Goal: Task Accomplishment & Management: Complete application form

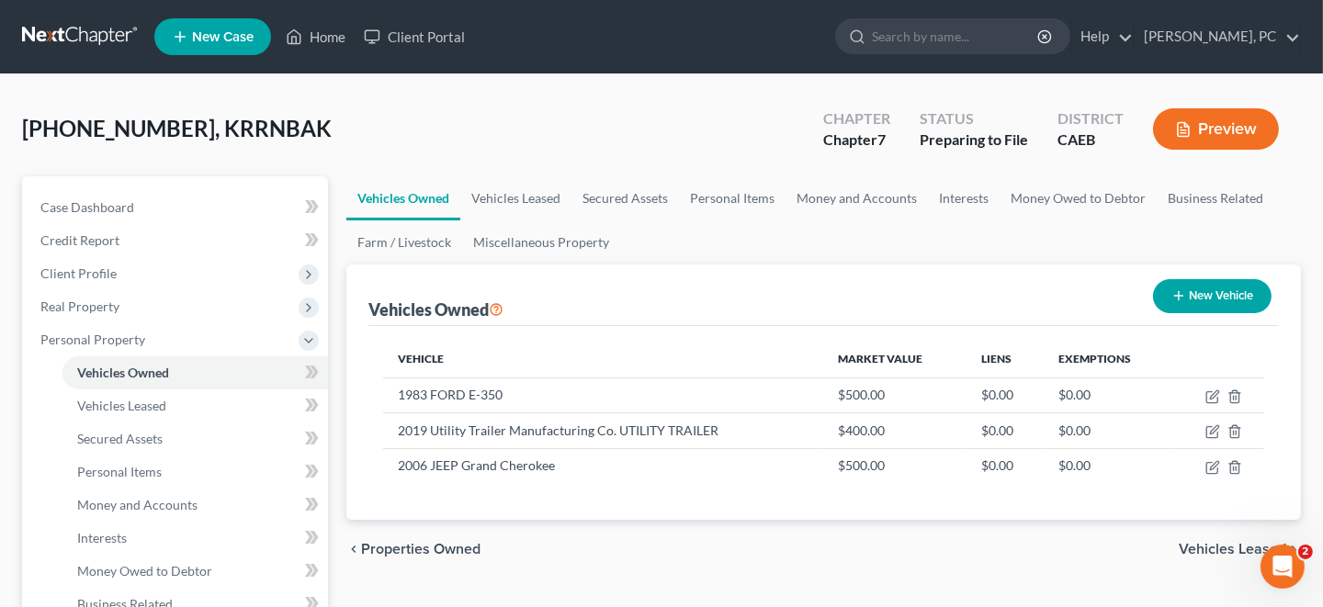
click at [1194, 295] on button "New Vehicle" at bounding box center [1212, 296] width 119 height 34
select select "0"
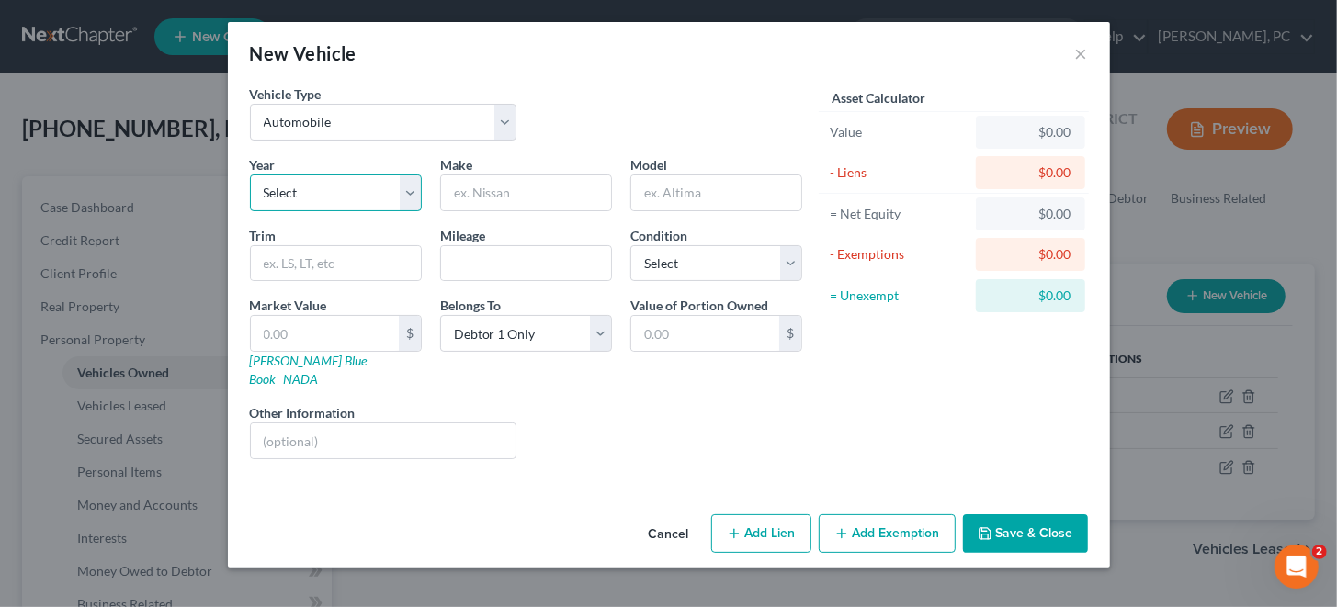
click at [407, 188] on select "Select 2026 2025 2024 2023 2022 2021 2020 2019 2018 2017 2016 2015 2014 2013 20…" at bounding box center [336, 193] width 172 height 37
select select "17"
click at [250, 175] on select "Select 2026 2025 2024 2023 2022 2021 2020 2019 2018 2017 2016 2015 2014 2013 20…" at bounding box center [336, 193] width 172 height 37
click at [507, 198] on input "text" at bounding box center [526, 192] width 170 height 35
type input "TOYOTA"
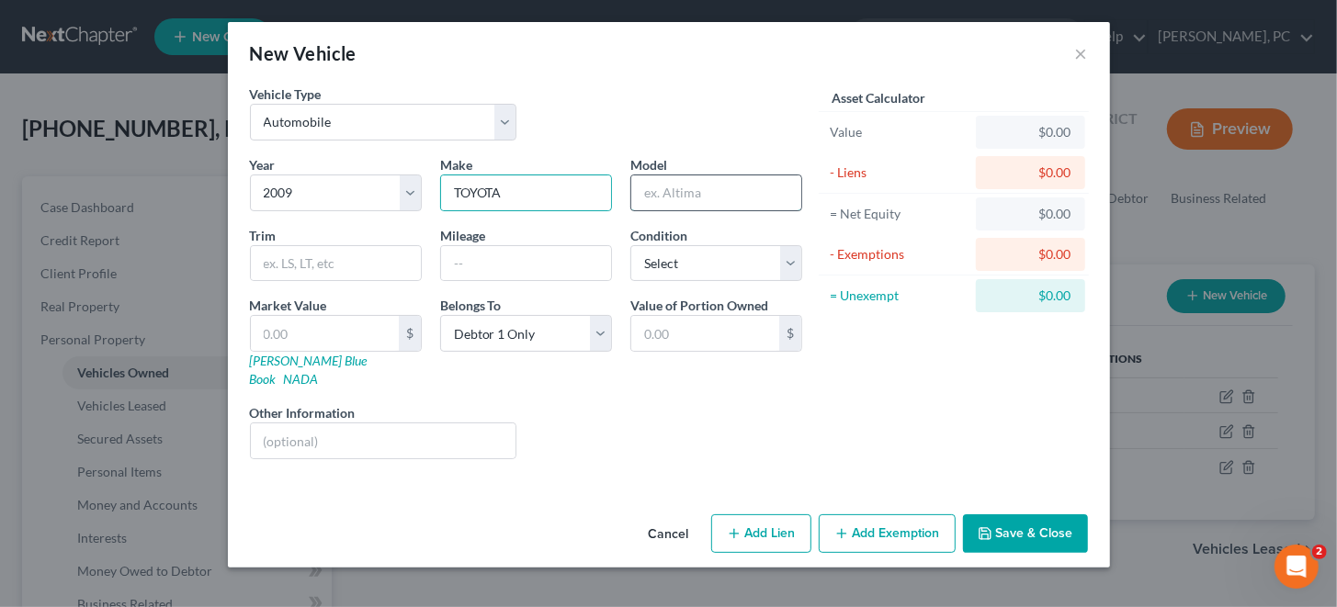
click at [643, 193] on input "text" at bounding box center [716, 192] width 170 height 35
type input "COROLA"
click at [370, 266] on input "text" at bounding box center [336, 263] width 170 height 35
type input "MATRIX"
click at [789, 265] on select "Select Excellent Very Good Good Fair Poor" at bounding box center [716, 263] width 172 height 37
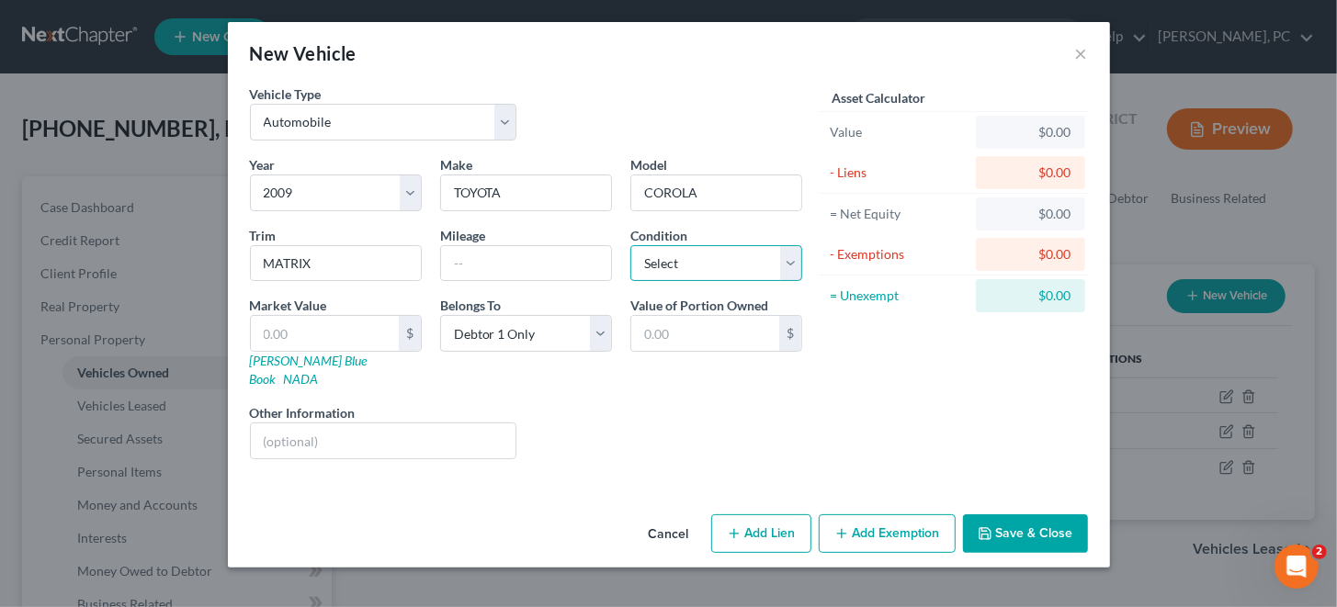
select select "3"
click at [630, 245] on select "Select Excellent Very Good Good Fair Poor" at bounding box center [716, 263] width 172 height 37
click at [299, 328] on input "text" at bounding box center [325, 333] width 148 height 35
type input "2"
type input "2.00"
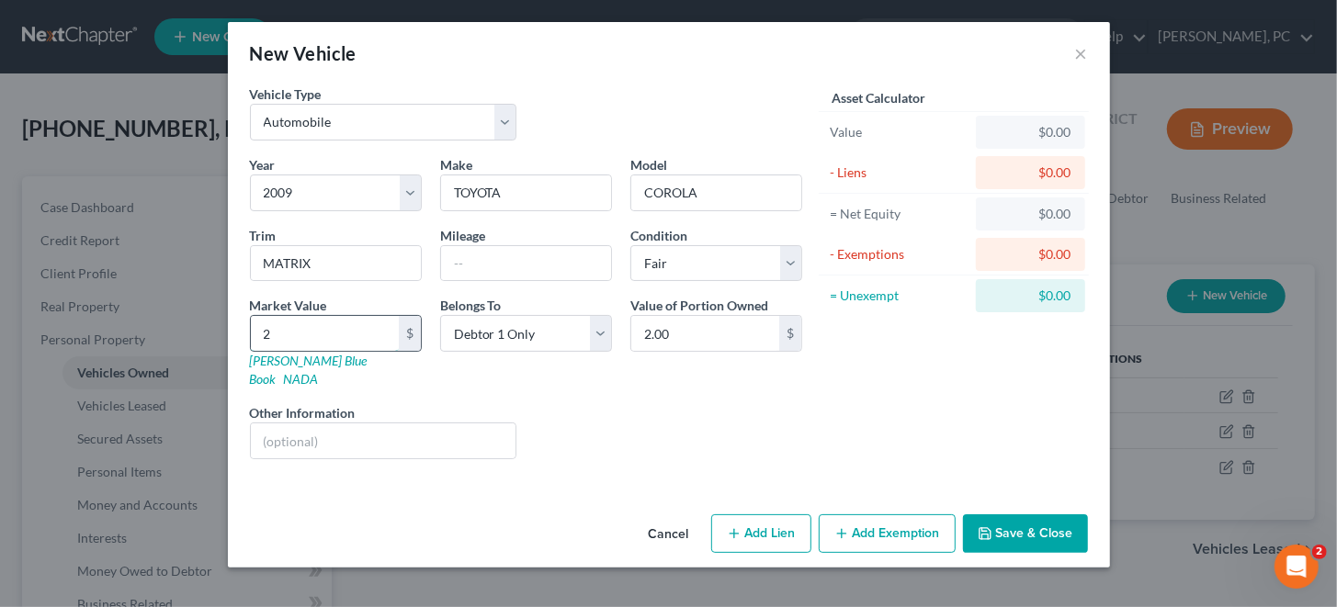
type input "20"
type input "20.00"
type input "200"
type input "200.00"
type input "2000"
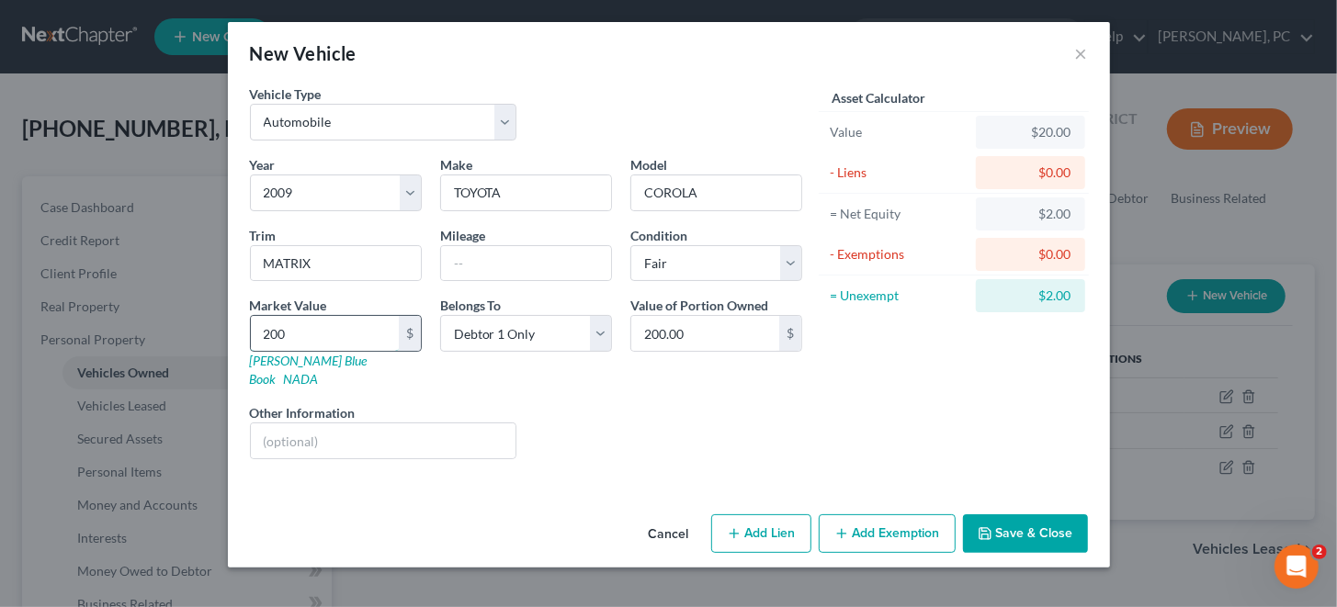
type input "2,000.00"
type input "2,000"
click at [1001, 514] on button "Save & Close" at bounding box center [1025, 533] width 125 height 39
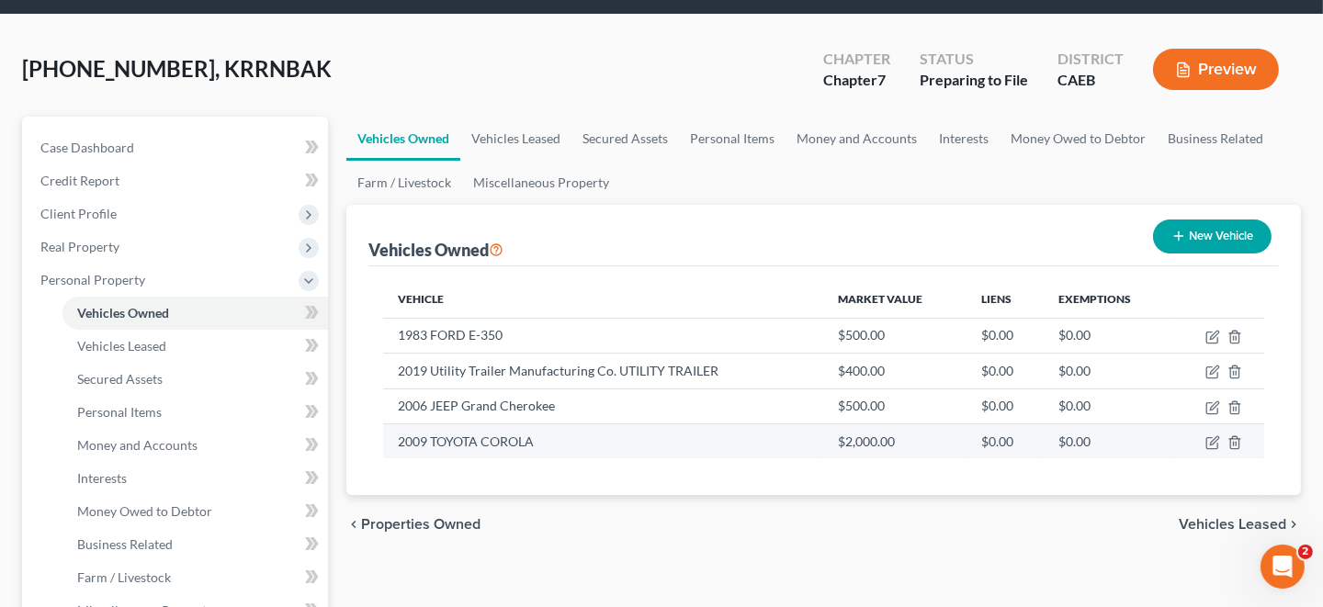
scroll to position [91, 0]
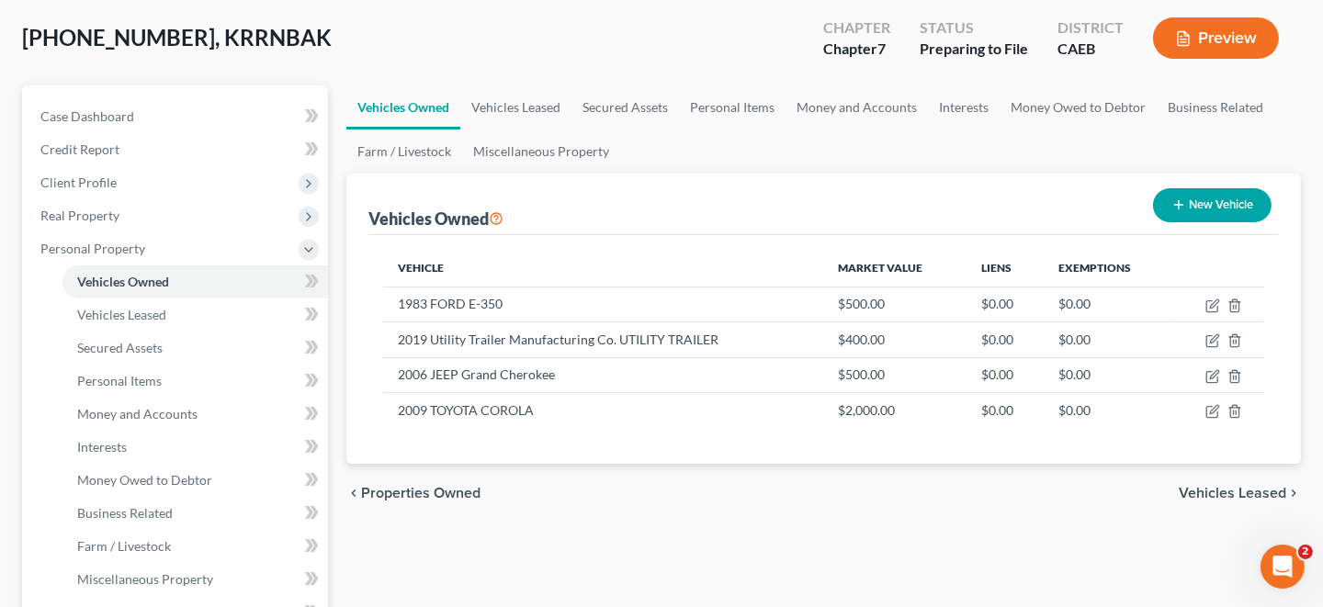
click at [1263, 492] on span "Vehicles Leased" at bounding box center [1232, 493] width 107 height 15
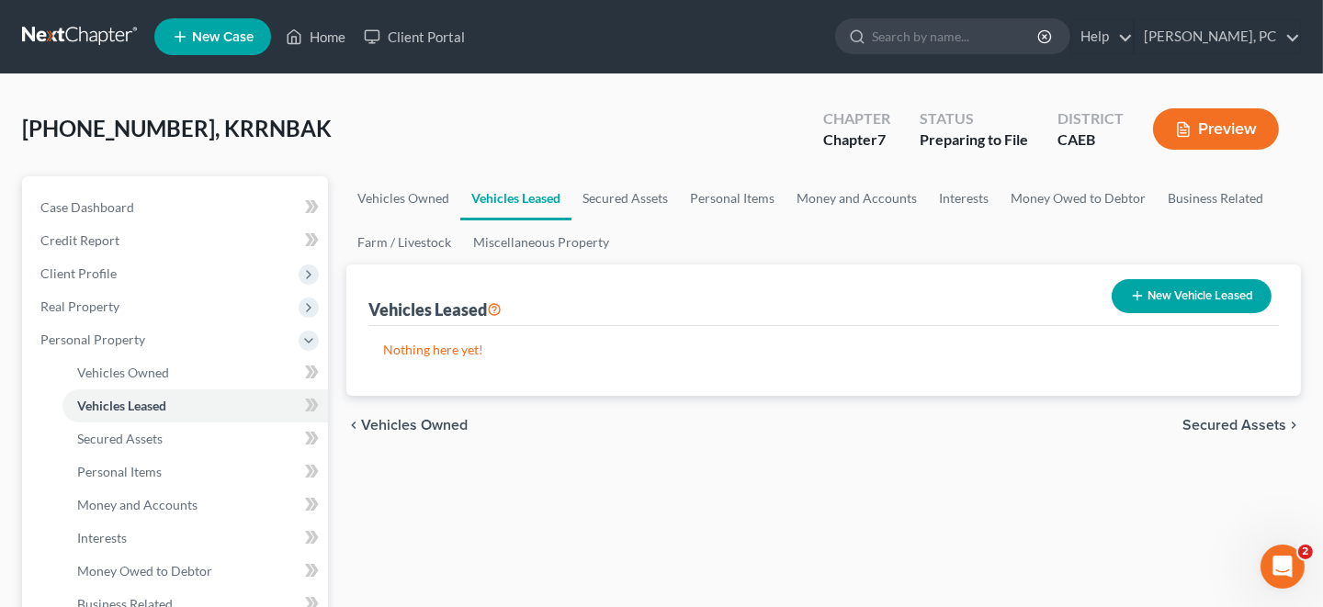
click at [1243, 424] on span "Secured Assets" at bounding box center [1234, 425] width 104 height 15
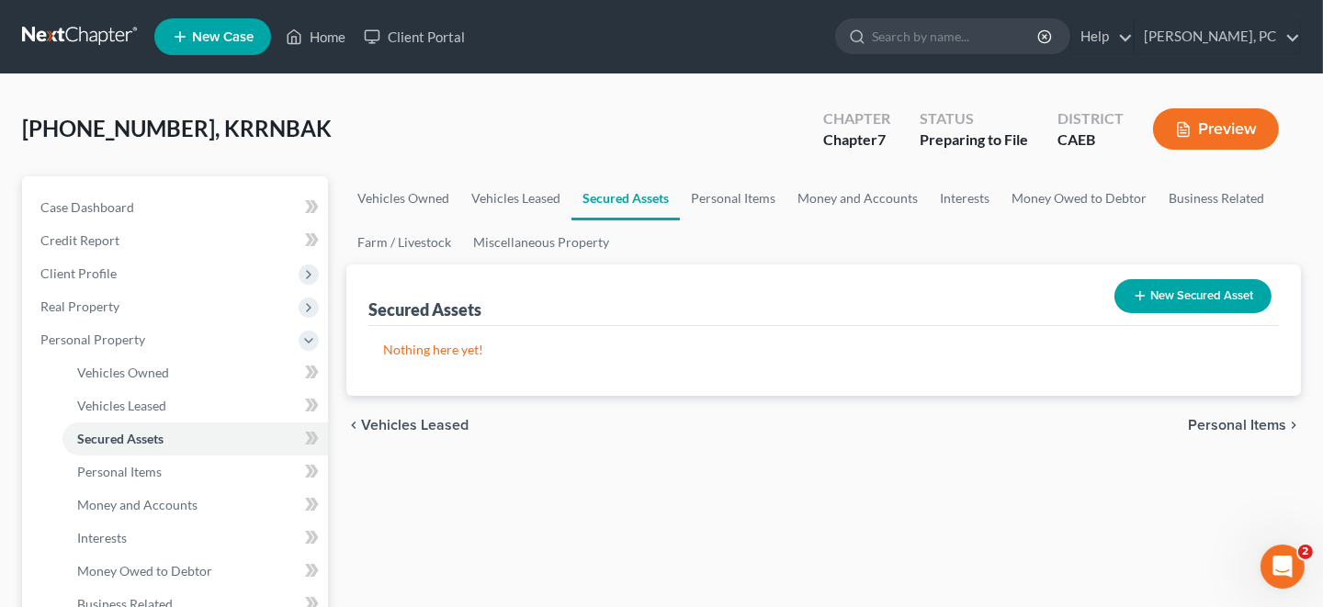
click at [1237, 424] on span "Personal Items" at bounding box center [1237, 425] width 98 height 15
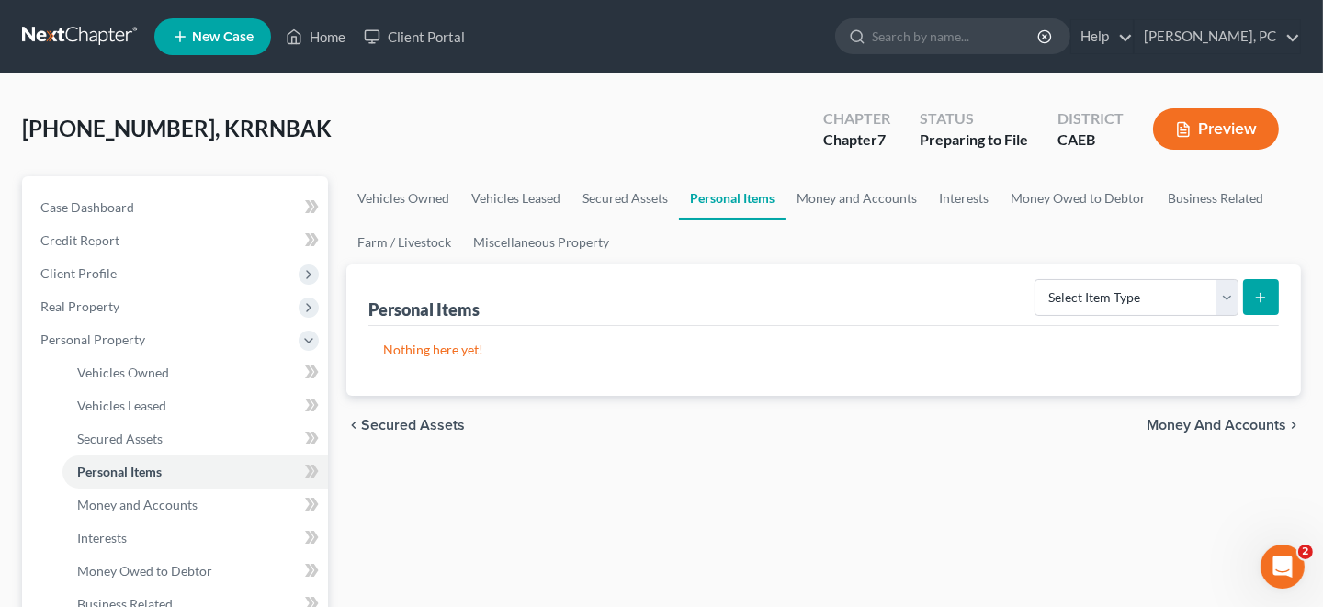
click at [1231, 425] on span "Money and Accounts" at bounding box center [1217, 425] width 140 height 15
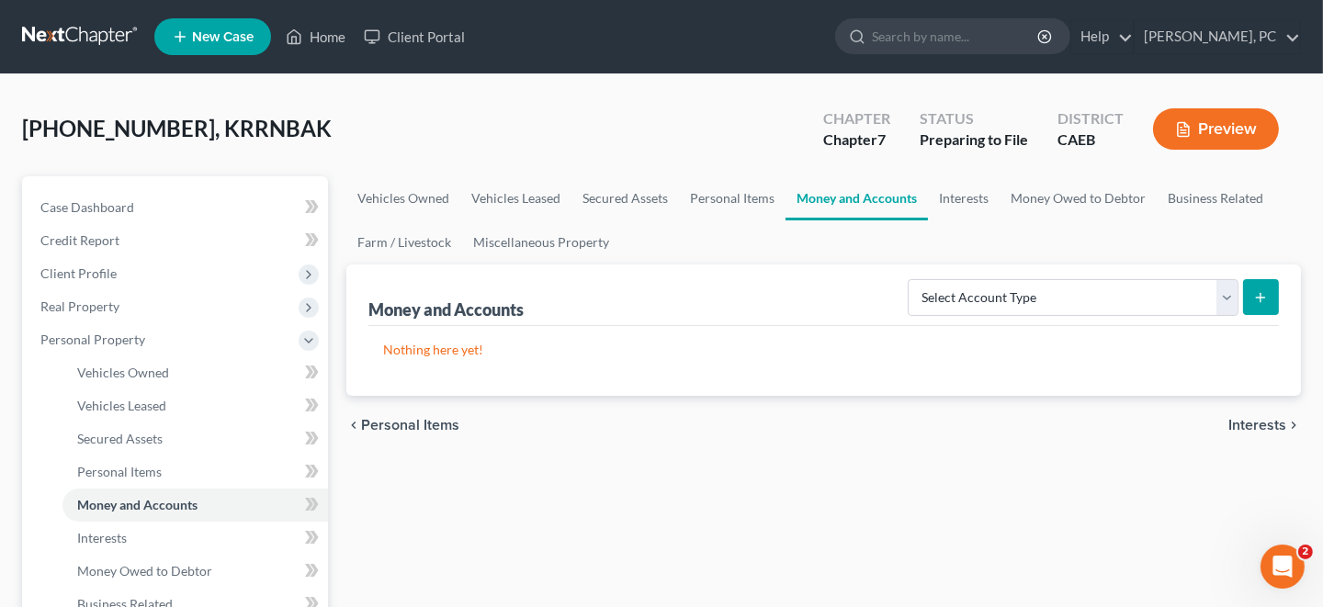
click at [1231, 425] on span "Interests" at bounding box center [1257, 425] width 58 height 15
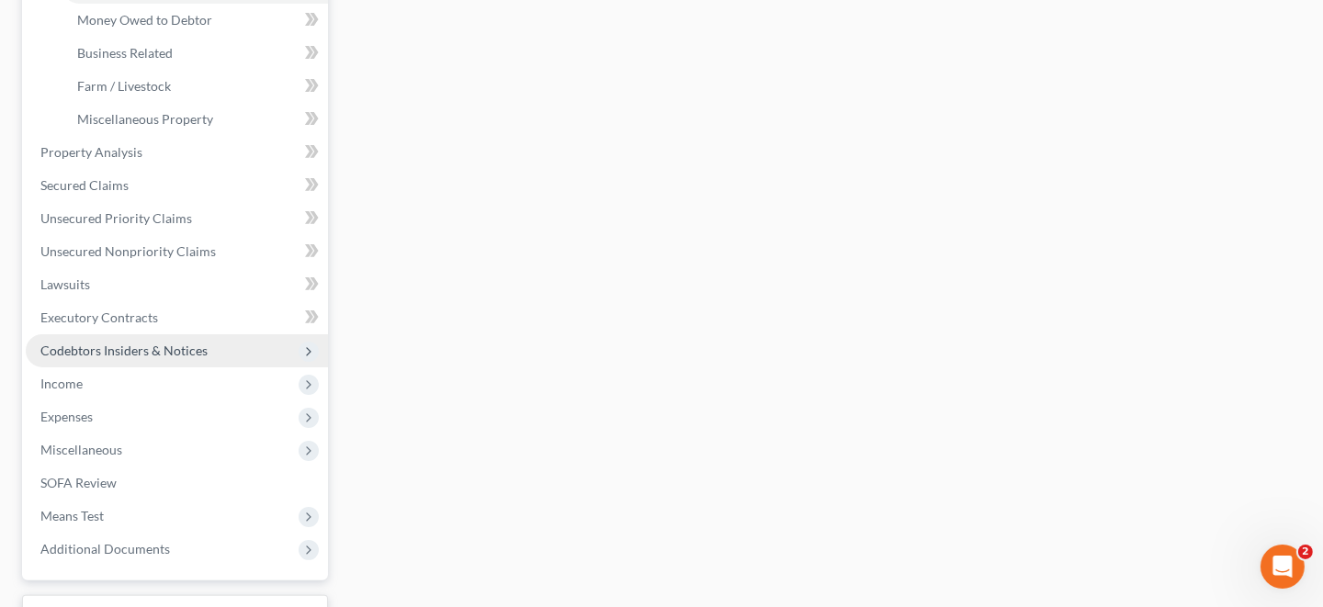
scroll to position [643, 0]
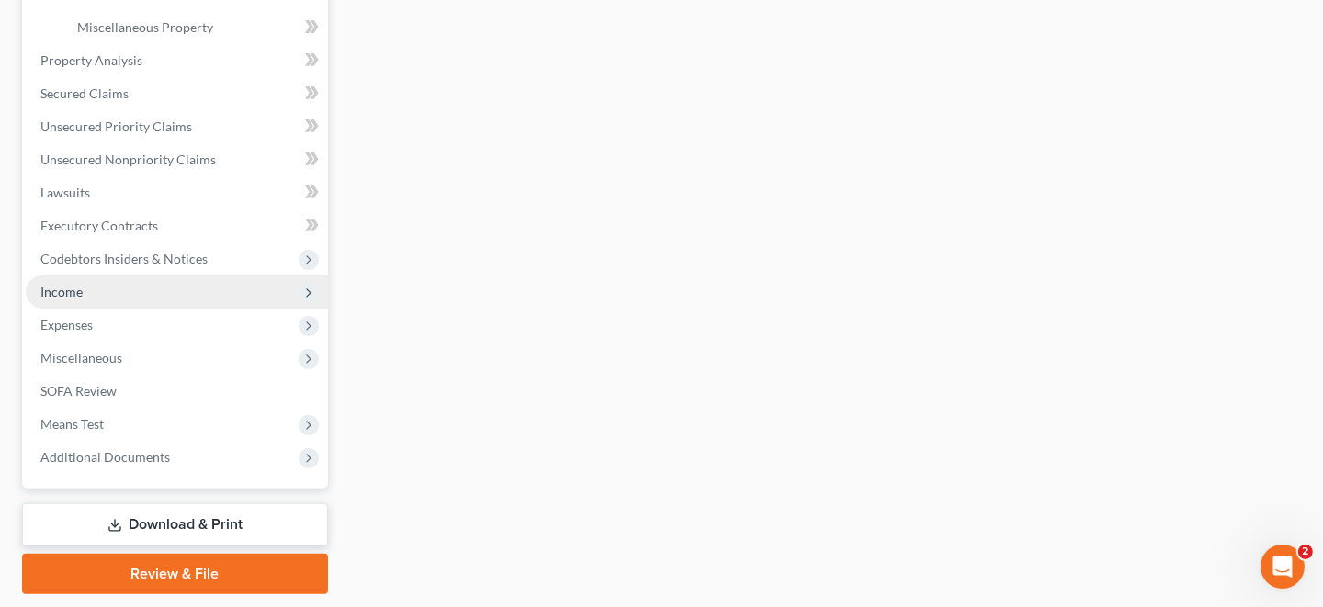
click at [184, 294] on span "Income" at bounding box center [177, 292] width 302 height 33
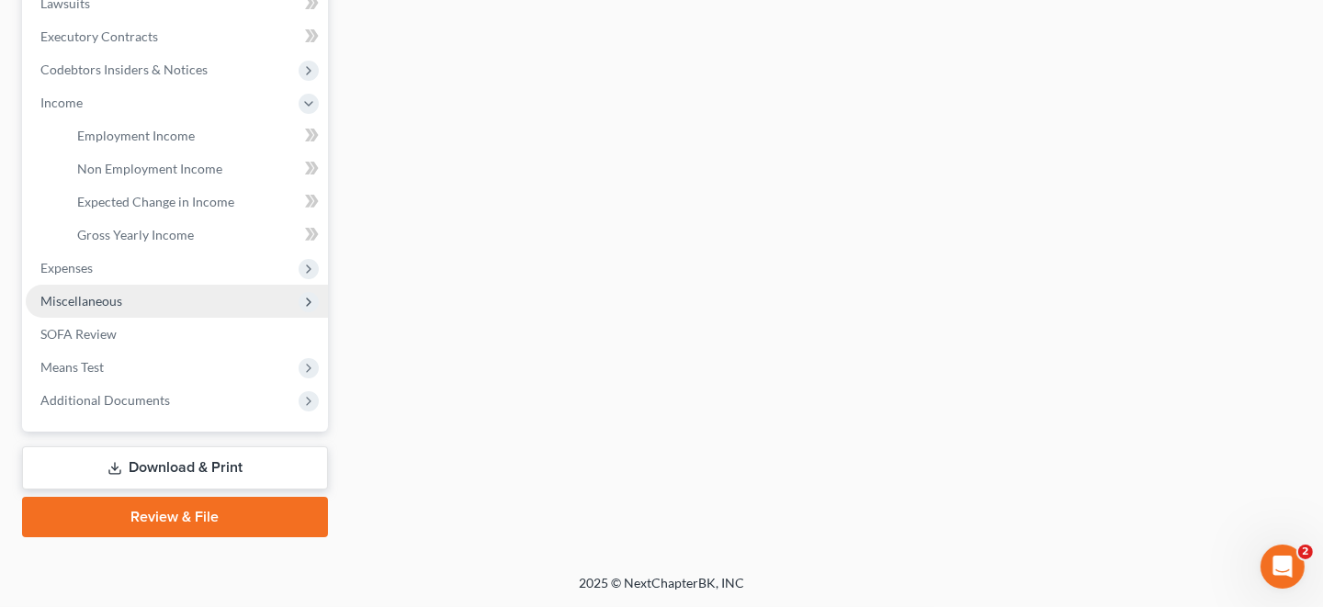
scroll to position [499, 0]
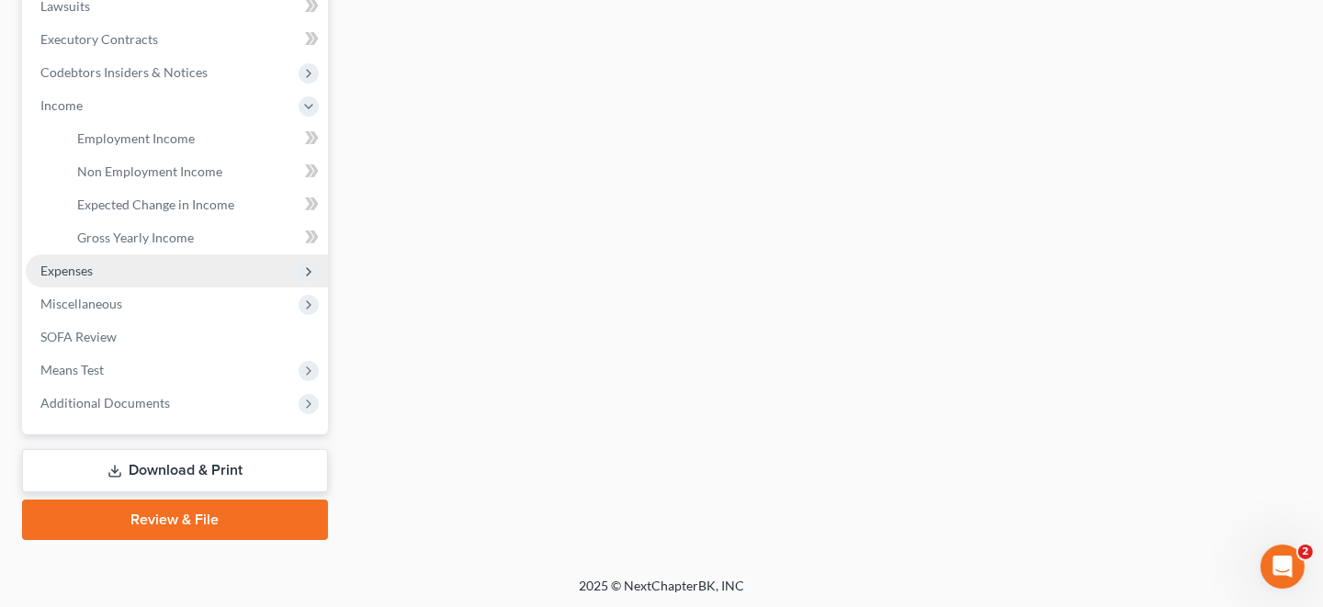
click at [304, 270] on icon at bounding box center [308, 272] width 15 height 15
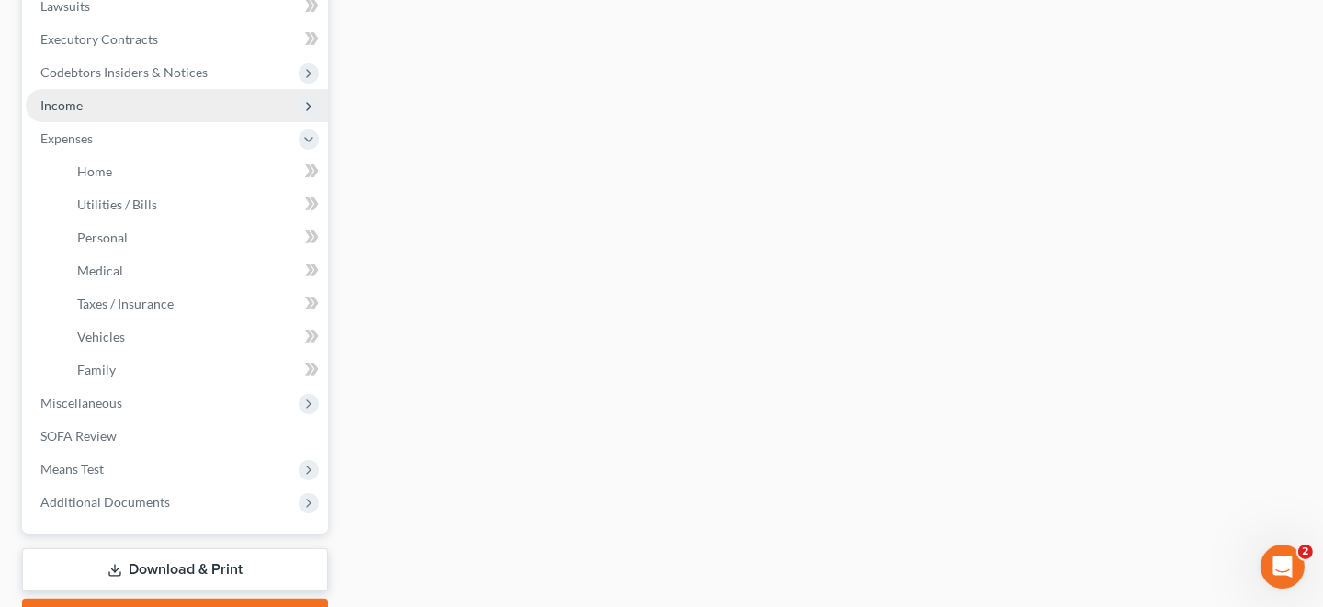
click at [302, 108] on icon at bounding box center [308, 106] width 15 height 15
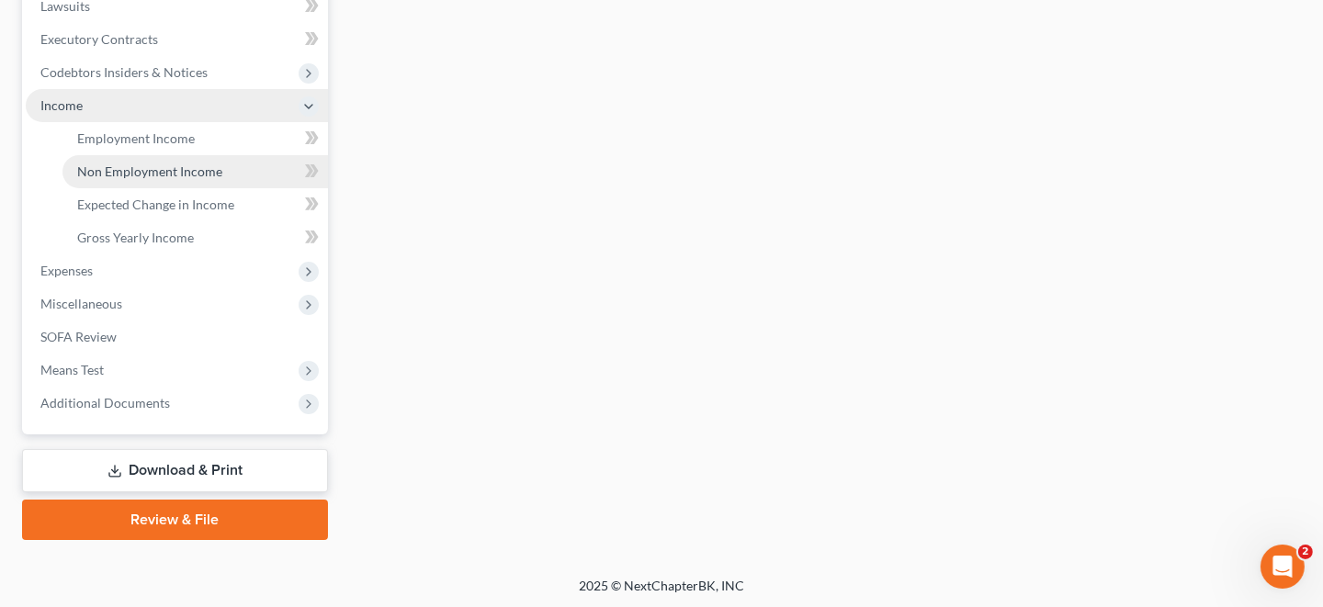
click at [164, 167] on span "Non Employment Income" at bounding box center [149, 172] width 145 height 16
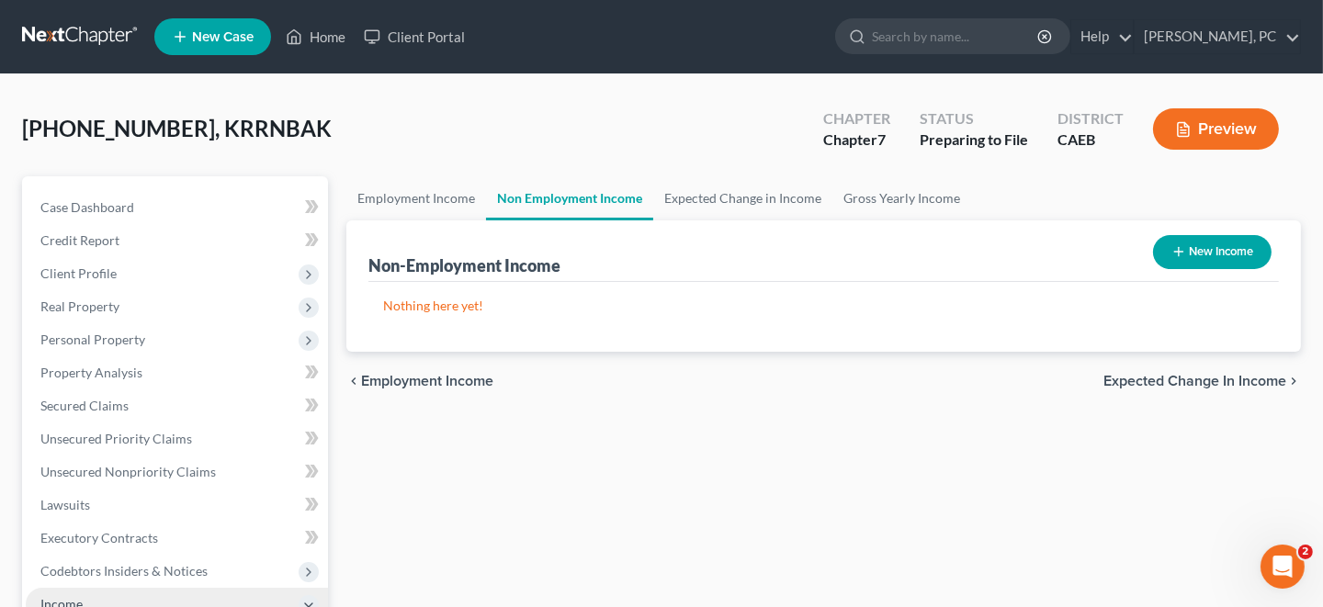
click at [1214, 256] on button "New Income" at bounding box center [1212, 252] width 119 height 34
select select "0"
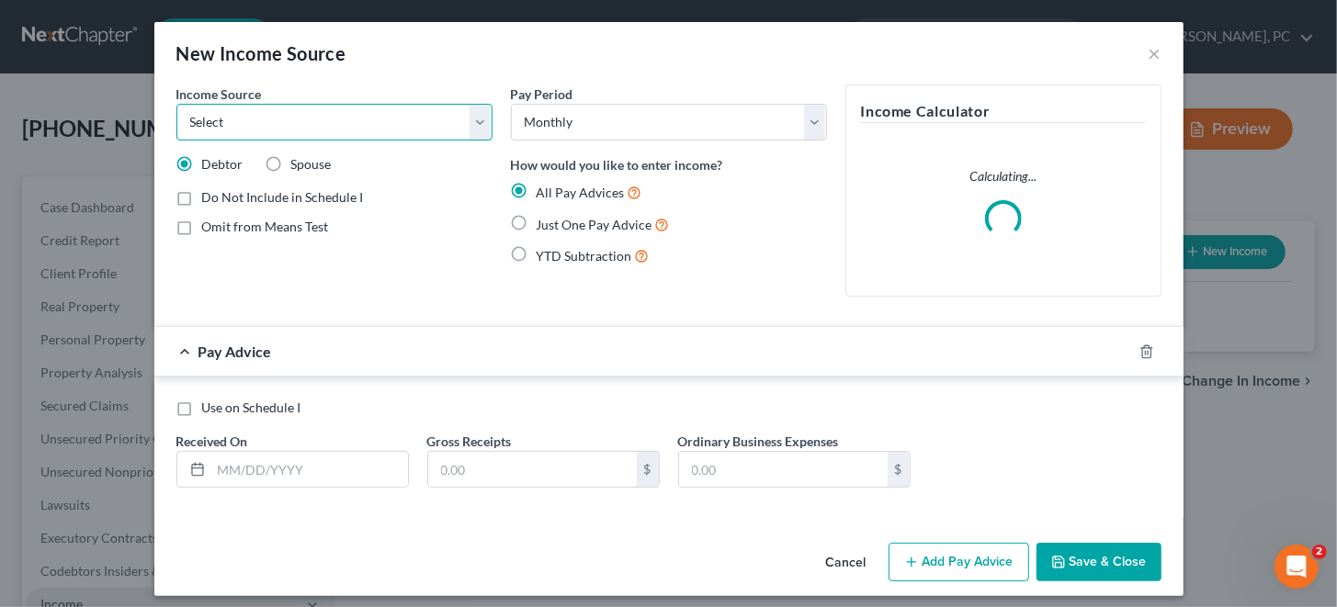
click at [471, 119] on select "Select Unemployment Disability (from employer) Pension Retirement Social Securi…" at bounding box center [334, 122] width 316 height 37
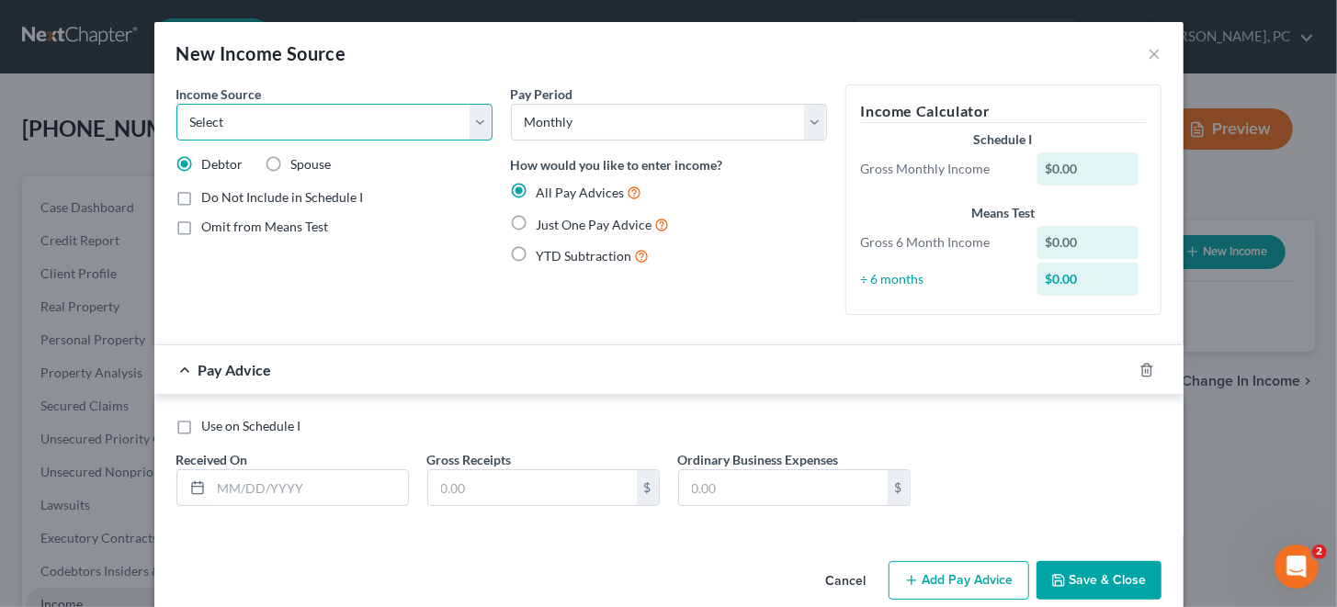
select select "4"
click at [176, 104] on select "Select Unemployment Disability (from employer) Pension Retirement Social Securi…" at bounding box center [334, 122] width 316 height 37
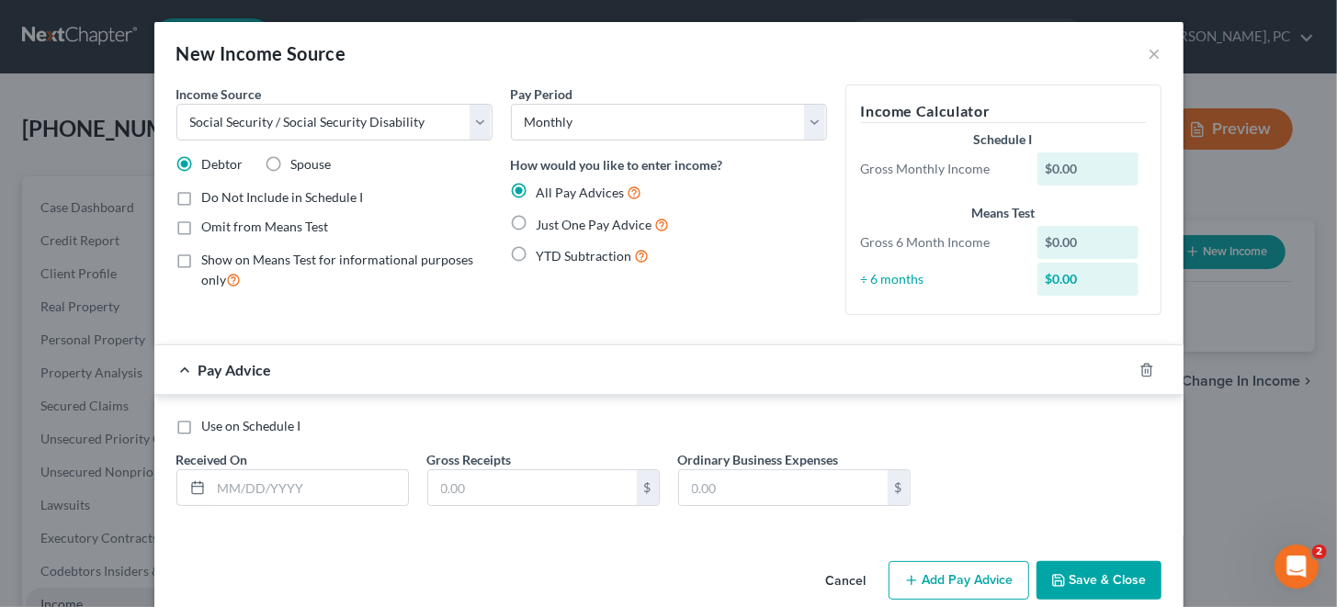
click at [202, 198] on label "Do Not Include in Schedule I" at bounding box center [283, 197] width 162 height 18
click at [209, 198] on input "Do Not Include in Schedule I" at bounding box center [215, 194] width 12 height 12
checkbox input "true"
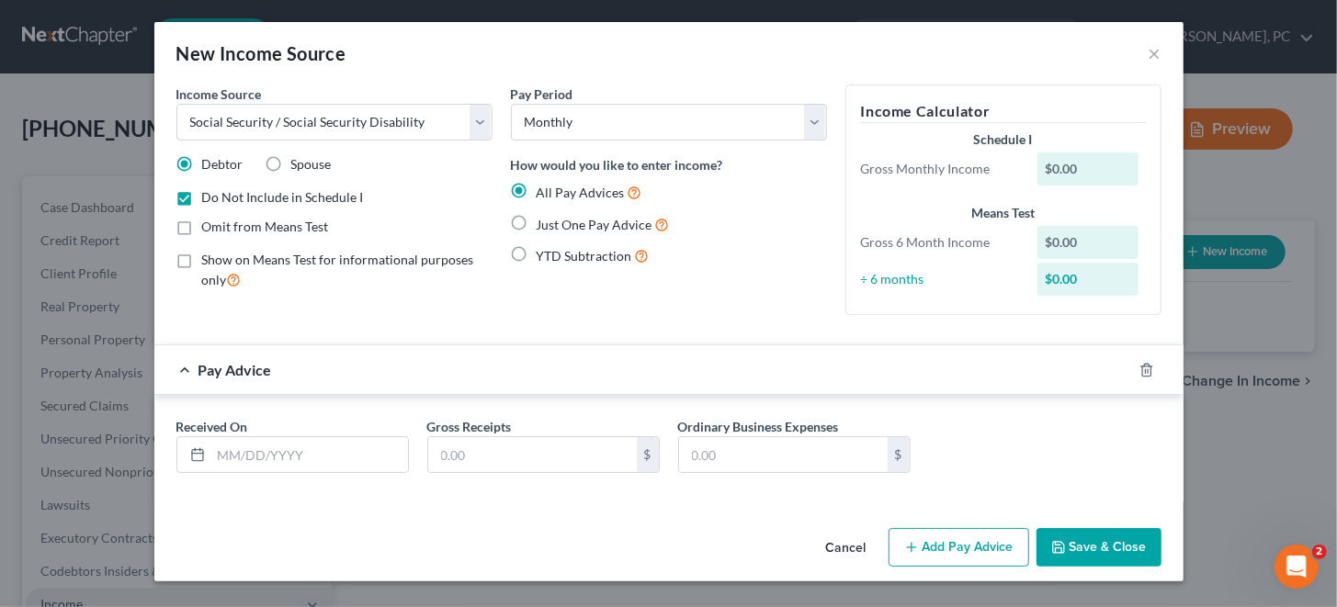
click at [537, 221] on label "Just One Pay Advice" at bounding box center [603, 224] width 133 height 21
click at [544, 221] on input "Just One Pay Advice" at bounding box center [550, 220] width 12 height 12
radio input "true"
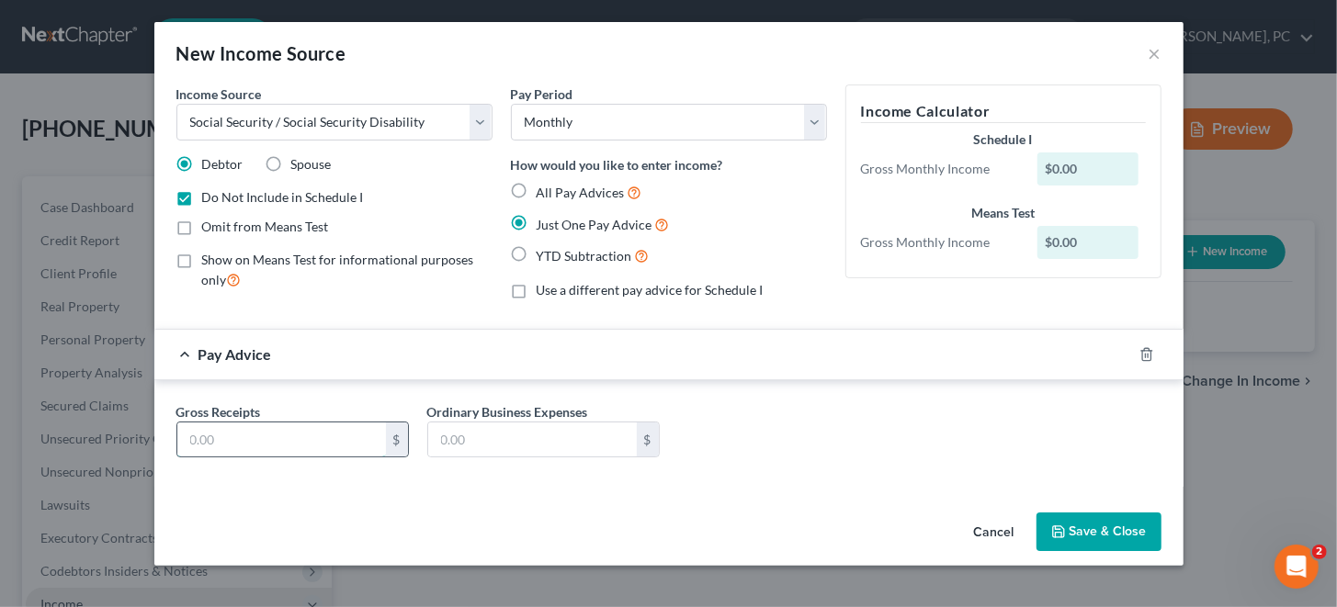
click at [256, 442] on input "text" at bounding box center [281, 440] width 209 height 35
type input "2,783"
click at [502, 443] on input "text" at bounding box center [532, 440] width 209 height 35
click at [1079, 526] on button "Save & Close" at bounding box center [1098, 532] width 125 height 39
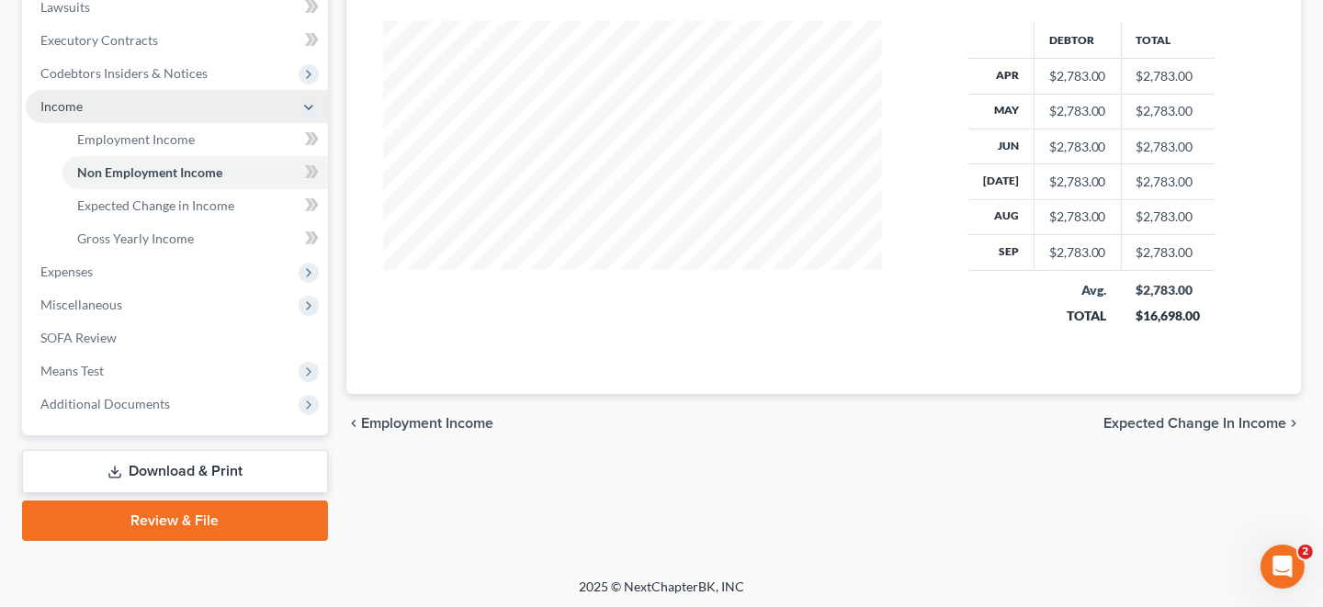
scroll to position [499, 0]
click at [1188, 420] on span "Expected Change in Income" at bounding box center [1194, 422] width 183 height 15
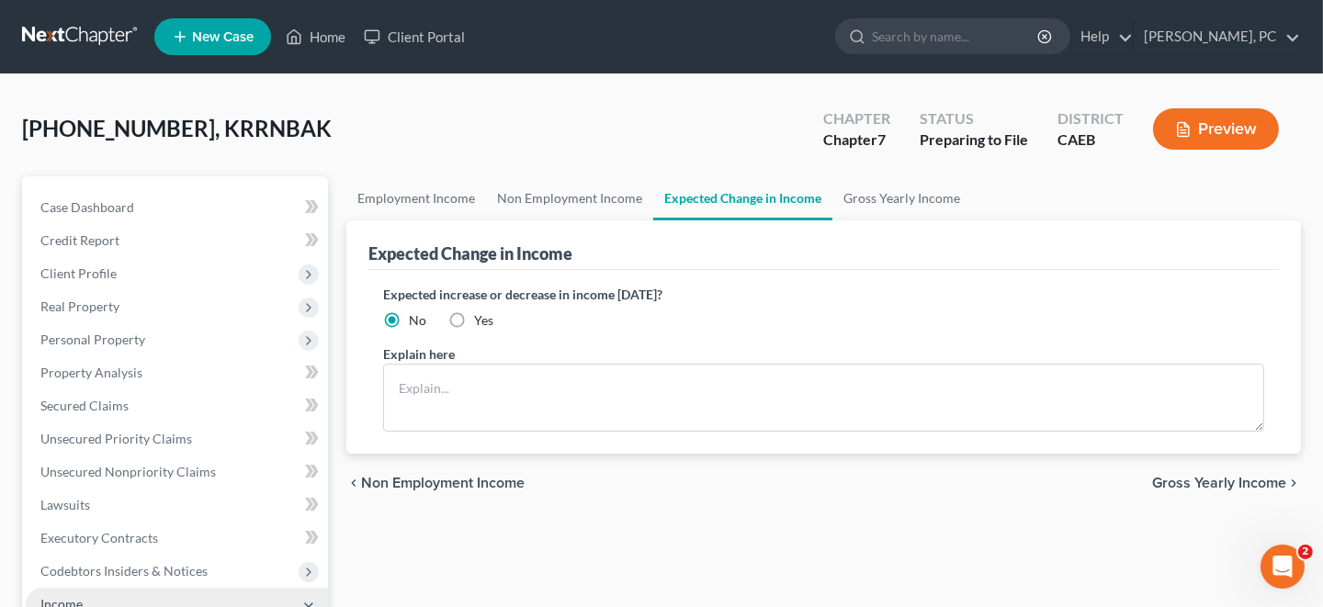
click at [1204, 479] on span "Gross Yearly Income" at bounding box center [1219, 483] width 134 height 15
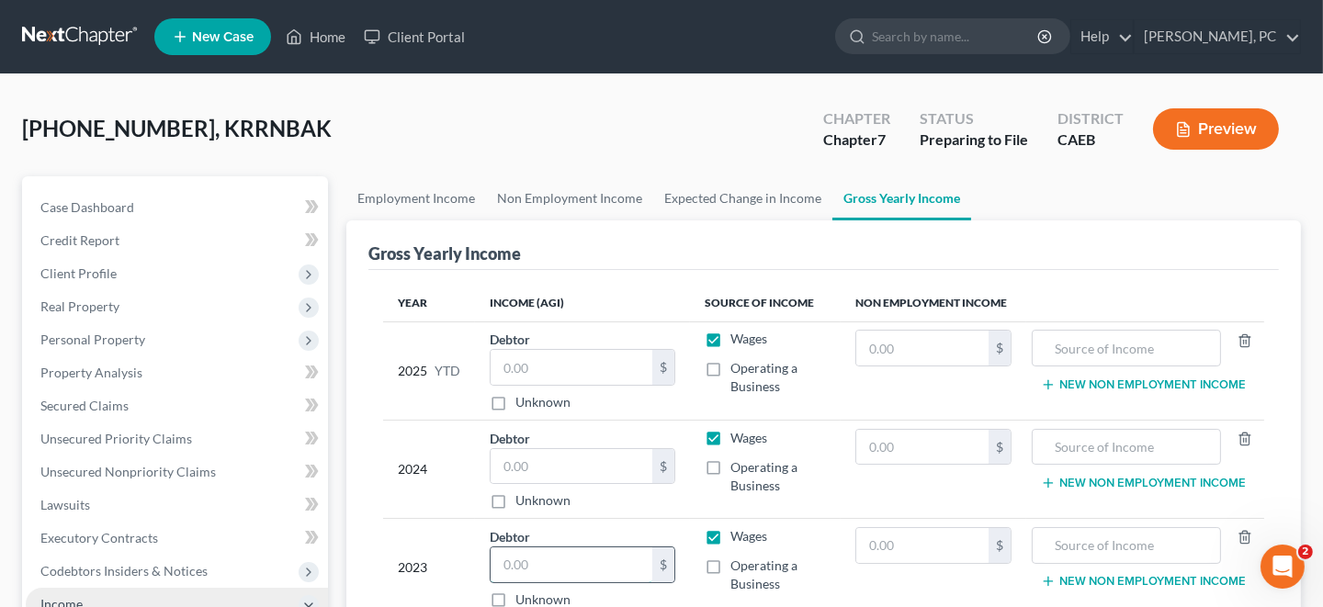
click at [600, 566] on input "text" at bounding box center [572, 565] width 162 height 35
type input "31,571"
click at [1062, 548] on input "text" at bounding box center [1126, 545] width 169 height 35
type input "O"
drag, startPoint x: 1202, startPoint y: 536, endPoint x: 1019, endPoint y: 551, distance: 183.5
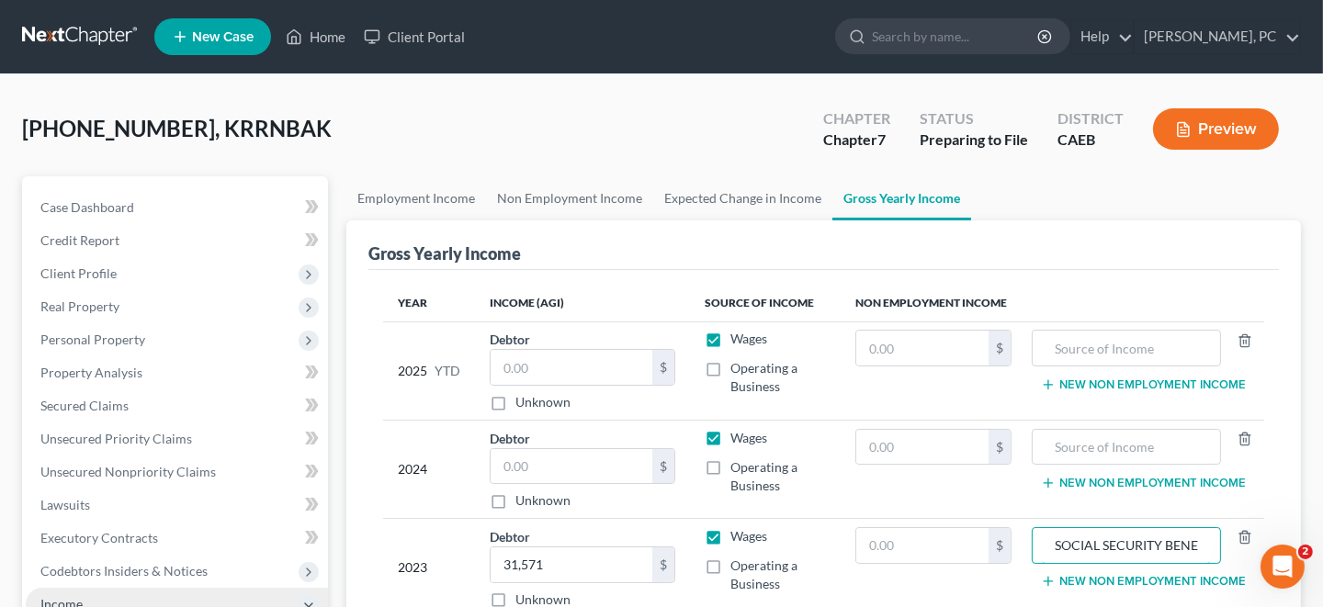
click at [1019, 551] on tr "2023 Debtor 31,571.00 $ Unknown Balance Undetermined 31,571 $ Unknown Wages Ope…" at bounding box center [823, 568] width 881 height 98
type input "SOCIAL SECURITY BENEFITS"
click at [1095, 438] on input "text" at bounding box center [1126, 447] width 169 height 35
paste input "SOCIAL SECURITY BENEFITS"
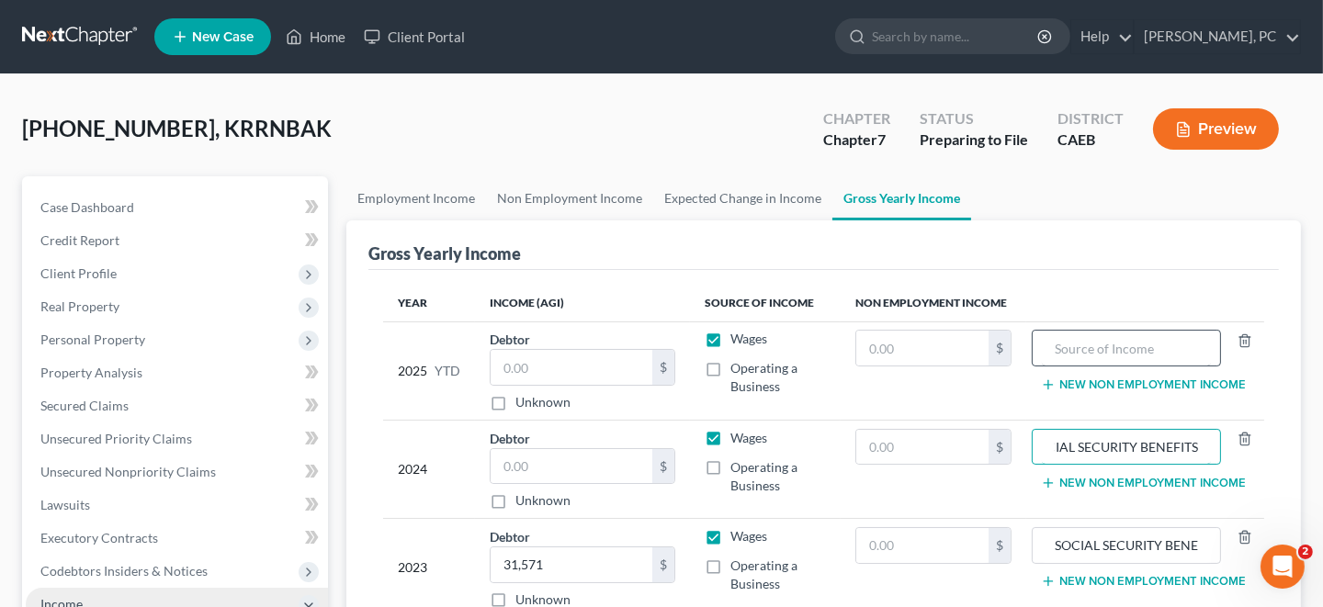
type input "SOCIAL SECURITY BENEFITS"
click at [1065, 341] on input "text" at bounding box center [1126, 348] width 169 height 35
paste input "SOCIAL SECURITY BENEFITS"
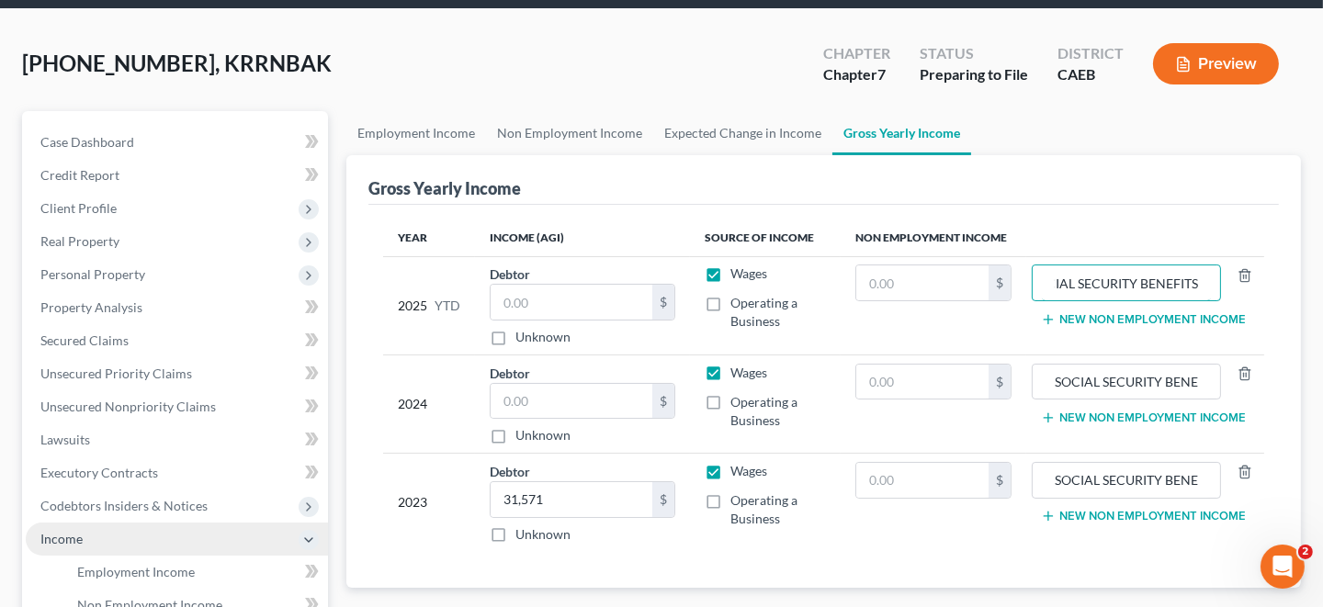
scroll to position [91, 0]
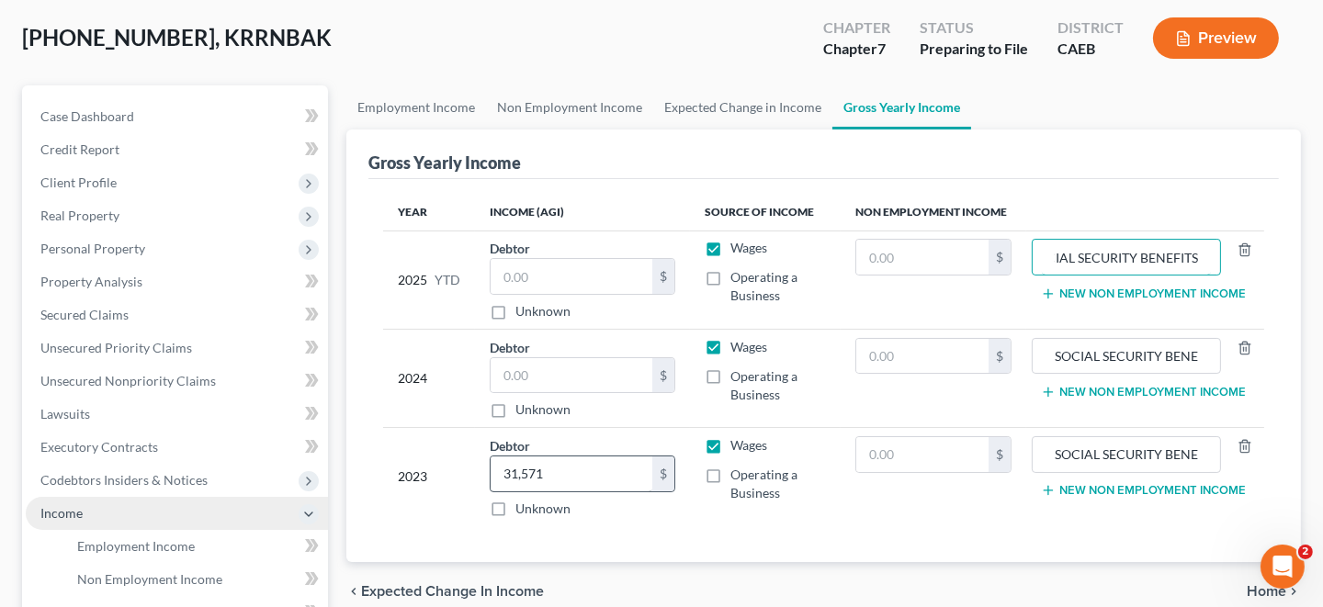
type input "SOCIAL SECURITY BENEFITS"
click at [947, 450] on input "text" at bounding box center [922, 454] width 132 height 35
paste input "31,571"
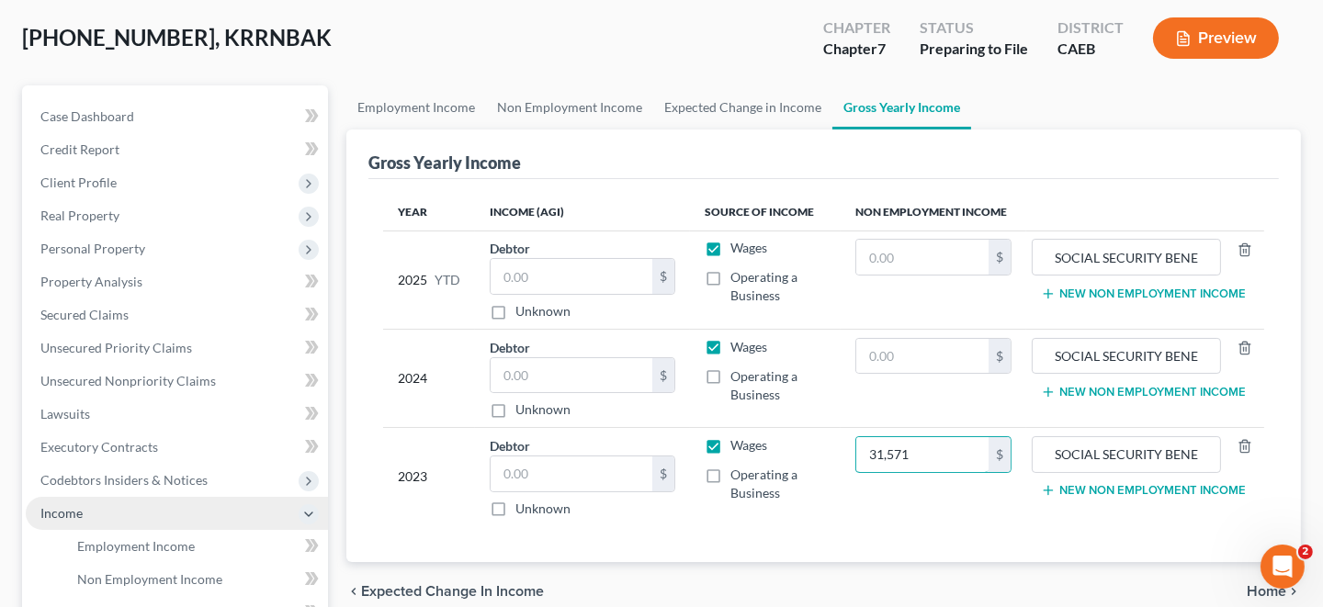
type input "31,571"
click at [915, 356] on input "text" at bounding box center [922, 356] width 132 height 35
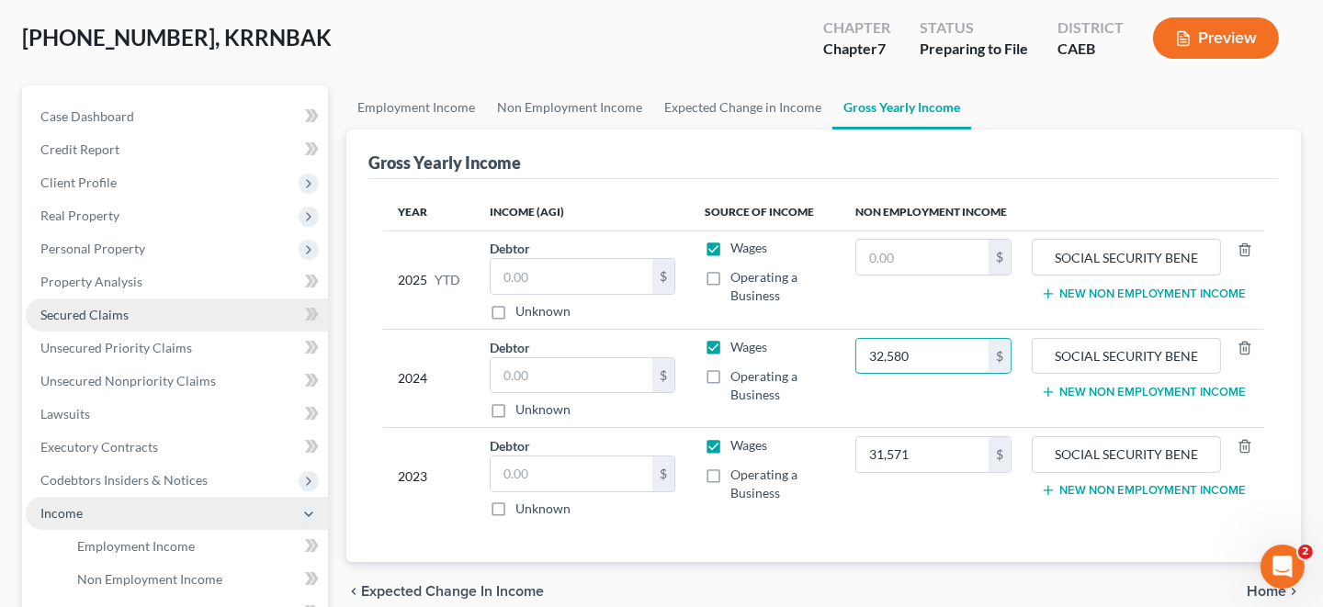
type input "32,580"
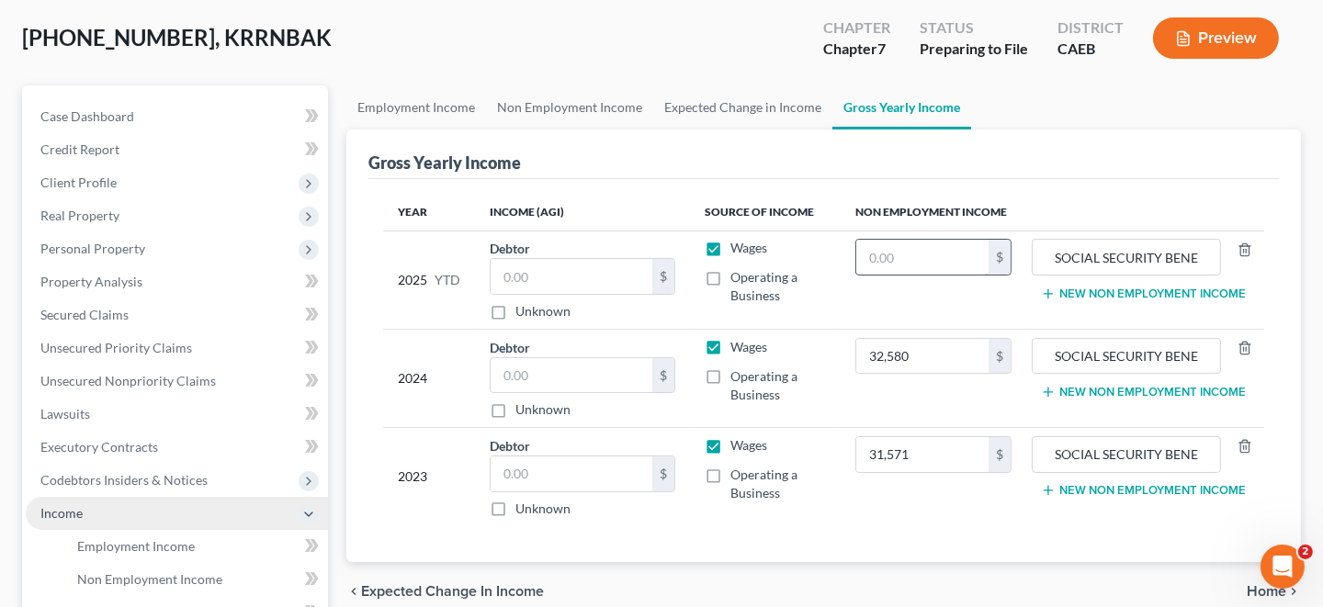
click at [882, 255] on input "text" at bounding box center [922, 257] width 132 height 35
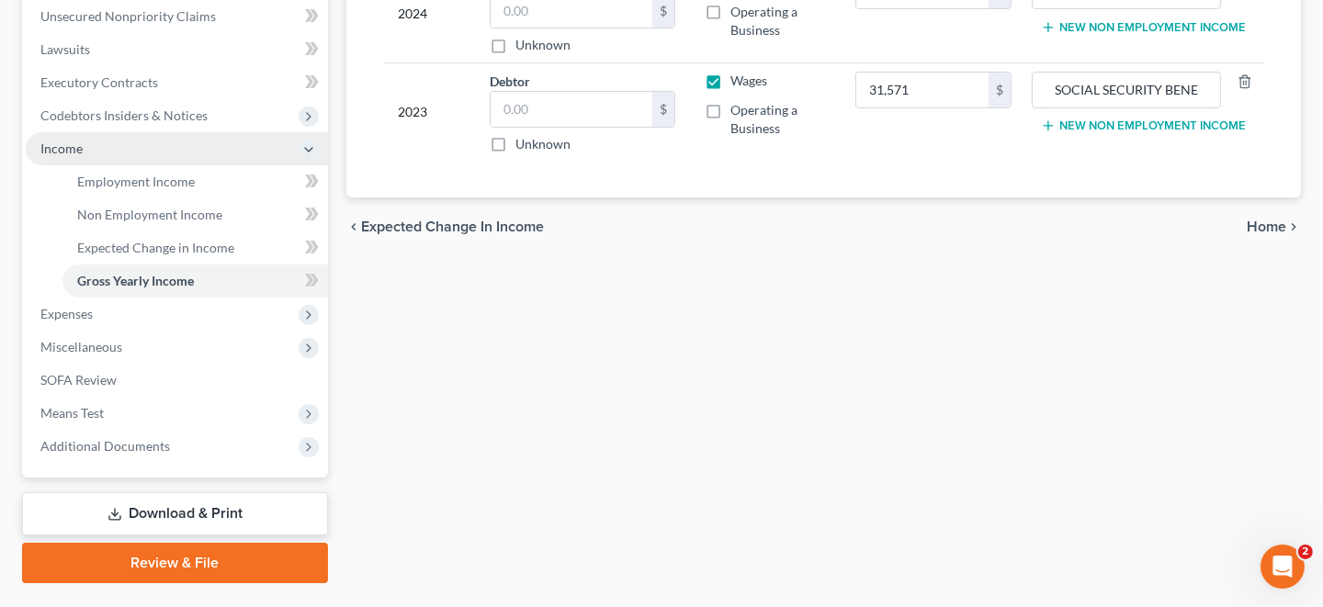
scroll to position [458, 0]
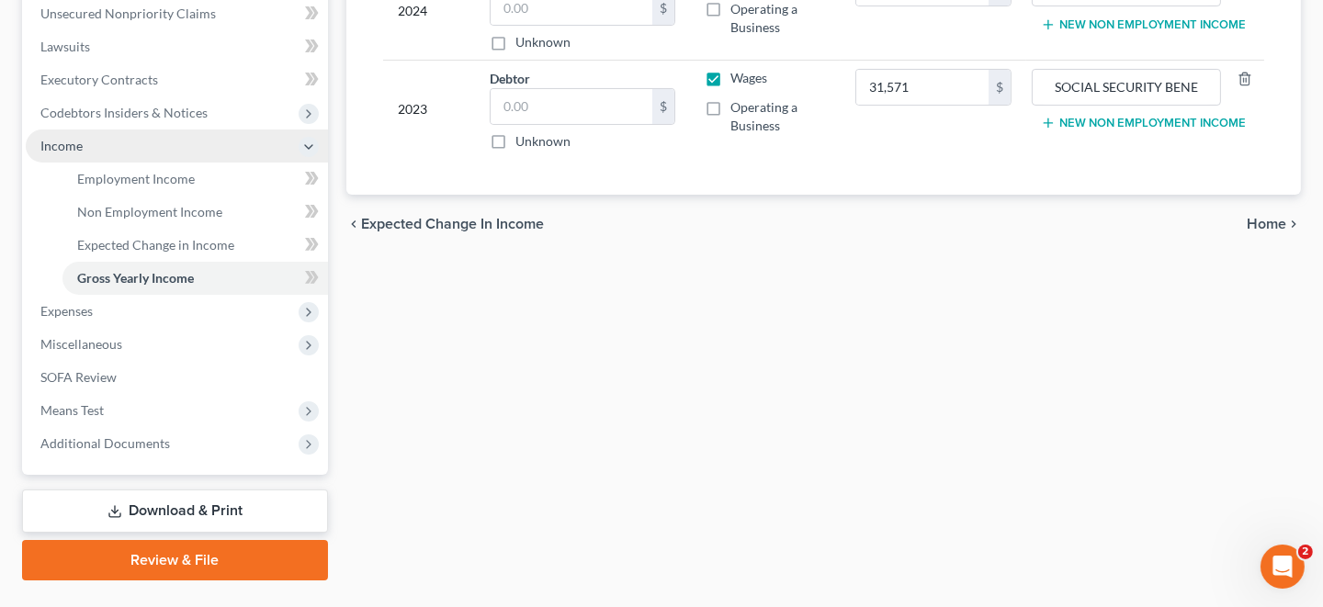
type input "27,830"
click at [1267, 219] on span "Home" at bounding box center [1267, 224] width 40 height 15
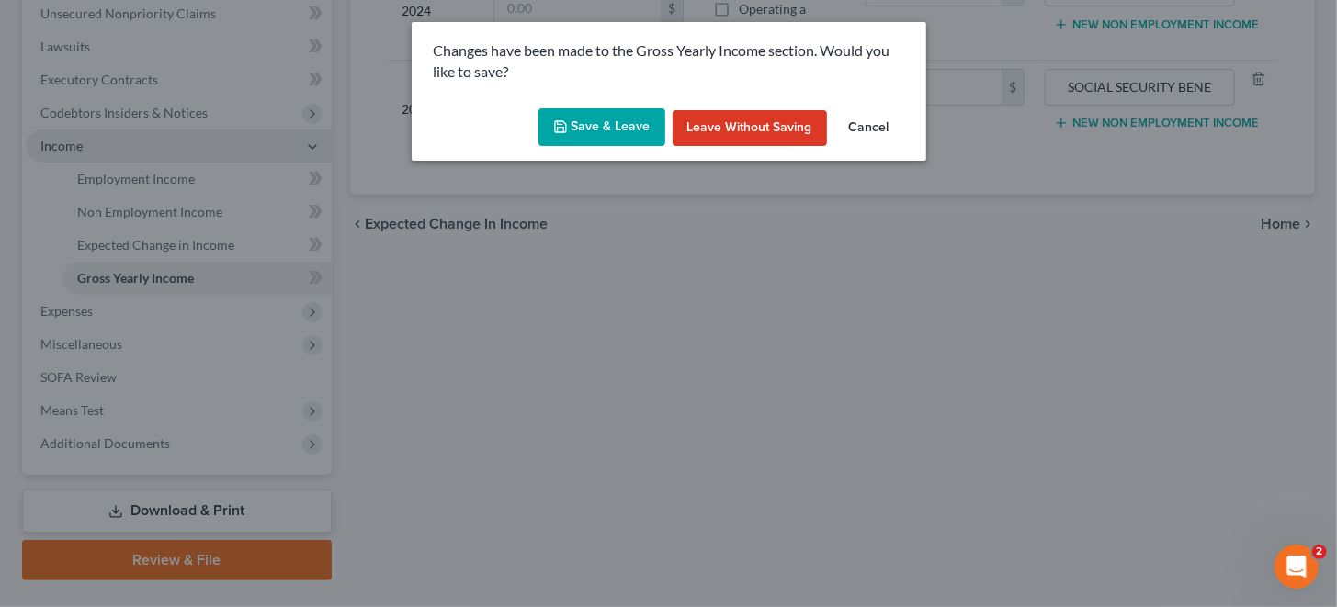
click at [614, 124] on button "Save & Leave" at bounding box center [601, 127] width 127 height 39
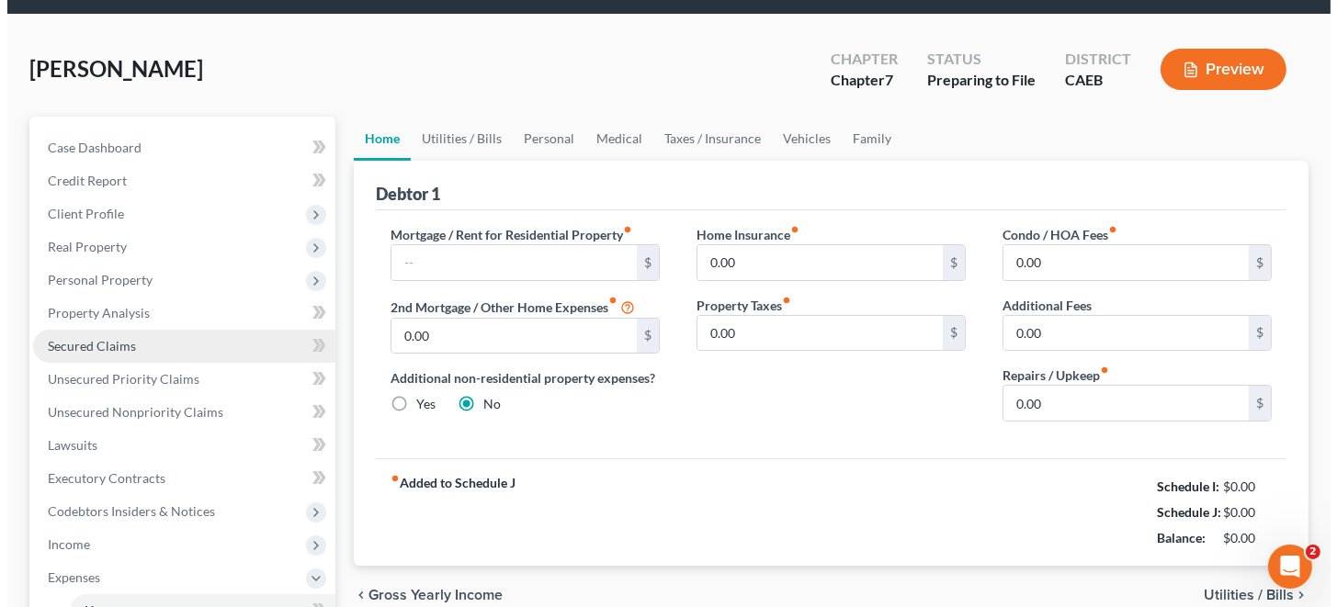
scroll to position [91, 0]
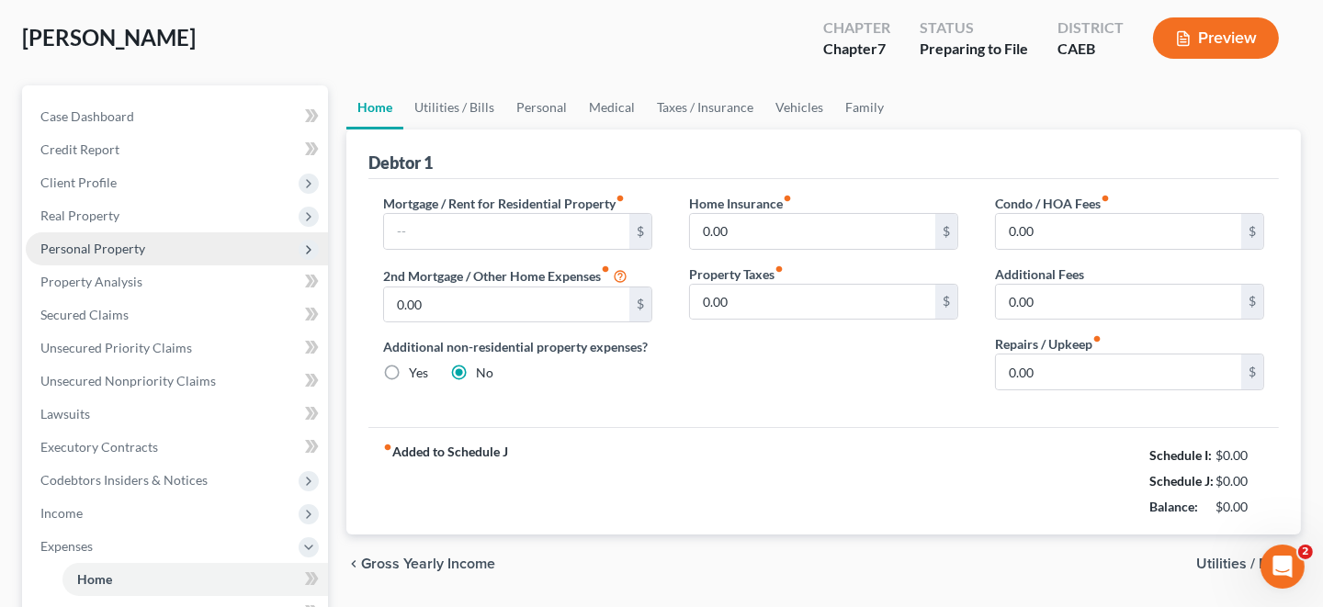
click at [266, 248] on span "Personal Property" at bounding box center [177, 248] width 302 height 33
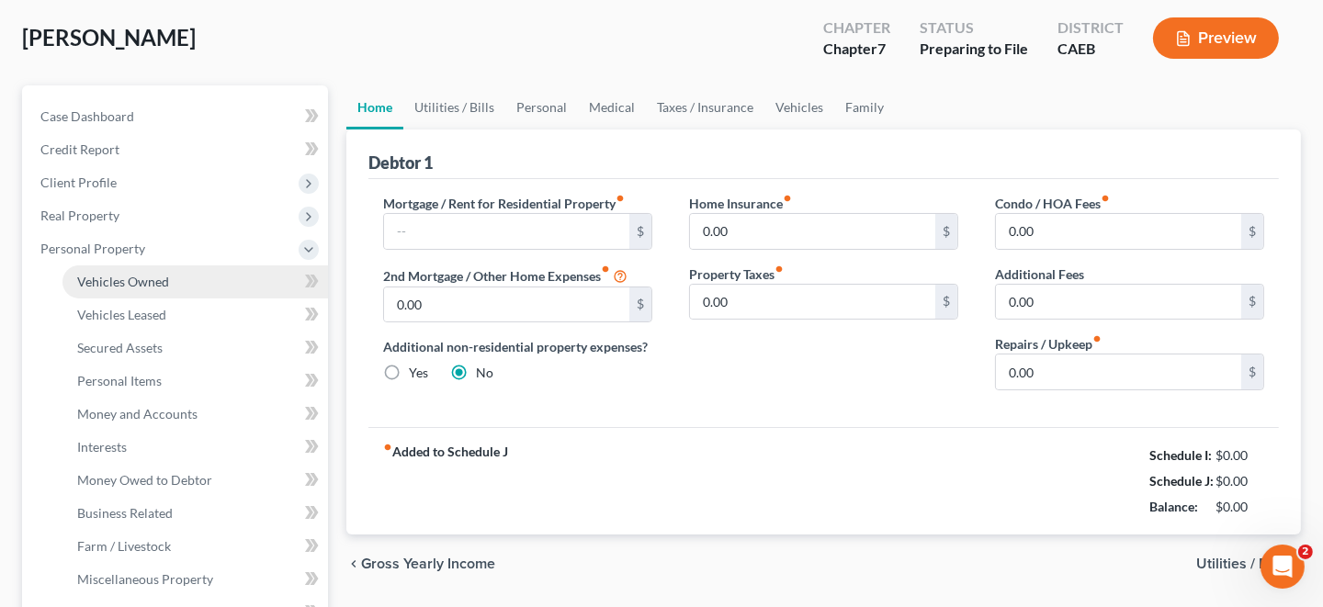
click at [191, 278] on link "Vehicles Owned" at bounding box center [195, 282] width 266 height 33
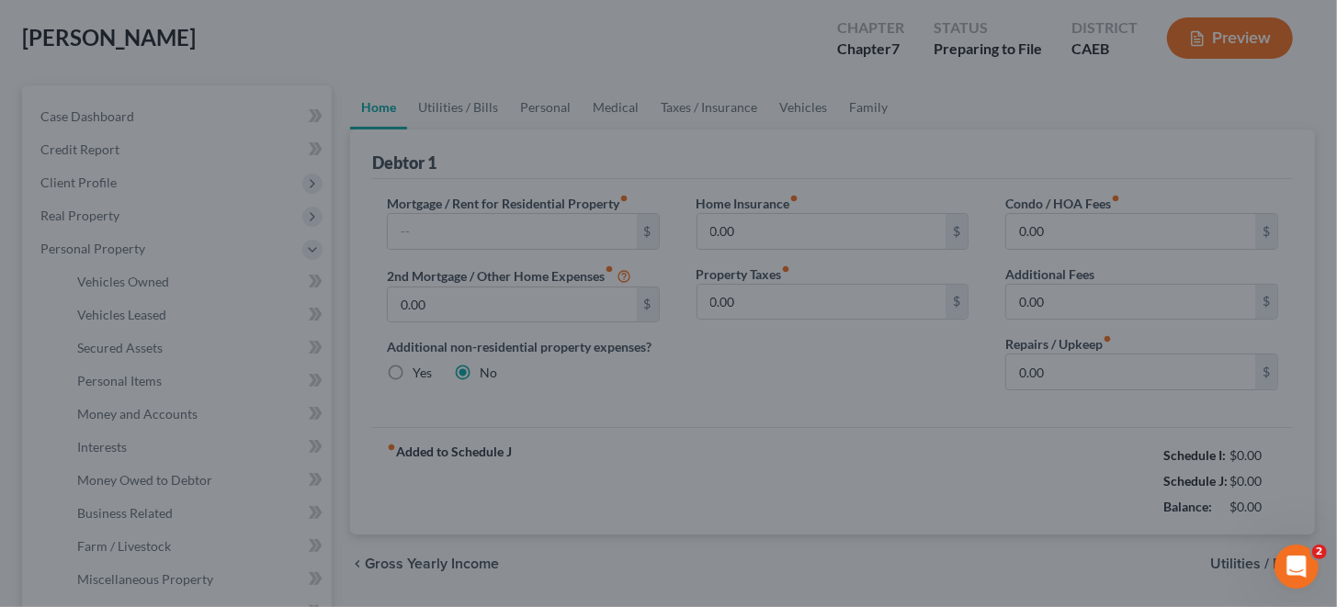
click at [988, 101] on div at bounding box center [668, 303] width 1337 height 607
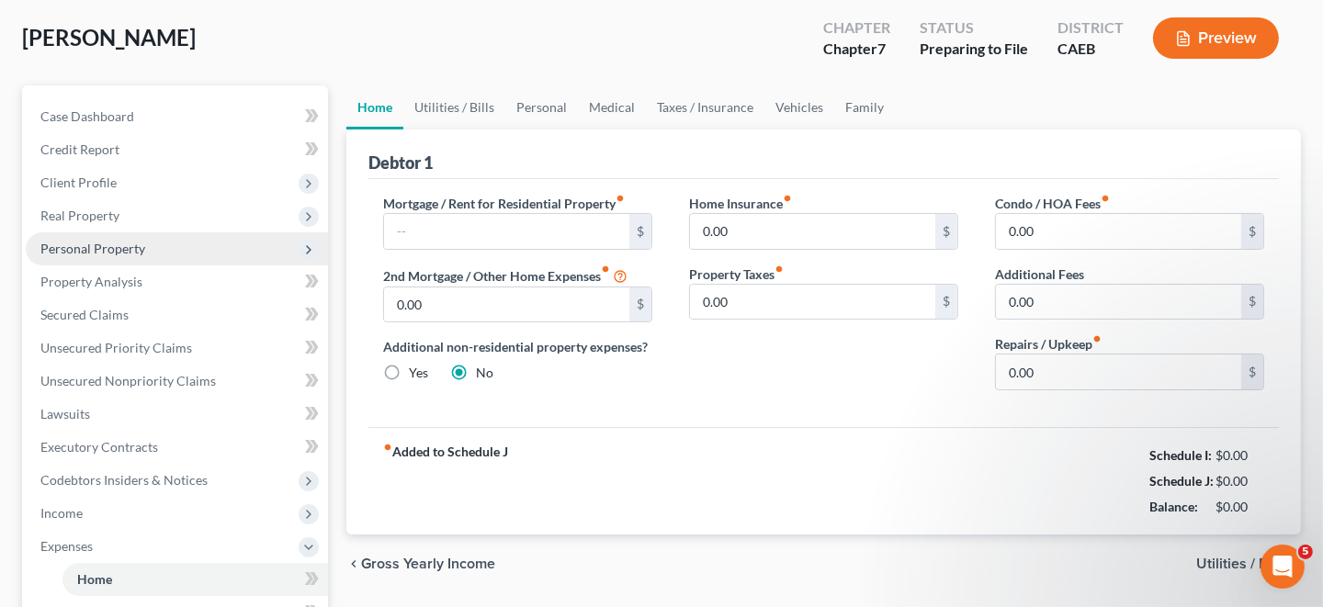
drag, startPoint x: 92, startPoint y: 251, endPoint x: 111, endPoint y: 250, distance: 19.3
click at [92, 251] on span "Personal Property" at bounding box center [92, 249] width 105 height 16
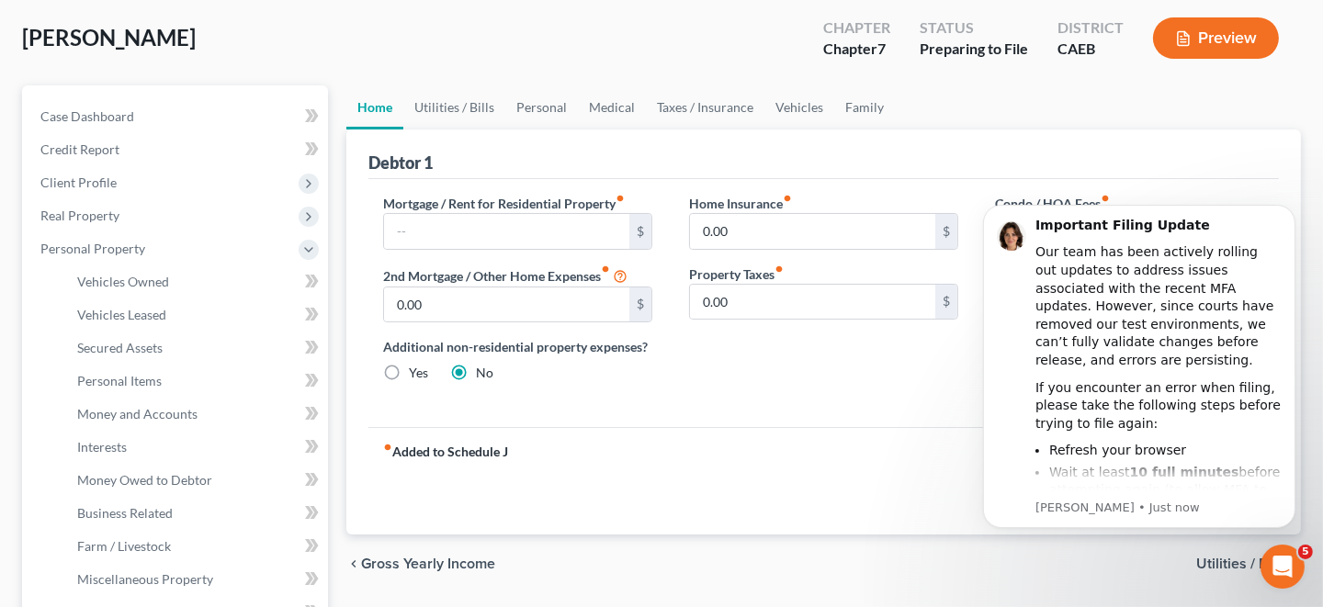
click at [714, 348] on div "Home Insurance fiber_manual_record 0.00 $ Property Taxes fiber_manual_record 0.…" at bounding box center [824, 299] width 306 height 211
click at [115, 316] on span "Vehicles Leased" at bounding box center [121, 315] width 89 height 16
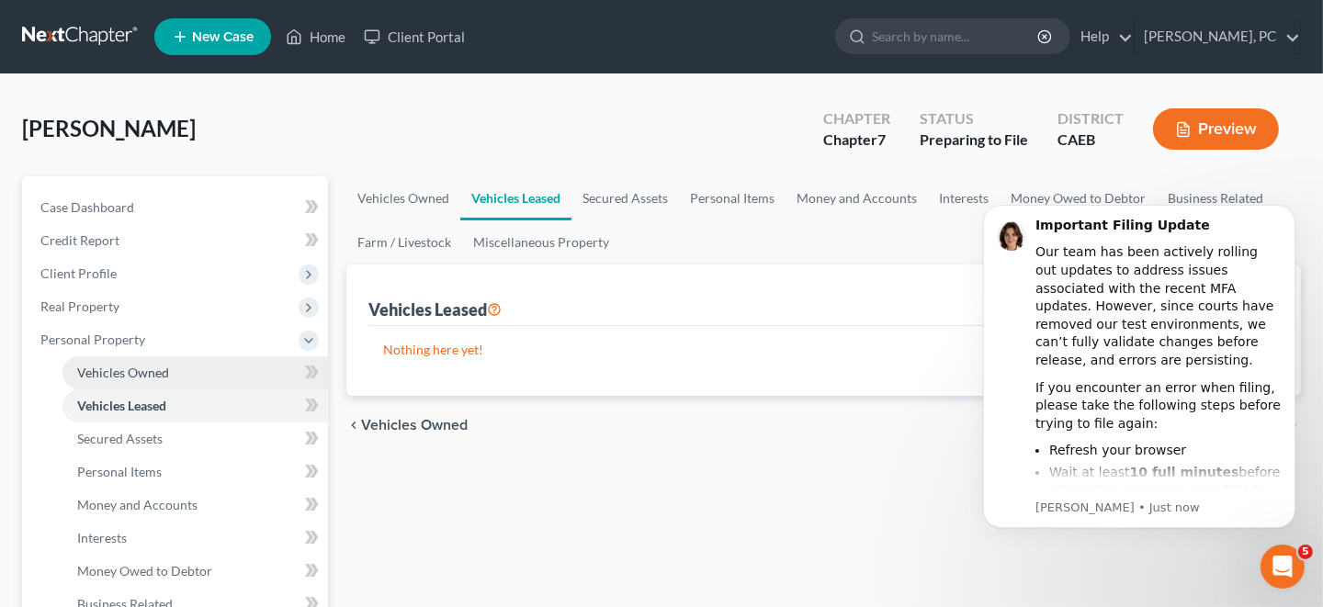
click at [112, 367] on span "Vehicles Owned" at bounding box center [123, 373] width 92 height 16
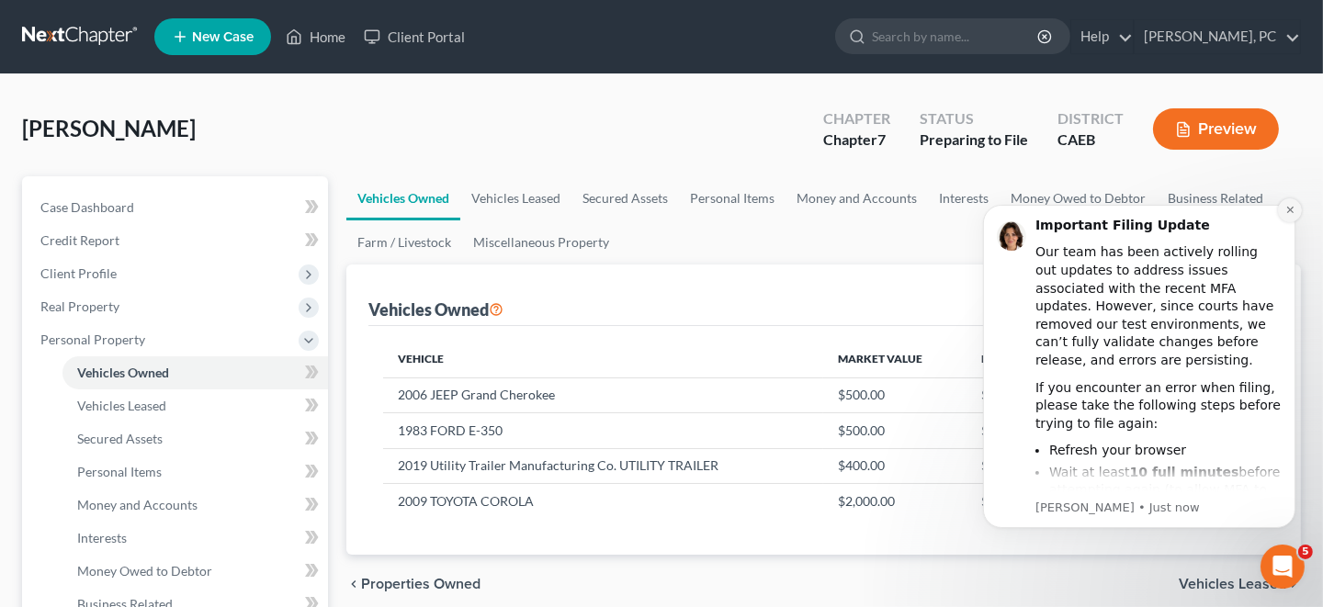
click at [1286, 210] on icon "Dismiss notification" at bounding box center [1289, 209] width 10 height 10
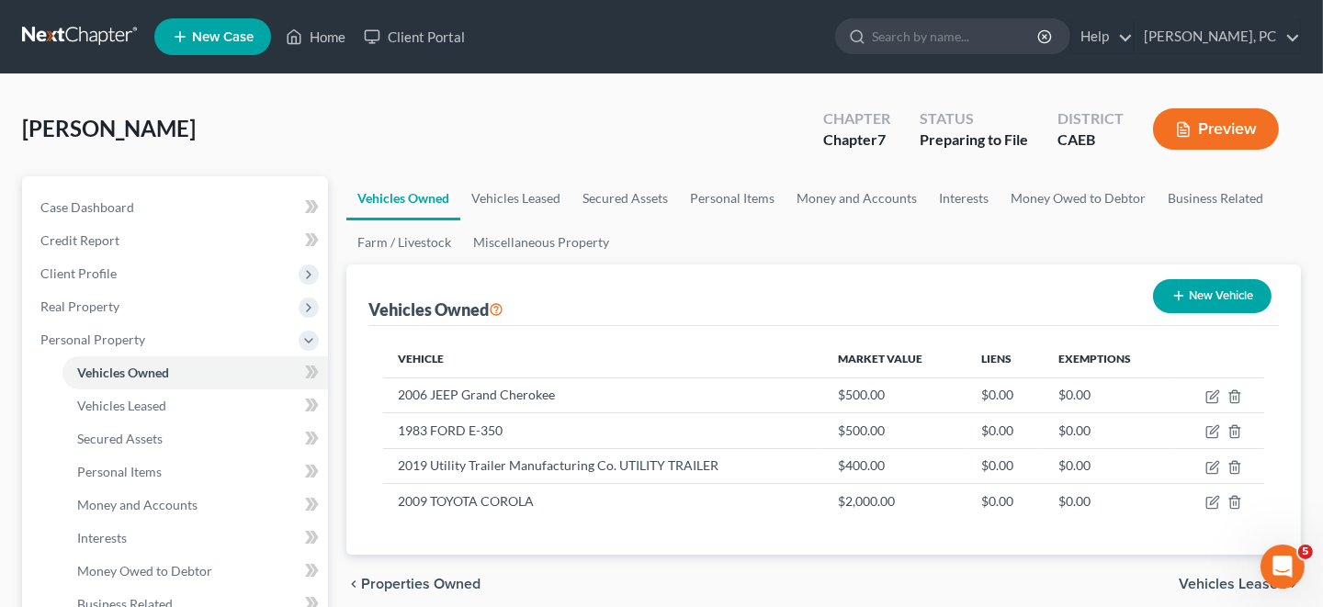
click at [1211, 296] on button "New Vehicle" at bounding box center [1212, 296] width 119 height 34
select select "0"
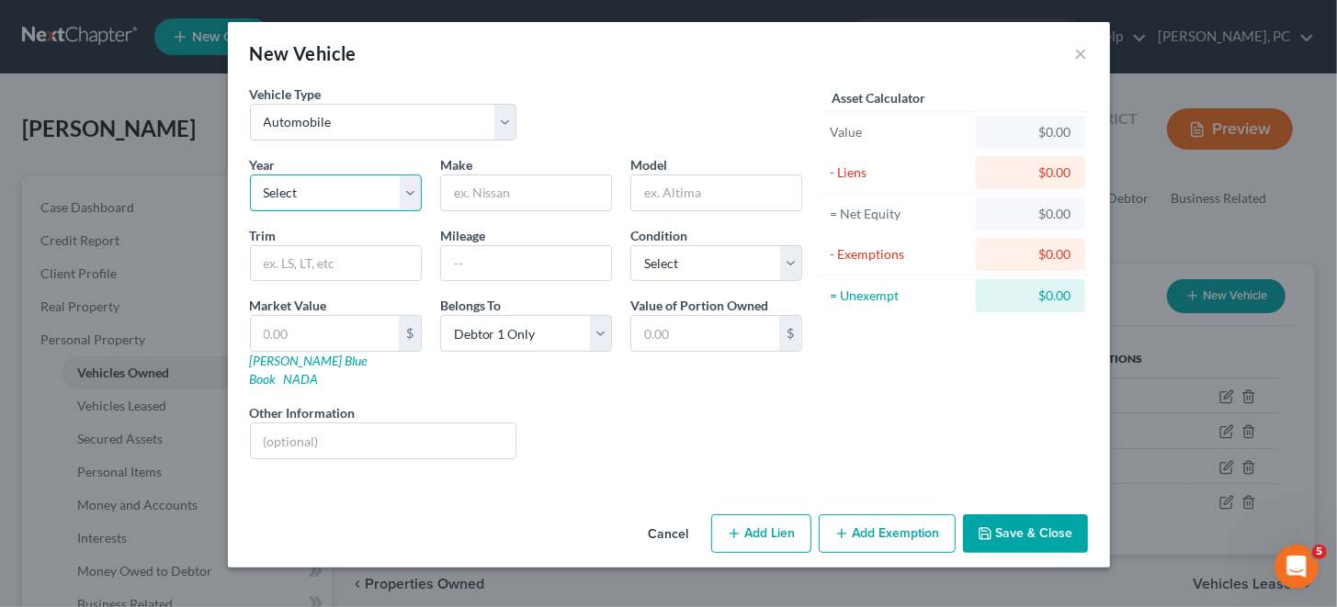
click at [401, 193] on select "Select 2026 2025 2024 2023 2022 2021 2020 2019 2018 2017 2016 2015 2014 2013 20…" at bounding box center [336, 193] width 172 height 37
select select "11"
click at [250, 175] on select "Select 2026 2025 2024 2023 2022 2021 2020 2019 2018 2017 2016 2015 2014 2013 20…" at bounding box center [336, 193] width 172 height 37
click at [505, 202] on input "text" at bounding box center [526, 192] width 170 height 35
type input "JEEP"
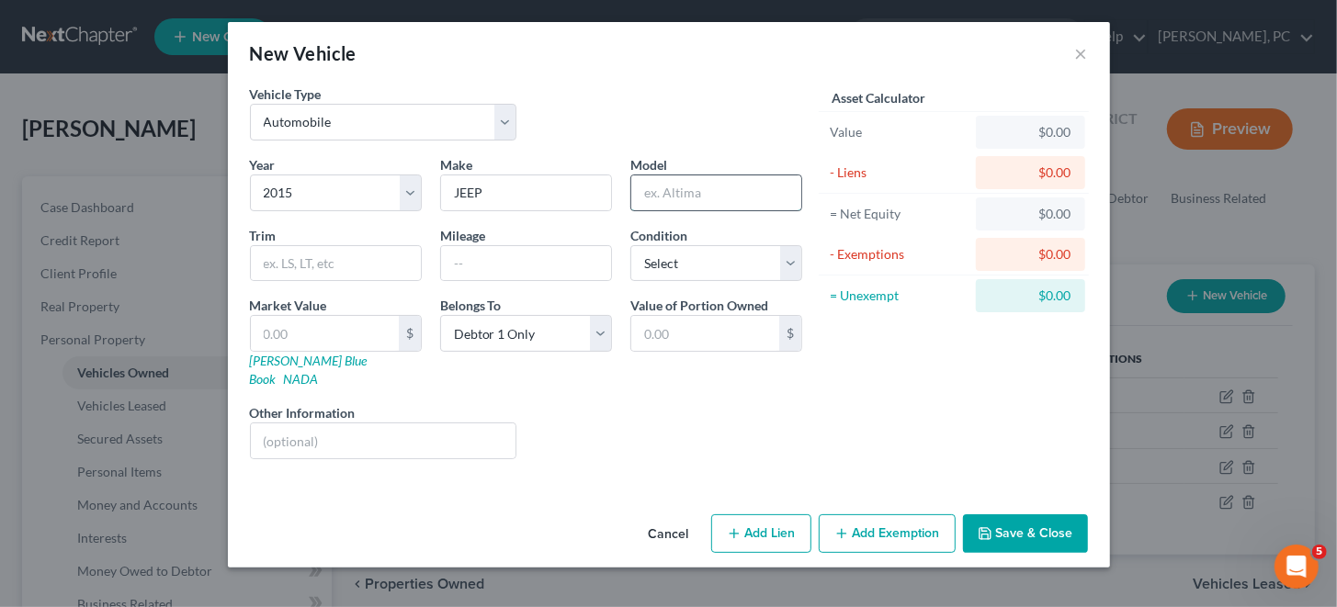
click at [672, 190] on input "text" at bounding box center [716, 192] width 170 height 35
paste input "Cherokee"
type input "Cherokee"
click at [293, 267] on input "text" at bounding box center [336, 263] width 170 height 35
paste input "Latitude Sport Utility 4D"
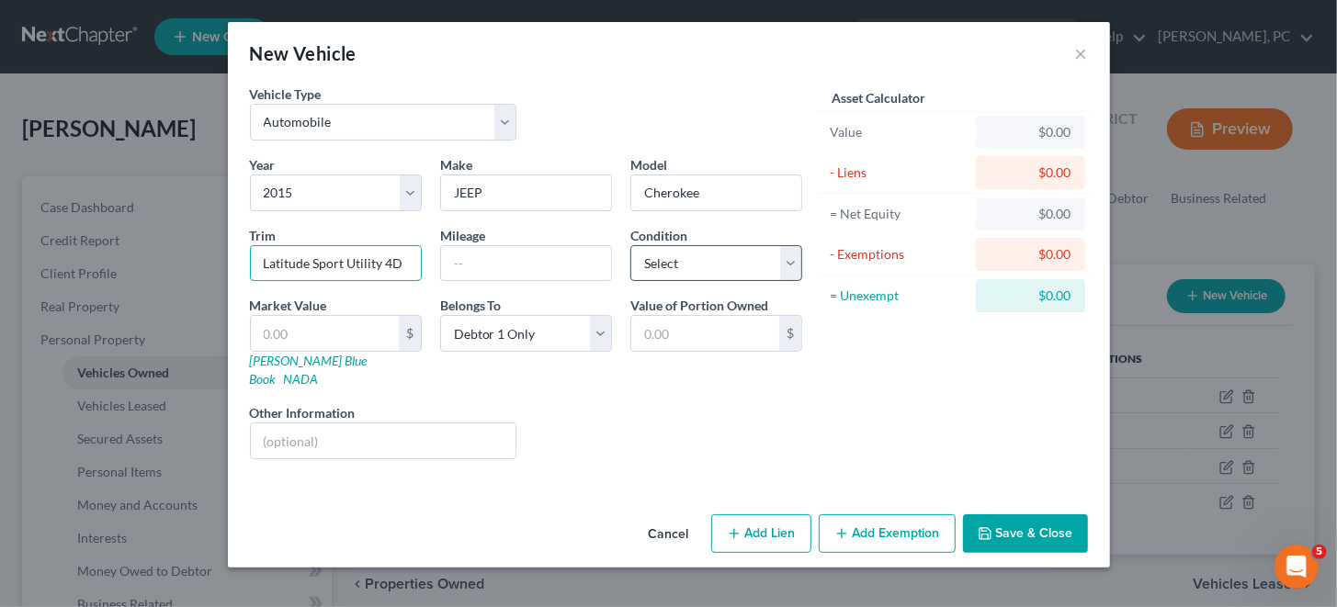
type input "Latitude Sport Utility 4D"
click at [789, 258] on select "Select Excellent Very Good Good Fair Poor" at bounding box center [716, 263] width 172 height 37
select select "3"
click at [630, 245] on select "Select Excellent Very Good Good Fair Poor" at bounding box center [716, 263] width 172 height 37
click at [315, 335] on input "text" at bounding box center [325, 333] width 148 height 35
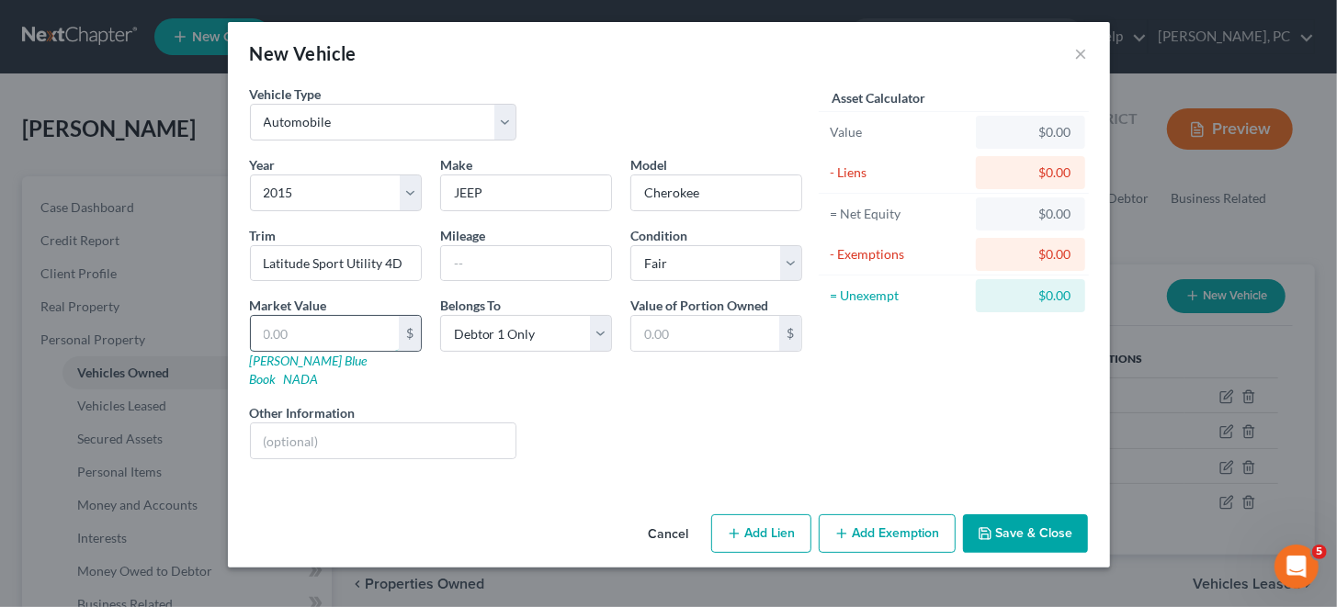
type input "5"
type input "5.00"
type input "54"
type input "54.00"
type input "540"
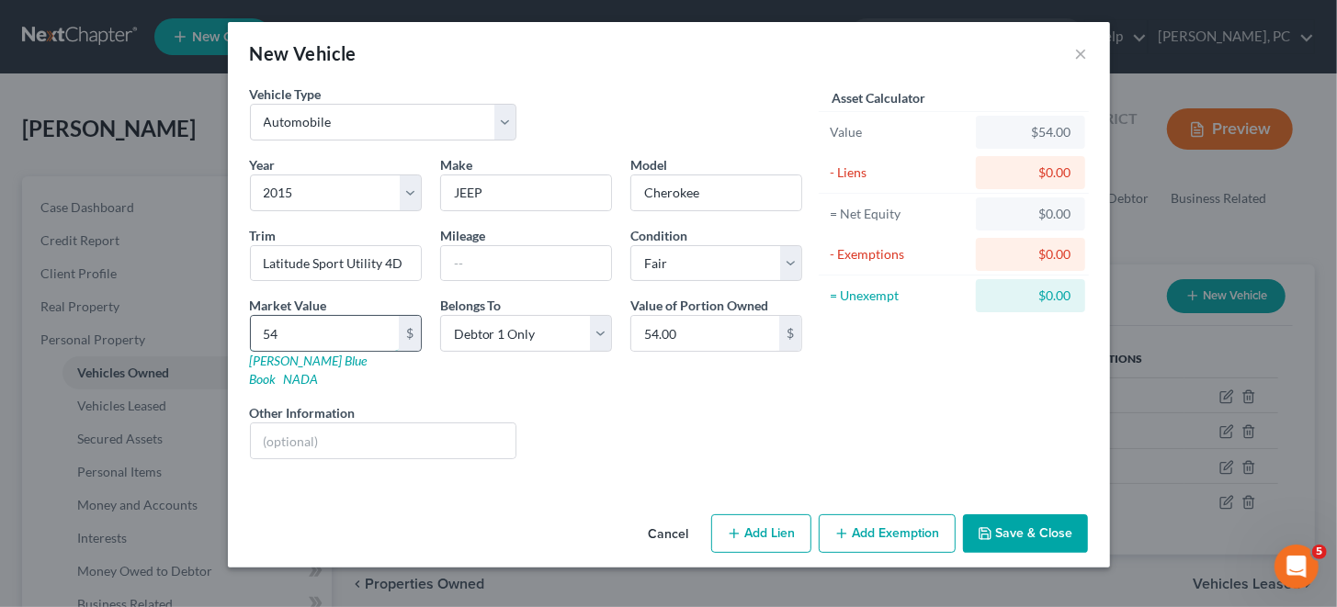
type input "540.00"
type input "5400"
type input "5,400.00"
type input "5,400"
click at [990, 528] on icon "button" at bounding box center [984, 533] width 11 height 11
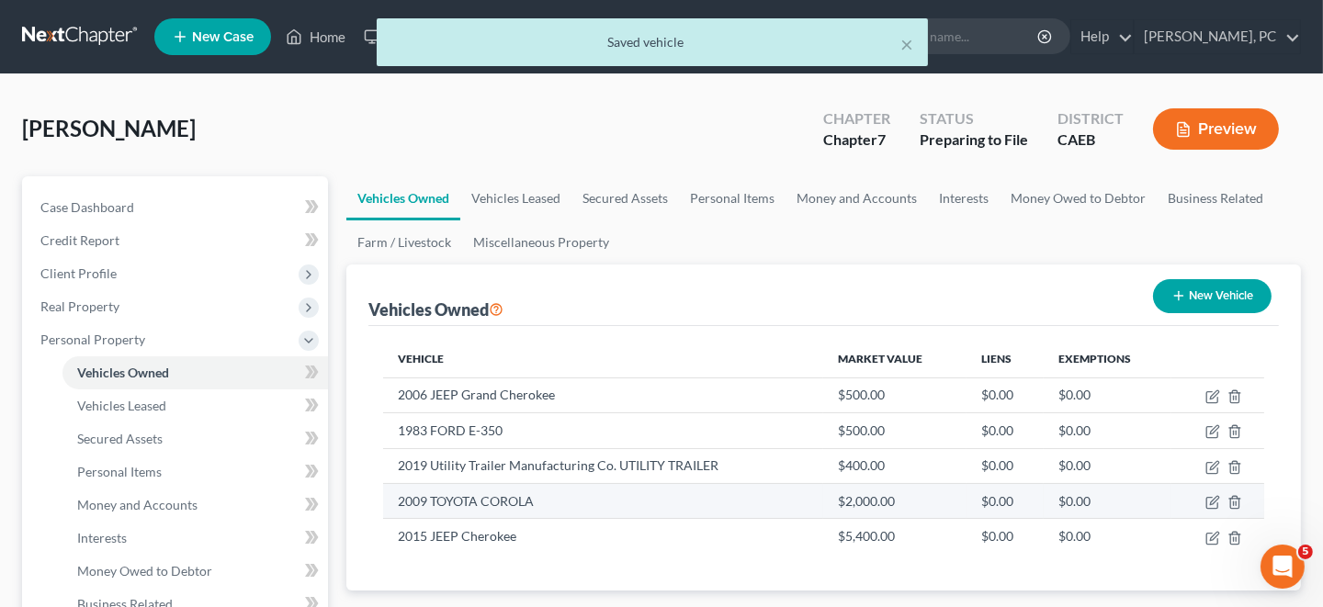
click at [511, 503] on td "2009 TOYOTA COROLA" at bounding box center [603, 500] width 440 height 35
click at [1211, 500] on icon "button" at bounding box center [1212, 502] width 15 height 15
select select "0"
select select "17"
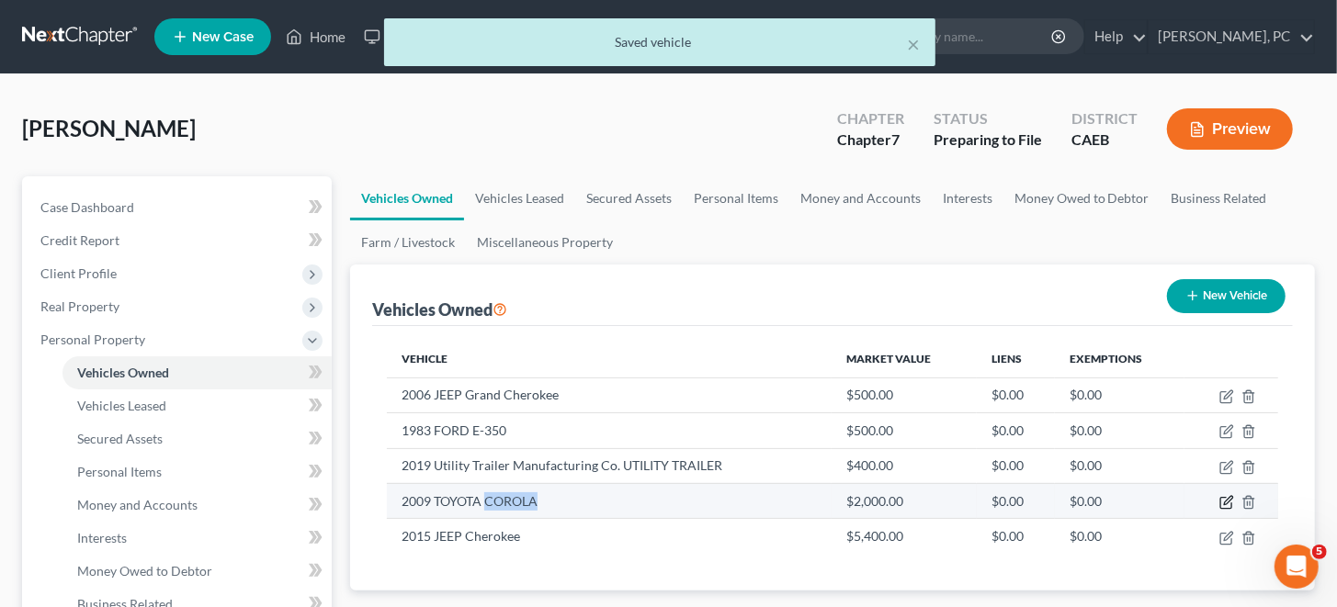
select select "3"
select select "0"
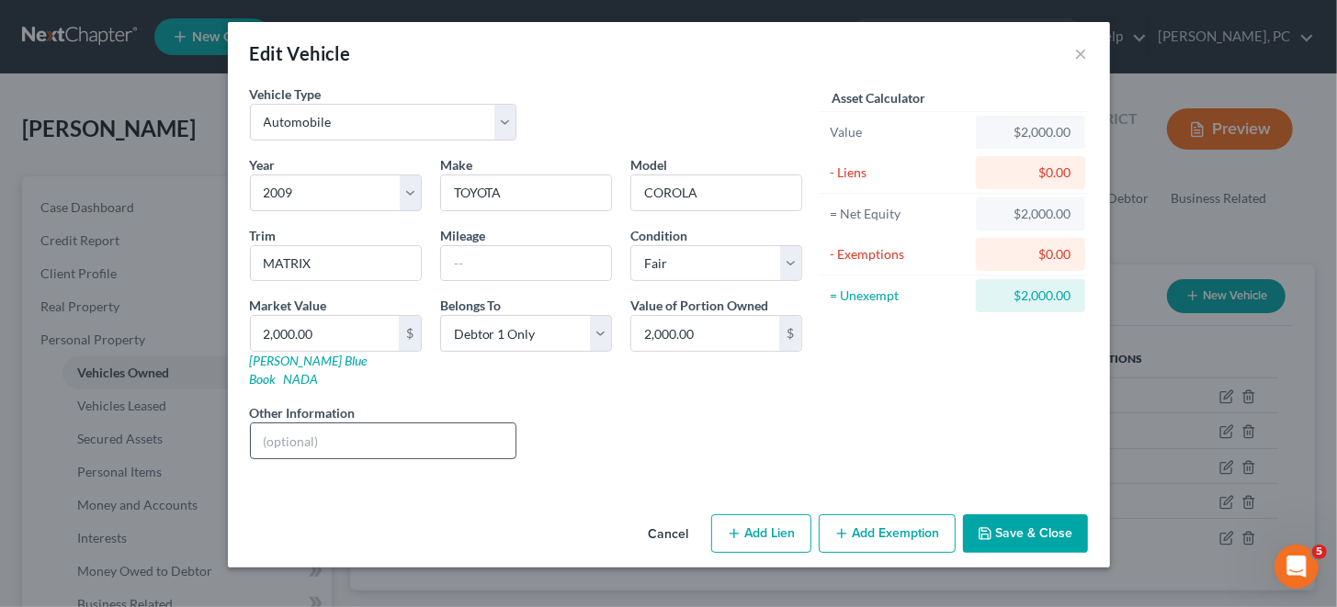
click at [288, 424] on input "text" at bounding box center [384, 441] width 266 height 35
type input "O"
type input "SISTER IS EQUITABLE OWNER"
click at [973, 517] on button "Save & Close" at bounding box center [1025, 533] width 125 height 39
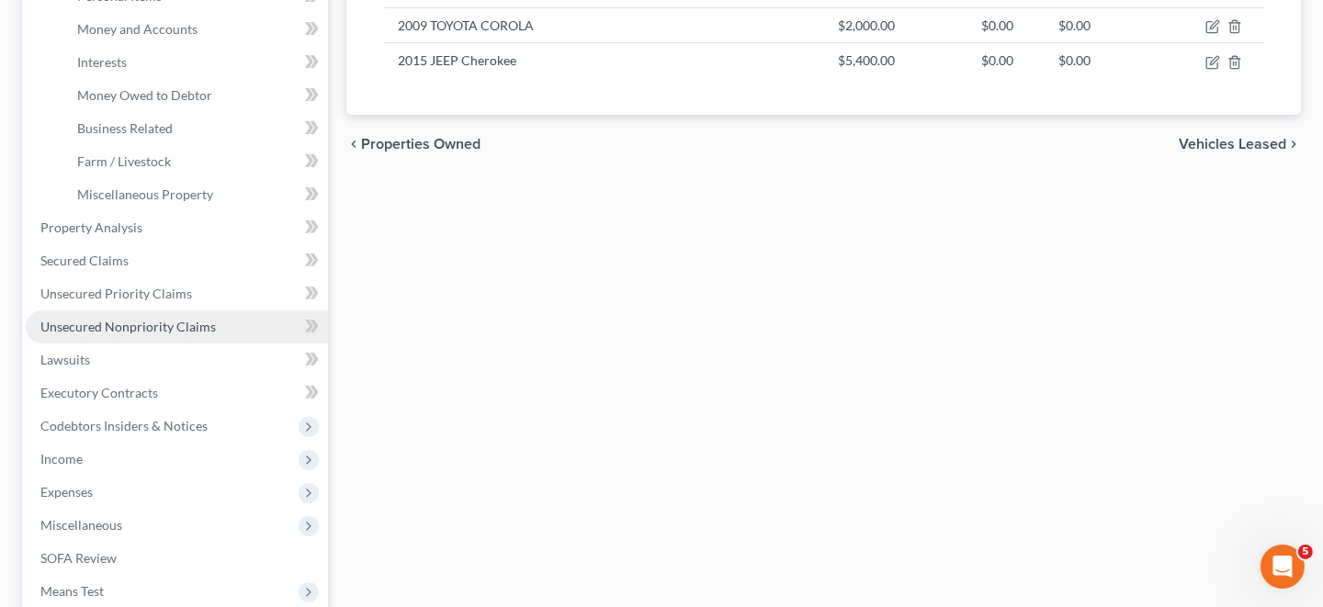
scroll to position [551, 0]
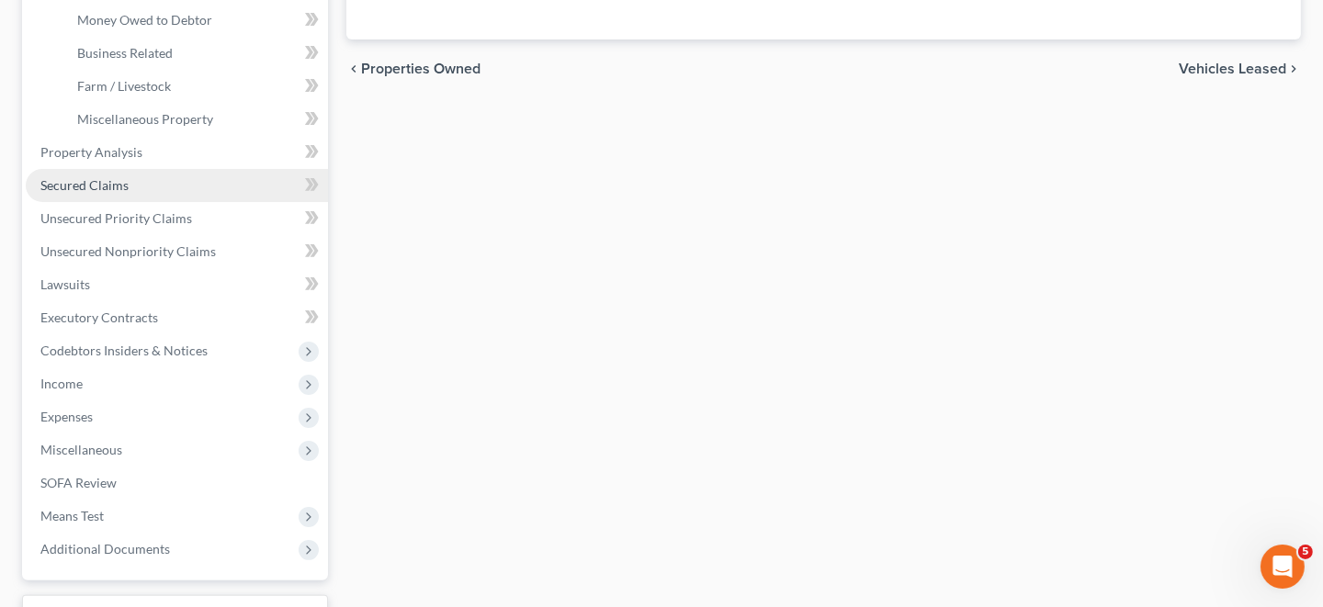
click at [118, 184] on span "Secured Claims" at bounding box center [84, 185] width 88 height 16
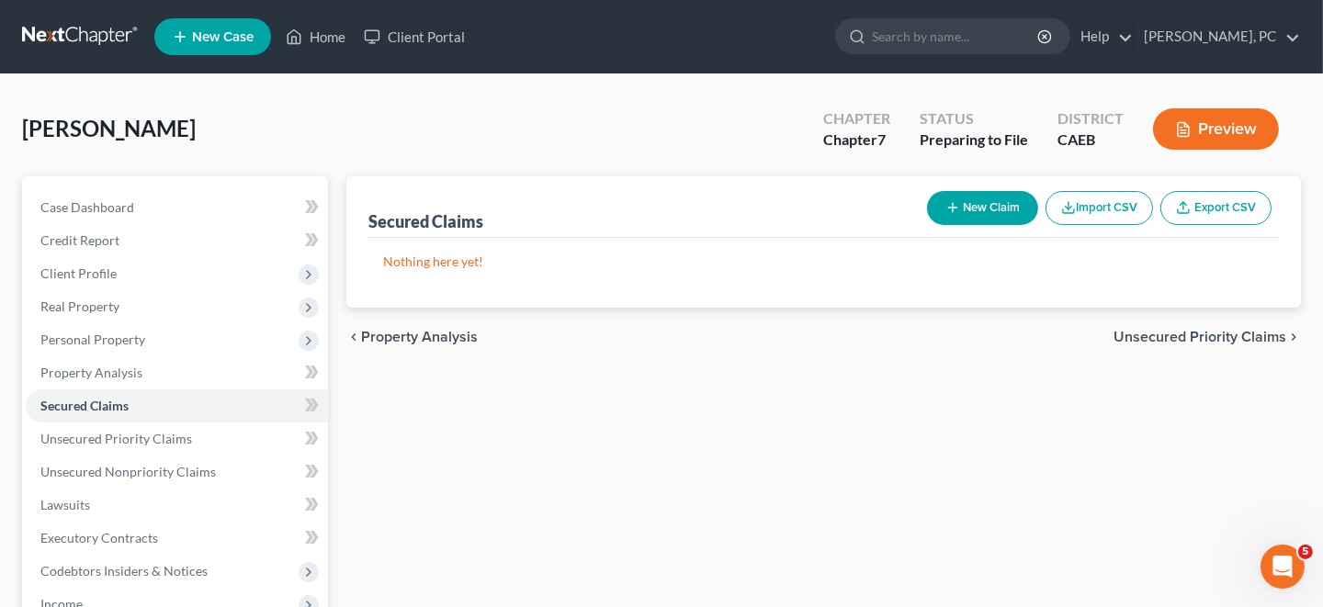
click at [983, 207] on button "New Claim" at bounding box center [982, 208] width 111 height 34
select select "0"
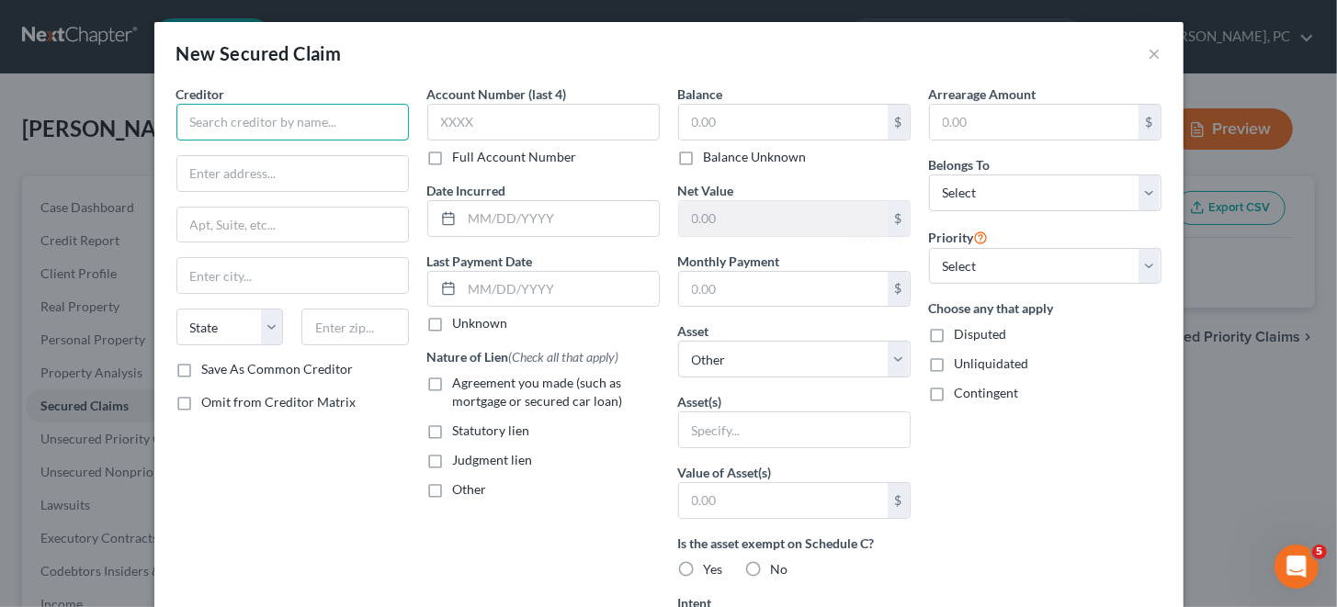
click at [187, 119] on input "text" at bounding box center [292, 122] width 232 height 37
paste input "CarMax Auto Finance"
type input "CarMax Auto Finance"
click at [197, 165] on input "text" at bounding box center [292, 173] width 231 height 35
paste input "225 [PERSON_NAME] MEADOWSCOURT"
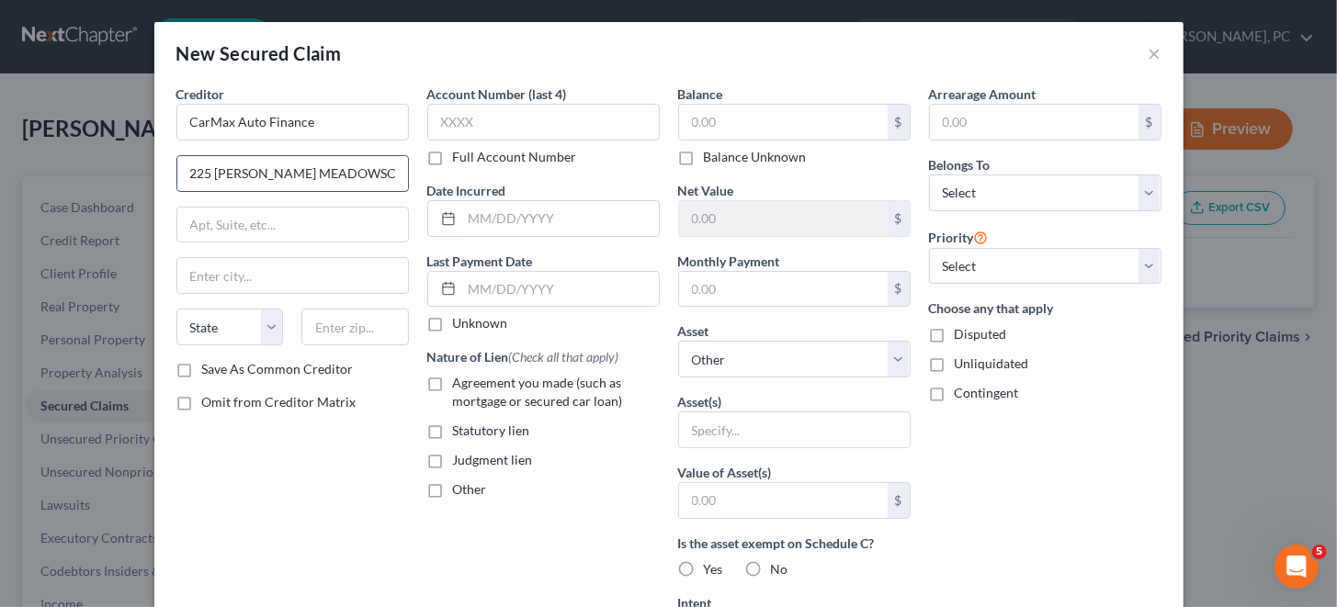
click at [341, 172] on input "225 [PERSON_NAME] MEADOWSCOURT" at bounding box center [292, 173] width 231 height 35
type input "[STREET_ADDRESS][PERSON_NAME][PERSON_NAME]"
click at [254, 279] on input "text" at bounding box center [292, 275] width 231 height 35
paste input "KENNESAW,"
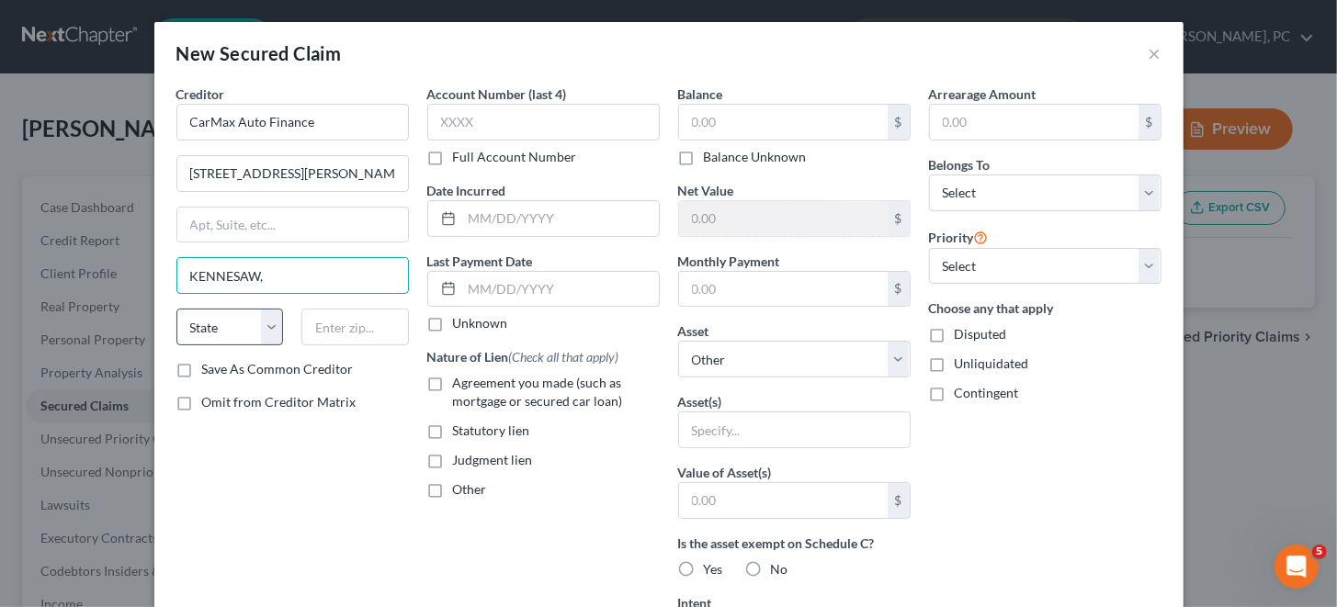
type input "KENNESAW,"
click at [261, 326] on select "State [US_STATE] AK AR AZ CA CO CT DE DC [GEOGRAPHIC_DATA] [GEOGRAPHIC_DATA] GU…" at bounding box center [229, 327] width 107 height 37
select select "10"
click at [176, 309] on select "State [US_STATE] AK AR AZ CA CO CT DE DC [GEOGRAPHIC_DATA] [GEOGRAPHIC_DATA] GU…" at bounding box center [229, 327] width 107 height 37
click at [307, 319] on input "text" at bounding box center [354, 327] width 107 height 37
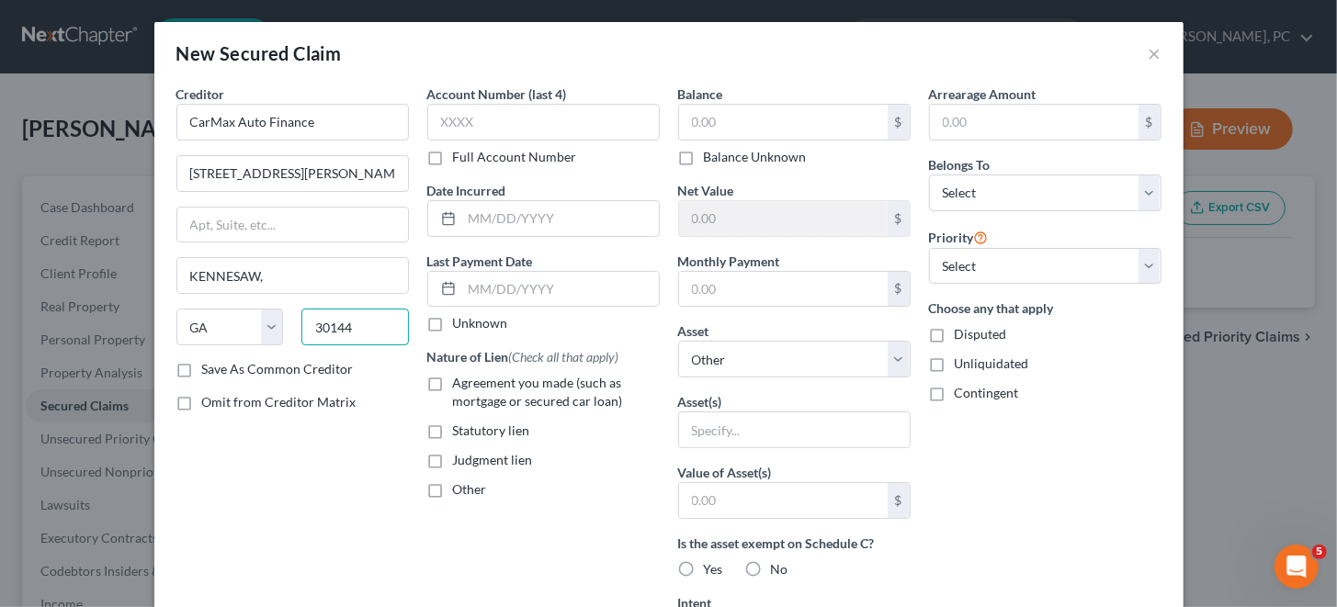
type input "30144"
type input "Kennesaw"
click at [202, 365] on label "Save As Common Creditor" at bounding box center [278, 369] width 152 height 18
click at [209, 365] on input "Save As Common Creditor" at bounding box center [215, 366] width 12 height 12
checkbox input "true"
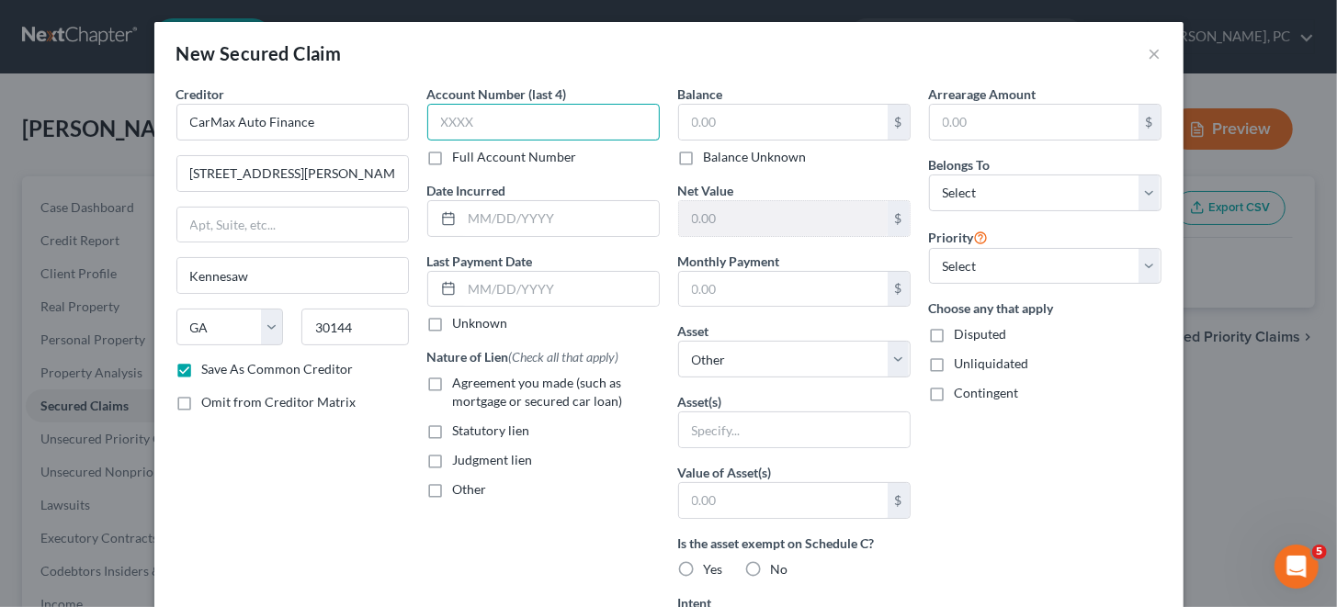
click at [489, 112] on input "text" at bounding box center [543, 122] width 232 height 37
paste input "4398"
drag, startPoint x: 465, startPoint y: 118, endPoint x: 417, endPoint y: 124, distance: 48.2
click at [418, 124] on div "Account Number (last 4) 4398 Full Account Number Date Incurred Last Payment Dat…" at bounding box center [543, 494] width 251 height 819
type input "64XX"
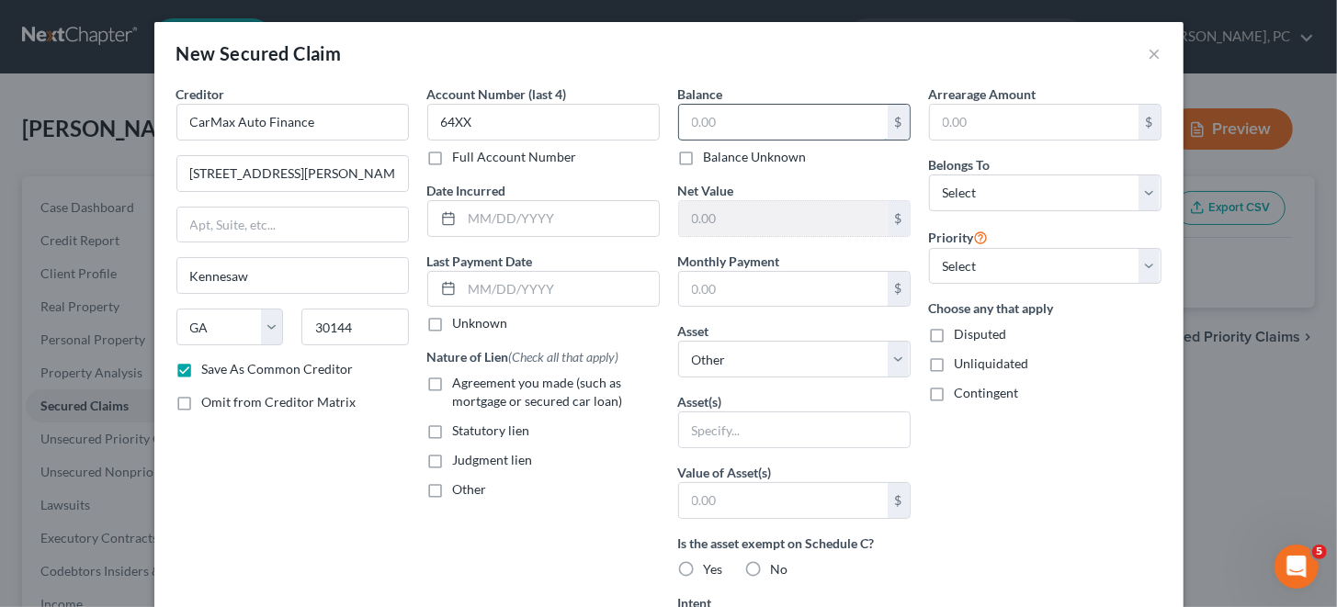
click at [743, 123] on input "text" at bounding box center [783, 122] width 209 height 35
type input "9,011"
click at [953, 119] on input "text" at bounding box center [1034, 122] width 209 height 35
type input "0"
click at [453, 156] on label "Full Account Number" at bounding box center [515, 157] width 124 height 18
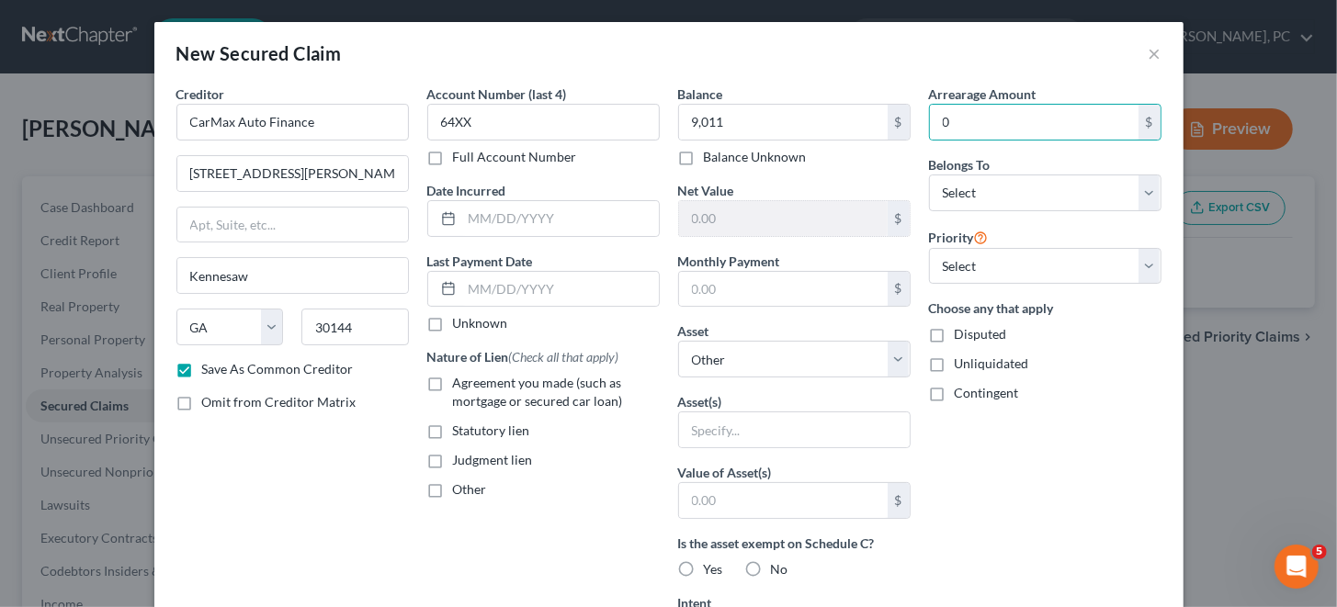
click at [460, 156] on input "Full Account Number" at bounding box center [466, 154] width 12 height 12
drag, startPoint x: 489, startPoint y: 123, endPoint x: 357, endPoint y: 123, distance: 131.4
click at [357, 123] on div "Creditor * CarMax Auto Finance 225 [PERSON_NAME] [PERSON_NAME] COURT [GEOGRAPHI…" at bounding box center [668, 494] width 1003 height 819
paste input "4398"
type input "439864XX"
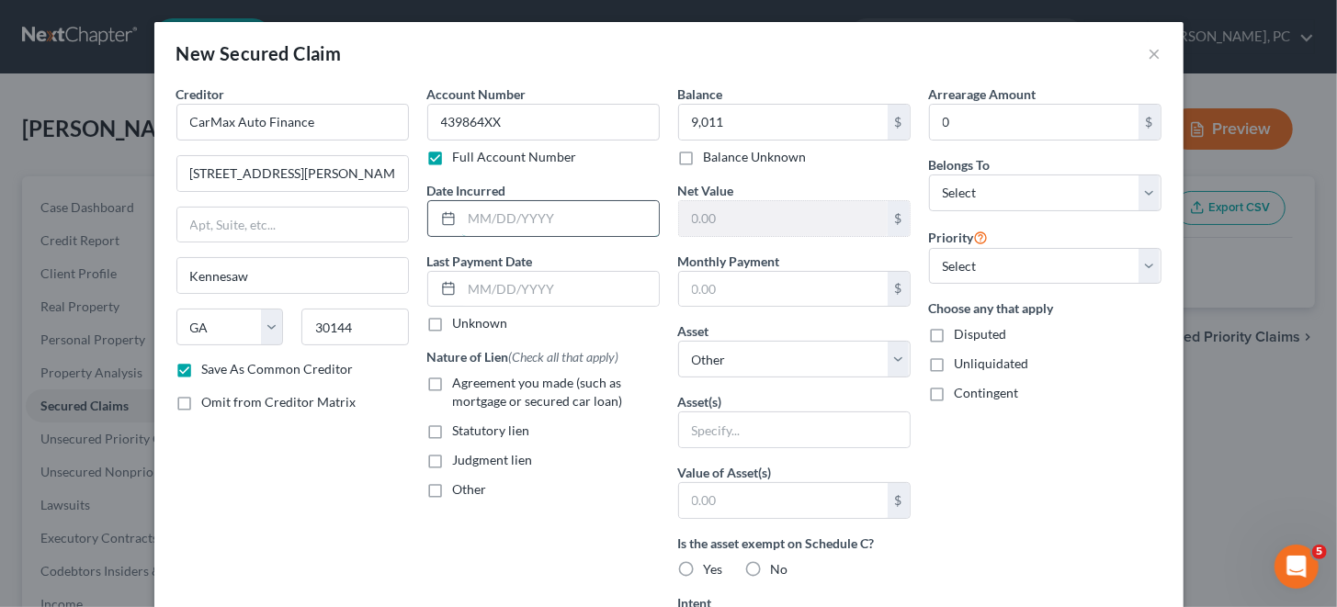
click at [475, 219] on input "text" at bounding box center [560, 218] width 197 height 35
paste input "[DATE]"
type input "[DATE]"
click at [598, 285] on input "text" at bounding box center [560, 289] width 197 height 35
type input "Current"
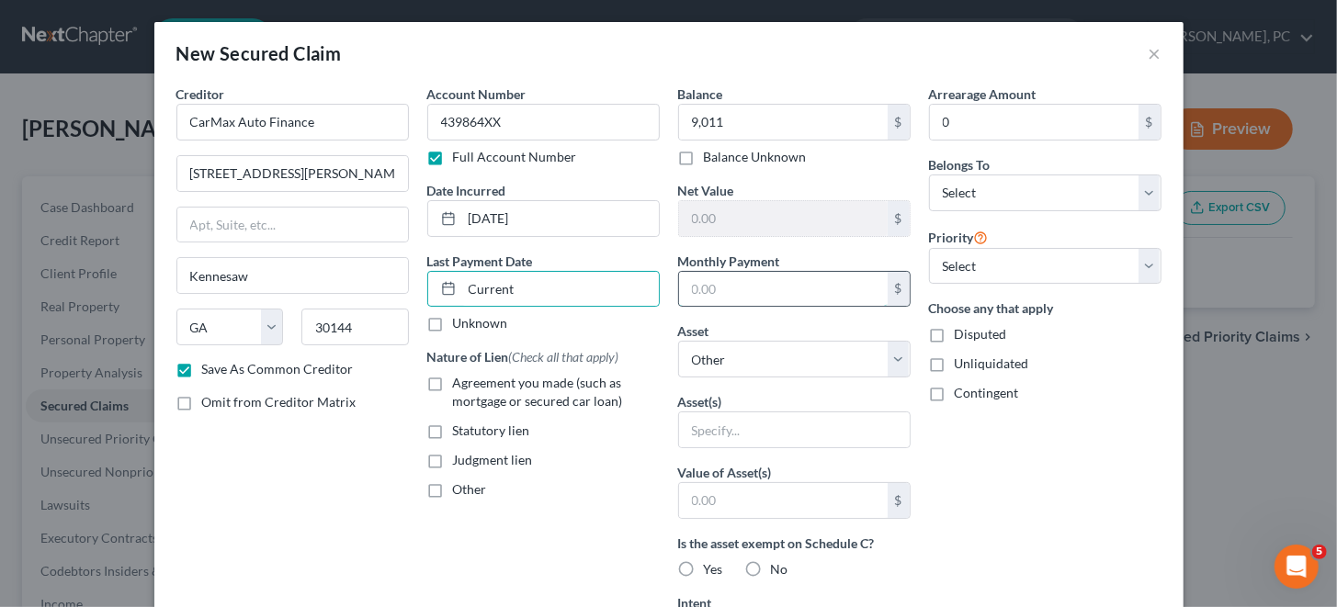
click at [695, 280] on input "text" at bounding box center [783, 289] width 209 height 35
type input "532"
click at [453, 382] on label "Agreement you made (such as mortgage or secured car loan)" at bounding box center [556, 392] width 207 height 37
click at [460, 382] on input "Agreement you made (such as mortgage or secured car loan)" at bounding box center [466, 380] width 12 height 12
checkbox input "true"
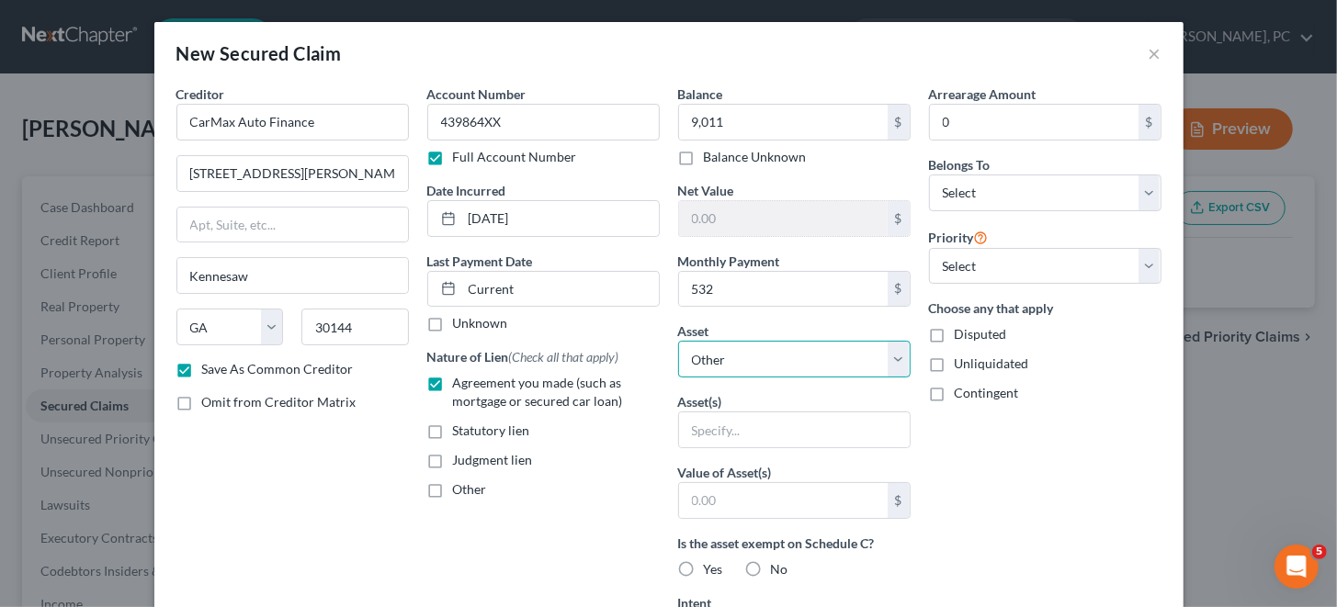
click at [891, 355] on select "Select Other Multiple Assets 2006 JEEP Grand Cherokee - $500.0 1983 FORD E-350 …" at bounding box center [794, 359] width 232 height 37
select select "6"
click at [678, 341] on select "Select Other Multiple Assets 2006 JEEP Grand Cherokee - $500.0 1983 FORD E-350 …" at bounding box center [794, 359] width 232 height 37
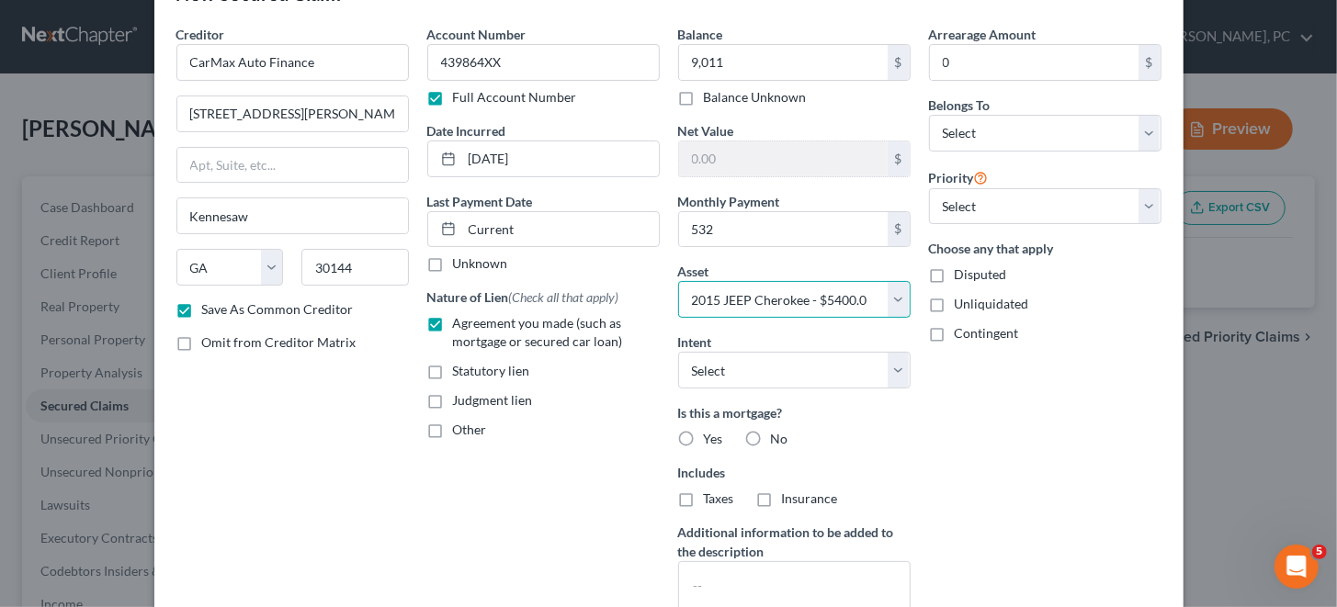
scroll to position [91, 0]
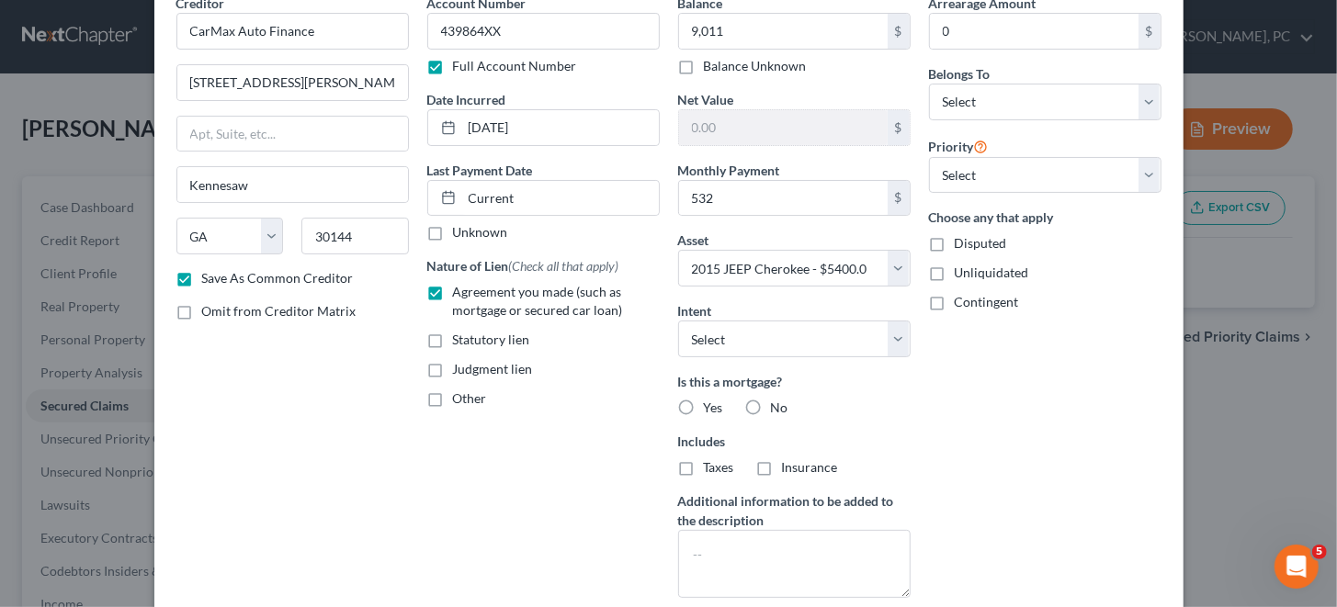
click at [771, 401] on label "No" at bounding box center [779, 408] width 17 height 18
click at [778, 401] on input "No" at bounding box center [784, 405] width 12 height 12
radio input "true"
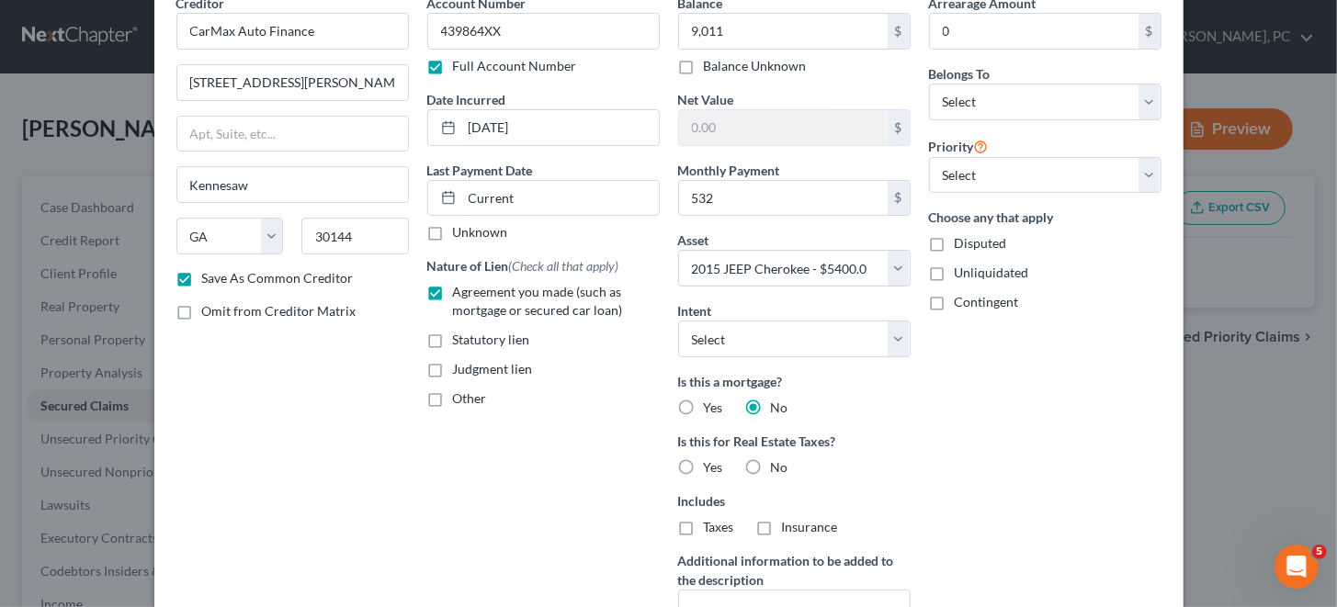
click at [771, 463] on label "No" at bounding box center [779, 467] width 17 height 18
click at [778, 463] on input "No" at bounding box center [784, 464] width 12 height 12
radio input "true"
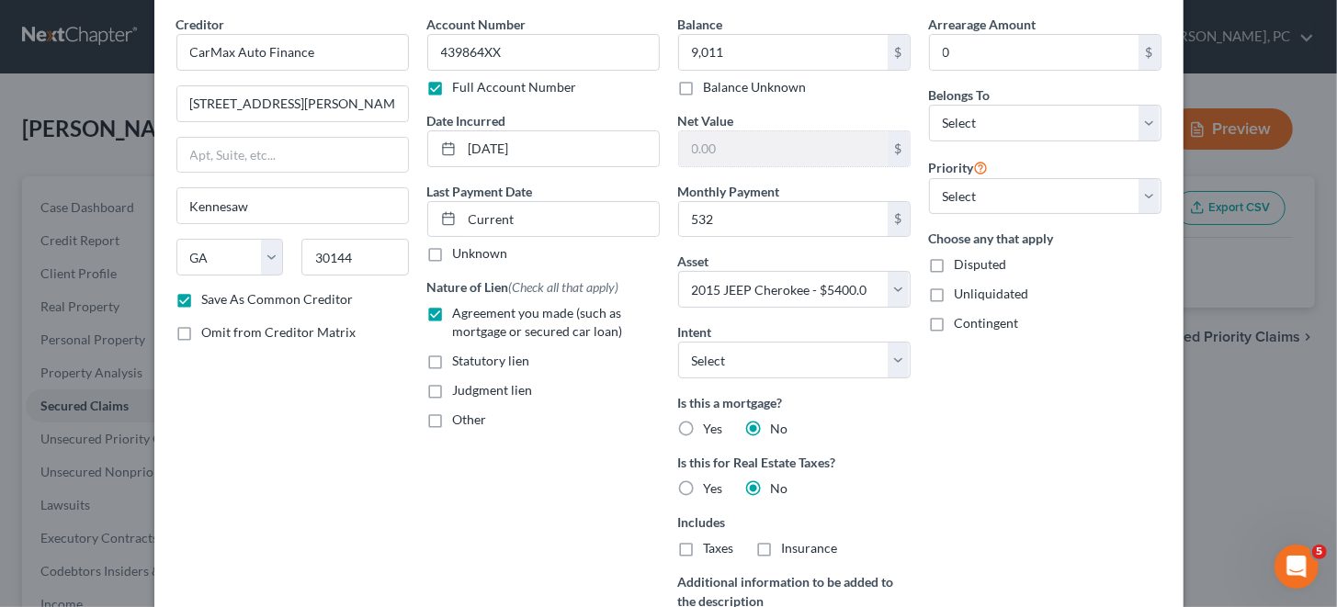
scroll to position [0, 0]
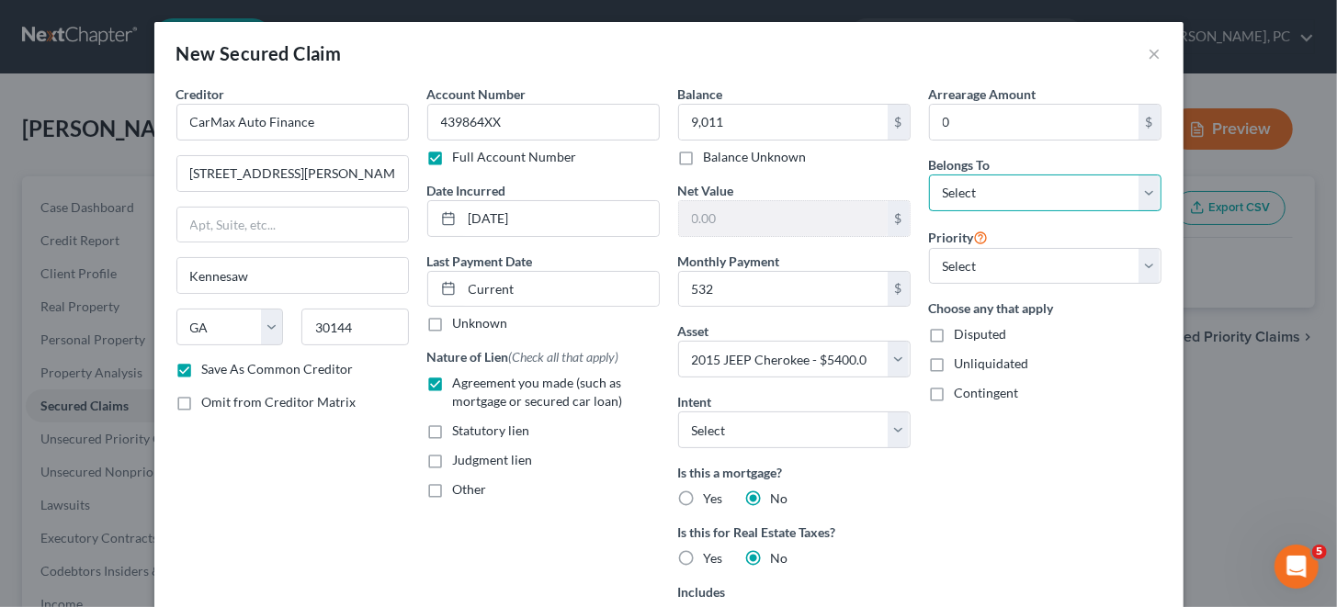
click at [1130, 187] on select "Select Debtor 1 Only Debtor 2 Only Debtor 1 And Debtor 2 Only At Least One Of T…" at bounding box center [1045, 193] width 232 height 37
select select "0"
click at [929, 175] on select "Select Debtor 1 Only Debtor 2 Only Debtor 1 And Debtor 2 Only At Least One Of T…" at bounding box center [1045, 193] width 232 height 37
click at [1145, 266] on select "Select 1st 2nd 3rd 4th 5th 6th 7th 8th 9th 10th 11th 12th 13th 14th 15th 16th 1…" at bounding box center [1045, 266] width 232 height 37
click at [1124, 345] on div "Choose any that apply Disputed Unliquidated Contingent" at bounding box center [1045, 351] width 232 height 104
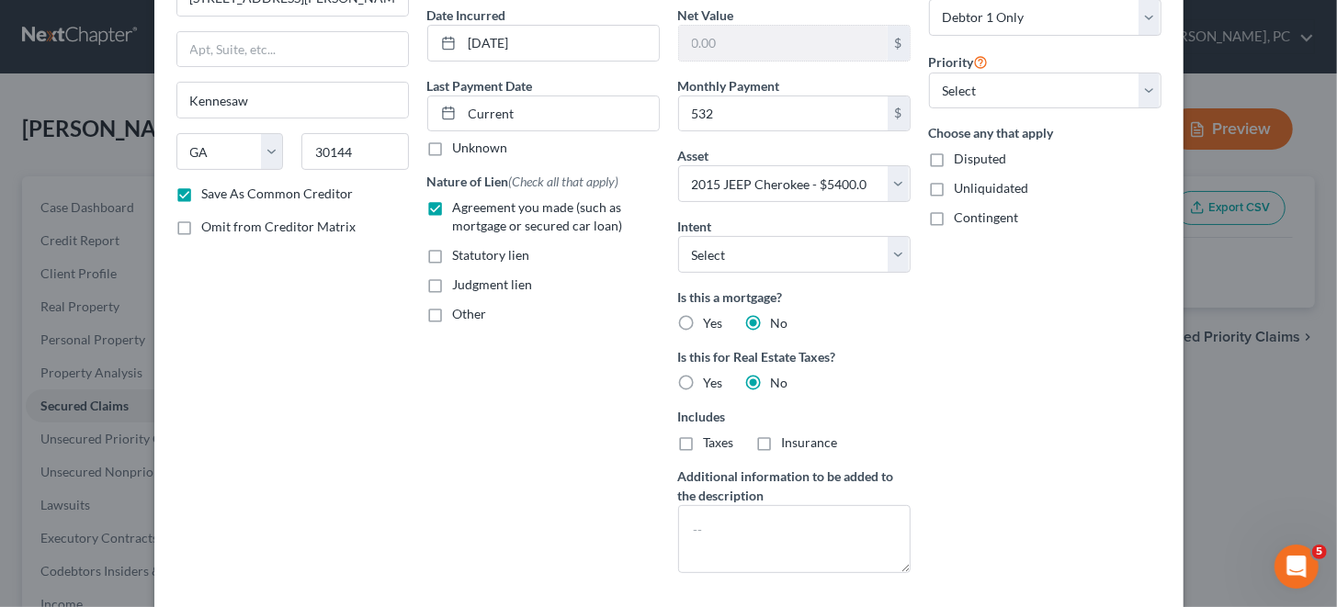
scroll to position [267, 0]
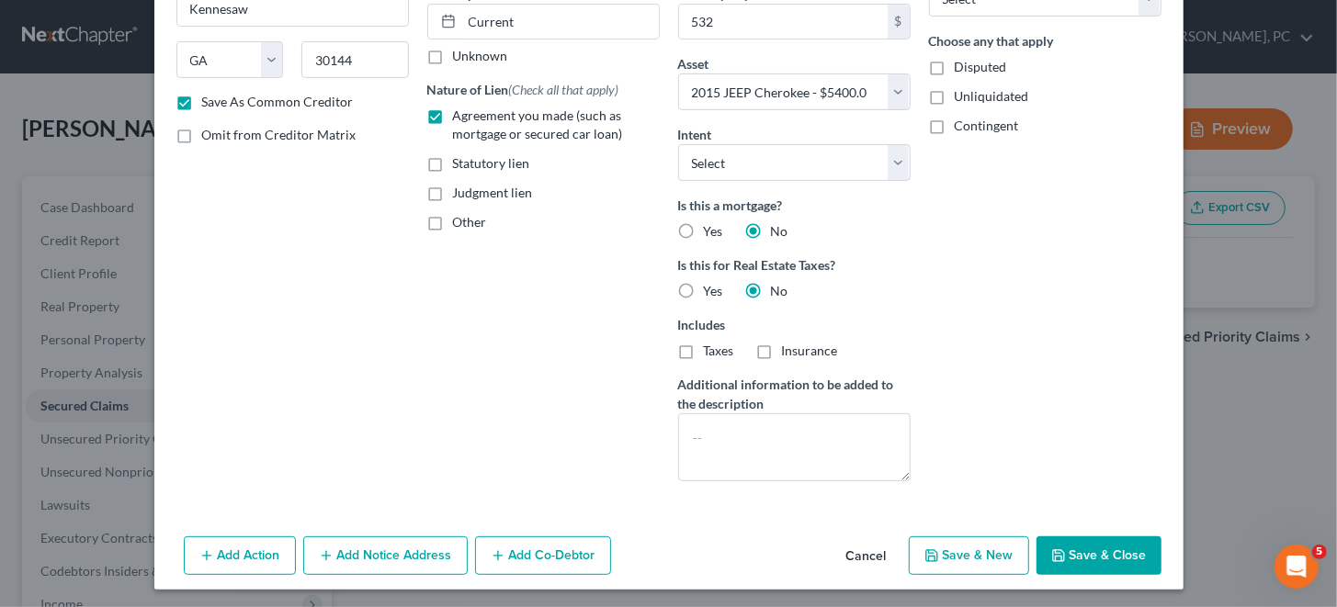
click at [981, 550] on button "Save & New" at bounding box center [969, 556] width 120 height 39
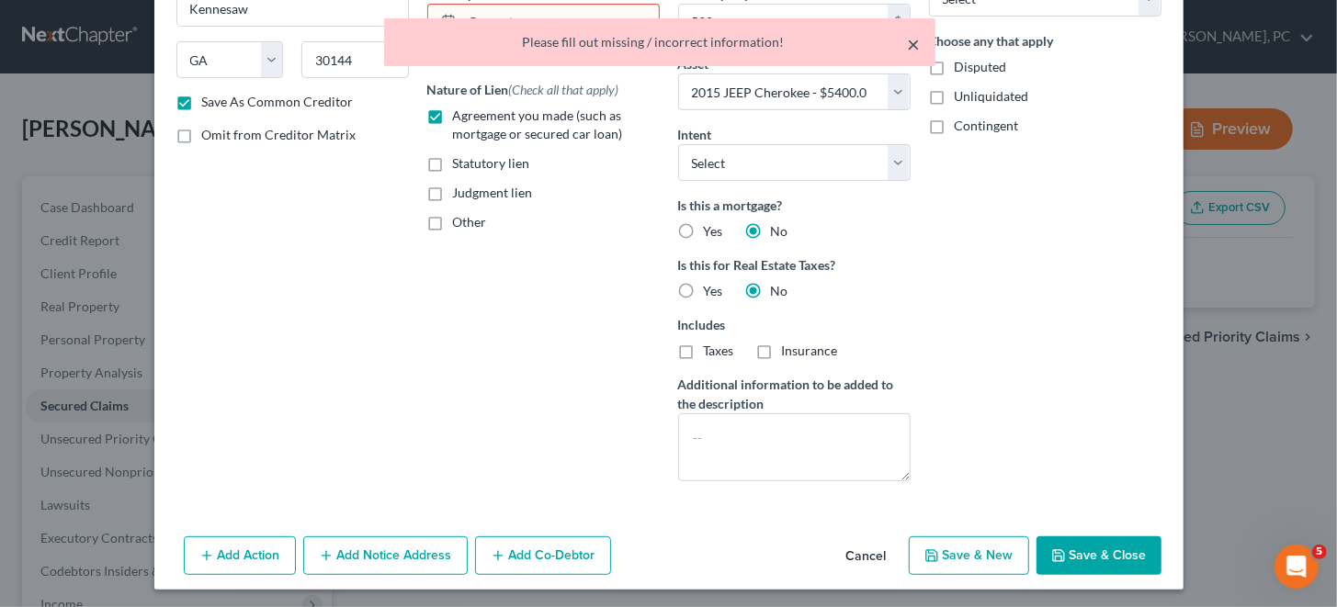
click at [914, 41] on button "×" at bounding box center [914, 44] width 13 height 22
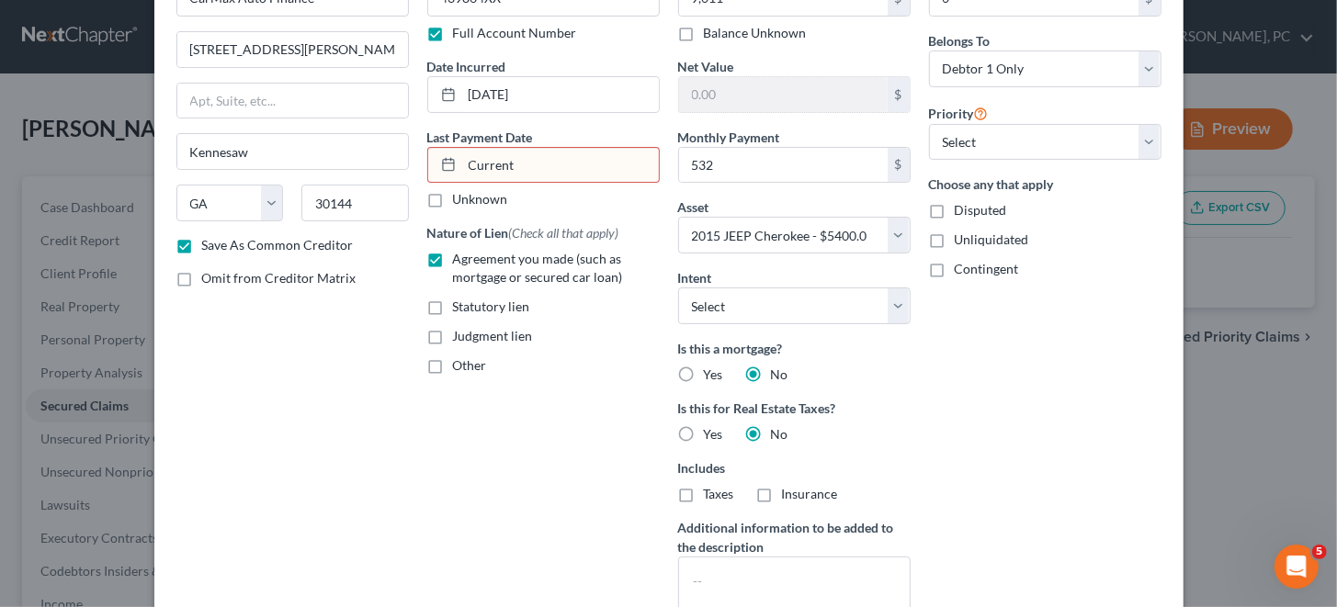
scroll to position [84, 0]
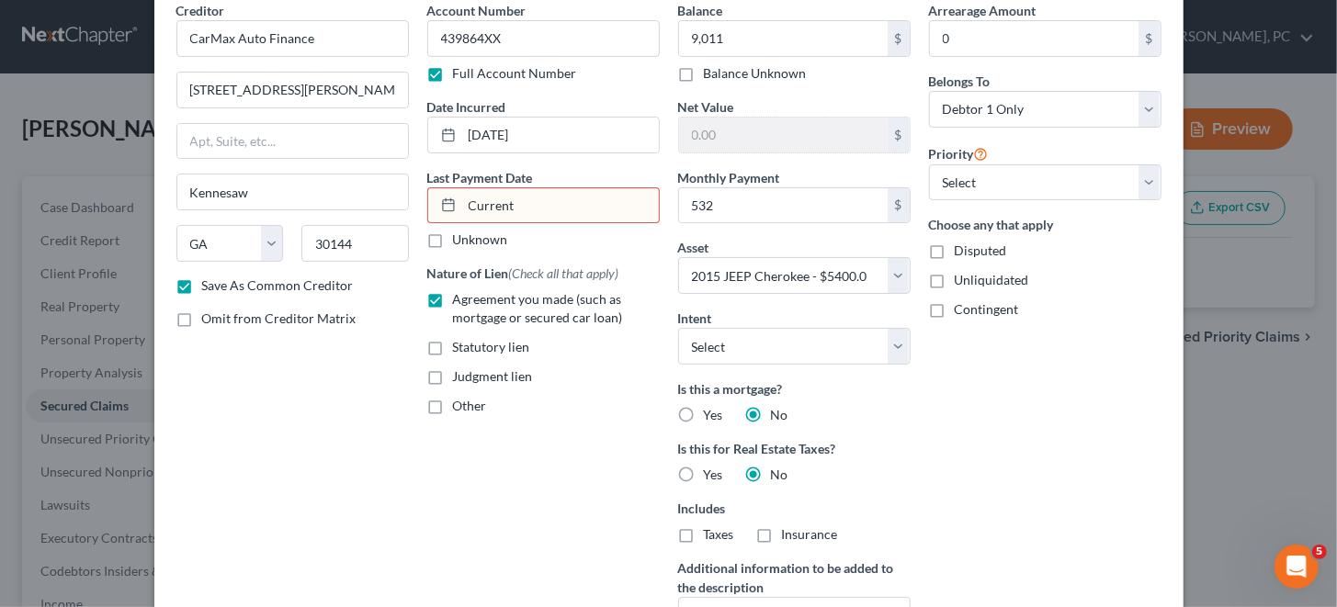
click at [506, 195] on input "Current" at bounding box center [560, 205] width 197 height 35
click at [446, 209] on rect at bounding box center [448, 205] width 11 height 11
click at [441, 207] on icon at bounding box center [448, 205] width 15 height 15
drag, startPoint x: 531, startPoint y: 198, endPoint x: 431, endPoint y: 199, distance: 100.2
click at [431, 199] on div "Current" at bounding box center [543, 205] width 232 height 37
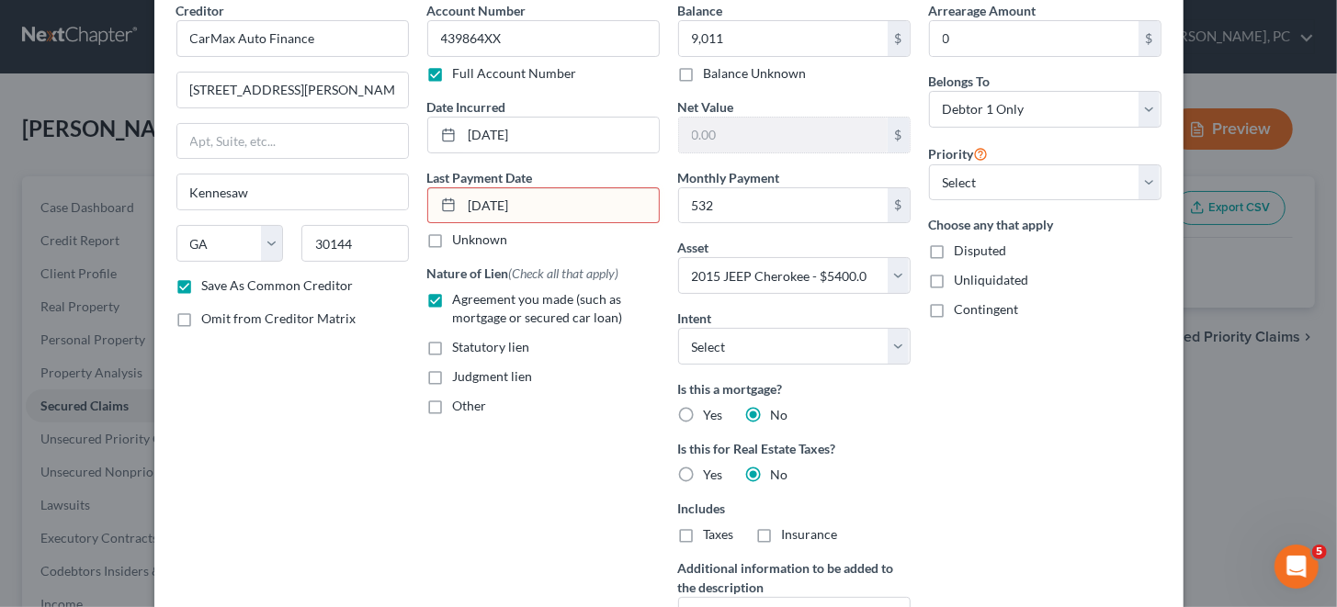
type input "[DATE]"
click at [990, 400] on div "Arrearage Amount 0 $ Belongs To * Select Debtor 1 Only Debtor 2 Only Debtor 1 A…" at bounding box center [1045, 340] width 251 height 679
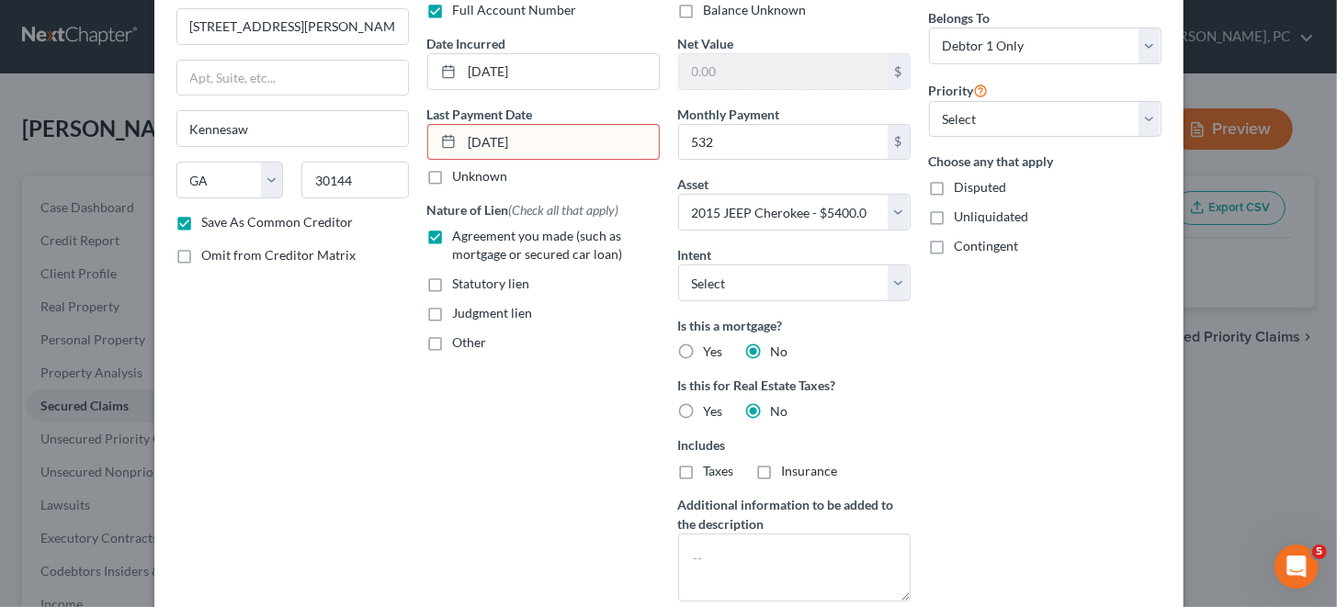
scroll to position [267, 0]
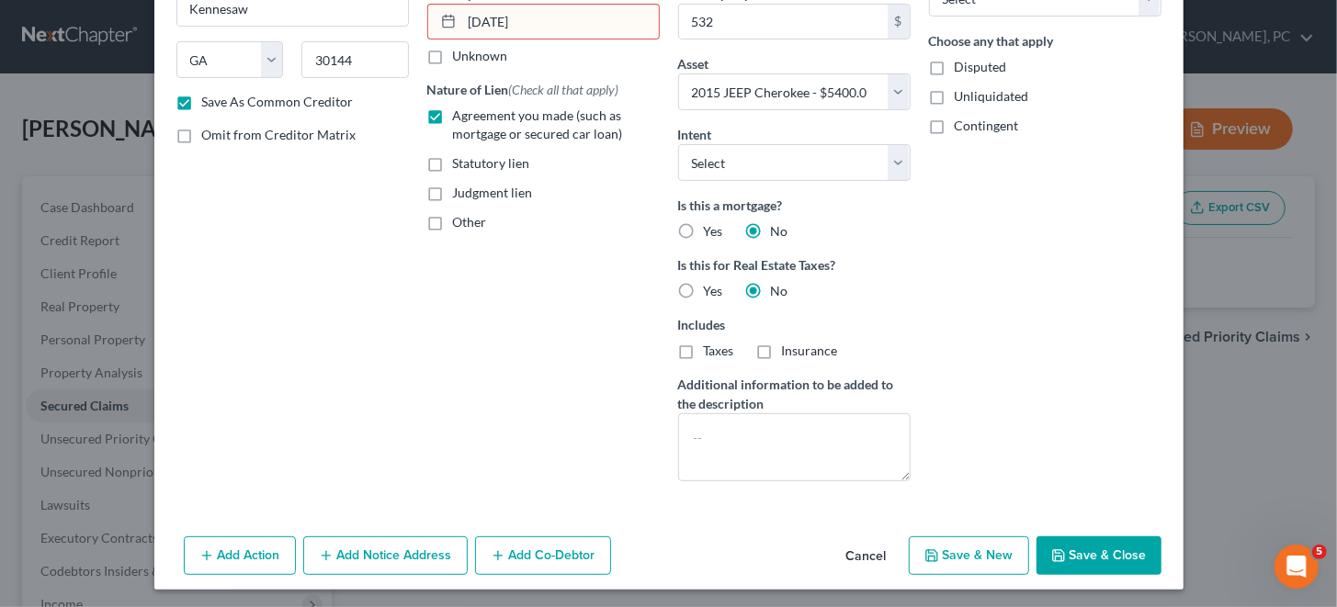
click at [988, 544] on button "Save & New" at bounding box center [969, 556] width 120 height 39
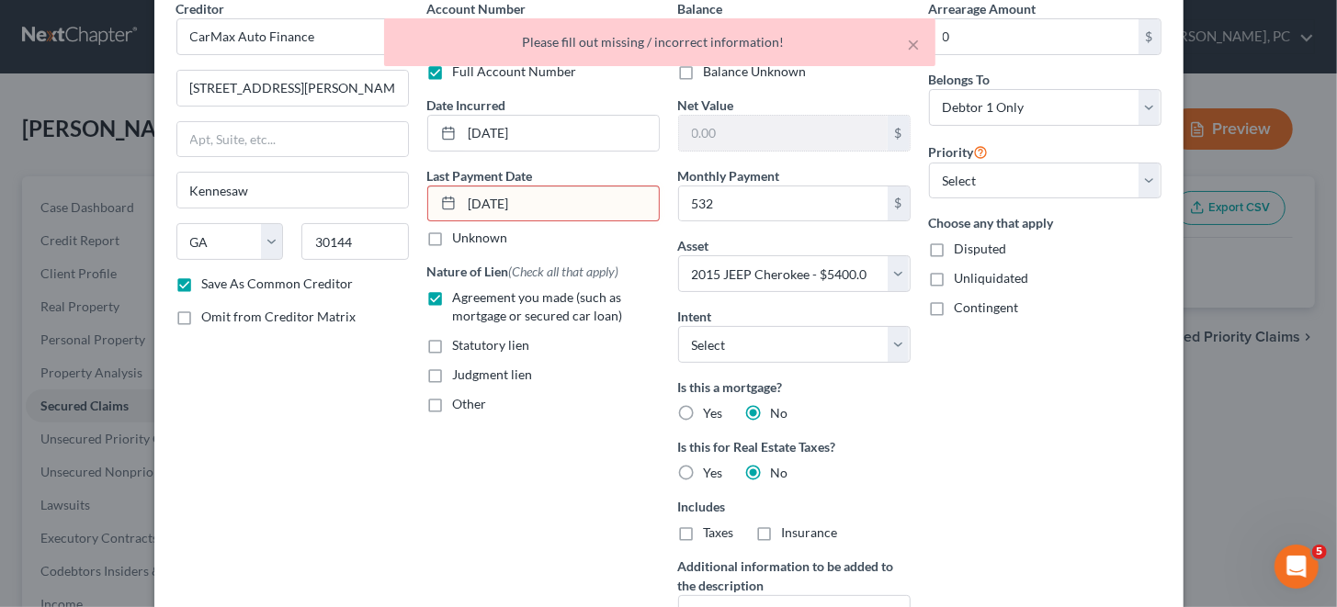
scroll to position [0, 0]
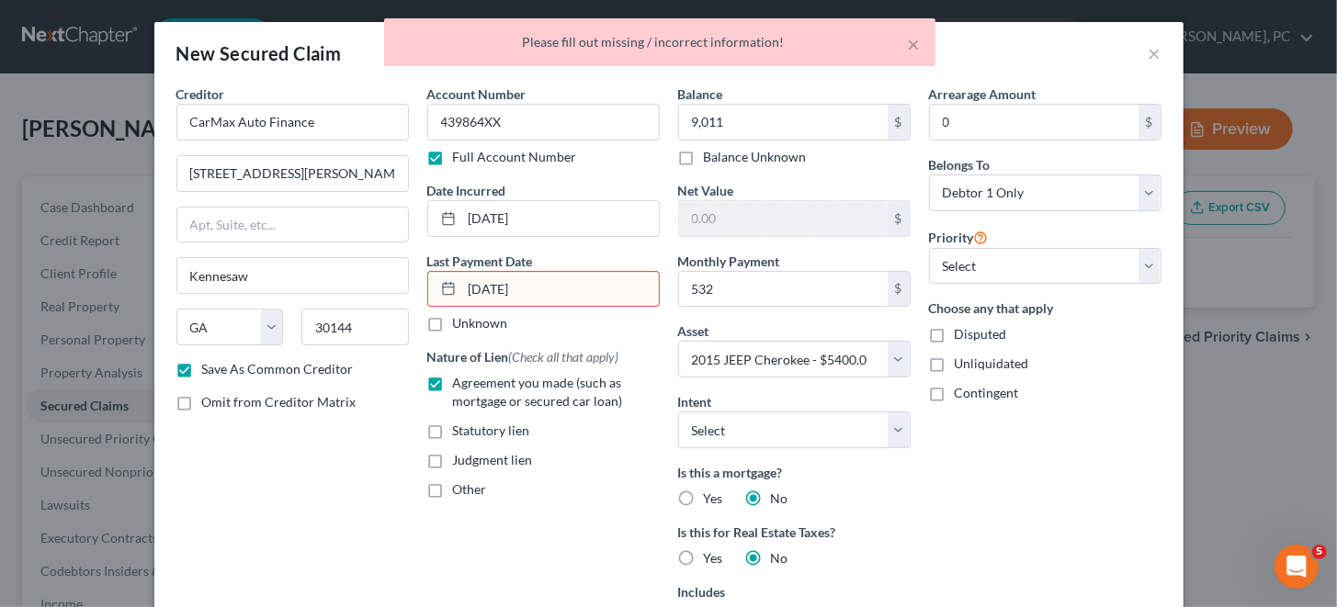
click at [547, 279] on input "[DATE]" at bounding box center [560, 289] width 197 height 35
click at [441, 291] on icon at bounding box center [448, 288] width 15 height 15
drag, startPoint x: 543, startPoint y: 288, endPoint x: 443, endPoint y: 288, distance: 100.1
click at [443, 288] on div "[DATE]" at bounding box center [543, 289] width 232 height 37
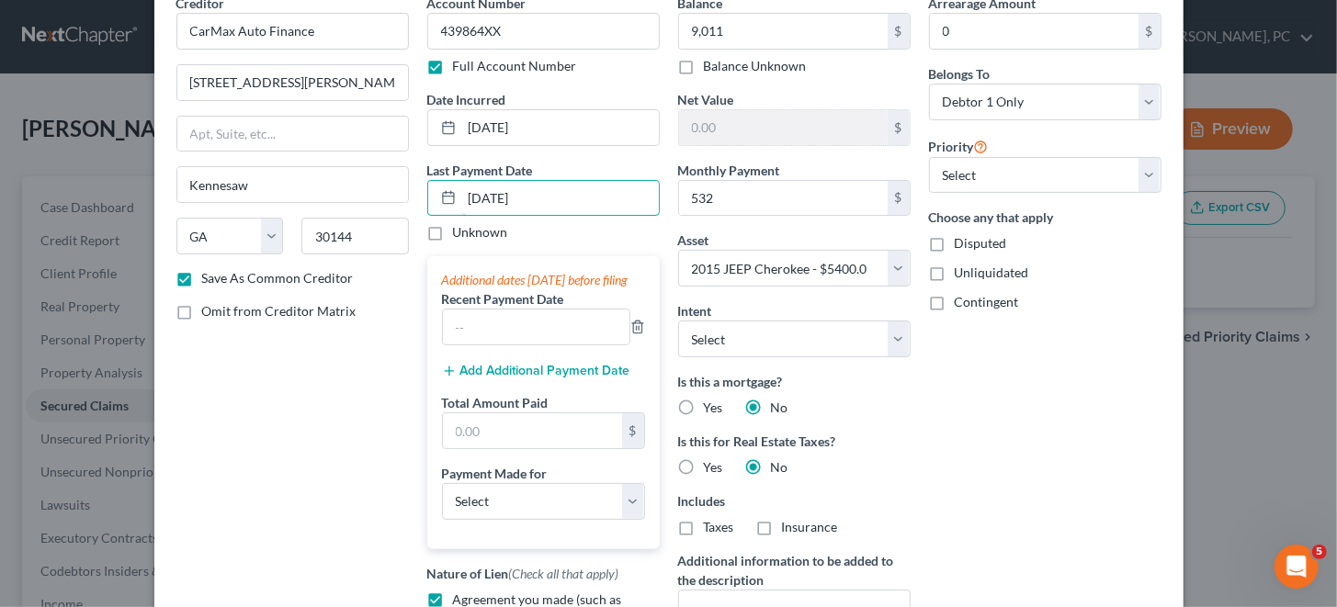
scroll to position [183, 0]
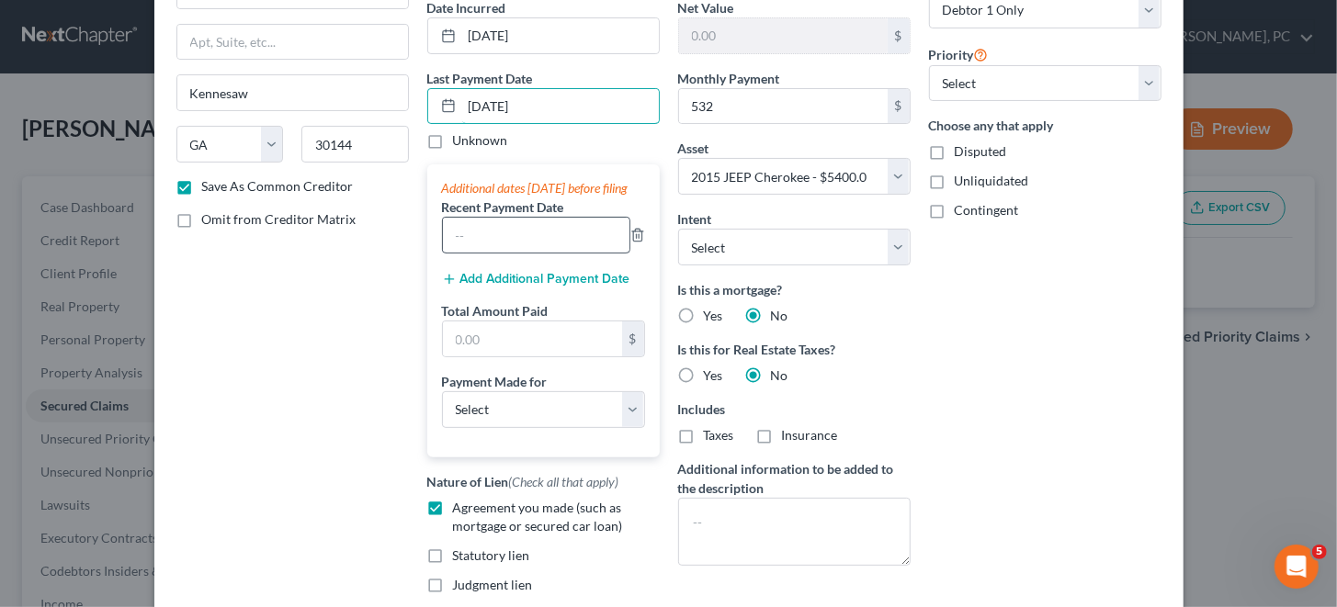
type input "[DATE]"
click at [475, 247] on input "text" at bounding box center [536, 235] width 186 height 35
click at [442, 287] on icon "button" at bounding box center [449, 279] width 15 height 15
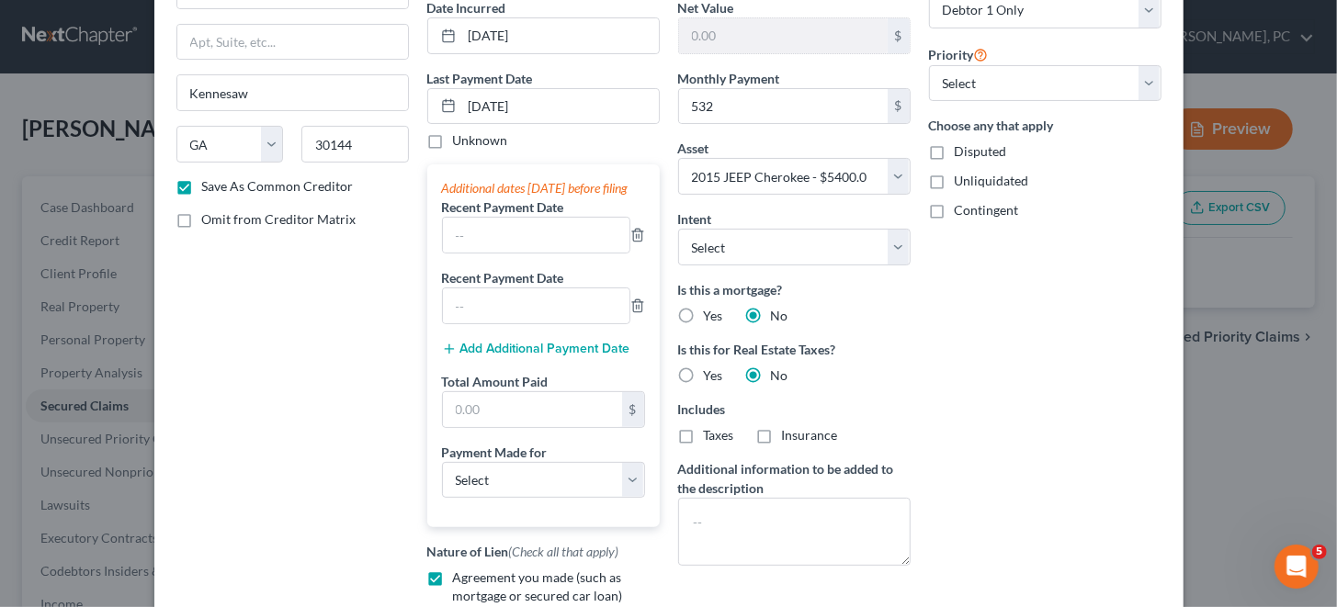
click at [445, 349] on line "button" at bounding box center [449, 349] width 8 height 0
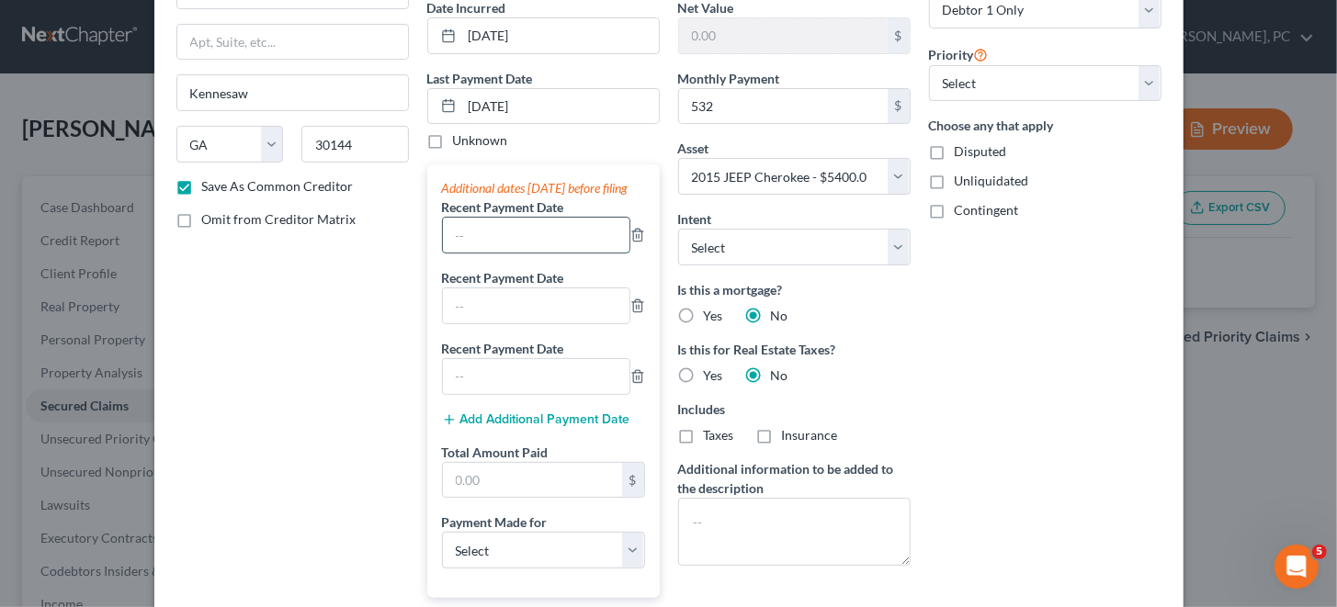
click at [465, 244] on input "text" at bounding box center [536, 235] width 186 height 35
type input "[DATE]"
click at [449, 323] on input "text" at bounding box center [536, 305] width 186 height 35
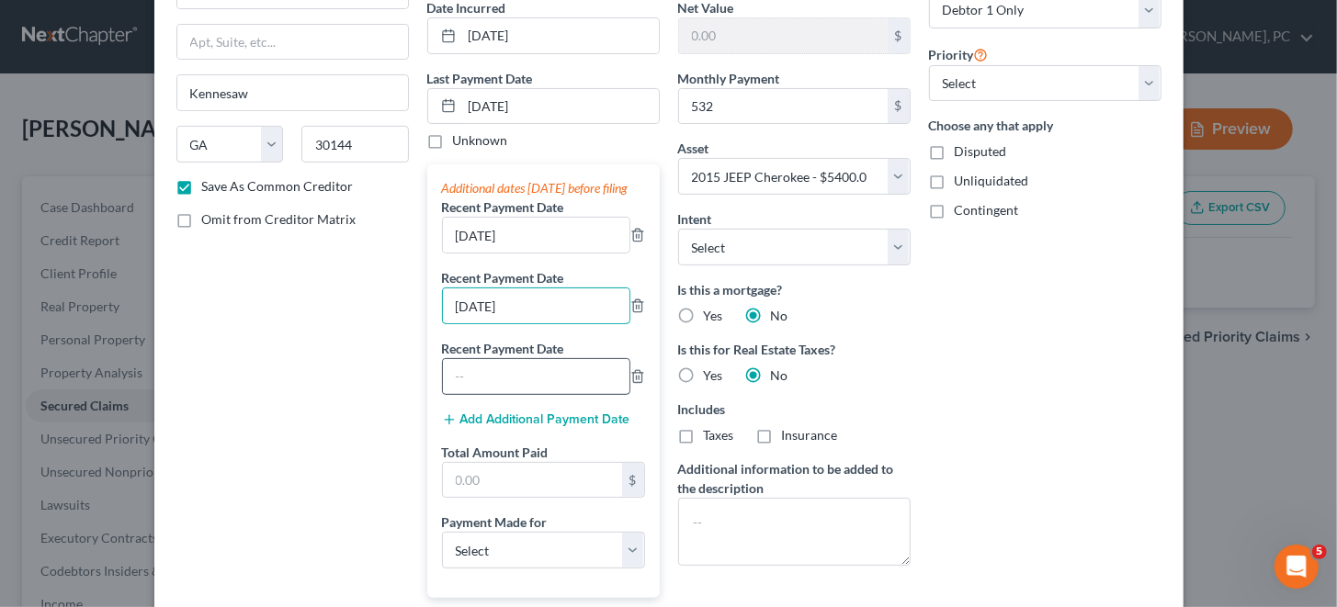
type input "[DATE]"
click at [444, 387] on input "text" at bounding box center [536, 376] width 186 height 35
type input "[DATE]"
click at [511, 498] on input "text" at bounding box center [532, 480] width 179 height 35
click at [499, 498] on input "text" at bounding box center [532, 480] width 179 height 35
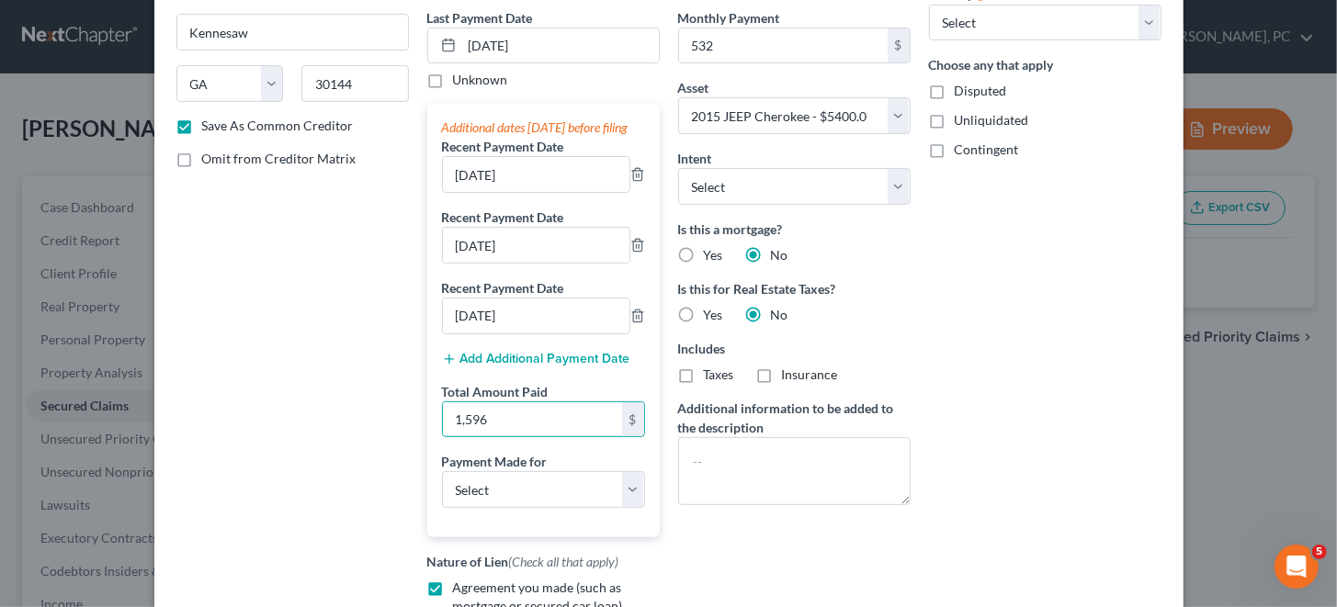
scroll to position [276, 0]
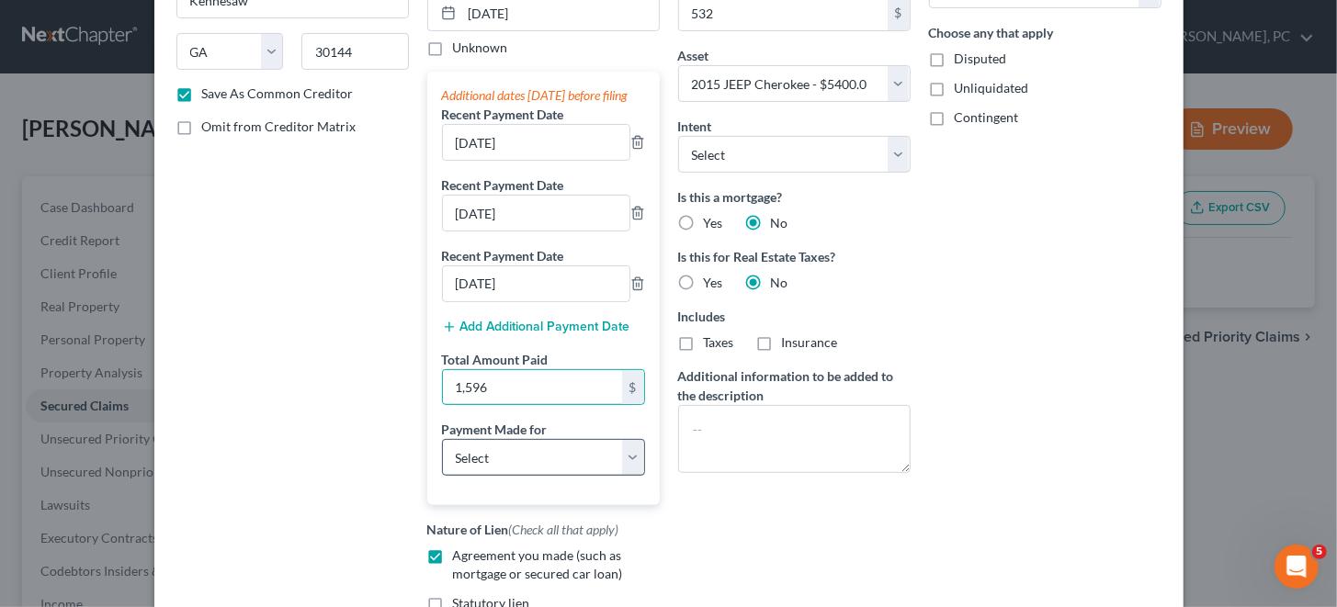
type input "1,596"
click at [528, 476] on select "Select Car Credit Card Loan Repayment Mortgage Other Suppliers Or Vendors" at bounding box center [543, 457] width 203 height 37
select select "0"
click at [442, 454] on select "Select Car Credit Card Loan Repayment Mortgage Other Suppliers Or Vendors" at bounding box center [543, 457] width 203 height 37
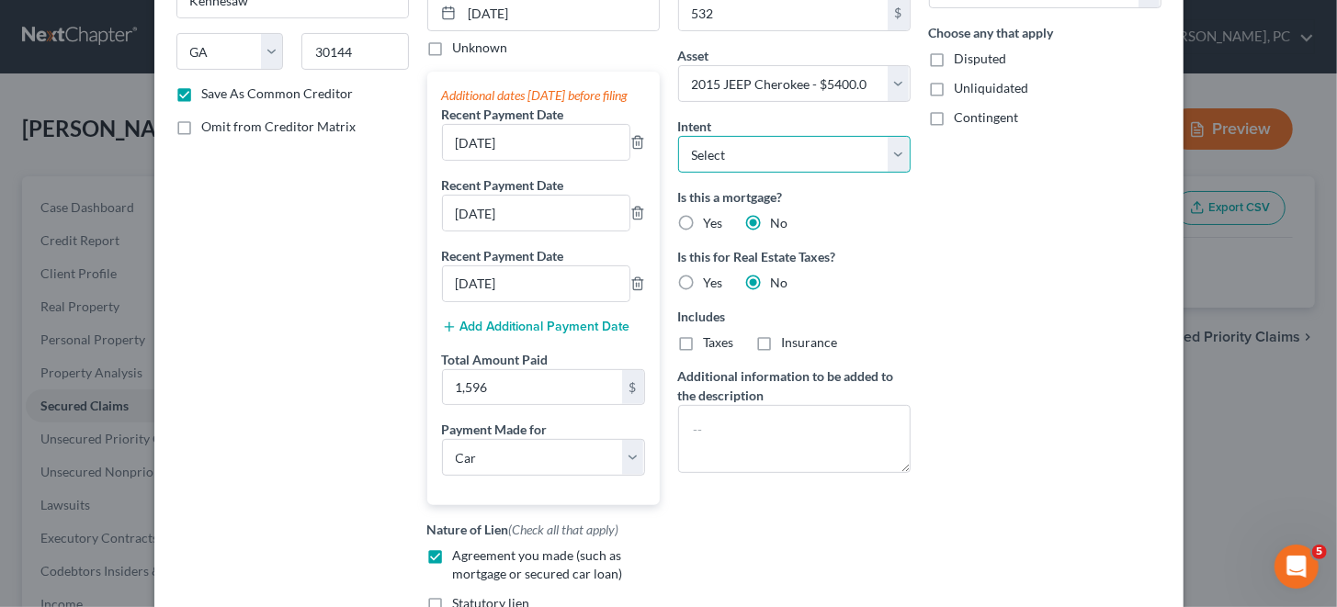
click at [892, 161] on select "Select Surrender Redeem Reaffirm Avoid Other" at bounding box center [794, 154] width 232 height 37
select select "2"
click at [678, 136] on select "Select Surrender Redeem Reaffirm Avoid Other" at bounding box center [794, 154] width 232 height 37
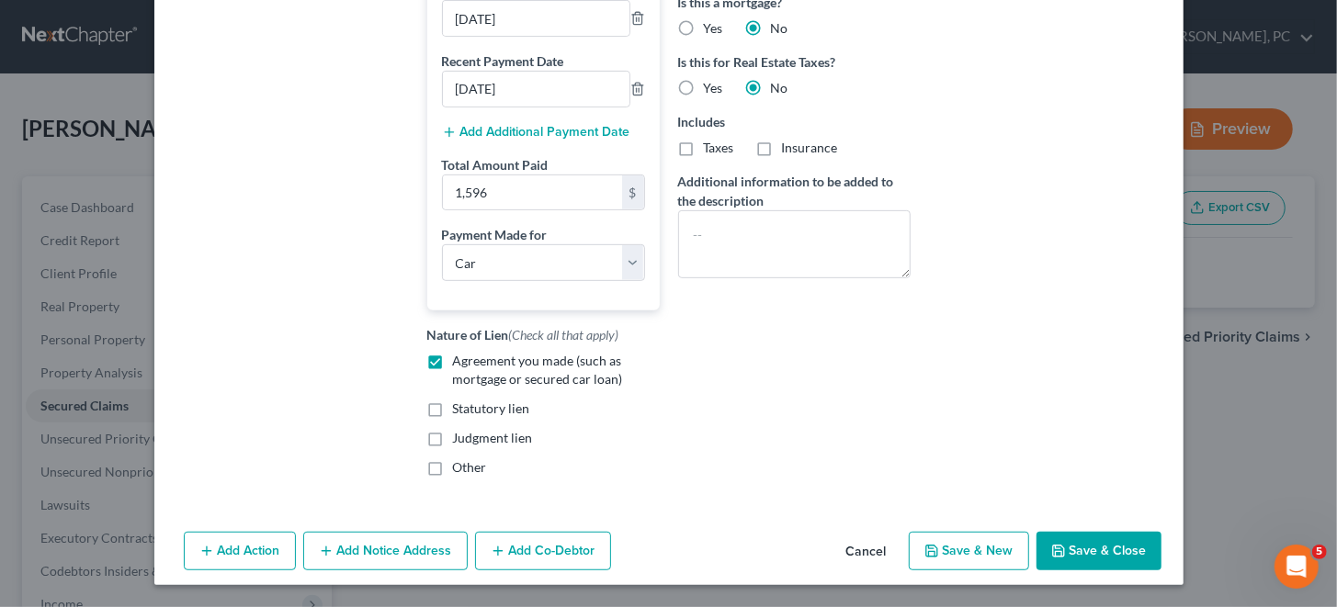
scroll to position [484, 0]
click at [956, 557] on button "Save & New" at bounding box center [969, 551] width 120 height 39
checkbox input "false"
select select
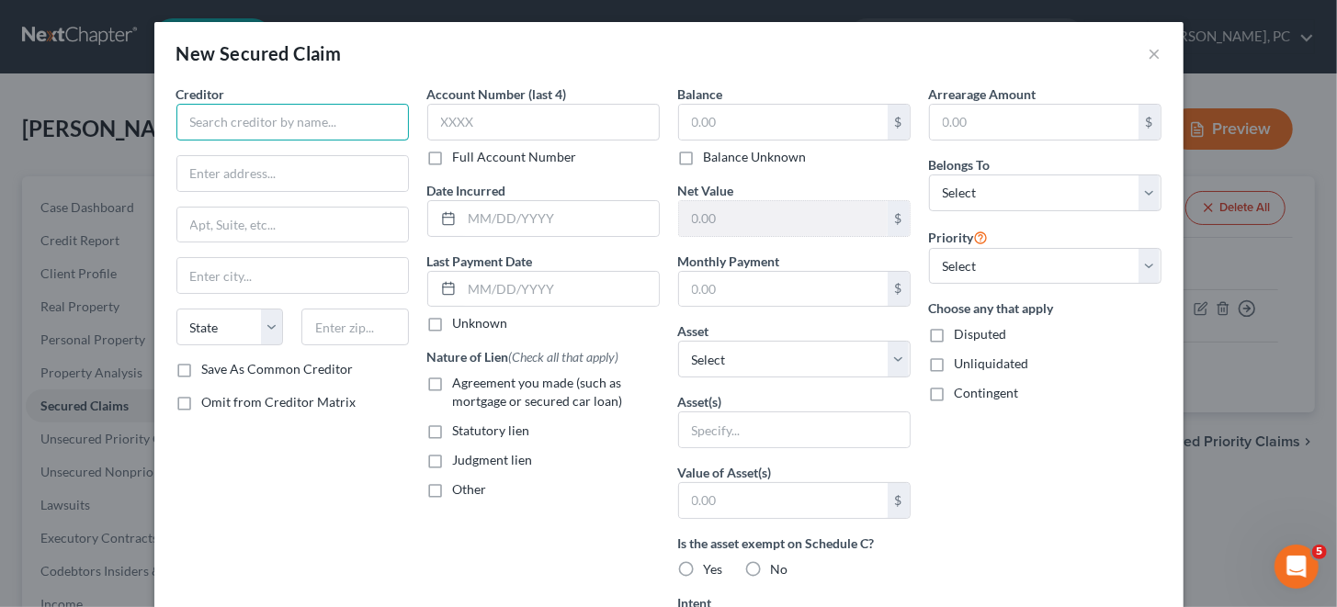
click at [205, 123] on input "text" at bounding box center [292, 122] width 232 height 37
paste input "CAPITAL ONE"
type input "CAPITAL ONE"
click at [453, 156] on label "Full Account Number" at bounding box center [515, 157] width 124 height 18
click at [460, 156] on input "Full Account Number" at bounding box center [466, 154] width 12 height 12
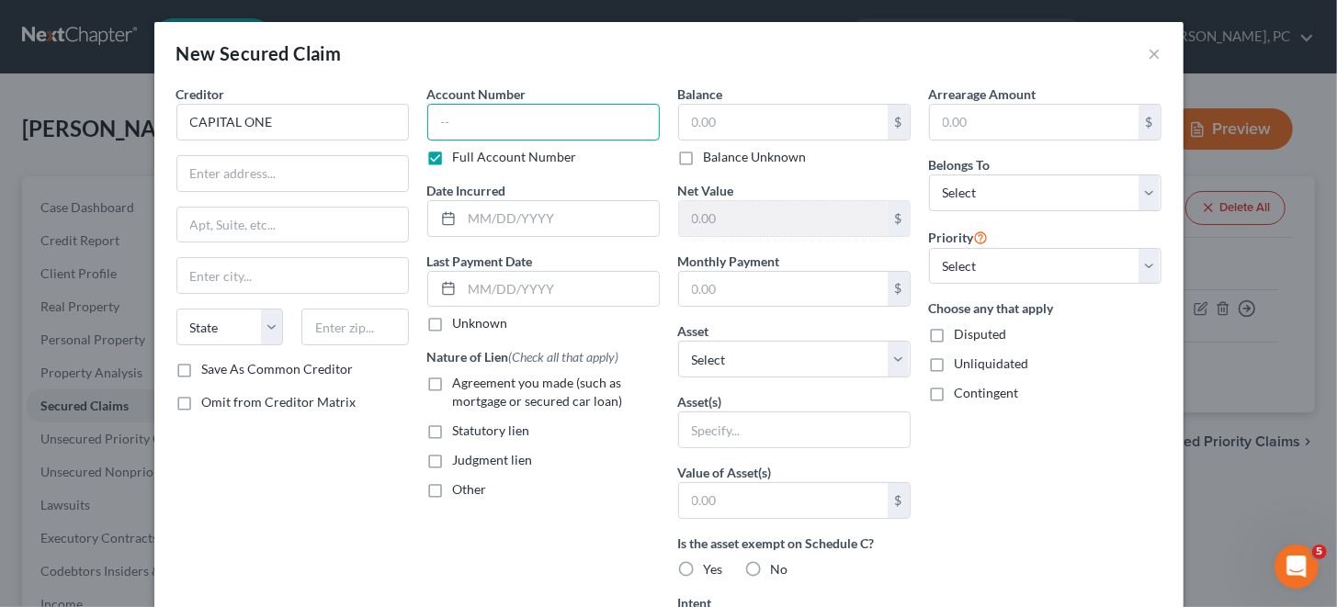
click at [484, 115] on input "text" at bounding box center [543, 122] width 232 height 37
paste input "552342XXXXXX"
type input "552342XXXXXX"
click at [738, 124] on input "text" at bounding box center [783, 122] width 209 height 35
type input "431"
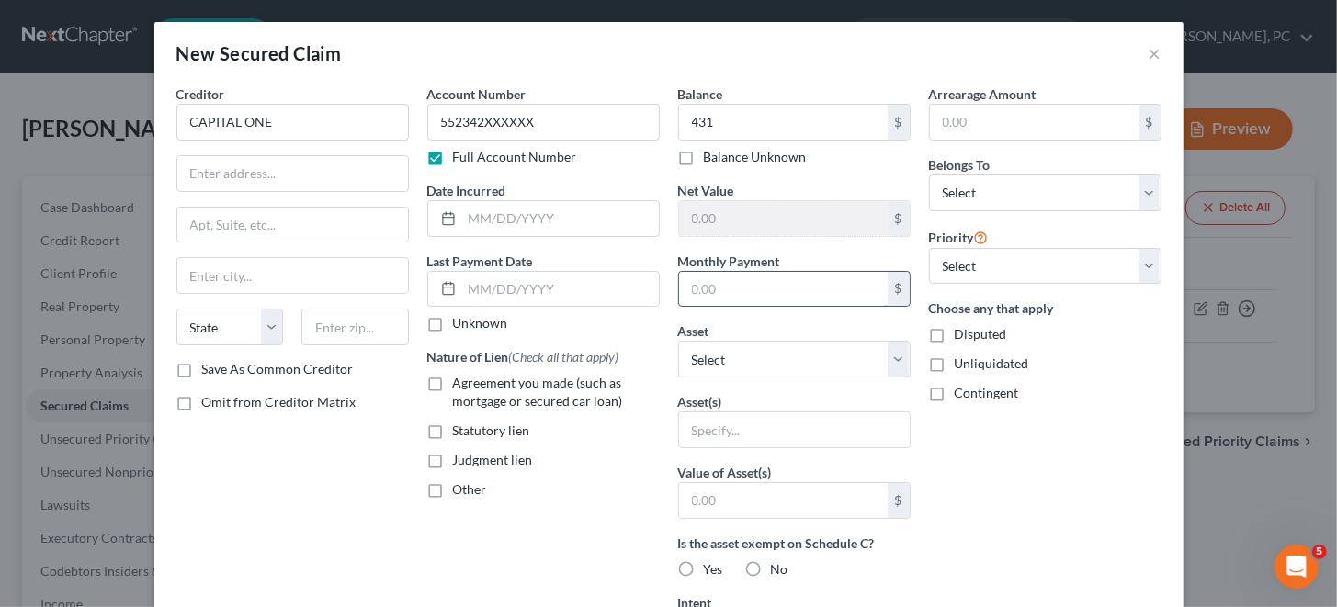
click at [715, 277] on input "text" at bounding box center [783, 289] width 209 height 35
type input "41"
click at [209, 173] on input "text" at bounding box center [292, 173] width 231 height 35
paste input "PO BOX 31293"
type input "PO BOX 31293"
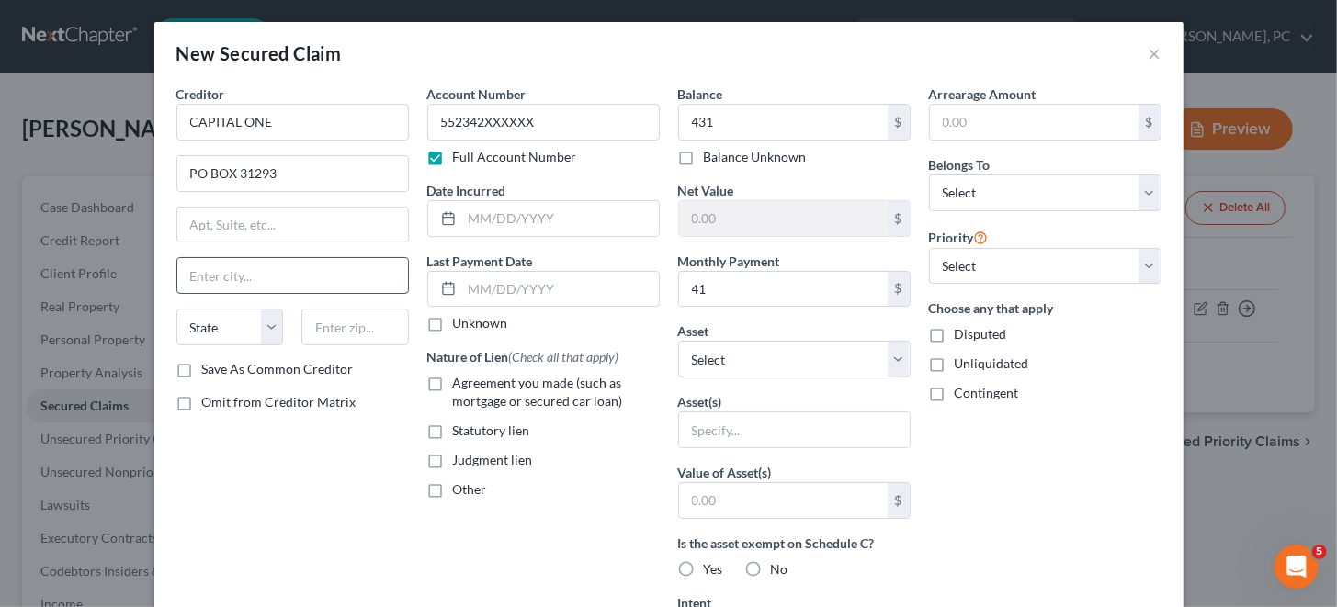
click at [254, 280] on input "text" at bounding box center [292, 275] width 231 height 35
paste input "SALT LAKECITY"
type input "SALT LAKECITY"
click at [228, 323] on select "State [US_STATE] AK AR AZ CA CO CT DE DC [GEOGRAPHIC_DATA] [GEOGRAPHIC_DATA] GU…" at bounding box center [229, 327] width 107 height 37
select select "46"
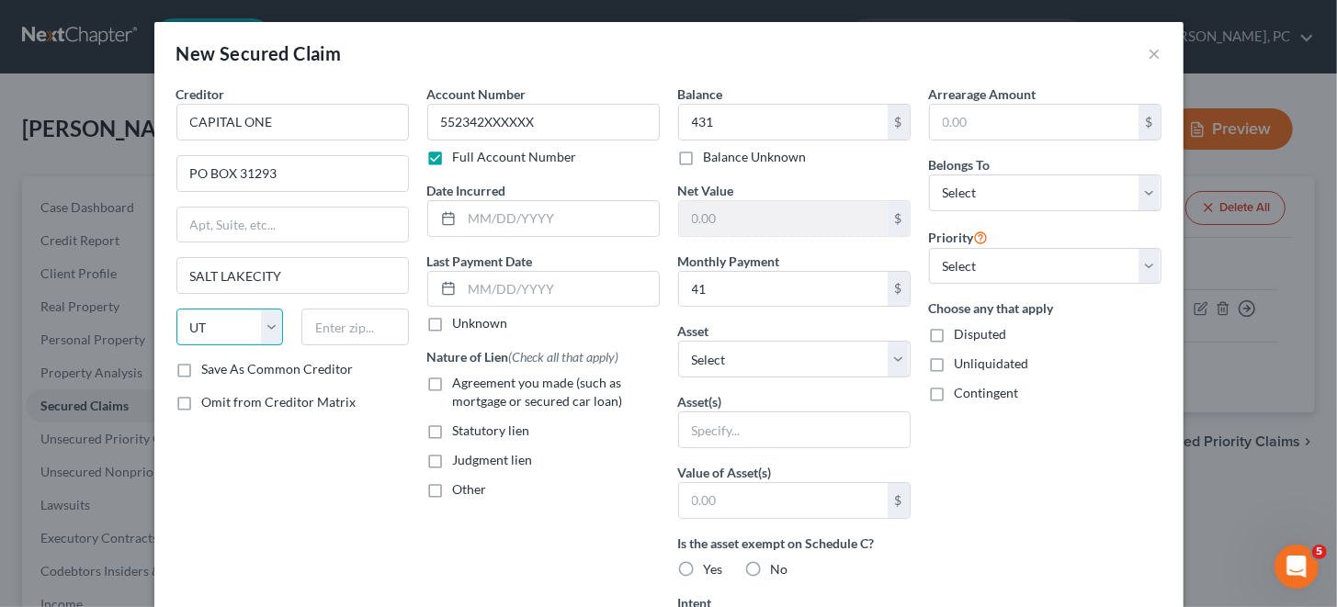
click at [176, 309] on select "State [US_STATE] AK AR AZ CA CO CT DE DC [GEOGRAPHIC_DATA] [GEOGRAPHIC_DATA] GU…" at bounding box center [229, 327] width 107 height 37
click at [316, 320] on input "text" at bounding box center [354, 327] width 107 height 37
type input "84131"
click at [202, 367] on label "Save As Common Creditor" at bounding box center [278, 369] width 152 height 18
click at [209, 367] on input "Save As Common Creditor" at bounding box center [215, 366] width 12 height 12
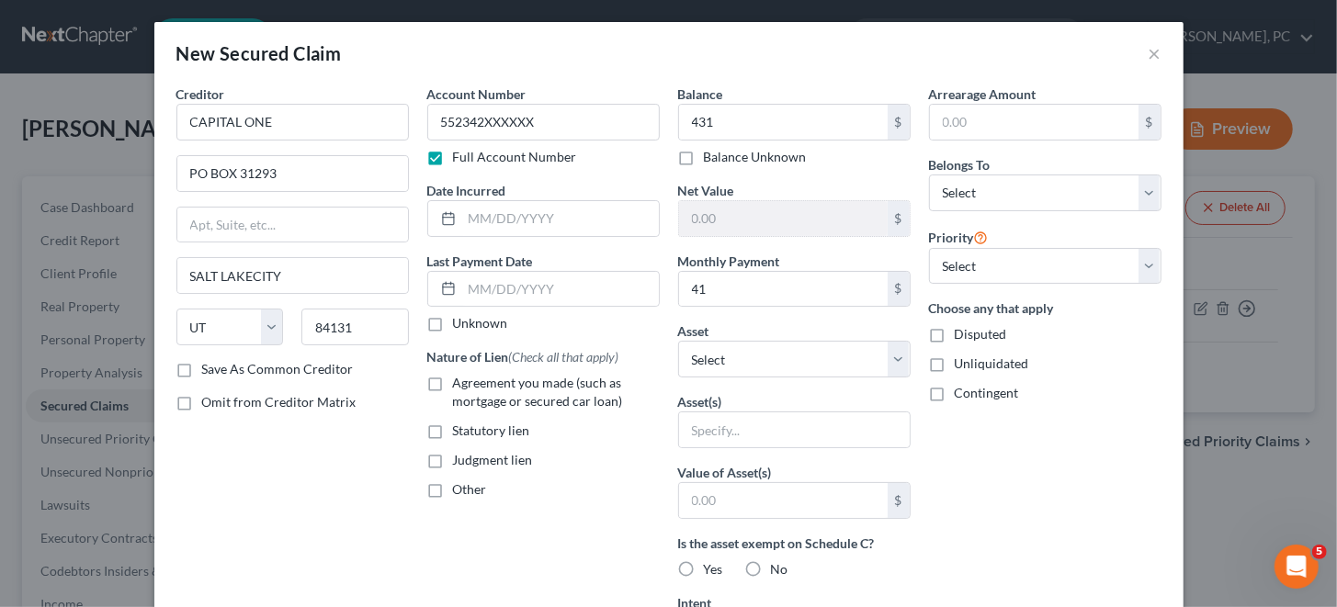
checkbox input "true"
type input "[GEOGRAPHIC_DATA]"
click at [1148, 62] on button "×" at bounding box center [1154, 53] width 13 height 22
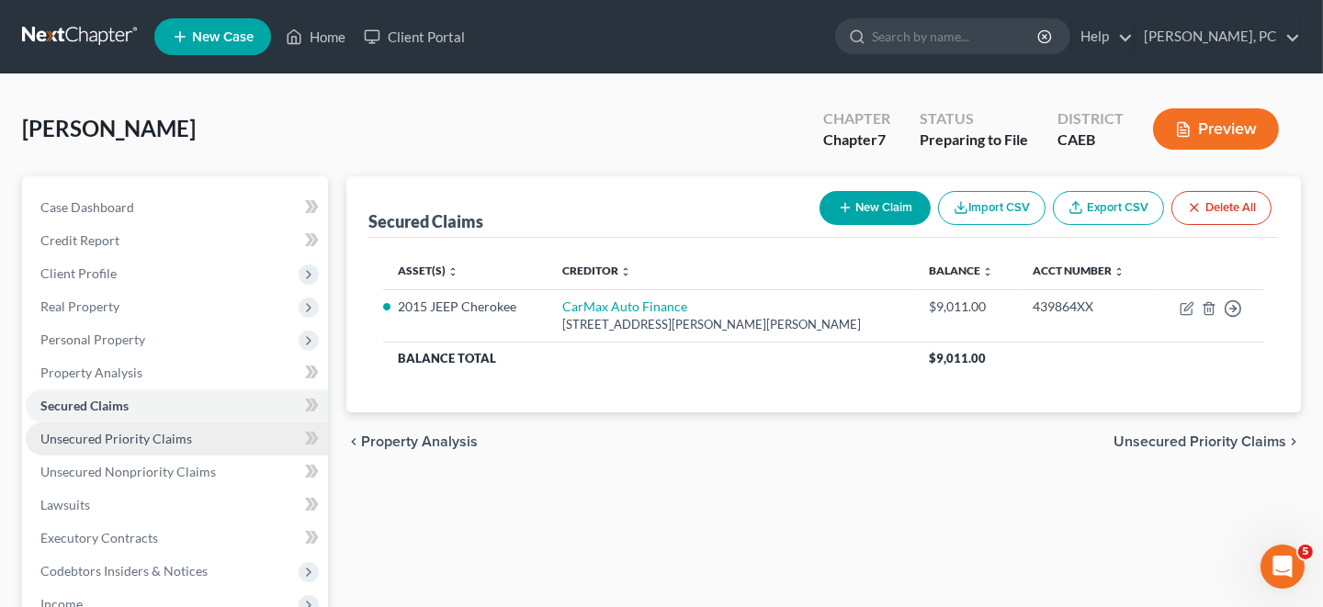
click at [157, 441] on span "Unsecured Priority Claims" at bounding box center [116, 439] width 152 height 16
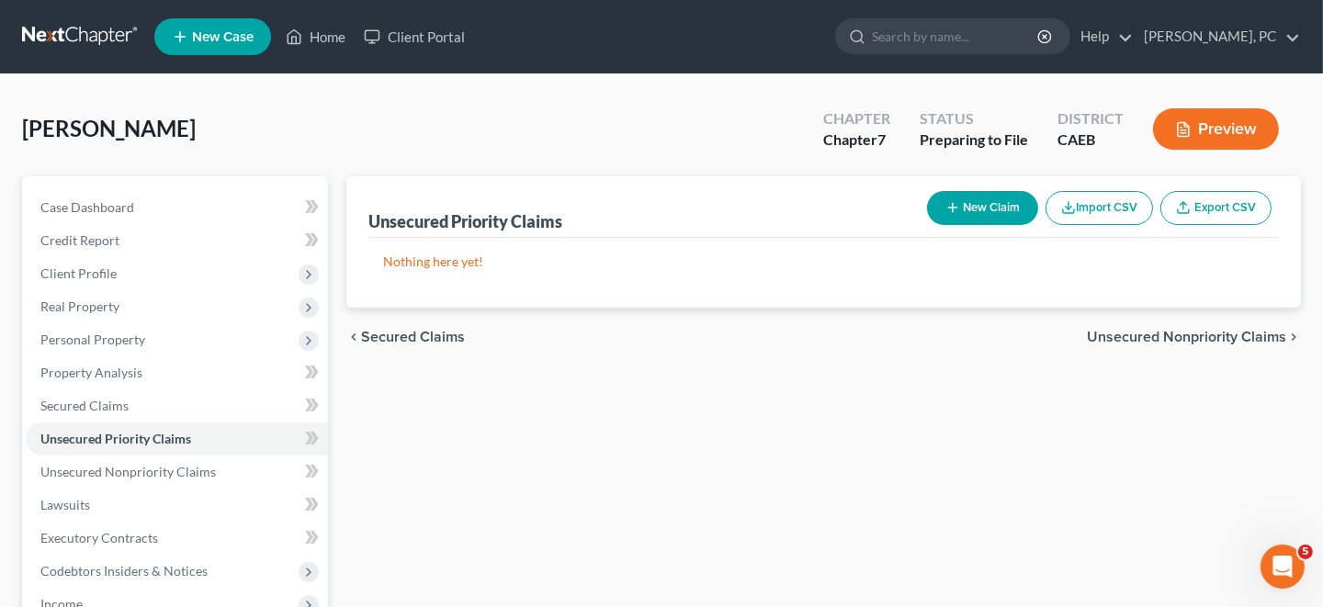
click at [981, 219] on button "New Claim" at bounding box center [982, 208] width 111 height 34
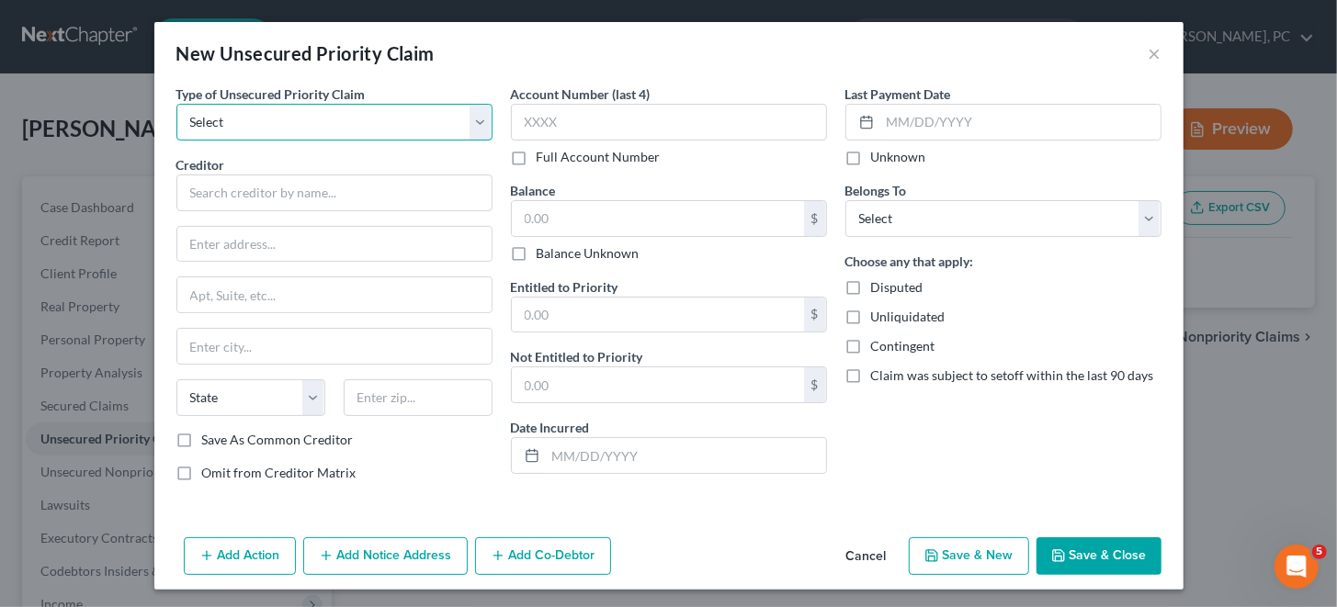
click at [479, 116] on select "Select Taxes & Other Government Units Domestic Support Obligations Extensions o…" at bounding box center [334, 122] width 316 height 37
select select "0"
click at [176, 104] on select "Select Taxes & Other Government Units Domestic Support Obligations Extensions o…" at bounding box center [334, 122] width 316 height 37
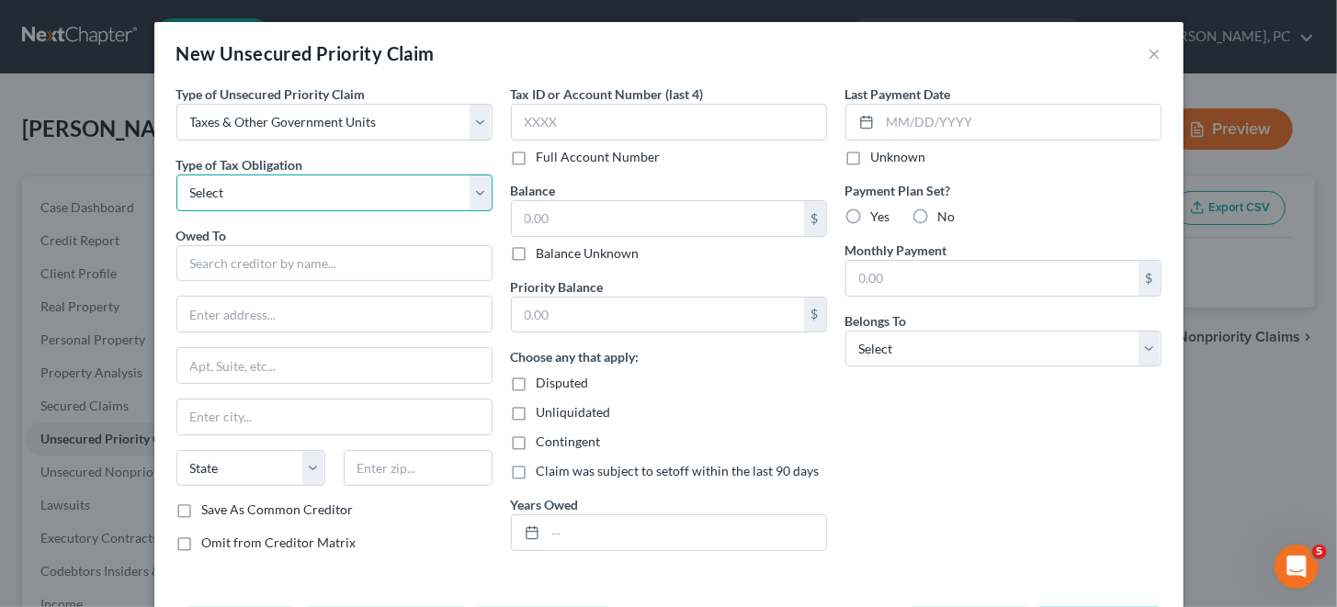
click at [480, 190] on select "Select Federal City State Franchise Tax Board Other" at bounding box center [334, 193] width 316 height 37
select select "0"
click at [176, 175] on select "Select Federal City State Franchise Tax Board Other" at bounding box center [334, 193] width 316 height 37
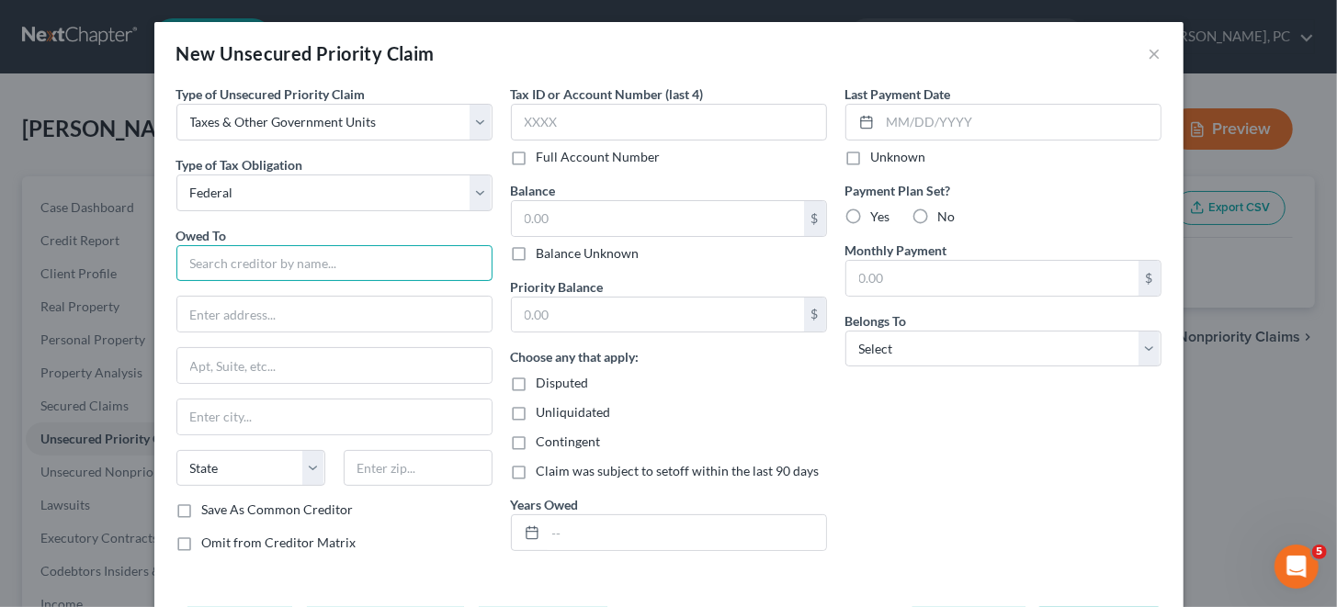
click at [448, 252] on input "text" at bounding box center [334, 263] width 316 height 37
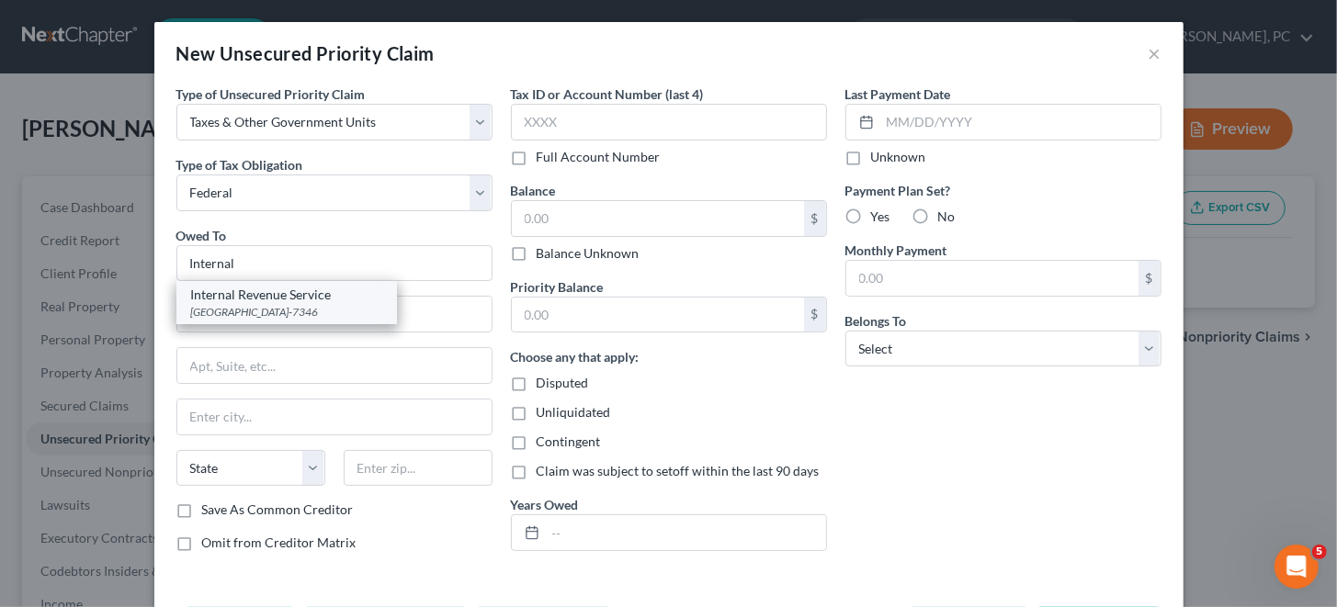
click at [319, 299] on div "Internal Revenue Service" at bounding box center [286, 295] width 191 height 18
type input "Internal Revenue Service"
type input "PO Box 7346"
type input "[GEOGRAPHIC_DATA]"
select select "39"
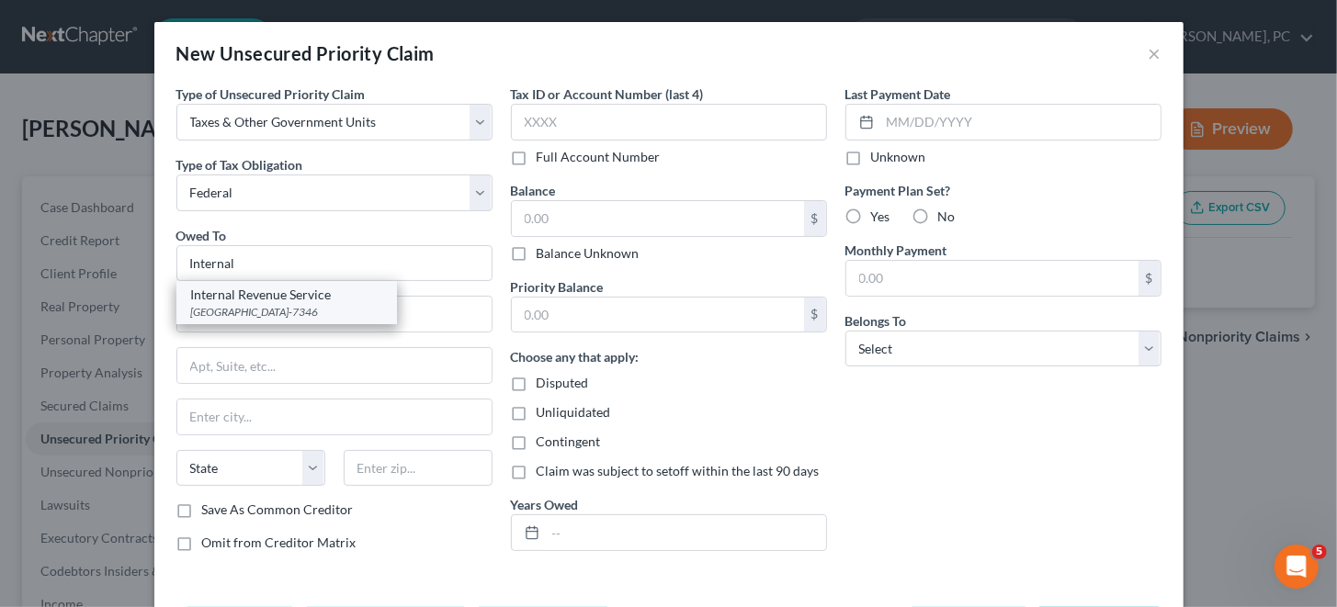
type input "19101-7346"
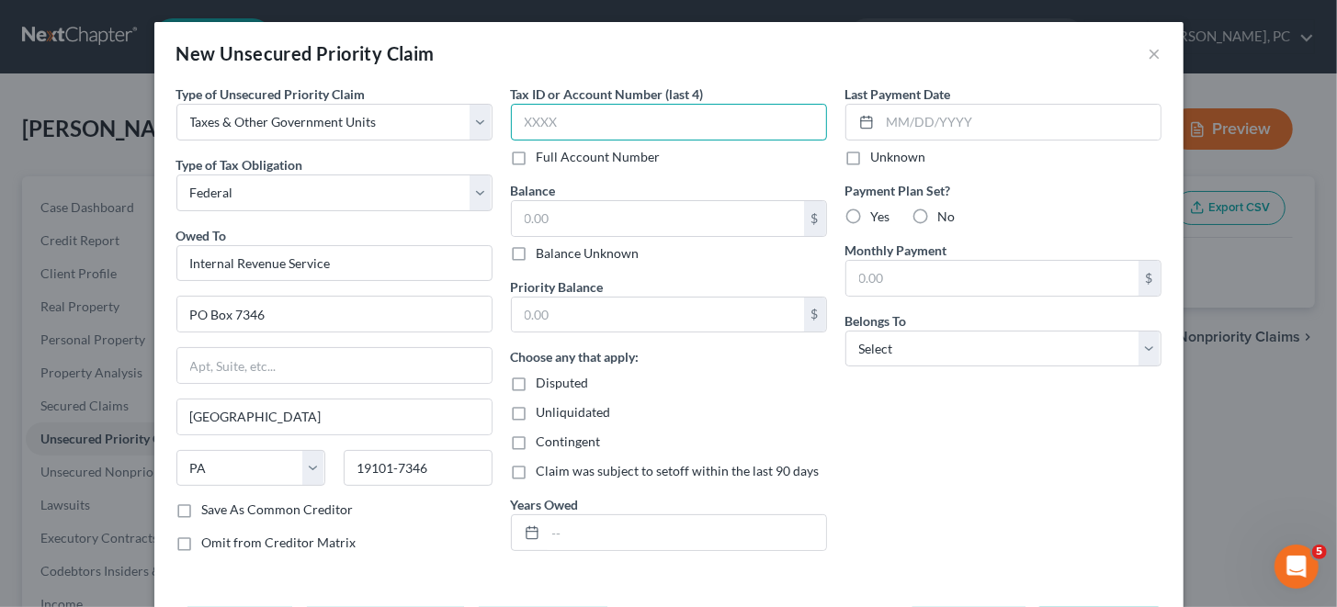
click at [577, 124] on input "text" at bounding box center [669, 122] width 316 height 37
type input "3405"
click at [616, 205] on input "text" at bounding box center [658, 218] width 292 height 35
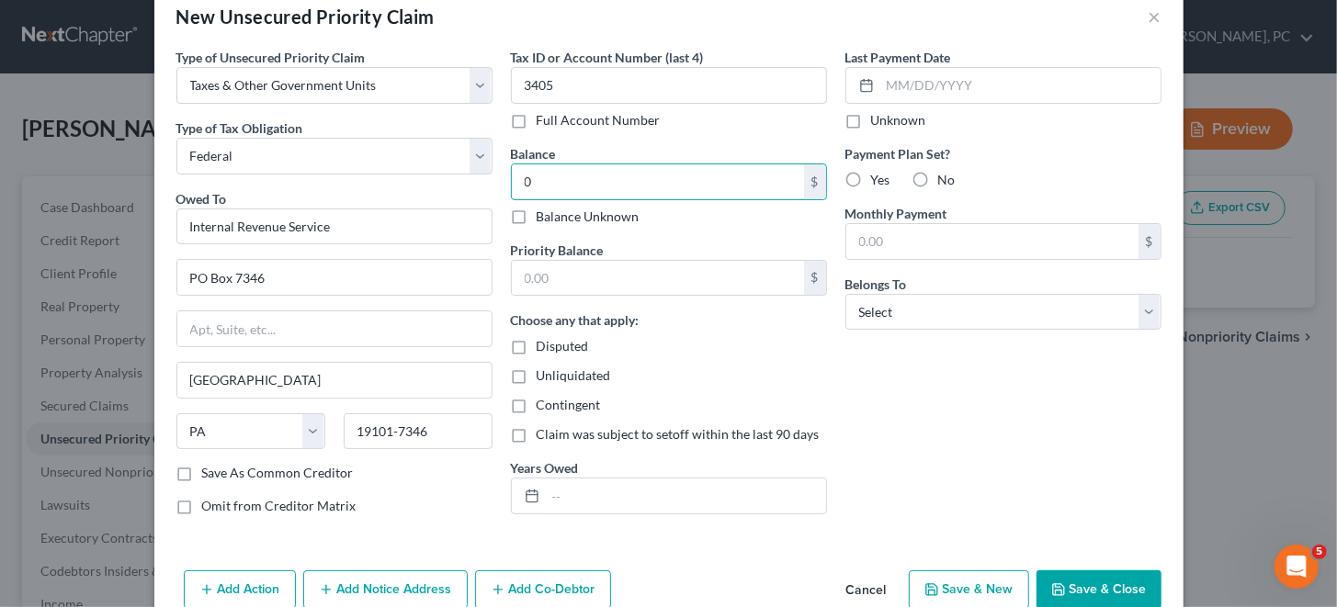
scroll to position [72, 0]
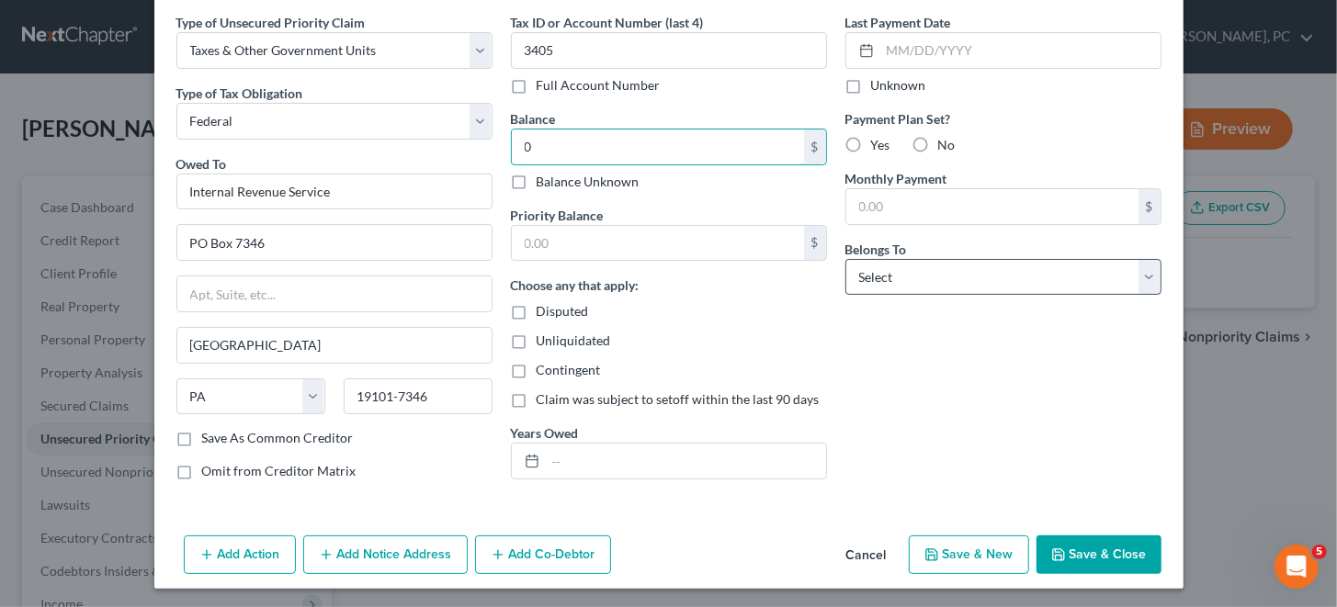
type input "0"
click at [1151, 276] on select "Select Debtor 1 Only Debtor 2 Only Debtor 1 And Debtor 2 Only At Least One Of T…" at bounding box center [1003, 277] width 316 height 37
select select "0"
click at [845, 259] on select "Select Debtor 1 Only Debtor 2 Only Debtor 1 And Debtor 2 Only At Least One Of T…" at bounding box center [1003, 277] width 316 height 37
click at [941, 549] on button "Save & New" at bounding box center [969, 555] width 120 height 39
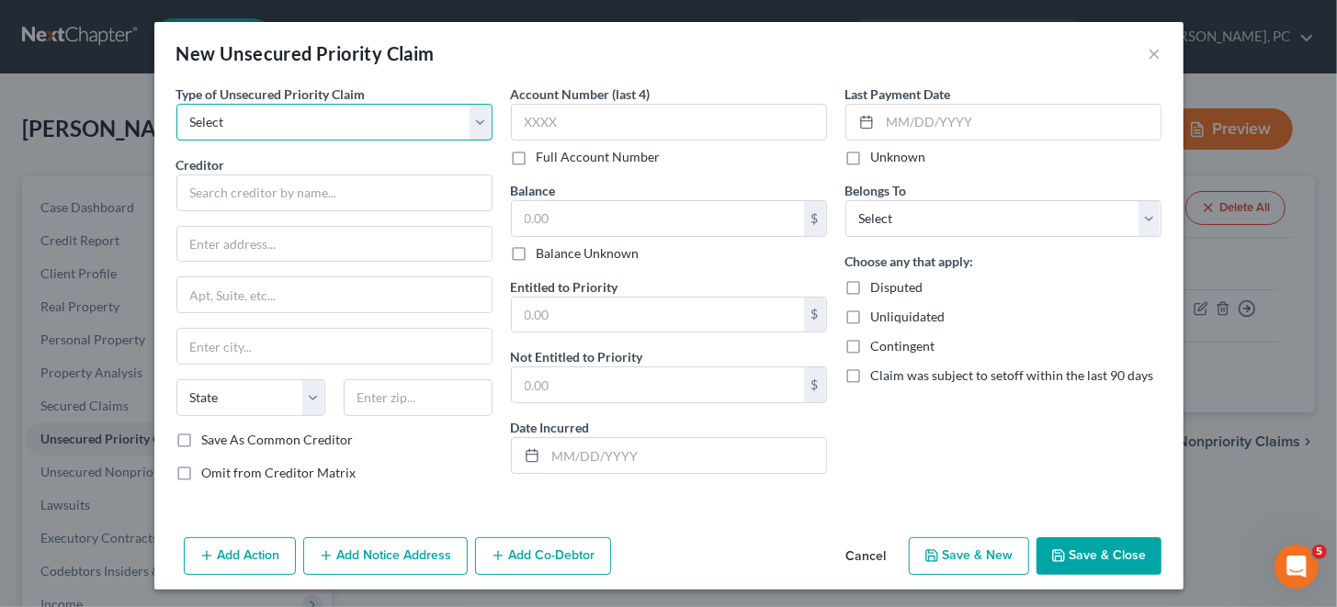
click at [474, 121] on select "Select Taxes & Other Government Units Domestic Support Obligations Extensions o…" at bounding box center [334, 122] width 316 height 37
select select "0"
click at [176, 104] on select "Select Taxes & Other Government Units Domestic Support Obligations Extensions o…" at bounding box center [334, 122] width 316 height 37
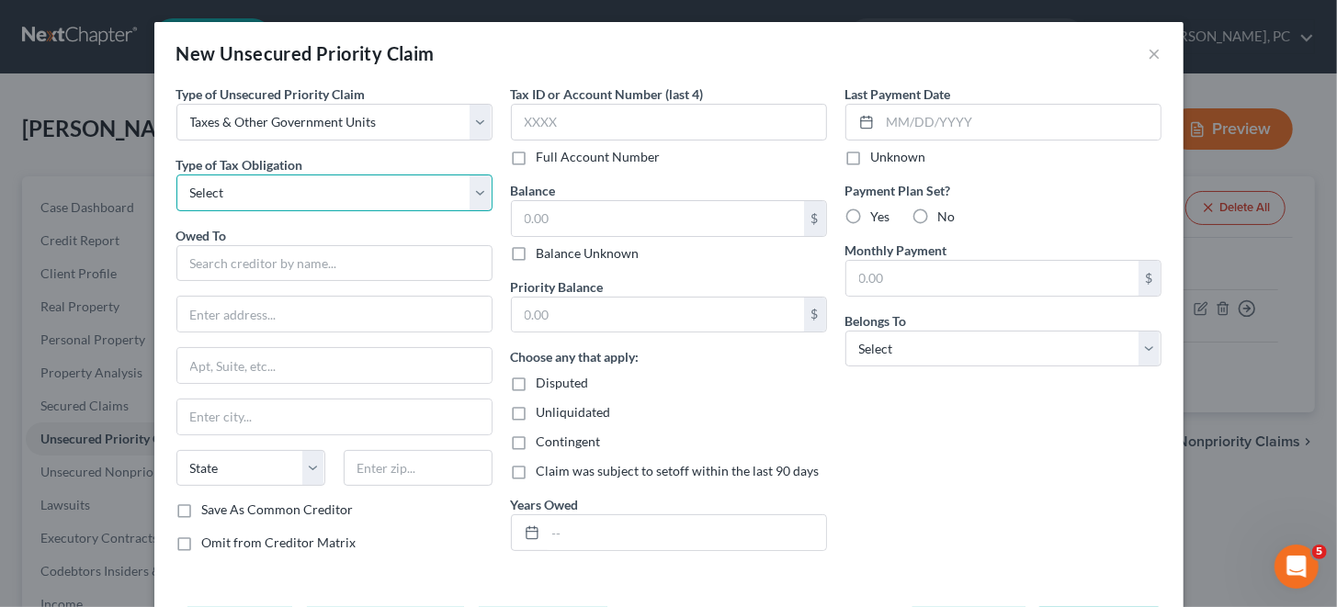
click at [284, 190] on select "Select Federal City State Franchise Tax Board Other" at bounding box center [334, 193] width 316 height 37
select select "3"
click at [176, 175] on select "Select Federal City State Franchise Tax Board Other" at bounding box center [334, 193] width 316 height 37
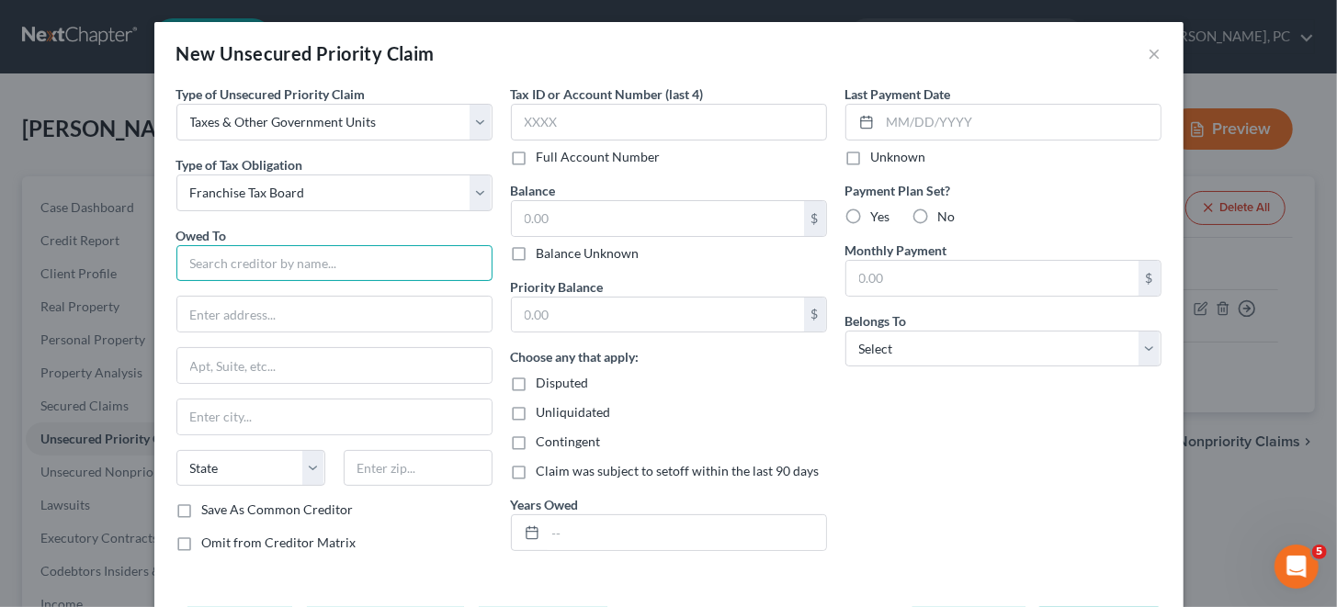
click at [236, 261] on input "text" at bounding box center [334, 263] width 316 height 37
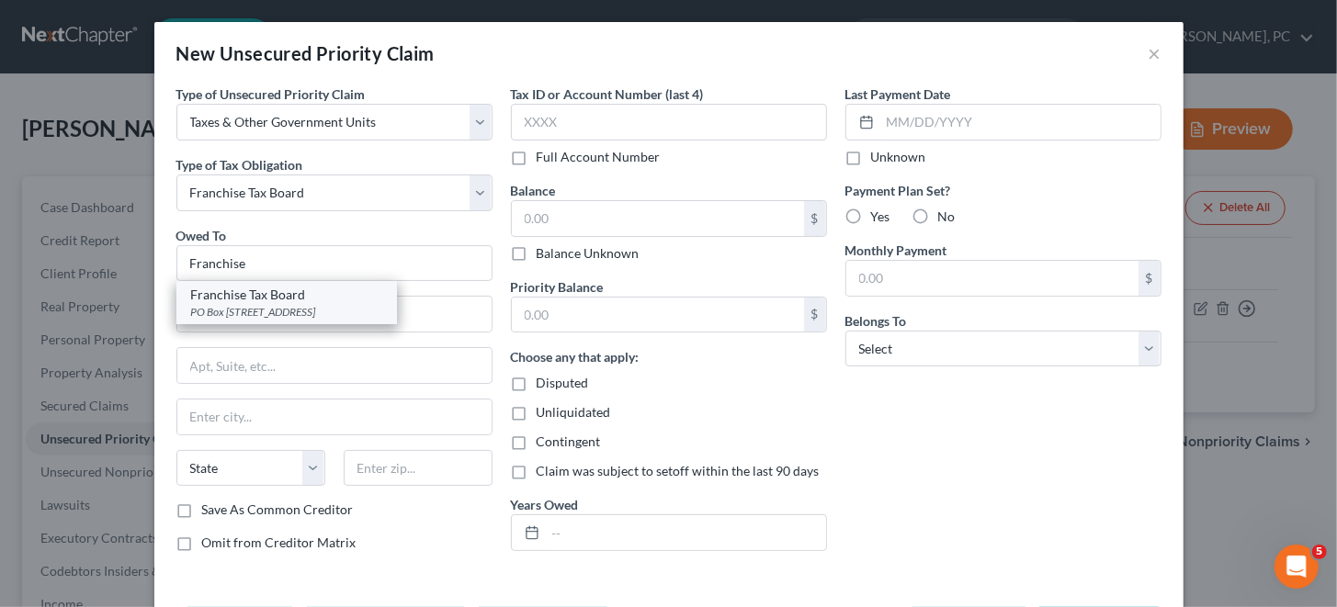
click at [237, 293] on div "Franchise Tax Board" at bounding box center [286, 295] width 191 height 18
type input "Franchise Tax Board"
type input "PO Box 2952"
type input "Bankruptcy Section MS A-340"
type input "[GEOGRAPHIC_DATA]"
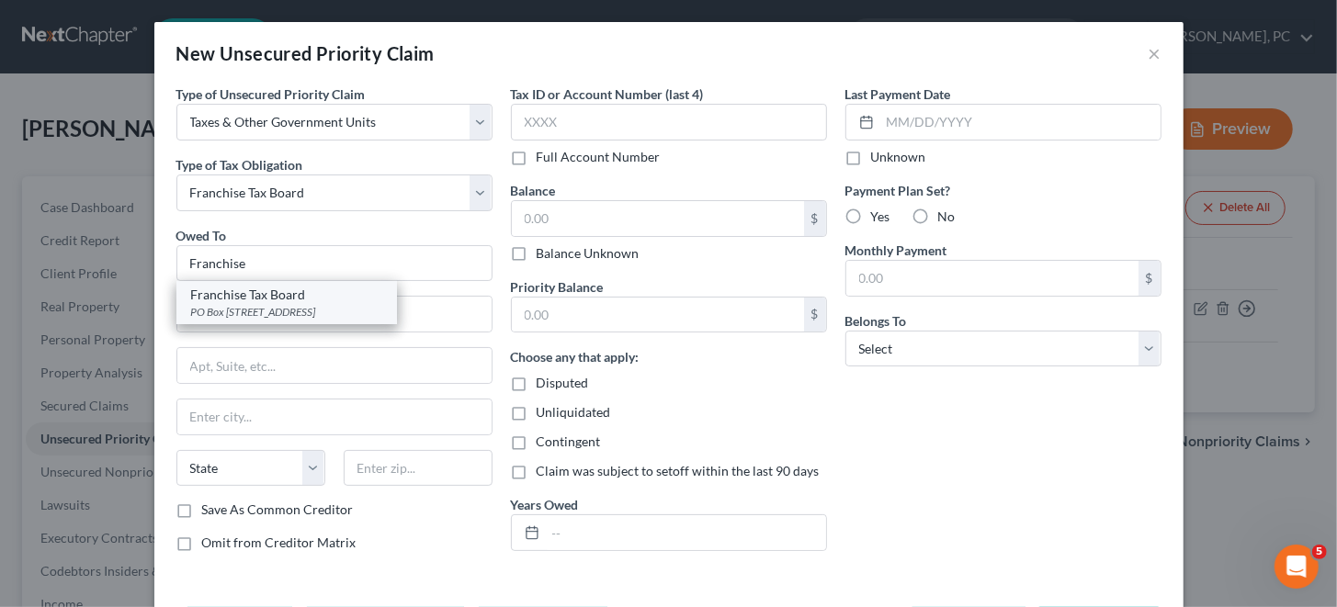
select select "4"
type input "95812"
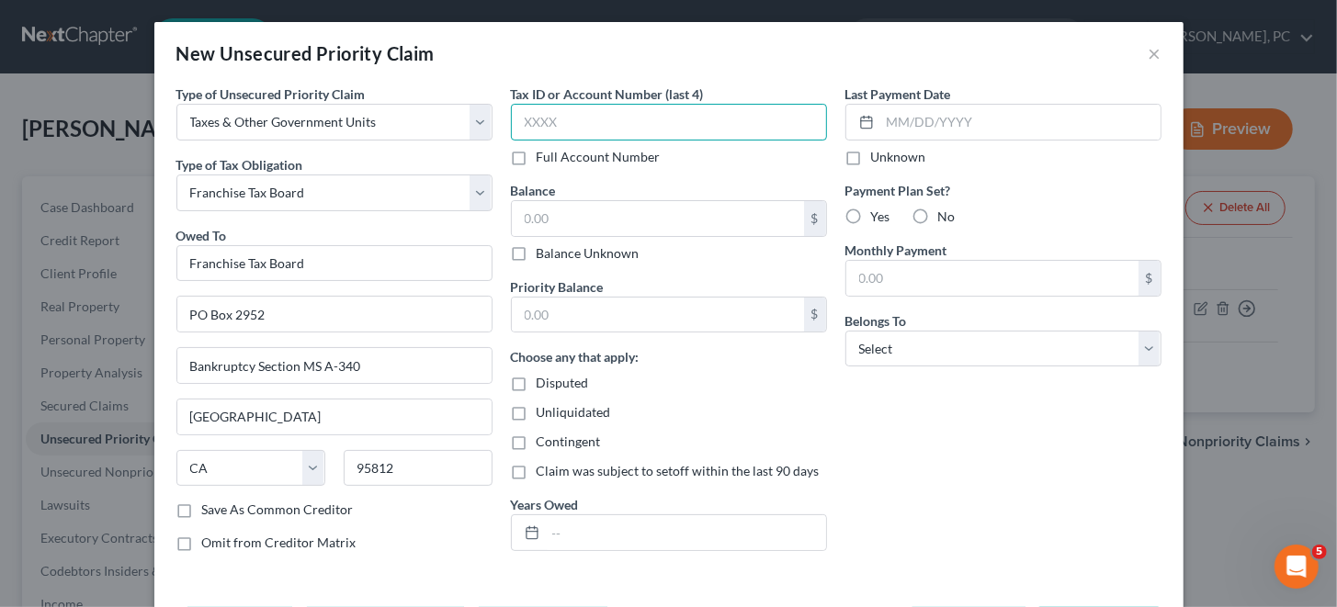
click at [562, 113] on input "text" at bounding box center [669, 122] width 316 height 37
type input "3405"
click at [545, 221] on input "text" at bounding box center [658, 218] width 292 height 35
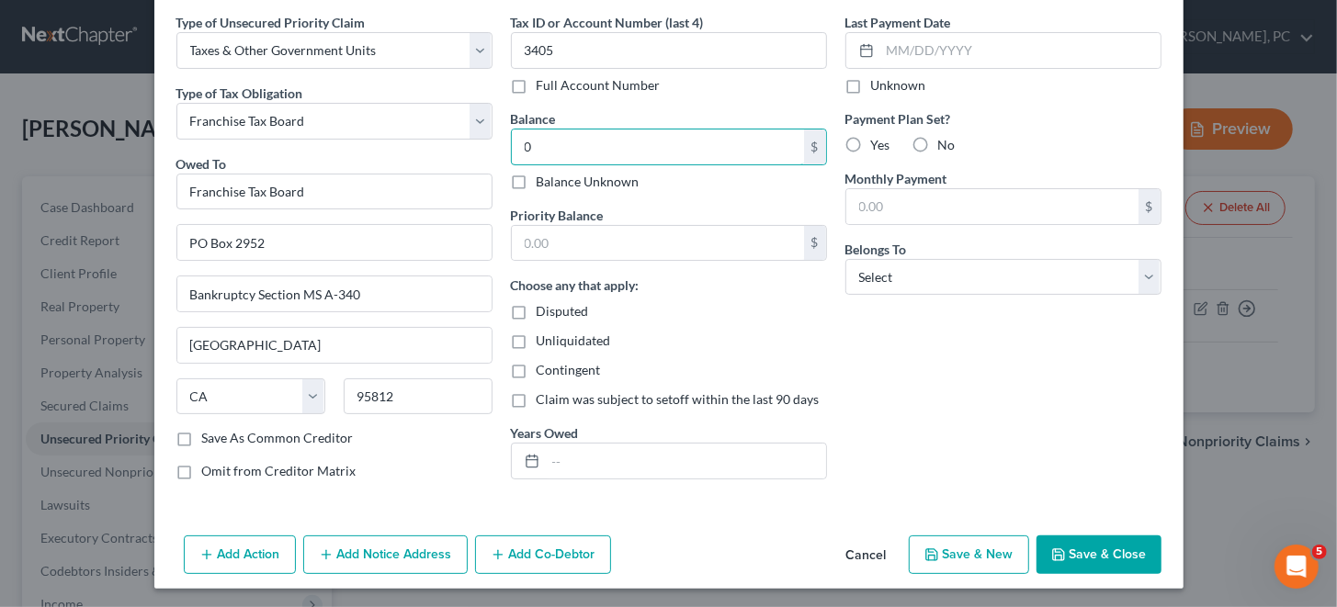
type input "0"
click at [956, 548] on button "Save & New" at bounding box center [969, 555] width 120 height 39
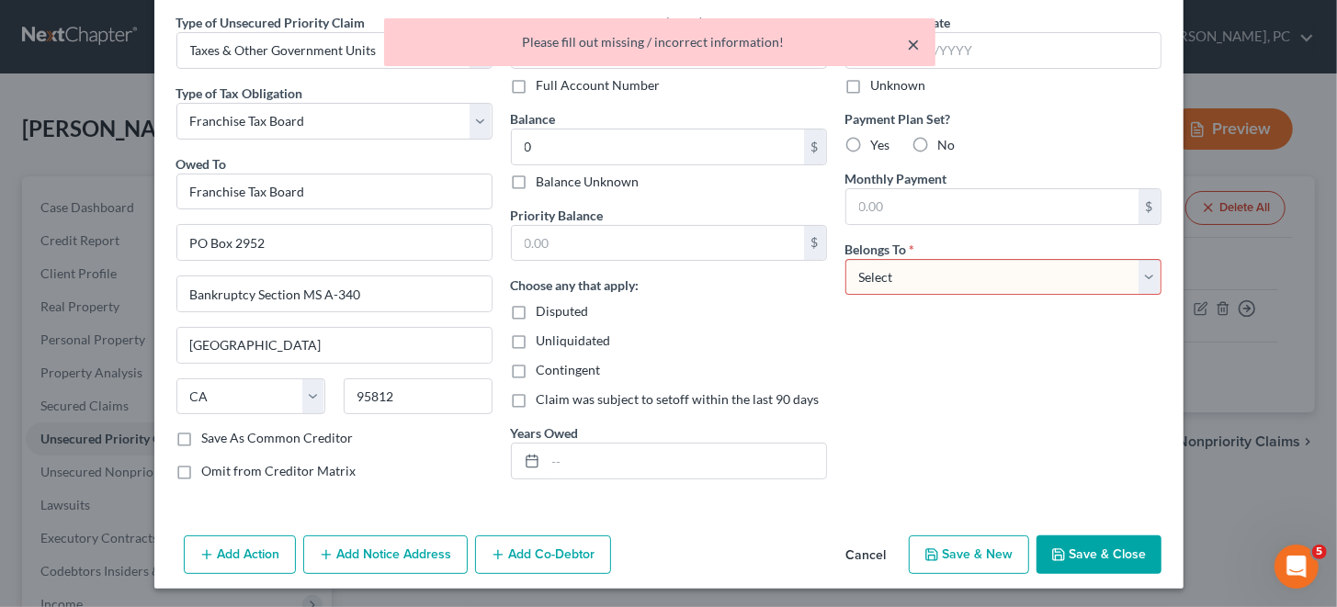
click at [912, 40] on button "×" at bounding box center [914, 44] width 13 height 22
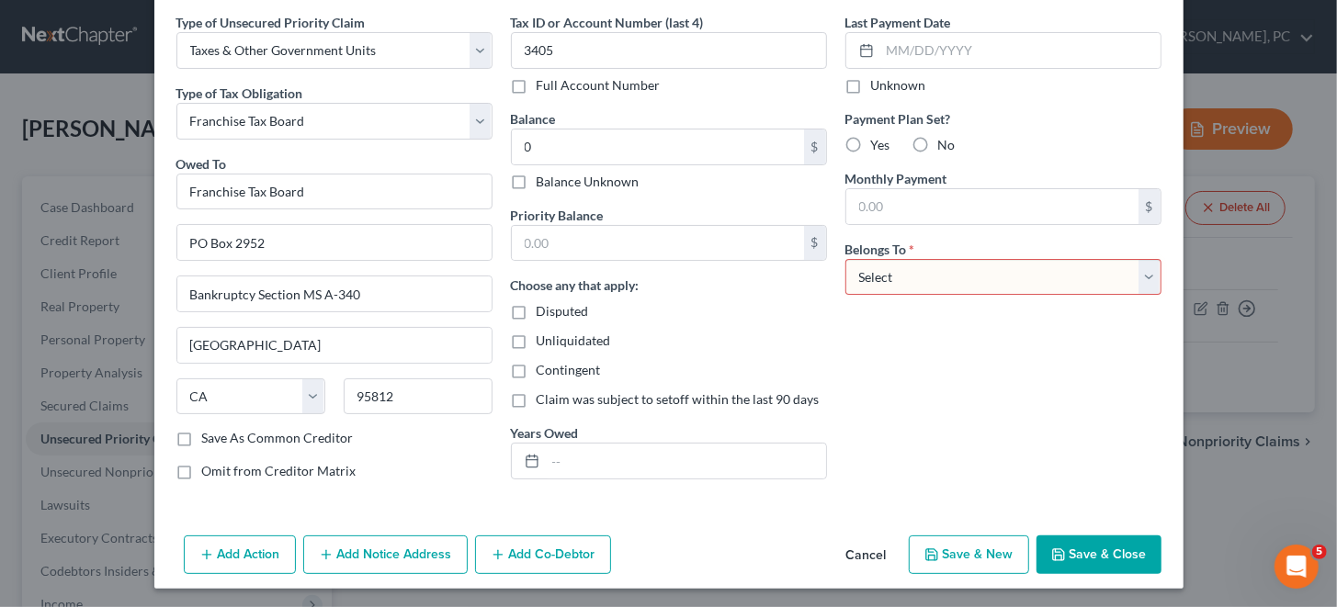
click at [936, 277] on select "Select Debtor 1 Only Debtor 2 Only Debtor 1 And Debtor 2 Only At Least One Of T…" at bounding box center [1003, 277] width 316 height 37
select select "0"
click at [845, 259] on select "Select Debtor 1 Only Debtor 2 Only Debtor 1 And Debtor 2 Only At Least One Of T…" at bounding box center [1003, 277] width 316 height 37
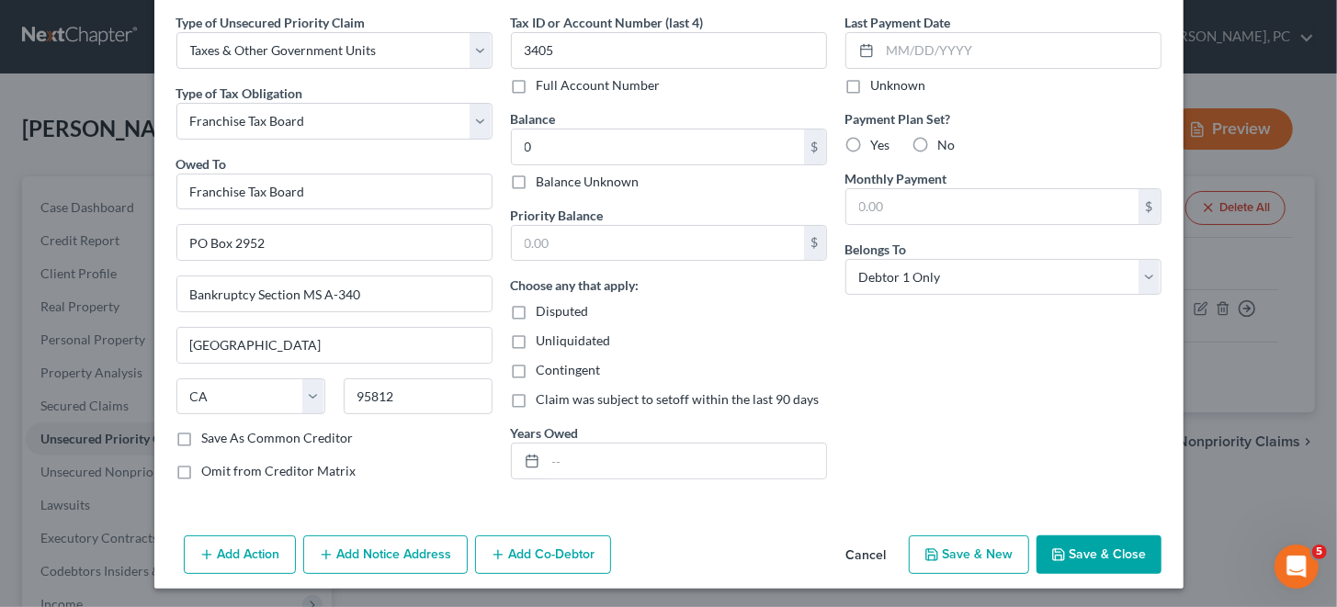
click at [951, 549] on button "Save & New" at bounding box center [969, 555] width 120 height 39
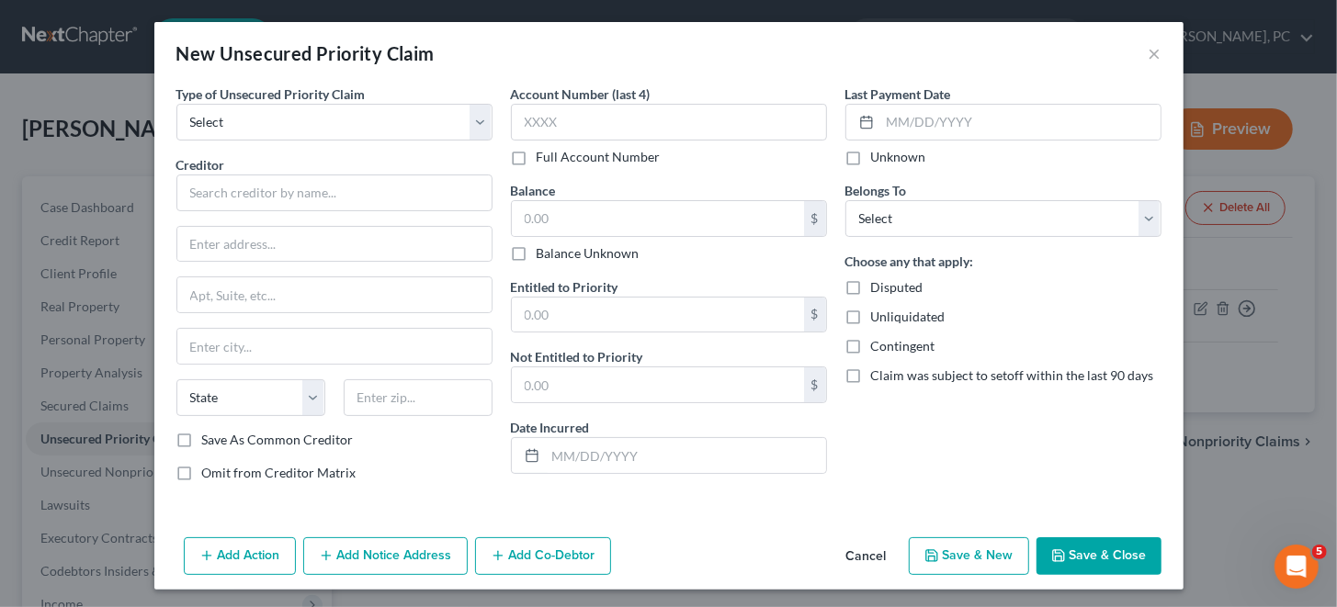
type input "0.00"
click at [1087, 545] on button "Save & Close" at bounding box center [1098, 556] width 125 height 39
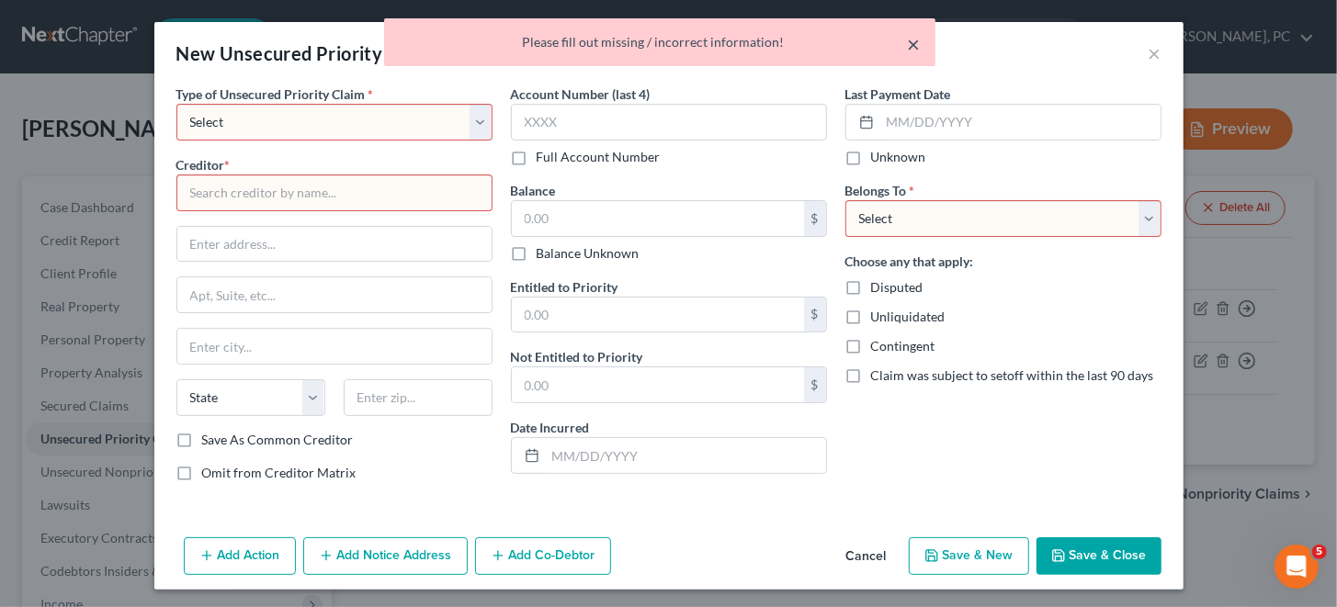
click at [908, 46] on button "×" at bounding box center [914, 44] width 13 height 22
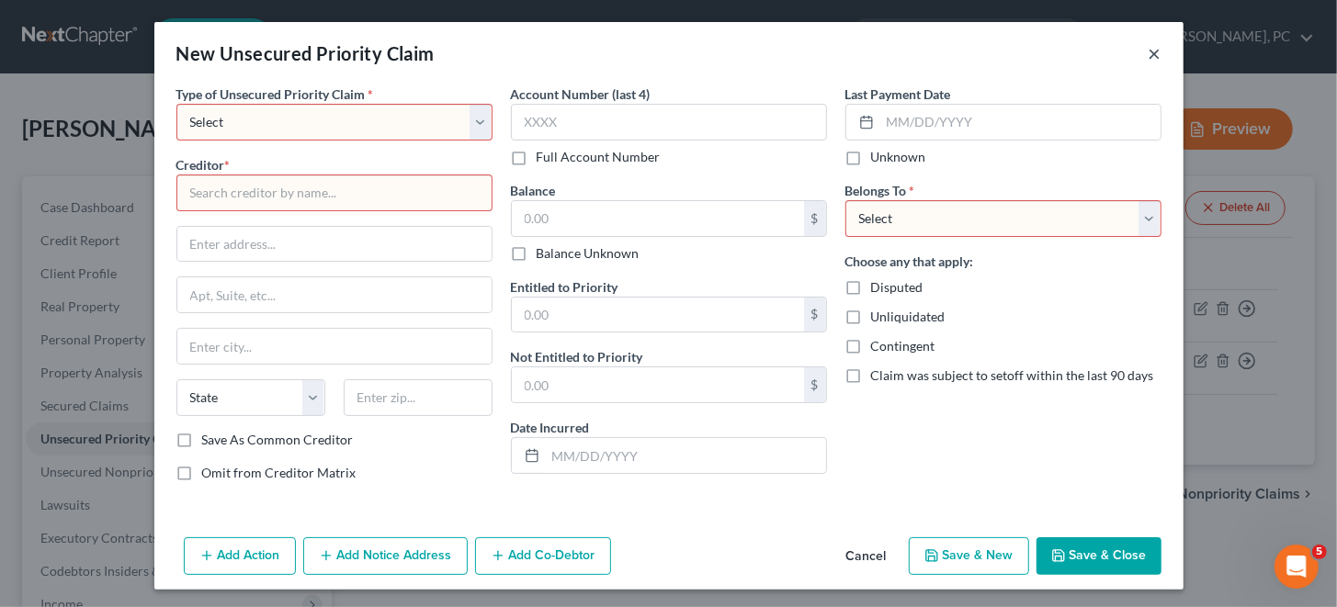
click at [1148, 54] on button "×" at bounding box center [1154, 53] width 13 height 22
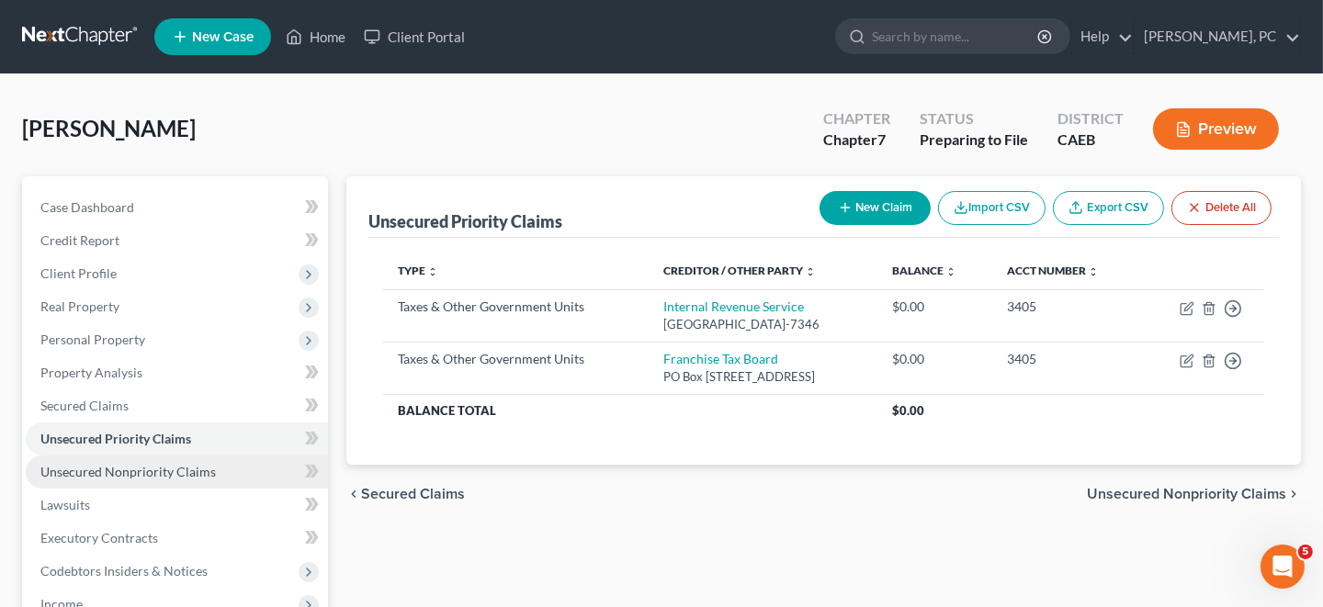
click at [126, 475] on span "Unsecured Nonpriority Claims" at bounding box center [127, 472] width 175 height 16
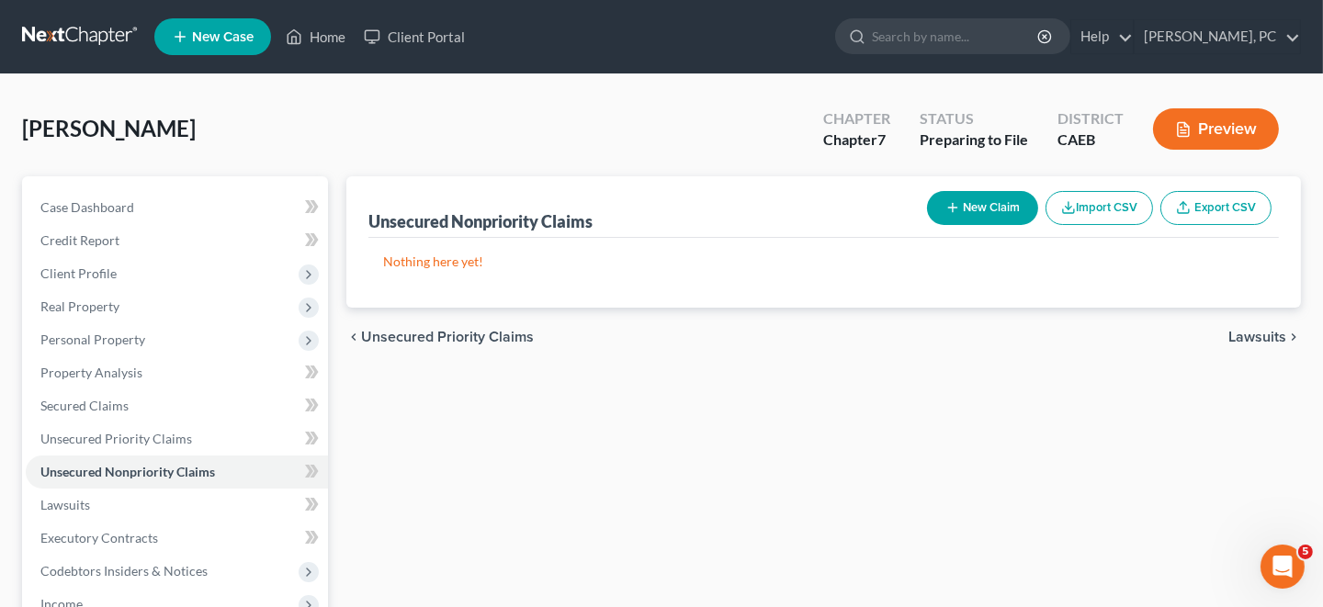
click at [980, 213] on button "New Claim" at bounding box center [982, 208] width 111 height 34
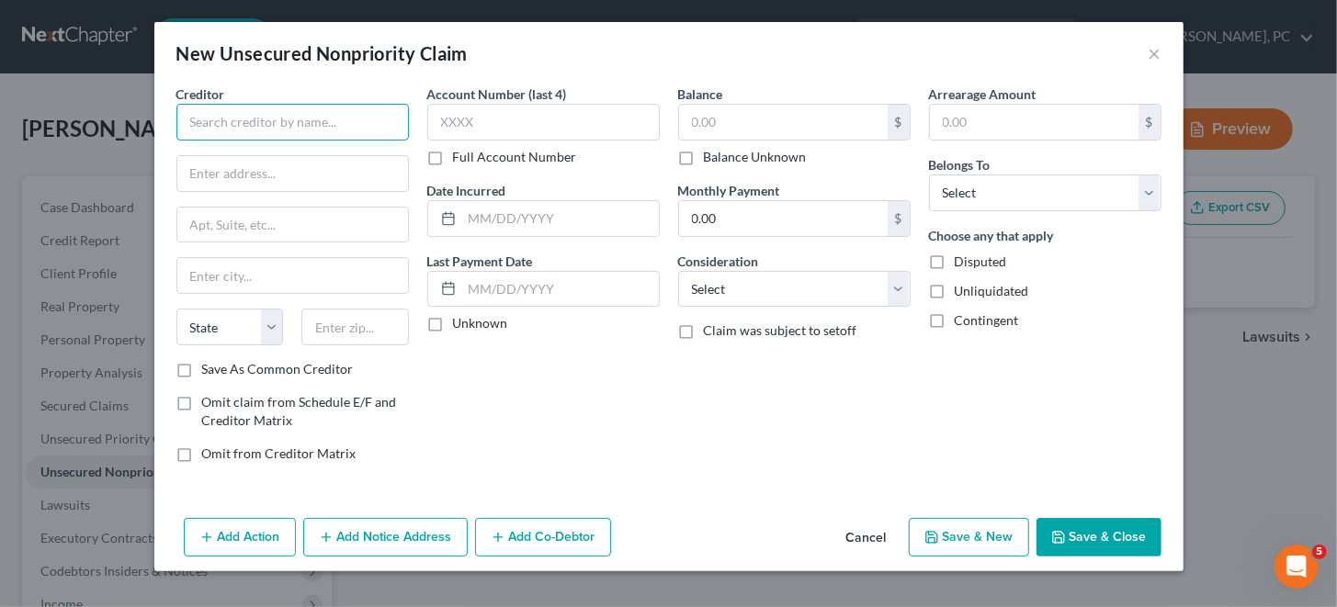
click at [195, 112] on input "text" at bounding box center [292, 122] width 232 height 37
type input "c"
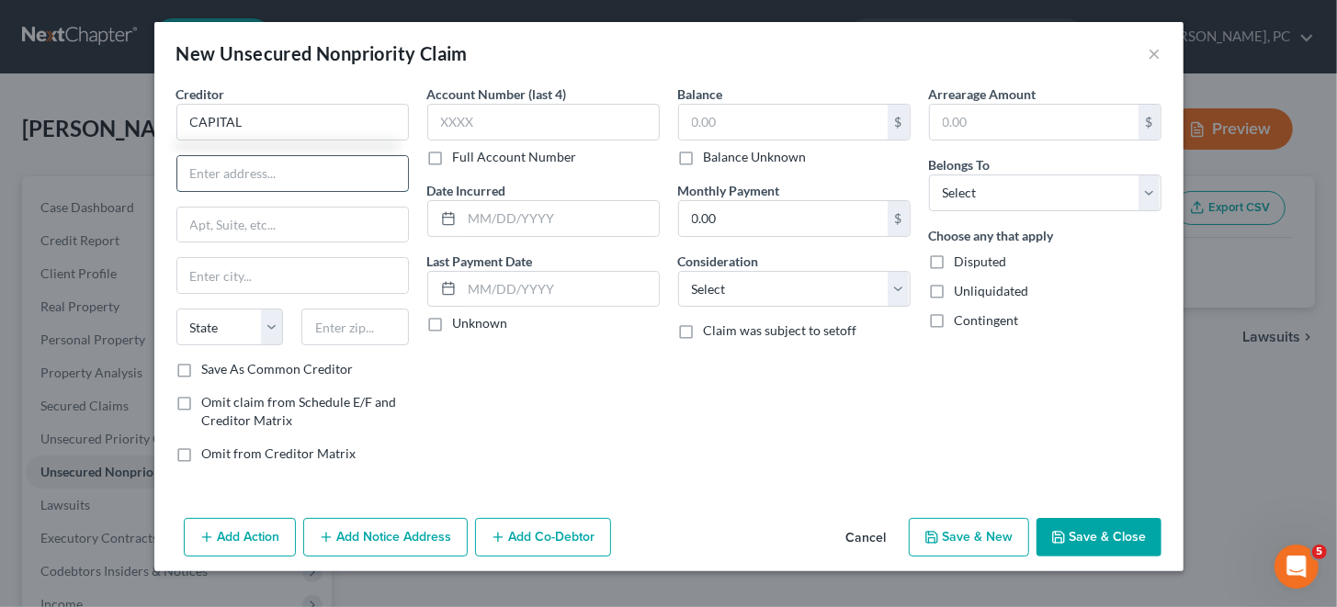
click at [292, 175] on input "text" at bounding box center [292, 173] width 231 height 35
click at [284, 112] on input "CAPITAL" at bounding box center [292, 122] width 232 height 37
type input "CAPITAL ONE"
click at [453, 160] on label "Full Account Number" at bounding box center [515, 157] width 124 height 18
click at [460, 160] on input "Full Account Number" at bounding box center [466, 154] width 12 height 12
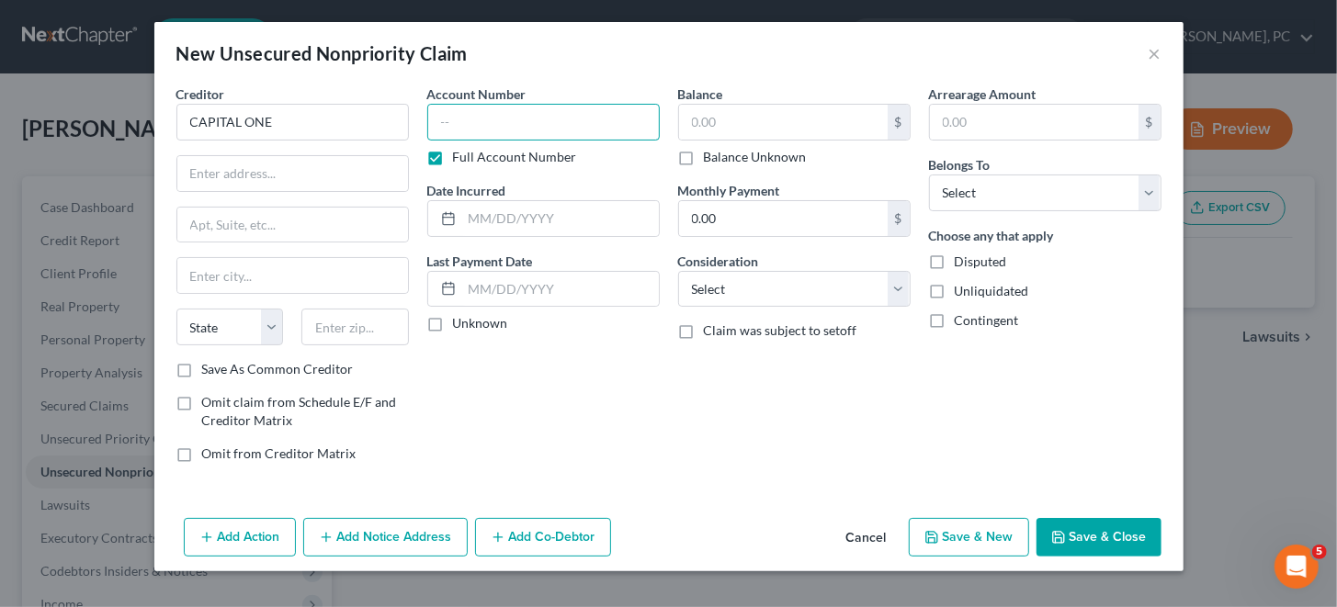
click at [479, 133] on input "text" at bounding box center [543, 122] width 232 height 37
paste input "552342XXXXXX"
type input "552342XXXXXX"
click at [776, 122] on input "text" at bounding box center [783, 122] width 209 height 35
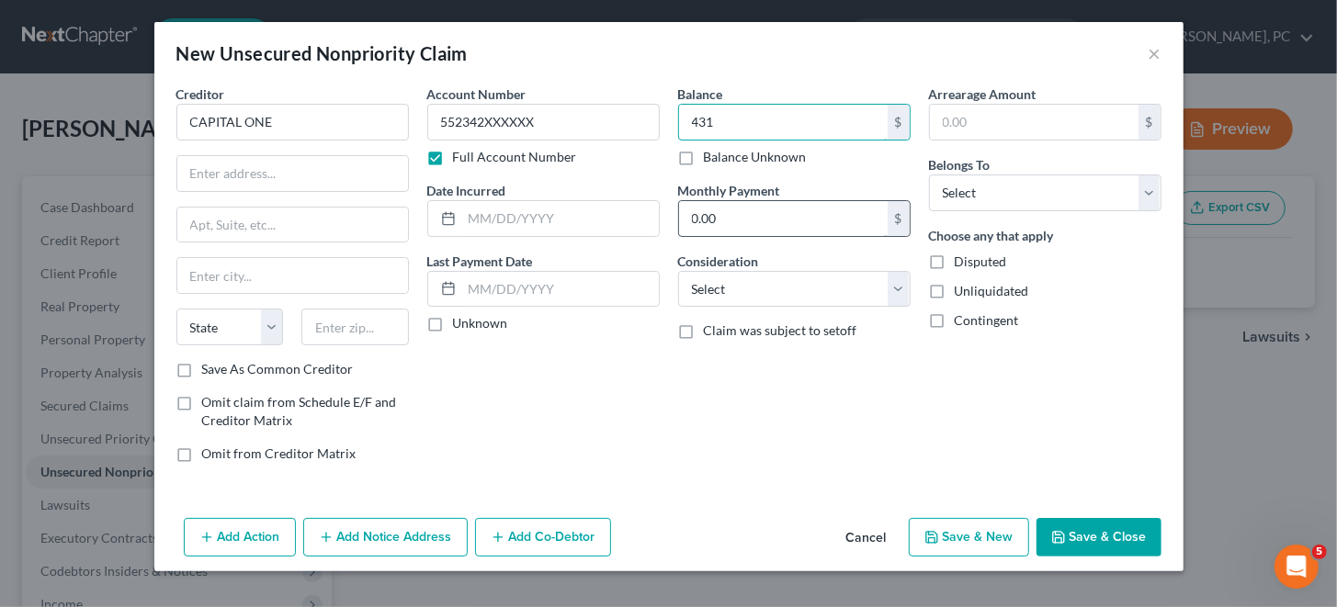
type input "431"
click at [726, 217] on input "0.00" at bounding box center [783, 218] width 209 height 35
type input "41"
click at [207, 183] on input "text" at bounding box center [292, 173] width 231 height 35
paste input "PO BOX 31293"
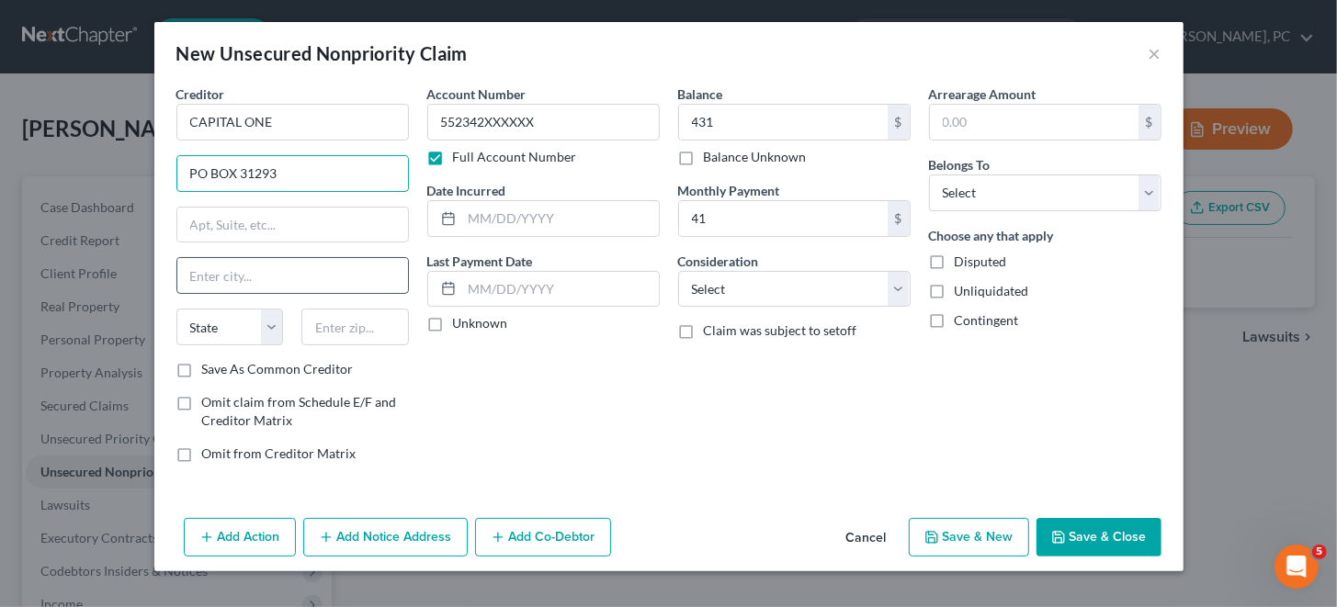
type input "PO BOX 31293"
click at [203, 276] on input "text" at bounding box center [292, 275] width 231 height 35
type input "[GEOGRAPHIC_DATA]"
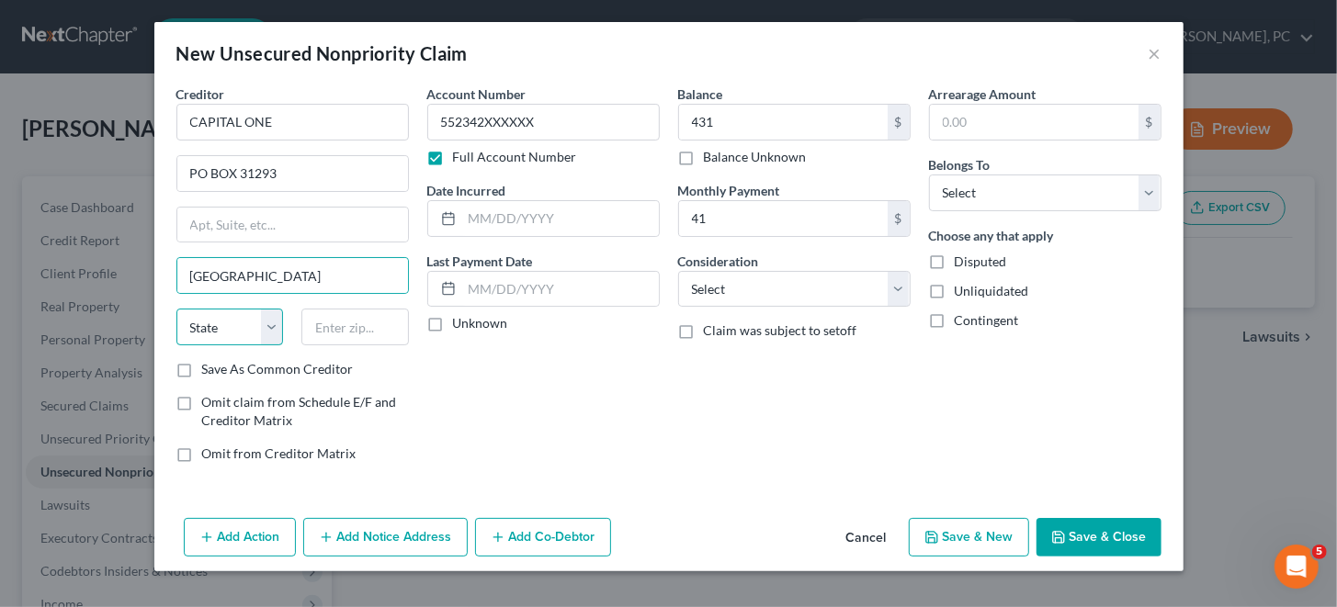
click at [264, 325] on select "State [US_STATE] AK AR AZ CA CO CT DE DC [GEOGRAPHIC_DATA] [GEOGRAPHIC_DATA] GU…" at bounding box center [229, 327] width 107 height 37
select select "46"
click at [176, 309] on select "State [US_STATE] AK AR AZ CA CO CT DE DC [GEOGRAPHIC_DATA] [GEOGRAPHIC_DATA] GU…" at bounding box center [229, 327] width 107 height 37
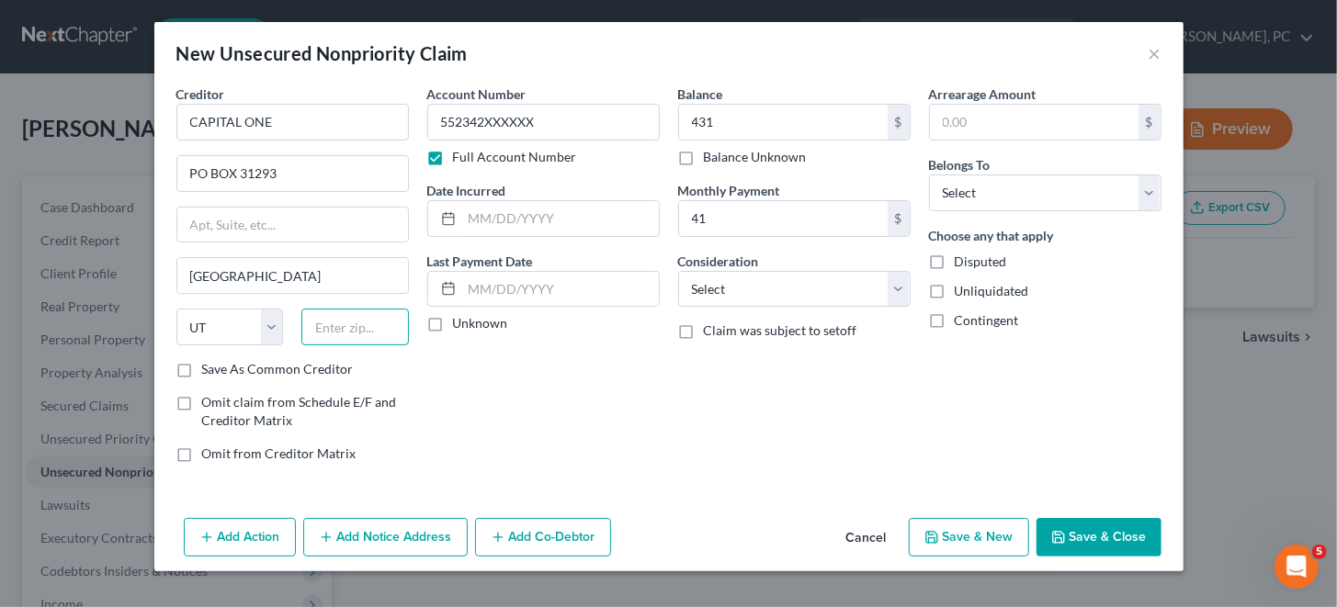
click at [318, 326] on input "text" at bounding box center [354, 327] width 107 height 37
type input "84131"
click at [573, 374] on div "Account Number 552342XXXXXX Full Account Number Date Incurred Last Payment Date…" at bounding box center [543, 281] width 251 height 393
click at [1152, 192] on select "Select Debtor 1 Only Debtor 2 Only Debtor 1 And Debtor 2 Only At Least One Of T…" at bounding box center [1045, 193] width 232 height 37
select select "0"
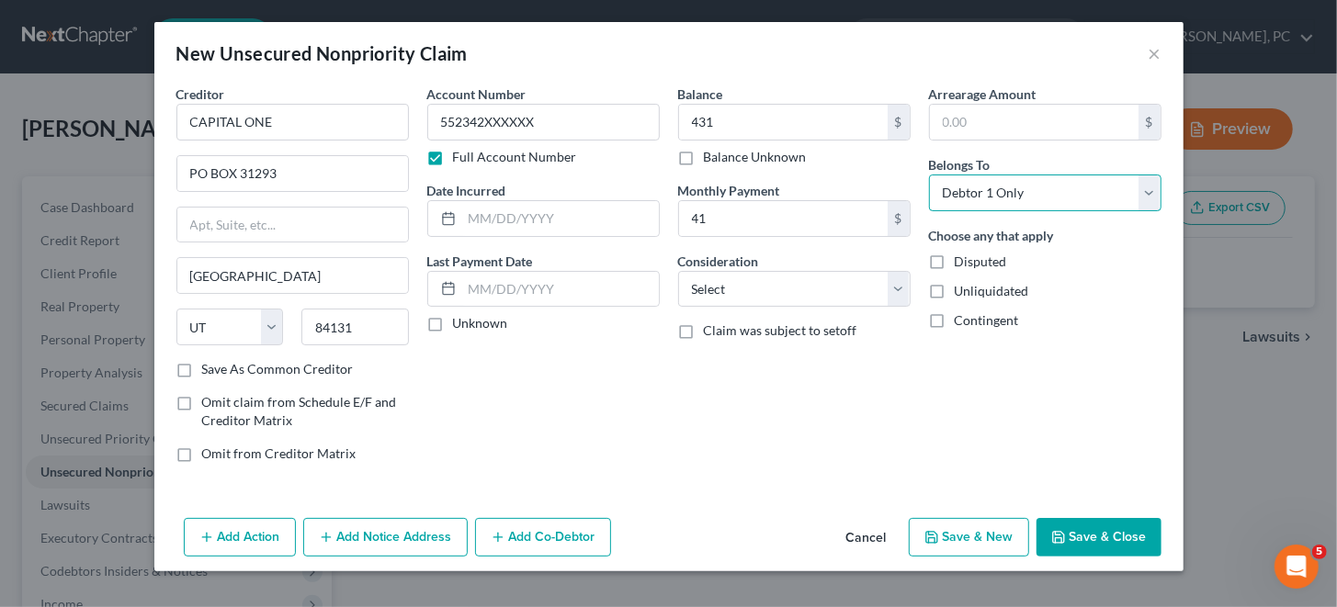
click at [929, 175] on select "Select Debtor 1 Only Debtor 2 Only Debtor 1 And Debtor 2 Only At Least One Of T…" at bounding box center [1045, 193] width 232 height 37
click at [967, 531] on button "Save & New" at bounding box center [969, 537] width 120 height 39
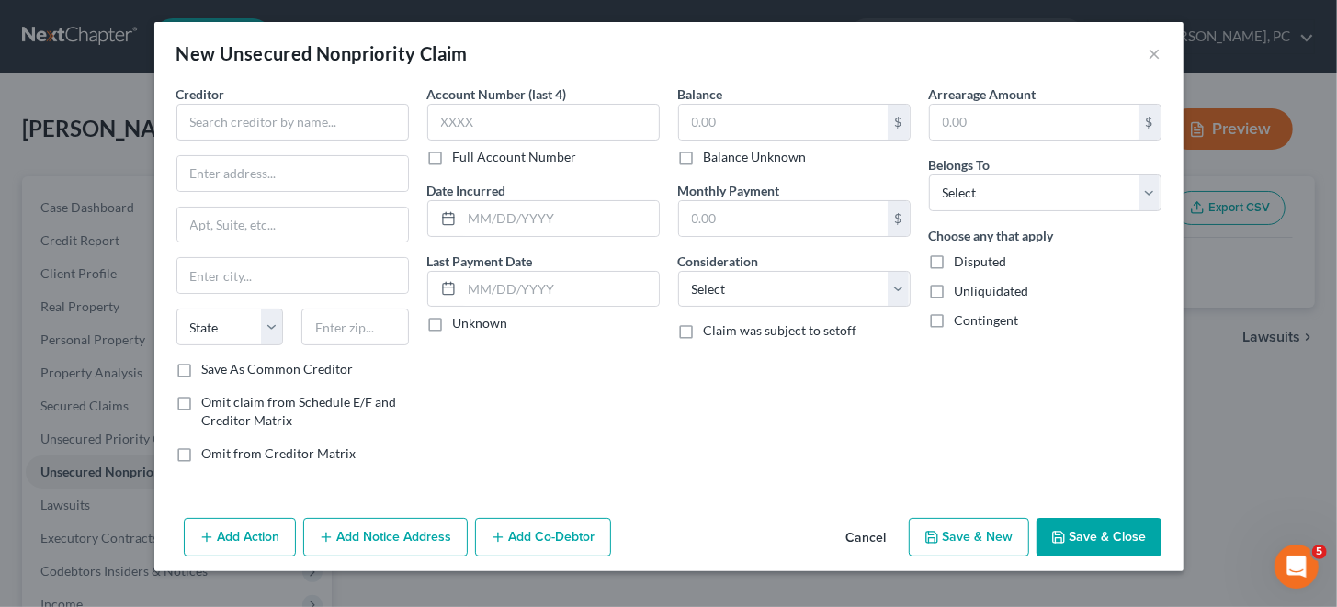
type input "431.00"
type input "41.00"
click at [231, 119] on input "text" at bounding box center [292, 122] width 232 height 37
click at [198, 122] on input "text" at bounding box center [292, 122] width 232 height 37
paste input "CAPITAL ONE"
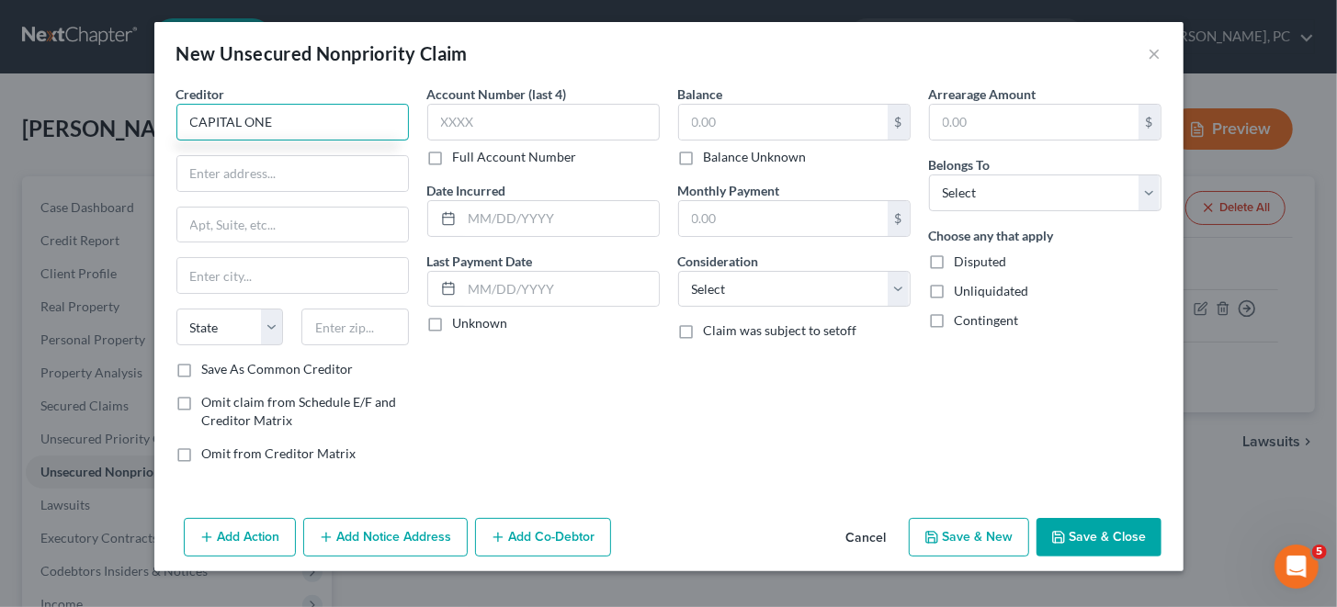
type input "CAPITAL ONE"
click at [453, 157] on label "Full Account Number" at bounding box center [515, 157] width 124 height 18
click at [460, 157] on input "Full Account Number" at bounding box center [466, 154] width 12 height 12
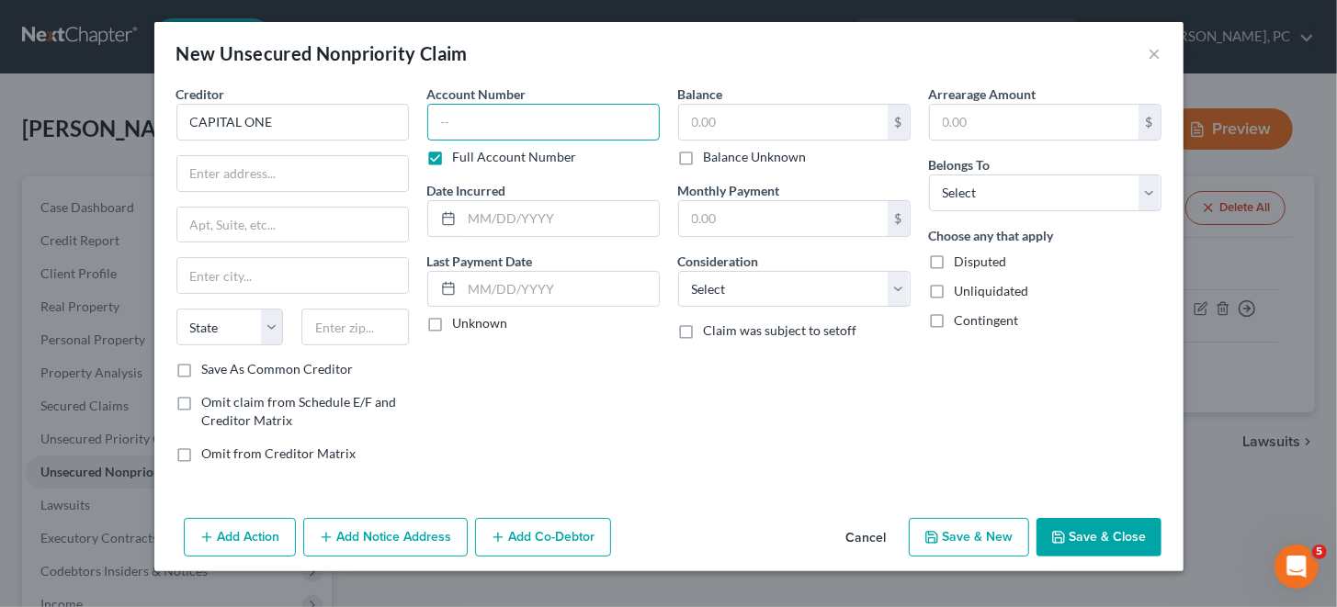
click at [461, 126] on input "text" at bounding box center [543, 122] width 232 height 37
paste input "552342XXXXXX"
type input "552342XXXXXX"
click at [786, 121] on input "text" at bounding box center [783, 122] width 209 height 35
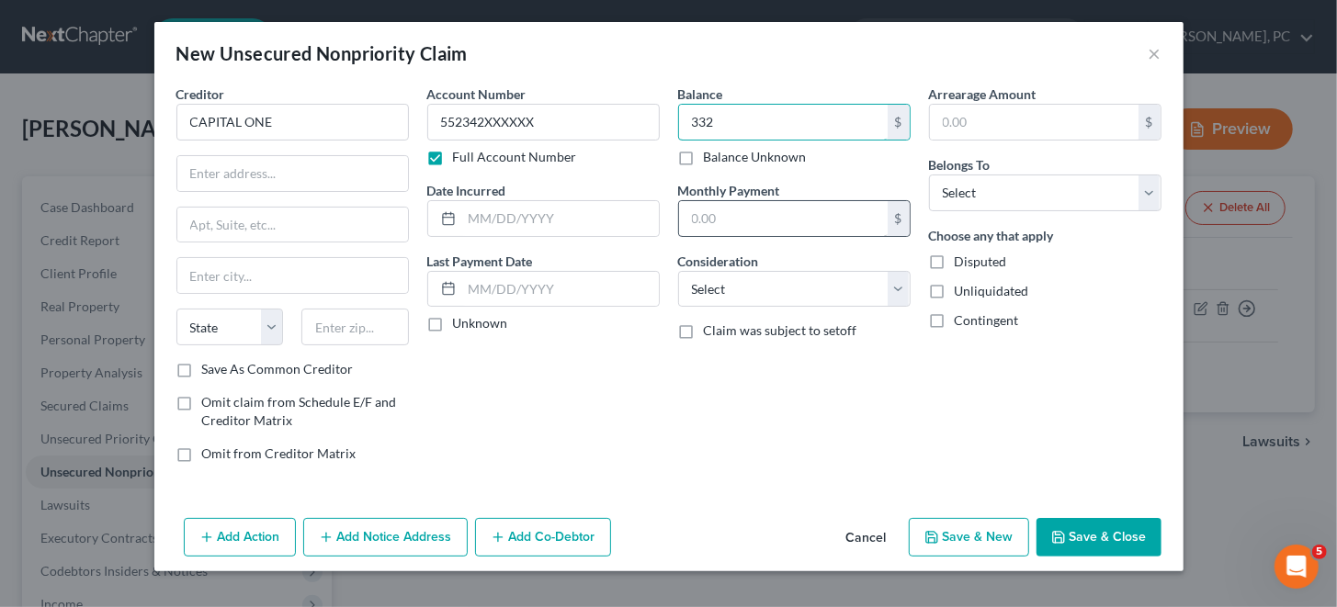
type input "332"
drag, startPoint x: 715, startPoint y: 213, endPoint x: 723, endPoint y: 219, distance: 9.9
click at [715, 213] on input "text" at bounding box center [783, 218] width 209 height 35
type input "38"
click at [588, 426] on div "Account Number 552342XXXXXX Full Account Number Date Incurred Last Payment Date…" at bounding box center [543, 281] width 251 height 393
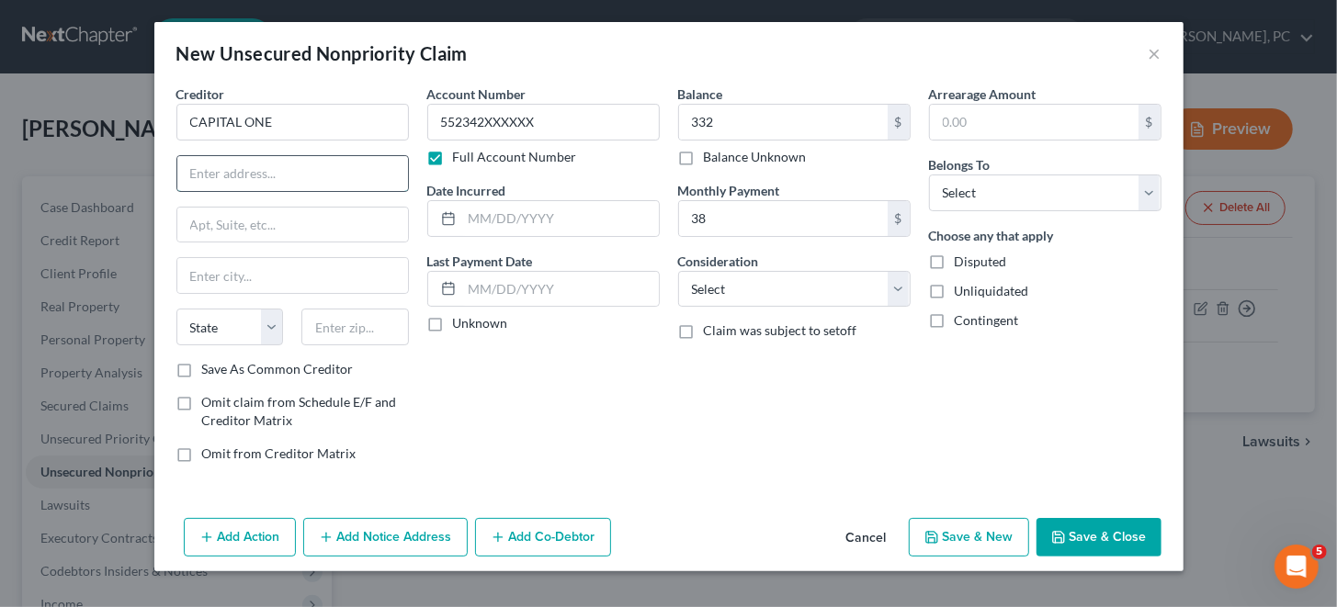
click at [212, 173] on input "text" at bounding box center [292, 173] width 231 height 35
type input "PO BOX 31293"
click at [245, 275] on input "text" at bounding box center [292, 275] width 231 height 35
type input "[GEOGRAPHIC_DATA]"
click at [243, 319] on select "State [US_STATE] AK AR AZ CA CO CT DE DC [GEOGRAPHIC_DATA] [GEOGRAPHIC_DATA] GU…" at bounding box center [229, 327] width 107 height 37
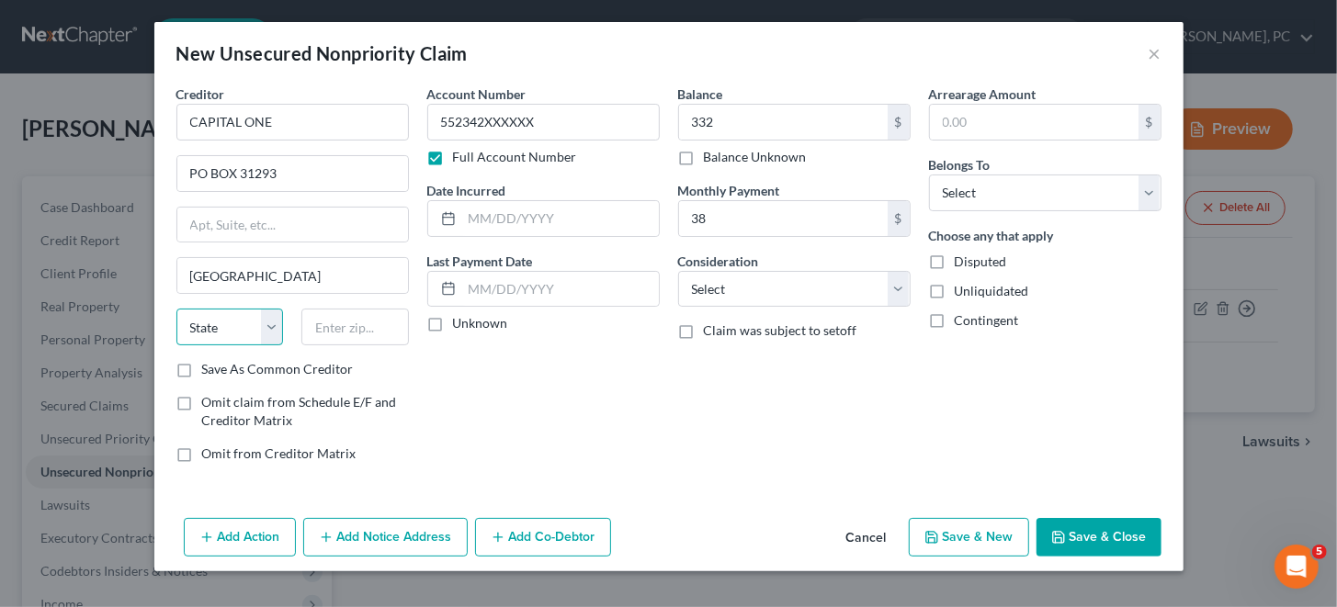
select select "46"
click at [176, 309] on select "State [US_STATE] AK AR AZ CA CO CT DE DC [GEOGRAPHIC_DATA] [GEOGRAPHIC_DATA] GU…" at bounding box center [229, 327] width 107 height 37
click at [353, 329] on input "text" at bounding box center [354, 327] width 107 height 37
type input "84131"
click at [536, 368] on div "Account Number 552342XXXXXX Full Account Number Date Incurred Last Payment Date…" at bounding box center [543, 281] width 251 height 393
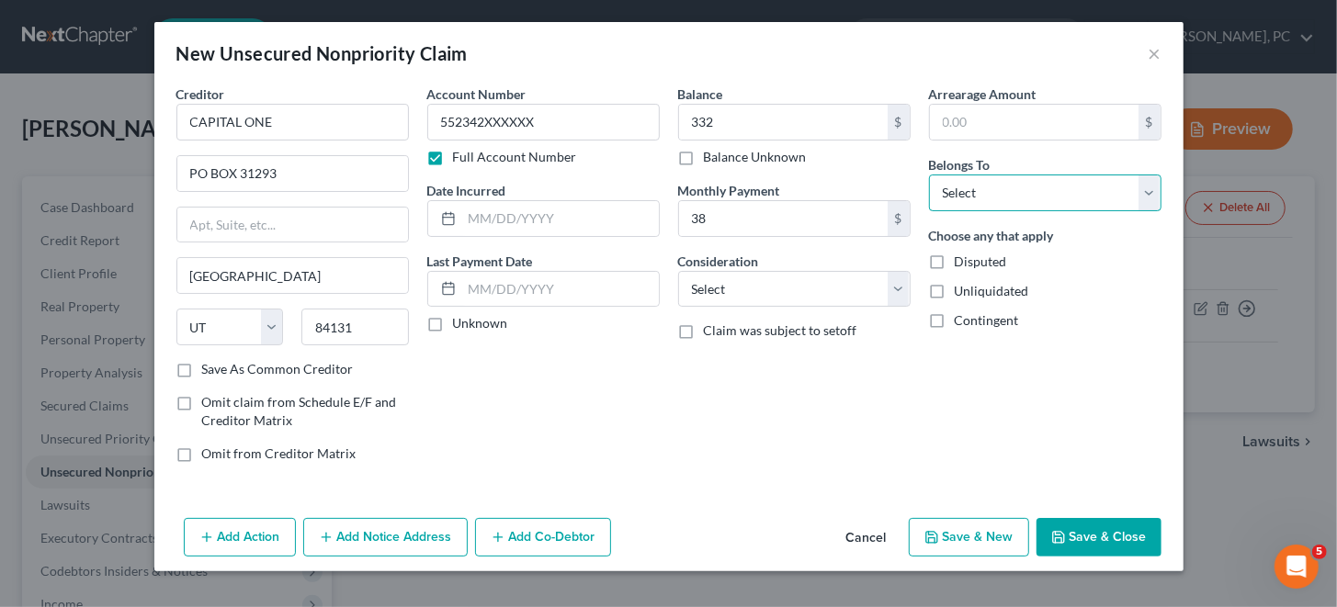
click at [1145, 187] on select "Select Debtor 1 Only Debtor 2 Only Debtor 1 And Debtor 2 Only At Least One Of T…" at bounding box center [1045, 193] width 232 height 37
select select "0"
click at [929, 175] on select "Select Debtor 1 Only Debtor 2 Only Debtor 1 And Debtor 2 Only At Least One Of T…" at bounding box center [1045, 193] width 232 height 37
click at [975, 533] on button "Save & New" at bounding box center [969, 537] width 120 height 39
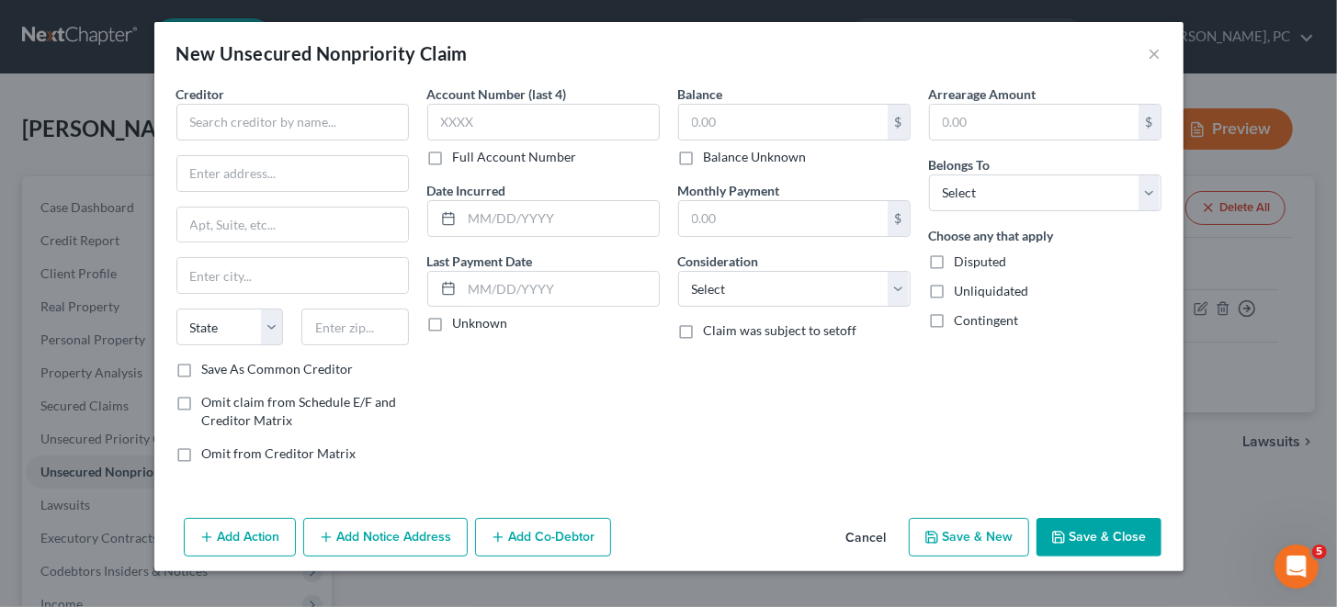
type input "332.00"
type input "38.00"
click at [307, 120] on input "text" at bounding box center [292, 122] width 232 height 37
paste input "CBNA"
drag, startPoint x: 264, startPoint y: 122, endPoint x: 117, endPoint y: 119, distance: 147.0
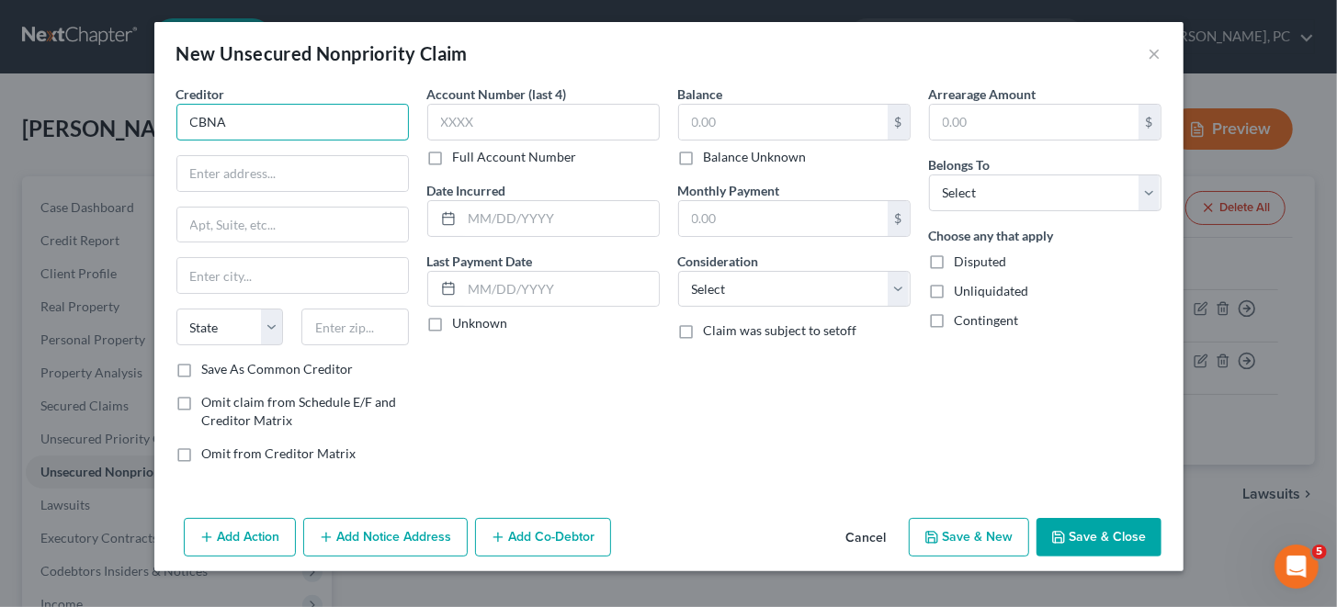
click at [117, 119] on div "New Unsecured Nonpriority Claim × Creditor * CBNA State [US_STATE] AK AR [GEOGR…" at bounding box center [668, 303] width 1337 height 607
paste input "Citibank [GEOGRAPHIC_DATA]"
click at [453, 155] on label "Full Account Number" at bounding box center [515, 157] width 124 height 18
click at [460, 155] on input "Full Account Number" at bounding box center [466, 154] width 12 height 12
type input "Citibank [GEOGRAPHIC_DATA]"
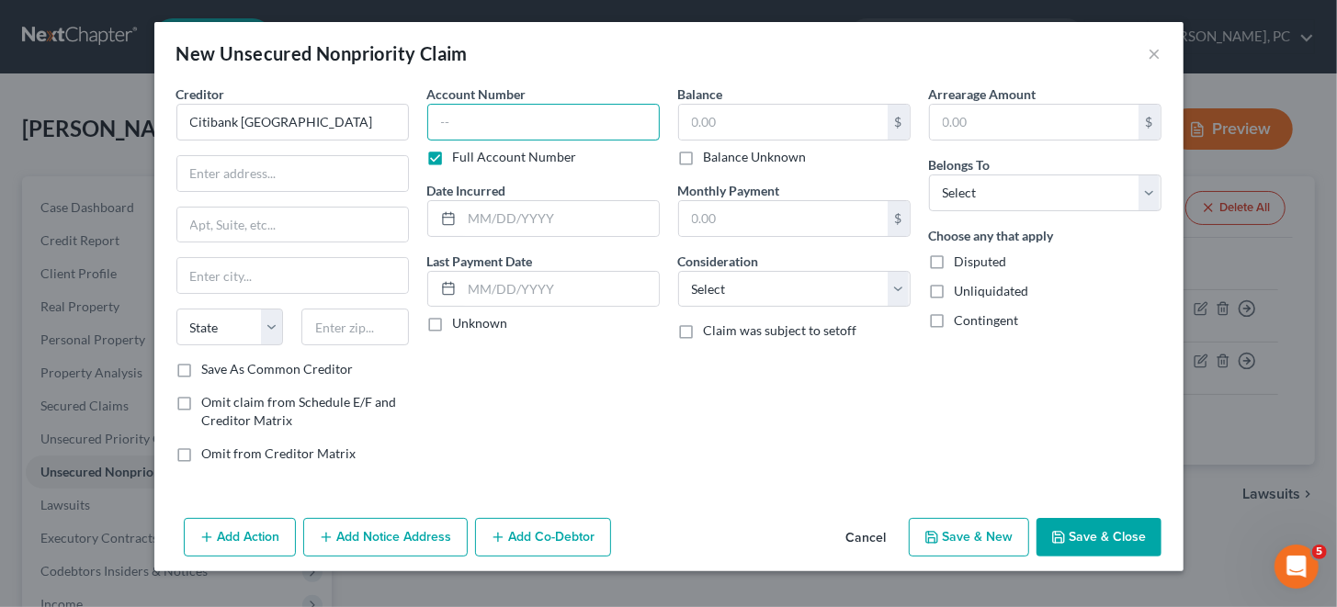
drag, startPoint x: 445, startPoint y: 116, endPoint x: 468, endPoint y: 116, distance: 23.0
click at [445, 116] on input "text" at bounding box center [543, 122] width 232 height 37
paste input "603538XXXXXX"
type input "603538XXXXXX"
click at [727, 125] on input "text" at bounding box center [783, 122] width 209 height 35
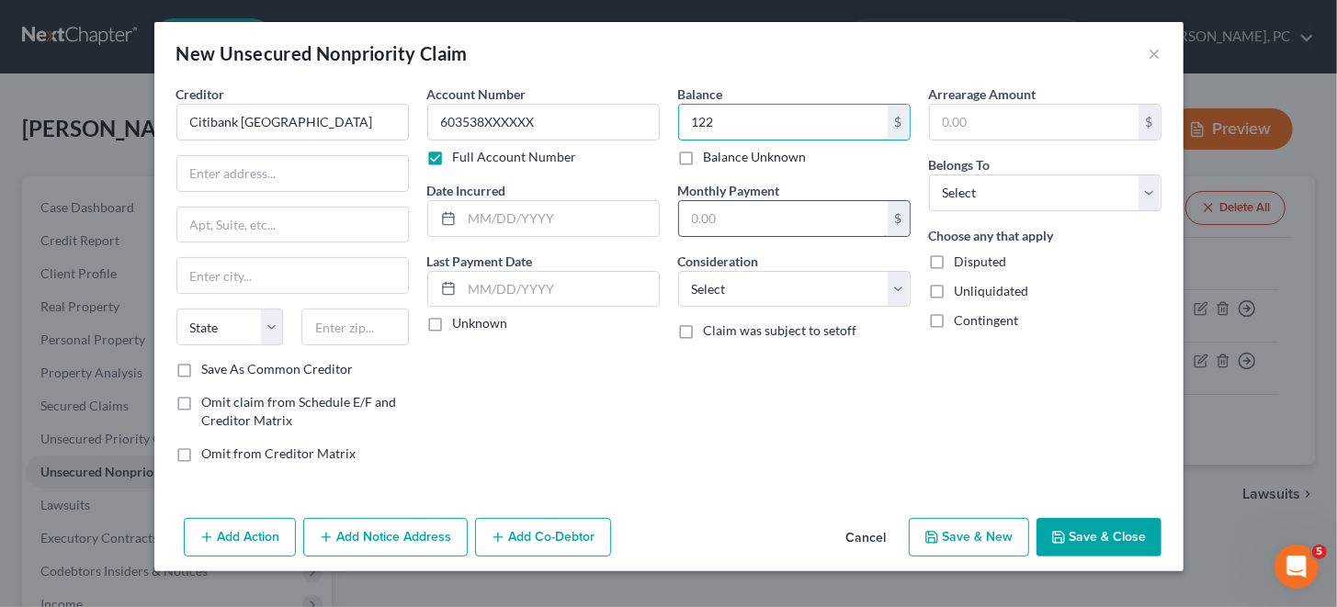
type input "122"
click at [710, 214] on input "text" at bounding box center [783, 218] width 209 height 35
type input "44"
click at [212, 173] on input "text" at bounding box center [292, 173] width 231 height 35
paste input "PO BOX 6497"
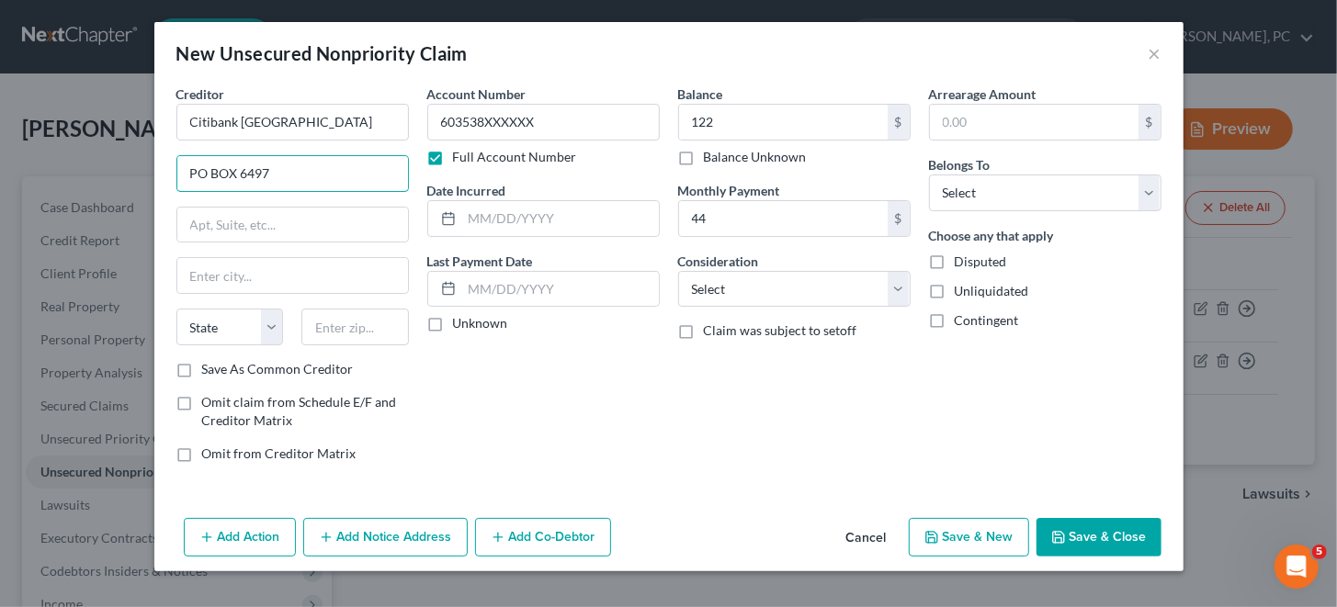
type input "PO BOX 6497"
click at [253, 267] on input "text" at bounding box center [292, 275] width 231 height 35
paste input "[GEOGRAPHIC_DATA]"
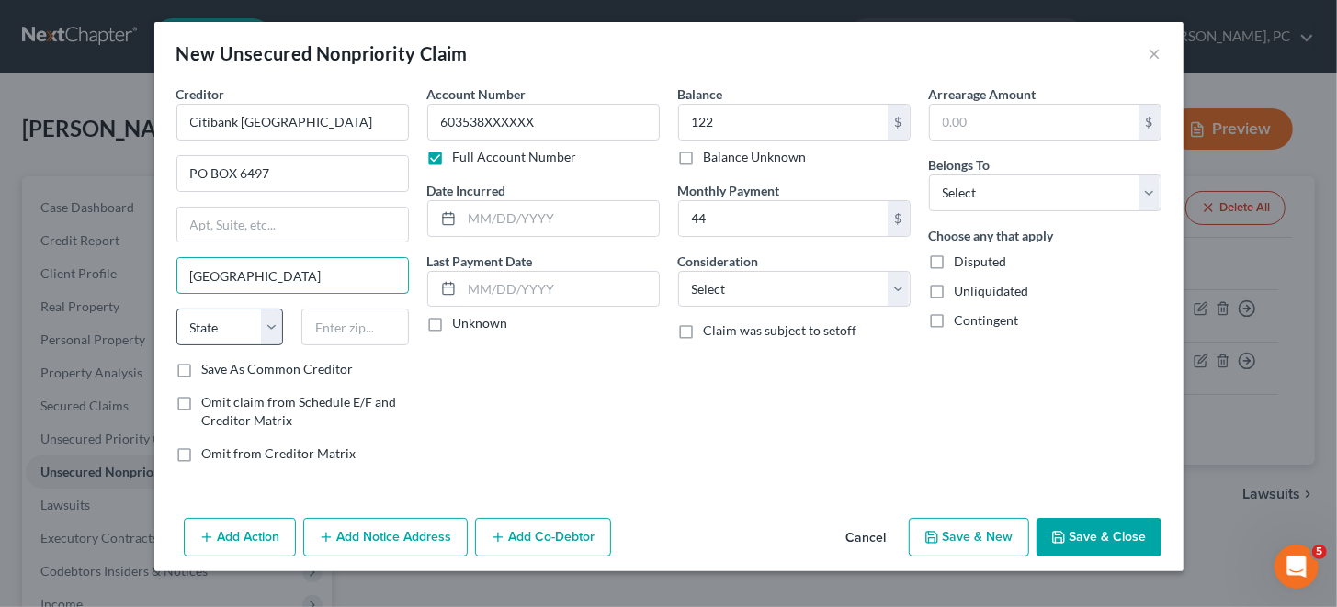
type input "[GEOGRAPHIC_DATA]"
click at [203, 325] on select "State [US_STATE] AK AR AZ CA CO CT DE DC [GEOGRAPHIC_DATA] [GEOGRAPHIC_DATA] GU…" at bounding box center [229, 327] width 107 height 37
select select "43"
click at [176, 309] on select "State [US_STATE] AK AR AZ CA CO CT DE DC [GEOGRAPHIC_DATA] [GEOGRAPHIC_DATA] GU…" at bounding box center [229, 327] width 107 height 37
click at [314, 327] on input "text" at bounding box center [354, 327] width 107 height 37
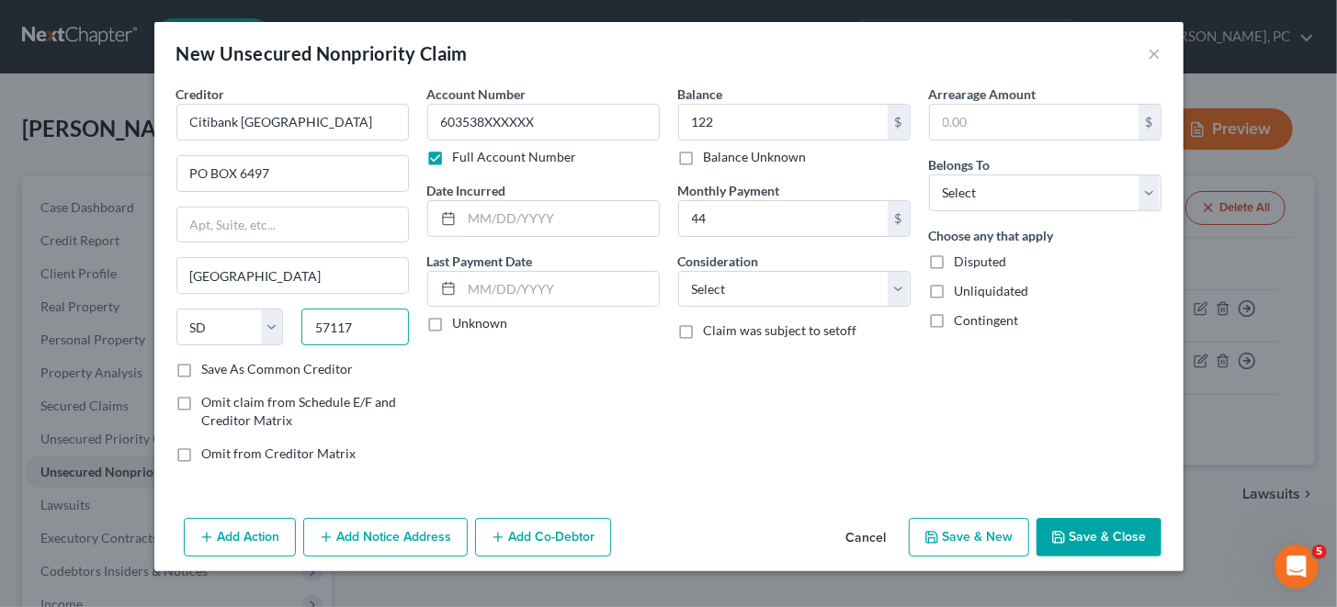
type input "57117"
click at [818, 401] on div "Balance 122.00 $ Balance Unknown Balance Undetermined 122 $ Balance Unknown Mon…" at bounding box center [794, 281] width 251 height 393
type input "[GEOGRAPHIC_DATA]"
drag, startPoint x: 1154, startPoint y: 195, endPoint x: 1145, endPoint y: 198, distance: 9.6
click at [1154, 195] on select "Select Debtor 1 Only Debtor 2 Only Debtor 1 And Debtor 2 Only At Least One Of T…" at bounding box center [1045, 193] width 232 height 37
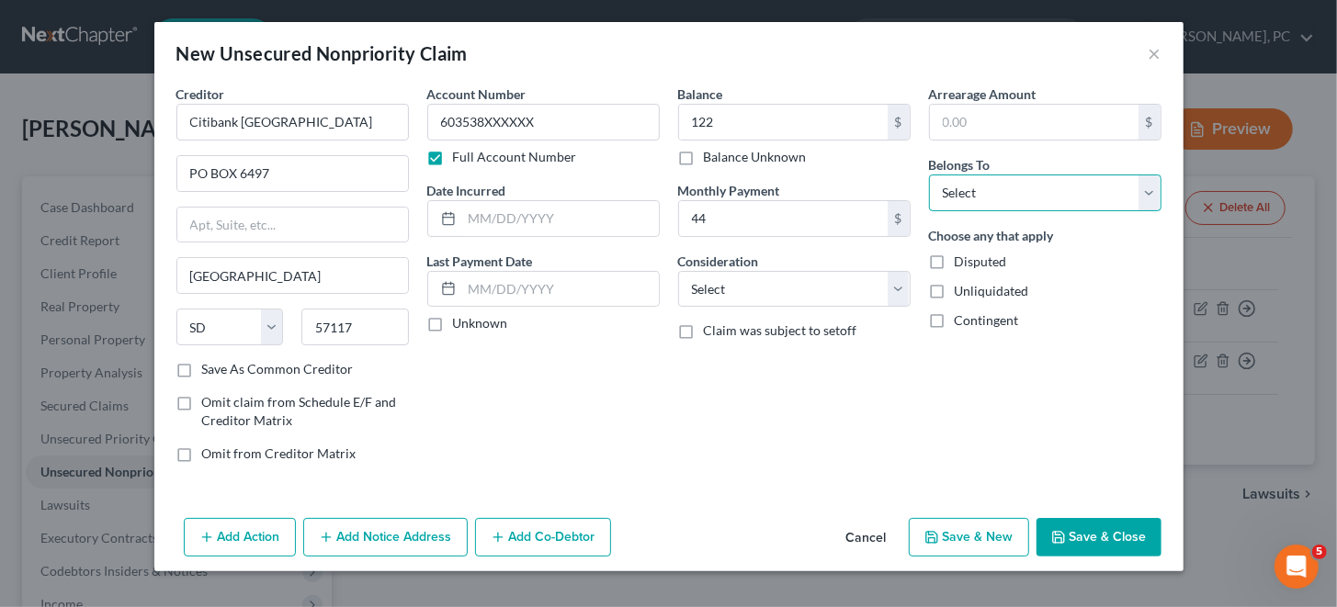
select select "0"
click at [929, 175] on select "Select Debtor 1 Only Debtor 2 Only Debtor 1 And Debtor 2 Only At Least One Of T…" at bounding box center [1045, 193] width 232 height 37
click at [947, 535] on button "Save & New" at bounding box center [969, 537] width 120 height 39
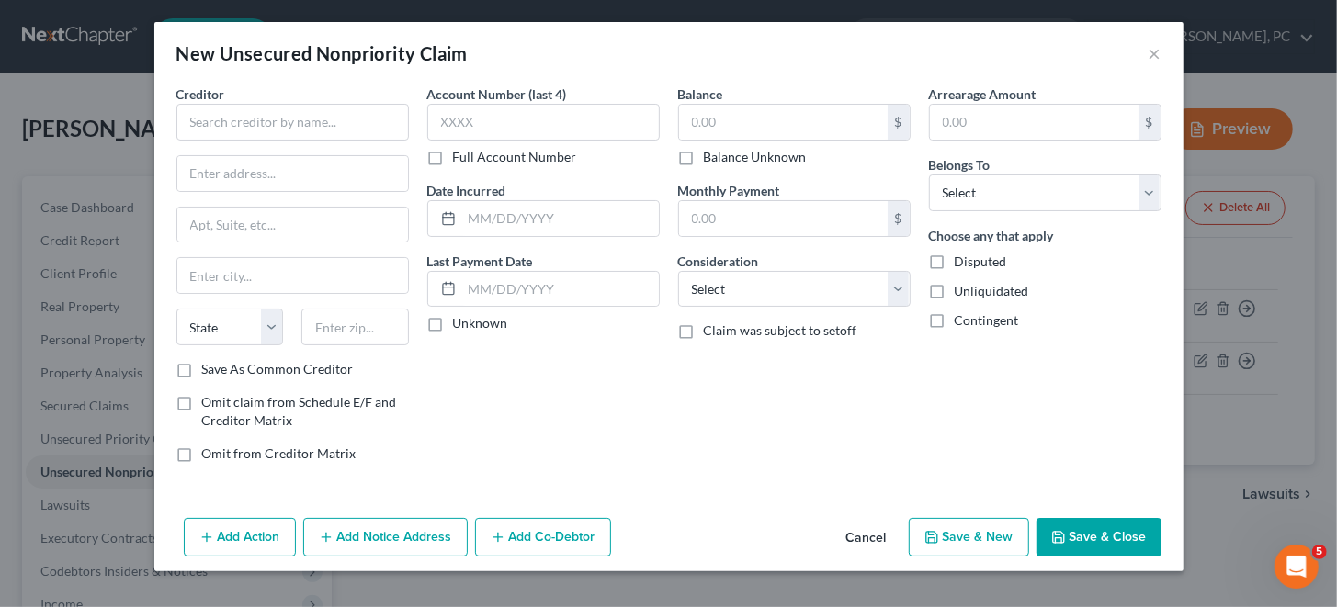
type input "122.00"
type input "44.00"
click at [320, 121] on input "text" at bounding box center [292, 122] width 232 height 37
paste input "Fingerhut Fetti"
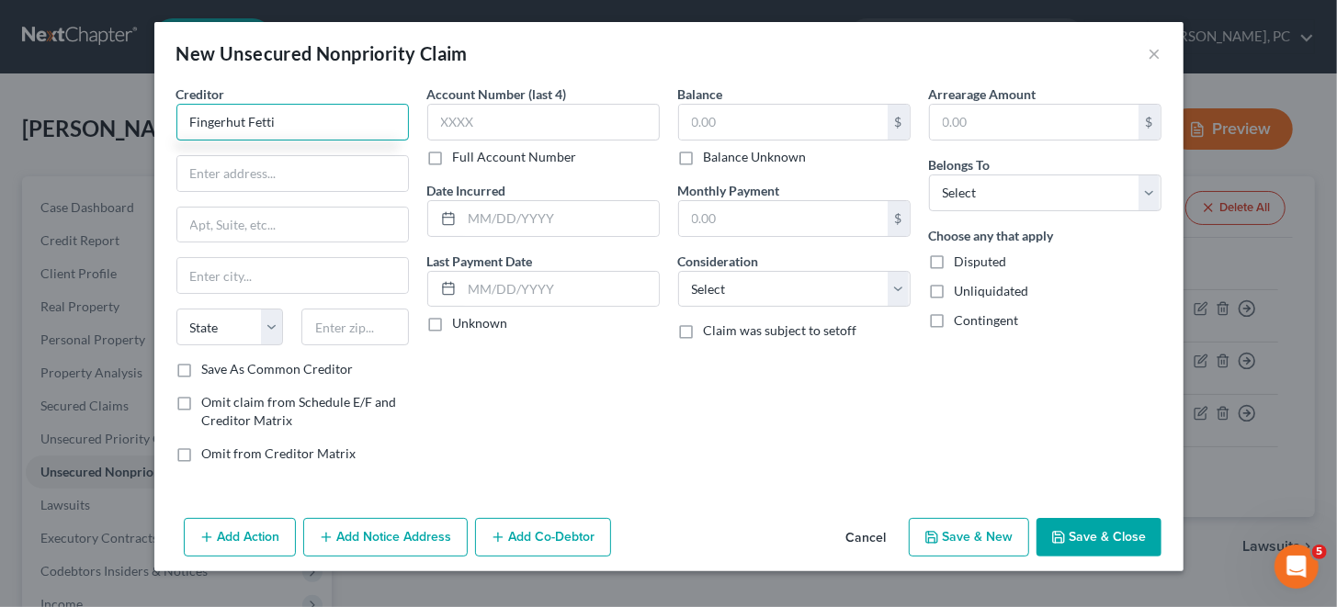
type input "Fingerhut Fetti"
click at [453, 153] on label "Full Account Number" at bounding box center [515, 157] width 124 height 18
click at [460, 153] on input "Full Account Number" at bounding box center [466, 154] width 12 height 12
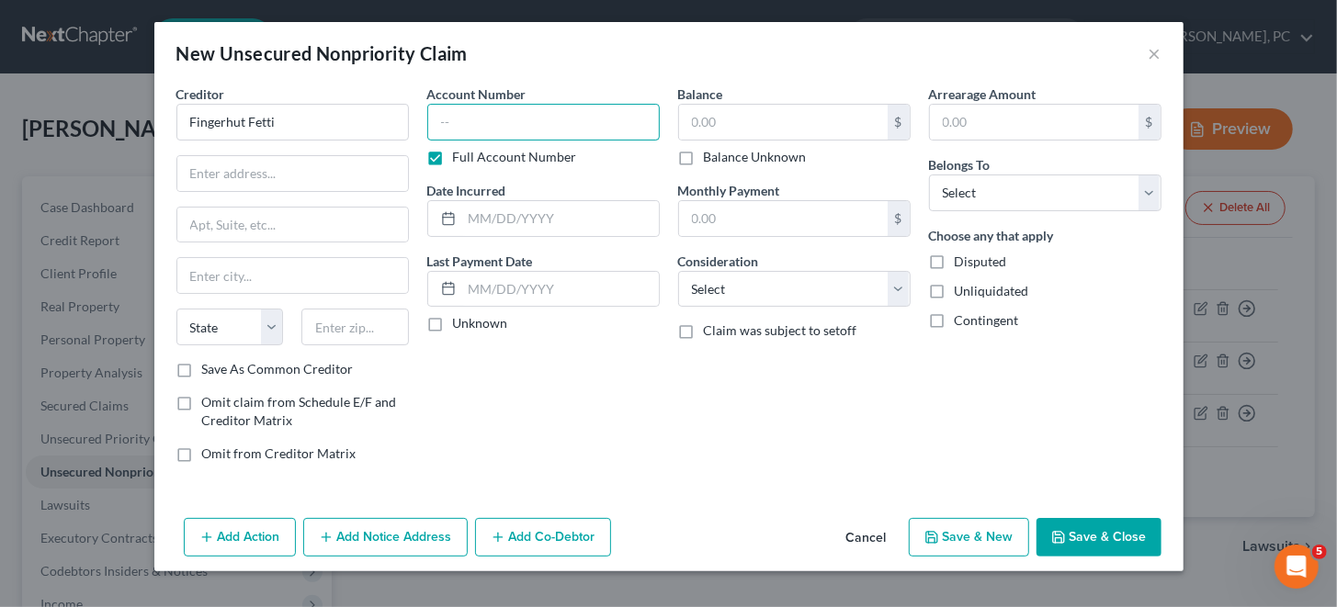
click at [498, 129] on input "text" at bounding box center [543, 122] width 232 height 37
paste input "636992XXXXXX"
type input "636992XXXXXX"
click at [772, 124] on input "text" at bounding box center [783, 122] width 209 height 35
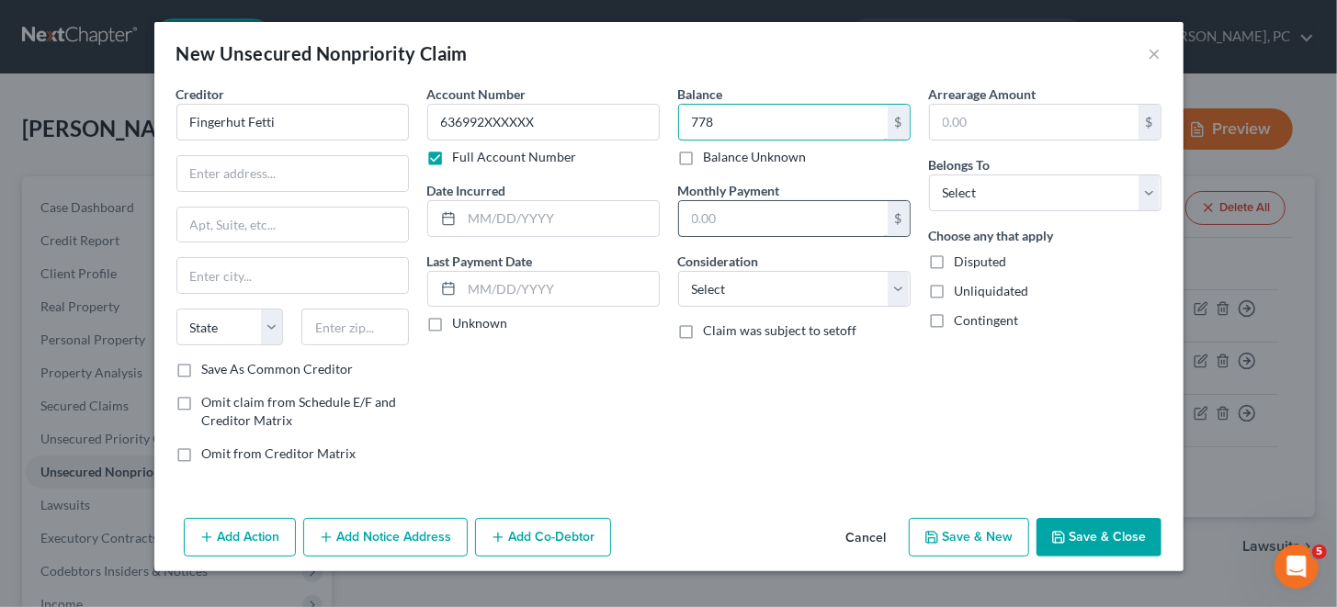
type input "778"
click at [731, 210] on input "text" at bounding box center [783, 218] width 209 height 35
type input "48"
click at [898, 283] on select "Select Cable / Satellite Services Collection Agency Credit Card Debt Debt Couns…" at bounding box center [794, 289] width 232 height 37
select select "10"
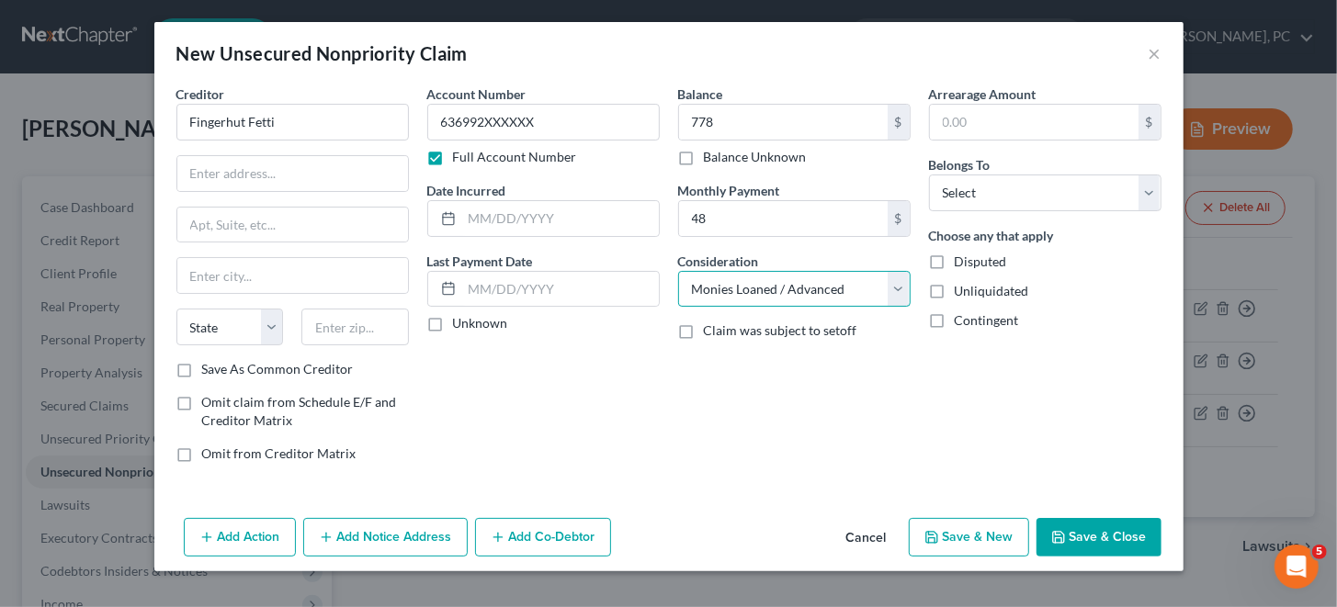
click at [678, 271] on select "Select Cable / Satellite Services Collection Agency Credit Card Debt Debt Couns…" at bounding box center [794, 289] width 232 height 37
click at [192, 174] on input "text" at bounding box center [292, 173] width 231 height 35
paste input "[STREET_ADDRESS]"
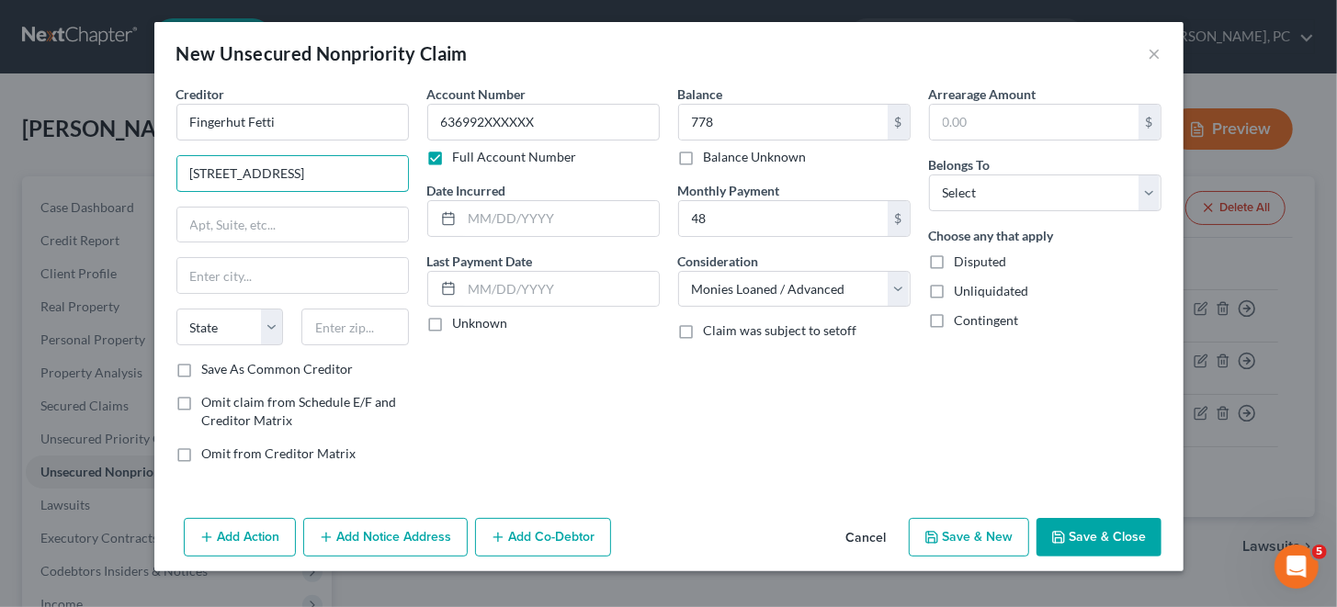
type input "[STREET_ADDRESS]"
click at [231, 273] on input "text" at bounding box center [292, 275] width 231 height 35
paste input "CLOUD"
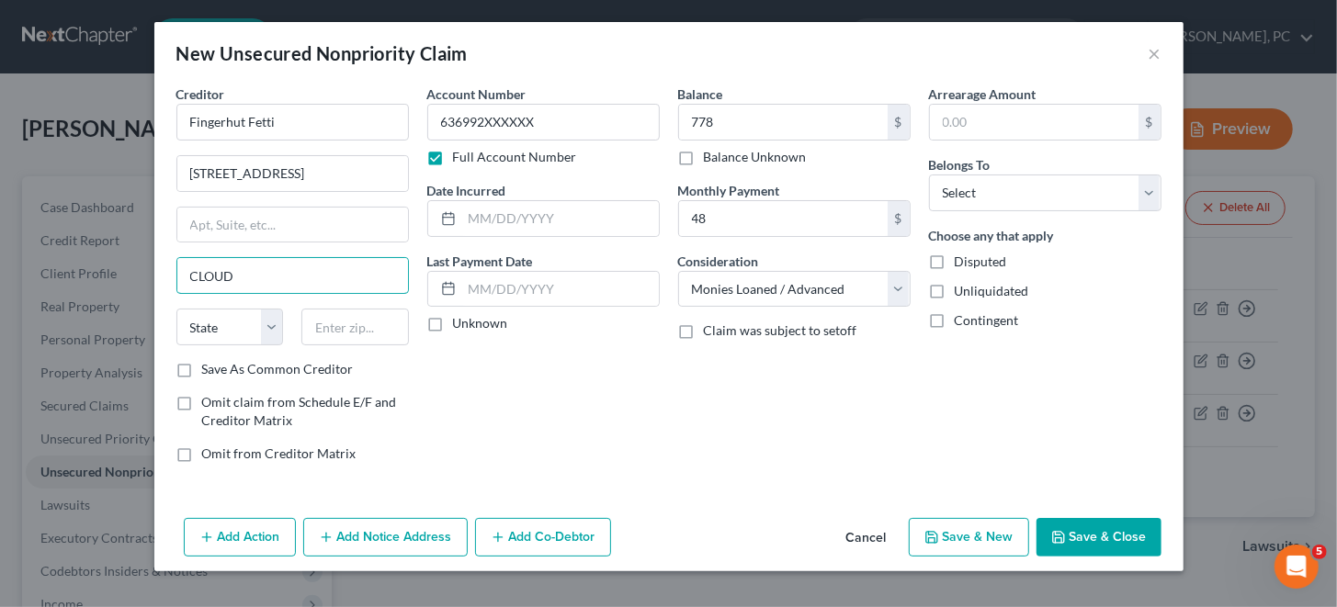
type input "CLOUD"
click at [276, 322] on select "State [US_STATE] AK AR AZ CA CO CT DE DC [GEOGRAPHIC_DATA] [GEOGRAPHIC_DATA] GU…" at bounding box center [229, 327] width 107 height 37
select select "24"
click at [176, 309] on select "State [US_STATE] AK AR AZ CA CO CT DE DC [GEOGRAPHIC_DATA] [GEOGRAPHIC_DATA] GU…" at bounding box center [229, 327] width 107 height 37
click at [192, 270] on input "CLOUD" at bounding box center [292, 275] width 231 height 35
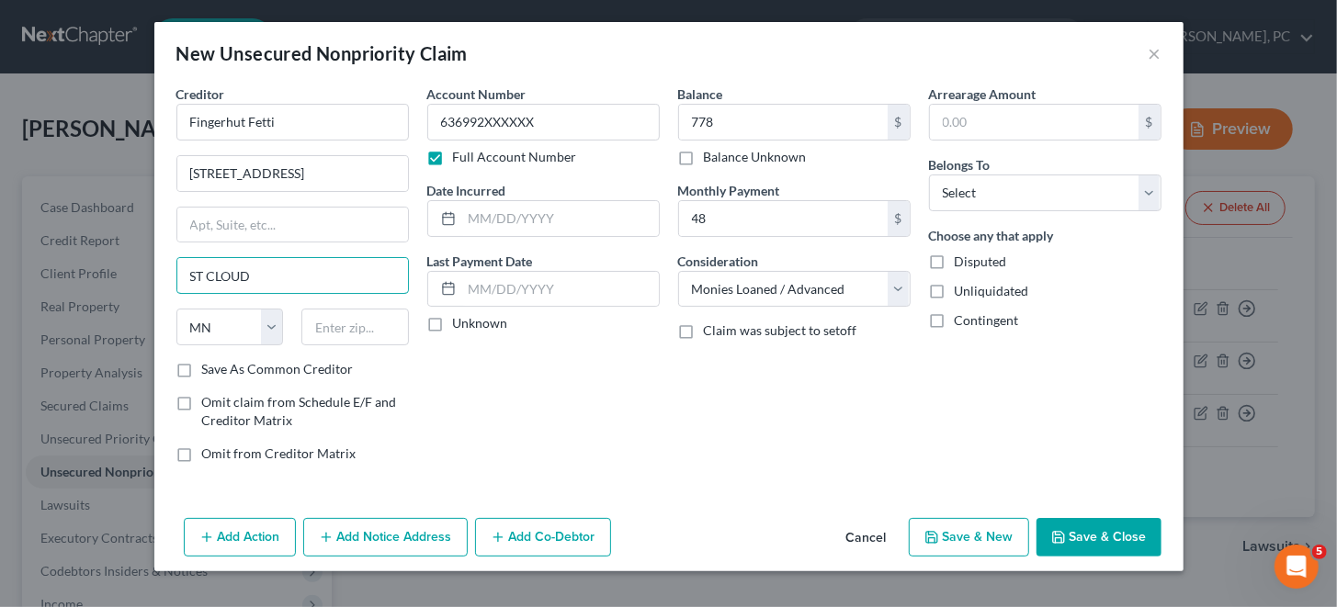
type input "ST CLOUD"
click at [345, 328] on input "text" at bounding box center [354, 327] width 107 height 37
paste input "56303"
type input "56303"
click at [470, 364] on div "Account Number 636992XXXXXX Full Account Number Date Incurred Last Payment Date…" at bounding box center [543, 281] width 251 height 393
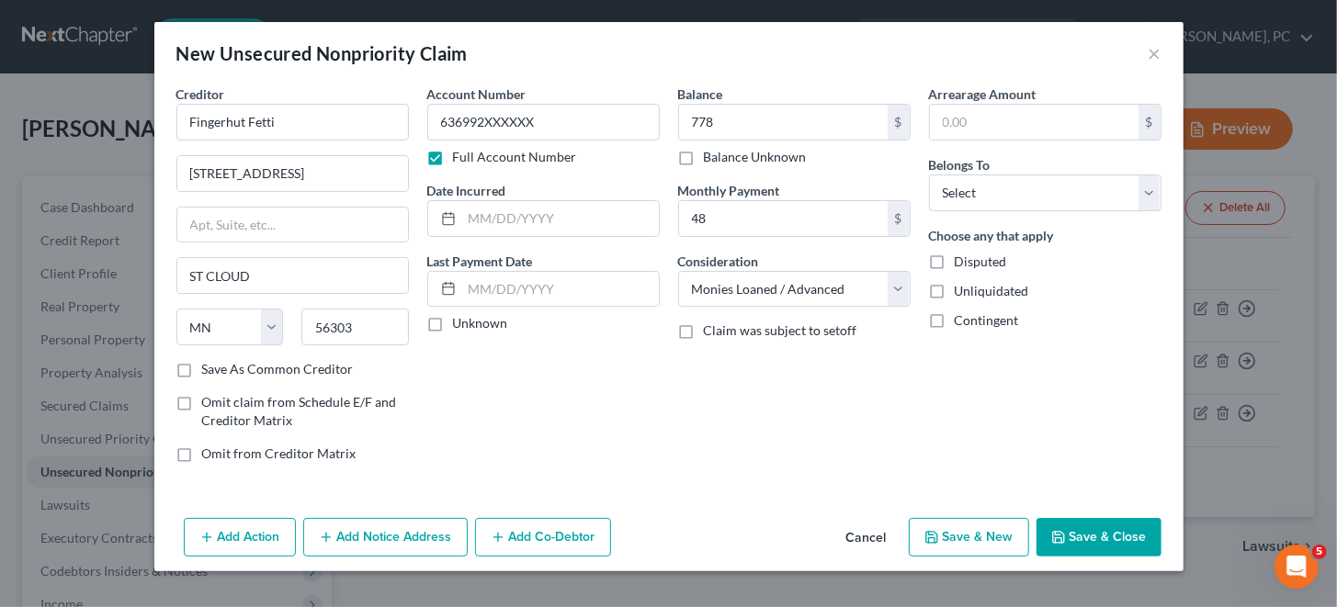
type input "Saint Cloud"
click at [1147, 191] on select "Select Debtor 1 Only Debtor 2 Only Debtor 1 And Debtor 2 Only At Least One Of T…" at bounding box center [1045, 193] width 232 height 37
select select "0"
click at [929, 175] on select "Select Debtor 1 Only Debtor 2 Only Debtor 1 And Debtor 2 Only At Least One Of T…" at bounding box center [1045, 193] width 232 height 37
click at [942, 535] on button "Save & New" at bounding box center [969, 537] width 120 height 39
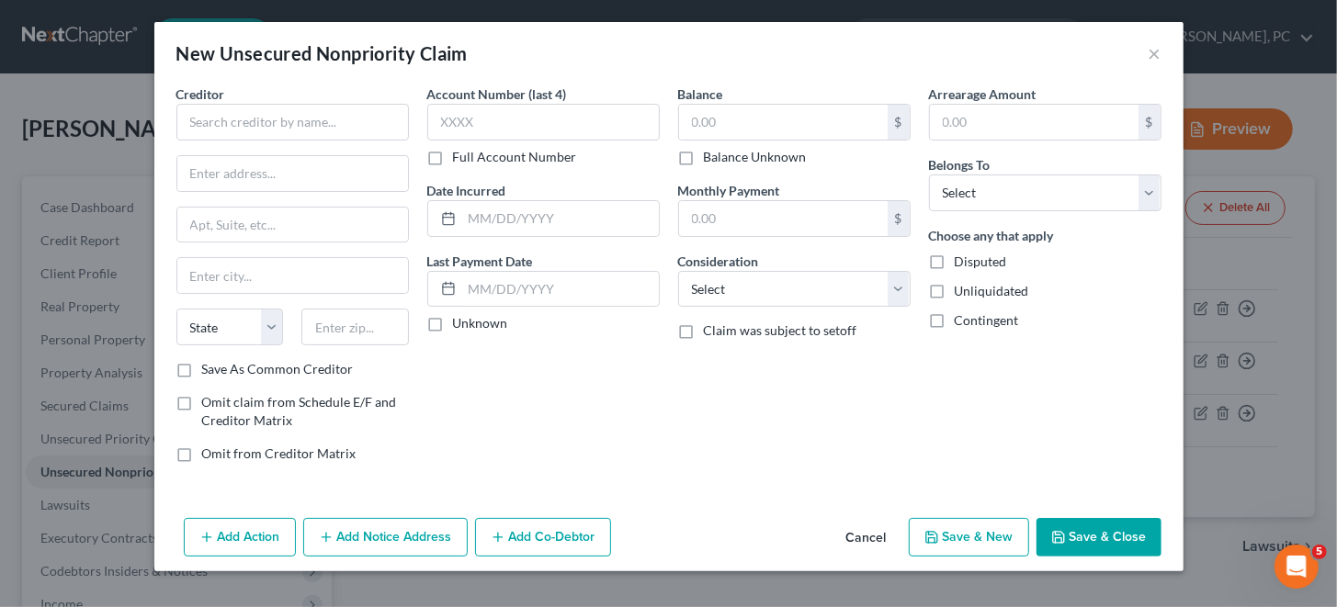
type input "778.00"
type input "48.00"
click at [292, 117] on input "text" at bounding box center [292, 122] width 232 height 37
paste input "Synchrony Bank accounts for Amazon"
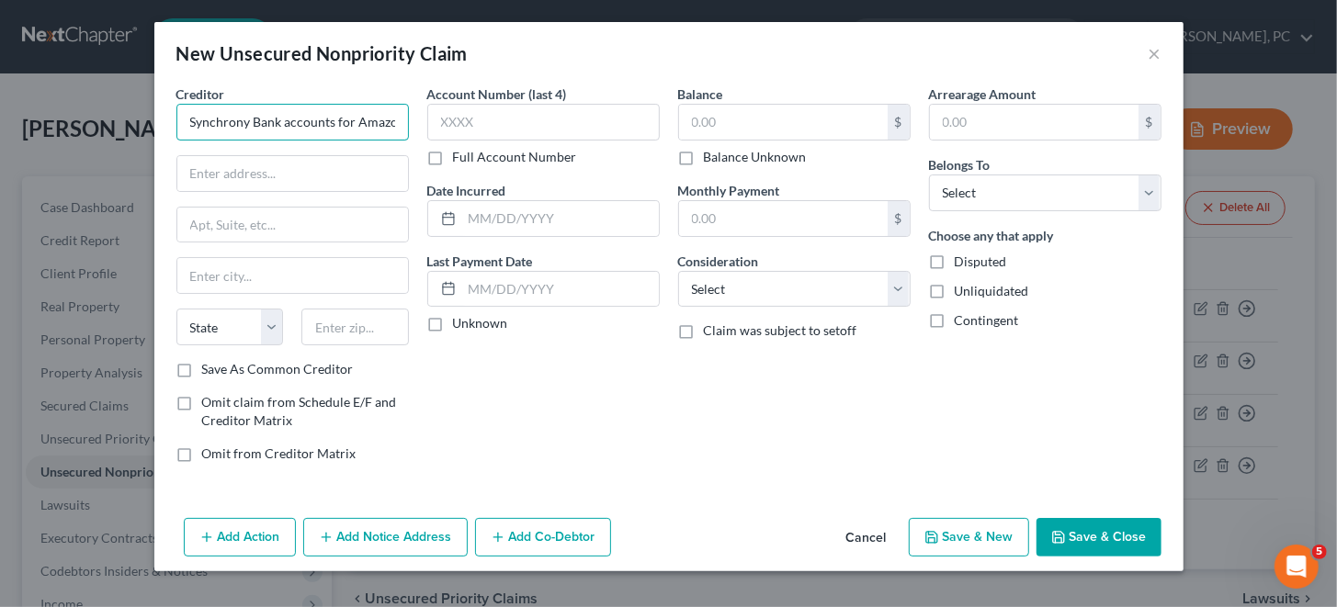
scroll to position [0, 6]
click at [274, 121] on input "Synchrony Bank accounts for Amazon" at bounding box center [292, 122] width 232 height 37
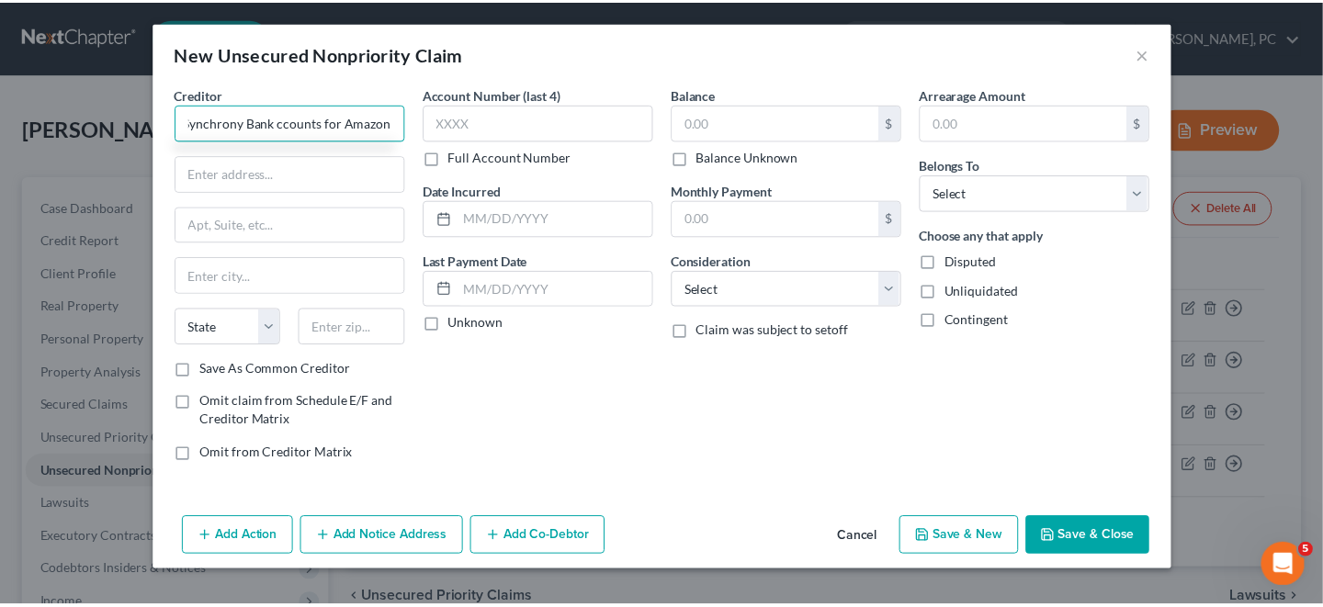
scroll to position [0, 0]
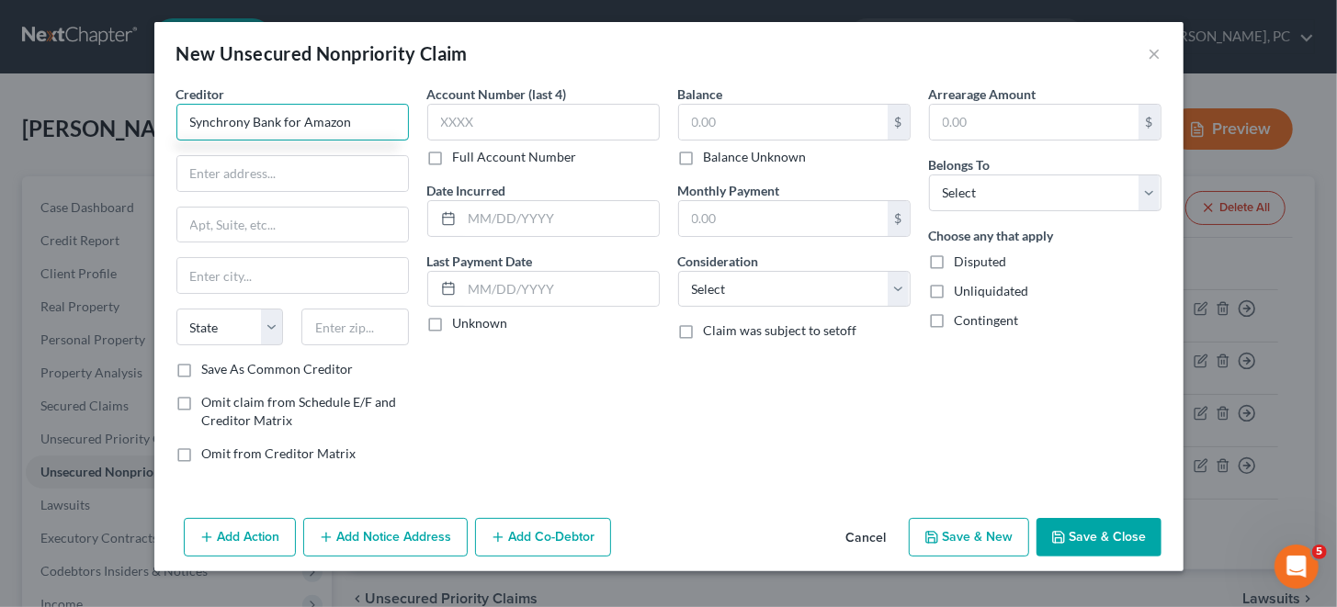
type input "Synchrony Bank for Amazon"
click at [453, 158] on label "Full Account Number" at bounding box center [515, 157] width 124 height 18
click at [460, 158] on input "Full Account Number" at bounding box center [466, 154] width 12 height 12
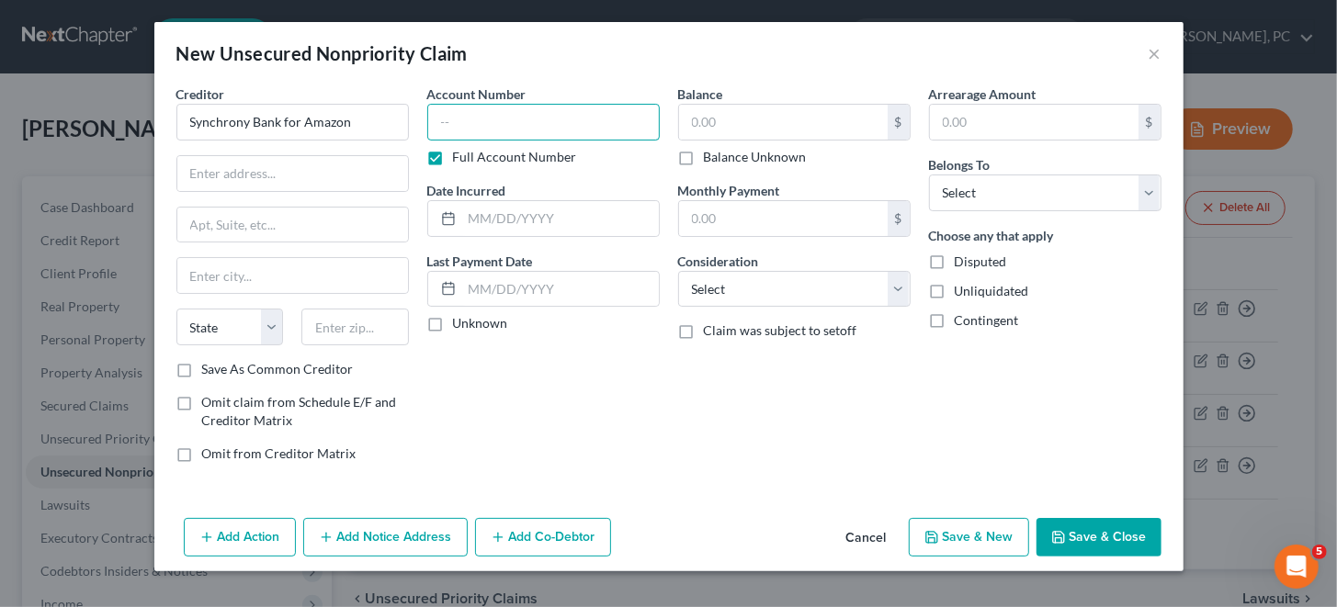
drag, startPoint x: 446, startPoint y: 123, endPoint x: 456, endPoint y: 123, distance: 10.1
click at [446, 123] on input "text" at bounding box center [543, 122] width 232 height 37
paste input "604578XXXXXX"
type input "604578XXXXXX"
click at [820, 116] on input "text" at bounding box center [783, 122] width 209 height 35
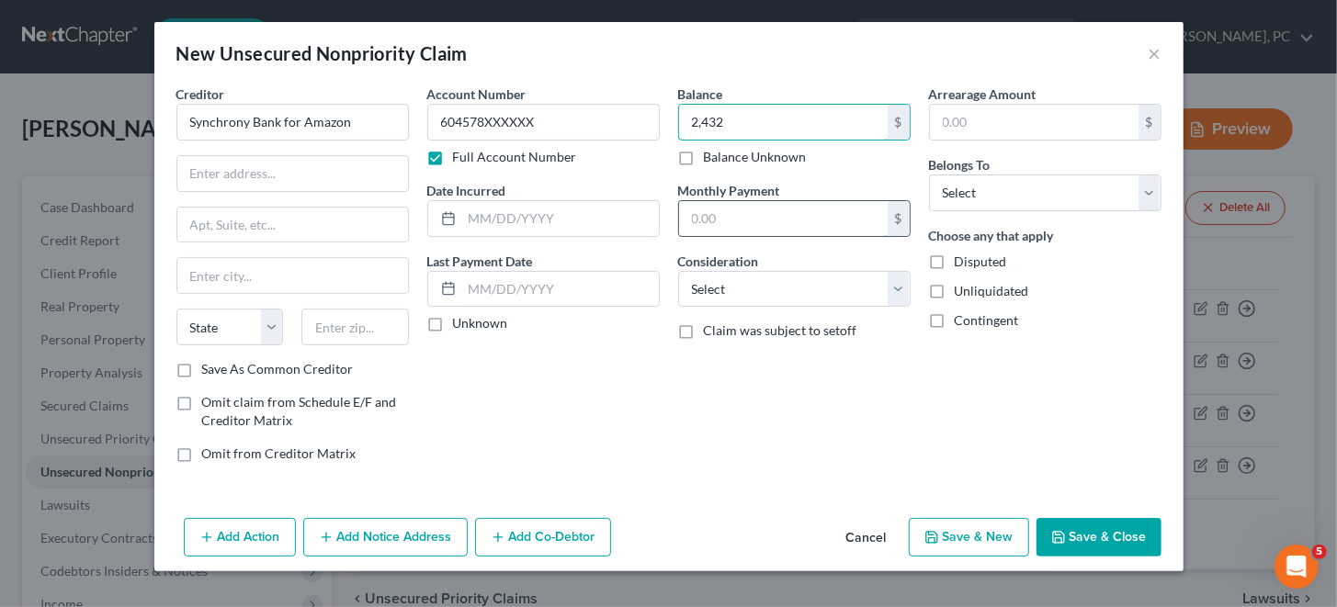
type input "2,432"
click at [711, 209] on input "text" at bounding box center [783, 218] width 209 height 35
type input "113"
click at [706, 284] on select "Select Cable / Satellite Services Collection Agency Credit Card Debt Debt Couns…" at bounding box center [794, 289] width 232 height 37
select select "2"
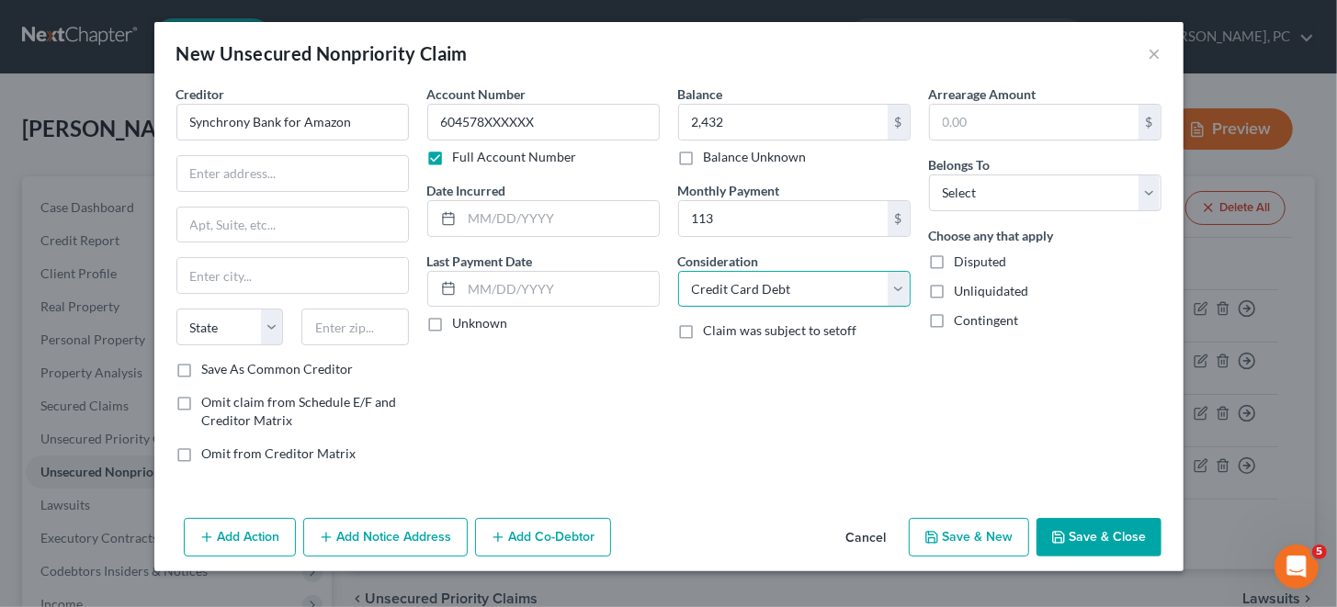
click at [678, 271] on select "Select Cable / Satellite Services Collection Agency Credit Card Debt Debt Couns…" at bounding box center [794, 289] width 232 height 37
drag, startPoint x: 255, startPoint y: 177, endPoint x: 265, endPoint y: 179, distance: 9.4
click at [255, 177] on input "text" at bounding box center [292, 173] width 231 height 35
paste input "PO BOX 71737"
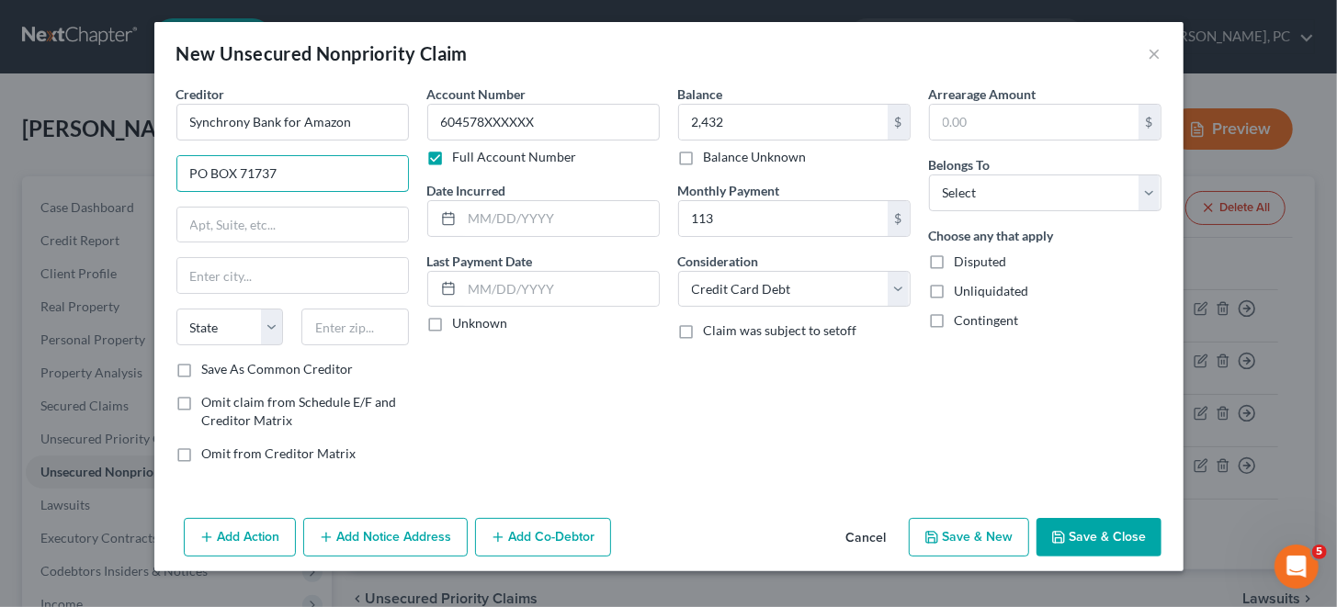
type input "PO BOX 71737"
click at [223, 270] on input "text" at bounding box center [292, 275] width 231 height 35
paste input "[GEOGRAPHIC_DATA],"
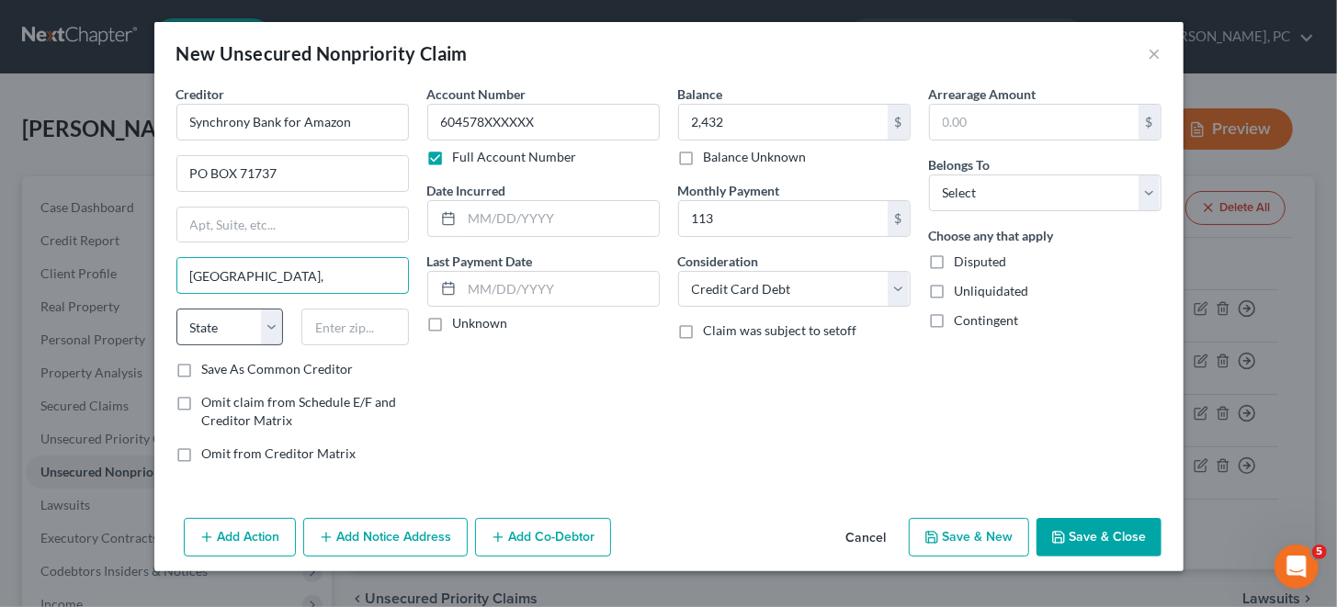
type input "[GEOGRAPHIC_DATA],"
click at [255, 320] on select "State [US_STATE] AK AR AZ CA CO CT DE DC [GEOGRAPHIC_DATA] [GEOGRAPHIC_DATA] GU…" at bounding box center [229, 327] width 107 height 37
select select "39"
click at [176, 309] on select "State [US_STATE] AK AR AZ CA CO CT DE DC [GEOGRAPHIC_DATA] [GEOGRAPHIC_DATA] GU…" at bounding box center [229, 327] width 107 height 37
click at [352, 322] on input "text" at bounding box center [354, 327] width 107 height 37
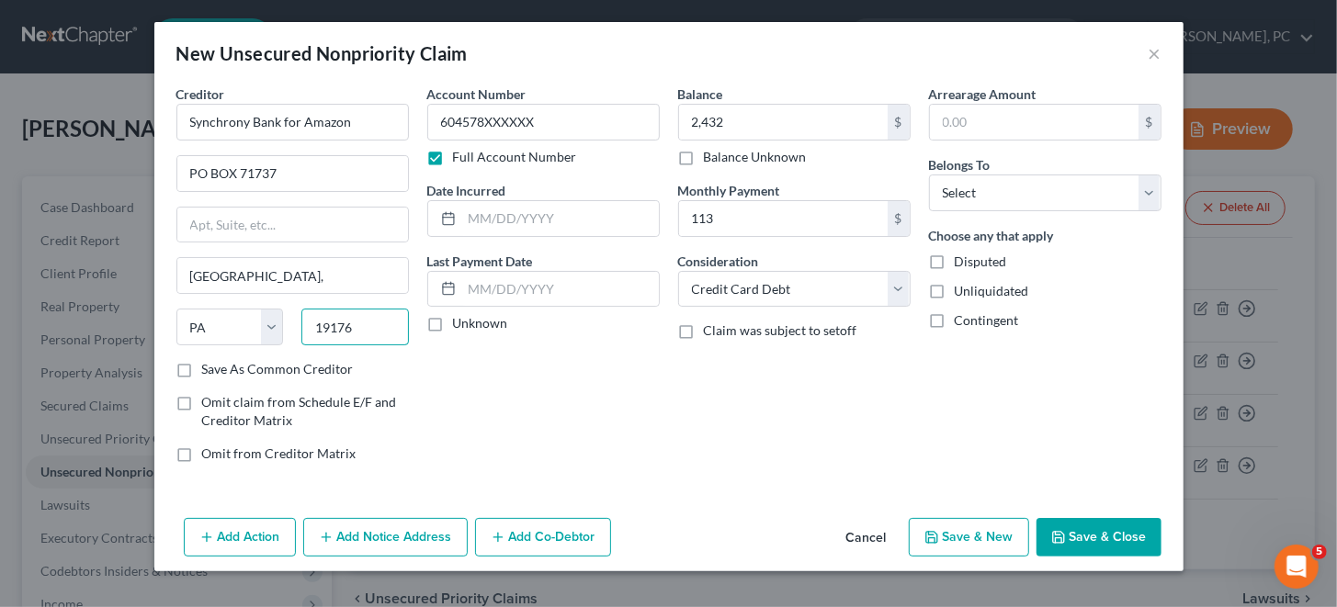
type input "19176"
click at [630, 378] on div "Account Number 604578XXXXXX Full Account Number Date Incurred Last Payment Date…" at bounding box center [543, 281] width 251 height 393
click at [202, 367] on label "Save As Common Creditor" at bounding box center [278, 369] width 152 height 18
click at [209, 367] on input "Save As Common Creditor" at bounding box center [215, 366] width 12 height 12
checkbox input "true"
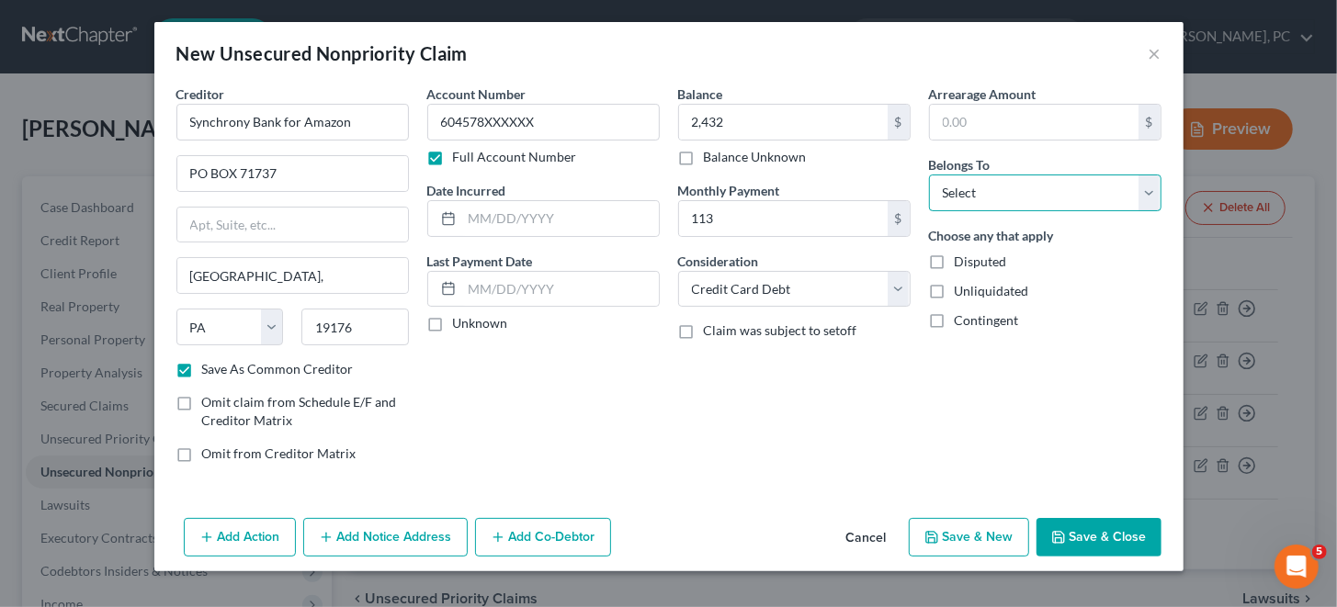
click at [1151, 190] on select "Select Debtor 1 Only Debtor 2 Only Debtor 1 And Debtor 2 Only At Least One Of T…" at bounding box center [1045, 193] width 232 height 37
select select "0"
click at [929, 175] on select "Select Debtor 1 Only Debtor 2 Only Debtor 1 And Debtor 2 Only At Least One Of T…" at bounding box center [1045, 193] width 232 height 37
click at [961, 537] on button "Save & New" at bounding box center [969, 537] width 120 height 39
checkbox input "false"
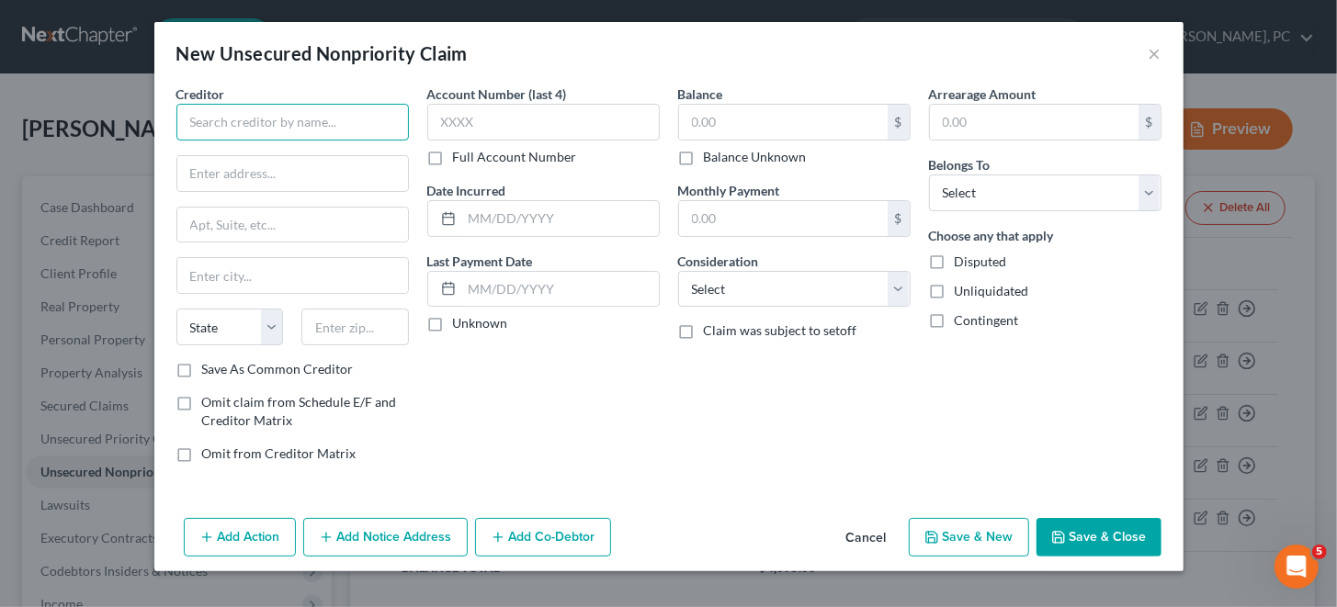
click at [241, 112] on input "text" at bounding box center [292, 122] width 232 height 37
click at [208, 119] on input "text" at bounding box center [292, 122] width 232 height 37
paste input "Synchrony Bank"
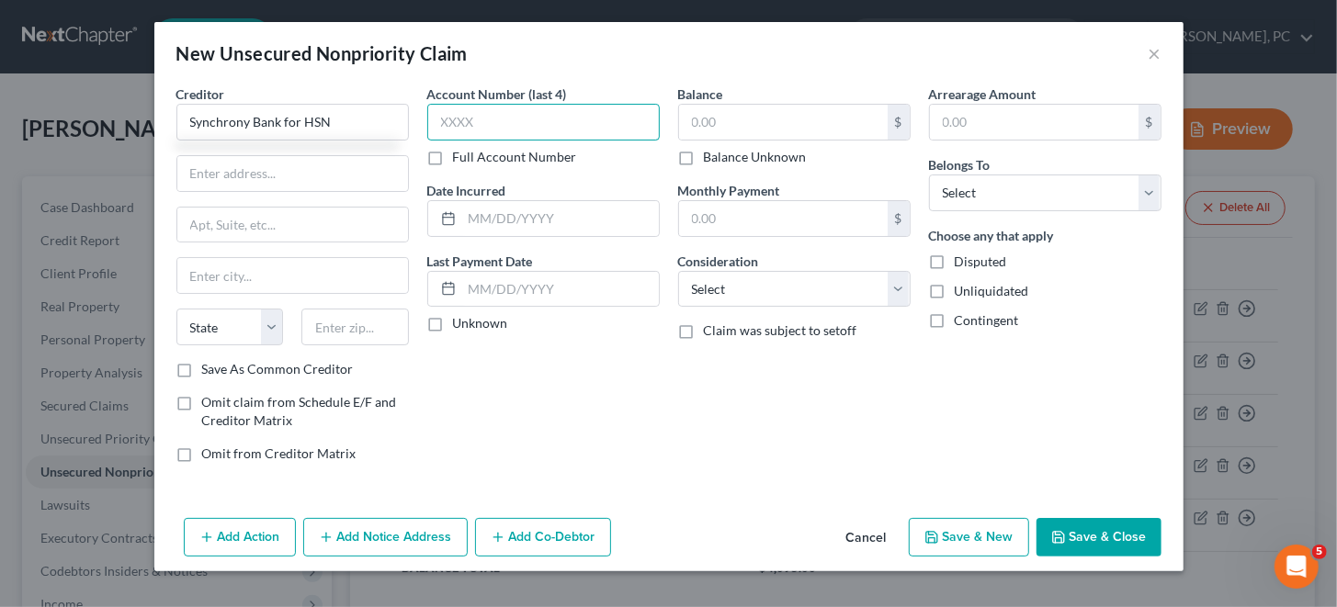
click at [465, 112] on input "text" at bounding box center [543, 122] width 232 height 37
type input "Synchrony Bank for HSN"
click at [453, 156] on label "Full Account Number" at bounding box center [515, 157] width 124 height 18
click at [460, 156] on input "Full Account Number" at bounding box center [466, 154] width 12 height 12
click at [475, 127] on input "text" at bounding box center [543, 122] width 232 height 37
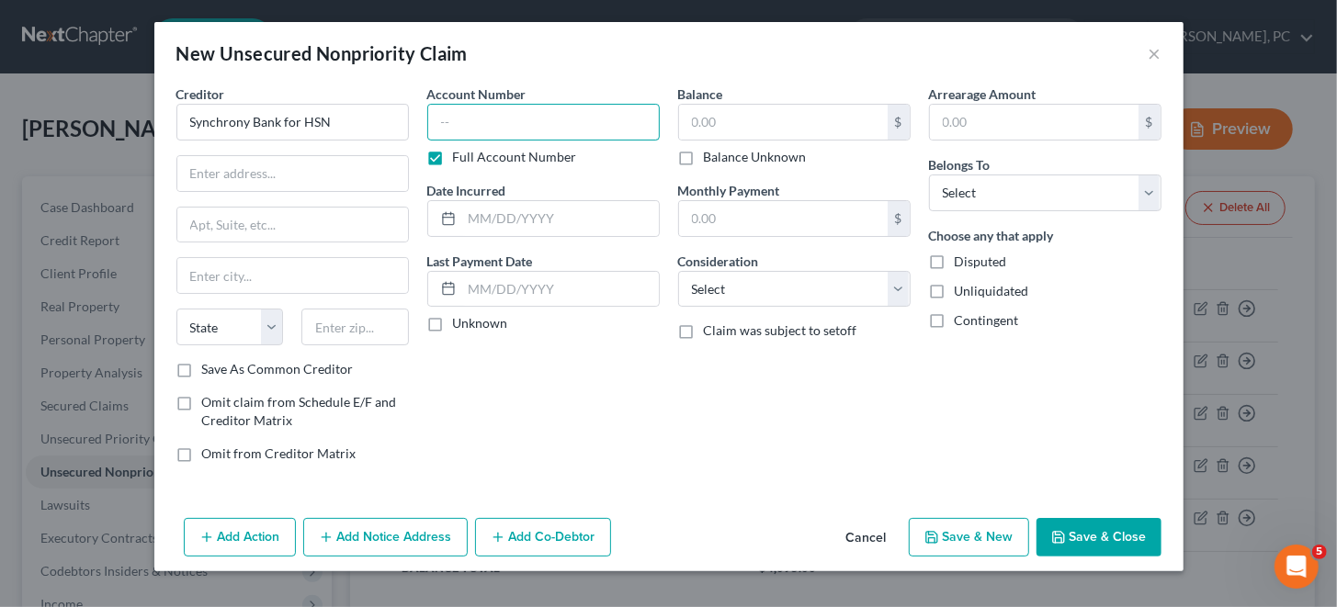
paste input "604581XXXXXX"
drag, startPoint x: 537, startPoint y: 117, endPoint x: 401, endPoint y: 119, distance: 136.0
click at [401, 119] on div "Creditor * Synchrony Bank for HSN State [US_STATE] AK AR AZ CA CO CT DE DC [GEO…" at bounding box center [668, 281] width 1003 height 393
paste input "585975"
type input "585975XXXXXX"
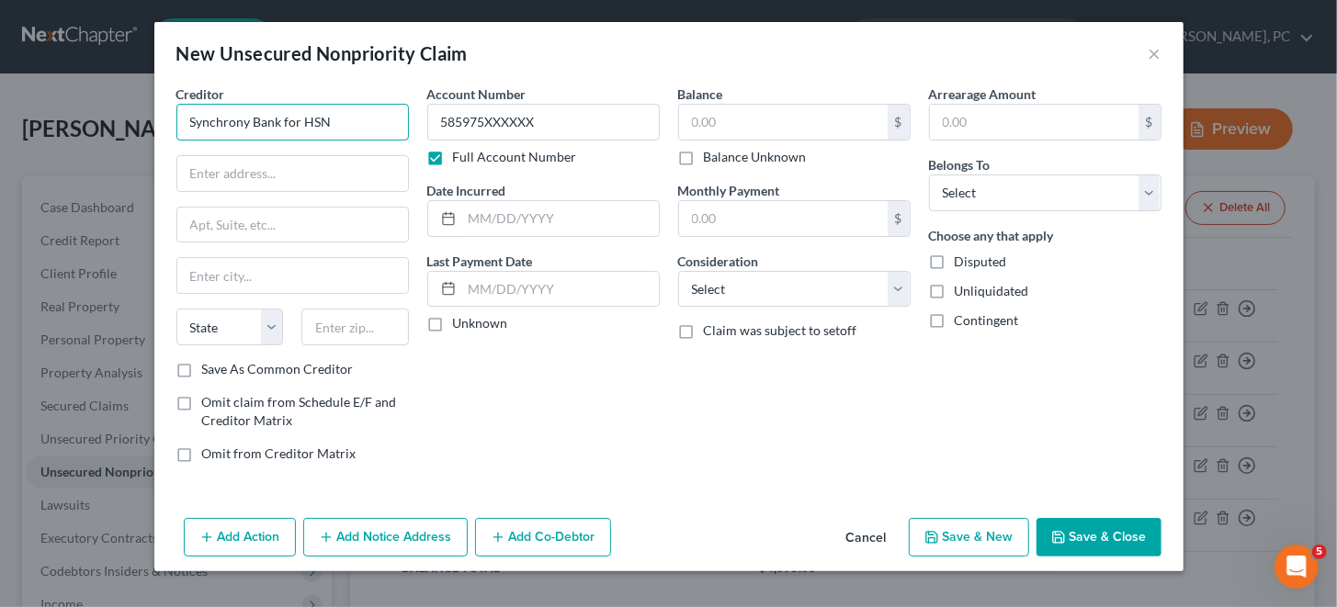
drag, startPoint x: 347, startPoint y: 119, endPoint x: 138, endPoint y: 132, distance: 209.9
click at [138, 132] on div "New Unsecured Nonpriority Claim × Creditor * Synchrony Bank for HSN State [US_S…" at bounding box center [668, 303] width 1337 height 607
click at [191, 121] on input "TARGET" at bounding box center [292, 122] width 232 height 37
paste input "TD Bank"
type input "TD Bank for TARGET"
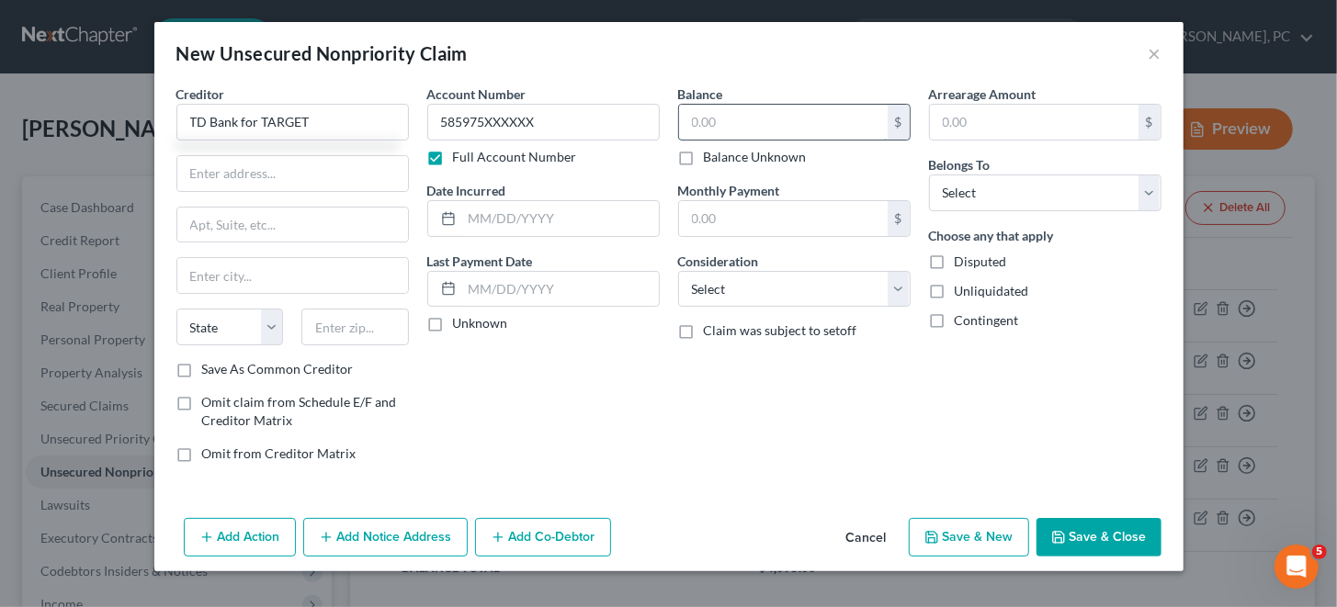
click at [699, 119] on input "text" at bounding box center [783, 122] width 209 height 35
type input "1,898"
click at [708, 212] on input "text" at bounding box center [783, 218] width 209 height 35
type input "58"
click at [233, 173] on input "text" at bounding box center [292, 173] width 231 height 35
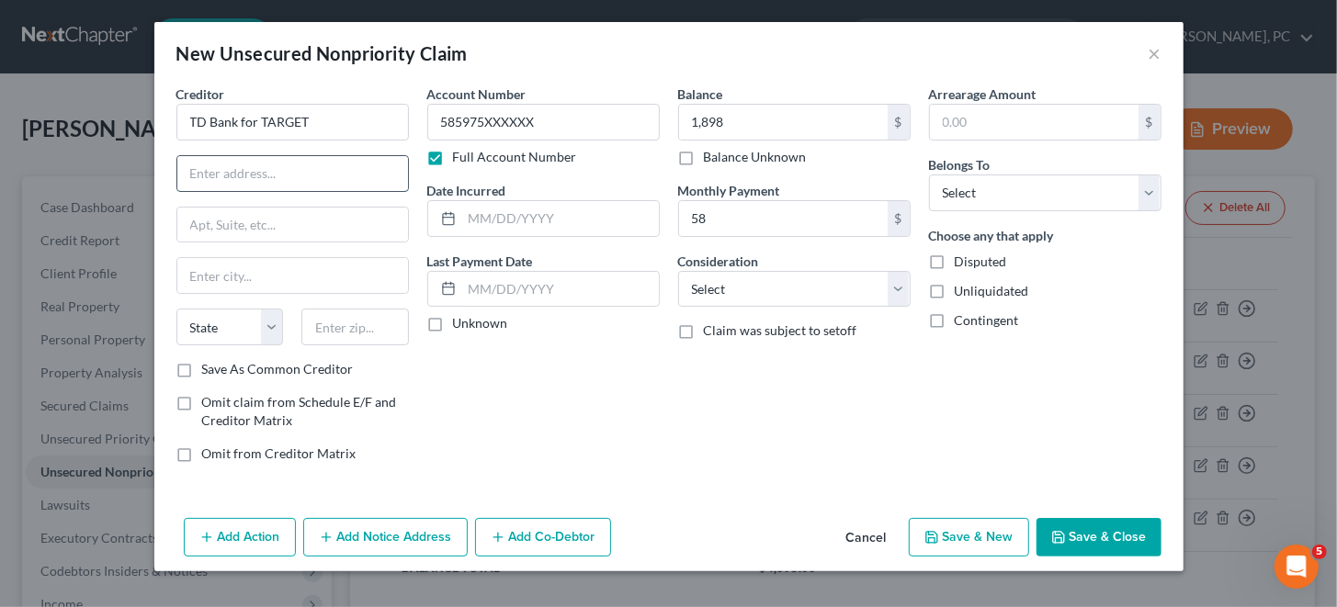
paste input "PO BOX 673"
type input "PO BOX 673"
click at [237, 273] on input "text" at bounding box center [292, 275] width 231 height 35
paste input "[GEOGRAPHIC_DATA],"
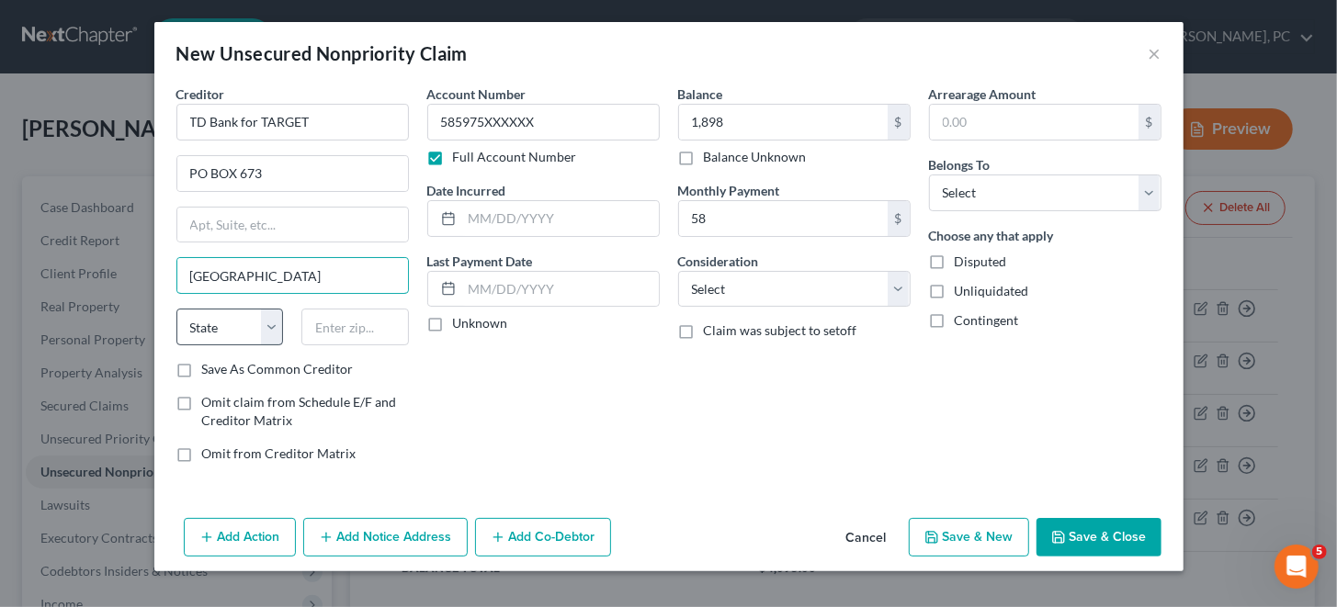
type input "[GEOGRAPHIC_DATA]"
click at [267, 325] on select "State [US_STATE] AK AR AZ CA CO CT DE DC [GEOGRAPHIC_DATA] [GEOGRAPHIC_DATA] GU…" at bounding box center [229, 327] width 107 height 37
select select "24"
click at [176, 309] on select "State [US_STATE] AK AR AZ CA CO CT DE DC [GEOGRAPHIC_DATA] [GEOGRAPHIC_DATA] GU…" at bounding box center [229, 327] width 107 height 37
click at [324, 323] on input "text" at bounding box center [354, 327] width 107 height 37
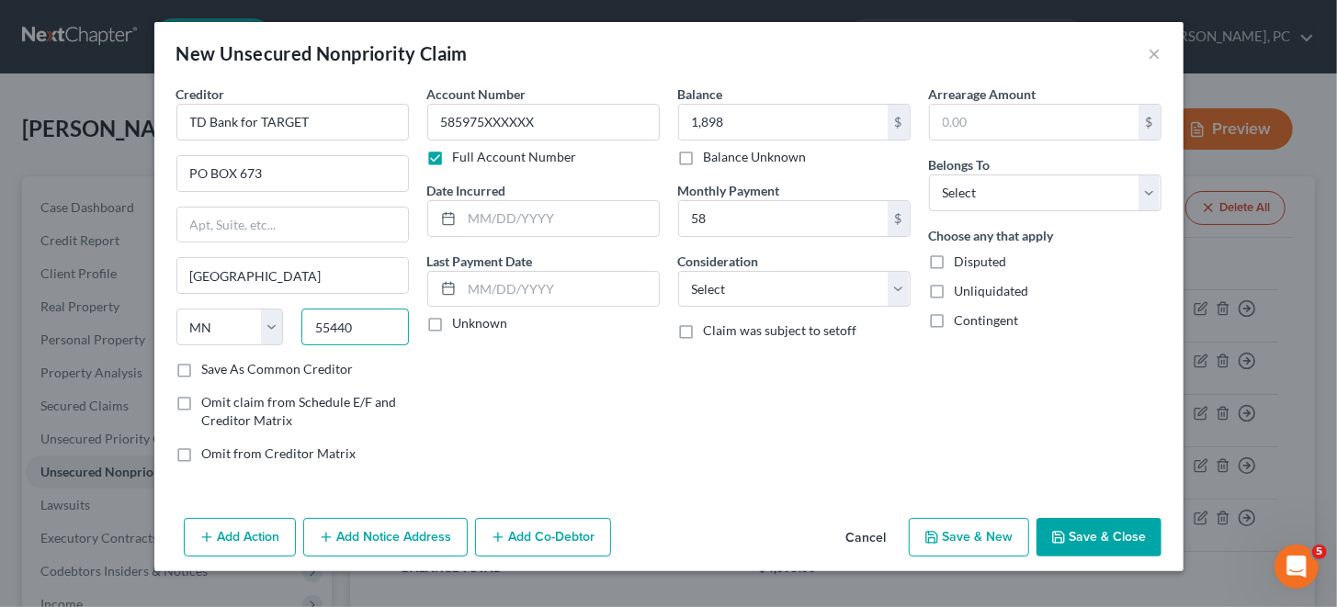
type input "55440"
click at [202, 373] on label "Save As Common Creditor" at bounding box center [278, 369] width 152 height 18
click at [209, 372] on input "Save As Common Creditor" at bounding box center [215, 366] width 12 height 12
checkbox input "true"
type input "[GEOGRAPHIC_DATA]"
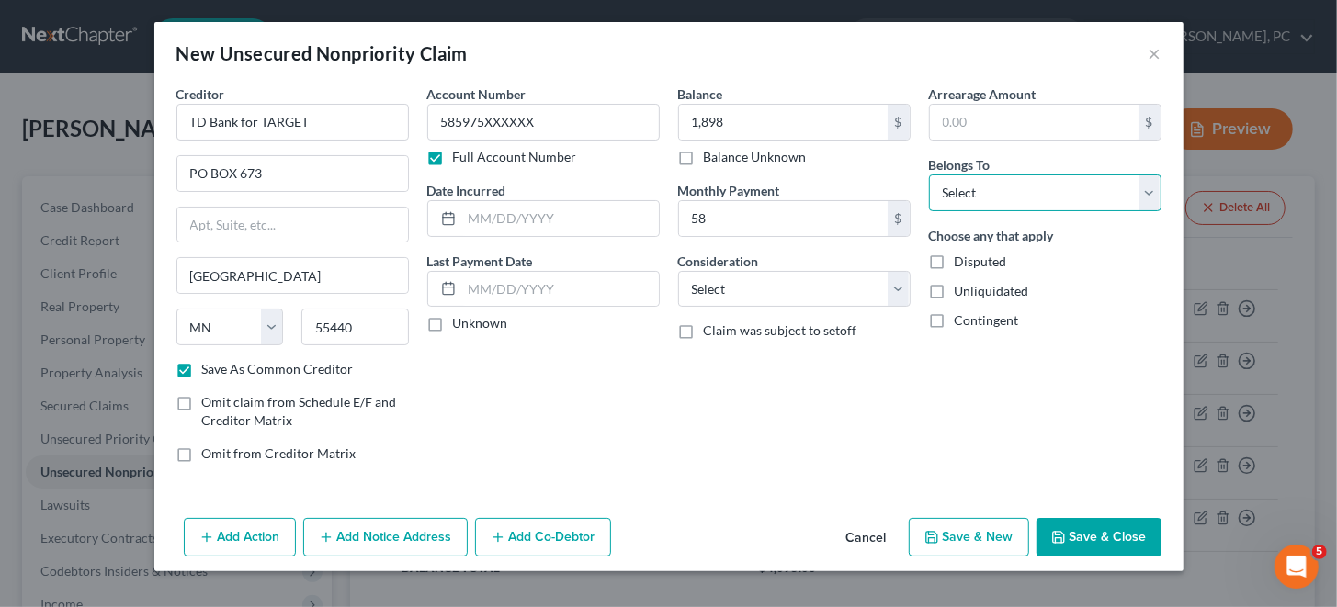
click at [1154, 191] on select "Select Debtor 1 Only Debtor 2 Only Debtor 1 And Debtor 2 Only At Least One Of T…" at bounding box center [1045, 193] width 232 height 37
select select "0"
click at [929, 175] on select "Select Debtor 1 Only Debtor 2 Only Debtor 1 And Debtor 2 Only At Least One Of T…" at bounding box center [1045, 193] width 232 height 37
click at [1079, 537] on button "Save & Close" at bounding box center [1098, 537] width 125 height 39
checkbox input "false"
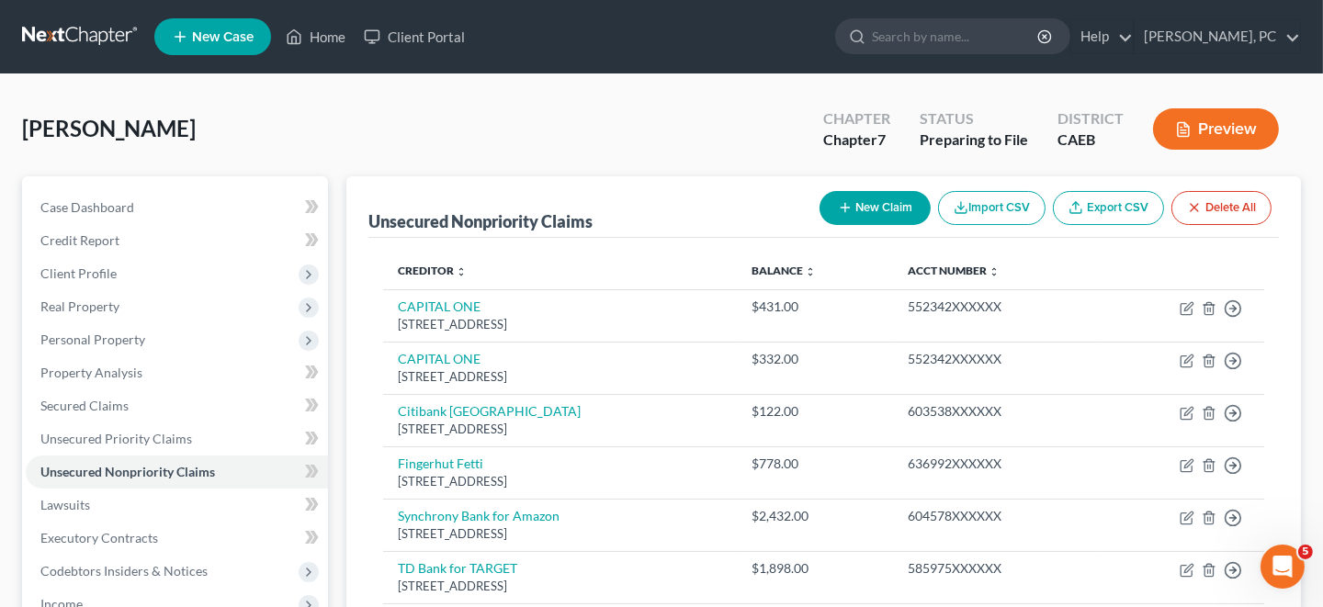
click at [889, 208] on button "New Claim" at bounding box center [874, 208] width 111 height 34
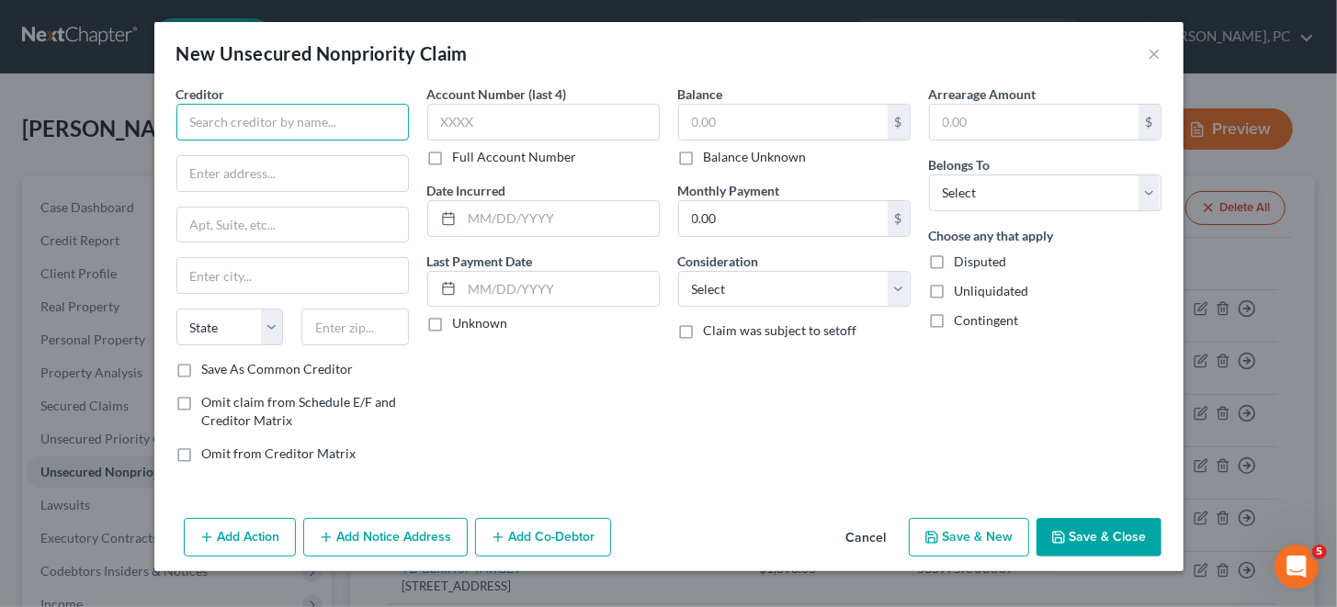
click at [239, 125] on input "text" at bounding box center [292, 122] width 232 height 37
type input "[PERSON_NAME] FARGO BANK"
click at [453, 162] on label "Full Account Number" at bounding box center [515, 157] width 124 height 18
click at [460, 160] on input "Full Account Number" at bounding box center [466, 154] width 12 height 12
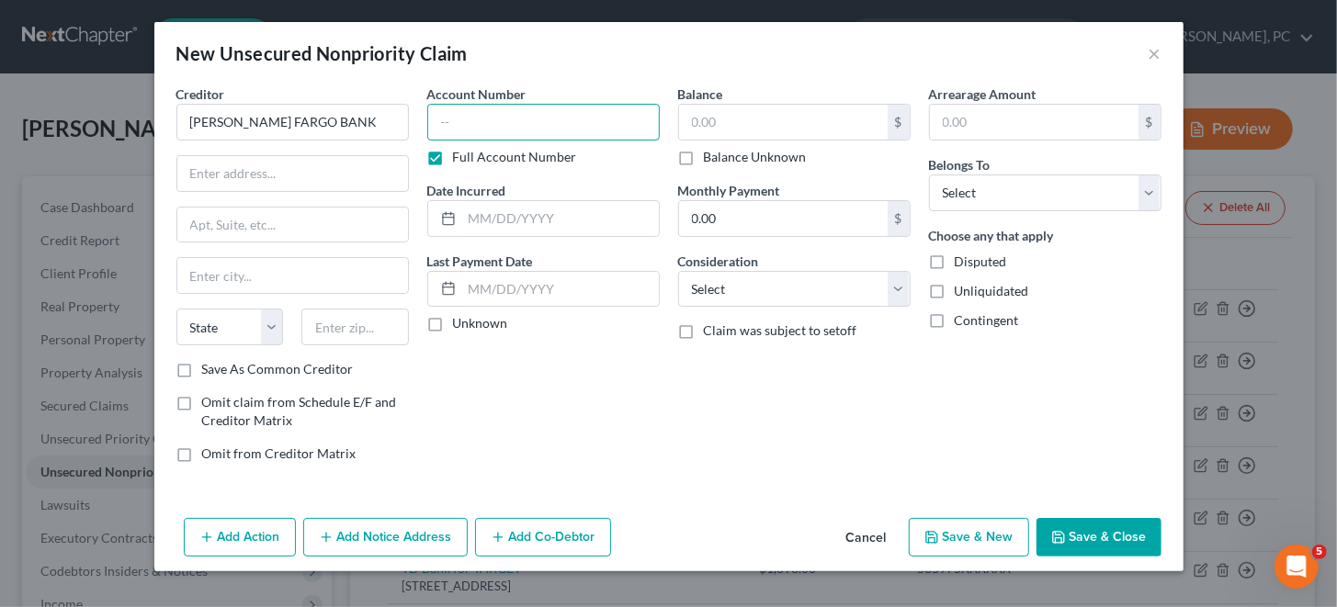
click at [435, 124] on input "text" at bounding box center [543, 122] width 232 height 37
paste input "662662XXXXXXXXXXX"
type input "662662XXXXXXXXXXX"
click at [710, 119] on input "text" at bounding box center [783, 122] width 209 height 35
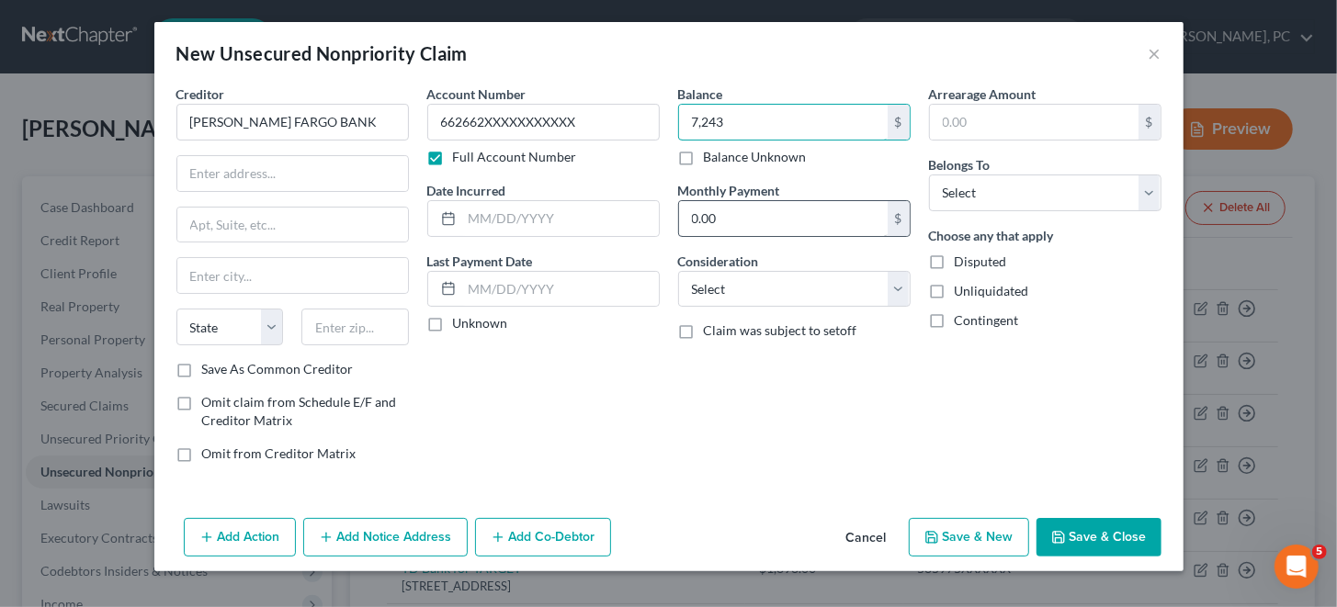
type input "7,243"
click at [722, 218] on input "0.00" at bounding box center [783, 218] width 209 height 35
type input "476"
click at [731, 285] on select "Select Cable / Satellite Services Collection Agency Credit Card Debt Debt Couns…" at bounding box center [794, 289] width 232 height 37
select select "10"
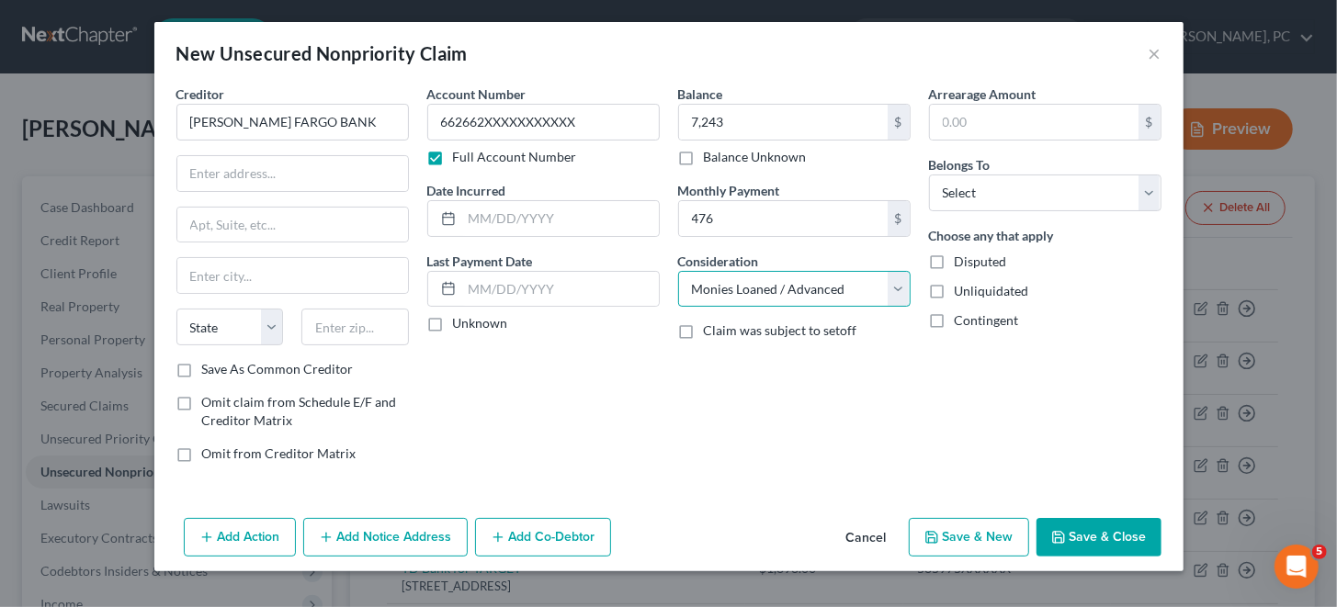
click at [678, 271] on select "Select Cable / Satellite Services Collection Agency Credit Card Debt Debt Couns…" at bounding box center [794, 289] width 232 height 37
click at [218, 174] on input "text" at bounding box center [292, 173] width 231 height 35
paste input "PO BOX 71092 D1127-028C"
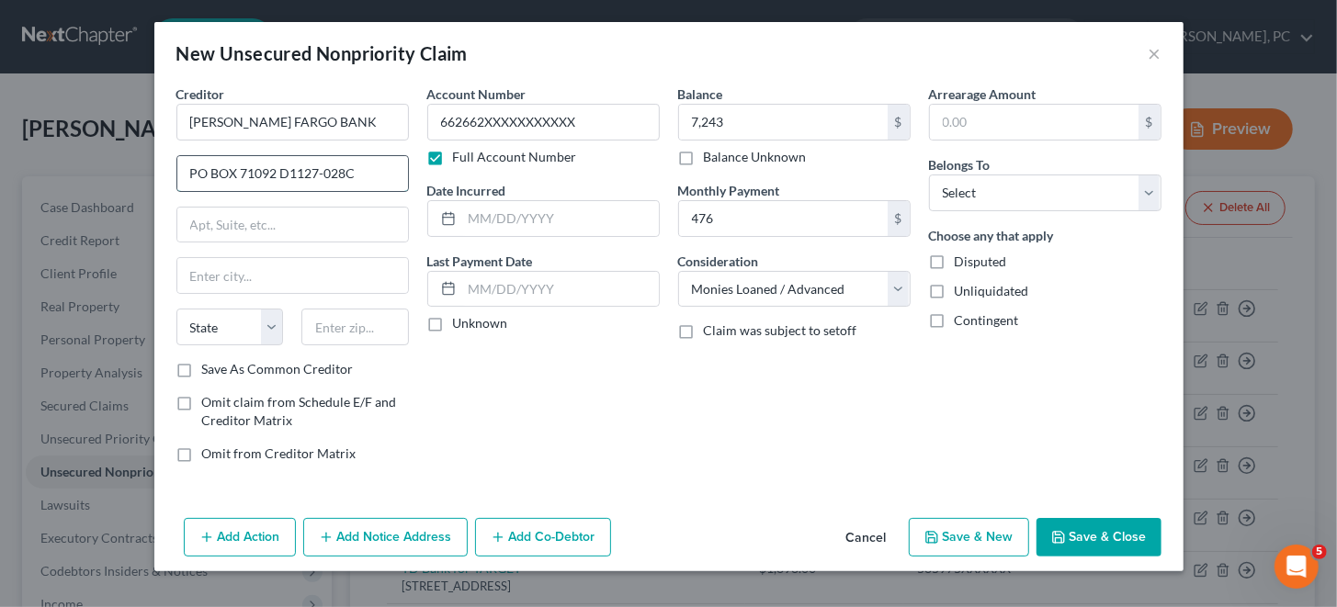
click at [387, 174] on input "PO BOX 71092 D1127-028C" at bounding box center [292, 173] width 231 height 35
type input "PO BOX 71092 D1127-028"
drag, startPoint x: 200, startPoint y: 277, endPoint x: 243, endPoint y: 270, distance: 42.7
click at [200, 277] on input "text" at bounding box center [292, 275] width 231 height 35
paste input "CHARLOTTE"
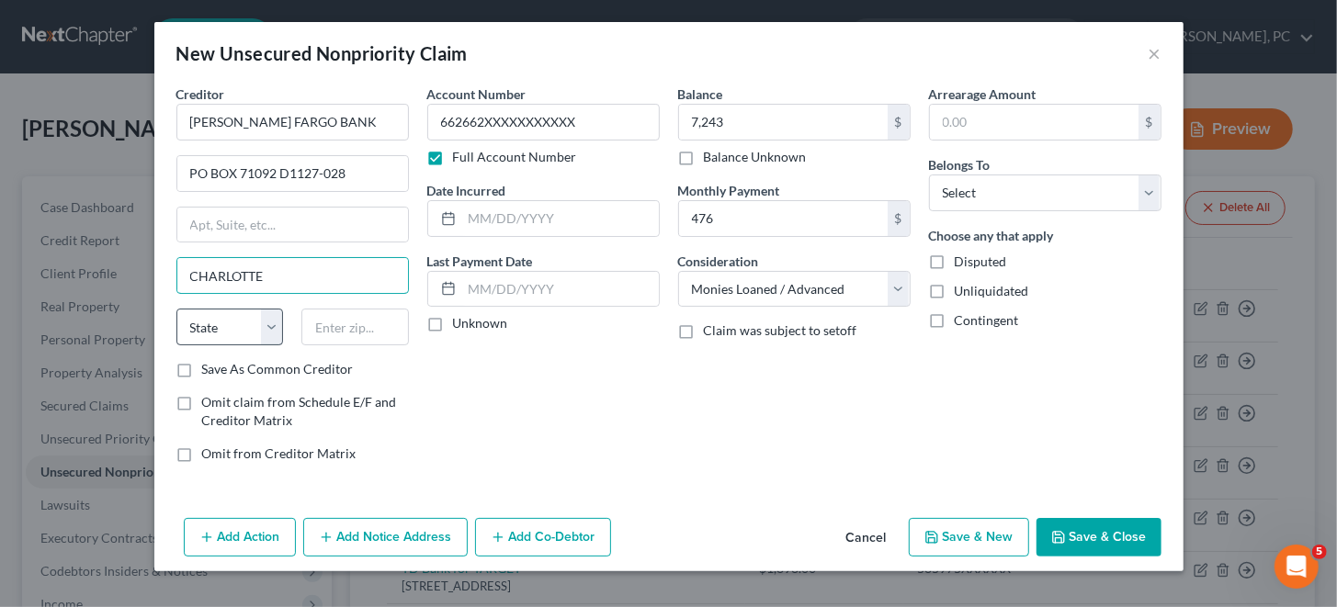
type input "CHARLOTTE"
click at [236, 327] on select "State [US_STATE] AK AR AZ CA CO CT DE DC [GEOGRAPHIC_DATA] [GEOGRAPHIC_DATA] GU…" at bounding box center [229, 327] width 107 height 37
select select "28"
click at [176, 309] on select "State [US_STATE] AK AR AZ CA CO CT DE DC [GEOGRAPHIC_DATA] [GEOGRAPHIC_DATA] GU…" at bounding box center [229, 327] width 107 height 37
click at [328, 325] on input "text" at bounding box center [354, 327] width 107 height 37
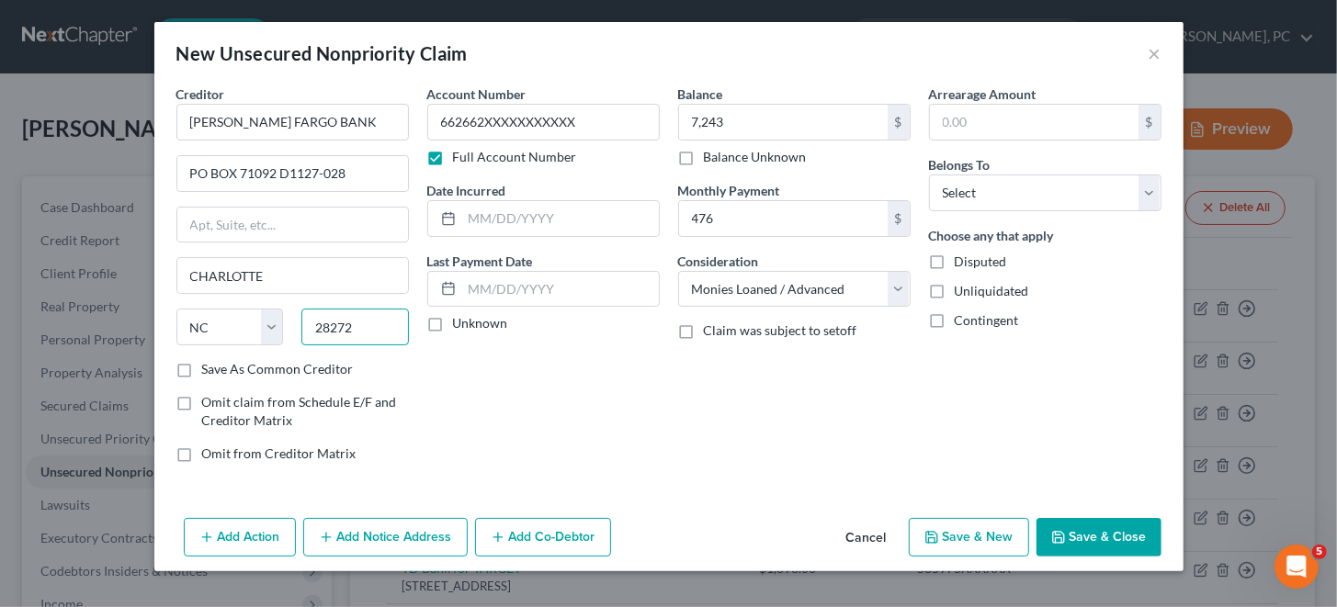
type input "28272"
click at [202, 367] on label "Save As Common Creditor" at bounding box center [278, 369] width 152 height 18
click at [209, 367] on input "Save As Common Creditor" at bounding box center [215, 366] width 12 height 12
checkbox input "true"
type input "Charlotte"
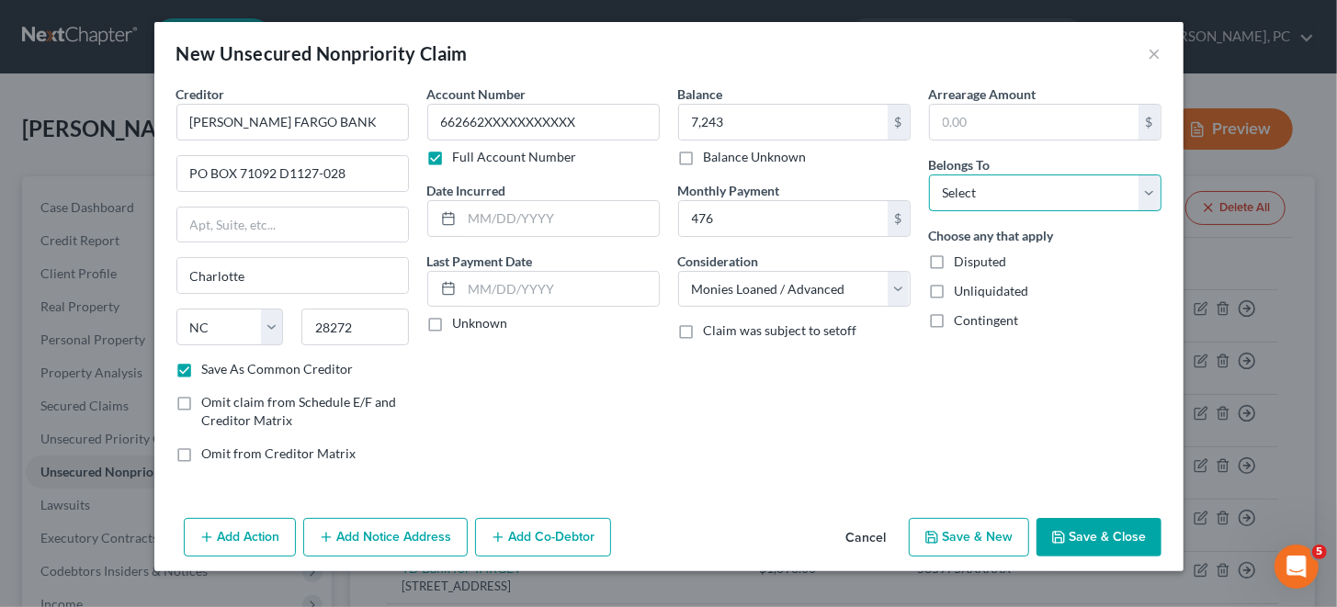
click at [1088, 180] on select "Select Debtor 1 Only Debtor 2 Only Debtor 1 And Debtor 2 Only At Least One Of T…" at bounding box center [1045, 193] width 232 height 37
select select "0"
click at [929, 175] on select "Select Debtor 1 Only Debtor 2 Only Debtor 1 And Debtor 2 Only At Least One Of T…" at bounding box center [1045, 193] width 232 height 37
click at [950, 537] on button "Save & New" at bounding box center [969, 537] width 120 height 39
checkbox input "false"
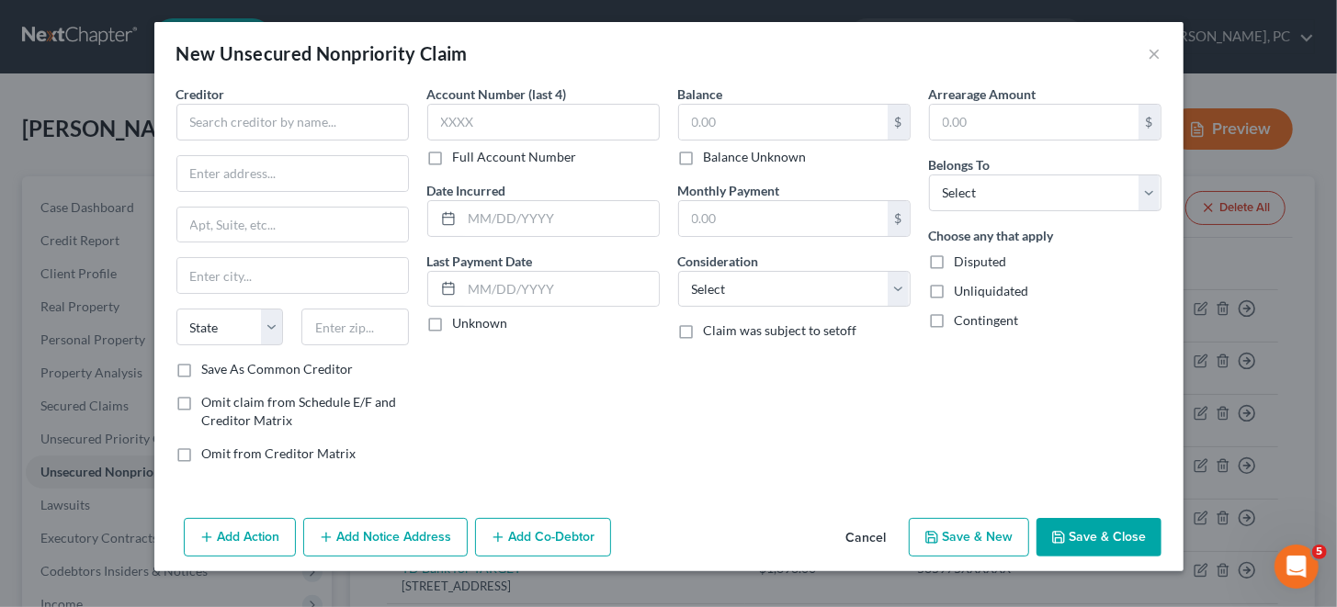
type input "7,243.00"
type input "476.00"
click at [192, 268] on input "text" at bounding box center [292, 275] width 231 height 35
type input "[GEOGRAPHIC_DATA]"
click at [248, 332] on select "State [US_STATE] AK AR AZ CA CO CT DE DC [GEOGRAPHIC_DATA] [GEOGRAPHIC_DATA] GU…" at bounding box center [229, 327] width 107 height 37
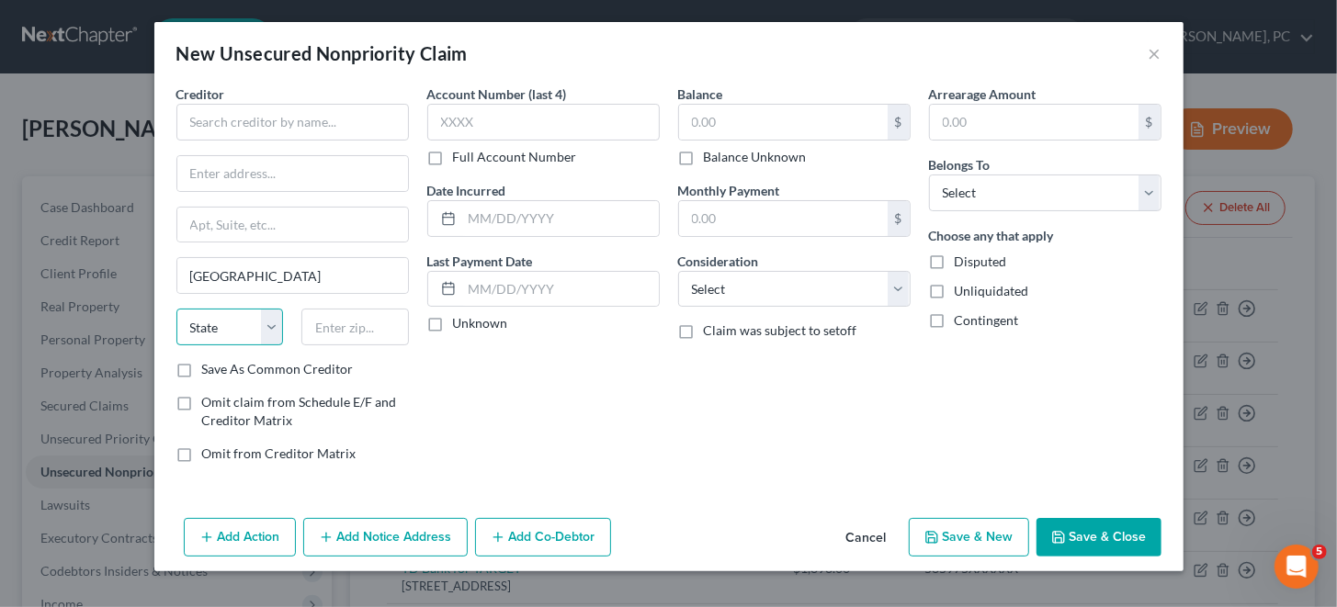
select select "24"
click at [176, 309] on select "State [US_STATE] AK AR AZ CA CO CT DE DC [GEOGRAPHIC_DATA] [GEOGRAPHIC_DATA] GU…" at bounding box center [229, 327] width 107 height 37
click at [315, 321] on input "text" at bounding box center [354, 327] width 107 height 37
type input "55480"
drag, startPoint x: 199, startPoint y: 122, endPoint x: 217, endPoint y: 122, distance: 17.5
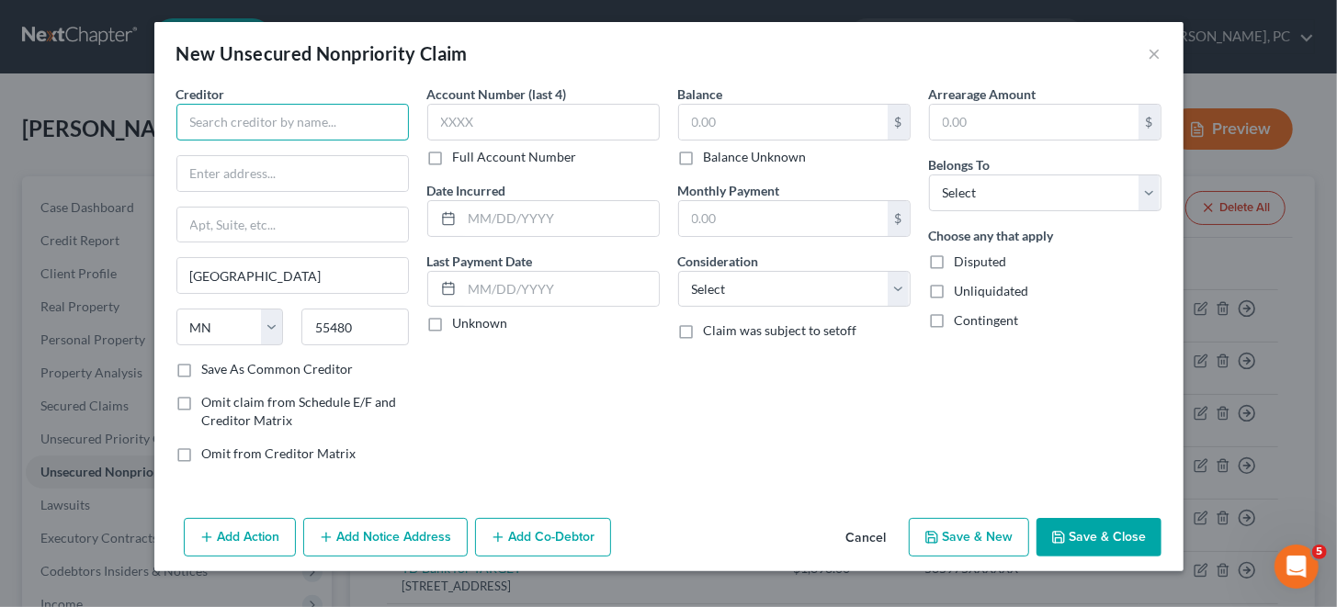
click at [199, 122] on input "text" at bounding box center [292, 122] width 232 height 37
paste input "[PERSON_NAME] Fargo Bank, N.A."
type input "[PERSON_NAME] Fargo Bank, N.A. CARD"
click at [453, 153] on label "Full Account Number" at bounding box center [515, 157] width 124 height 18
click at [460, 153] on input "Full Account Number" at bounding box center [466, 154] width 12 height 12
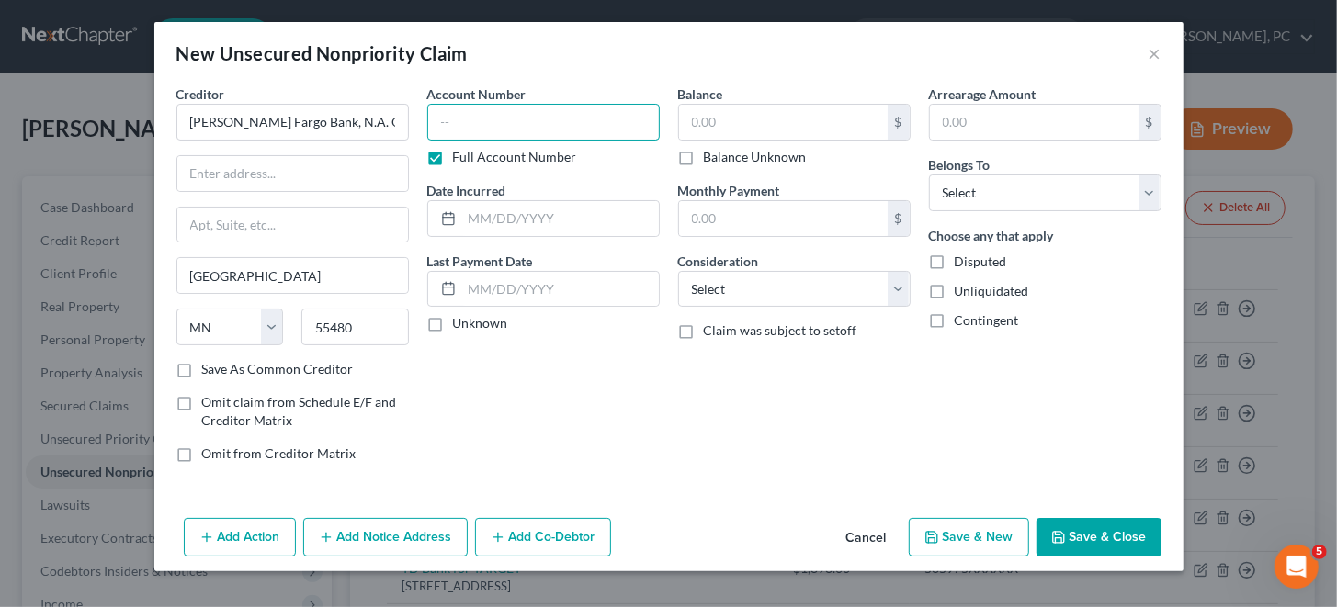
click at [453, 127] on input "text" at bounding box center [543, 122] width 232 height 37
paste input "446542XXXXXX"
type input "446542XXXXXX"
click at [735, 124] on input "text" at bounding box center [783, 122] width 209 height 35
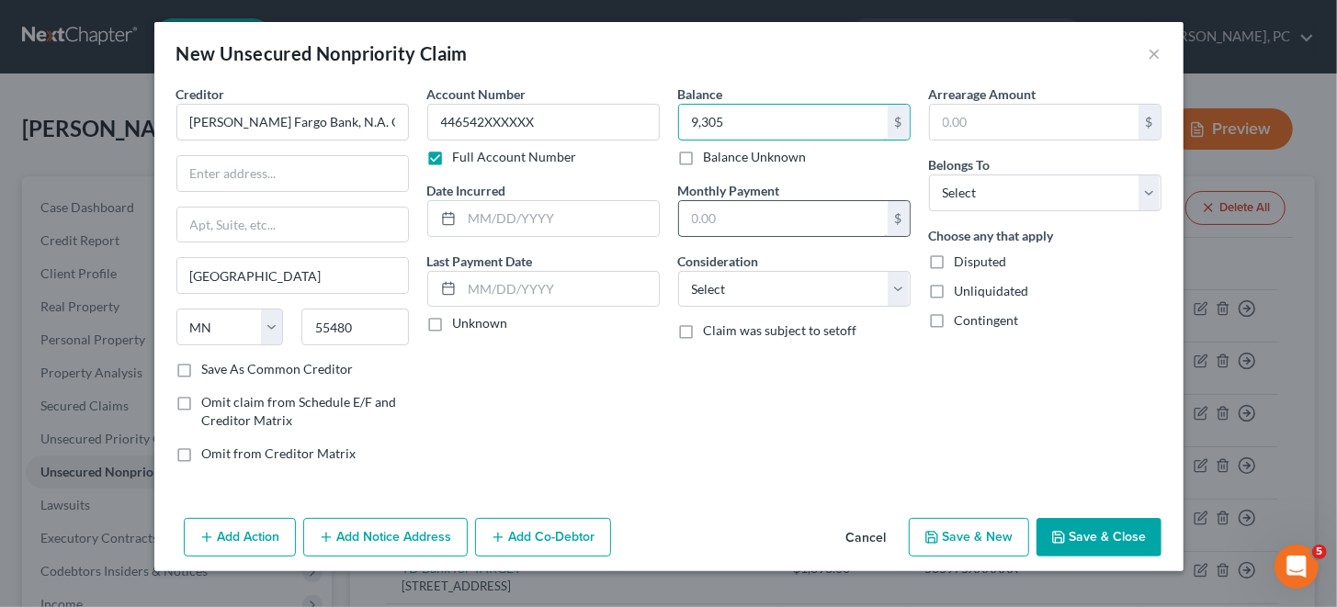
type input "9,305"
click at [732, 209] on input "text" at bounding box center [783, 218] width 209 height 35
type input "262"
click at [202, 366] on label "Save As Common Creditor" at bounding box center [278, 369] width 152 height 18
click at [209, 366] on input "Save As Common Creditor" at bounding box center [215, 366] width 12 height 12
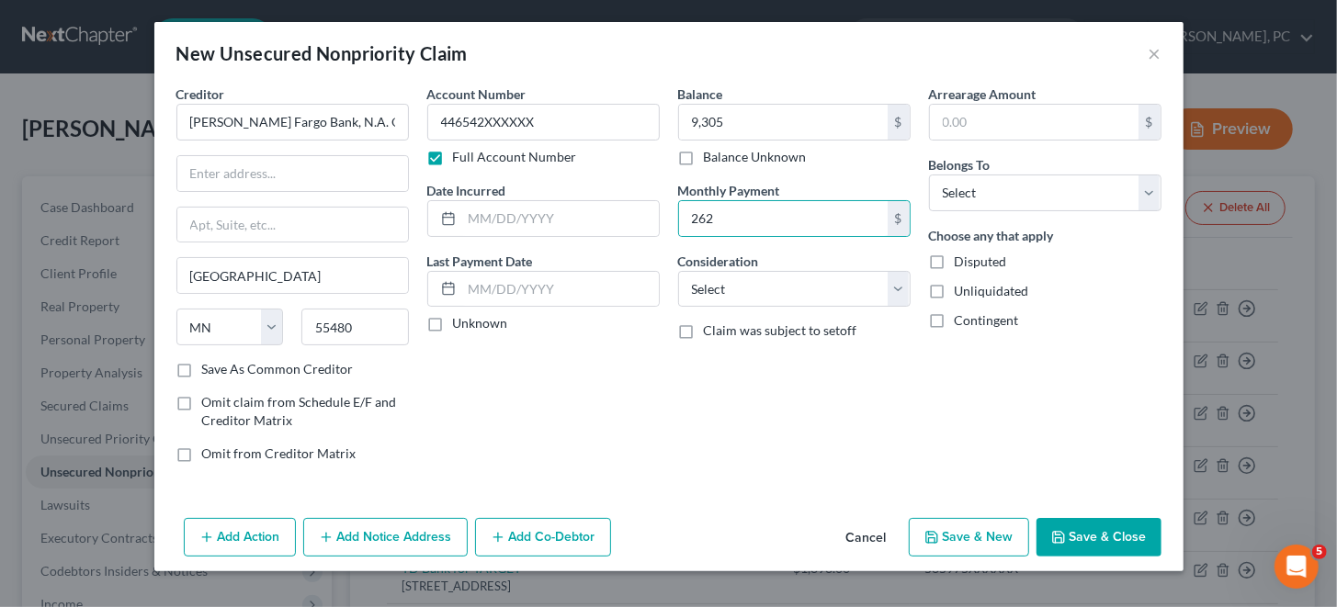
checkbox input "true"
click at [743, 293] on select "Select Cable / Satellite Services Collection Agency Credit Card Debt Debt Couns…" at bounding box center [794, 289] width 232 height 37
select select "2"
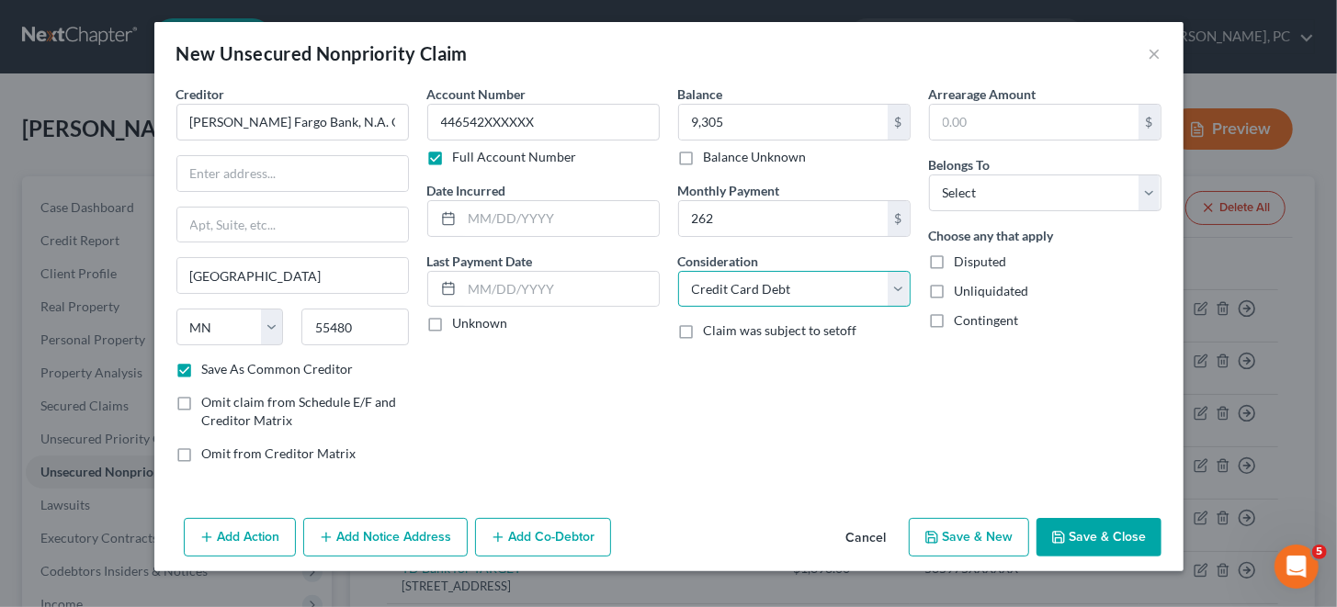
click at [678, 271] on select "Select Cable / Satellite Services Collection Agency Credit Card Debt Debt Couns…" at bounding box center [794, 289] width 232 height 37
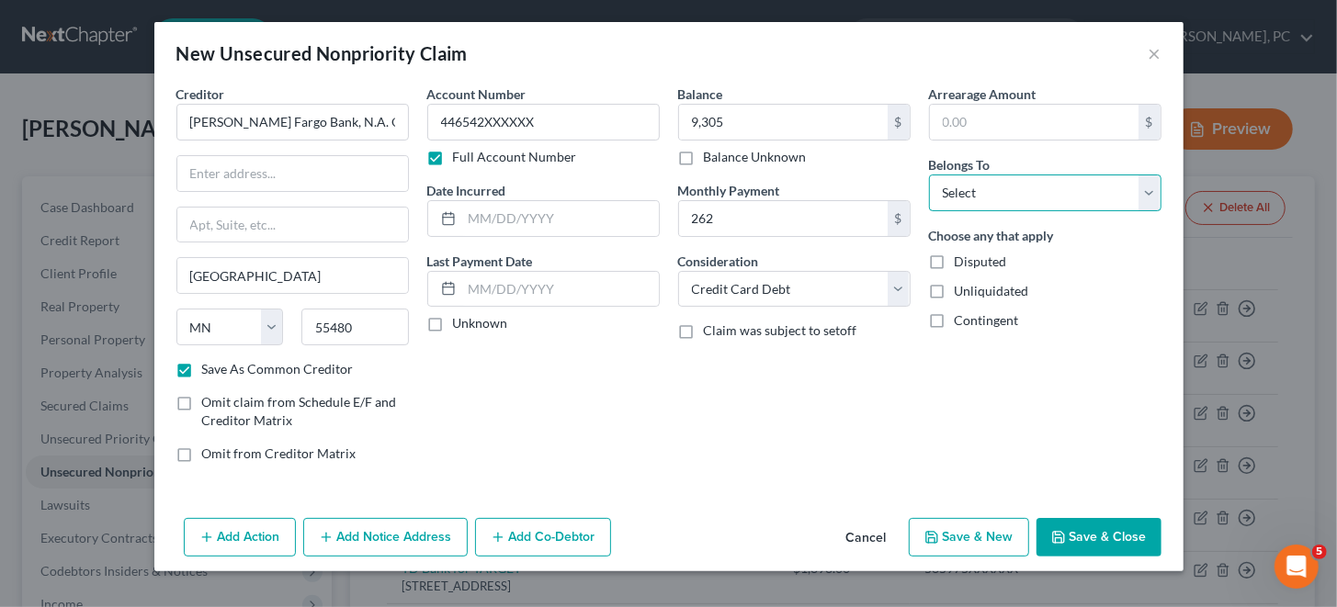
click at [1143, 190] on select "Select Debtor 1 Only Debtor 2 Only Debtor 1 And Debtor 2 Only At Least One Of T…" at bounding box center [1045, 193] width 232 height 37
select select "0"
click at [929, 175] on select "Select Debtor 1 Only Debtor 2 Only Debtor 1 And Debtor 2 Only At Least One Of T…" at bounding box center [1045, 193] width 232 height 37
click at [957, 534] on button "Save & New" at bounding box center [969, 537] width 120 height 39
checkbox input "false"
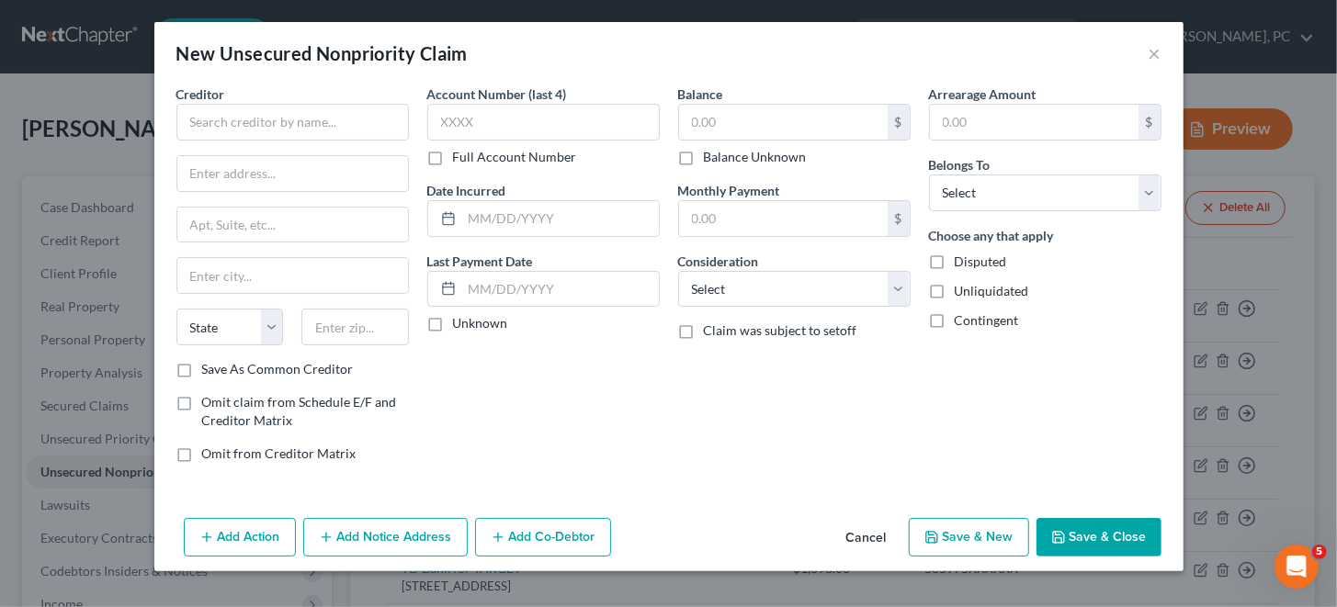
type input "9,305.00"
type input "262.00"
click at [207, 124] on input "text" at bounding box center [292, 122] width 232 height 37
type input "w"
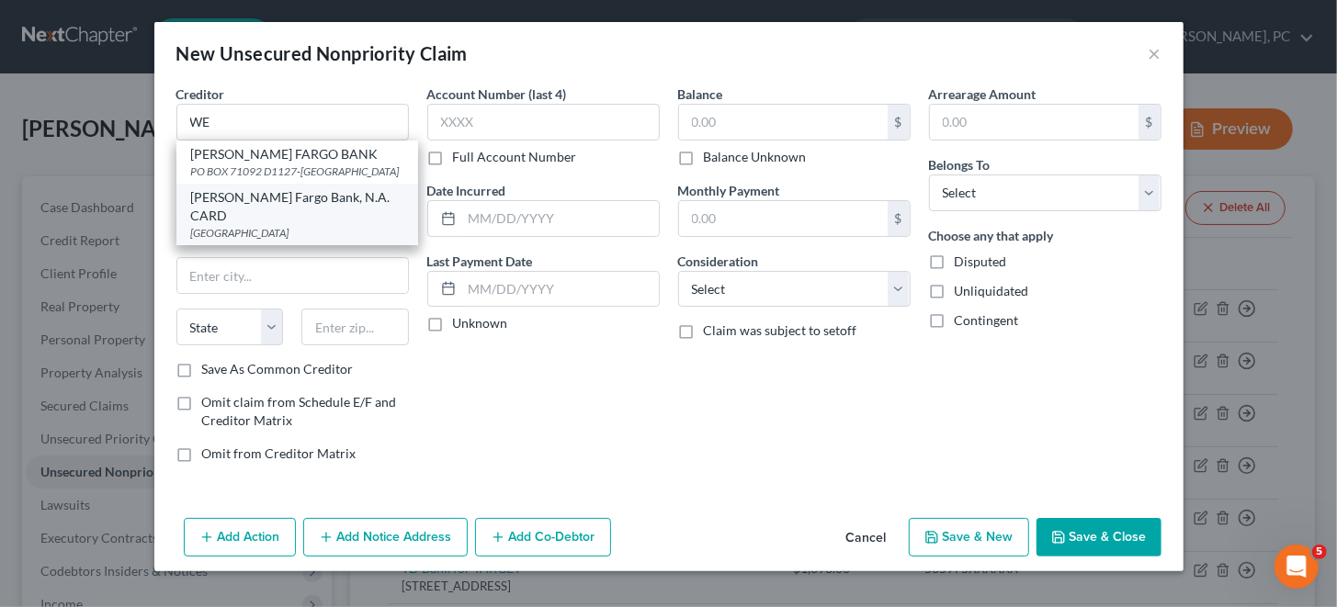
click at [285, 219] on div "[PERSON_NAME] Fargo Bank, N.A. CARD" at bounding box center [297, 206] width 212 height 37
type input "[PERSON_NAME] Fargo Bank, N.A. CARD"
type input "[GEOGRAPHIC_DATA]"
select select "24"
type input "55480"
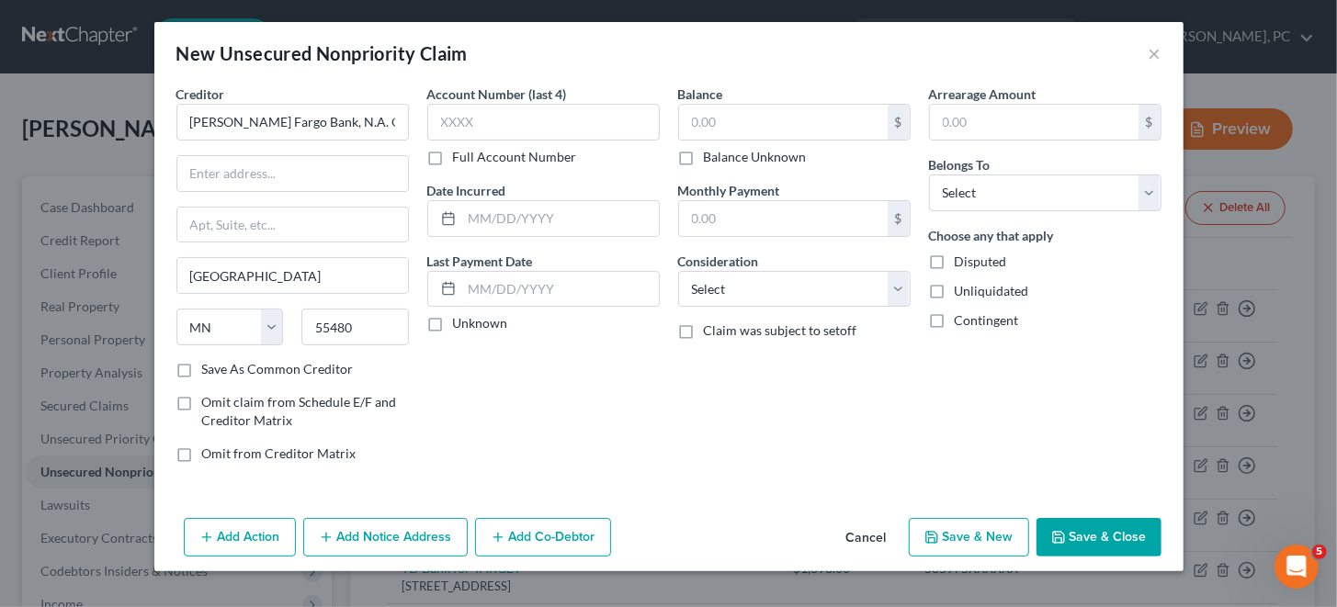
click at [453, 153] on label "Full Account Number" at bounding box center [515, 157] width 124 height 18
click at [460, 153] on input "Full Account Number" at bounding box center [466, 154] width 12 height 12
click at [451, 130] on input "text" at bounding box center [543, 122] width 232 height 37
paste input "446542XXXXXX"
type input "446542XXXXXX"
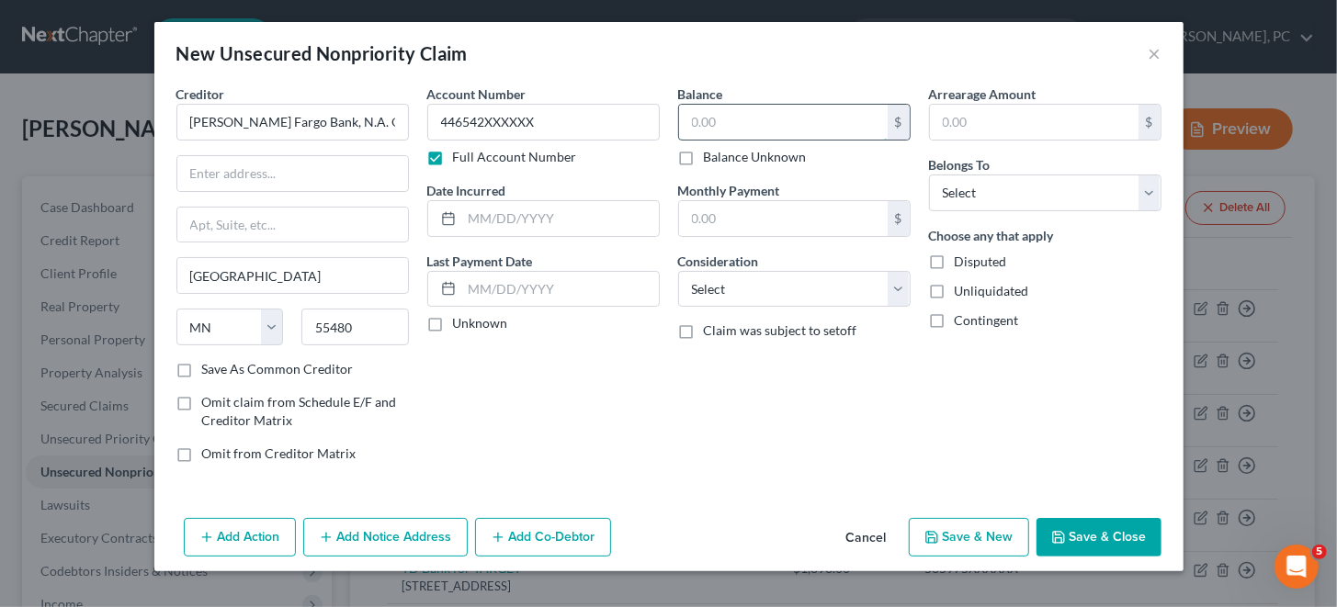
click at [758, 119] on input "text" at bounding box center [783, 122] width 209 height 35
paste input "$8,159"
type input "8,159"
click at [722, 213] on input "text" at bounding box center [783, 218] width 209 height 35
type input "281"
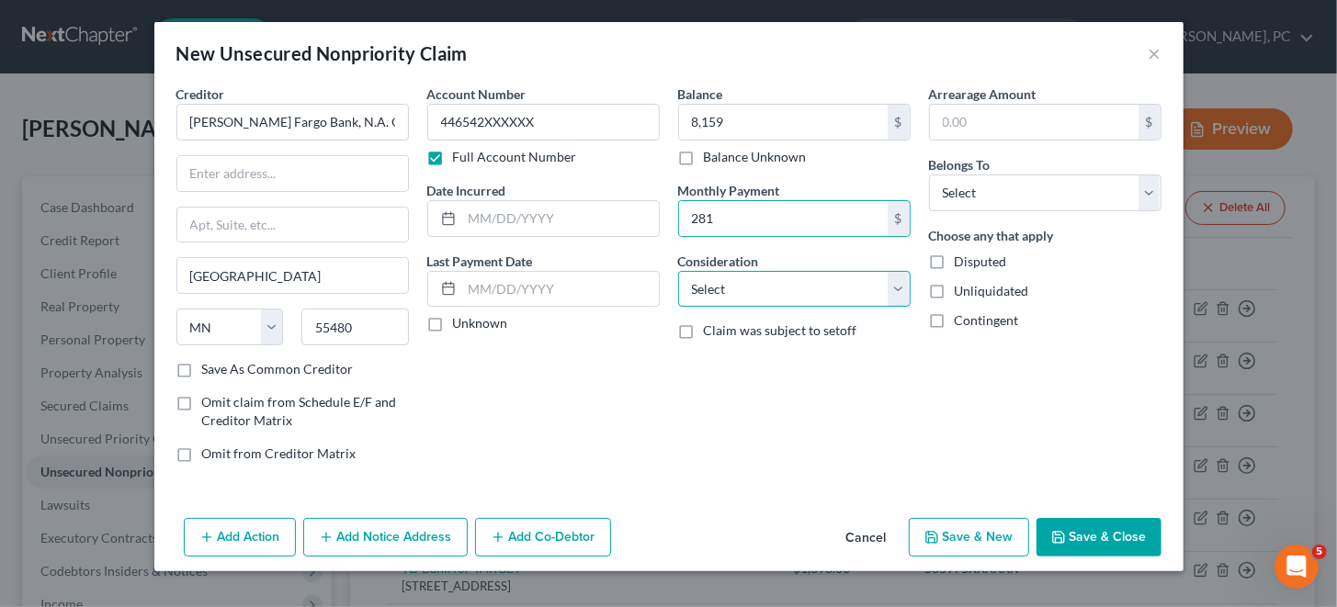
click at [780, 301] on select "Select Cable / Satellite Services Collection Agency Credit Card Debt Debt Couns…" at bounding box center [794, 289] width 232 height 37
select select "2"
click at [678, 271] on select "Select Cable / Satellite Services Collection Agency Credit Card Debt Debt Couns…" at bounding box center [794, 289] width 232 height 37
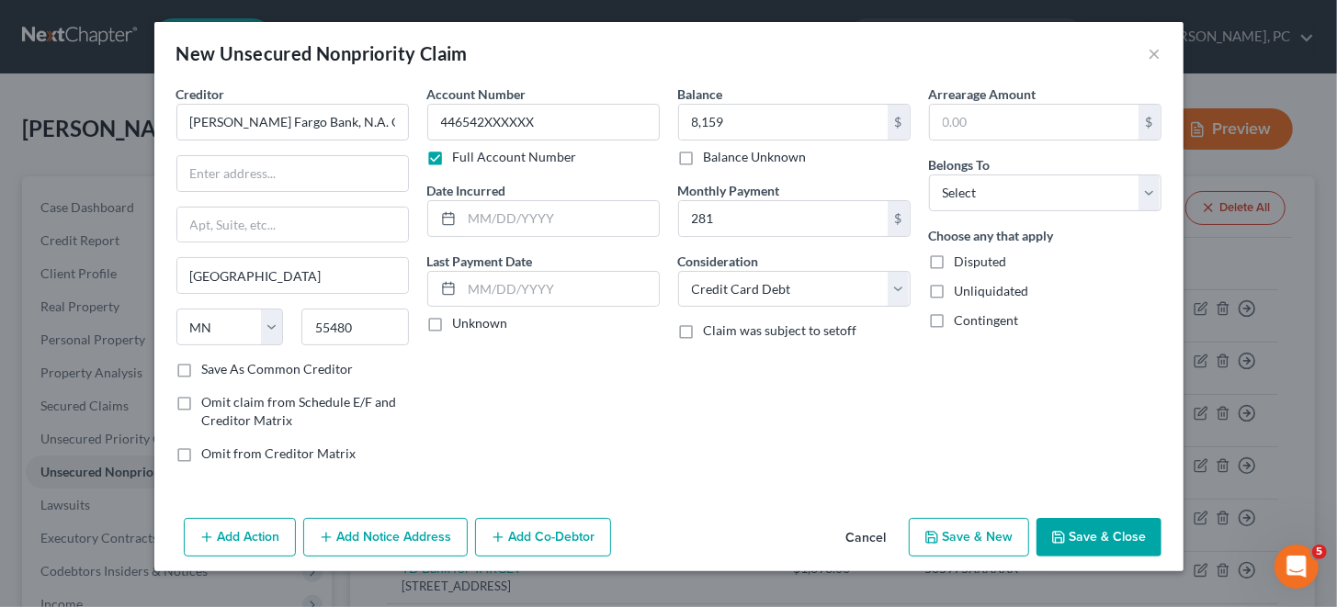
click at [202, 365] on label "Save As Common Creditor" at bounding box center [278, 369] width 152 height 18
click at [209, 365] on input "Save As Common Creditor" at bounding box center [215, 366] width 12 height 12
checkbox input "true"
click at [1088, 201] on select "Select Debtor 1 Only Debtor 2 Only Debtor 1 And Debtor 2 Only At Least One Of T…" at bounding box center [1045, 193] width 232 height 37
select select "0"
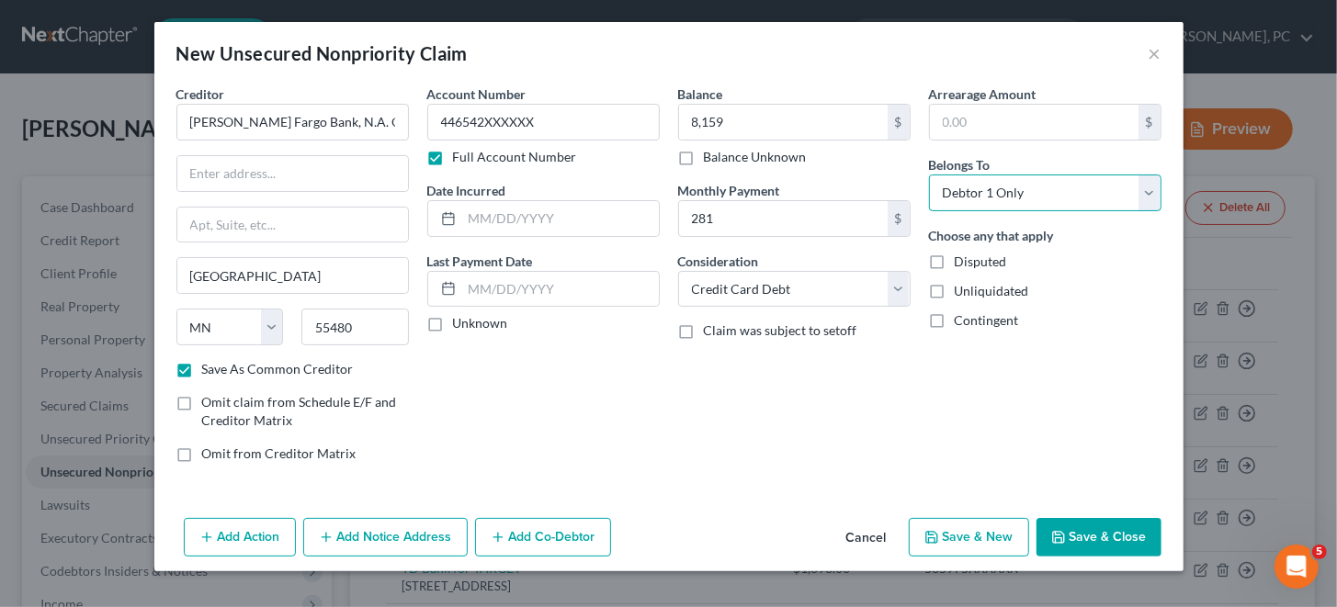
click at [929, 175] on select "Select Debtor 1 Only Debtor 2 Only Debtor 1 And Debtor 2 Only At Least One Of T…" at bounding box center [1045, 193] width 232 height 37
click at [953, 537] on button "Save & New" at bounding box center [969, 537] width 120 height 39
checkbox input "false"
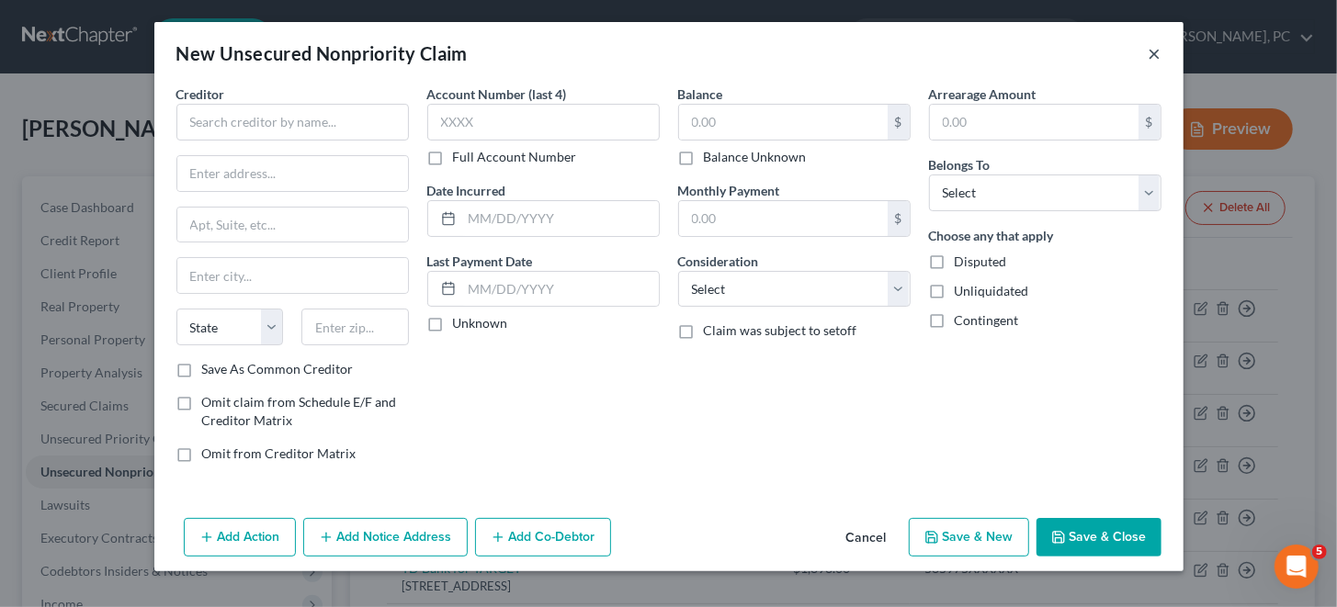
click at [1160, 53] on button "×" at bounding box center [1154, 53] width 13 height 22
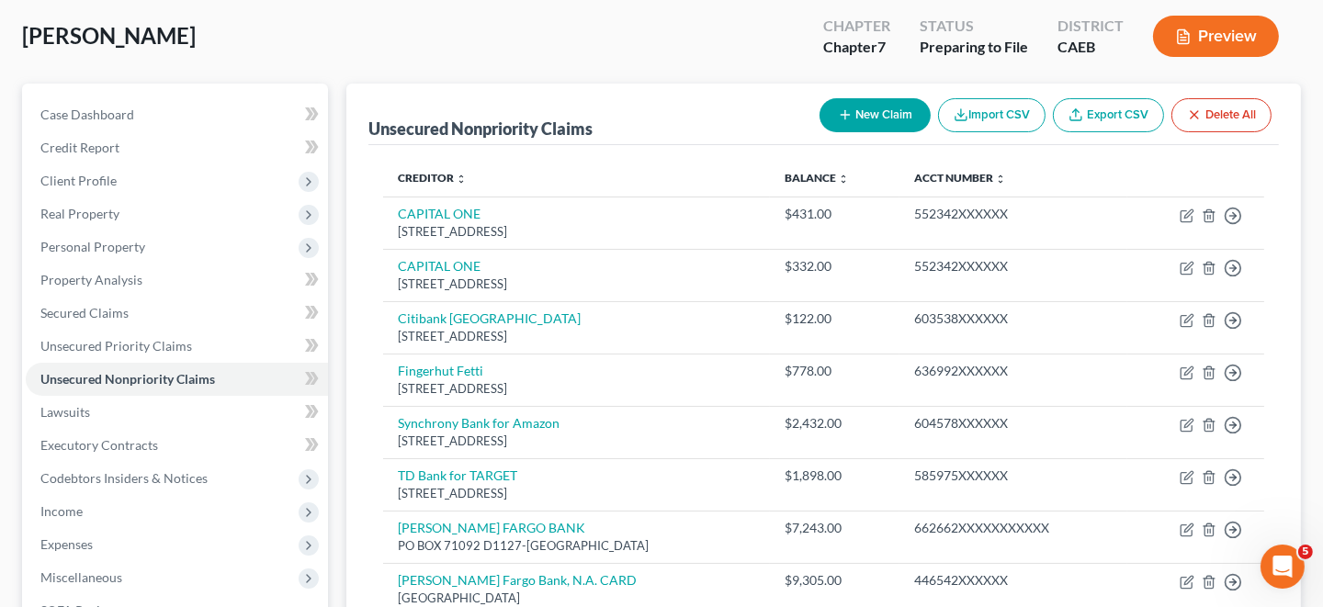
scroll to position [183, 0]
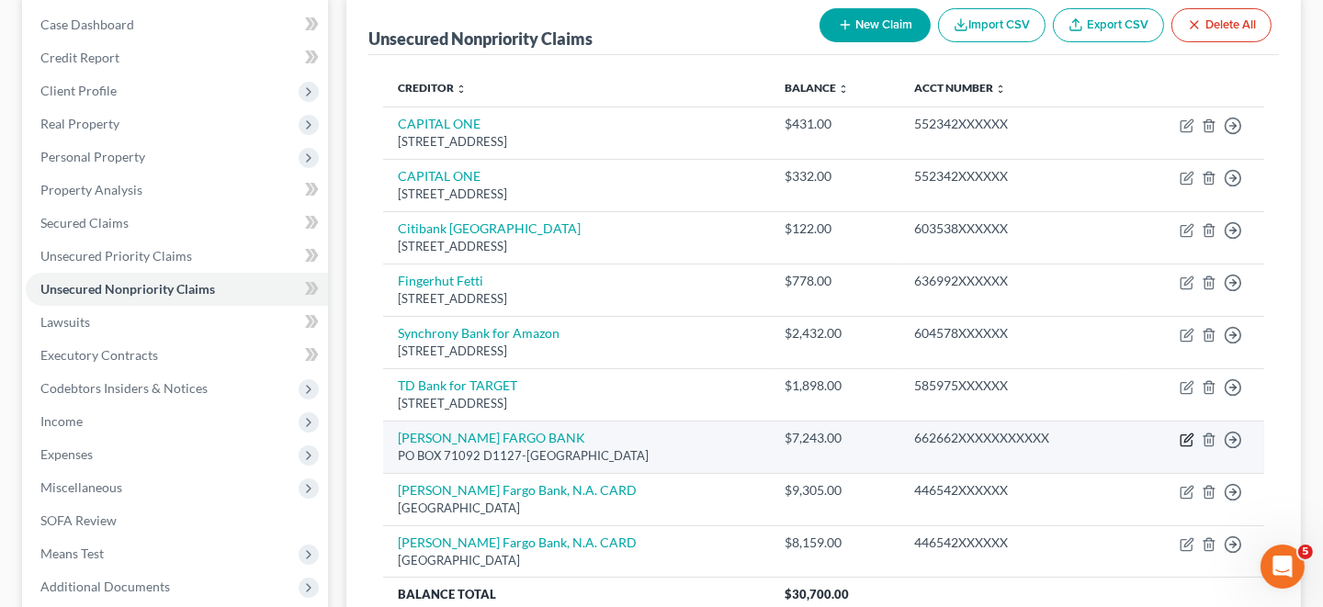
click at [1182, 437] on icon "button" at bounding box center [1187, 440] width 15 height 15
select select "28"
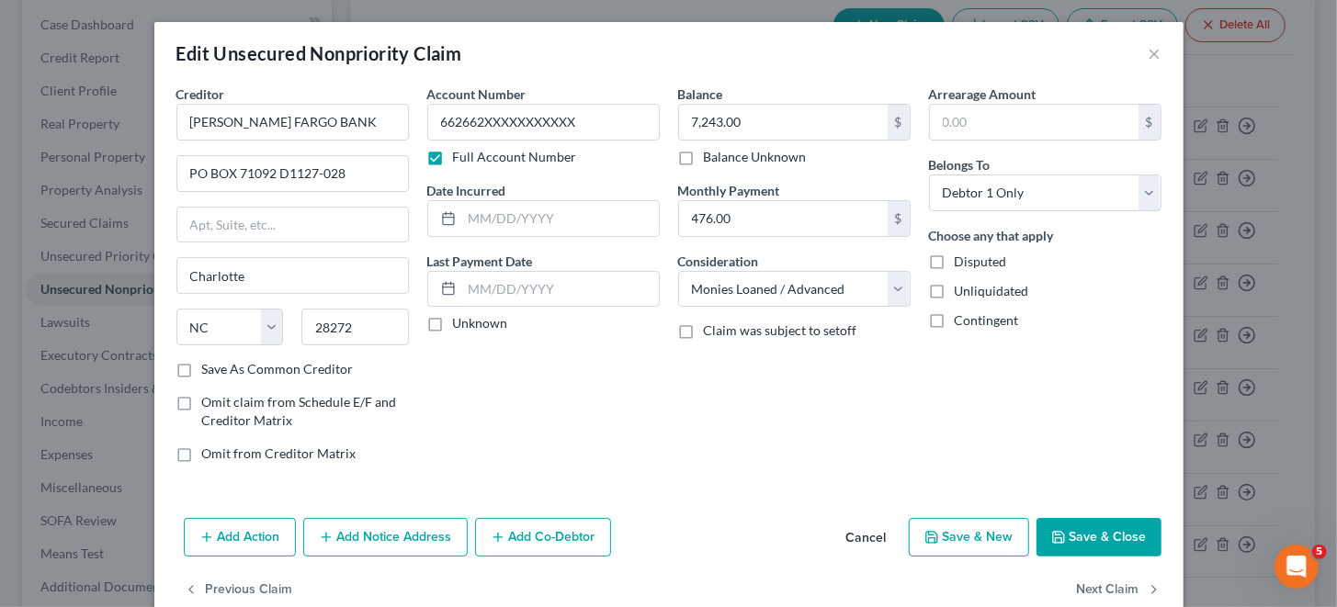
click at [1080, 530] on button "Save & Close" at bounding box center [1098, 537] width 125 height 39
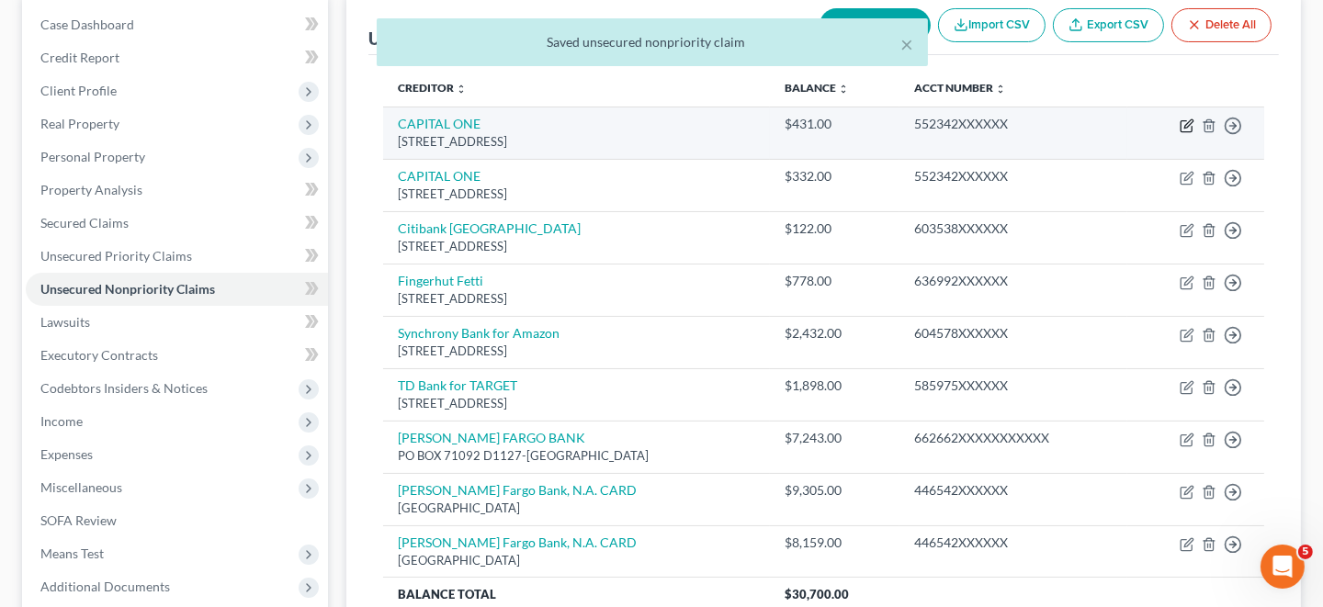
click at [1185, 121] on icon "button" at bounding box center [1186, 126] width 11 height 11
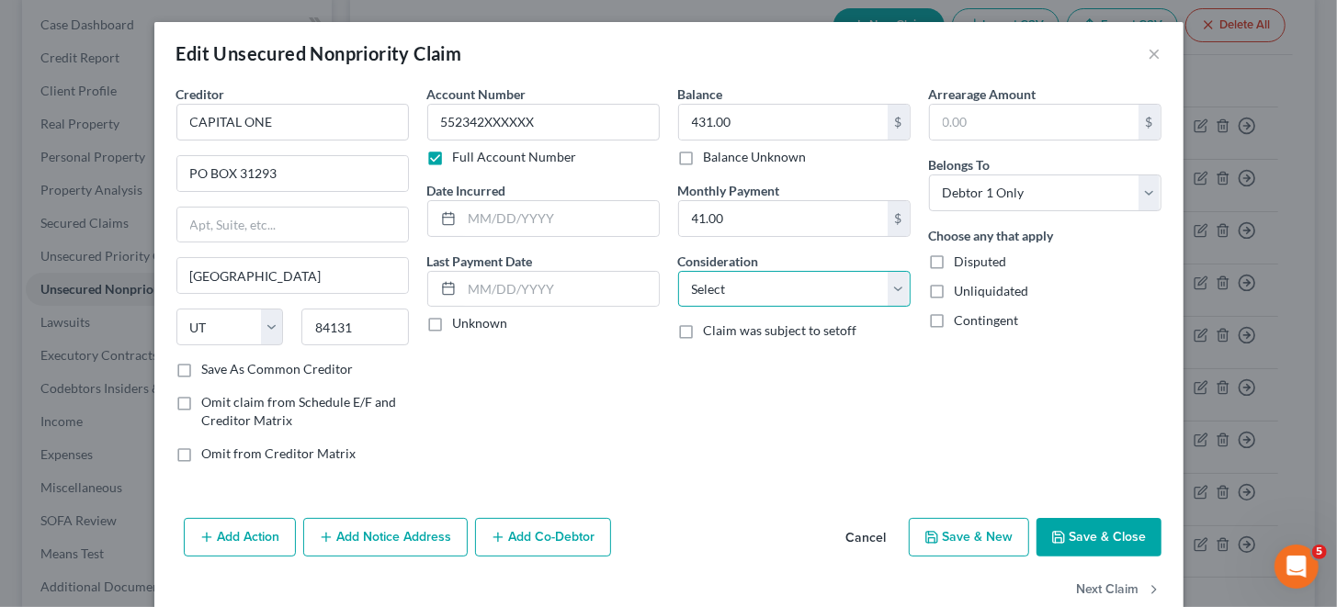
click at [891, 284] on select "Select Cable / Satellite Services Collection Agency Credit Card Debt Debt Couns…" at bounding box center [794, 289] width 232 height 37
click at [678, 271] on select "Select Cable / Satellite Services Collection Agency Credit Card Debt Debt Couns…" at bounding box center [794, 289] width 232 height 37
click at [1064, 531] on button "Save & Close" at bounding box center [1098, 537] width 125 height 39
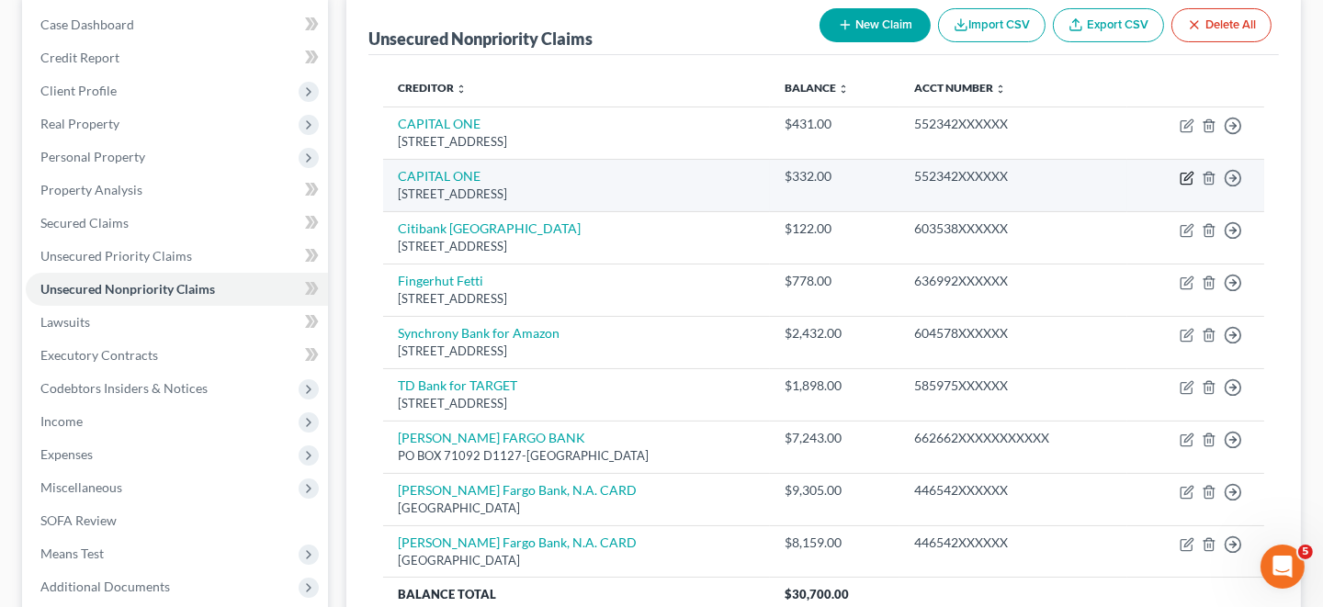
click at [1187, 175] on icon "button" at bounding box center [1187, 178] width 15 height 15
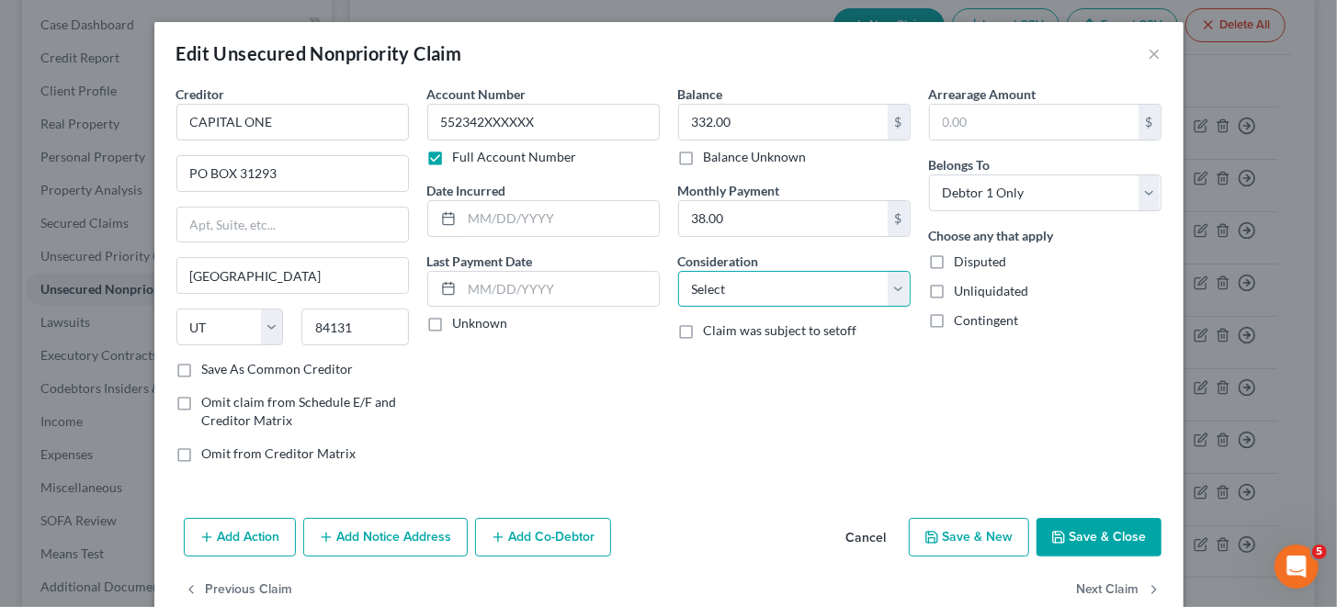
click at [883, 289] on select "Select Cable / Satellite Services Collection Agency Credit Card Debt Debt Couns…" at bounding box center [794, 289] width 232 height 37
click at [678, 271] on select "Select Cable / Satellite Services Collection Agency Credit Card Debt Debt Couns…" at bounding box center [794, 289] width 232 height 37
click at [1054, 536] on icon "button" at bounding box center [1058, 537] width 15 height 15
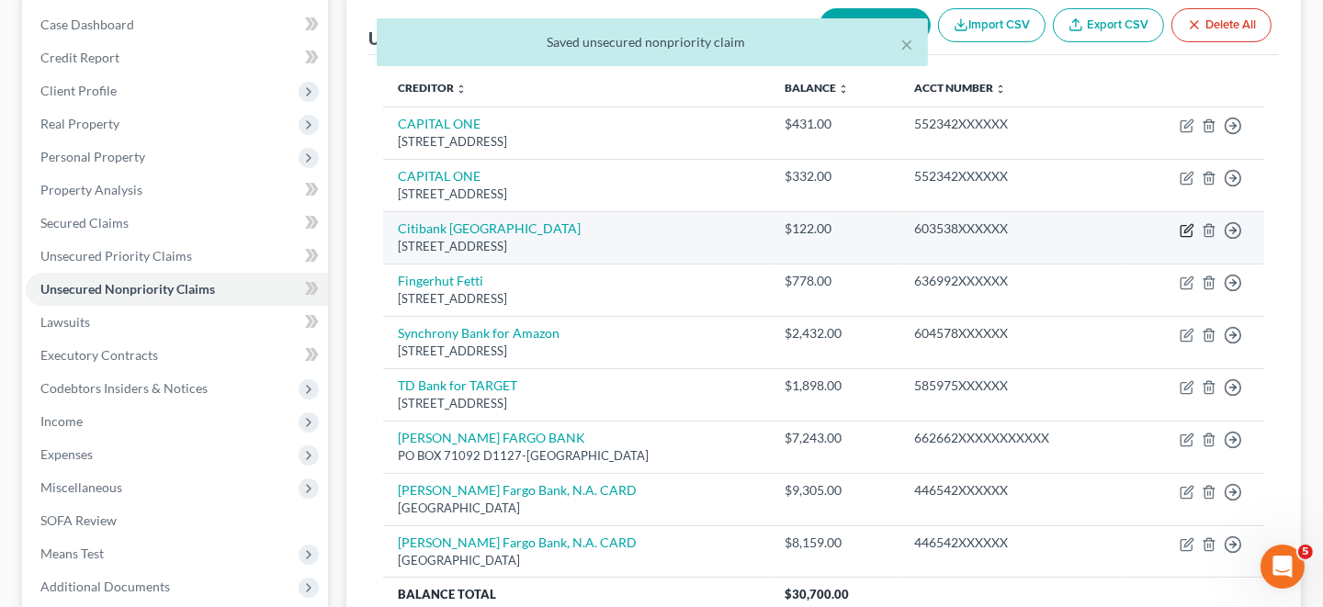
click at [1186, 225] on icon "button" at bounding box center [1187, 230] width 15 height 15
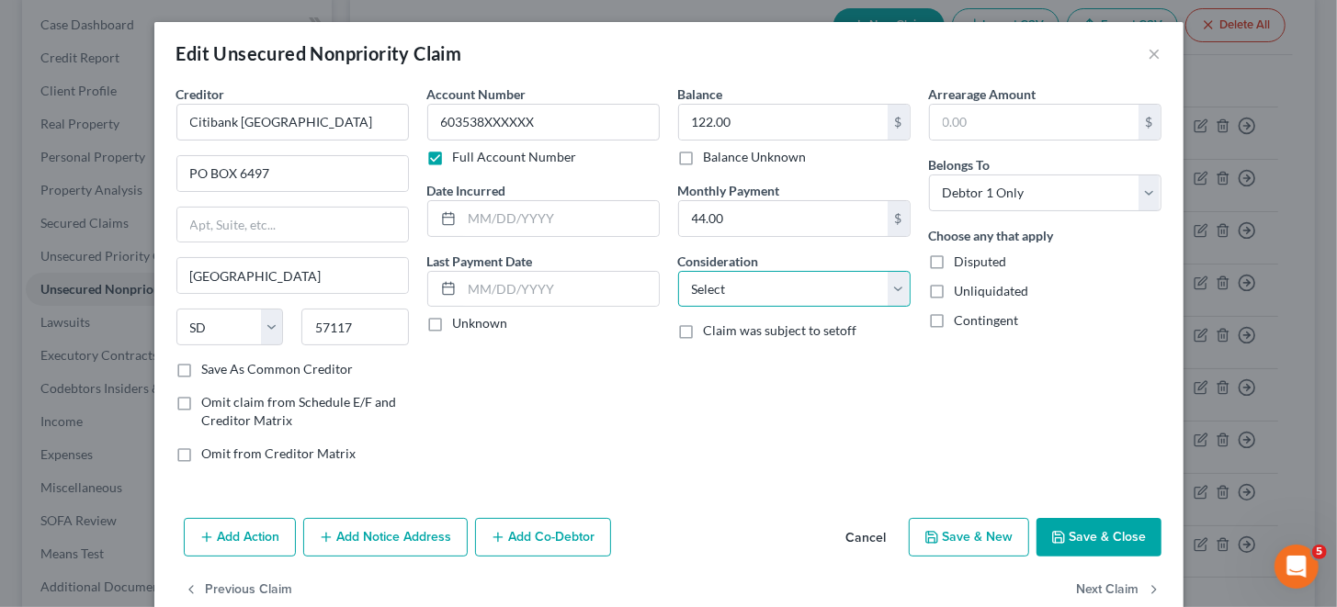
click at [889, 288] on select "Select Cable / Satellite Services Collection Agency Credit Card Debt Debt Couns…" at bounding box center [794, 289] width 232 height 37
click at [678, 271] on select "Select Cable / Satellite Services Collection Agency Credit Card Debt Debt Couns…" at bounding box center [794, 289] width 232 height 37
click at [1080, 537] on button "Save & Close" at bounding box center [1098, 537] width 125 height 39
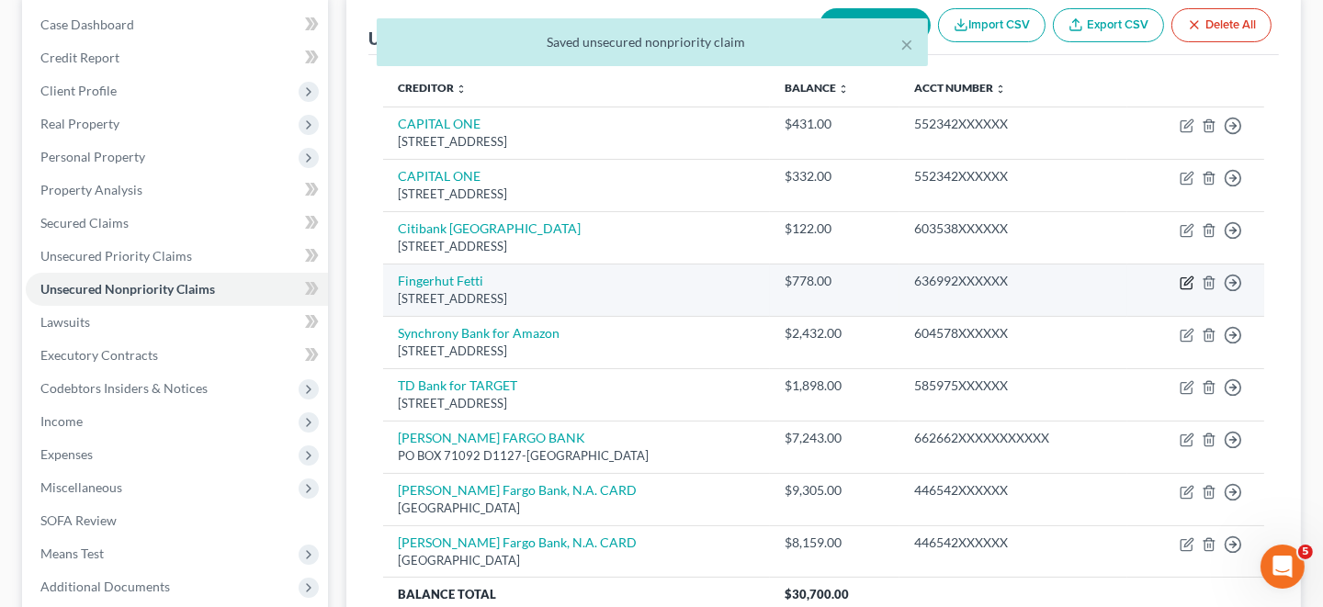
click at [1188, 278] on icon "button" at bounding box center [1187, 283] width 15 height 15
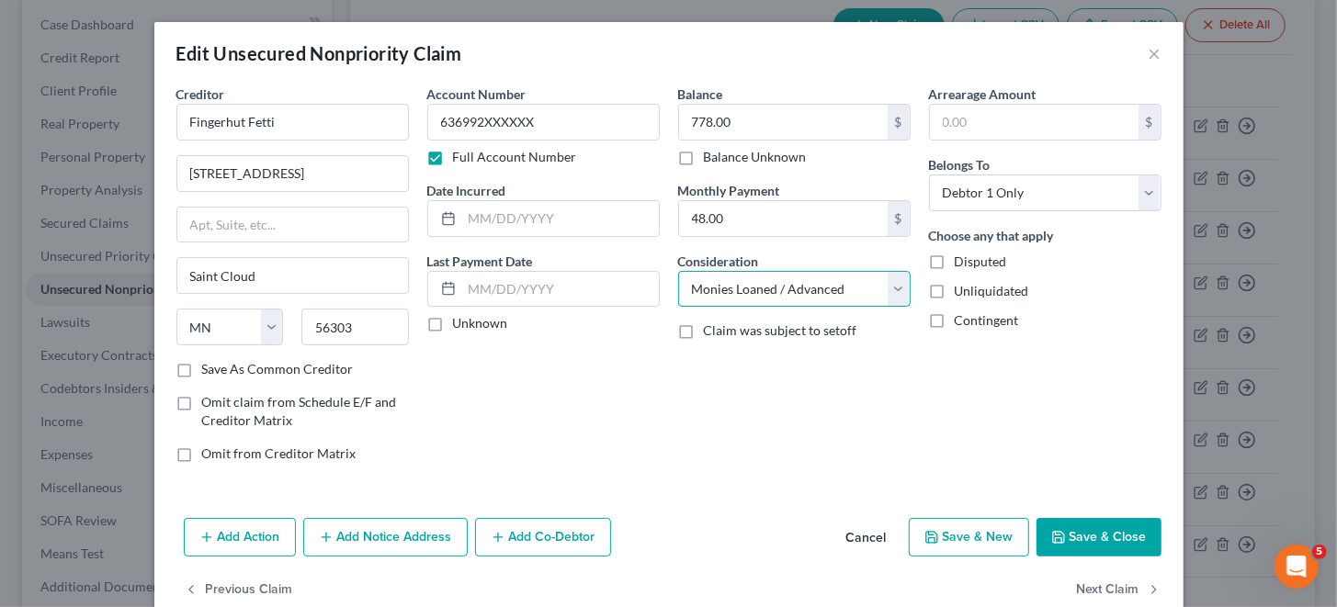
click at [893, 293] on select "Select Cable / Satellite Services Collection Agency Credit Card Debt Debt Couns…" at bounding box center [794, 289] width 232 height 37
click at [678, 271] on select "Select Cable / Satellite Services Collection Agency Credit Card Debt Debt Couns…" at bounding box center [794, 289] width 232 height 37
click at [1081, 535] on button "Save & Close" at bounding box center [1098, 537] width 125 height 39
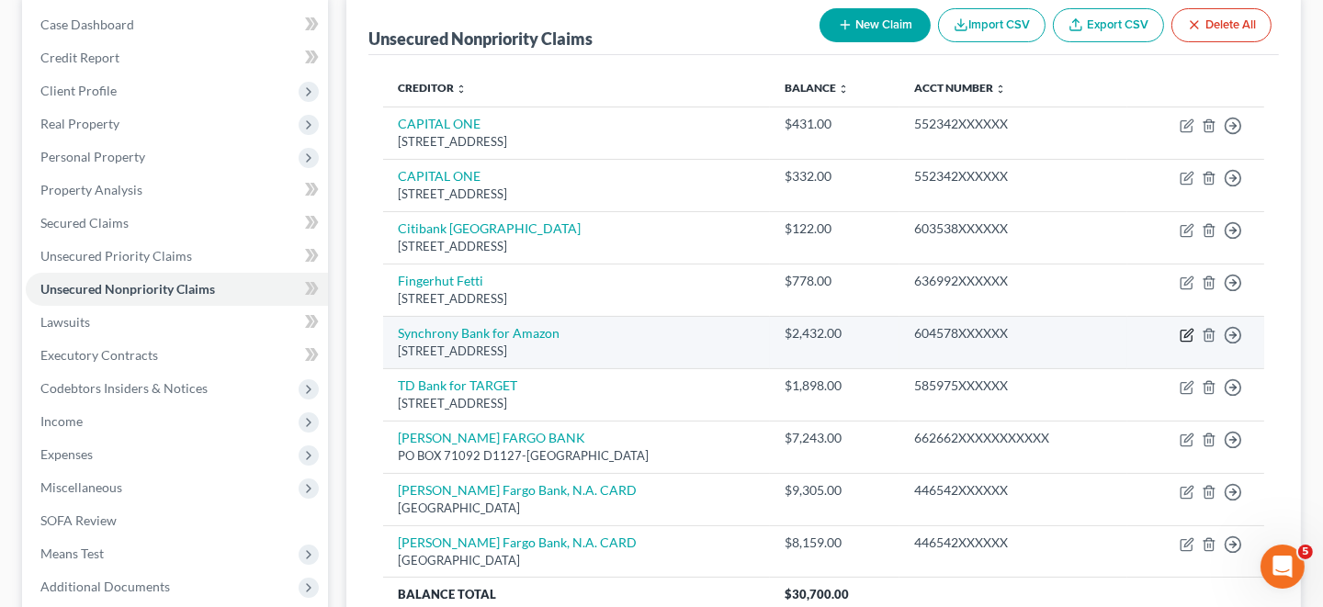
click at [1192, 328] on icon "button" at bounding box center [1187, 335] width 15 height 15
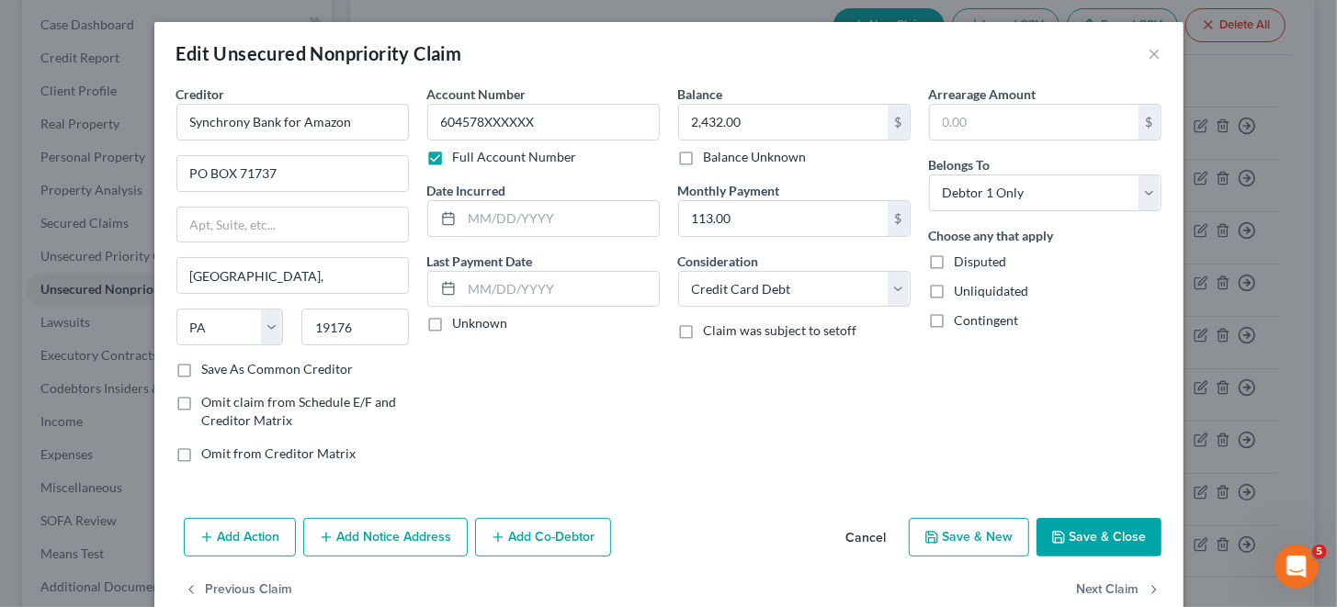
click at [1062, 530] on button "Save & Close" at bounding box center [1098, 537] width 125 height 39
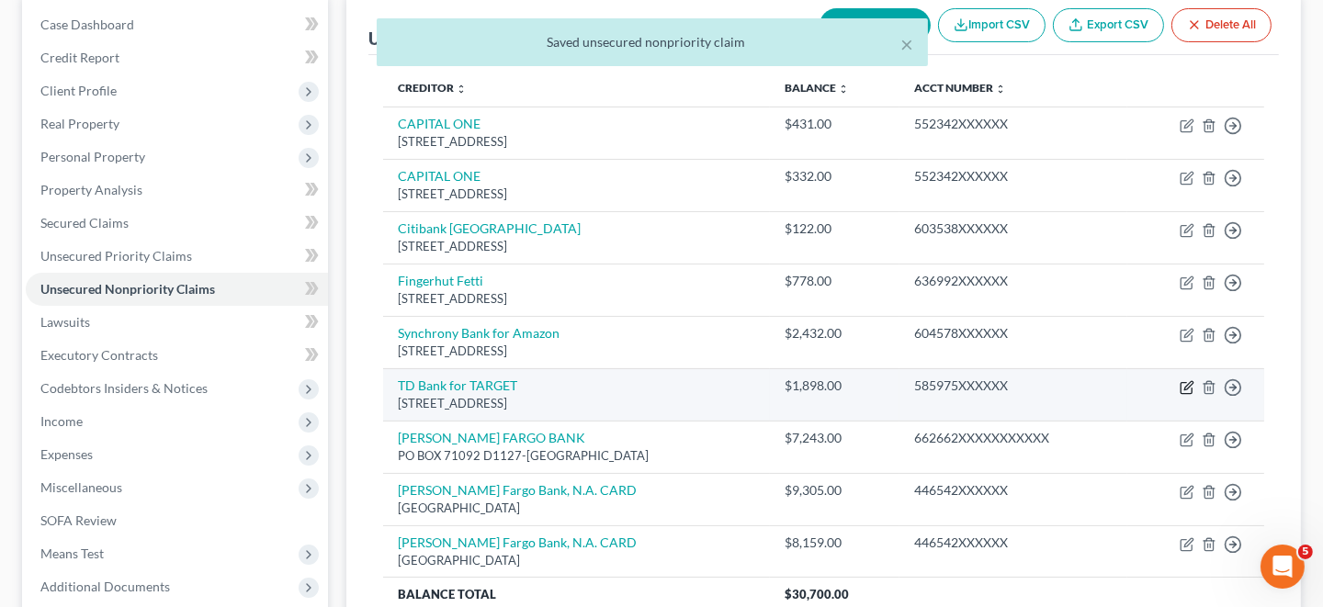
click at [1189, 388] on icon "button" at bounding box center [1187, 387] width 15 height 15
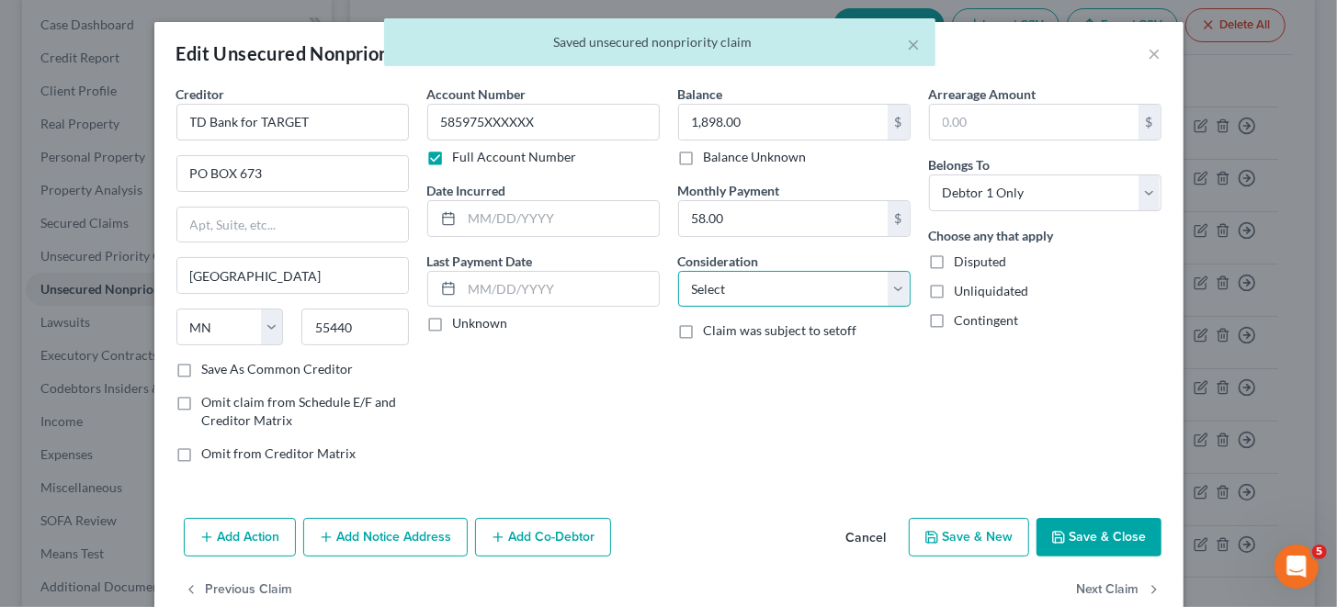
click at [885, 290] on select "Select Cable / Satellite Services Collection Agency Credit Card Debt Debt Couns…" at bounding box center [794, 289] width 232 height 37
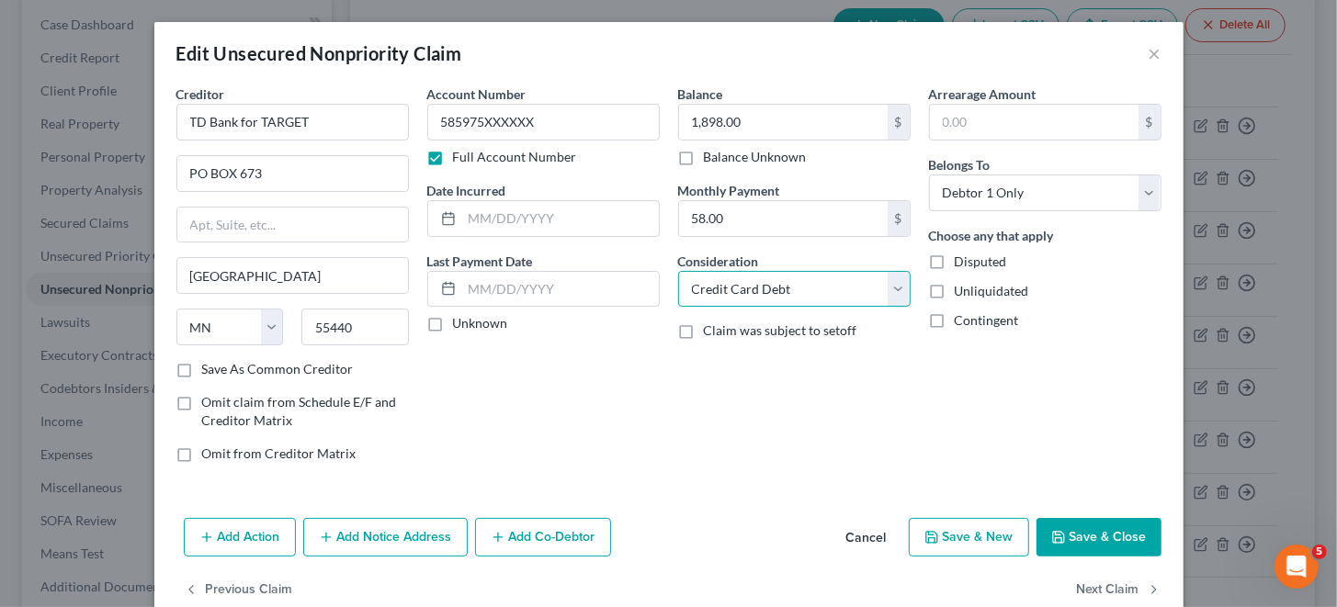
click at [678, 271] on select "Select Cable / Satellite Services Collection Agency Credit Card Debt Debt Couns…" at bounding box center [794, 289] width 232 height 37
click at [1068, 540] on button "Save & Close" at bounding box center [1098, 537] width 125 height 39
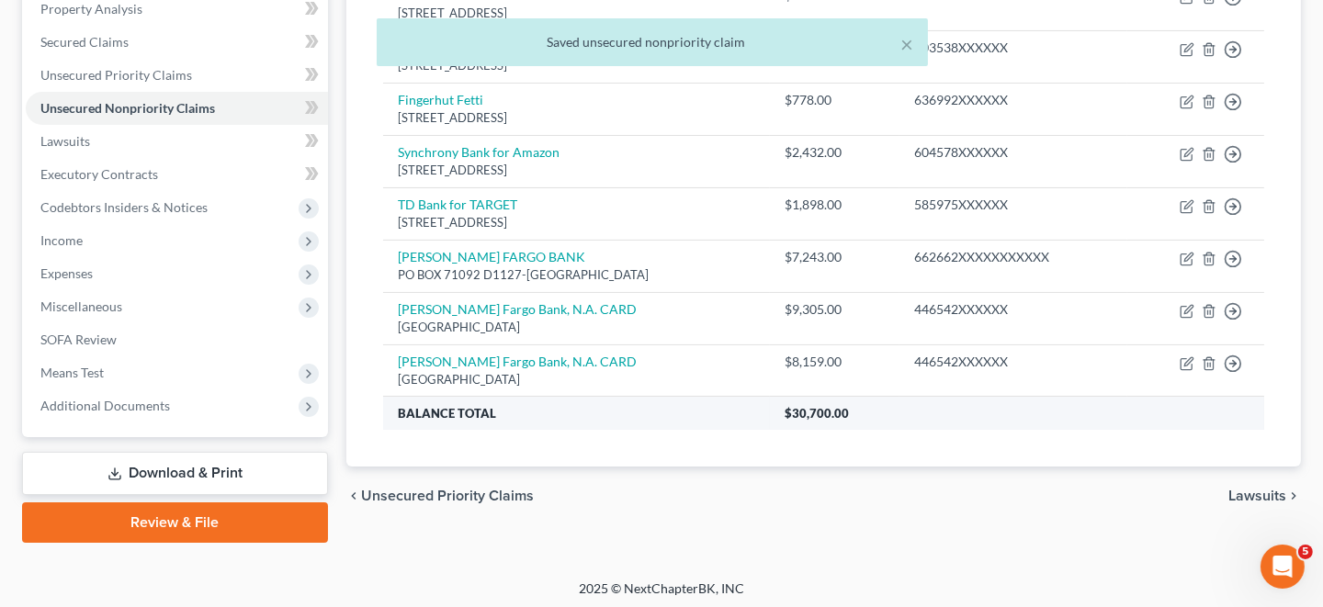
scroll to position [367, 0]
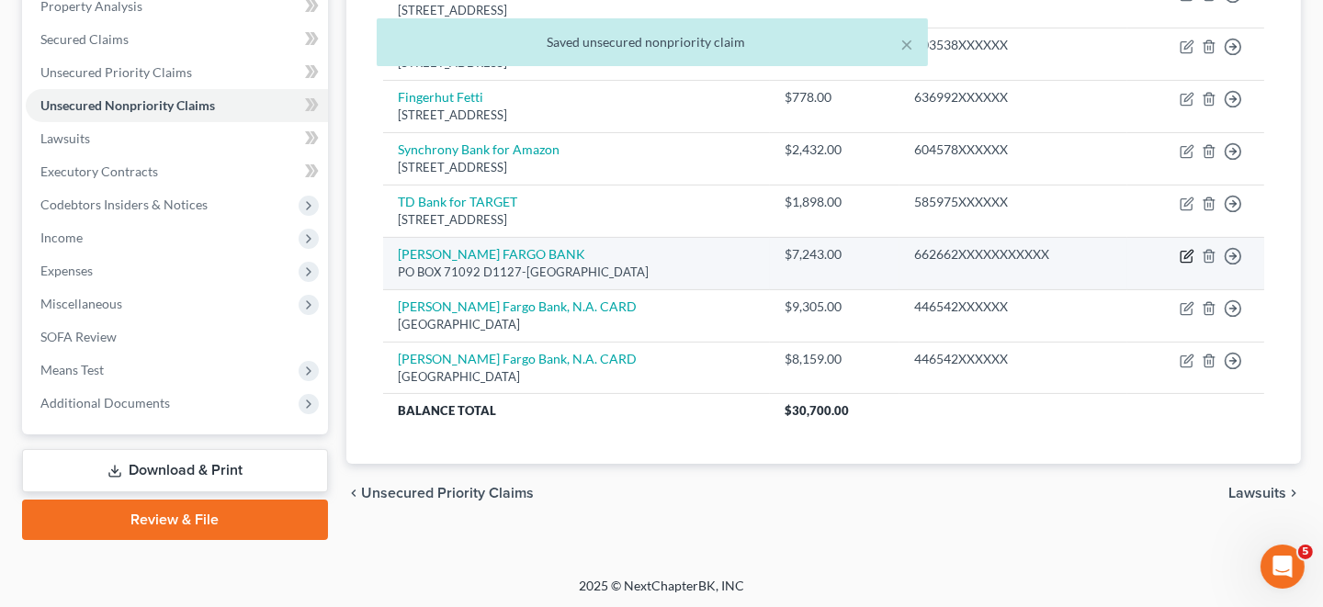
click at [1184, 252] on icon "button" at bounding box center [1187, 256] width 15 height 15
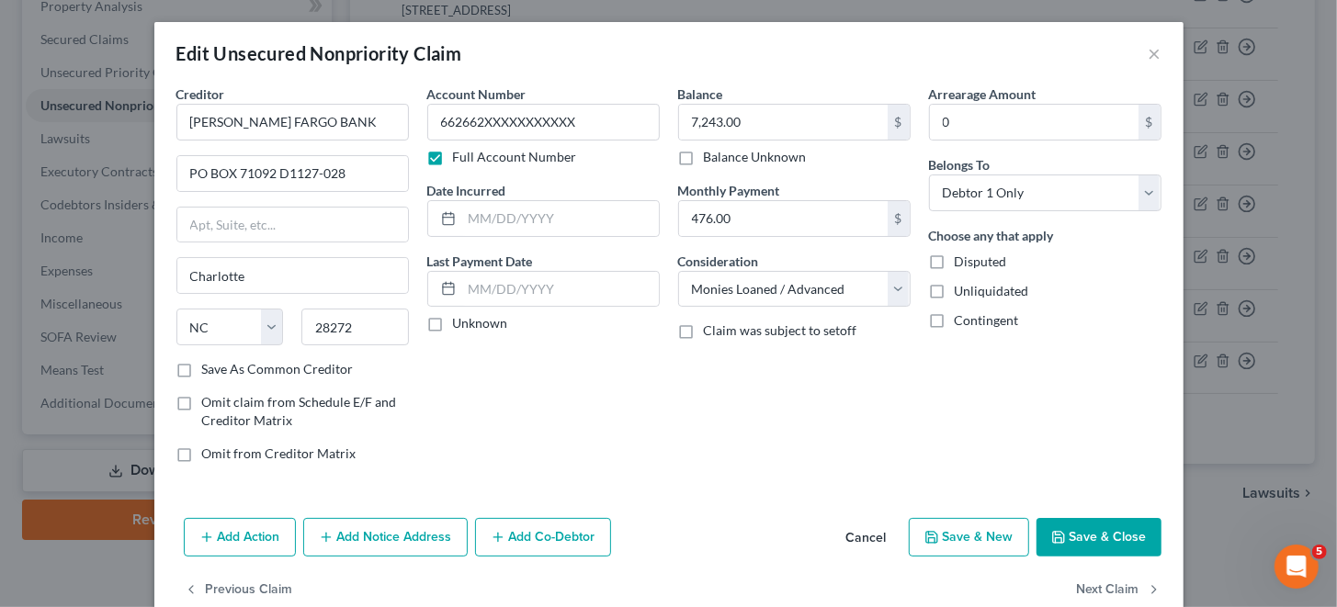
click at [1102, 536] on button "Save & Close" at bounding box center [1098, 537] width 125 height 39
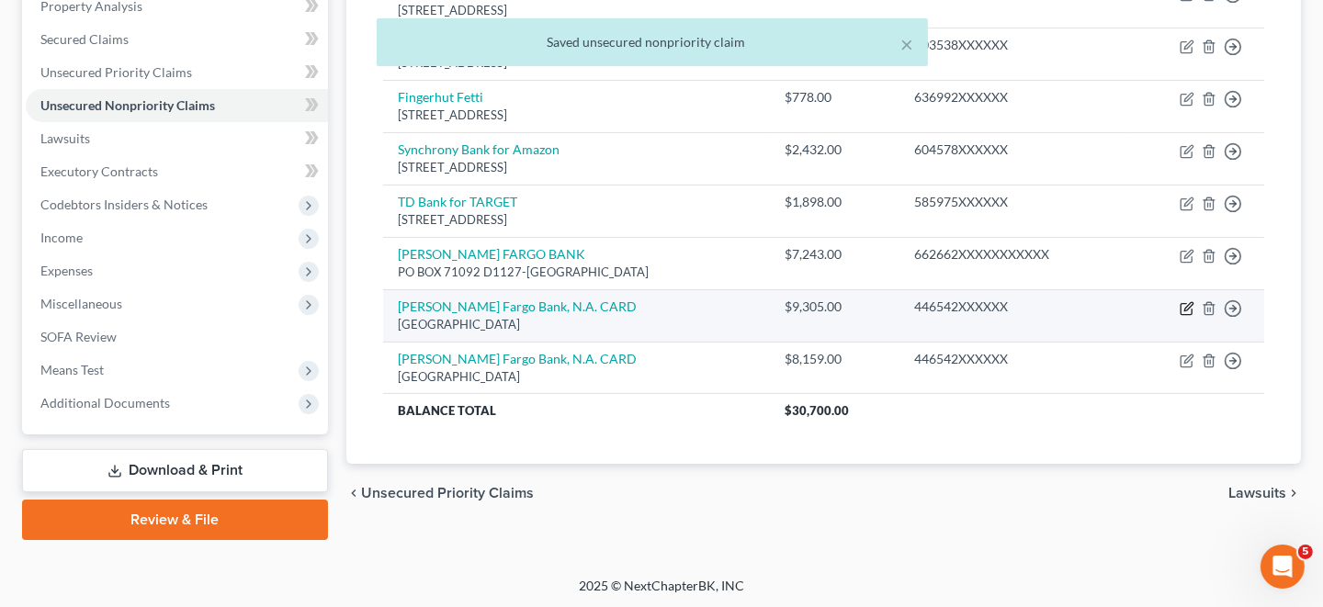
click at [1185, 305] on icon "button" at bounding box center [1188, 306] width 8 height 8
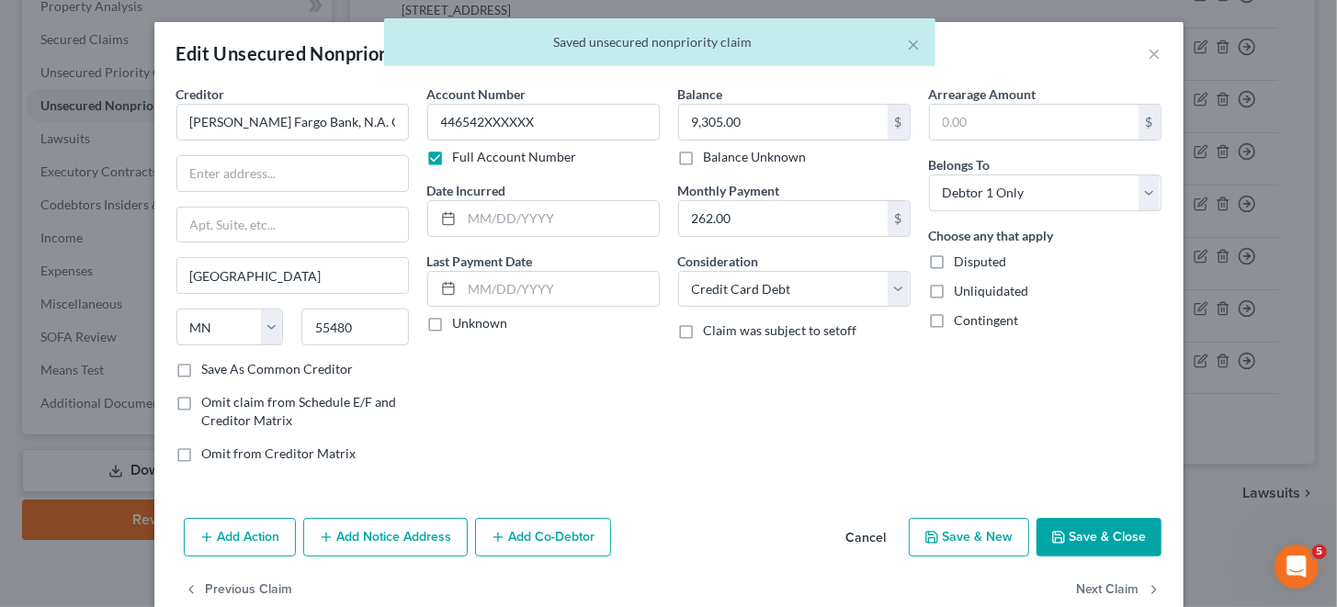
click at [1068, 529] on button "Save & Close" at bounding box center [1098, 537] width 125 height 39
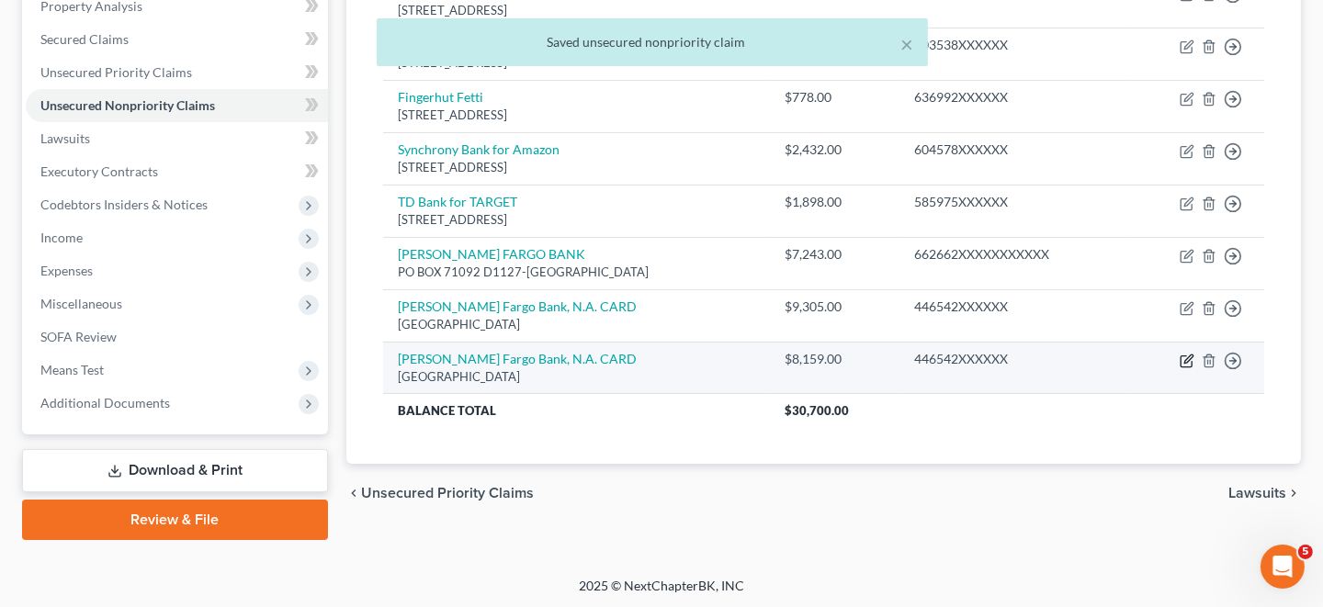
click at [1189, 356] on icon "button" at bounding box center [1188, 359] width 8 height 8
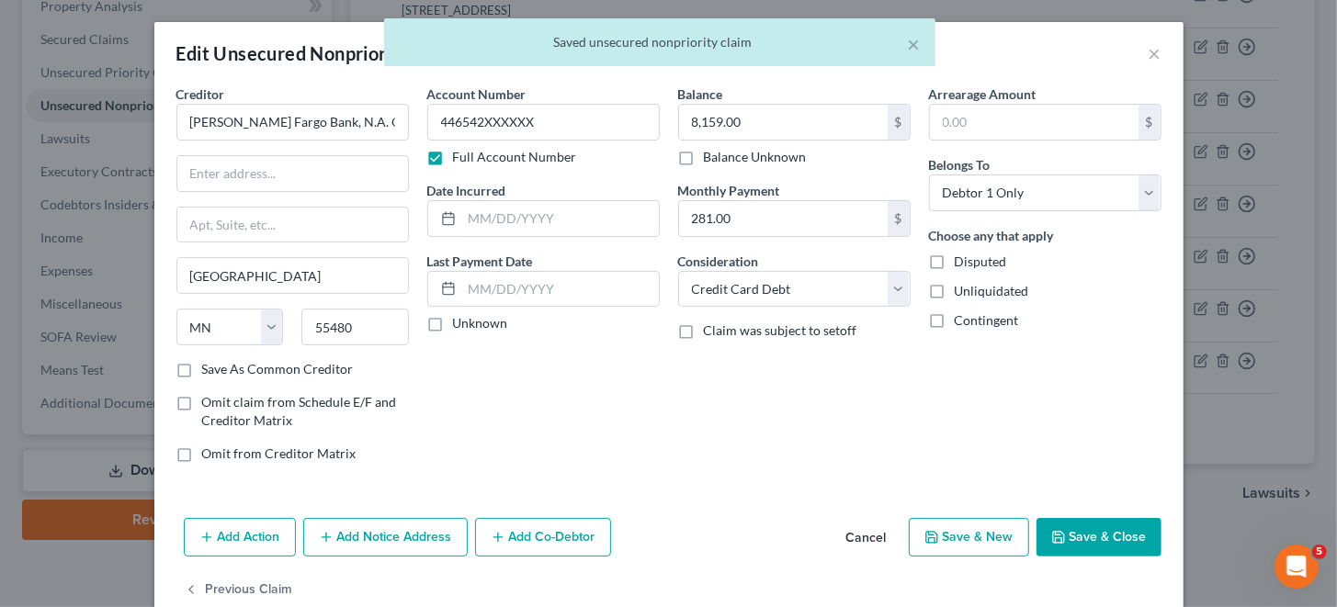
click at [1088, 535] on button "Save & Close" at bounding box center [1098, 537] width 125 height 39
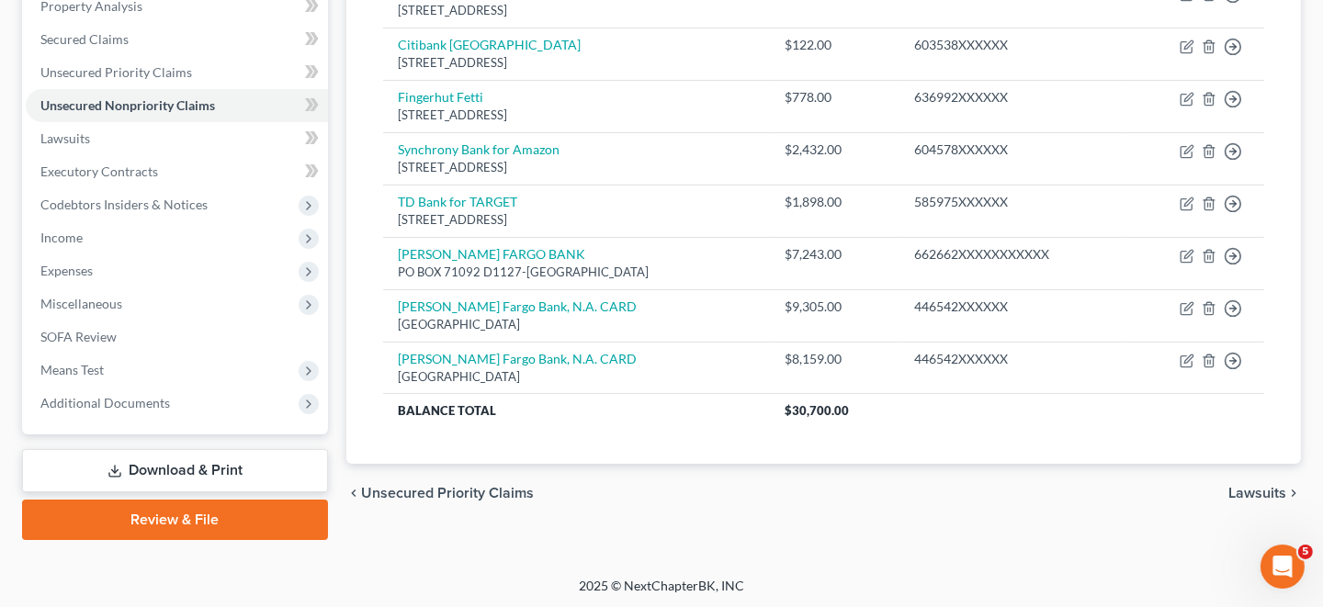
click at [1262, 488] on span "Lawsuits" at bounding box center [1257, 493] width 58 height 15
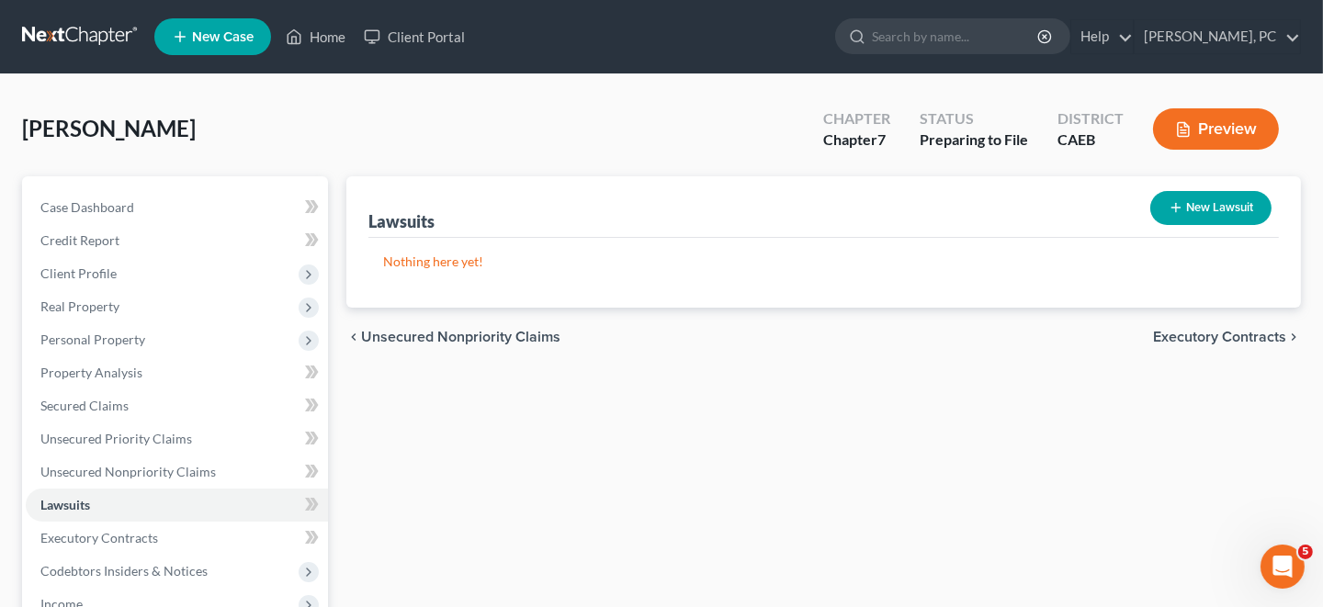
click at [1204, 335] on span "Executory Contracts" at bounding box center [1219, 337] width 133 height 15
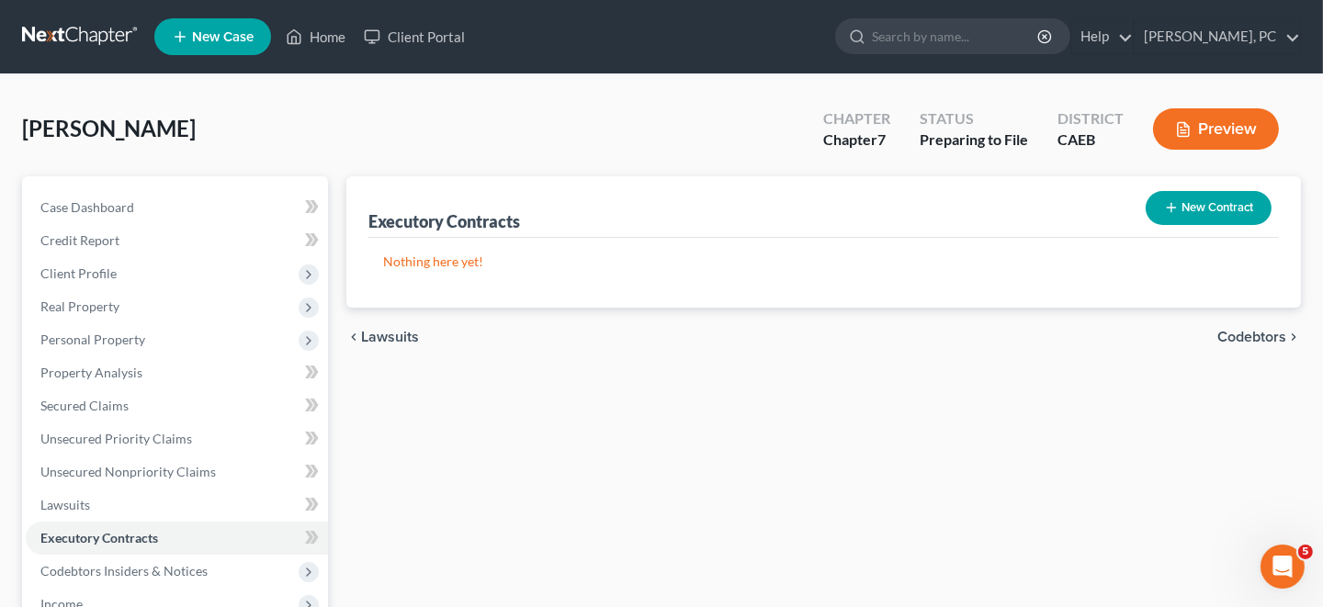
click at [1247, 337] on span "Codebtors" at bounding box center [1251, 337] width 69 height 15
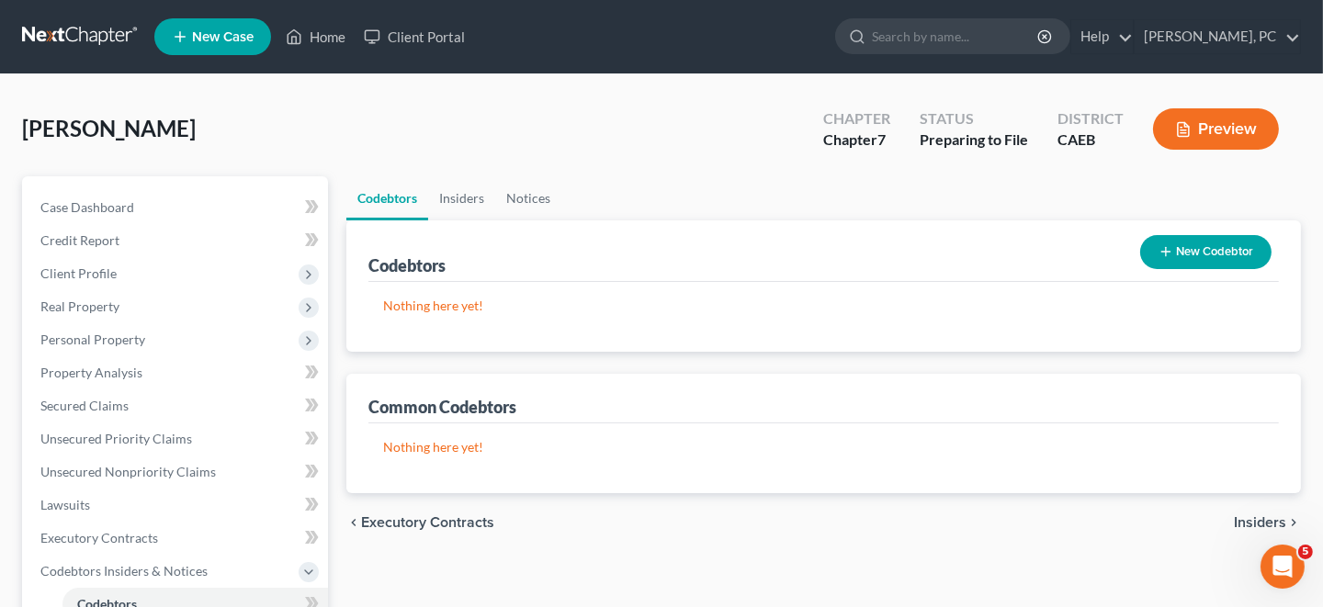
scroll to position [91, 0]
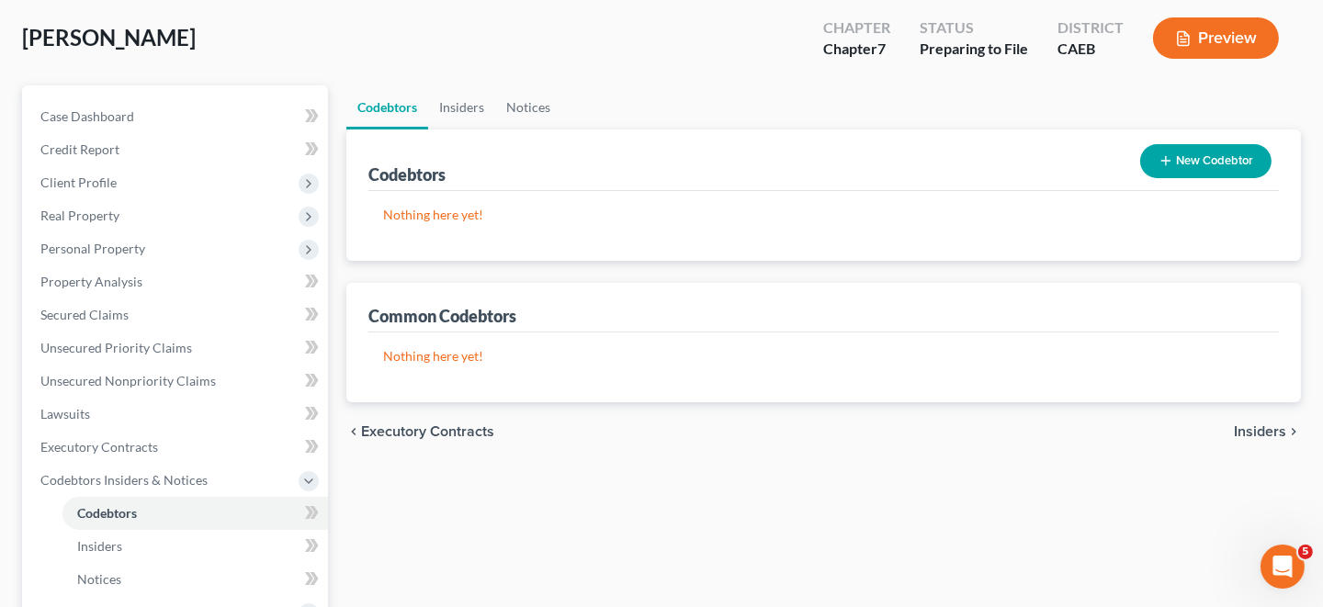
click at [1261, 425] on span "Insiders" at bounding box center [1260, 431] width 52 height 15
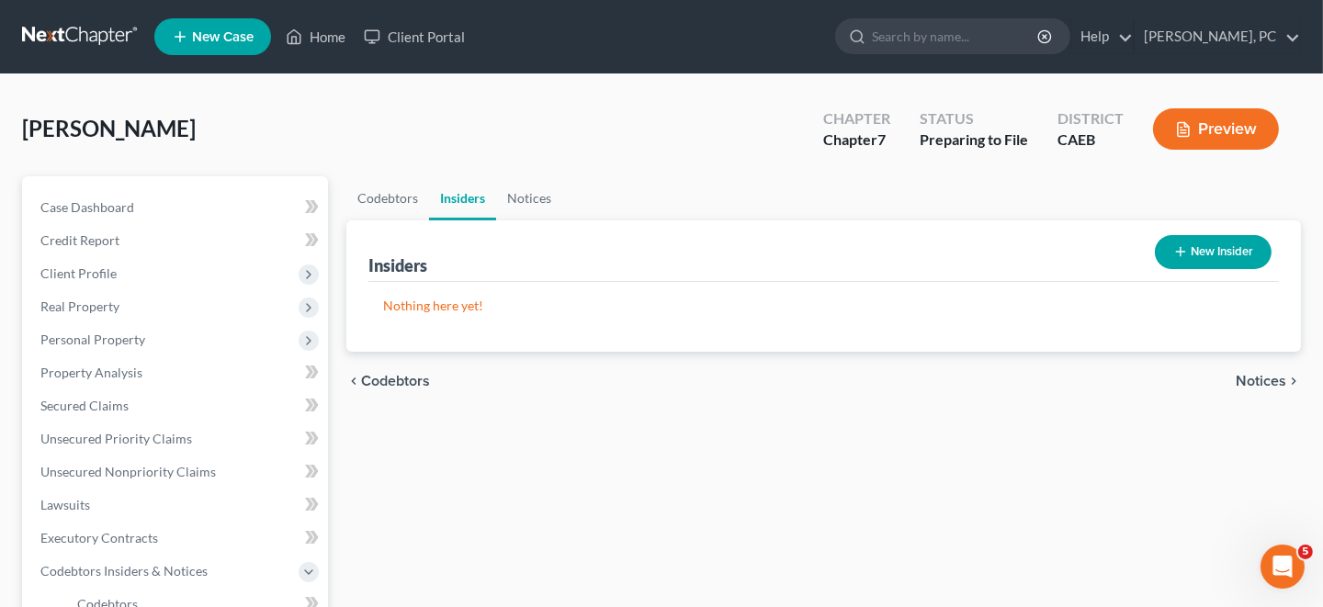
click at [1264, 379] on span "Notices" at bounding box center [1261, 381] width 51 height 15
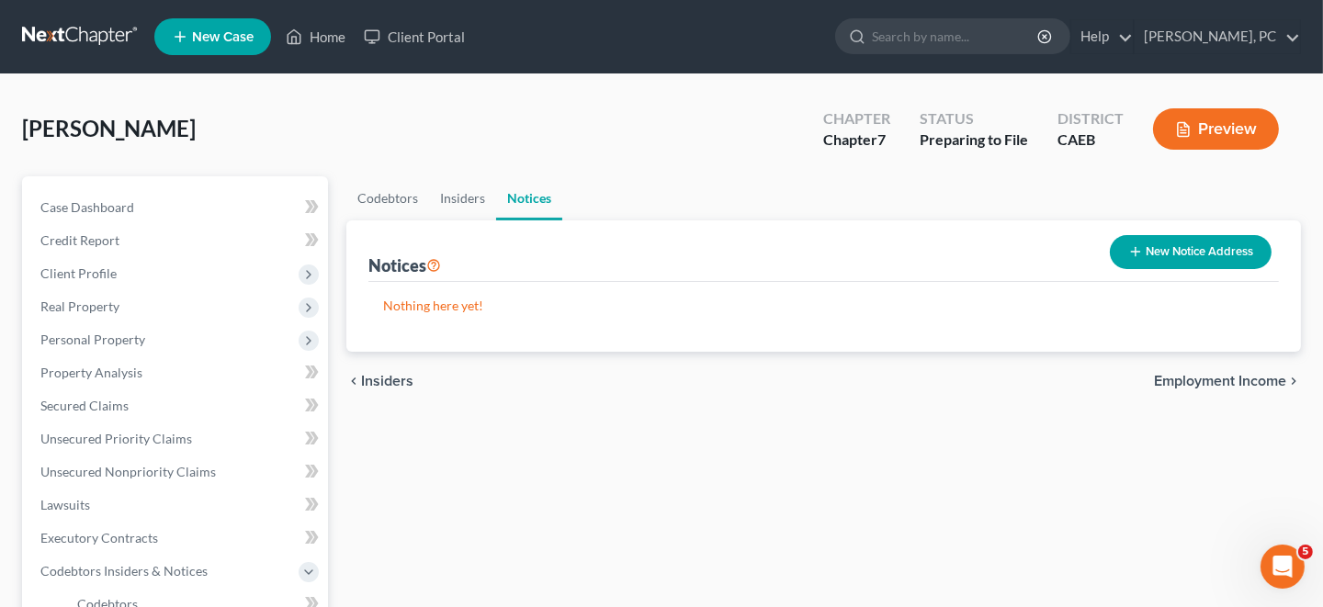
click at [1264, 379] on span "Employment Income" at bounding box center [1220, 381] width 132 height 15
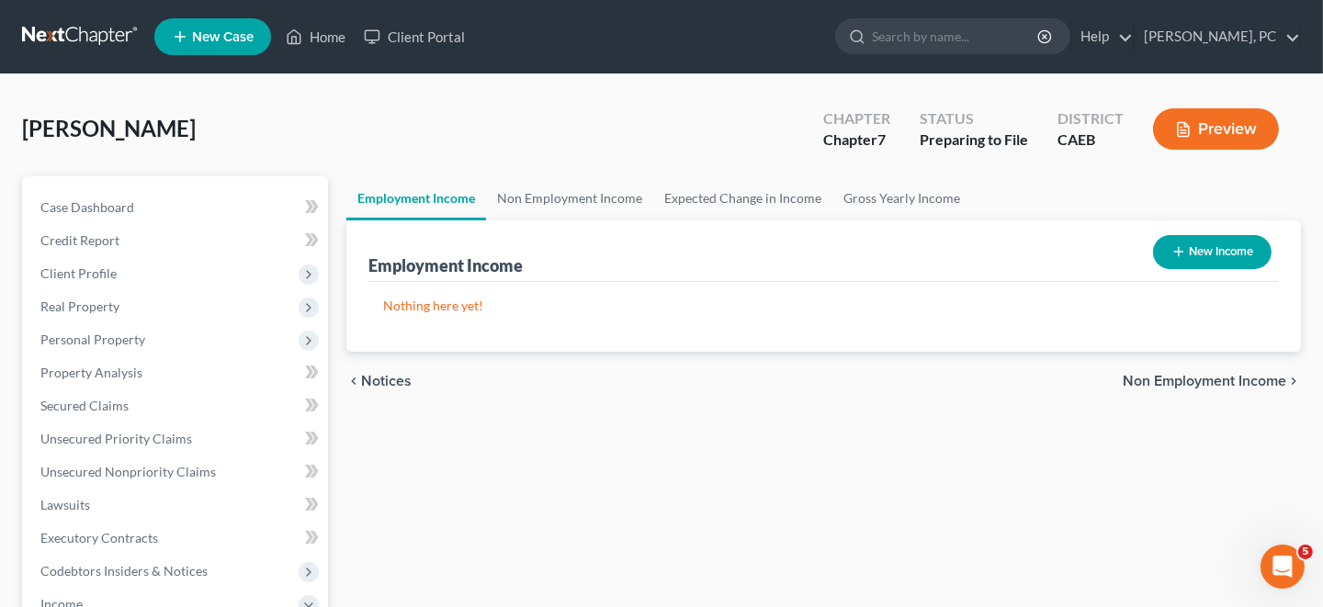
click at [1264, 379] on span "Non Employment Income" at bounding box center [1205, 381] width 164 height 15
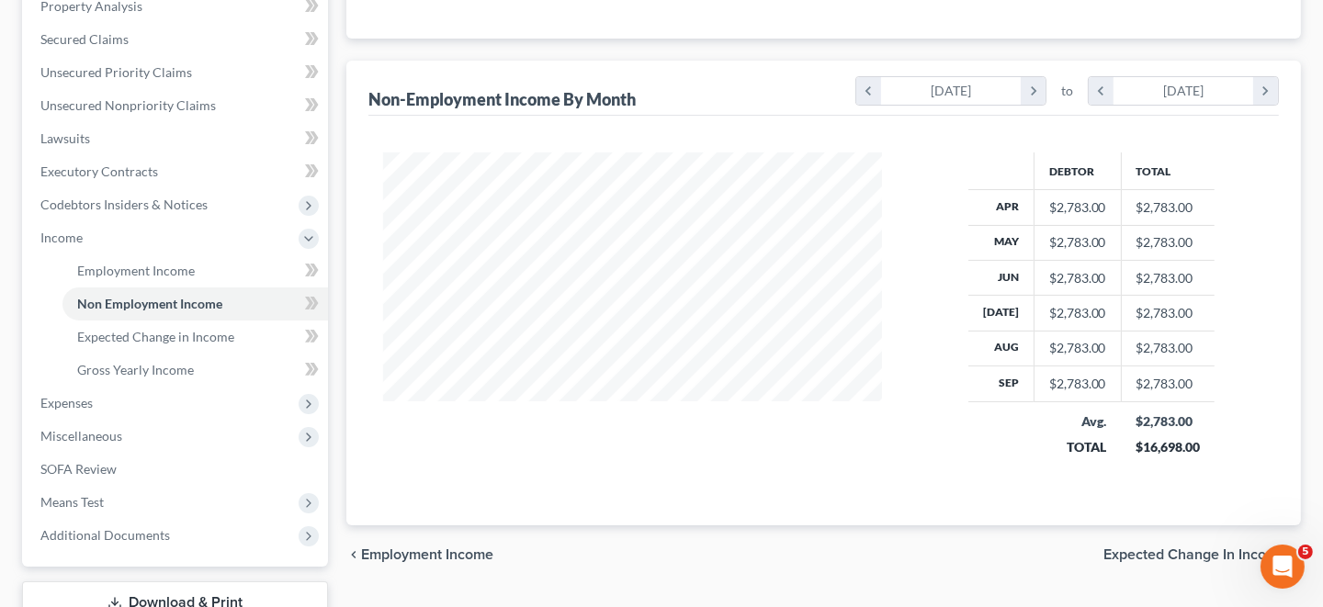
scroll to position [499, 0]
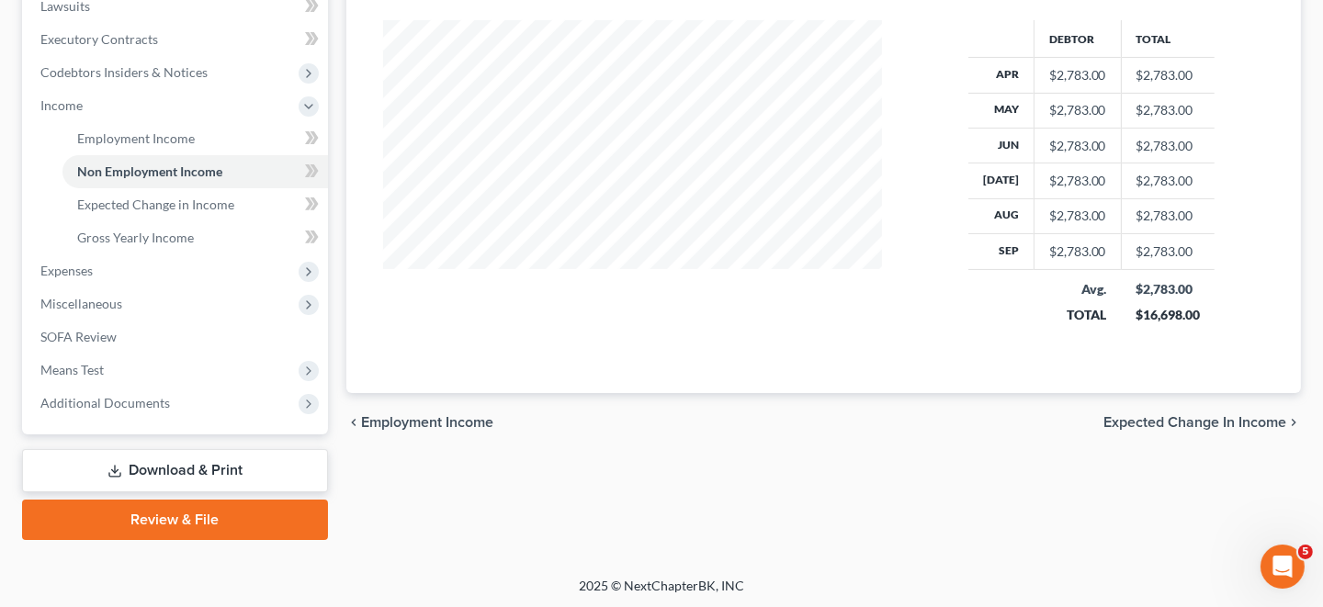
click at [1225, 420] on span "Expected Change in Income" at bounding box center [1194, 422] width 183 height 15
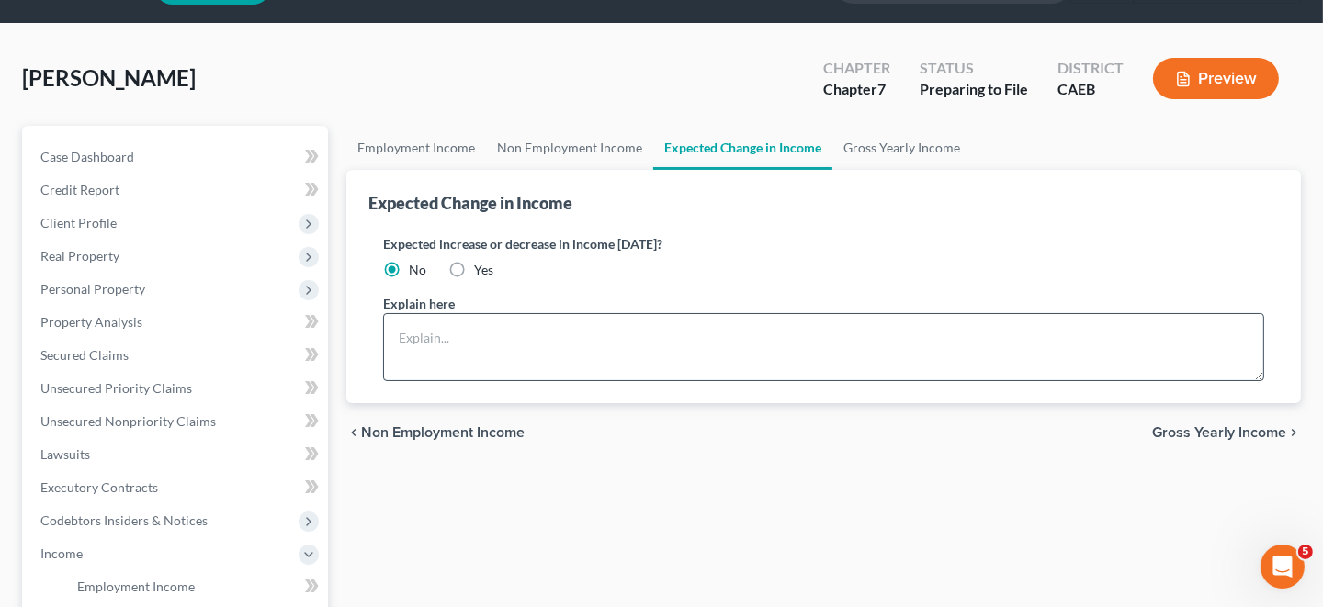
scroll to position [91, 0]
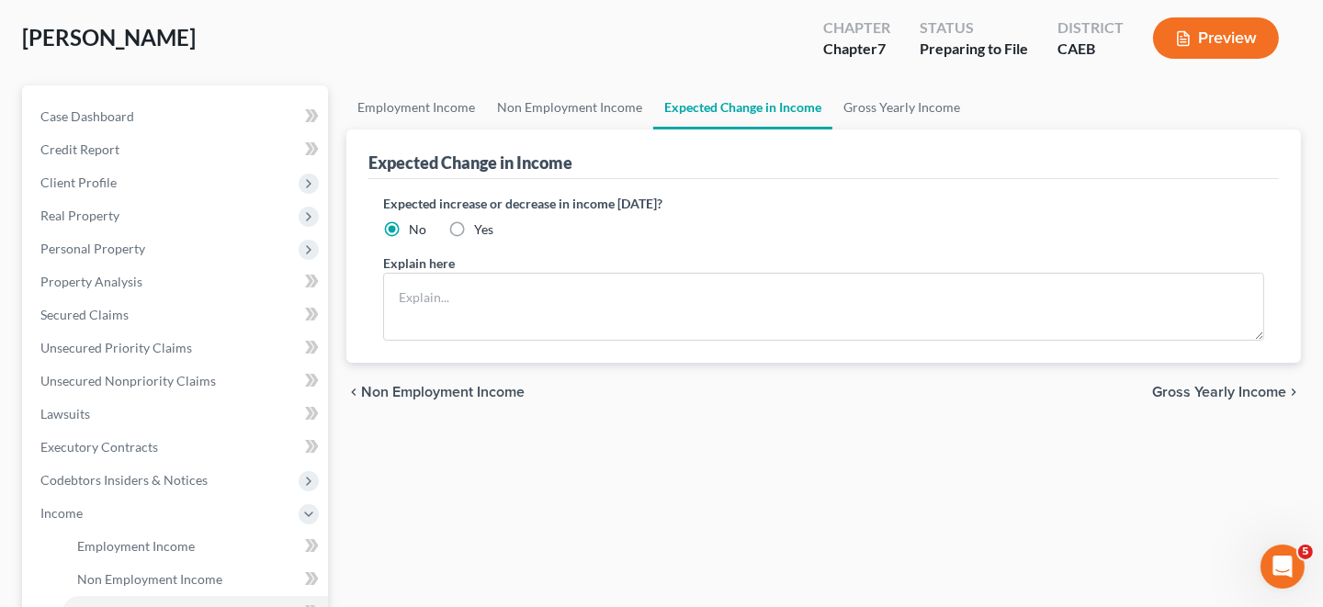
click at [1226, 388] on span "Gross Yearly Income" at bounding box center [1219, 392] width 134 height 15
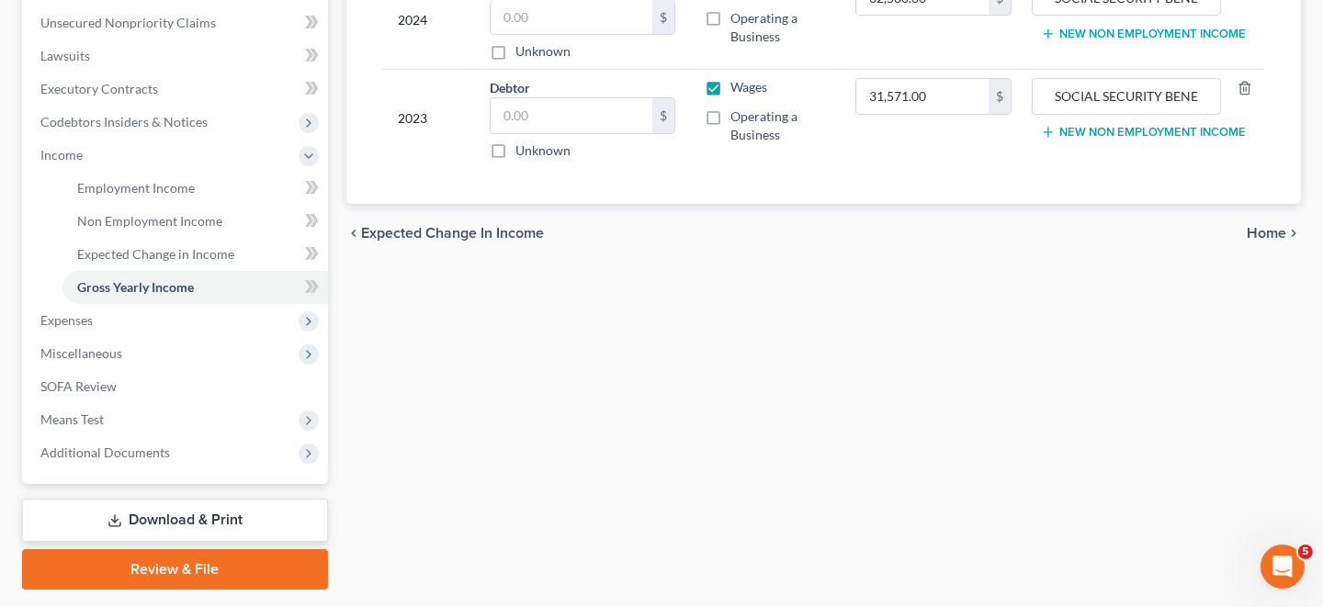
scroll to position [499, 0]
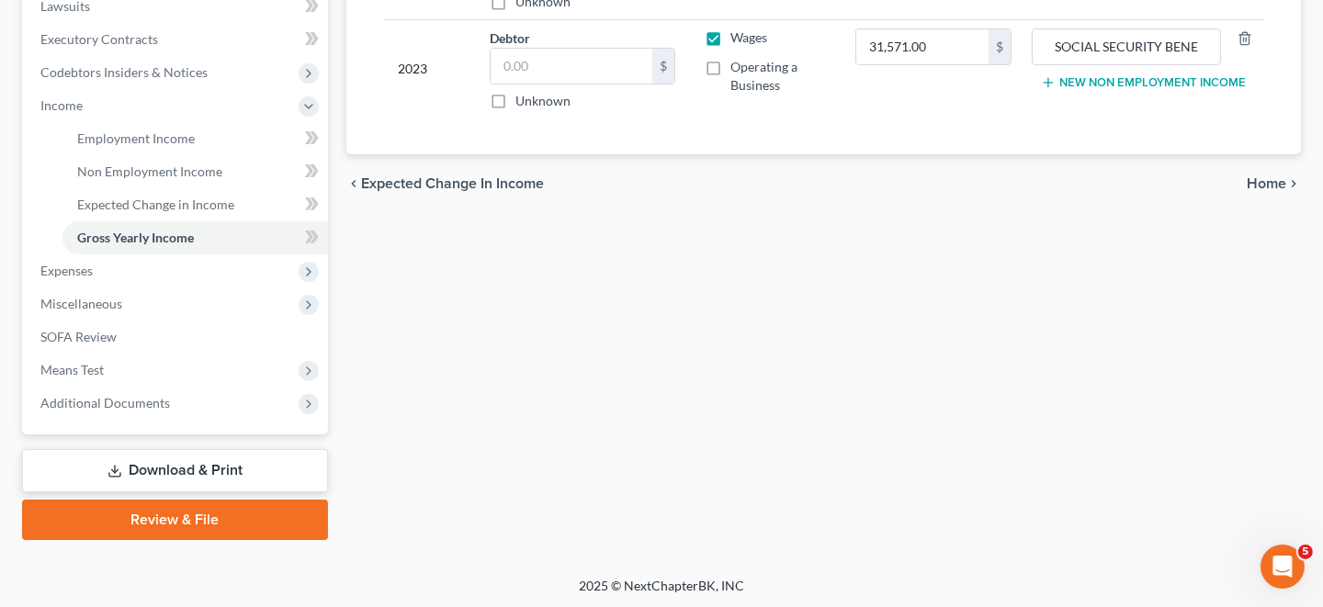
click at [1254, 181] on span "Home" at bounding box center [1267, 183] width 40 height 15
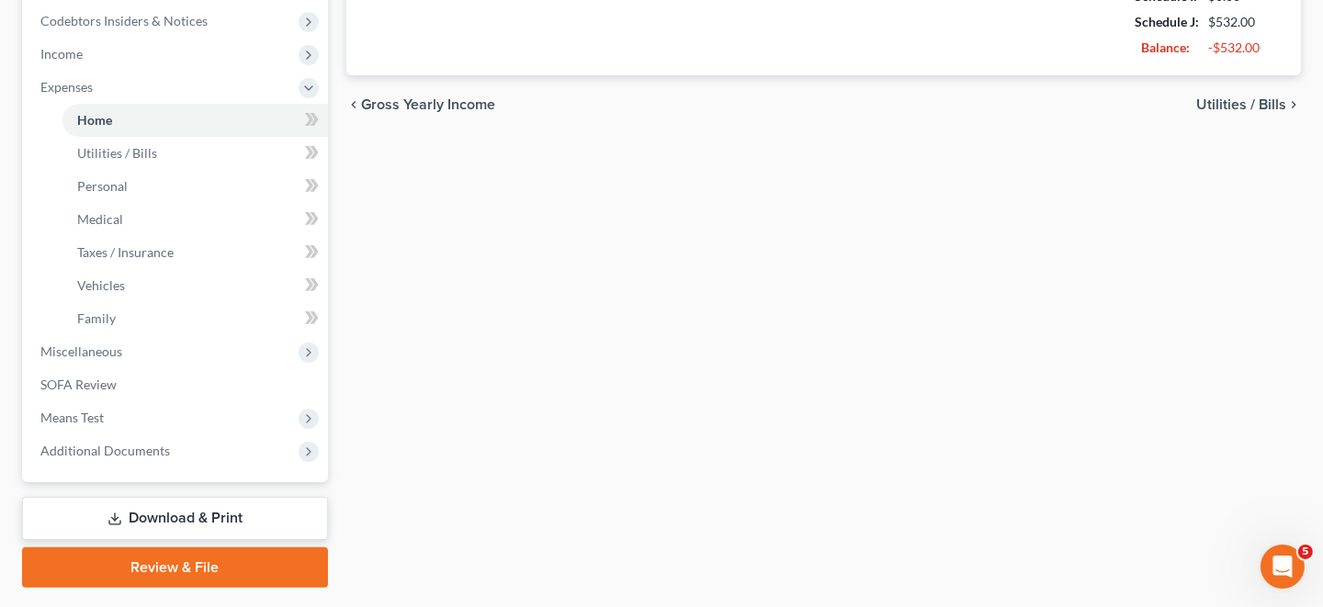
scroll to position [551, 0]
click at [1273, 100] on span "Utilities / Bills" at bounding box center [1241, 103] width 90 height 15
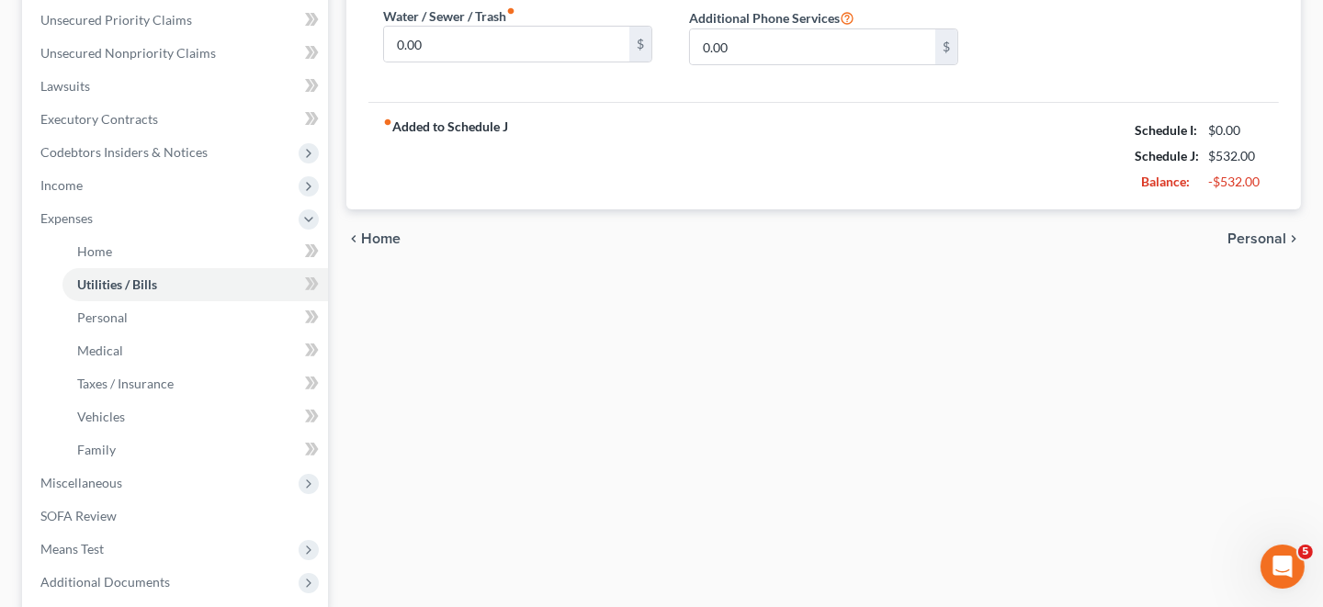
scroll to position [458, 0]
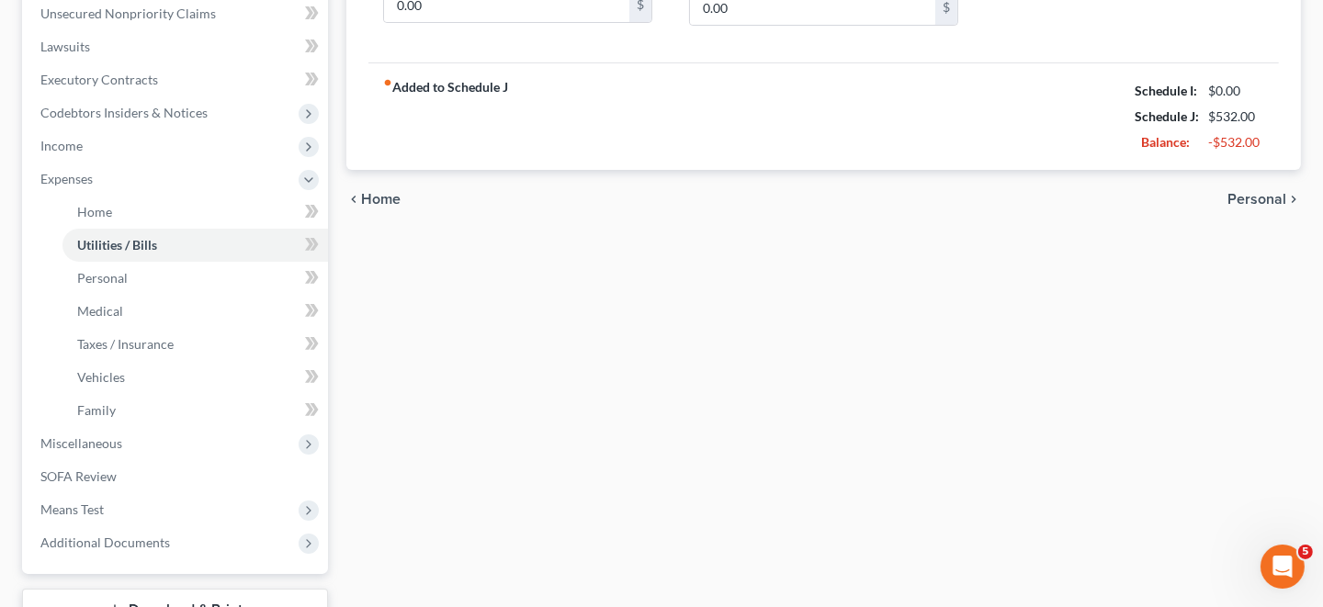
click at [1257, 198] on span "Personal" at bounding box center [1256, 199] width 59 height 15
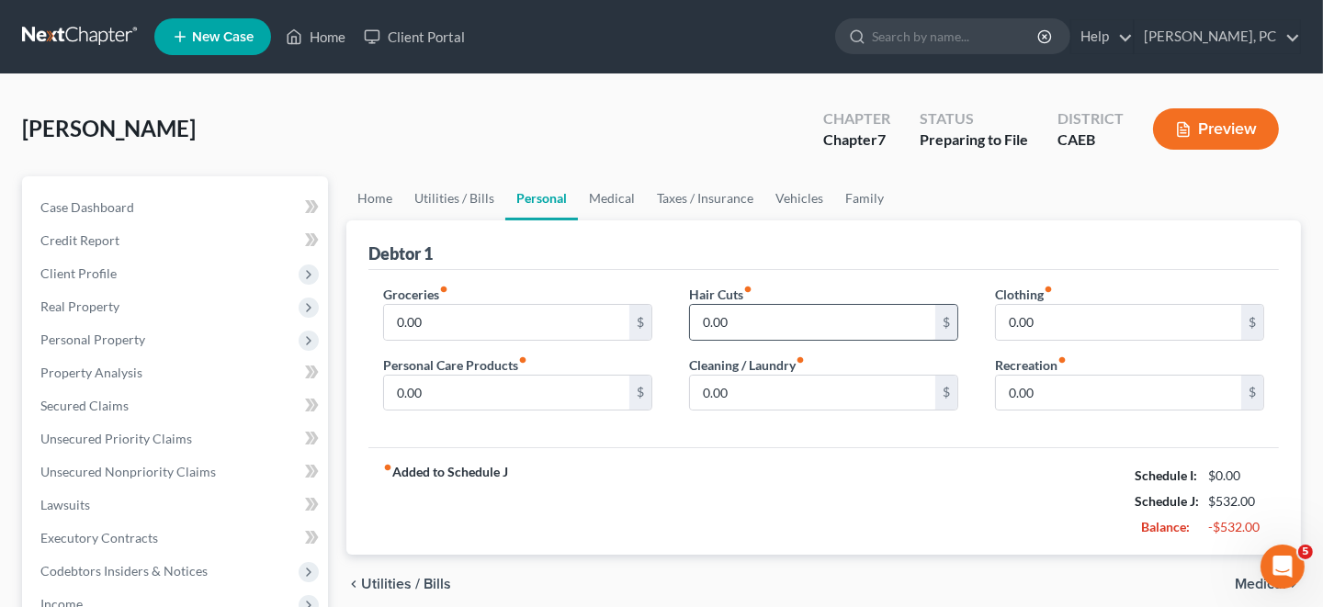
click at [952, 322] on div "$" at bounding box center [946, 322] width 22 height 35
click at [796, 322] on input "0.00" at bounding box center [812, 322] width 245 height 35
click at [496, 390] on input "0.00" at bounding box center [506, 393] width 245 height 35
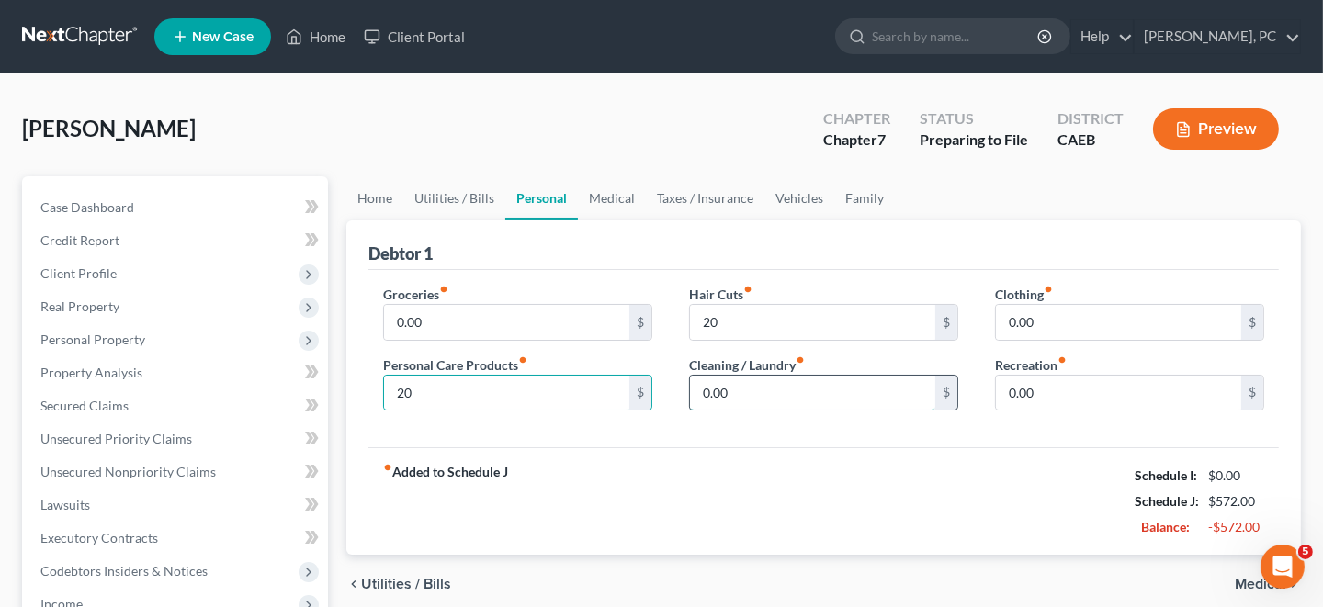
click at [769, 394] on input "0.00" at bounding box center [812, 393] width 245 height 35
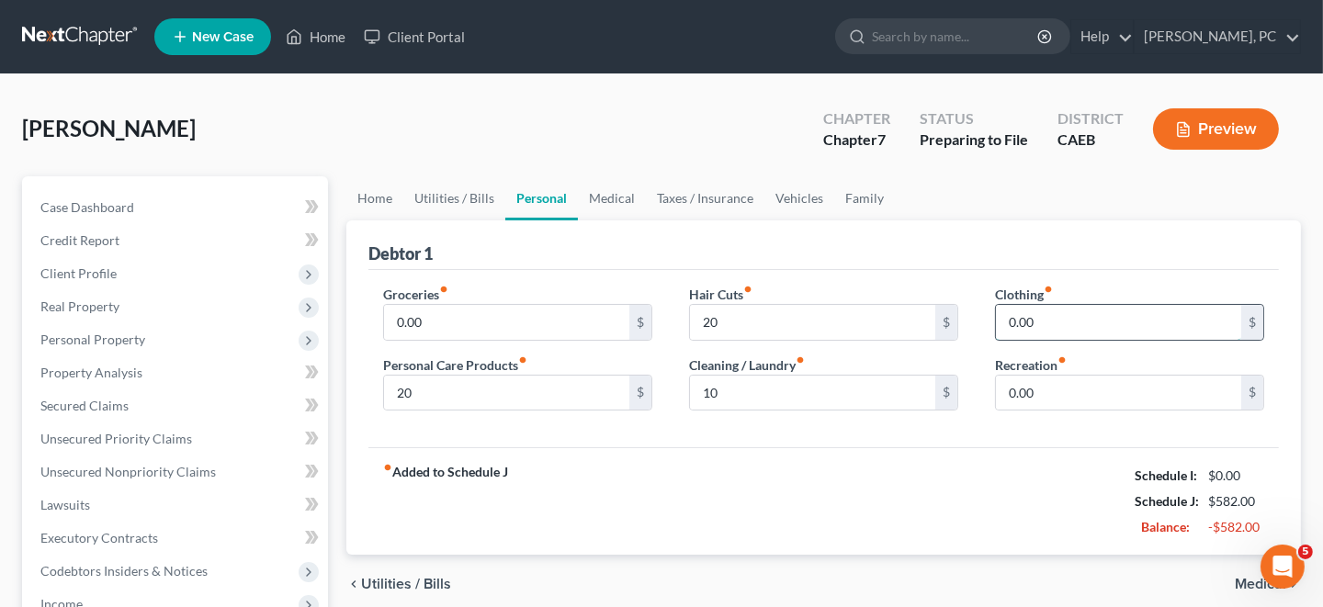
click at [1066, 326] on input "0.00" at bounding box center [1118, 322] width 245 height 35
click at [433, 323] on input "0.00" at bounding box center [506, 322] width 245 height 35
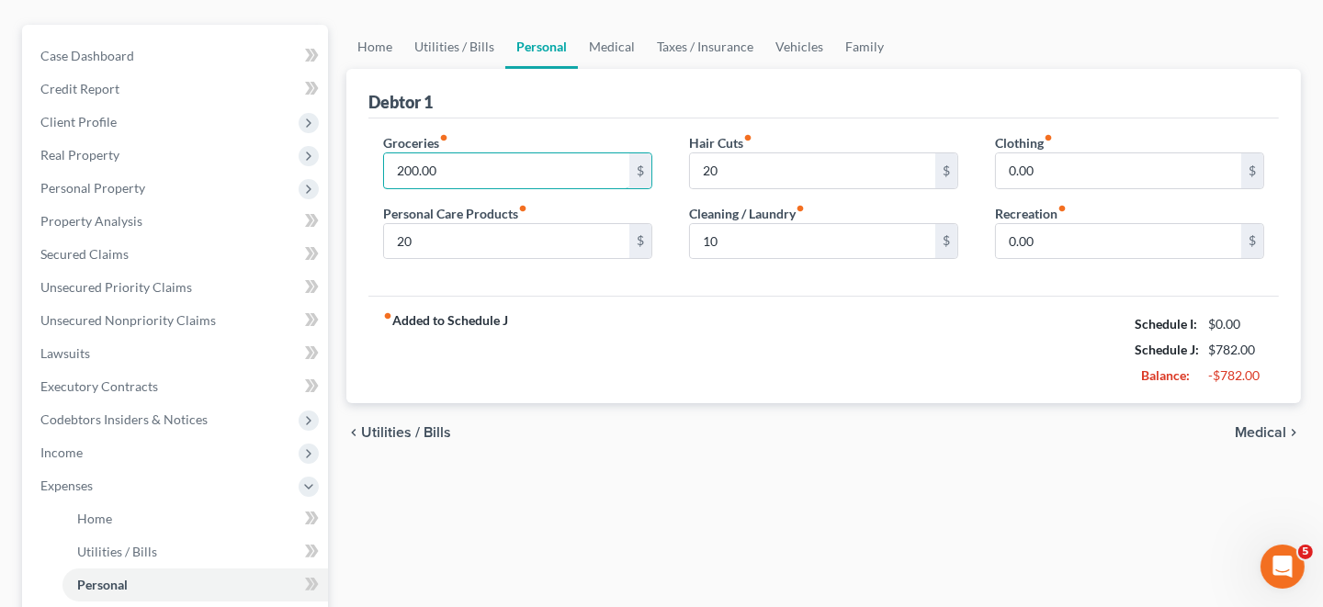
scroll to position [183, 0]
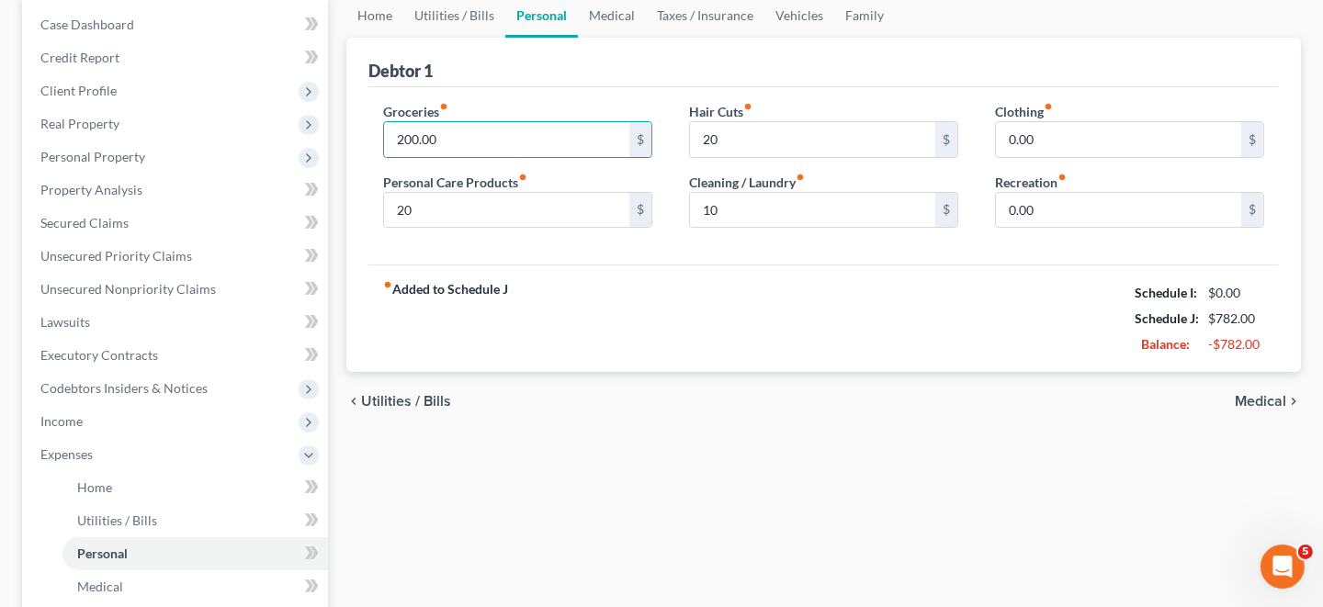
click at [1247, 399] on span "Medical" at bounding box center [1260, 401] width 51 height 15
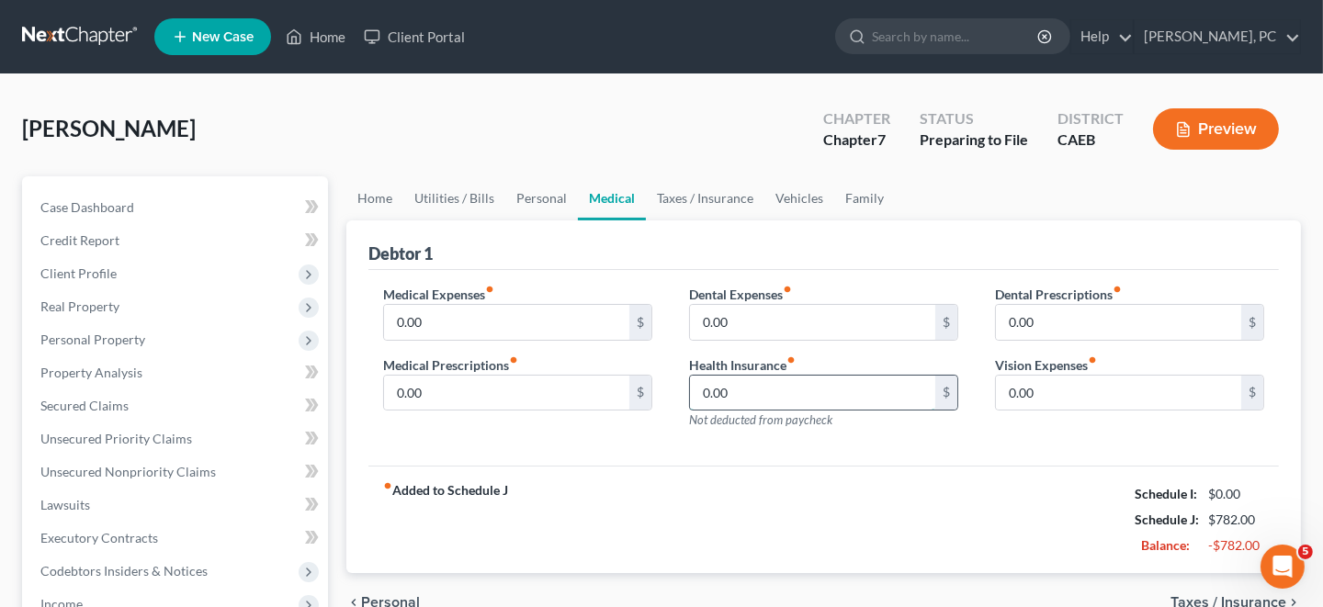
click at [743, 391] on input "0.00" at bounding box center [812, 393] width 245 height 35
click at [845, 440] on div "Dental Expenses fiber_manual_record 0.00 $ Health Insurance fiber_manual_record…" at bounding box center [824, 365] width 306 height 160
click at [434, 390] on input "0.00" at bounding box center [506, 393] width 245 height 35
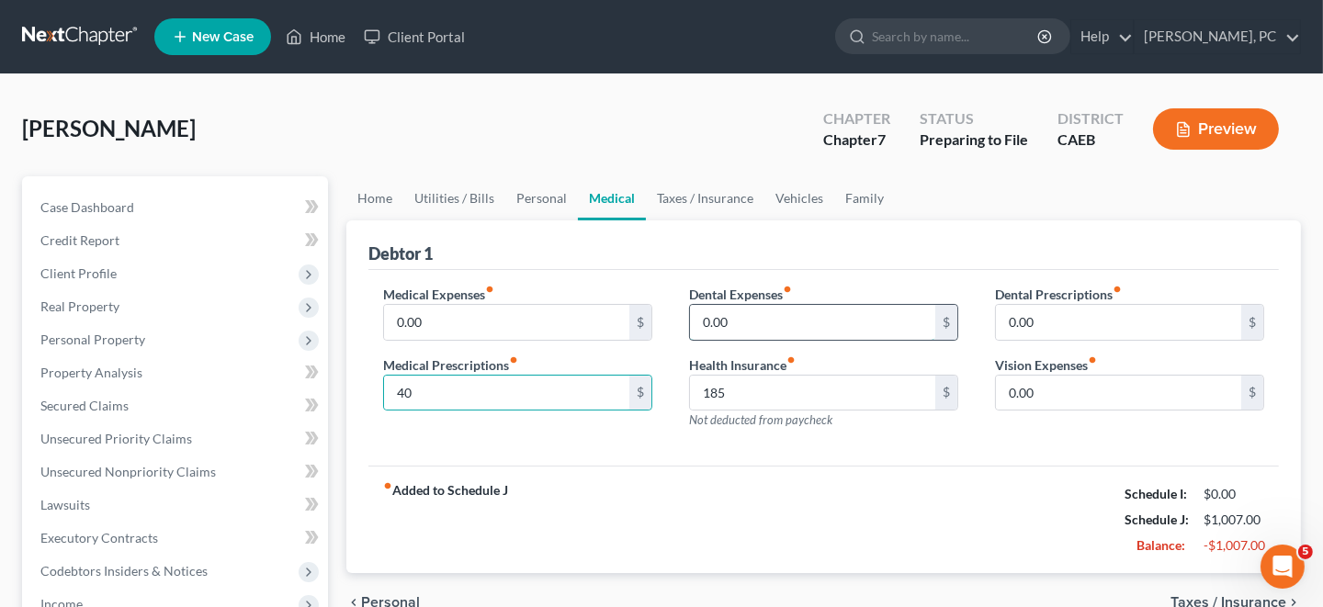
click at [730, 320] on input "0.00" at bounding box center [812, 322] width 245 height 35
click at [1050, 397] on input "0.00" at bounding box center [1118, 393] width 245 height 35
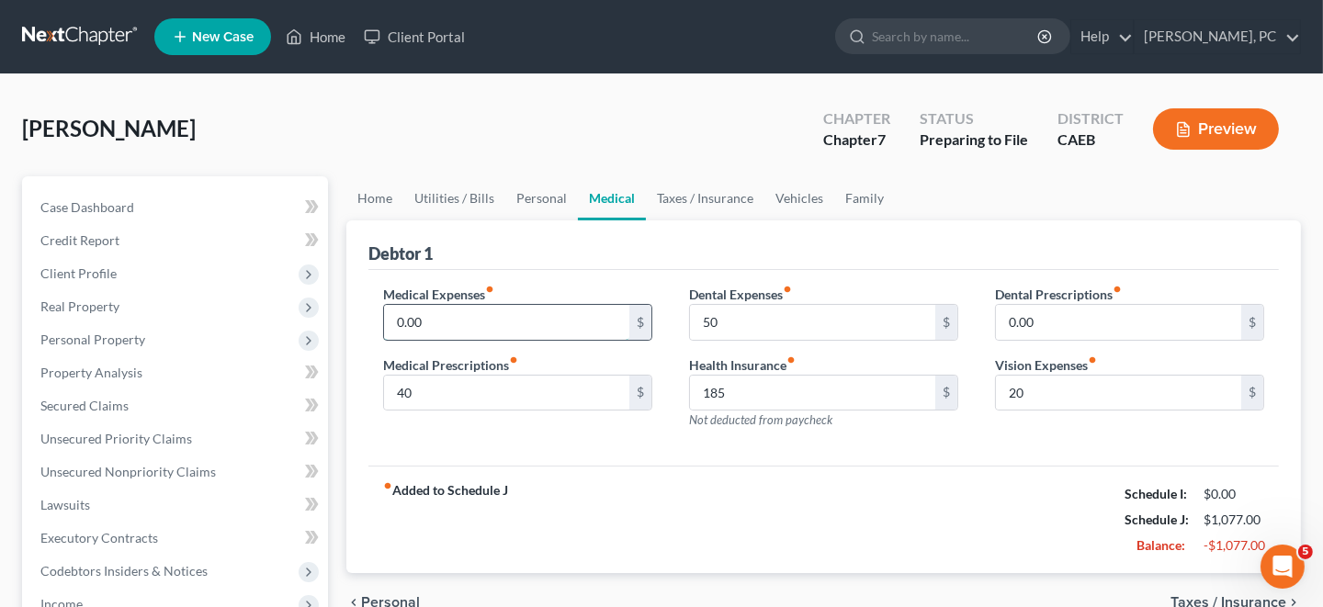
click at [439, 318] on input "0.00" at bounding box center [506, 322] width 245 height 35
click at [941, 448] on div "Medical Expenses fiber_manual_record 50 $ Medical Prescriptions fiber_manual_re…" at bounding box center [823, 368] width 910 height 197
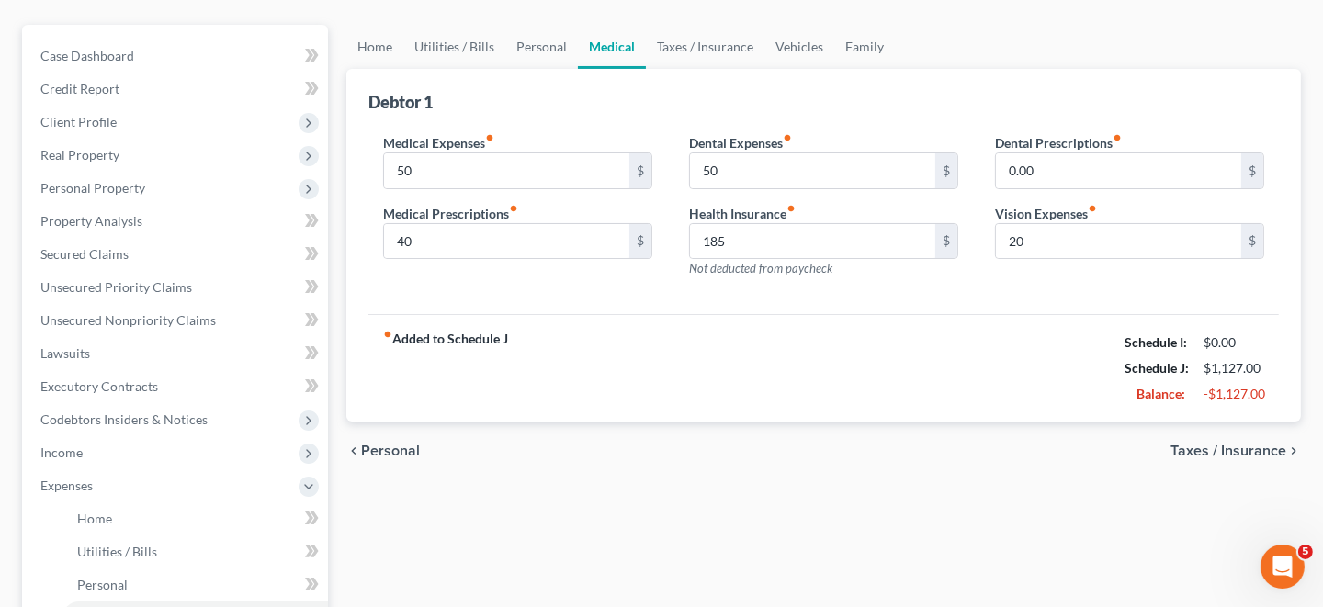
scroll to position [183, 0]
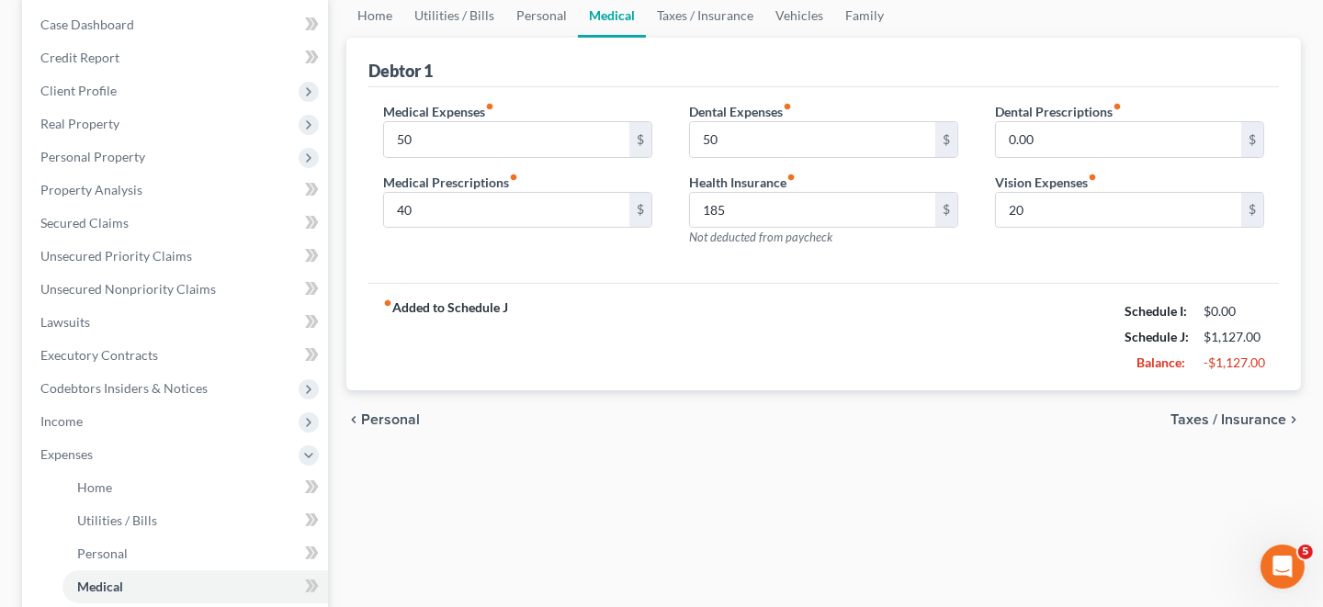
click at [1244, 418] on span "Taxes / Insurance" at bounding box center [1228, 420] width 116 height 15
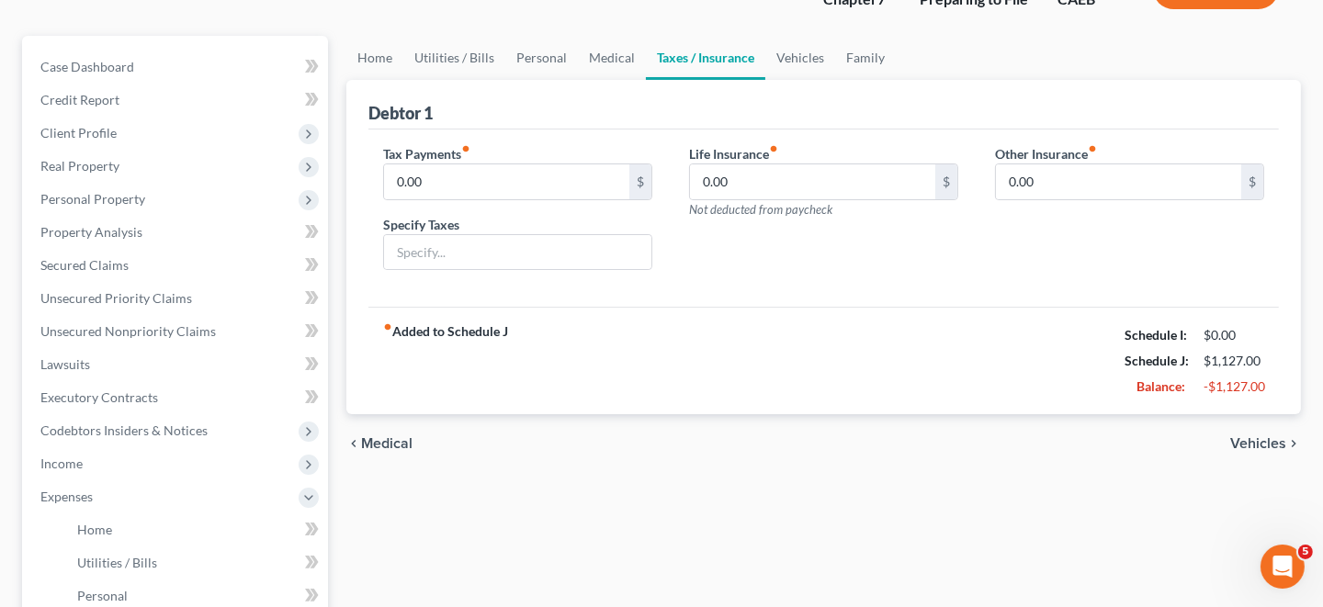
scroll to position [183, 0]
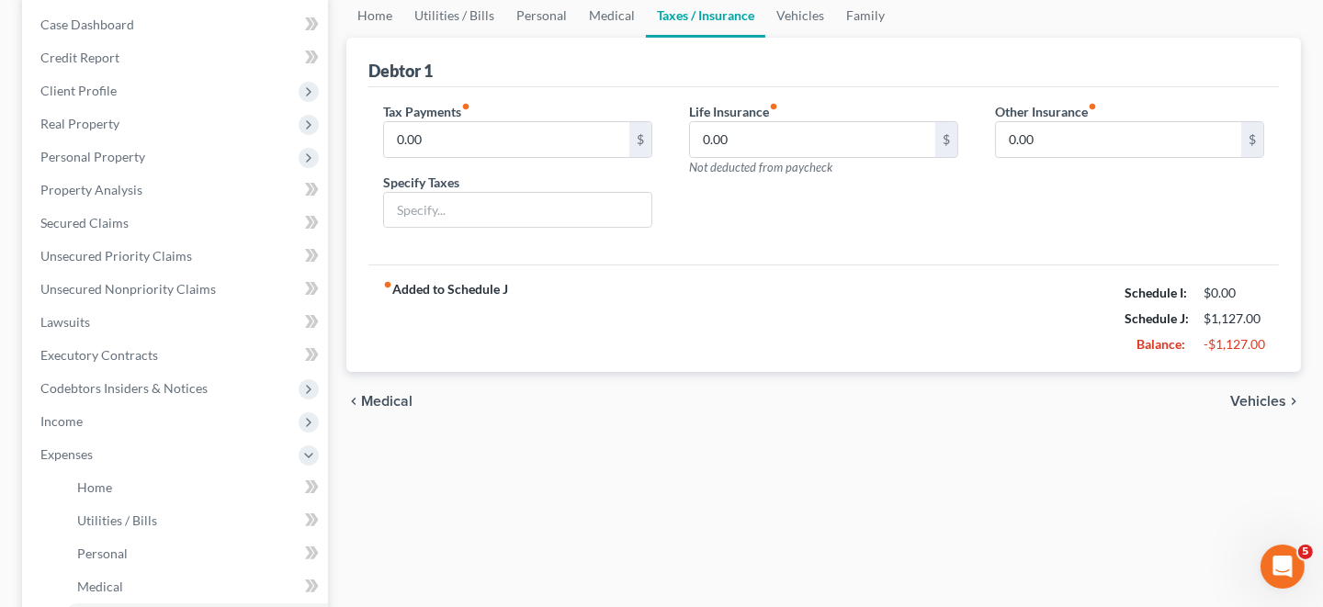
click at [1244, 394] on span "Vehicles" at bounding box center [1258, 401] width 56 height 15
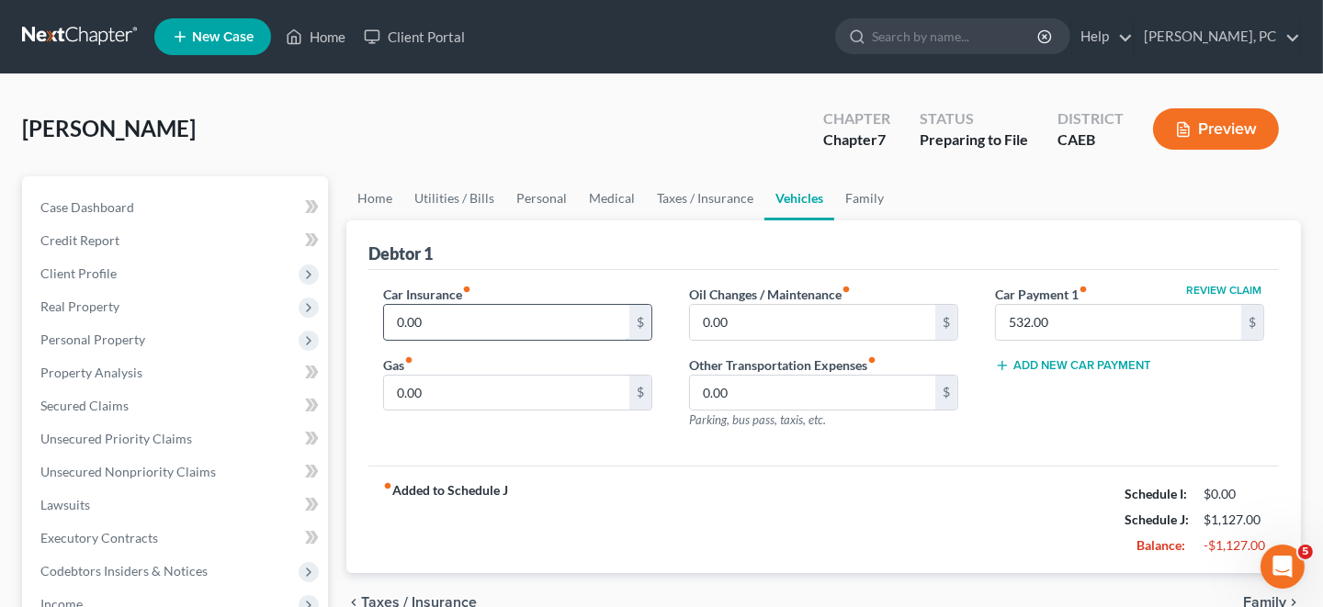
click at [430, 318] on input "0.00" at bounding box center [506, 322] width 245 height 35
click at [759, 310] on input "0.00" at bounding box center [812, 322] width 245 height 35
click at [439, 393] on input "0.00" at bounding box center [506, 393] width 245 height 35
click at [764, 387] on input "0.00" at bounding box center [812, 393] width 245 height 35
click at [1034, 429] on div "Review Claim Car Payment 1 fiber_manual_record 532.00 $ Add New Car Payment" at bounding box center [1130, 365] width 306 height 160
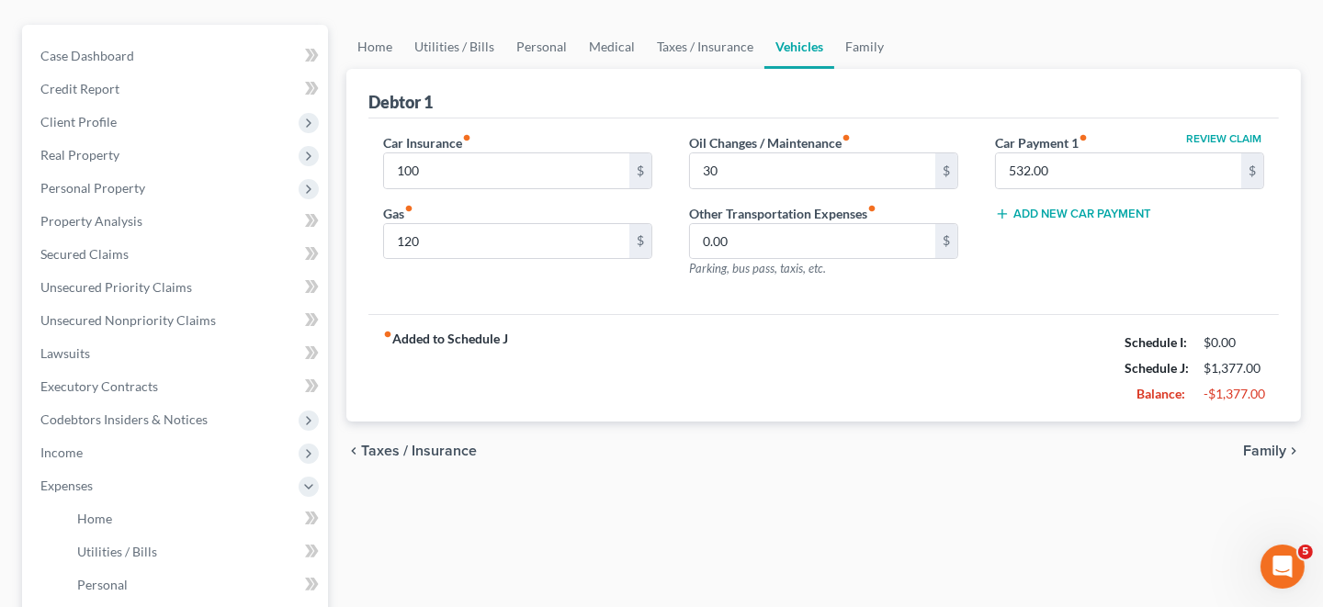
scroll to position [183, 0]
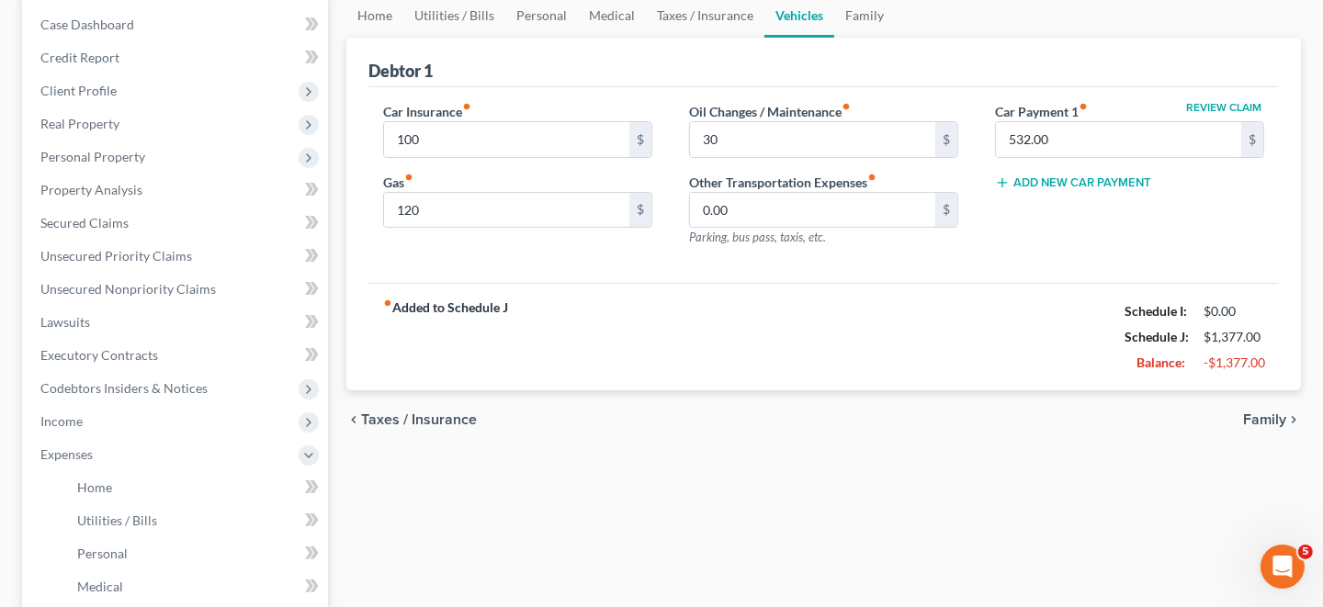
click at [1257, 416] on span "Family" at bounding box center [1264, 420] width 43 height 15
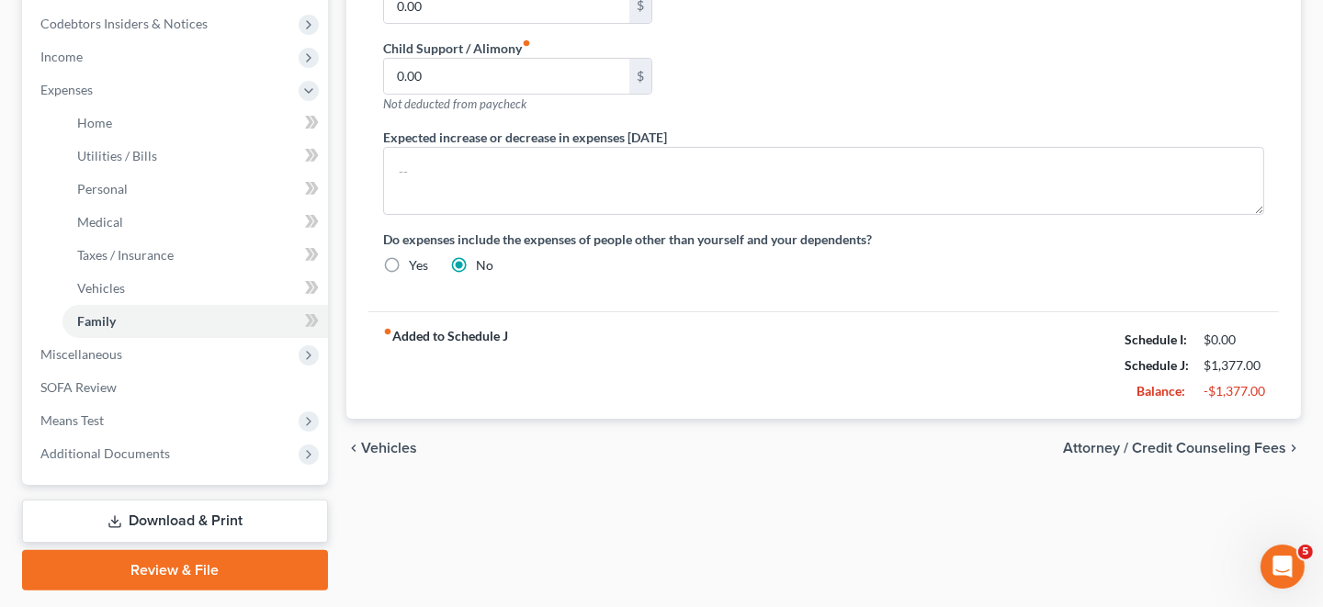
scroll to position [551, 0]
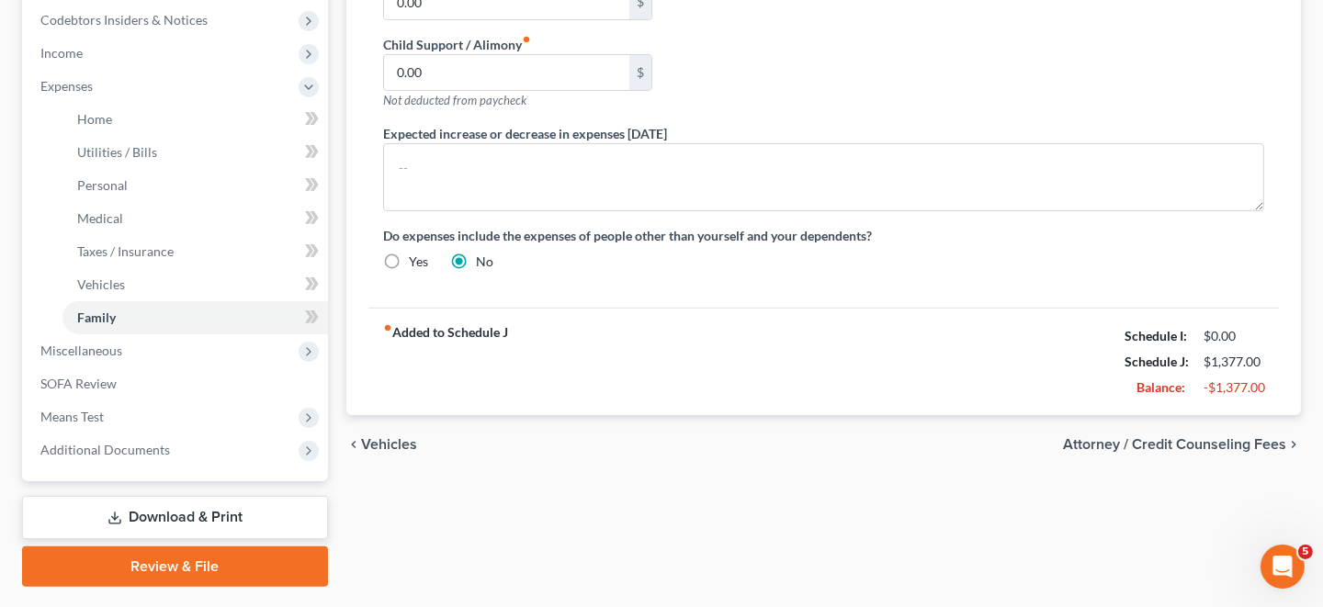
click at [1204, 440] on span "Attorney / Credit Counseling Fees" at bounding box center [1174, 444] width 223 height 15
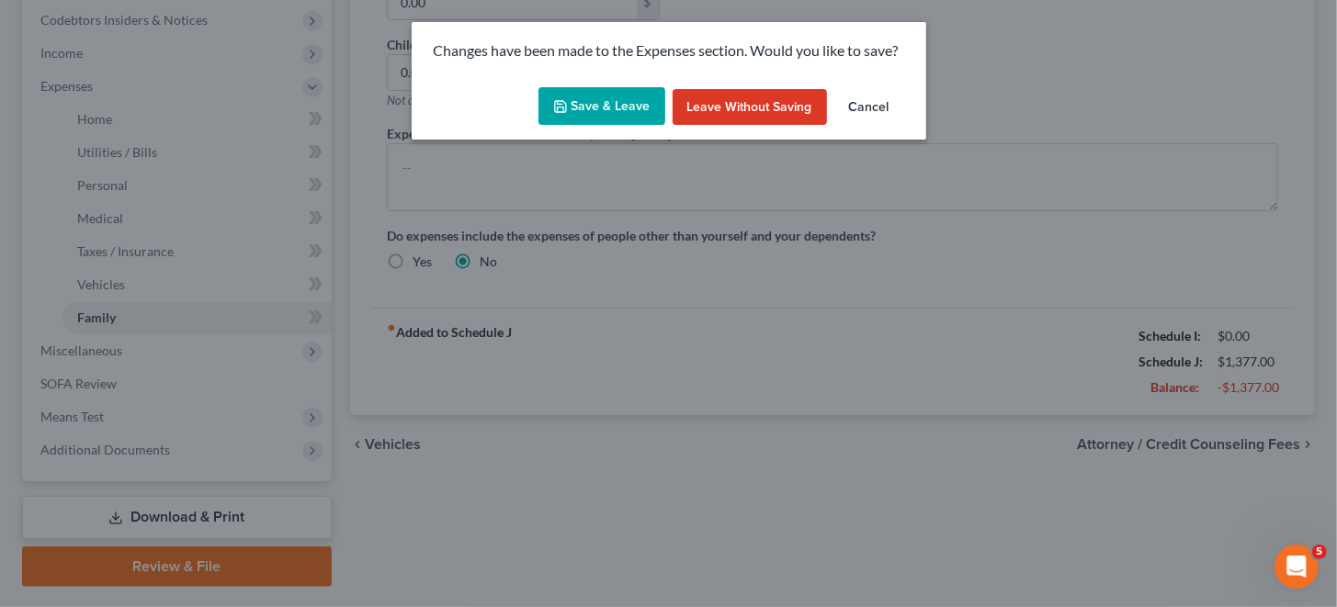
click at [639, 107] on button "Save & Leave" at bounding box center [601, 106] width 127 height 39
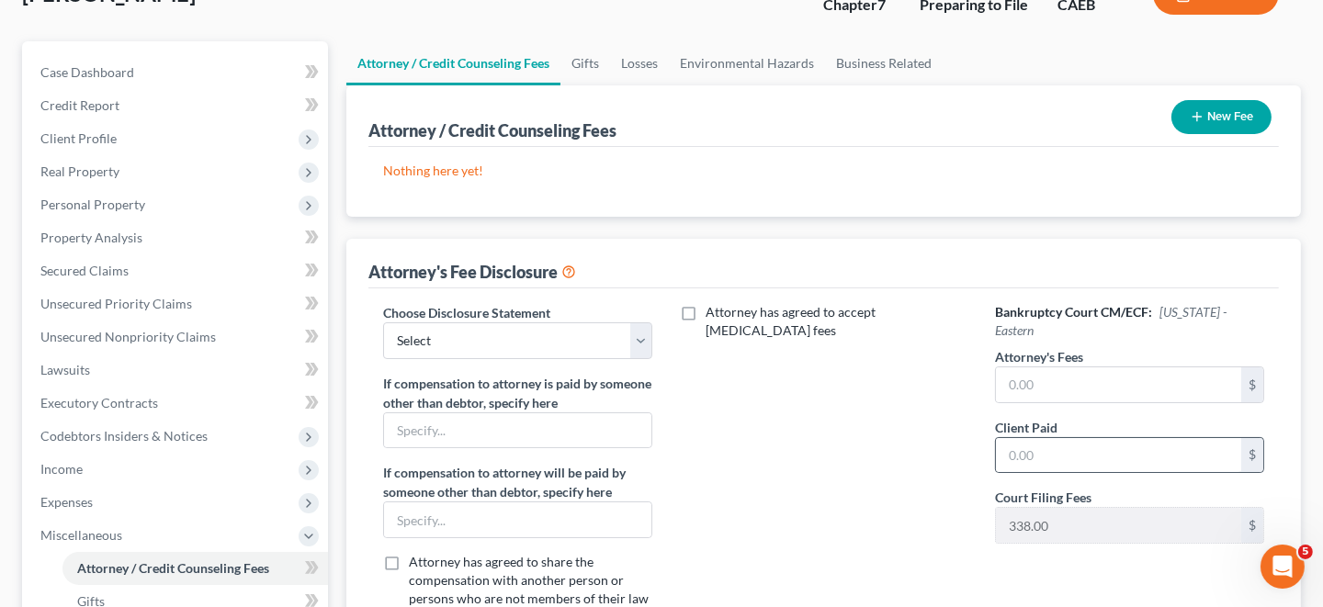
scroll to position [183, 0]
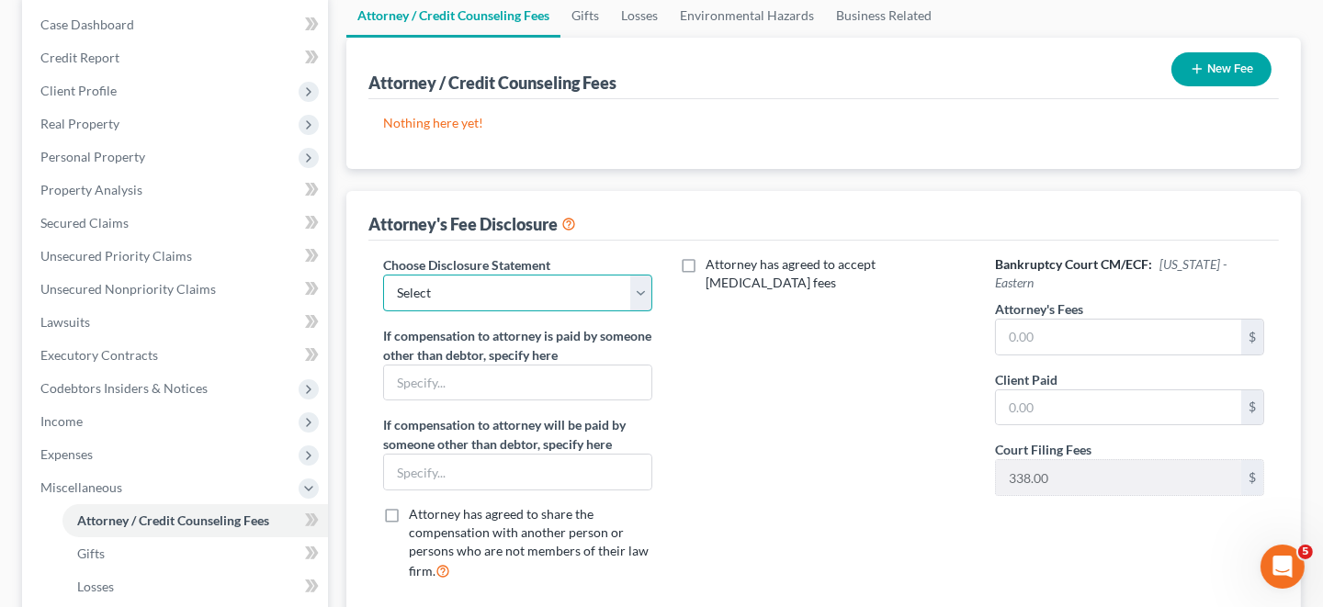
click at [641, 288] on select "Select Chapter 7 standard fee agreement" at bounding box center [517, 293] width 269 height 37
click at [383, 275] on select "Select Chapter 7 standard fee agreement" at bounding box center [517, 293] width 269 height 37
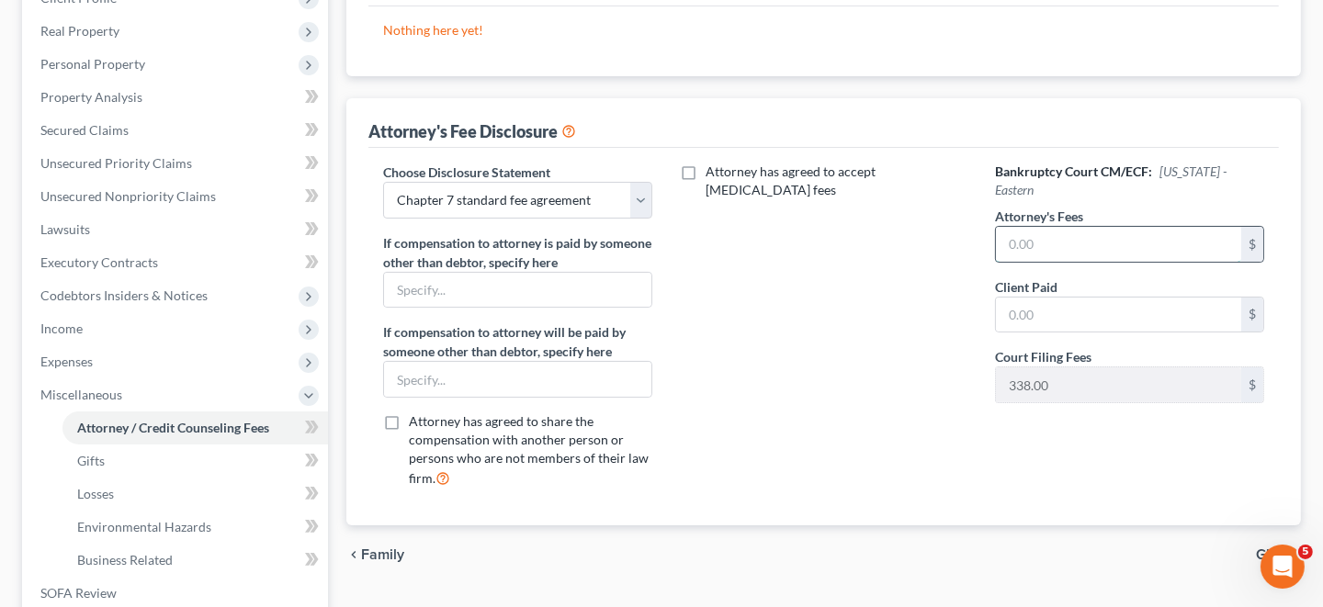
click at [1099, 227] on input "text" at bounding box center [1118, 244] width 245 height 35
drag, startPoint x: 1045, startPoint y: 221, endPoint x: 994, endPoint y: 227, distance: 50.8
click at [995, 227] on div "00 $" at bounding box center [1129, 244] width 269 height 37
click at [1007, 298] on input "text" at bounding box center [1118, 315] width 245 height 35
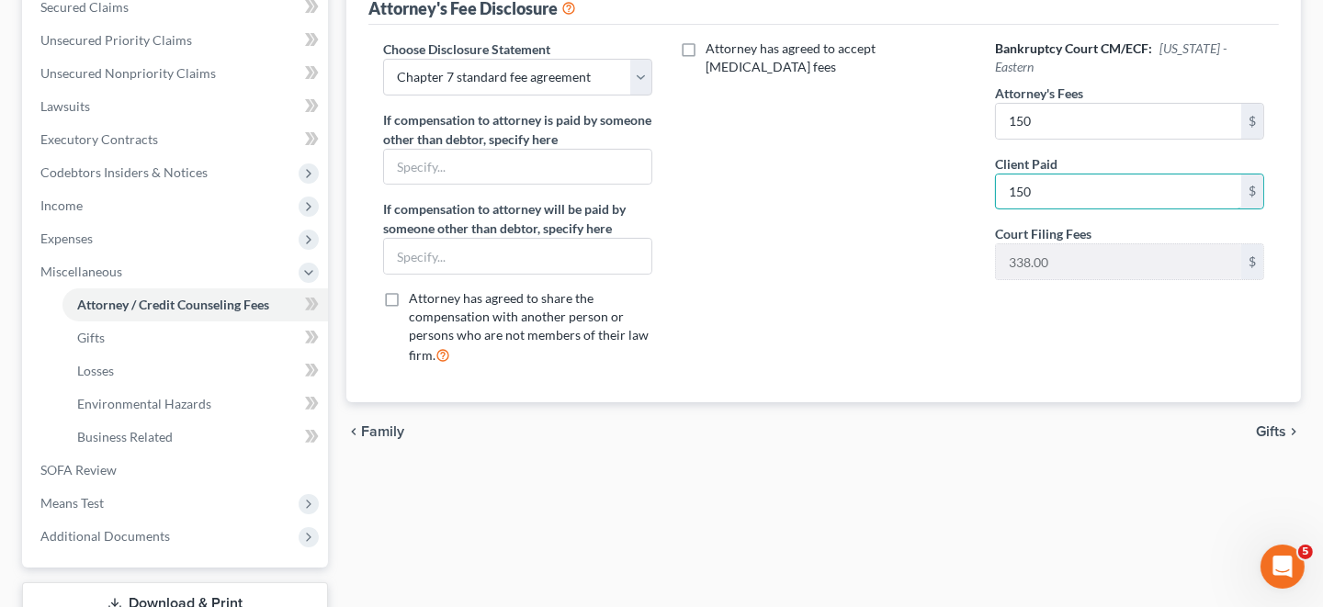
scroll to position [458, 0]
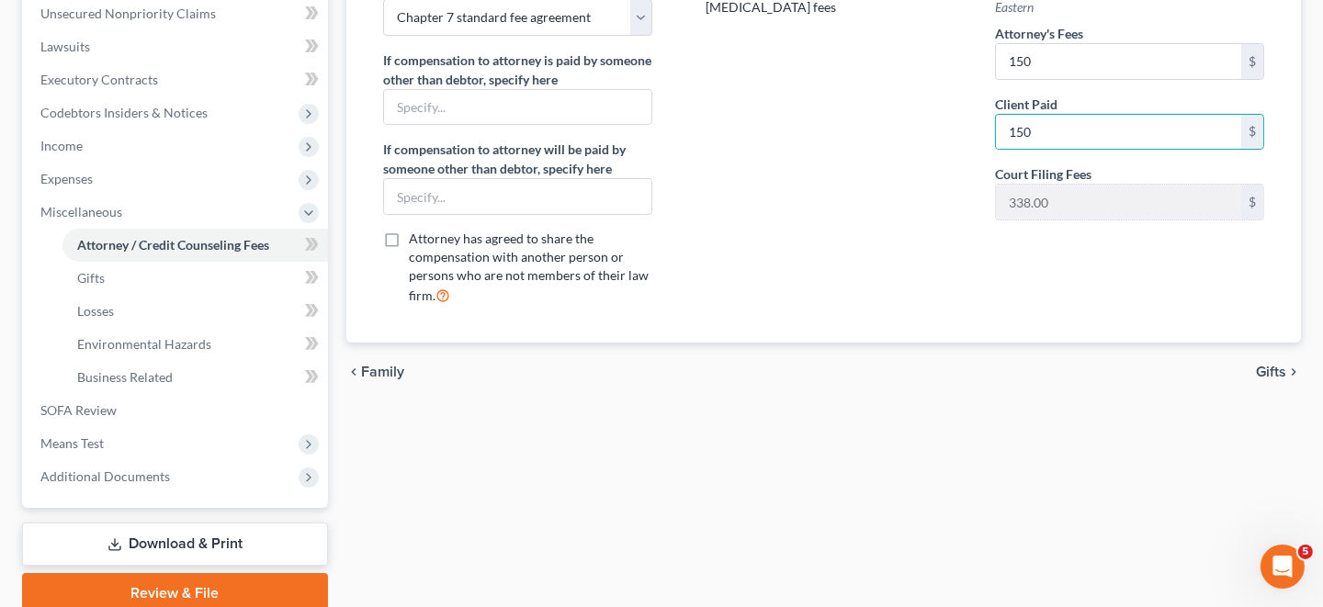
click at [1276, 367] on span "Gifts" at bounding box center [1271, 372] width 30 height 15
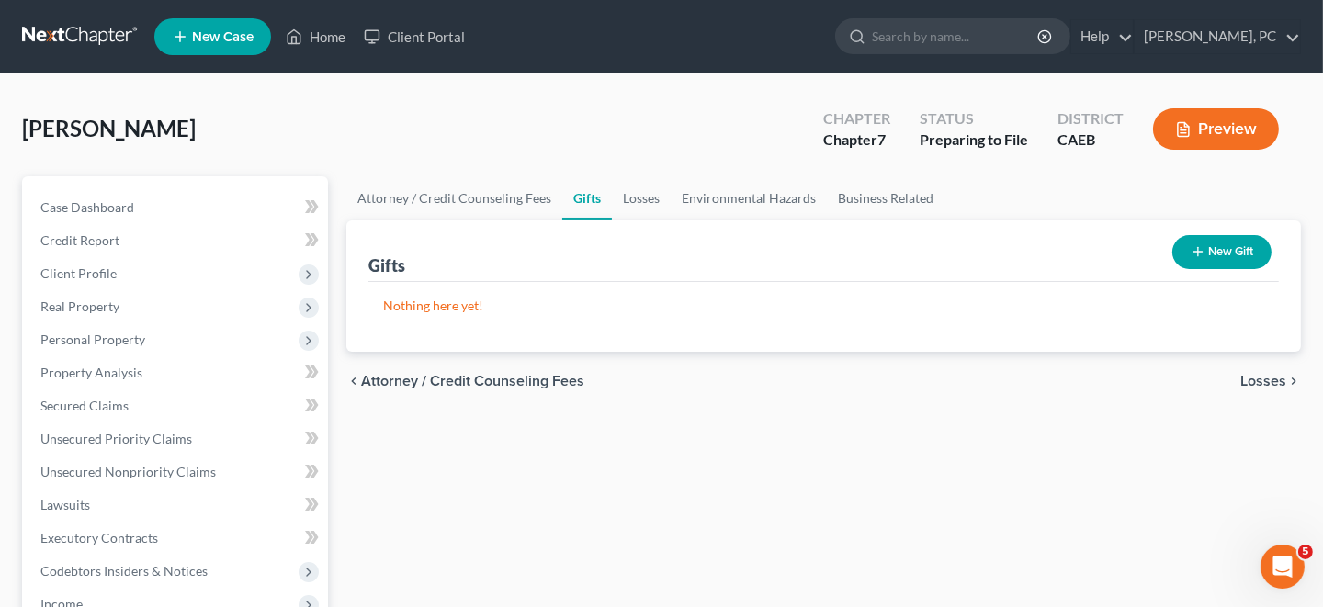
click at [1258, 379] on span "Losses" at bounding box center [1263, 381] width 46 height 15
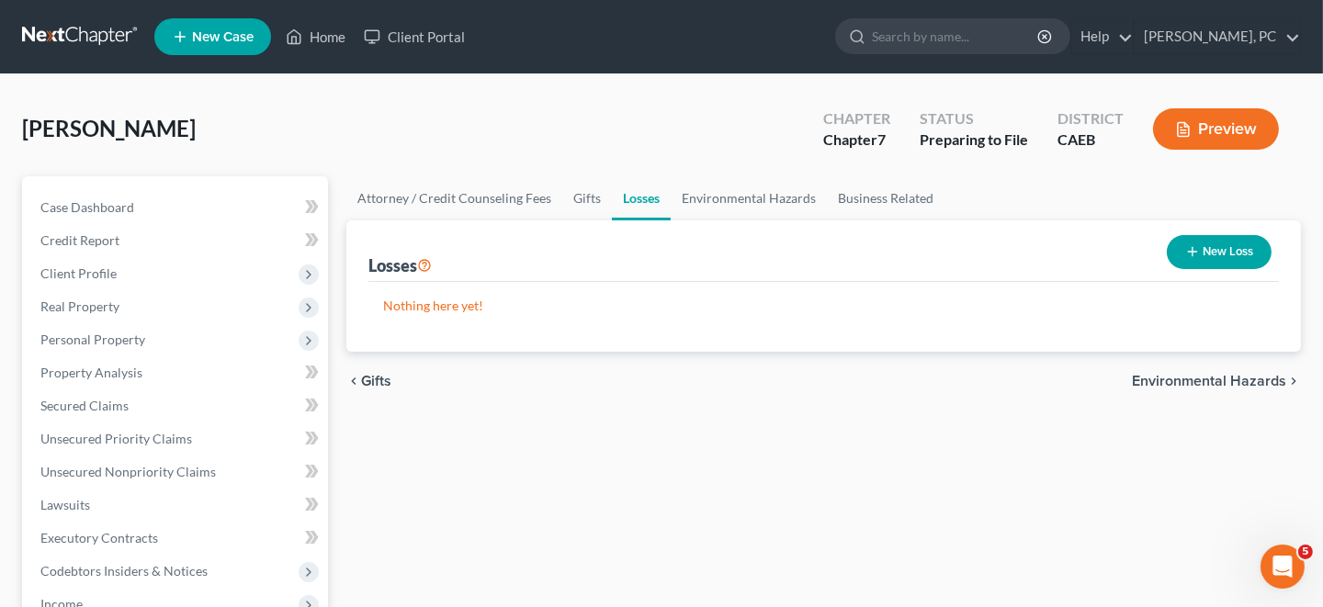
click at [1258, 379] on span "Environmental Hazards" at bounding box center [1209, 381] width 154 height 15
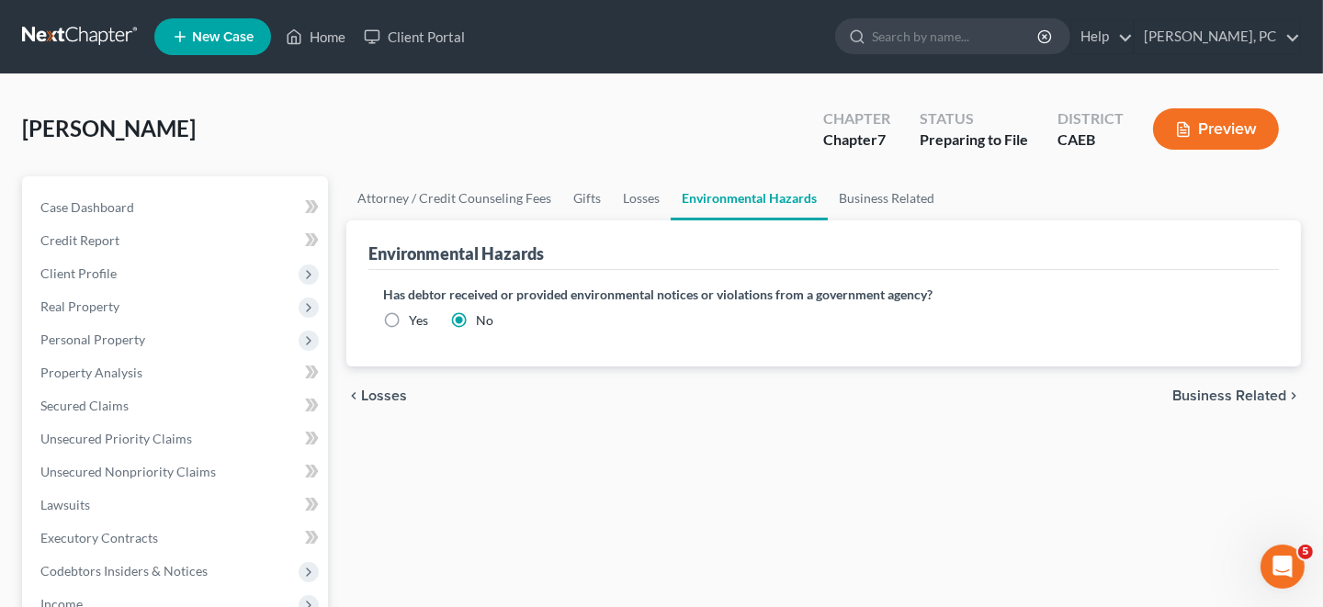
click at [1243, 391] on span "Business Related" at bounding box center [1229, 396] width 114 height 15
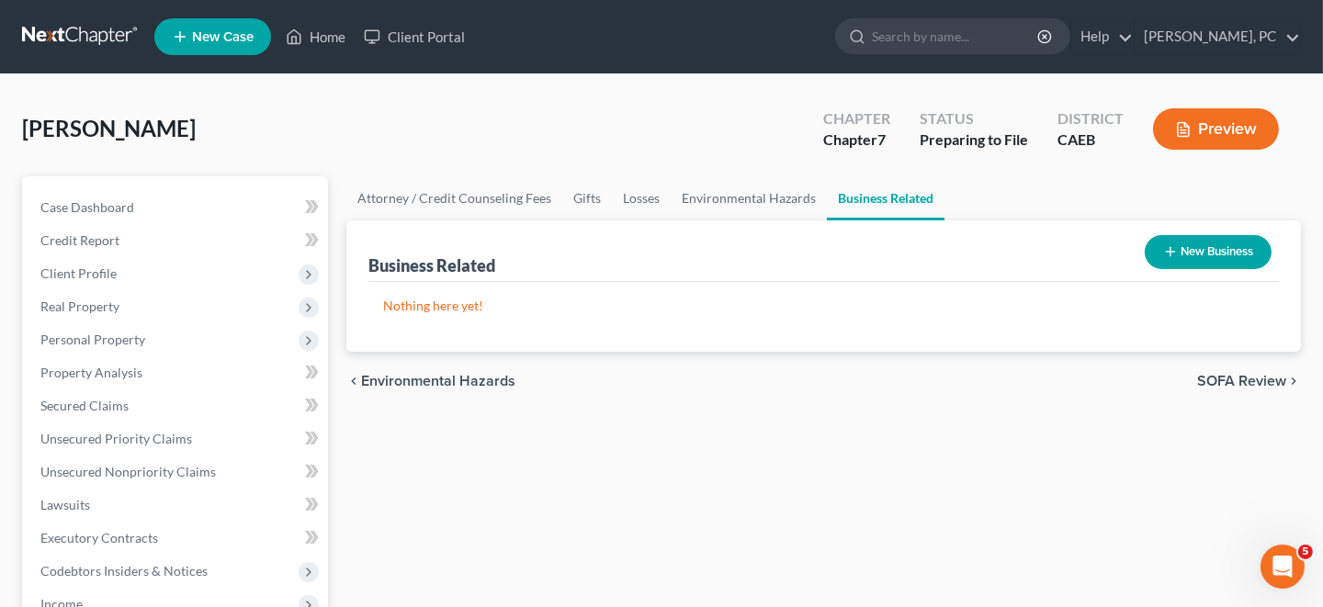
click at [1248, 379] on span "SOFA Review" at bounding box center [1241, 381] width 89 height 15
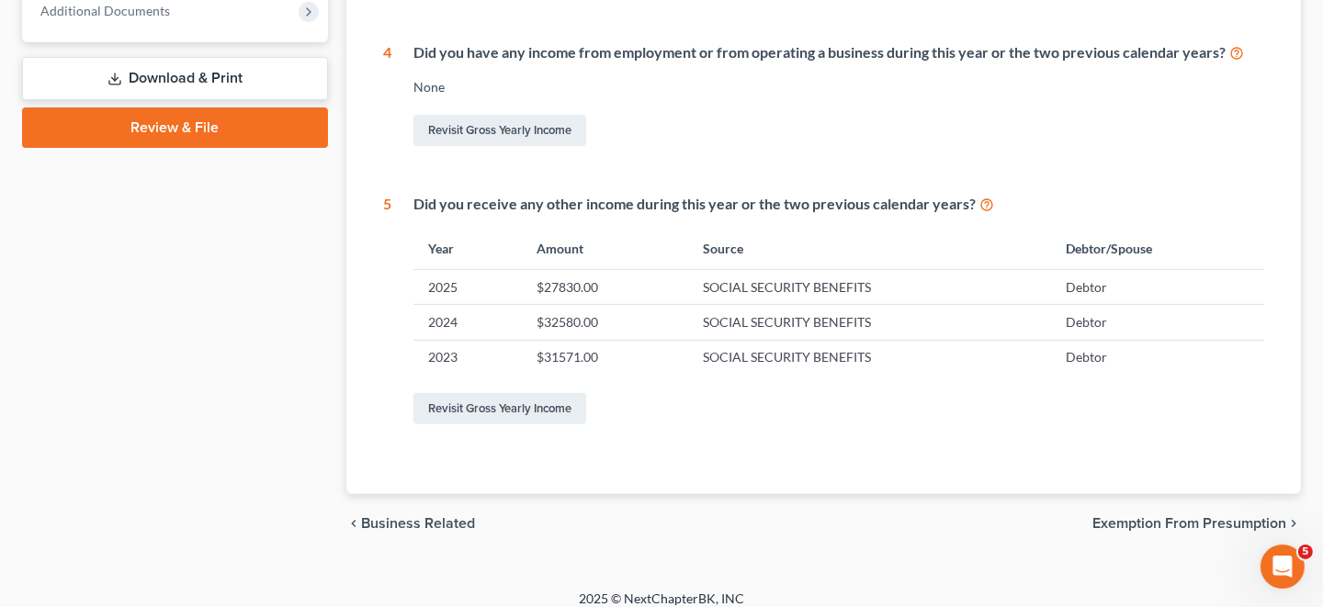
scroll to position [772, 0]
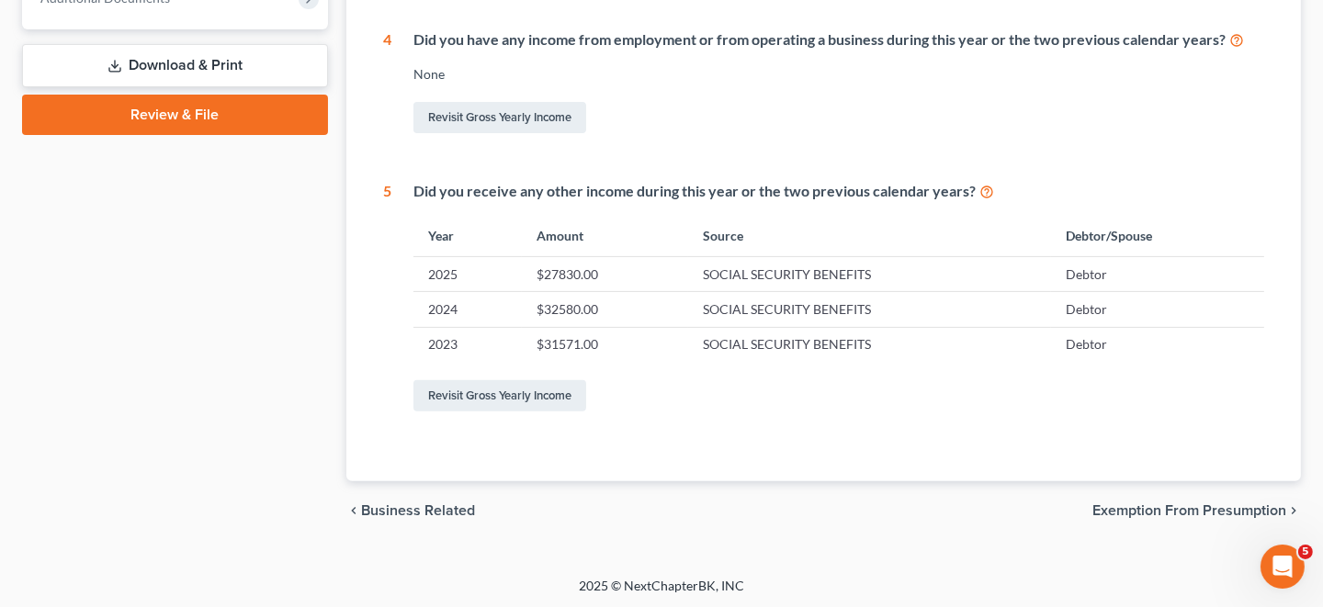
click at [1192, 506] on span "Exemption from Presumption" at bounding box center [1189, 510] width 194 height 15
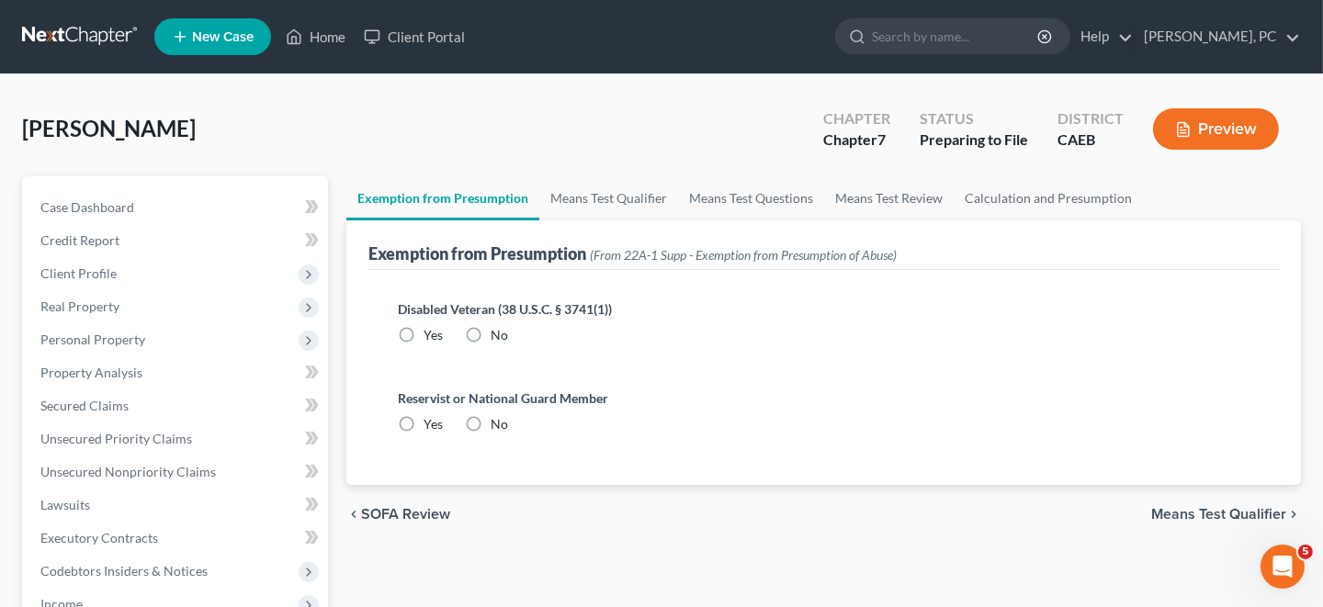
click at [491, 333] on label "No" at bounding box center [499, 335] width 17 height 18
click at [498, 333] on input "No" at bounding box center [504, 332] width 12 height 12
click at [491, 425] on label "No" at bounding box center [499, 424] width 17 height 18
click at [498, 425] on input "No" at bounding box center [504, 421] width 12 height 12
click at [1233, 514] on span "Means Test Qualifier" at bounding box center [1218, 514] width 135 height 15
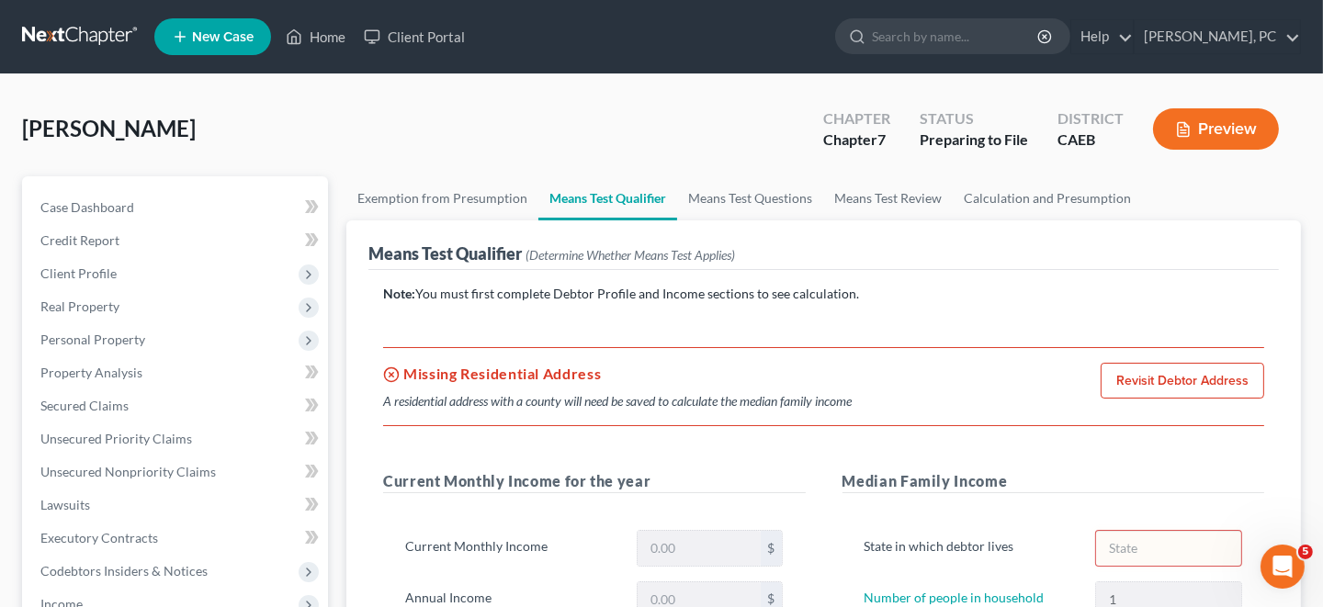
click at [1151, 382] on link "Revisit Debtor Address" at bounding box center [1183, 381] width 164 height 37
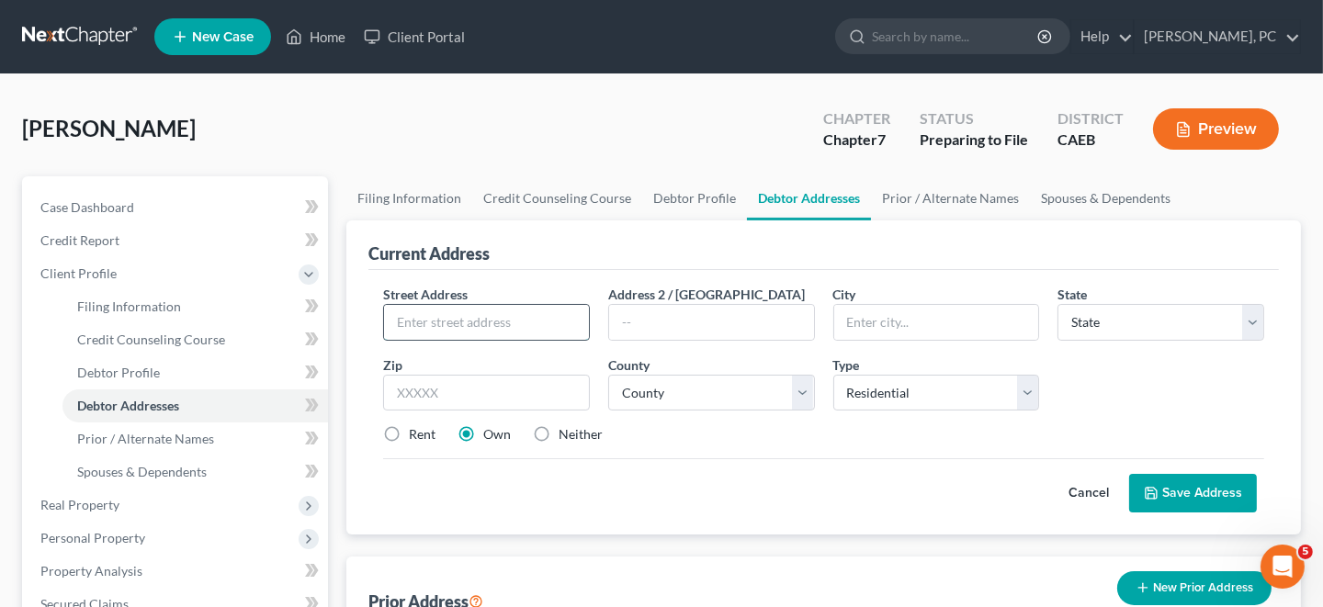
click at [485, 311] on input "text" at bounding box center [486, 322] width 205 height 35
click at [879, 332] on input "text" at bounding box center [936, 322] width 205 height 35
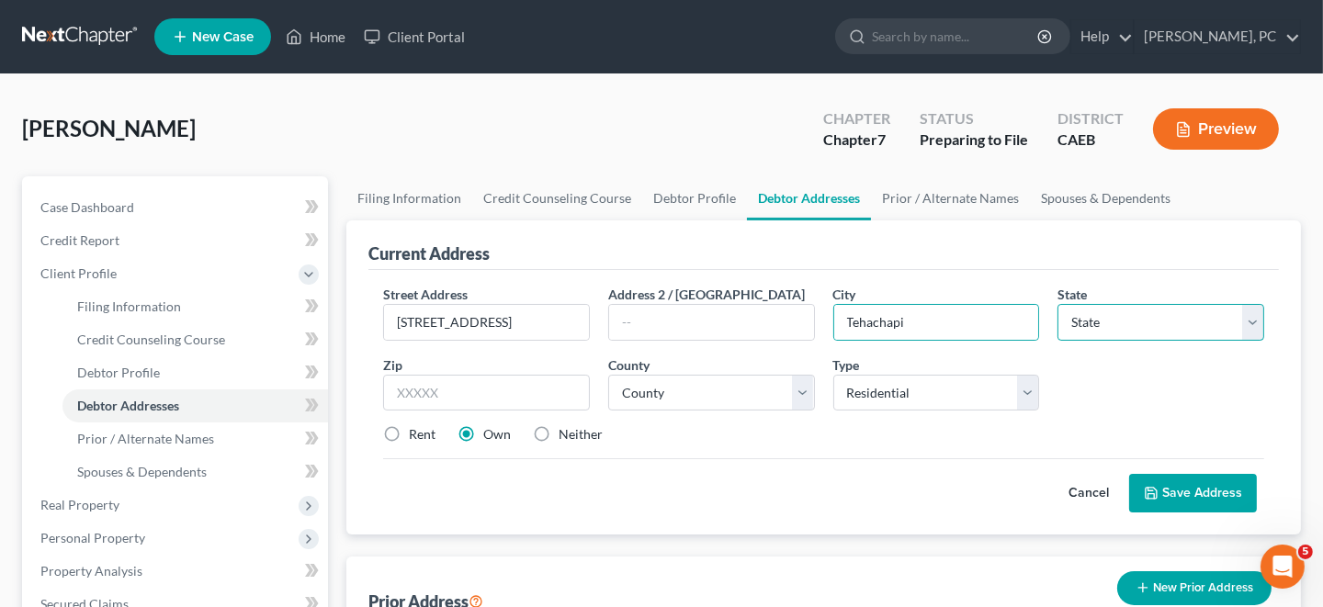
click at [1081, 324] on select "State [US_STATE] AK AR AZ CA CO CT DE DC [GEOGRAPHIC_DATA] [GEOGRAPHIC_DATA] GU…" at bounding box center [1160, 322] width 207 height 37
click at [1057, 304] on select "State [US_STATE] AK AR AZ CA CO CT DE DC [GEOGRAPHIC_DATA] [GEOGRAPHIC_DATA] GU…" at bounding box center [1160, 322] width 207 height 37
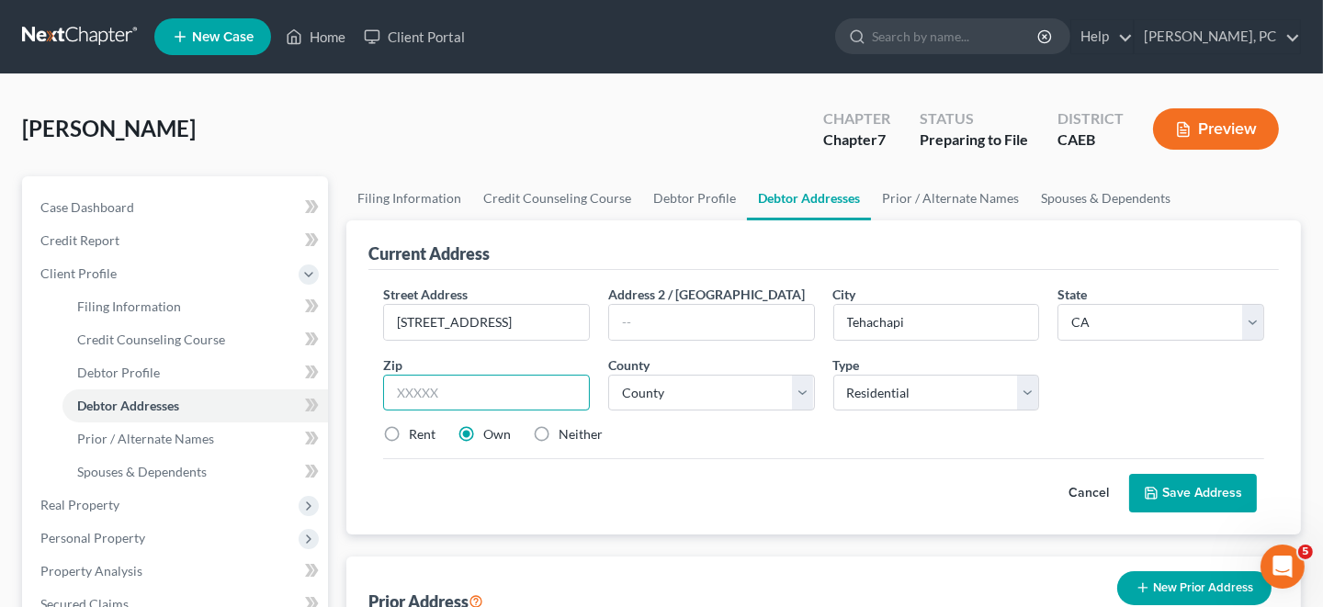
click at [489, 395] on input "text" at bounding box center [486, 393] width 207 height 37
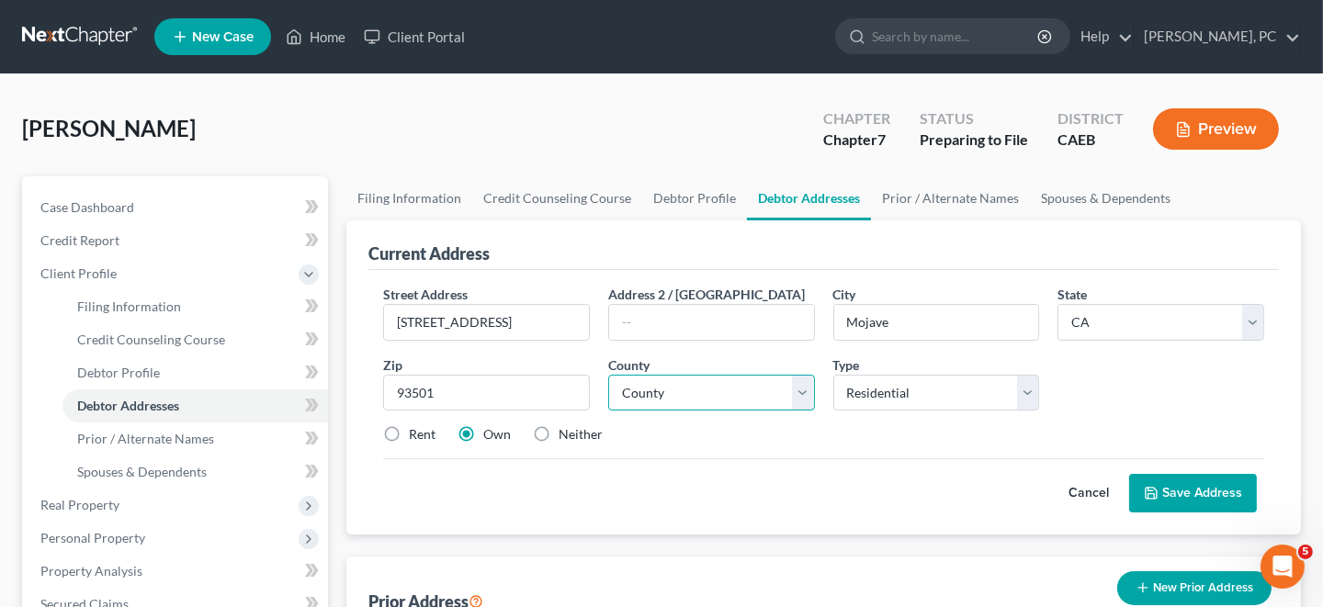
click at [660, 397] on select "County [GEOGRAPHIC_DATA] [GEOGRAPHIC_DATA] [GEOGRAPHIC_DATA] [GEOGRAPHIC_DATA] …" at bounding box center [711, 393] width 207 height 37
click at [608, 375] on select "County [GEOGRAPHIC_DATA] [GEOGRAPHIC_DATA] [GEOGRAPHIC_DATA] [GEOGRAPHIC_DATA] …" at bounding box center [711, 393] width 207 height 37
click at [559, 434] on label "Neither" at bounding box center [581, 434] width 44 height 18
click at [566, 434] on input "Neither" at bounding box center [572, 431] width 12 height 12
click at [1170, 487] on button "Save Address" at bounding box center [1193, 493] width 128 height 39
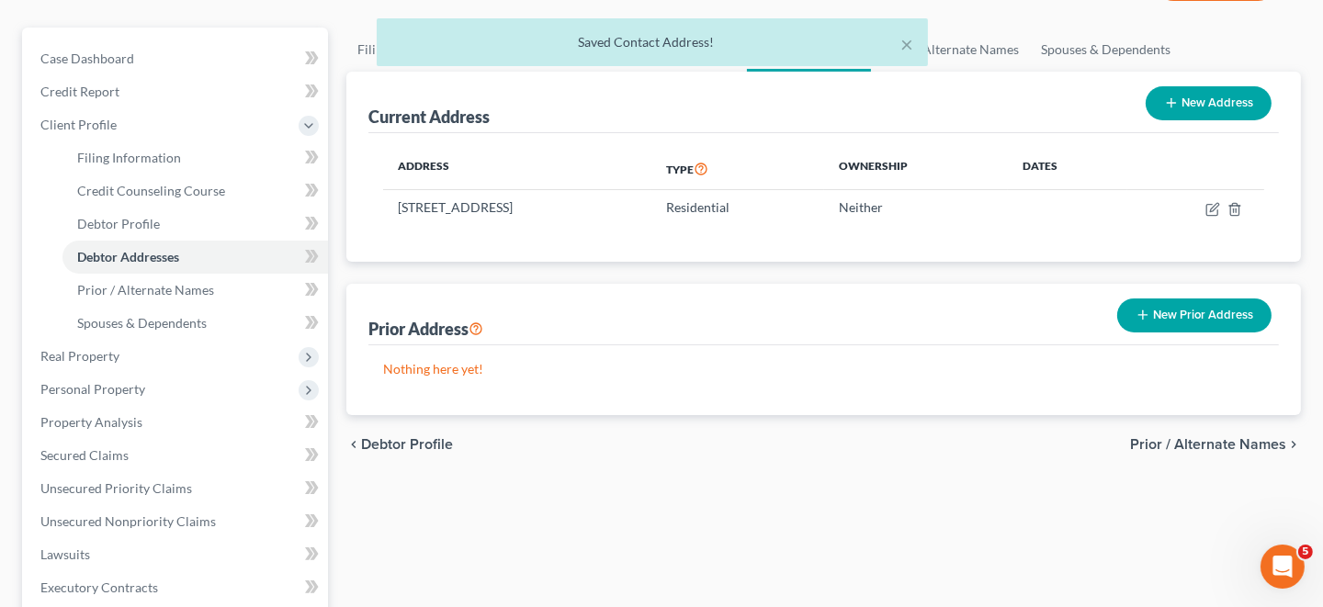
scroll to position [183, 0]
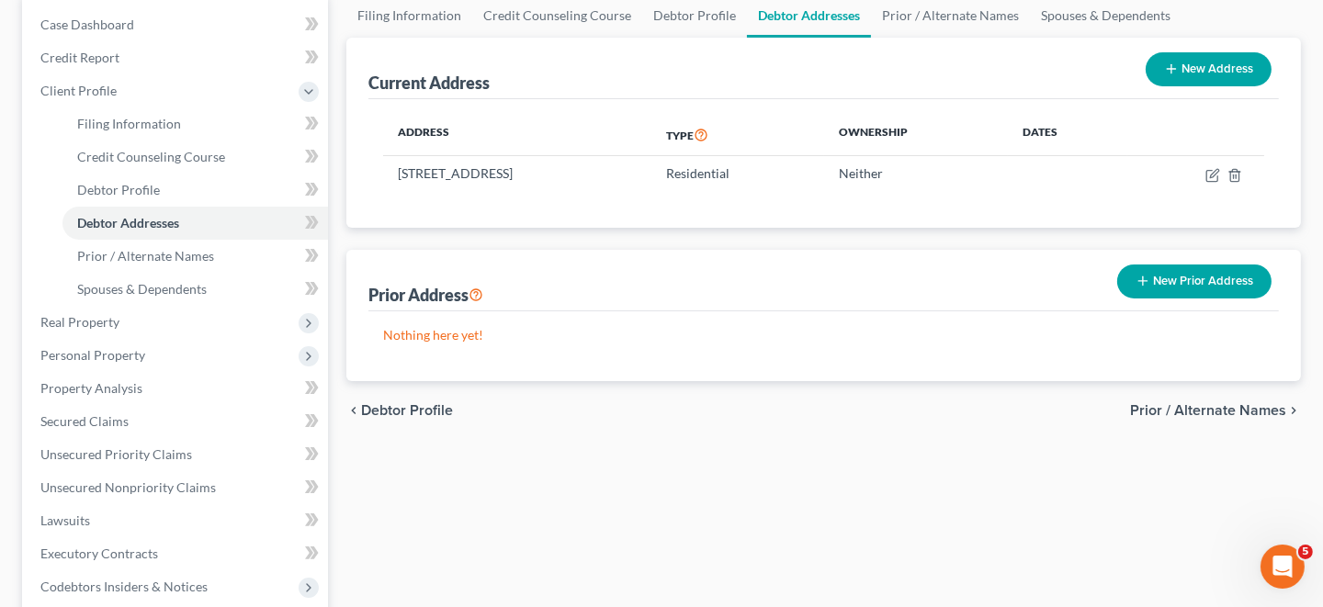
click at [1206, 410] on span "Prior / Alternate Names" at bounding box center [1208, 410] width 156 height 15
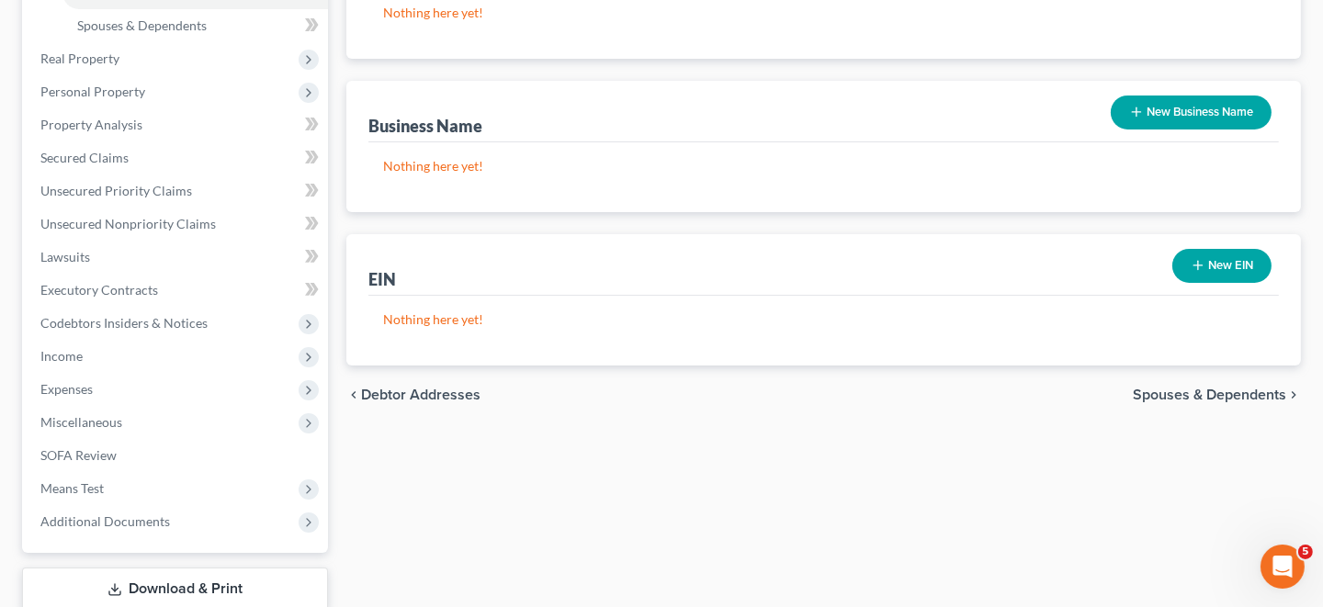
scroll to position [458, 0]
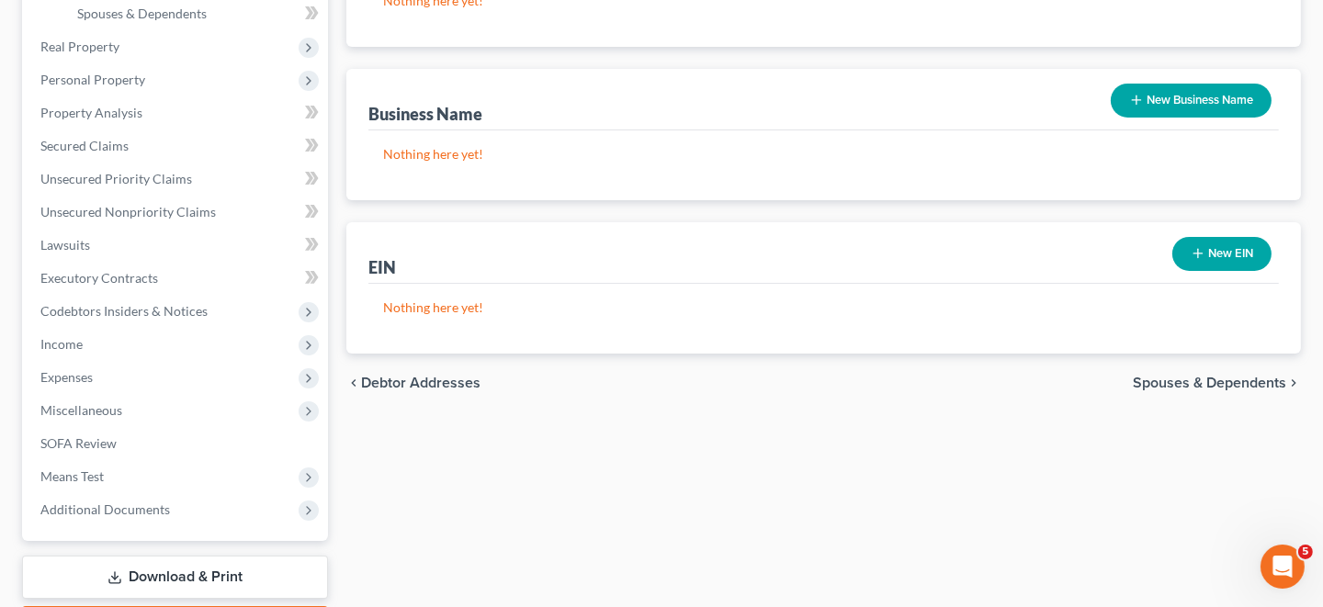
click at [1203, 380] on span "Spouses & Dependents" at bounding box center [1209, 383] width 153 height 15
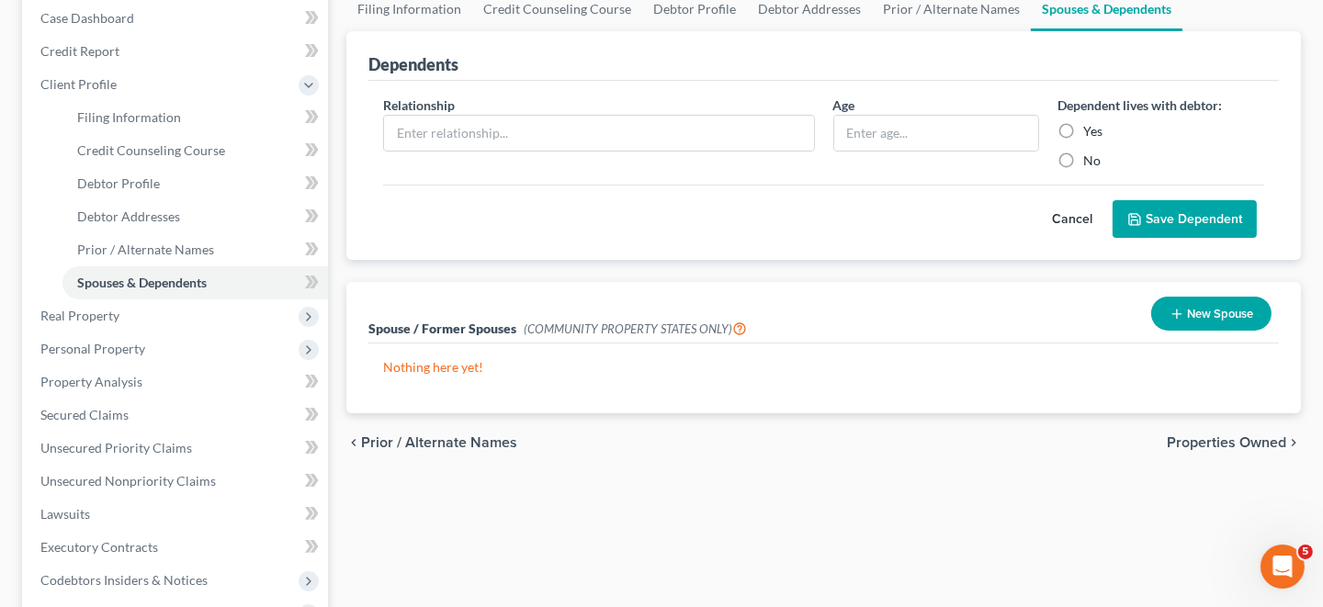
scroll to position [276, 0]
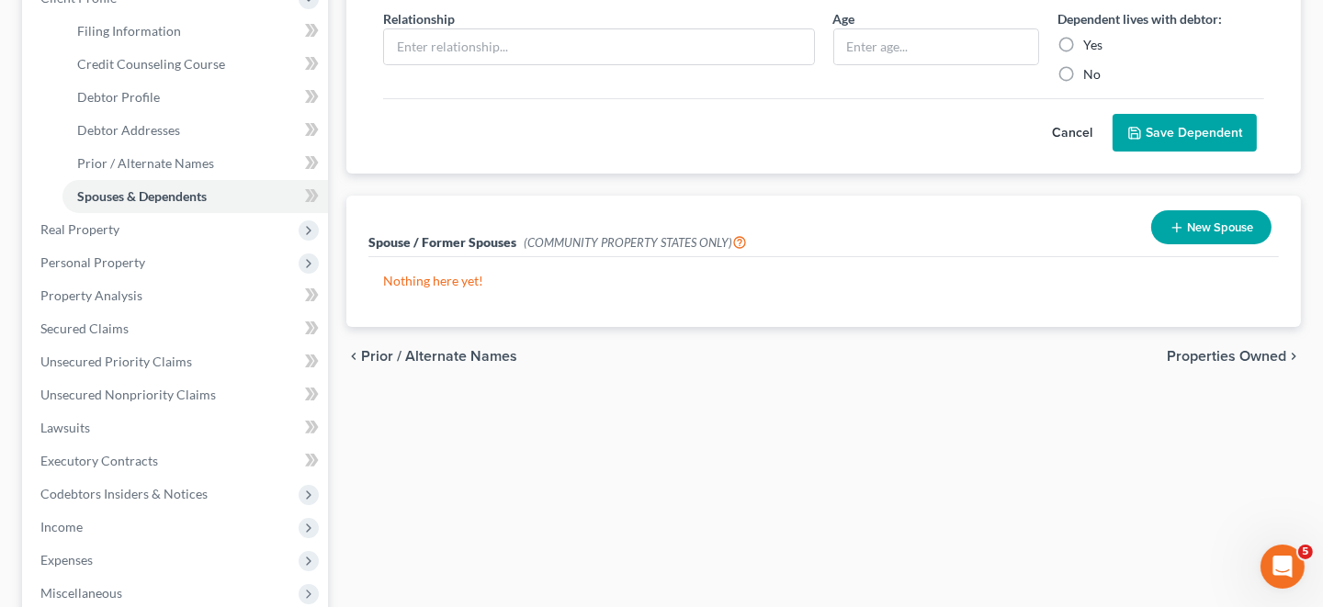
click at [1215, 359] on span "Properties Owned" at bounding box center [1226, 356] width 119 height 15
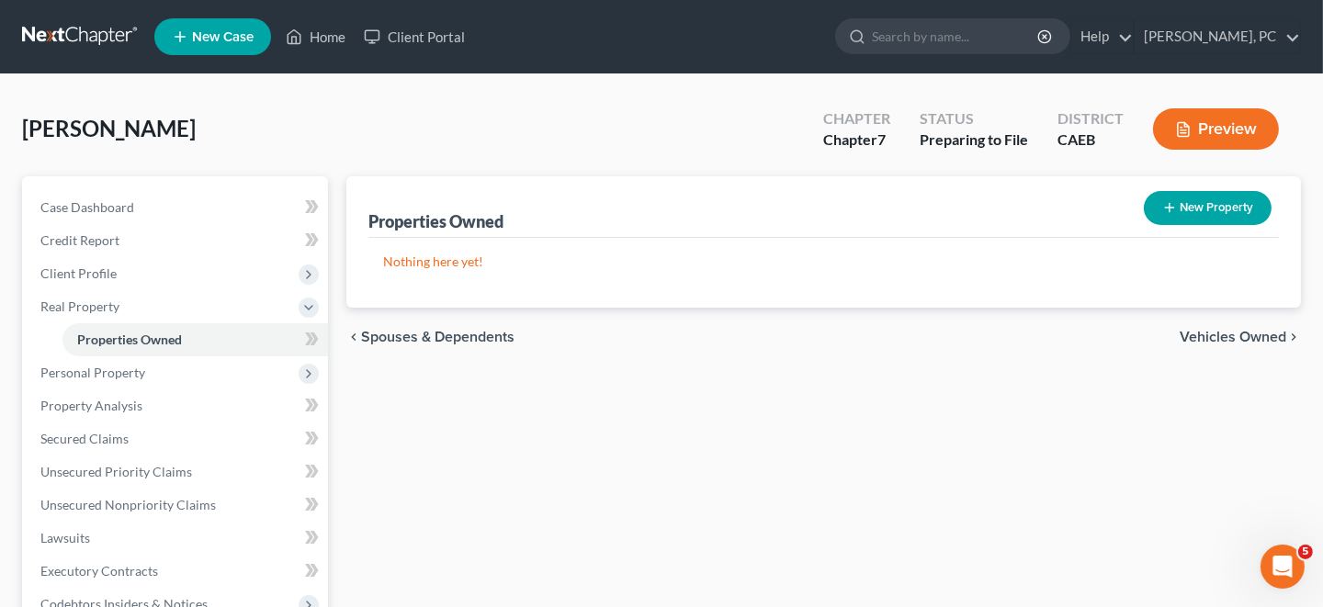
click at [1218, 333] on span "Vehicles Owned" at bounding box center [1233, 337] width 107 height 15
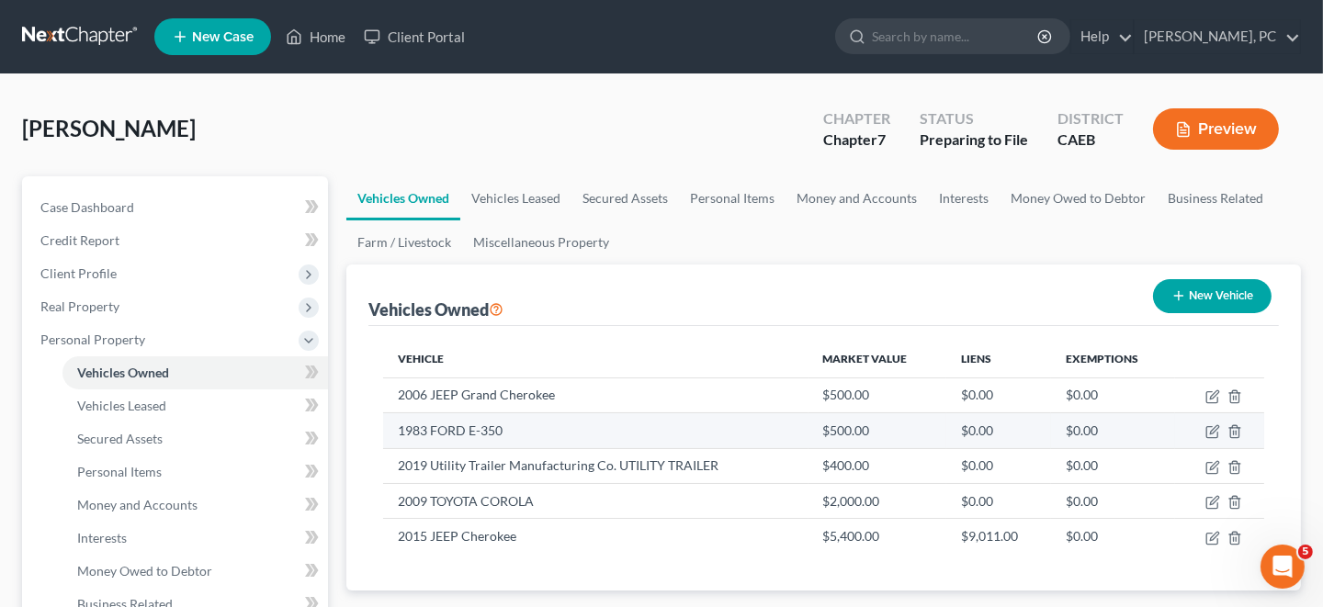
scroll to position [91, 0]
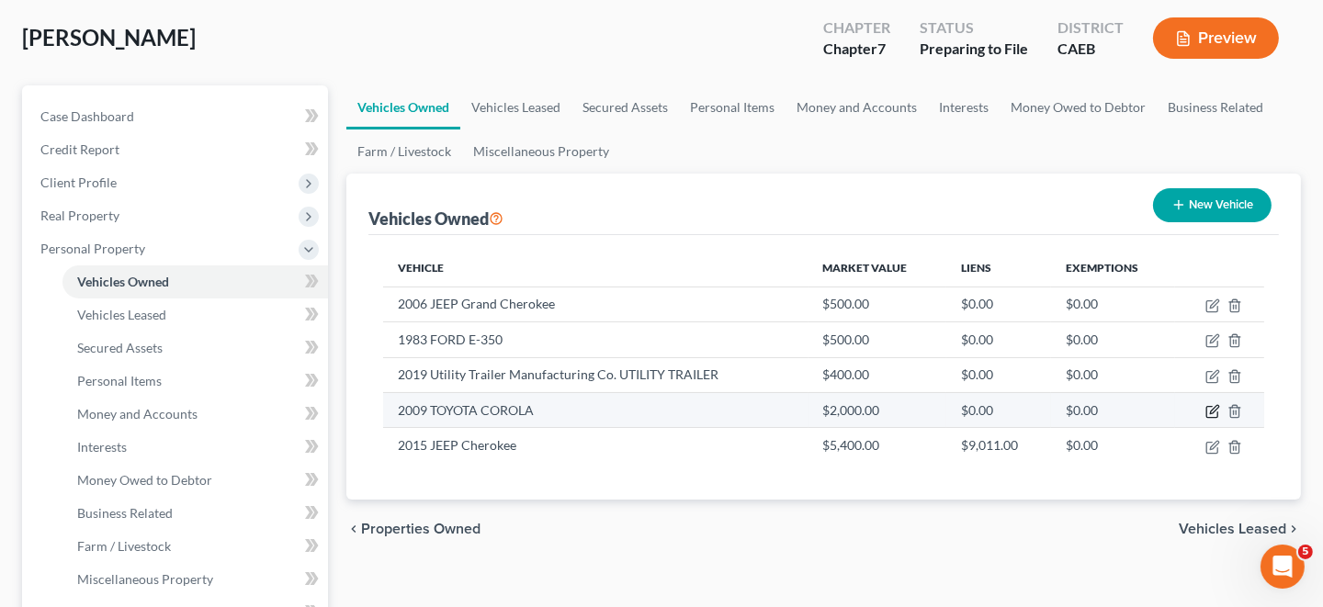
click at [1208, 412] on icon "button" at bounding box center [1212, 411] width 15 height 15
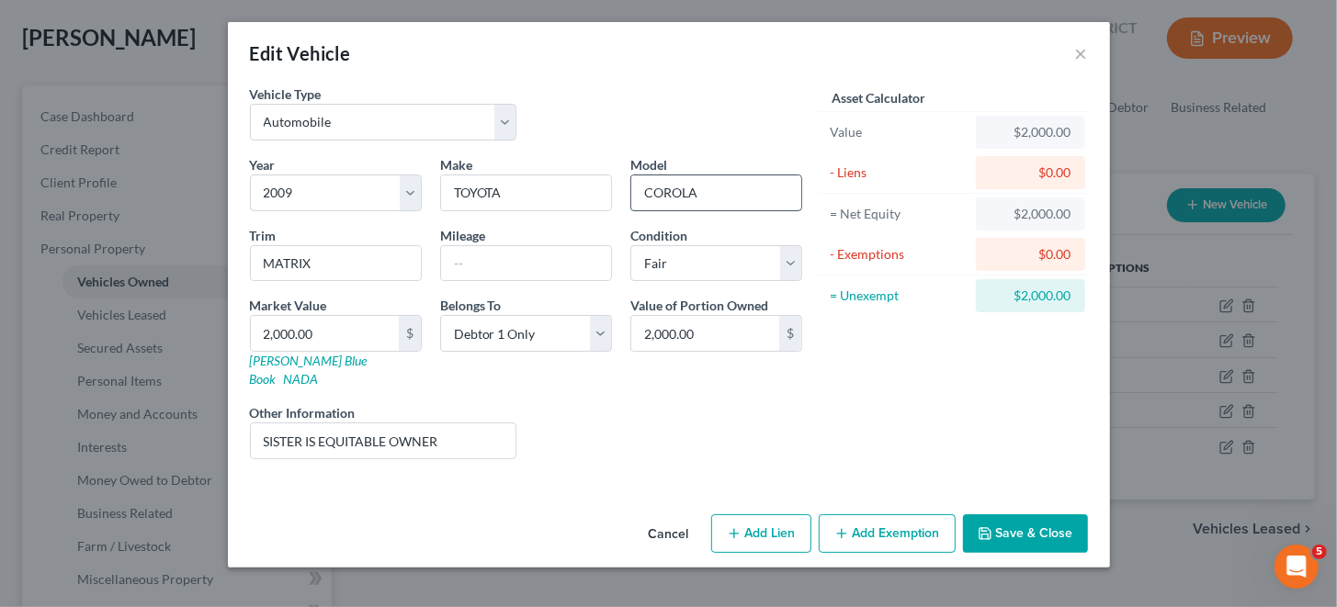
click at [667, 192] on input "COROLA" at bounding box center [716, 192] width 170 height 35
click at [1027, 514] on button "Save & Close" at bounding box center [1025, 533] width 125 height 39
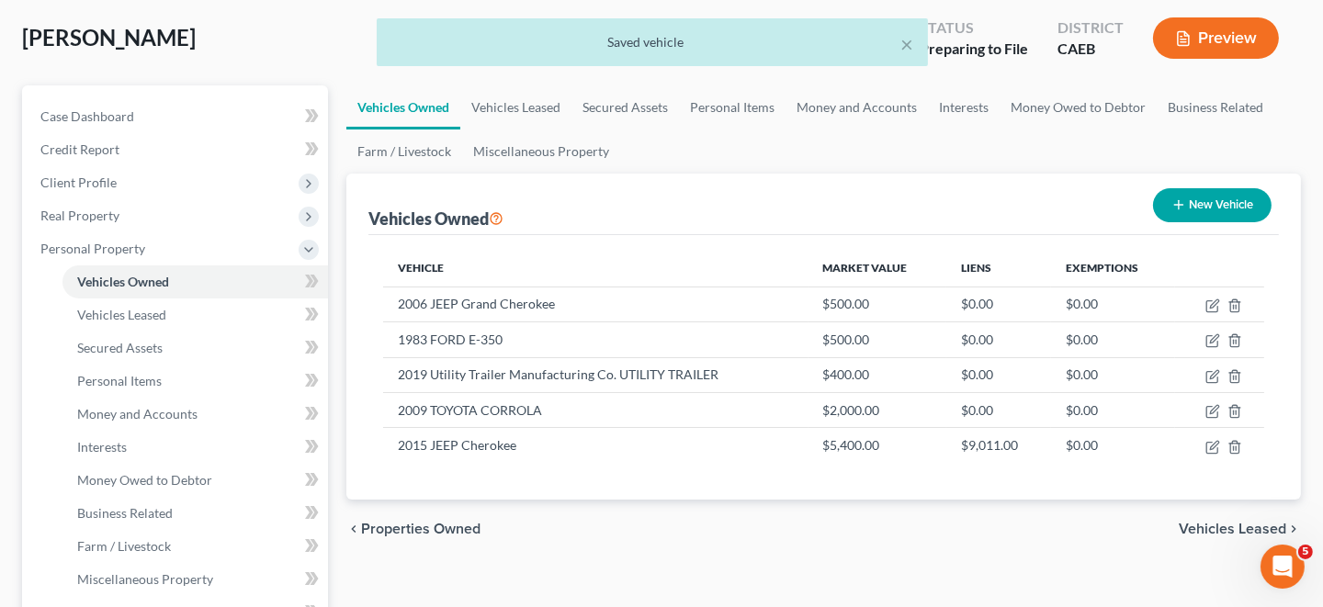
click at [1212, 523] on span "Vehicles Leased" at bounding box center [1232, 529] width 107 height 15
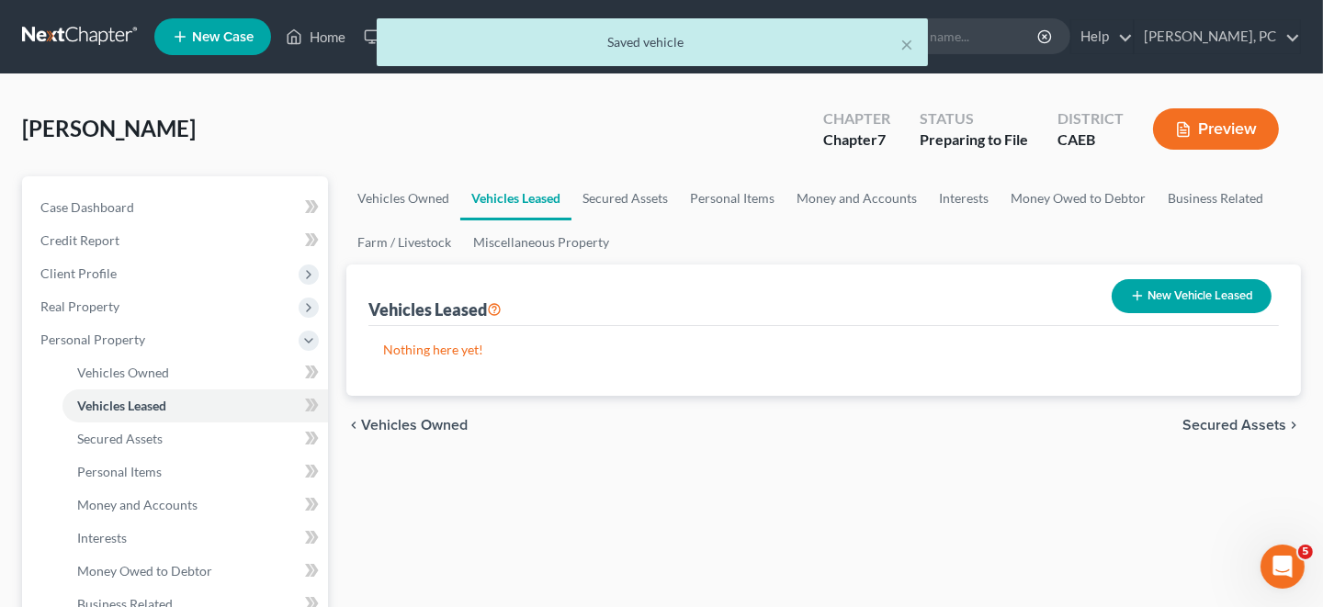
click at [1225, 426] on span "Secured Assets" at bounding box center [1234, 425] width 104 height 15
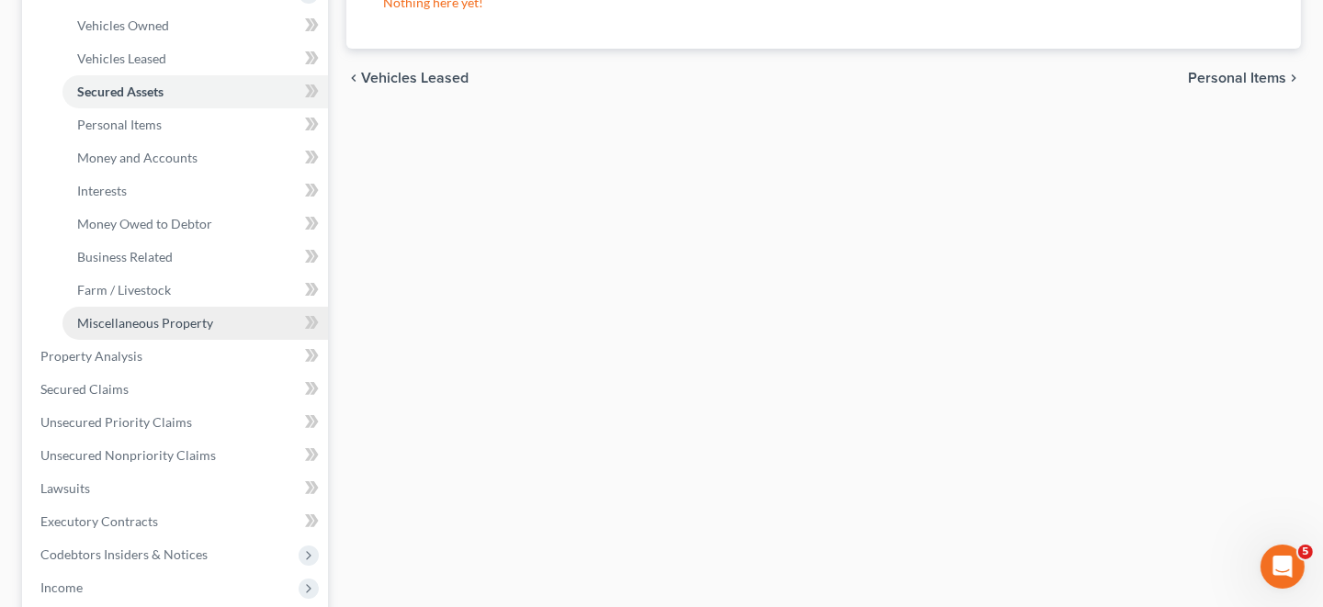
scroll to position [367, 0]
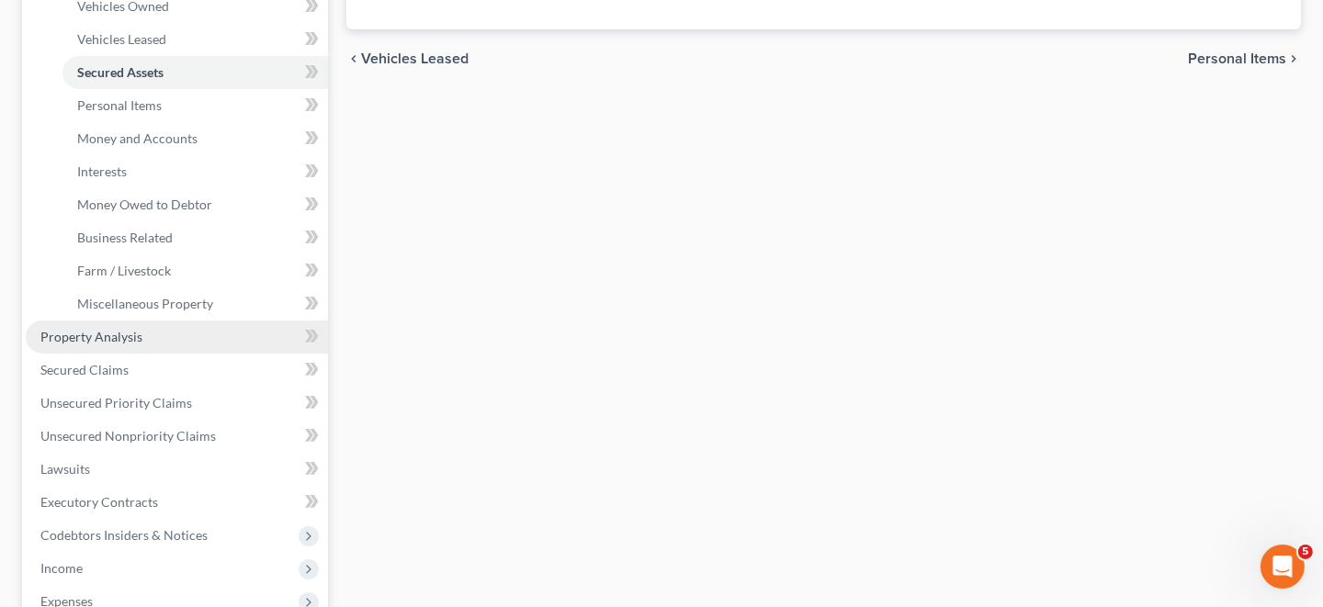
click at [78, 329] on span "Property Analysis" at bounding box center [91, 337] width 102 height 16
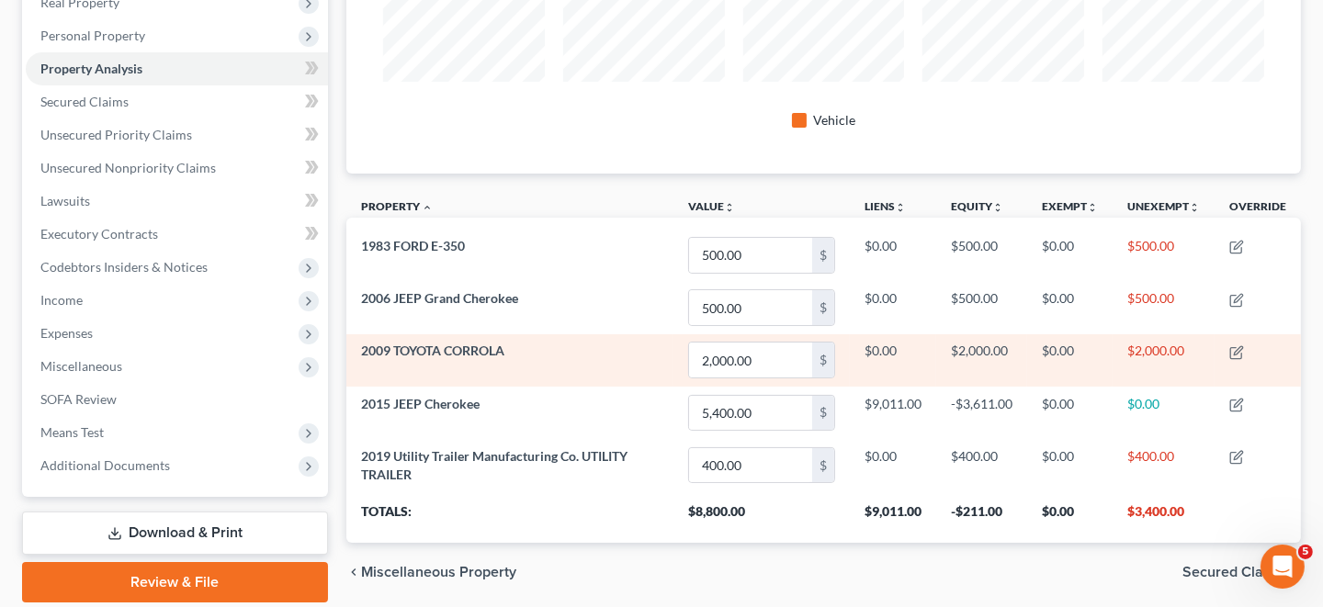
scroll to position [275, 0]
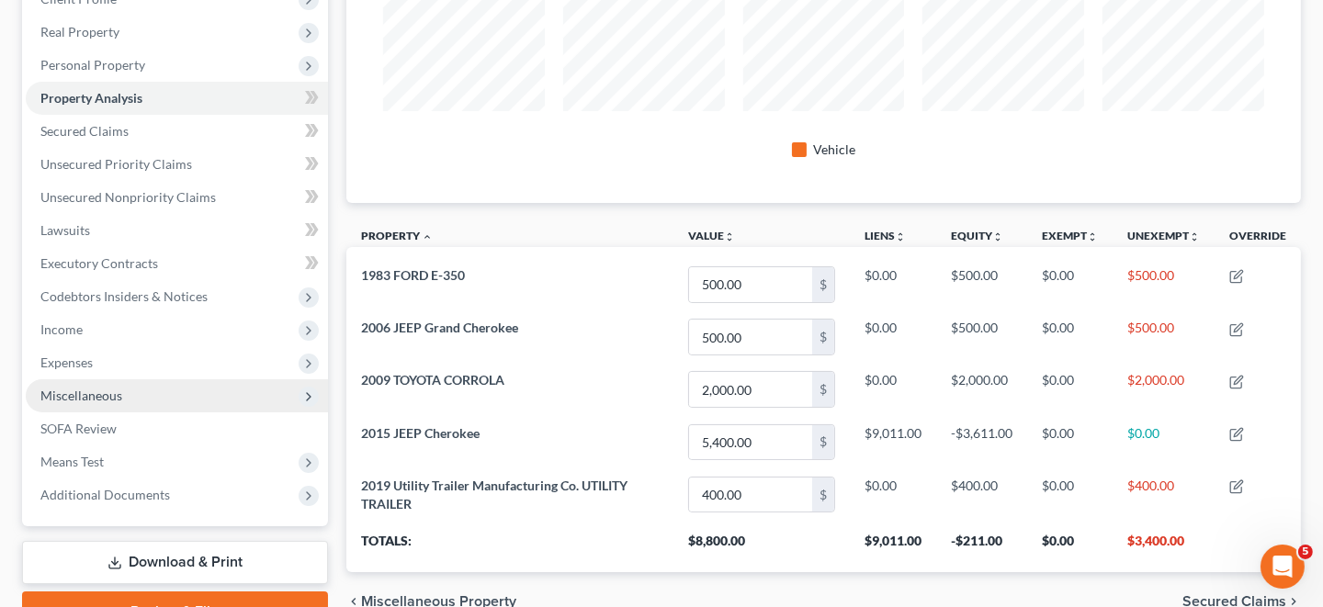
click at [92, 396] on span "Miscellaneous" at bounding box center [81, 396] width 82 height 16
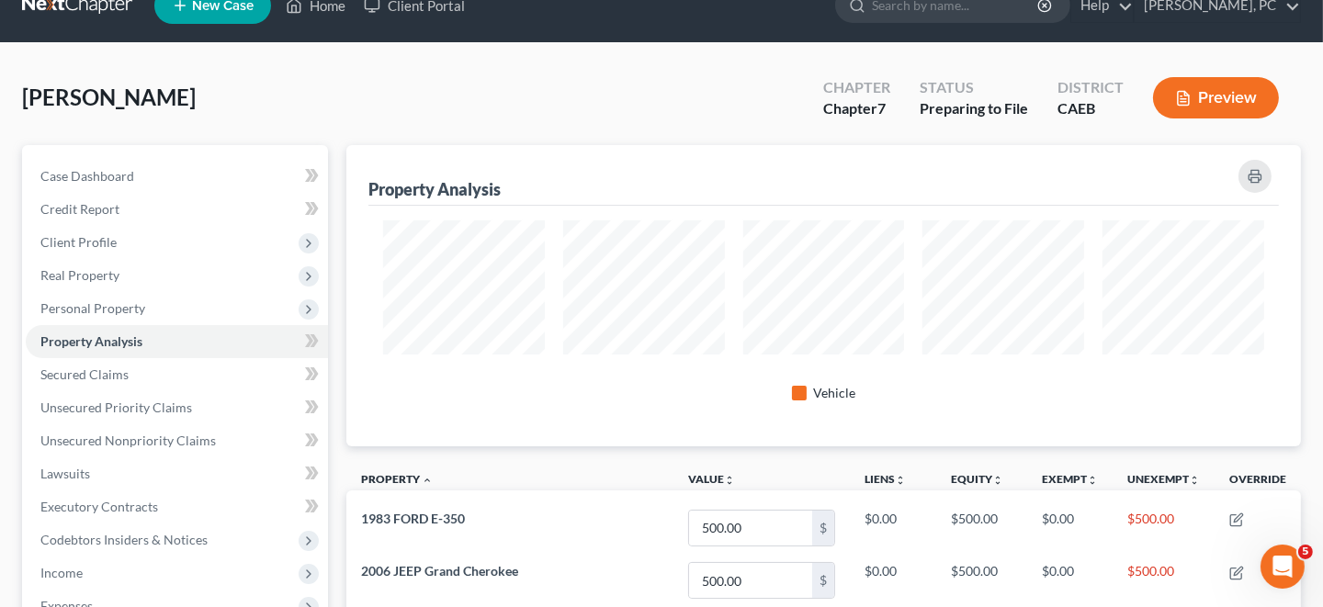
scroll to position [0, 0]
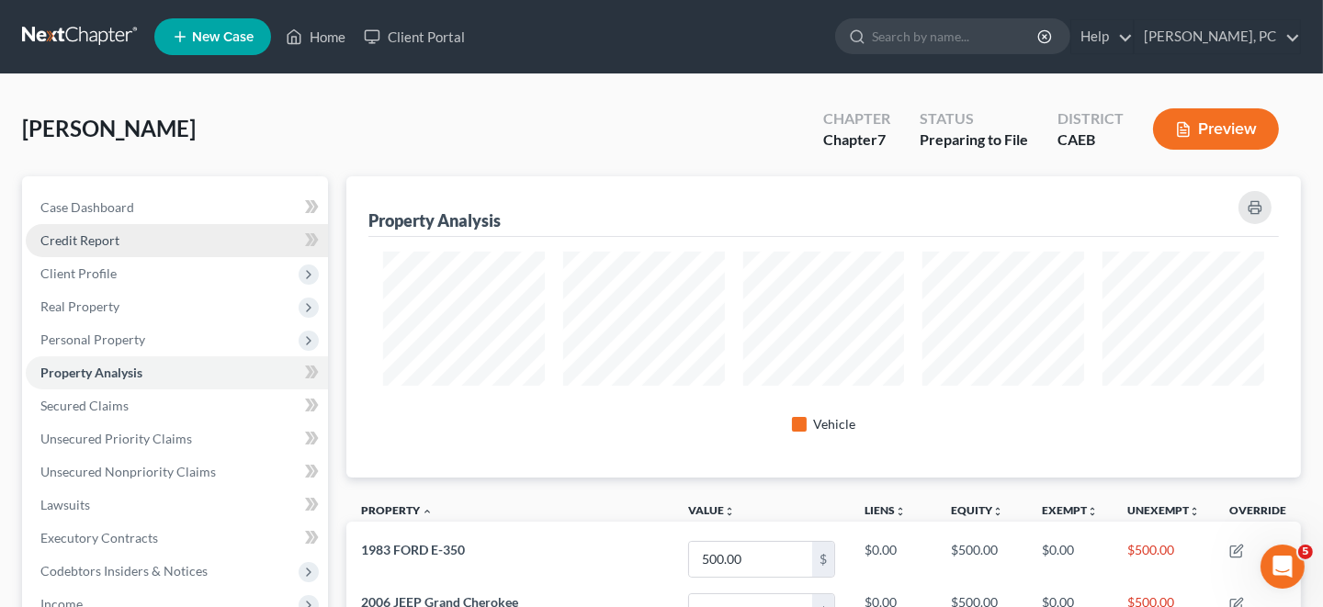
click at [105, 242] on span "Credit Report" at bounding box center [79, 240] width 79 height 16
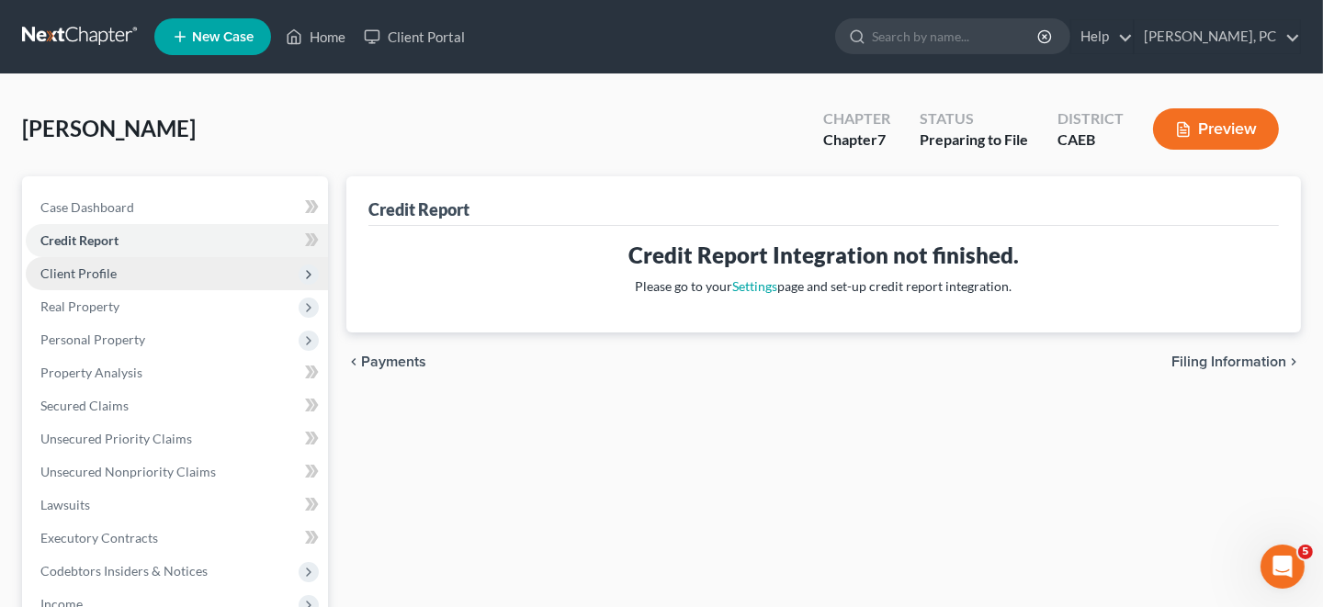
drag, startPoint x: 152, startPoint y: 275, endPoint x: 206, endPoint y: 267, distance: 54.7
click at [151, 274] on span "Client Profile" at bounding box center [177, 273] width 302 height 33
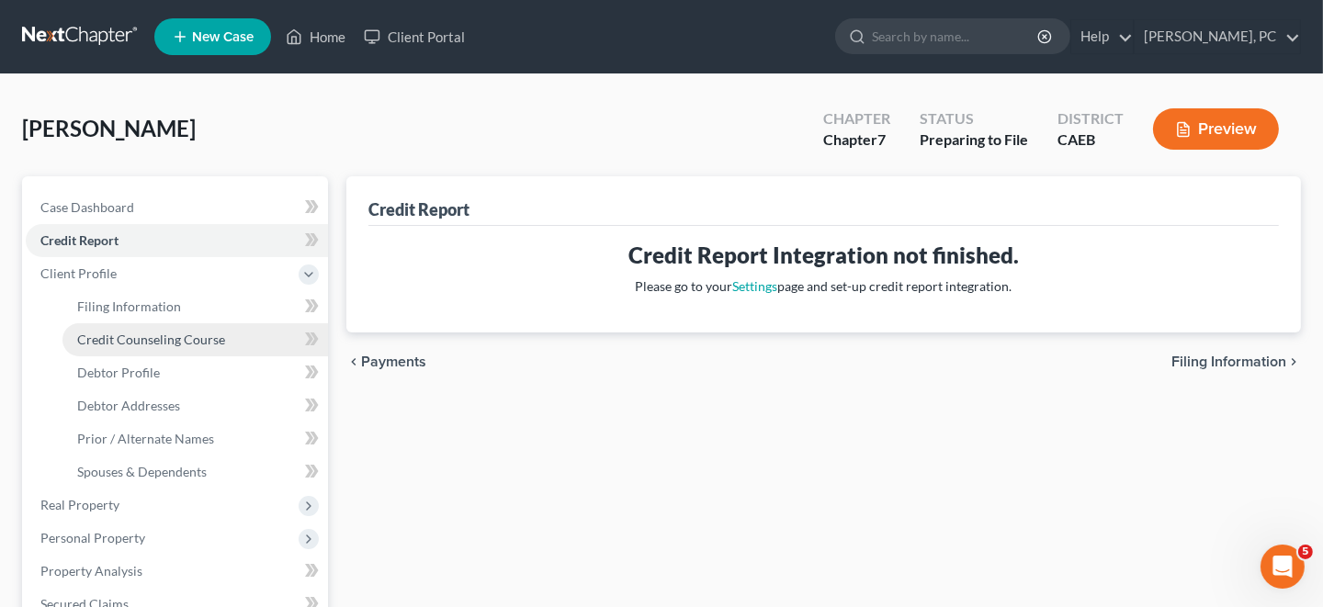
click at [120, 339] on span "Credit Counseling Course" at bounding box center [151, 340] width 148 height 16
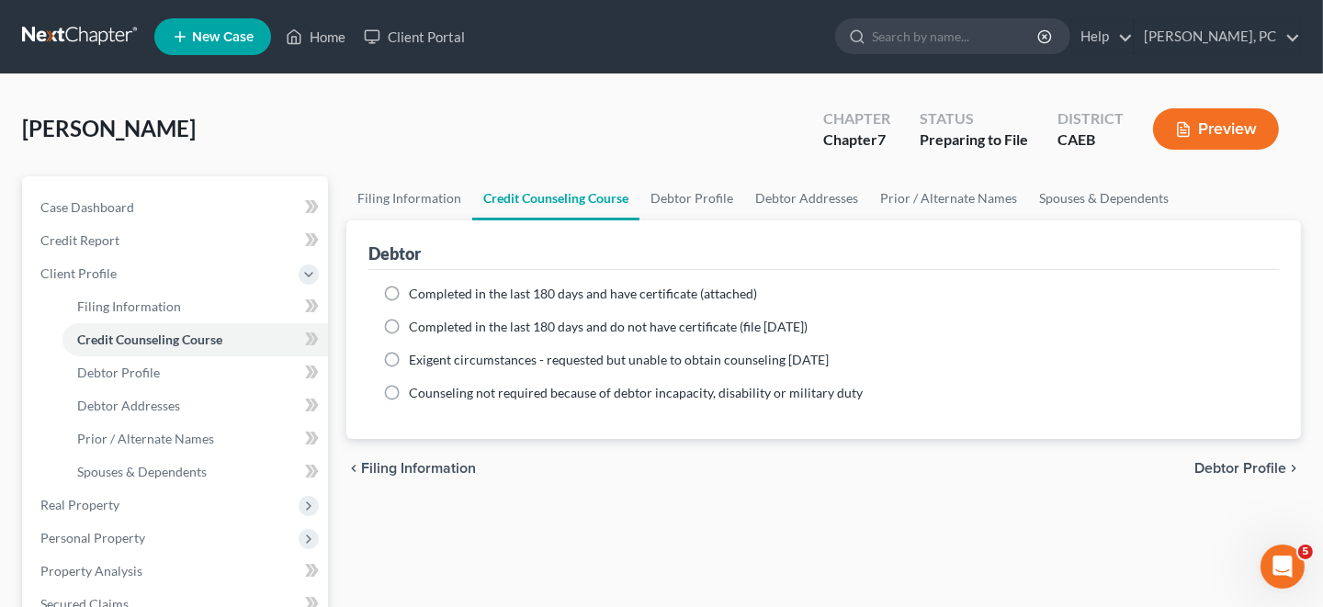
click at [409, 294] on label "Completed in the last 180 days and have certificate (attached)" at bounding box center [583, 294] width 348 height 18
click at [416, 294] on input "Completed in the last 180 days and have certificate (attached)" at bounding box center [422, 291] width 12 height 12
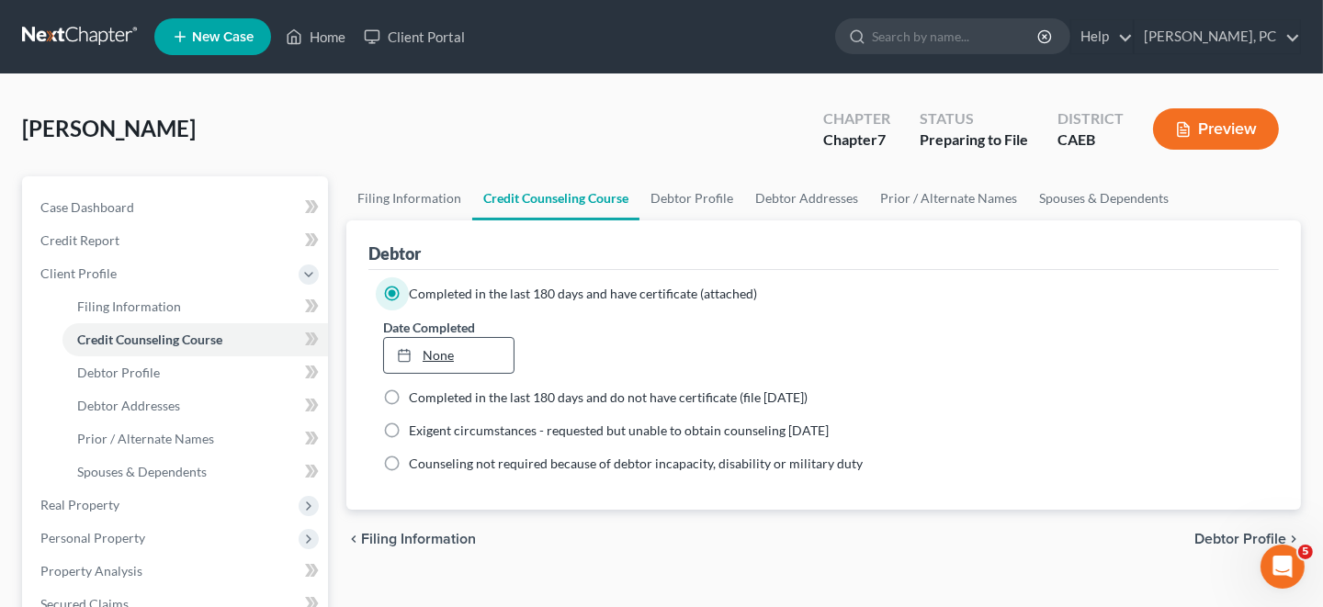
click at [435, 356] on link "None" at bounding box center [449, 355] width 130 height 35
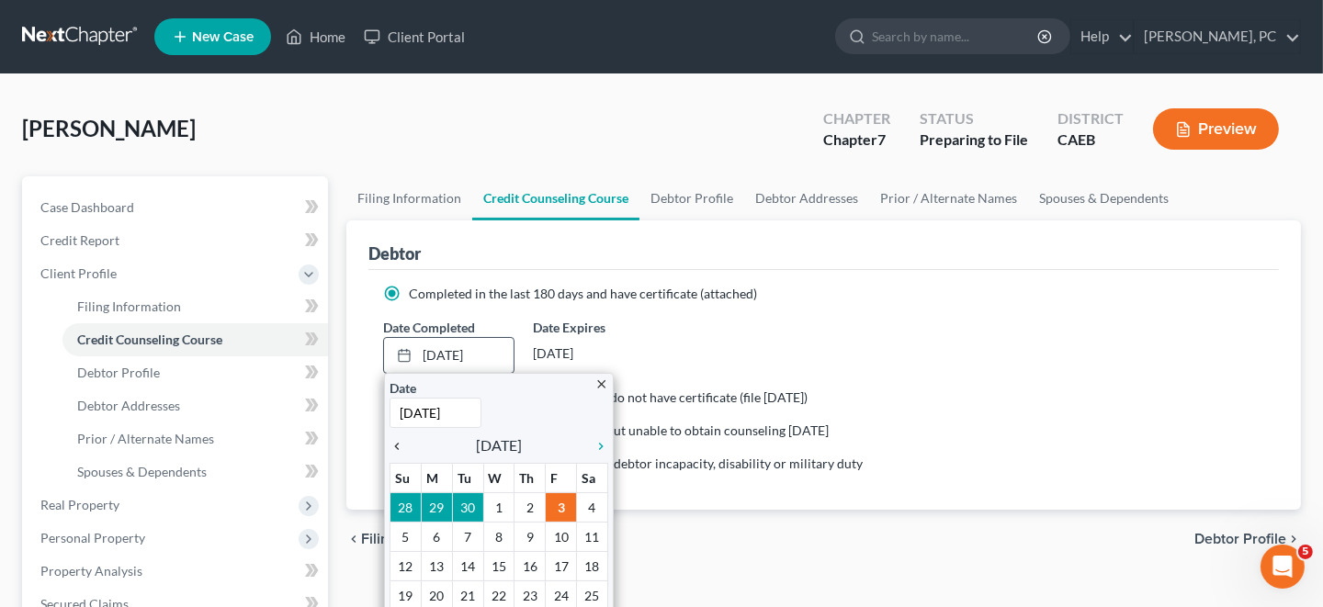
click at [396, 448] on icon "chevron_left" at bounding box center [402, 446] width 24 height 15
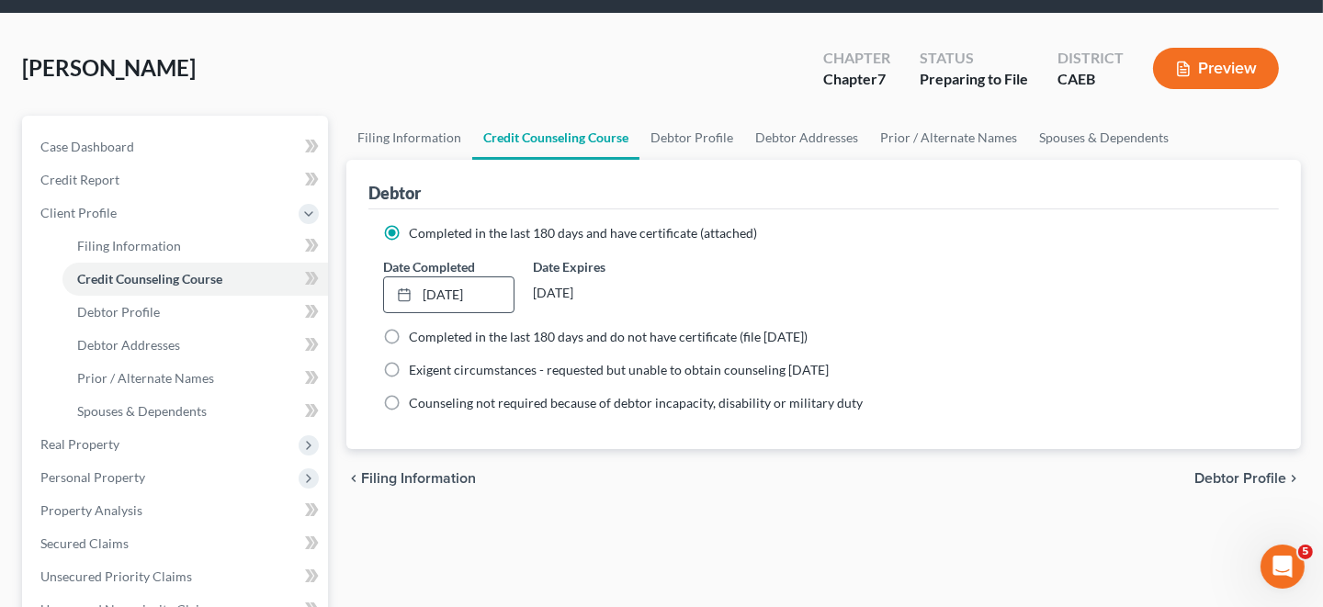
scroll to position [91, 0]
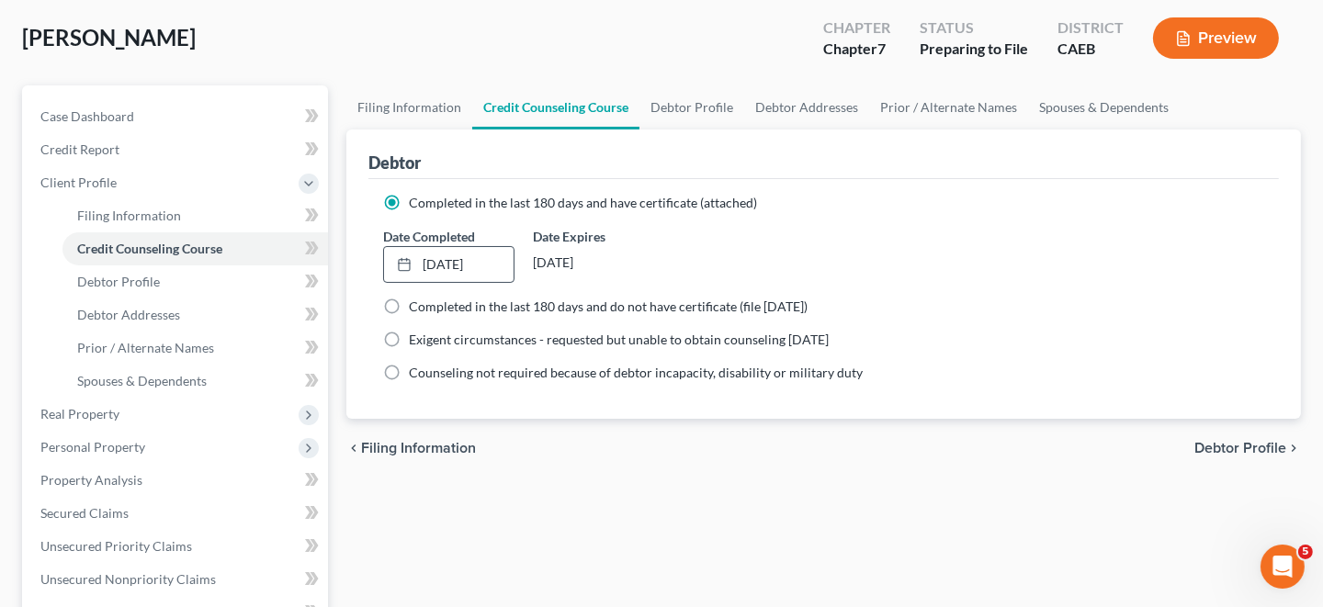
click at [1234, 441] on span "Debtor Profile" at bounding box center [1240, 448] width 92 height 15
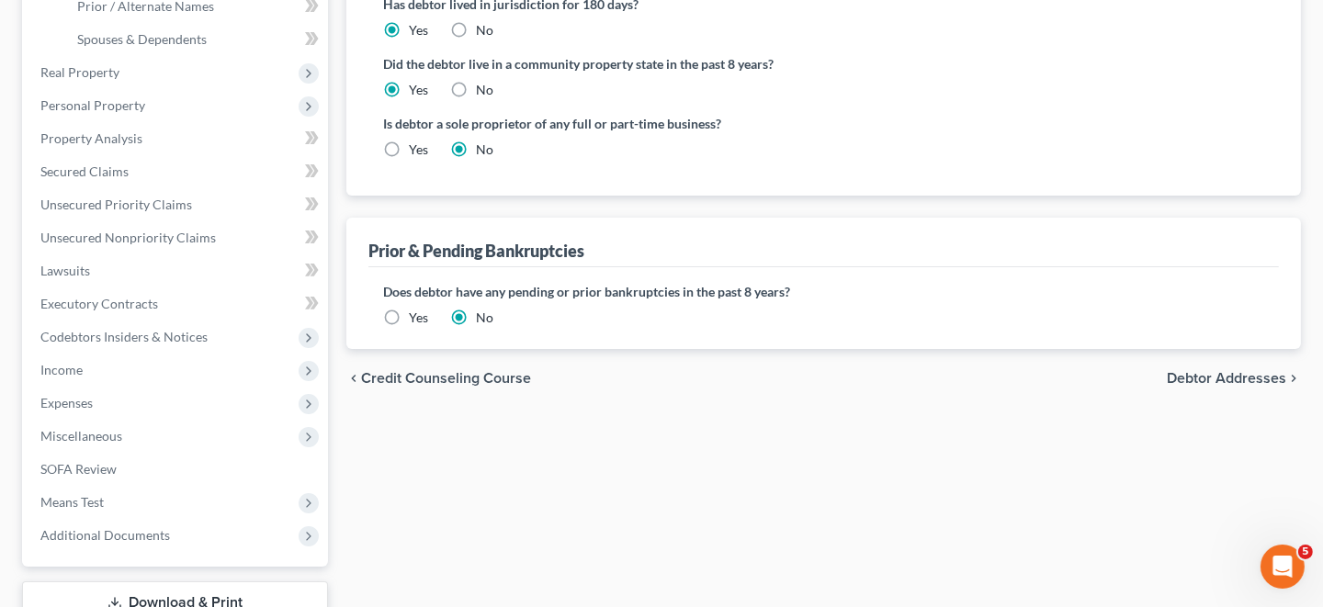
scroll to position [458, 0]
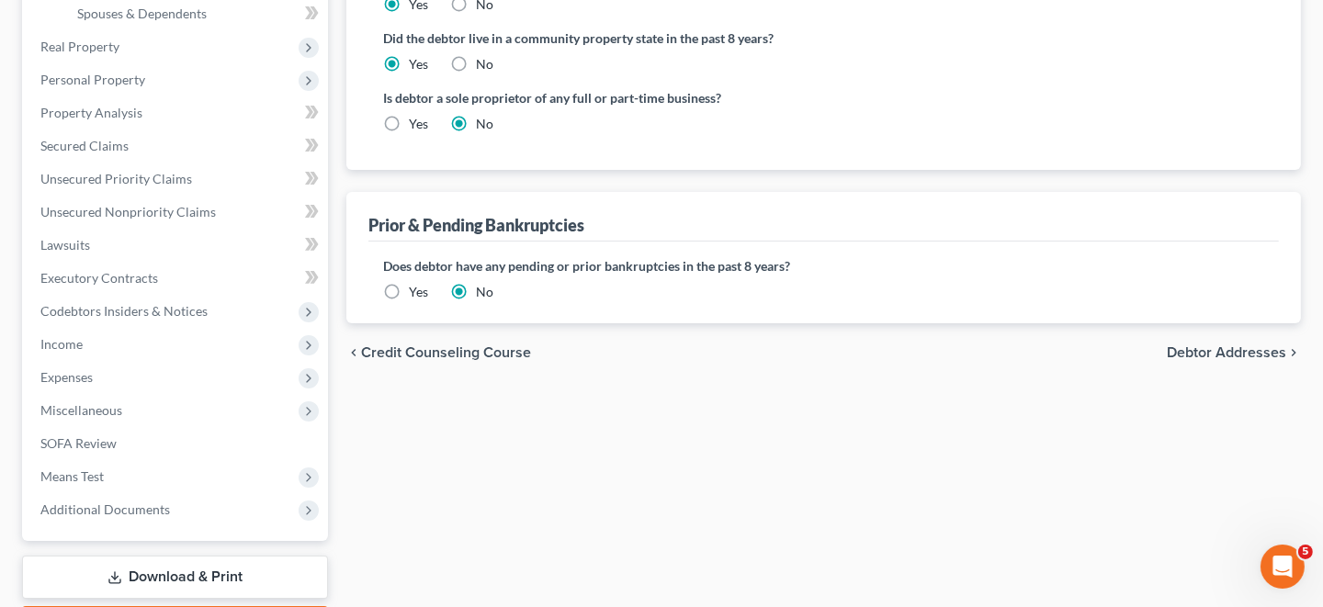
click at [1214, 350] on span "Debtor Addresses" at bounding box center [1226, 352] width 119 height 15
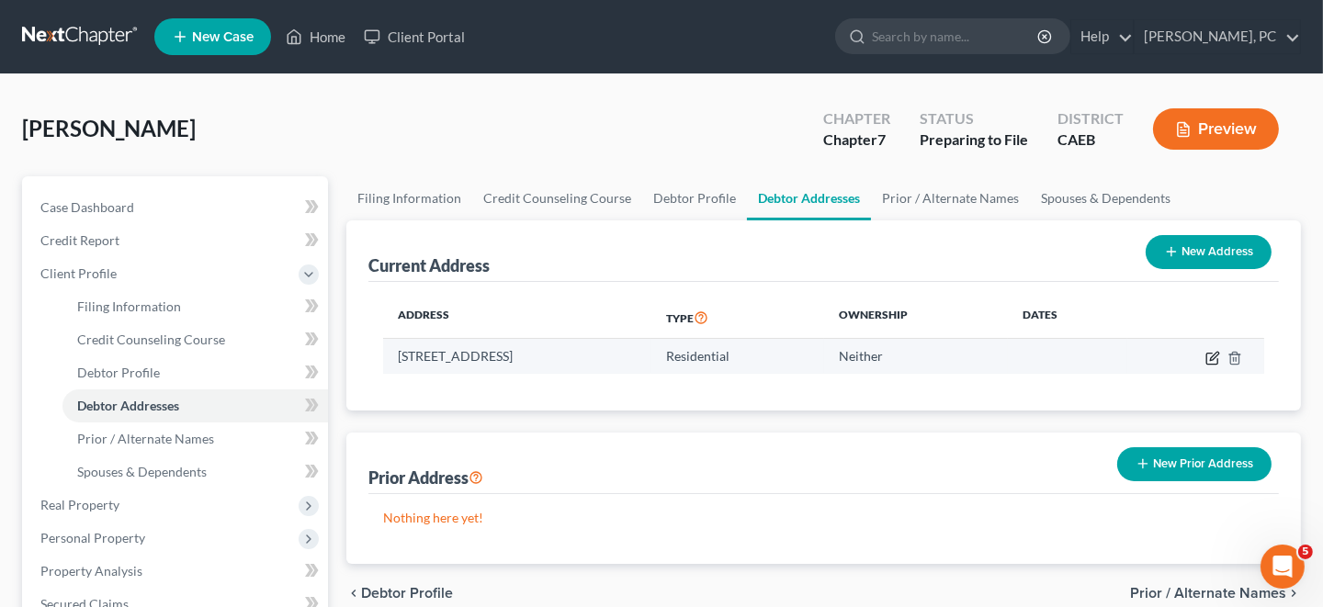
click at [1209, 355] on icon "button" at bounding box center [1212, 358] width 15 height 15
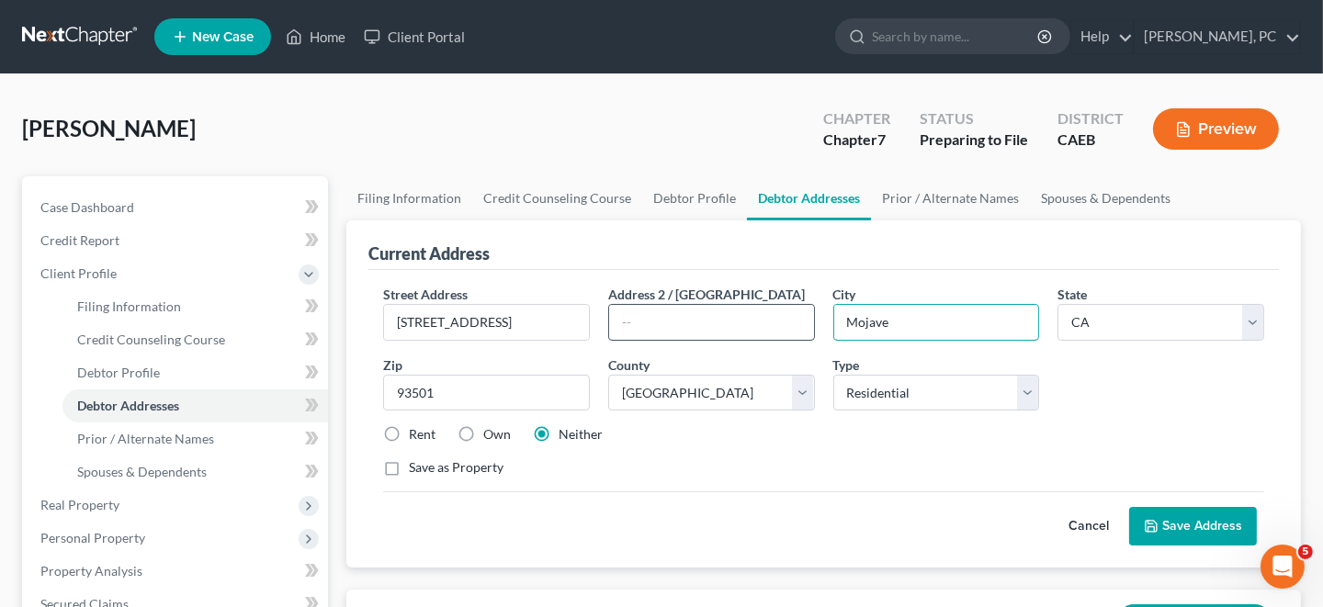
drag, startPoint x: 910, startPoint y: 323, endPoint x: 798, endPoint y: 321, distance: 111.2
click at [798, 321] on div "Street Address * [STREET_ADDRESS] * [GEOGRAPHIC_DATA] * State [US_STATE] AK AR …" at bounding box center [823, 389] width 899 height 208
click at [409, 471] on label "Save as Property" at bounding box center [456, 467] width 95 height 18
click at [416, 470] on input "Save as Property" at bounding box center [422, 464] width 12 height 12
click at [409, 464] on label "Save as Property" at bounding box center [456, 467] width 95 height 18
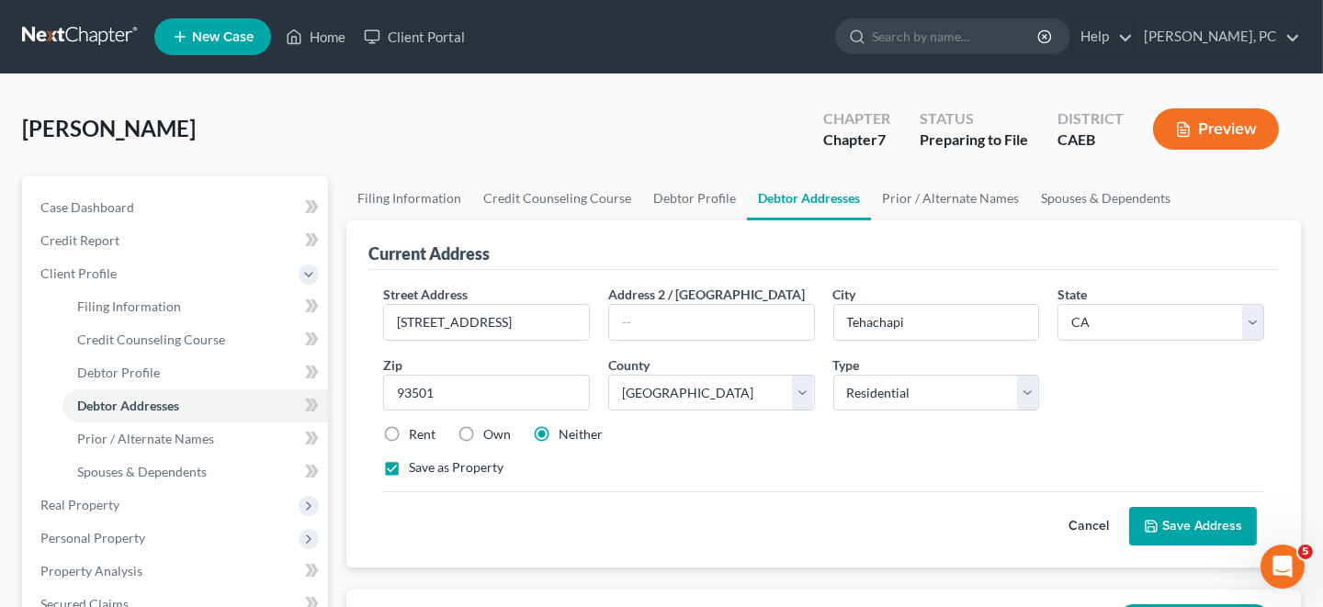
click at [416, 464] on input "Save as Property" at bounding box center [422, 464] width 12 height 12
click at [1174, 523] on button "Save Address" at bounding box center [1193, 526] width 128 height 39
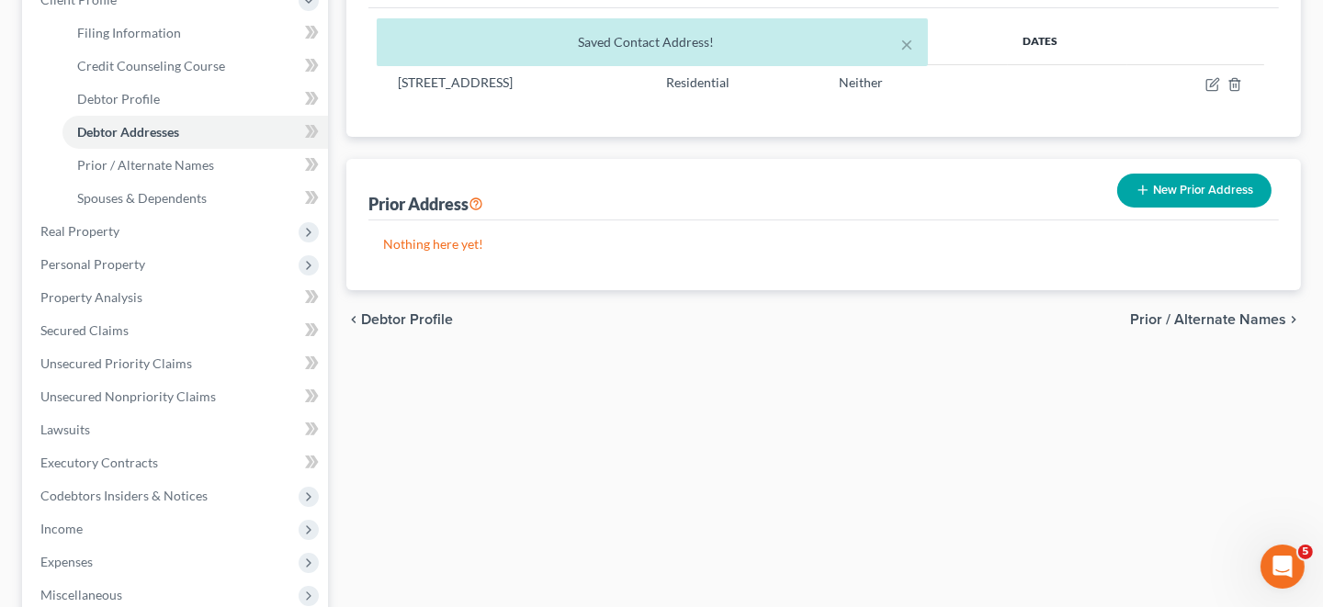
scroll to position [276, 0]
click at [1212, 316] on span "Prior / Alternate Names" at bounding box center [1208, 318] width 156 height 15
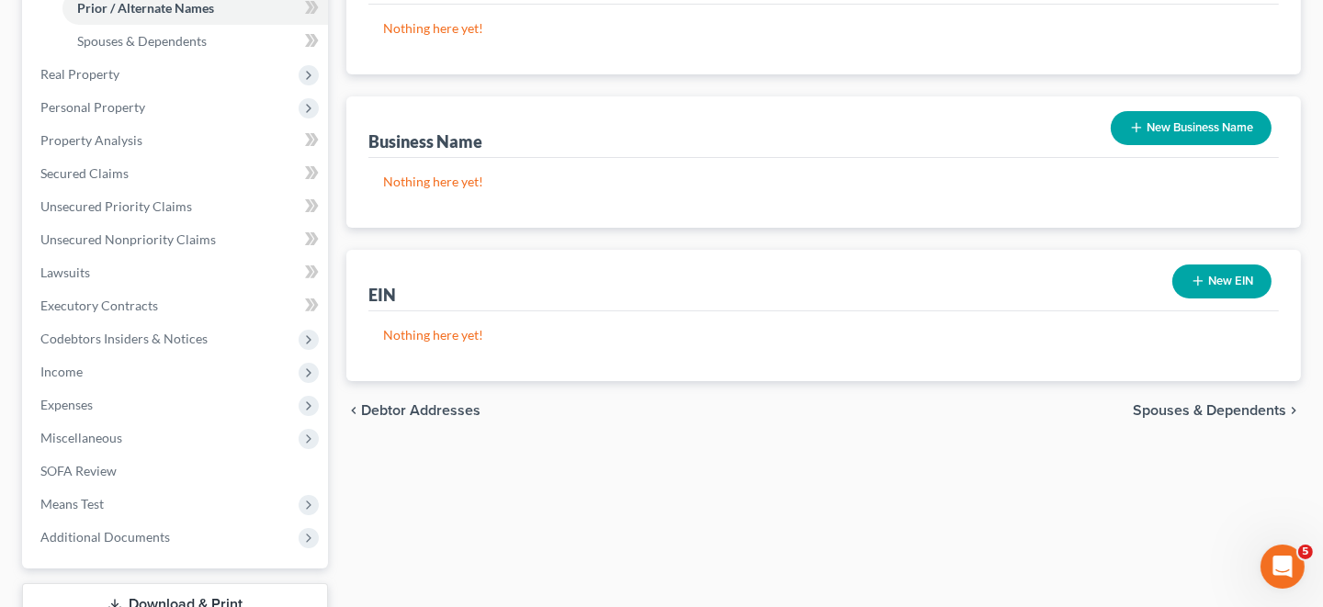
scroll to position [458, 0]
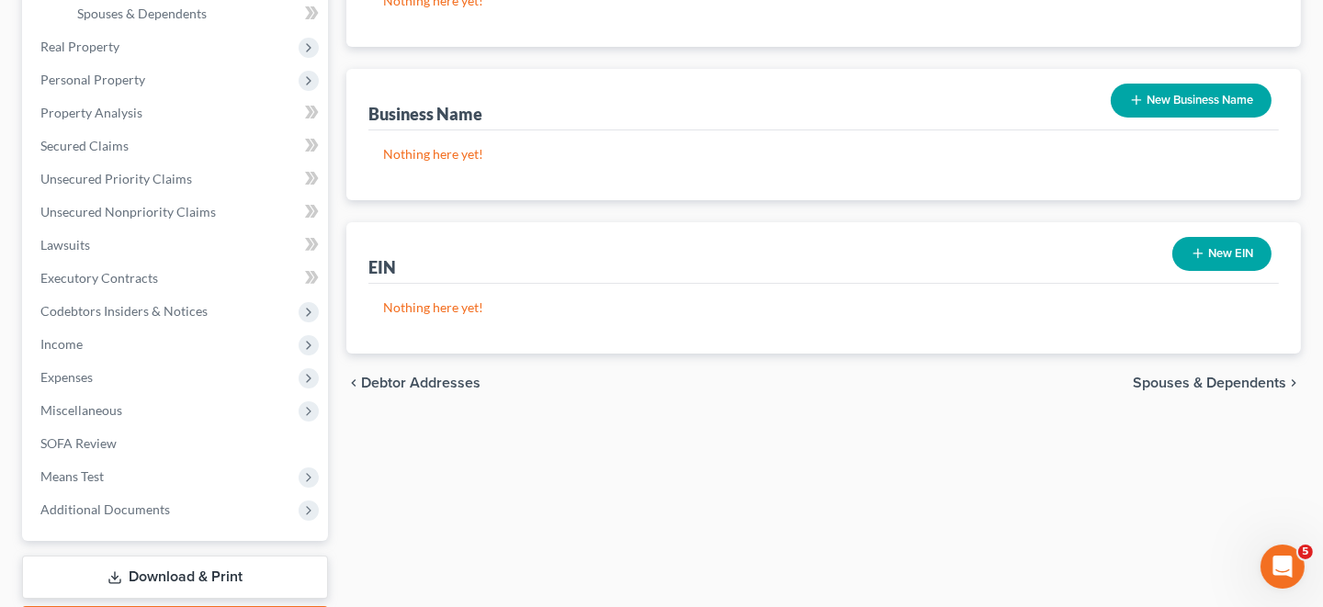
click at [1251, 378] on span "Spouses & Dependents" at bounding box center [1209, 383] width 153 height 15
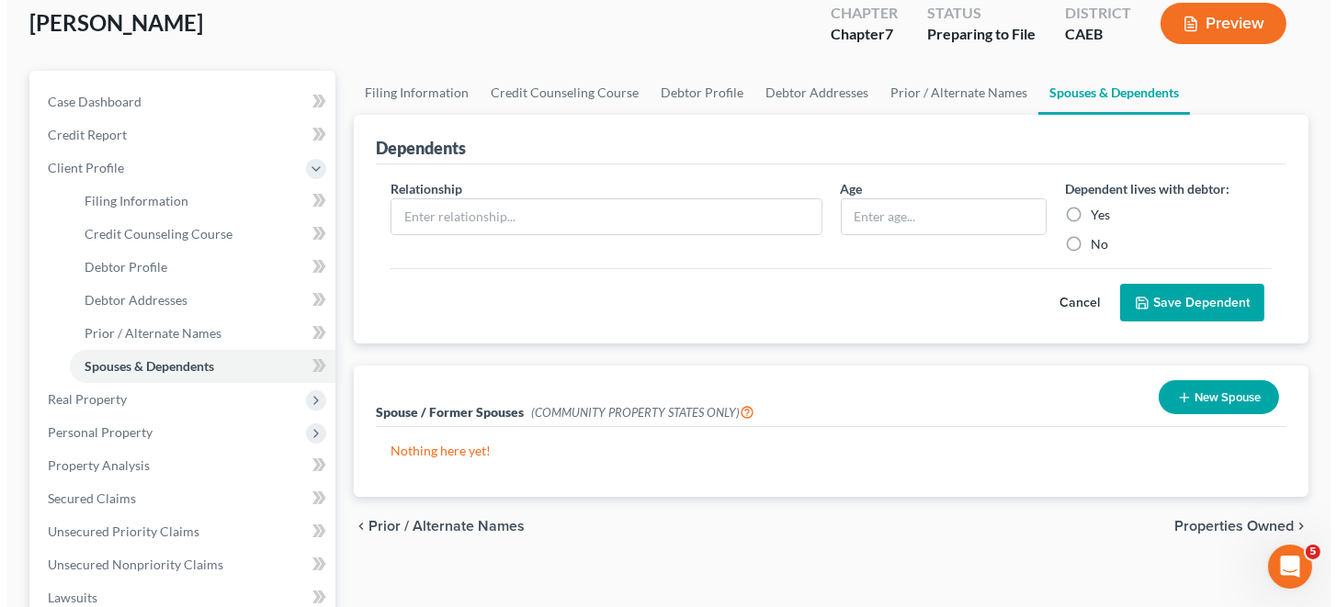
scroll to position [14, 0]
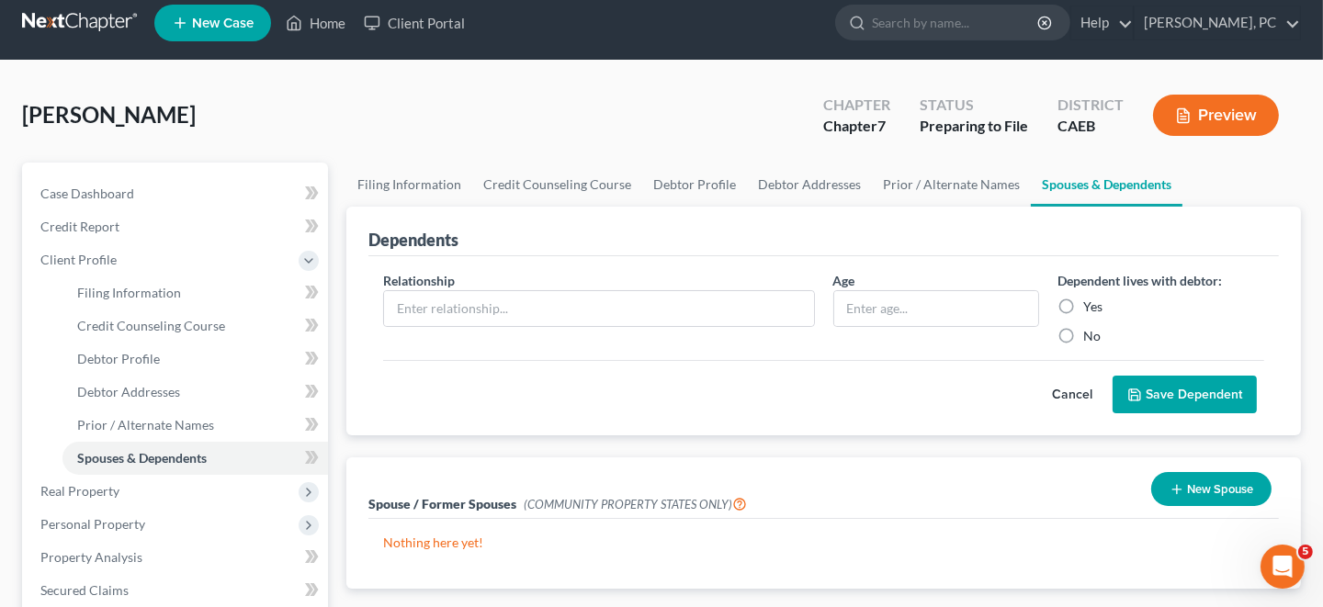
click at [1214, 113] on button "Preview" at bounding box center [1216, 115] width 126 height 41
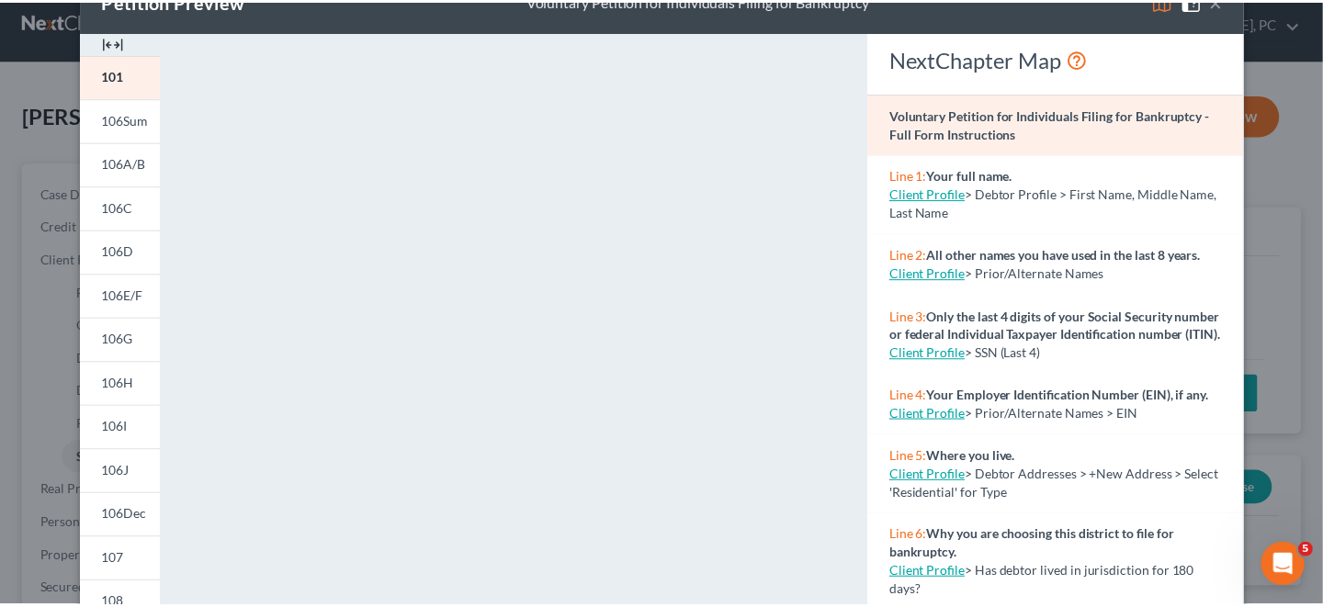
scroll to position [0, 0]
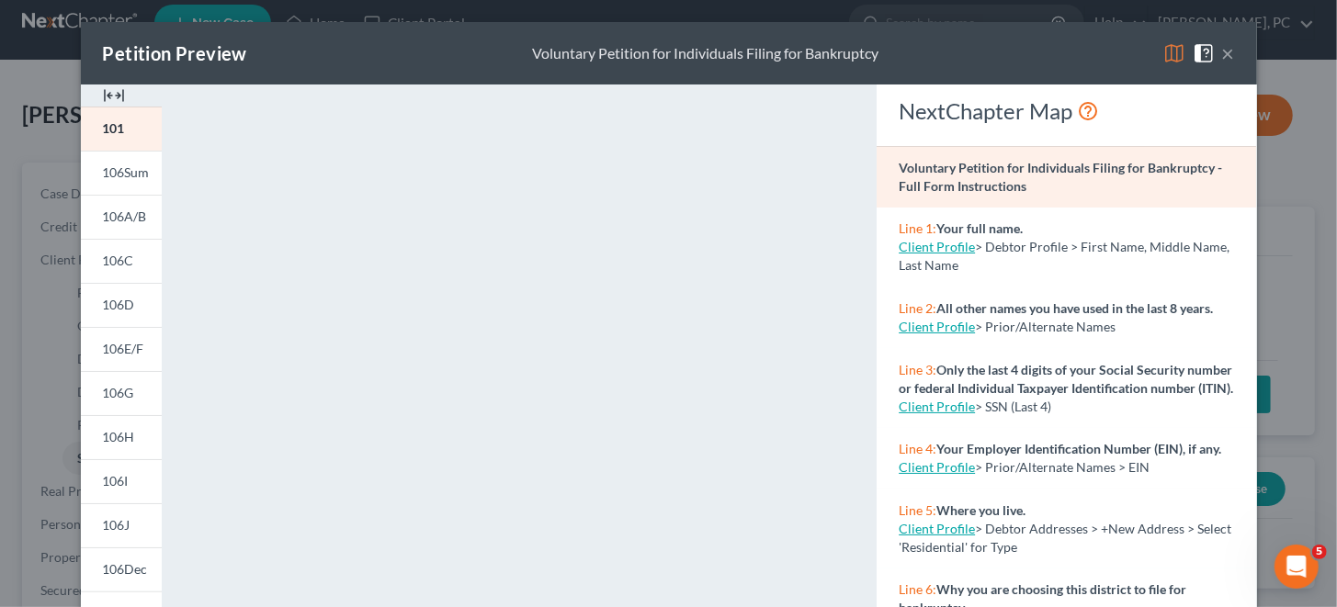
click at [1225, 51] on button "×" at bounding box center [1228, 53] width 13 height 22
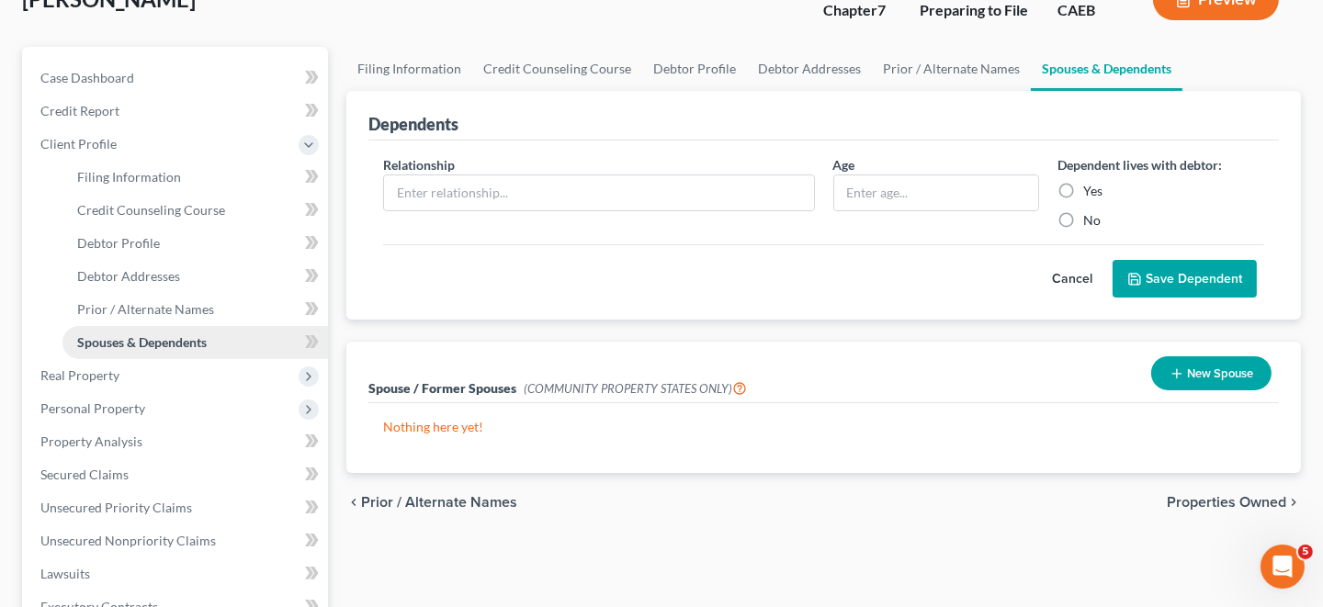
scroll to position [106, 0]
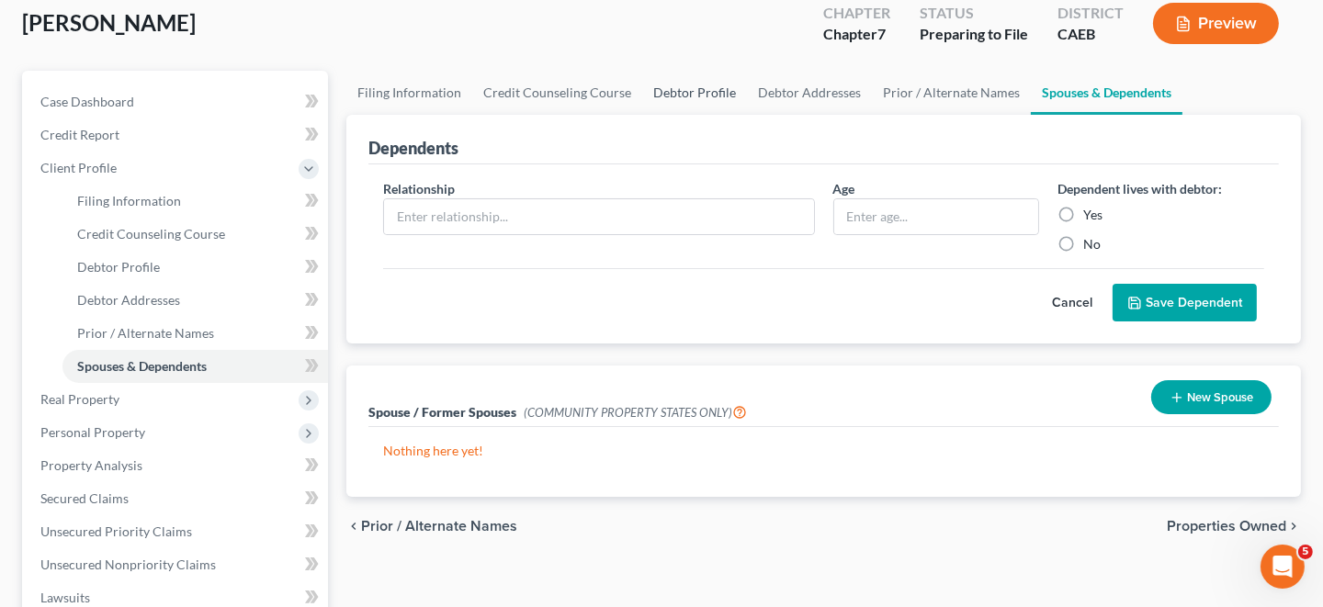
click at [686, 91] on link "Debtor Profile" at bounding box center [694, 93] width 105 height 44
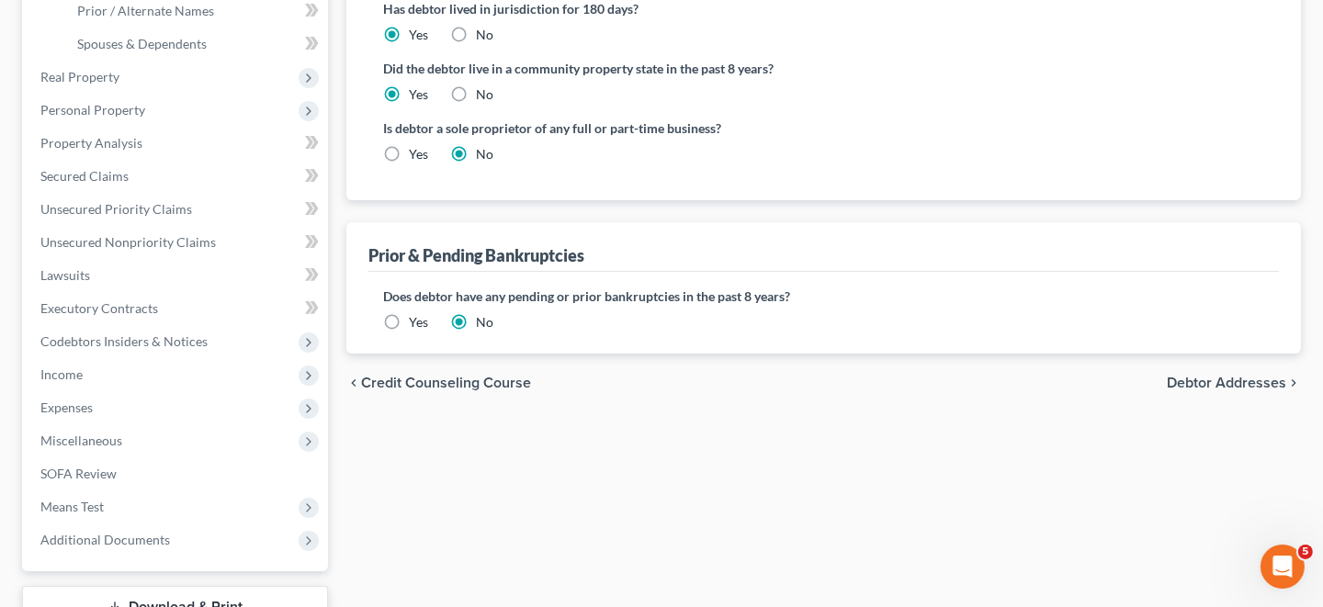
scroll to position [458, 0]
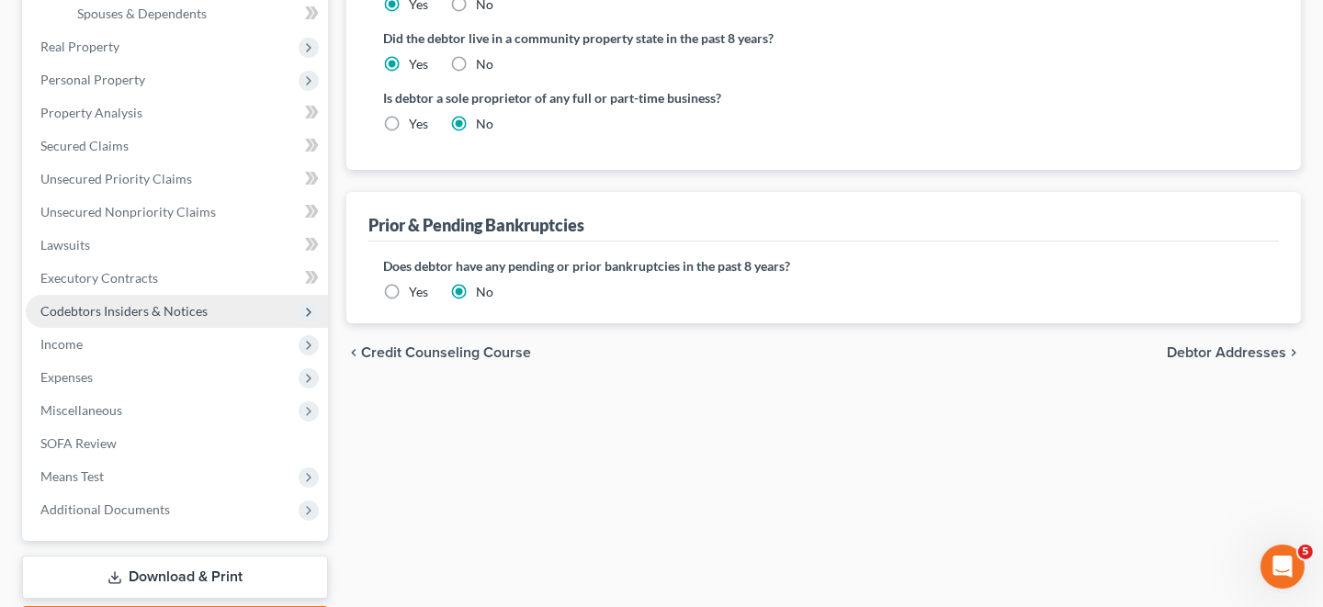
click at [98, 309] on span "Codebtors Insiders & Notices" at bounding box center [123, 311] width 167 height 16
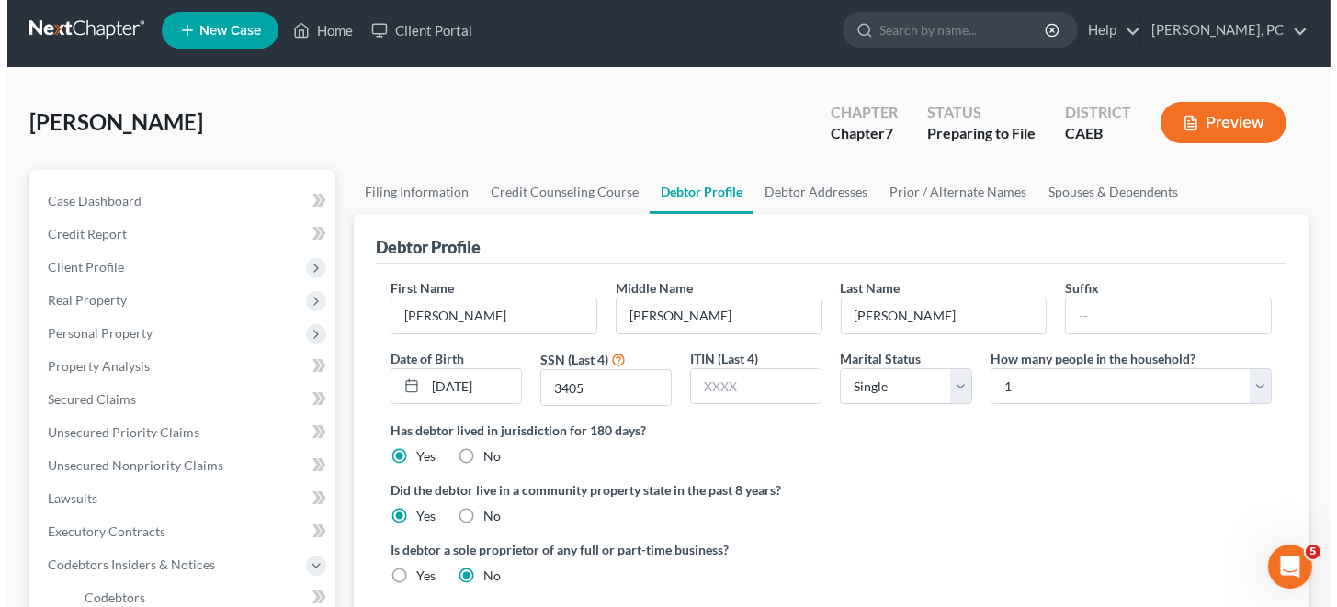
scroll to position [0, 0]
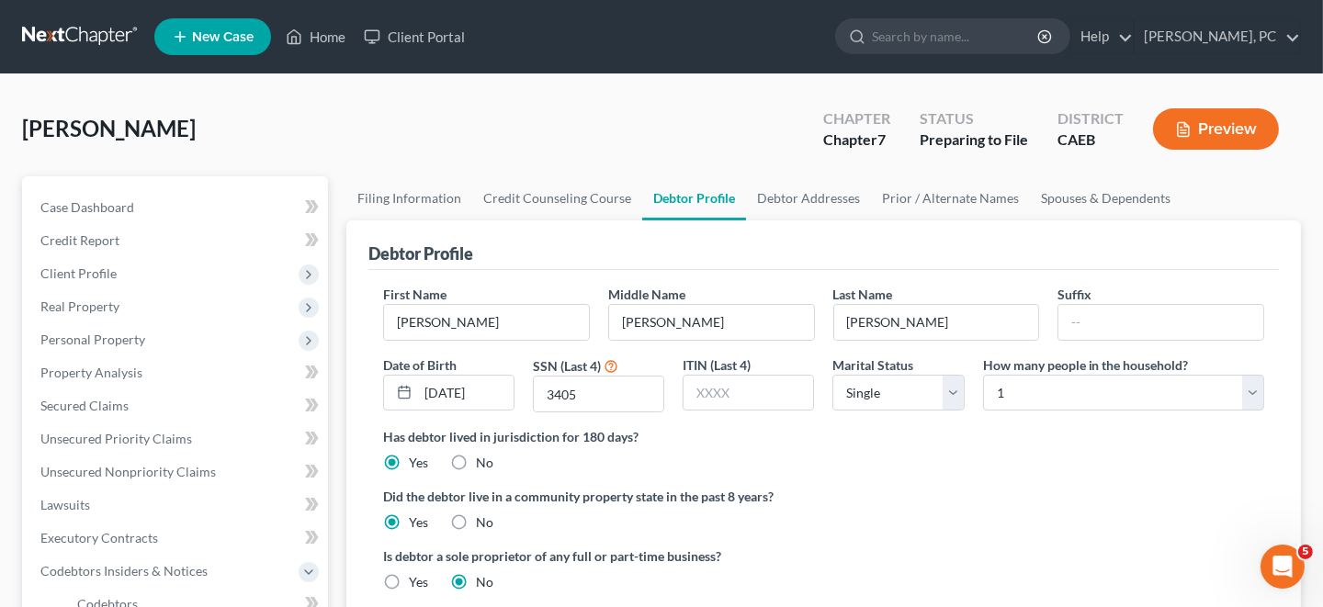
click at [1208, 129] on button "Preview" at bounding box center [1216, 128] width 126 height 41
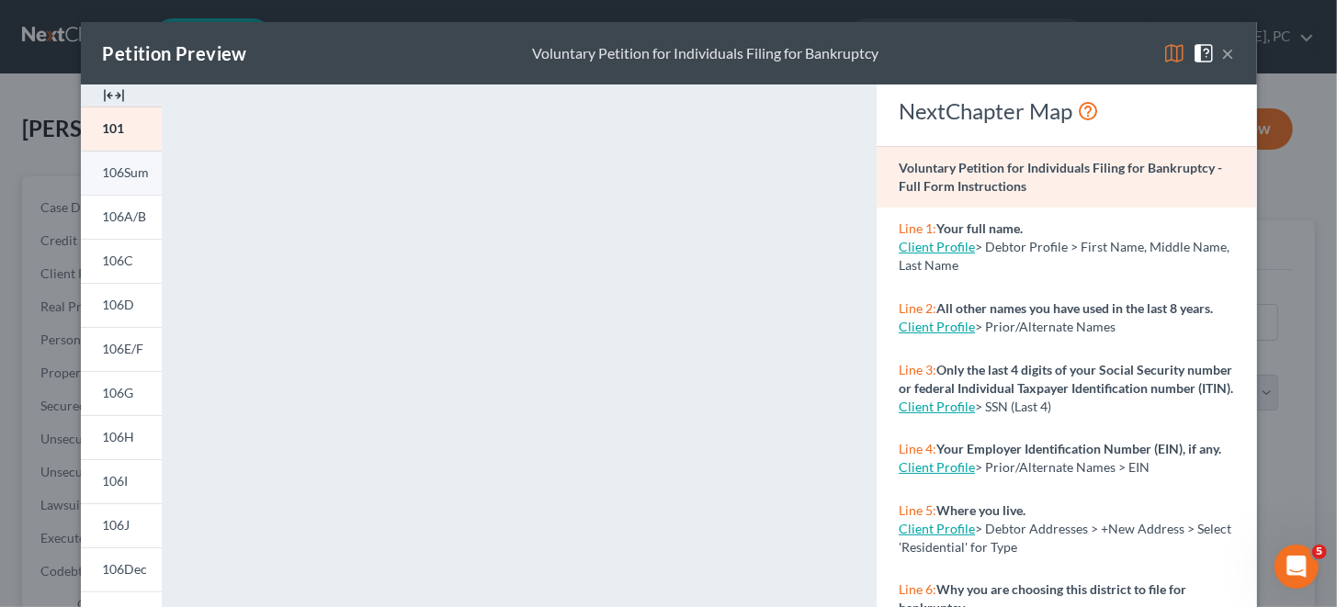
click at [108, 173] on span "106Sum" at bounding box center [126, 172] width 47 height 16
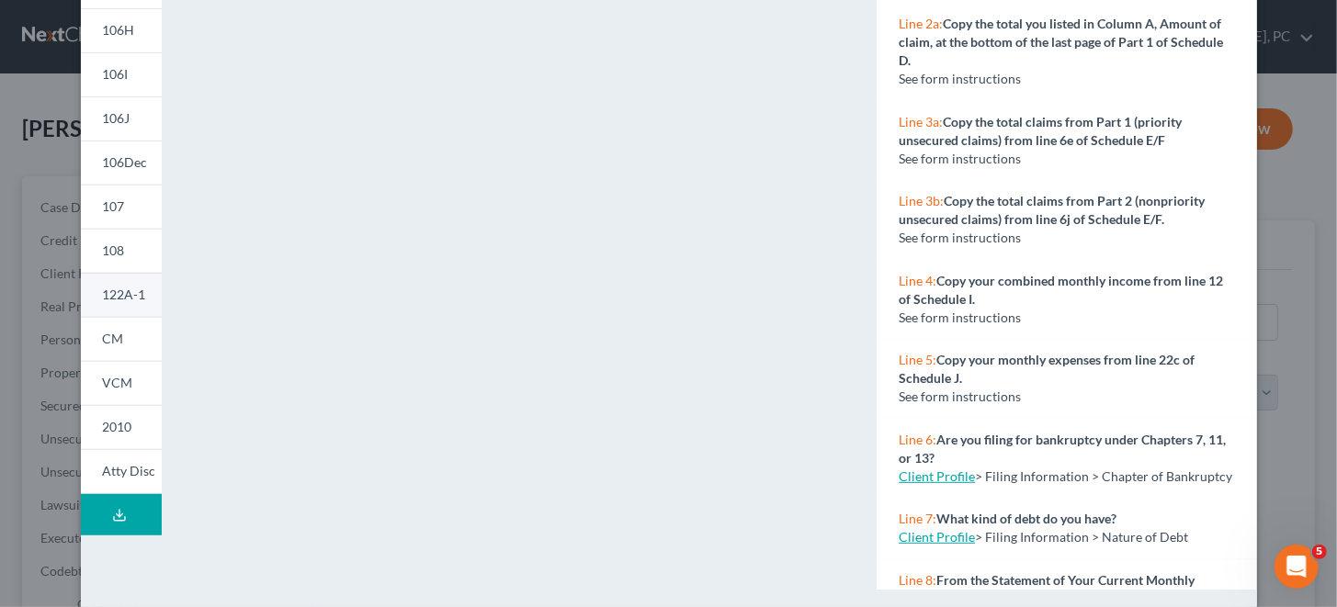
scroll to position [428, 0]
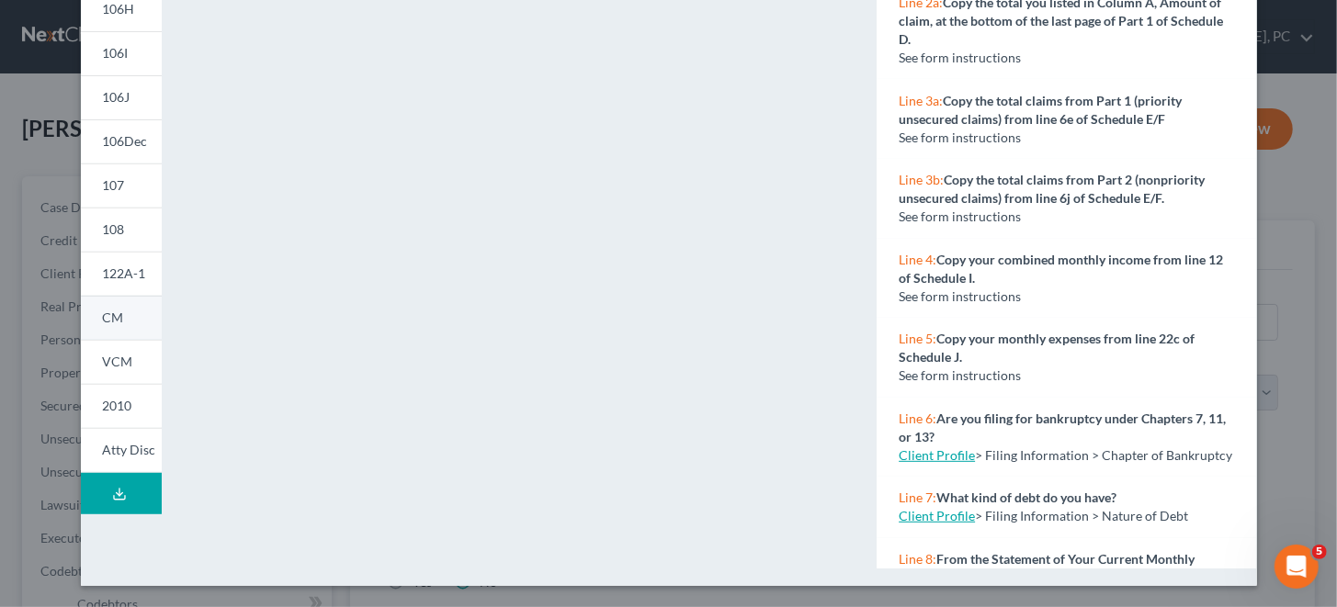
click at [105, 314] on span "CM" at bounding box center [113, 318] width 21 height 16
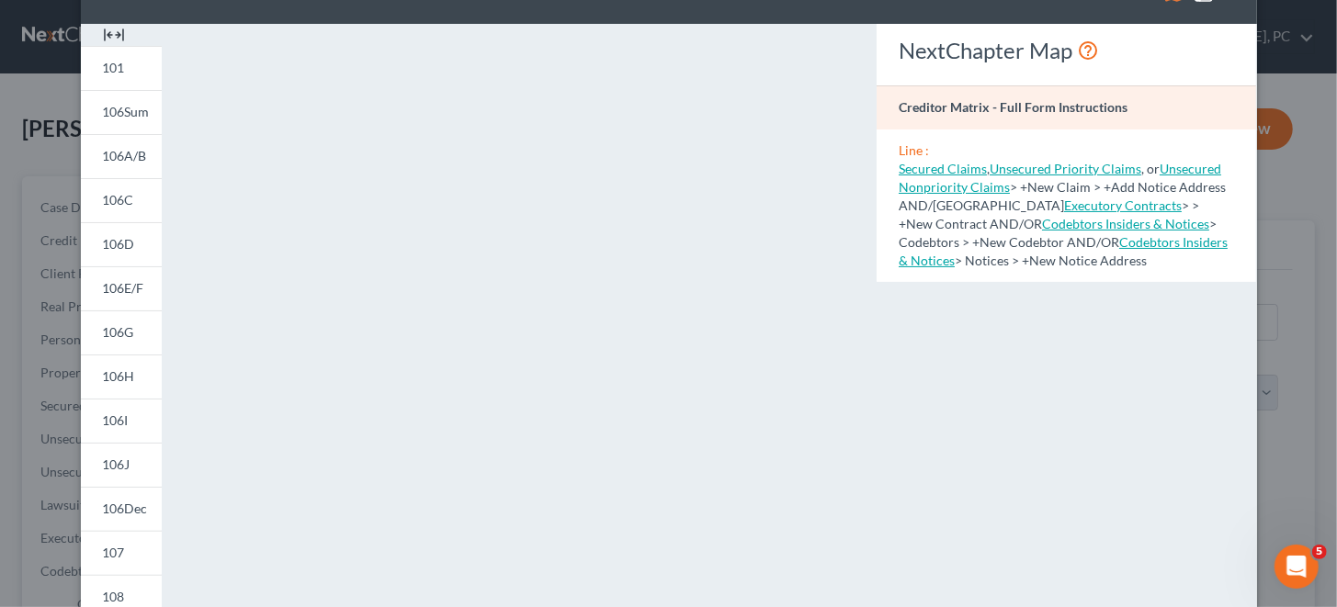
scroll to position [0, 0]
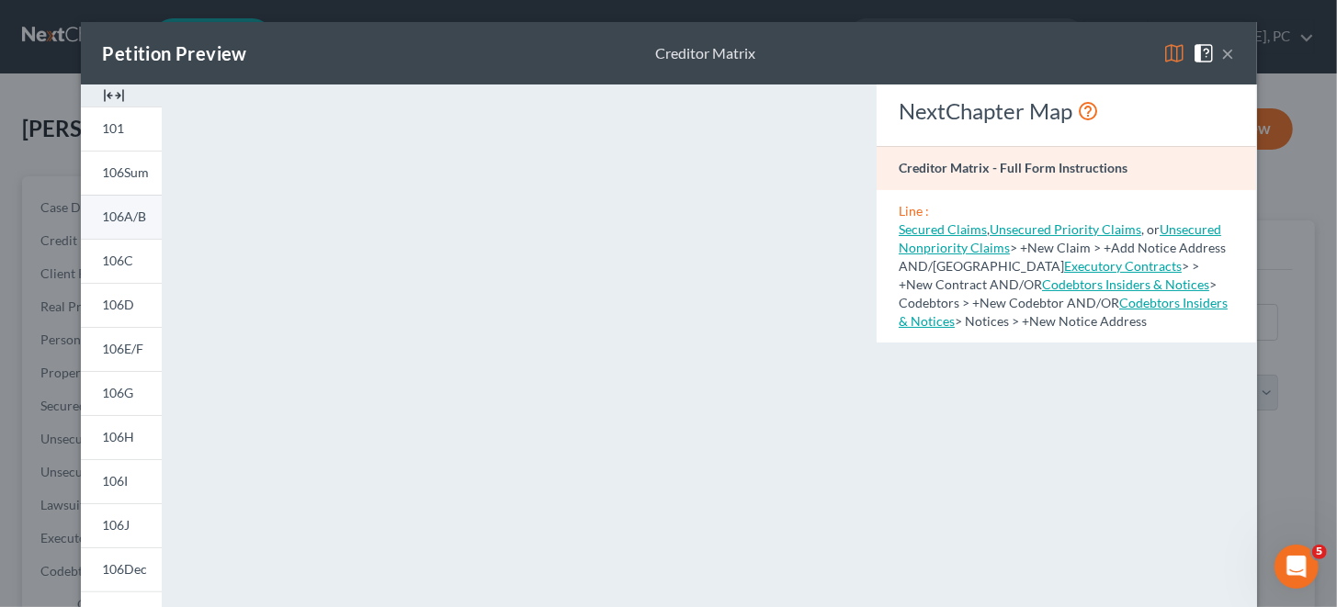
click at [120, 219] on span "106A/B" at bounding box center [125, 217] width 44 height 16
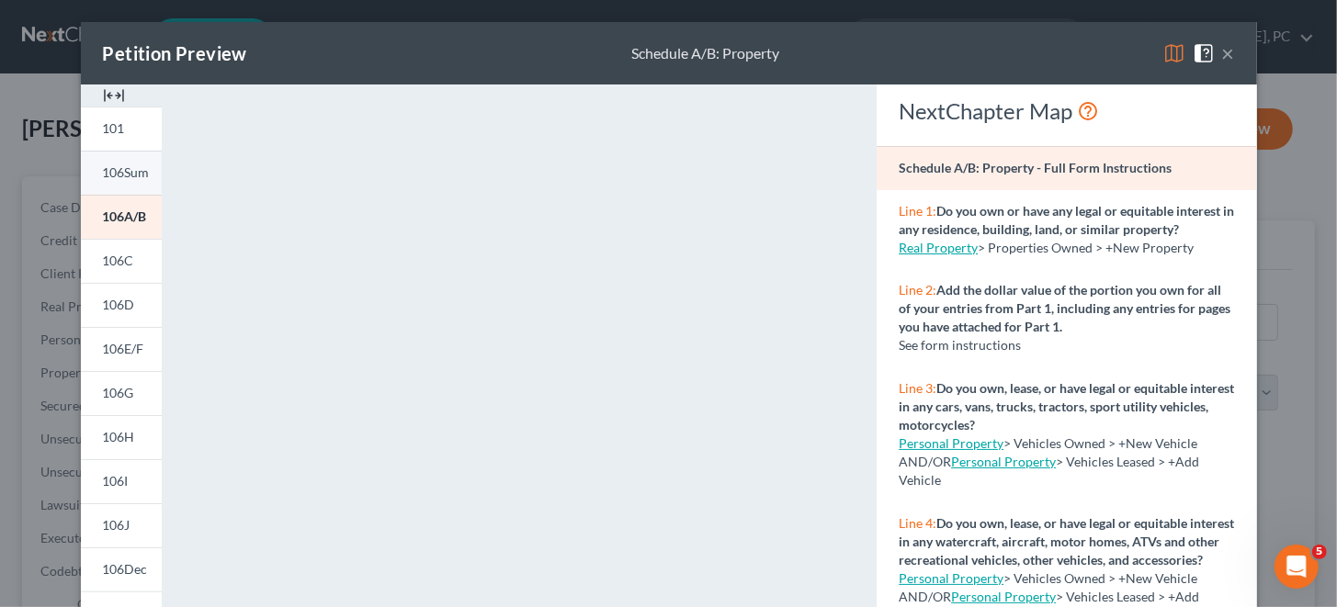
click at [121, 175] on span "106Sum" at bounding box center [126, 172] width 47 height 16
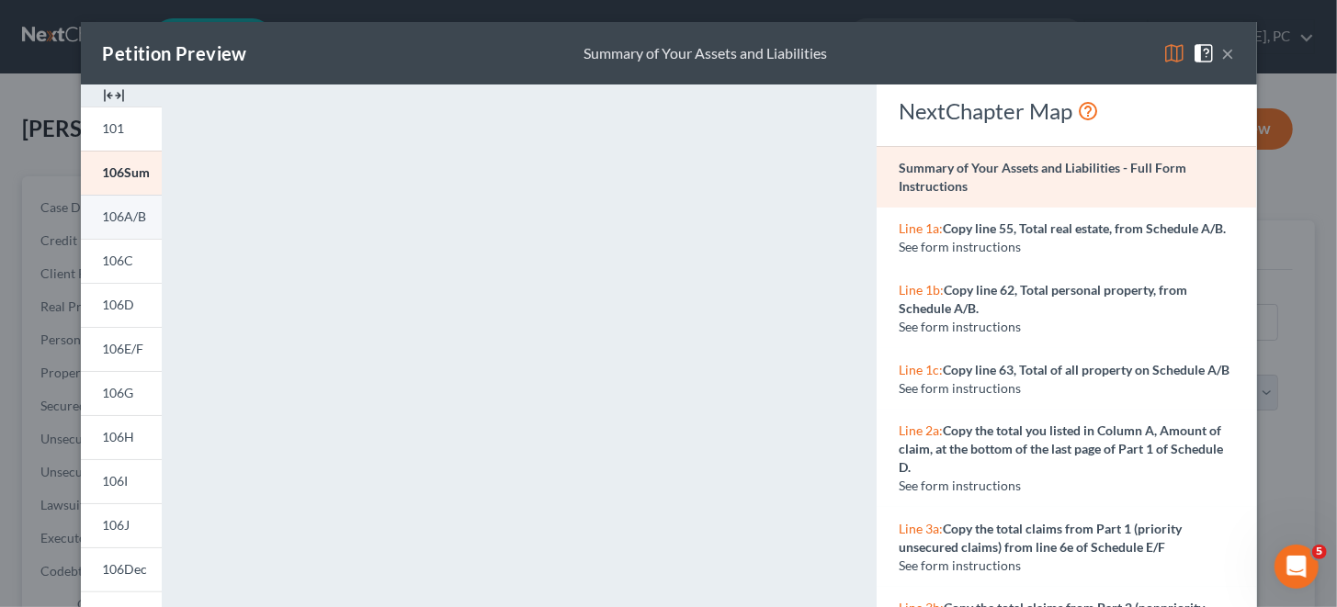
drag, startPoint x: 104, startPoint y: 217, endPoint x: 148, endPoint y: 217, distance: 44.1
click at [104, 217] on span "106A/B" at bounding box center [125, 217] width 44 height 16
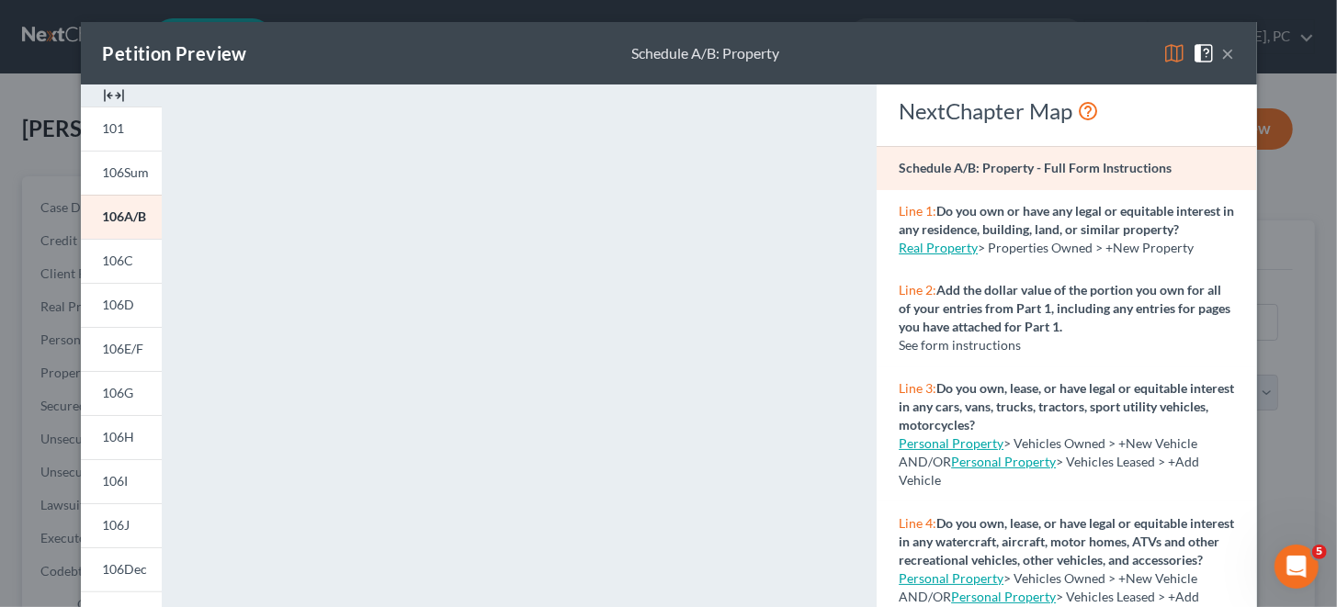
click at [1223, 53] on button "×" at bounding box center [1228, 53] width 13 height 22
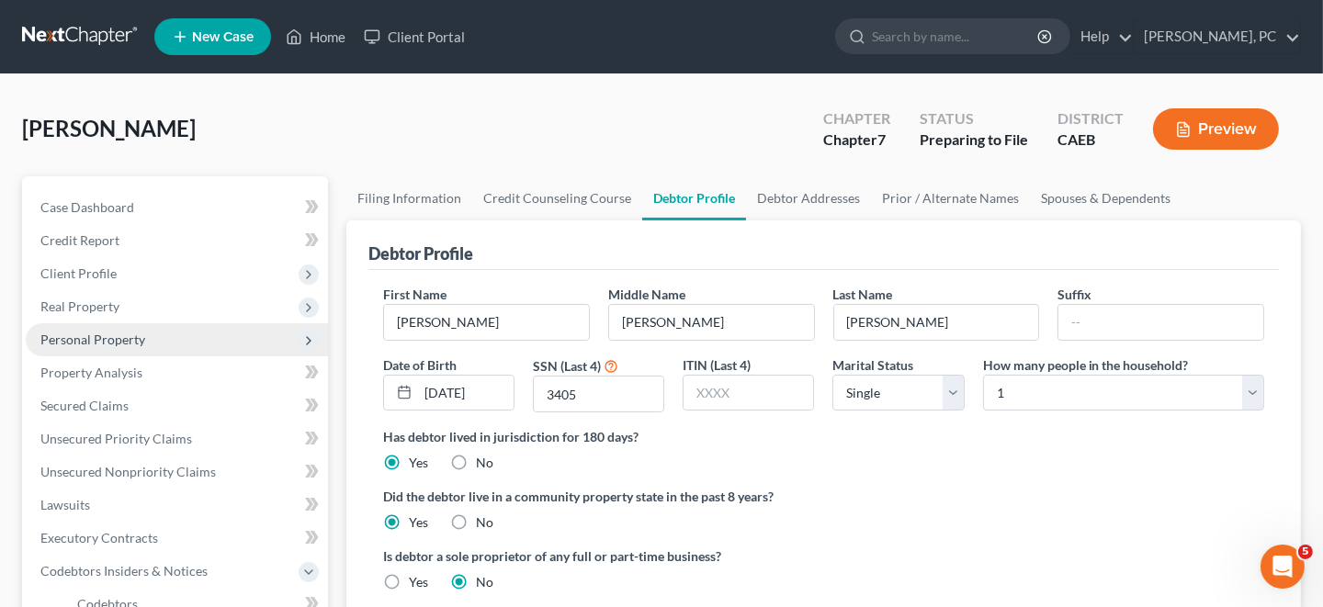
click at [107, 339] on span "Personal Property" at bounding box center [92, 340] width 105 height 16
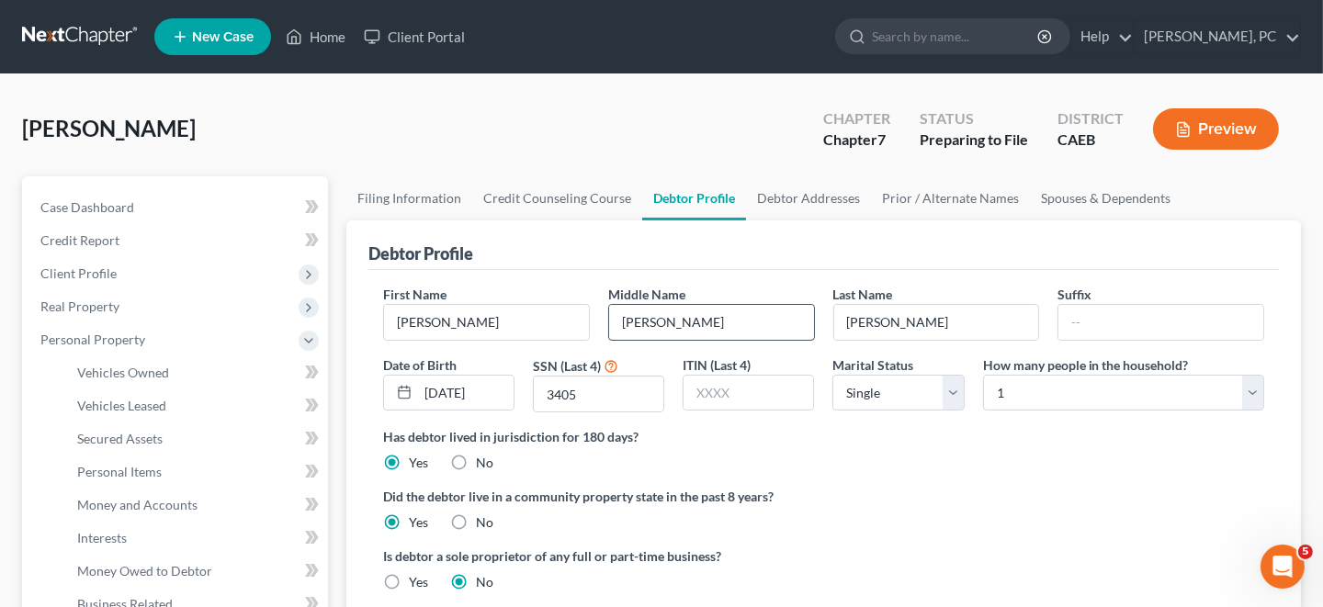
scroll to position [91, 0]
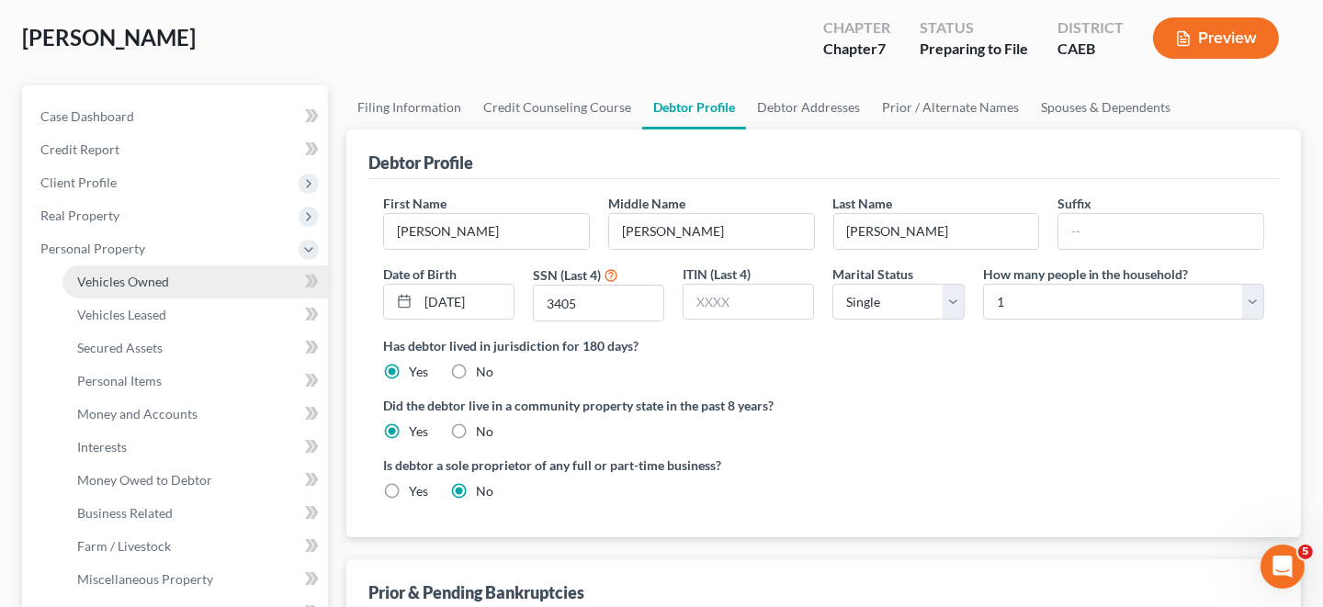
click at [107, 278] on span "Vehicles Owned" at bounding box center [123, 282] width 92 height 16
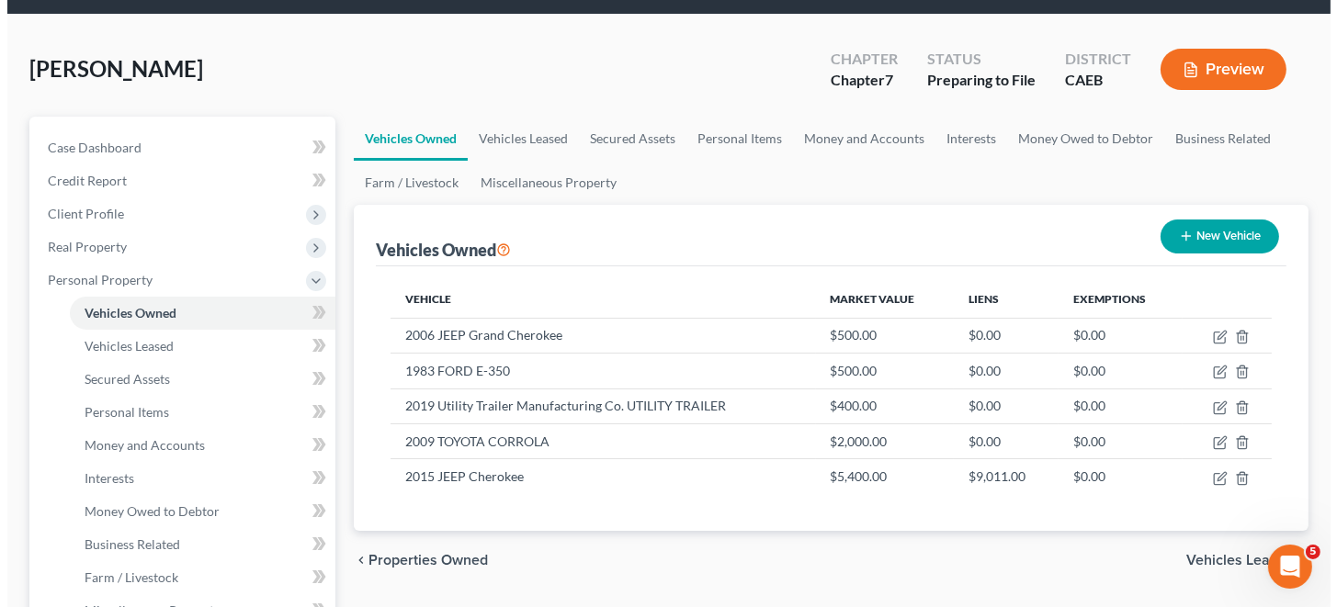
scroll to position [91, 0]
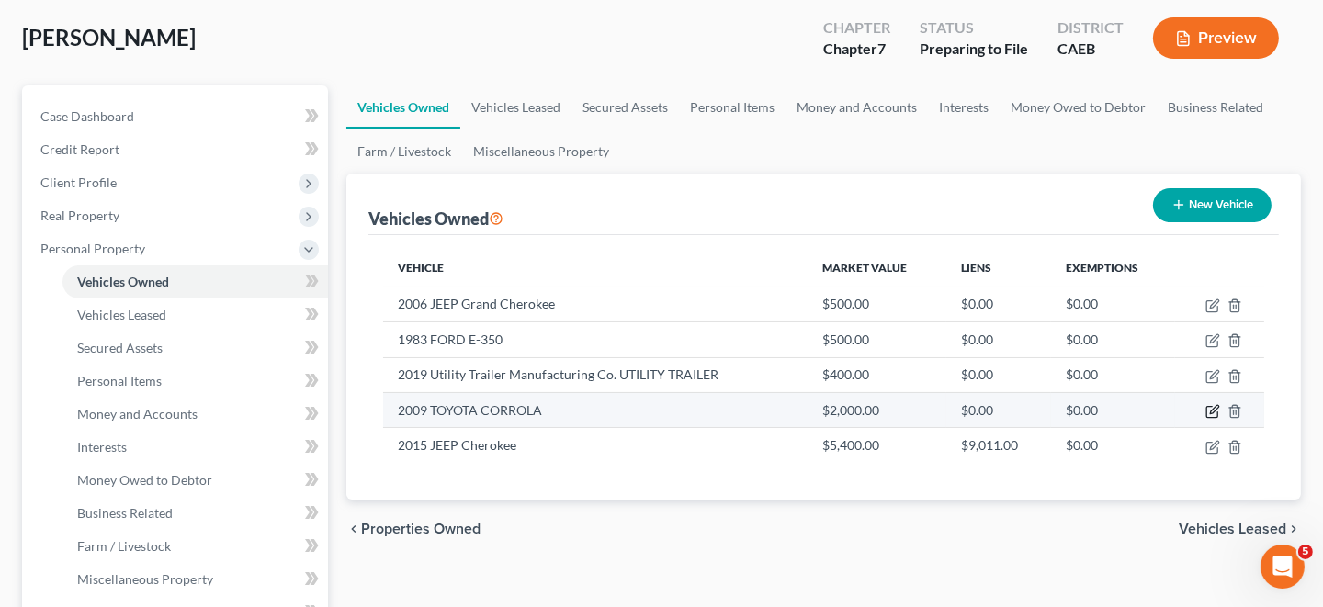
click at [1213, 408] on icon "button" at bounding box center [1212, 411] width 15 height 15
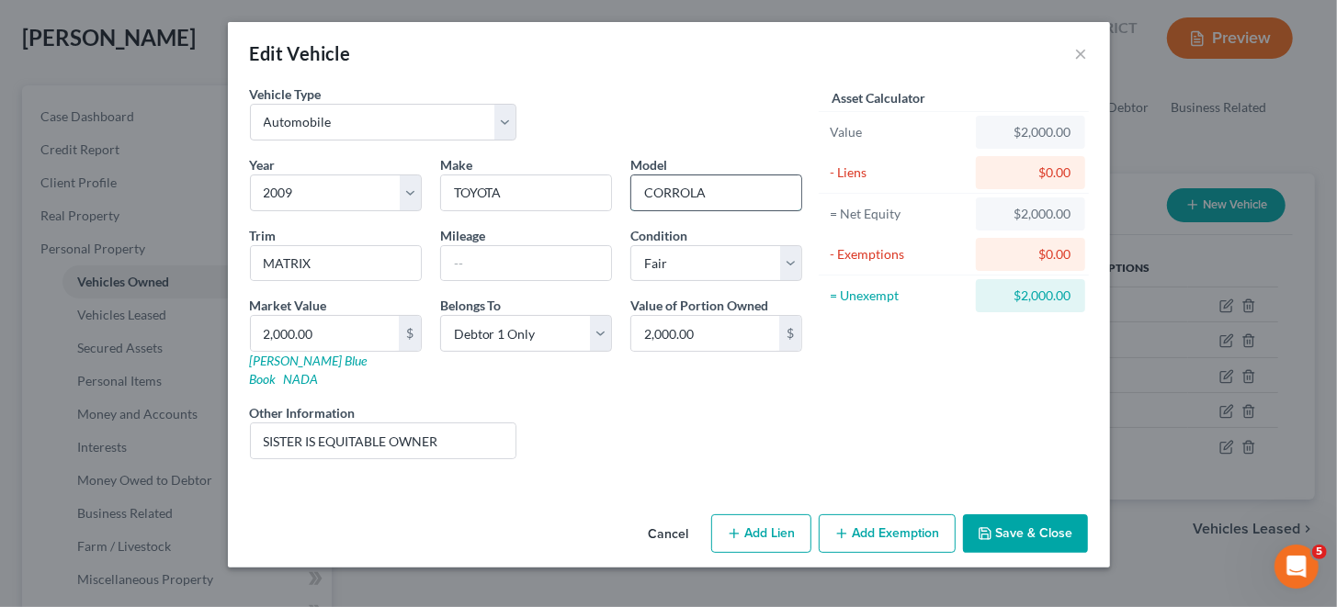
drag, startPoint x: 679, startPoint y: 192, endPoint x: 697, endPoint y: 181, distance: 21.4
click at [678, 191] on input "CORROLA" at bounding box center [716, 192] width 170 height 35
click at [1019, 514] on button "Save & Close" at bounding box center [1025, 533] width 125 height 39
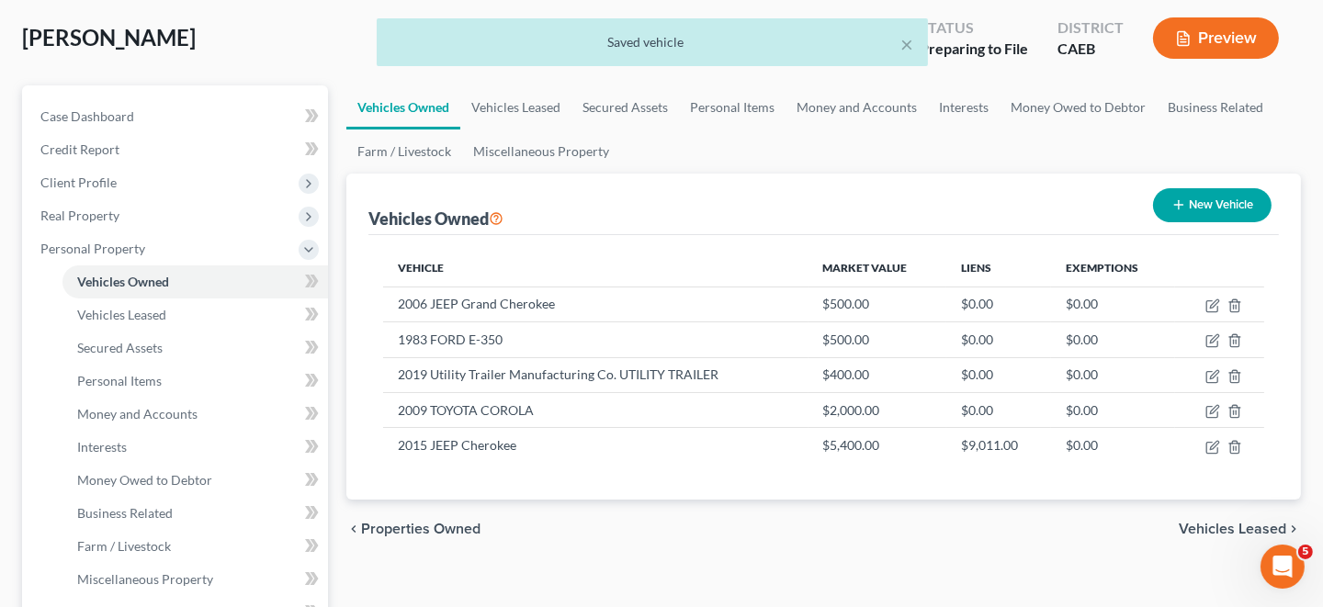
click at [1229, 32] on div "× Saved vehicle" at bounding box center [652, 46] width 1323 height 57
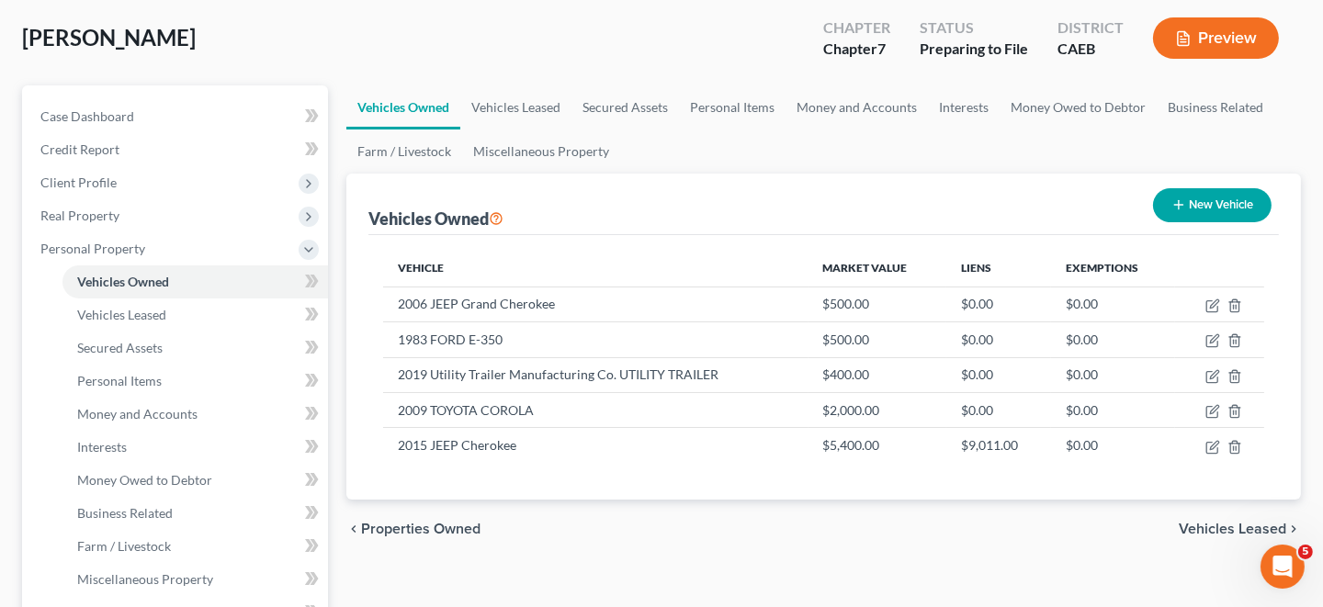
click at [1210, 38] on button "Preview" at bounding box center [1216, 37] width 126 height 41
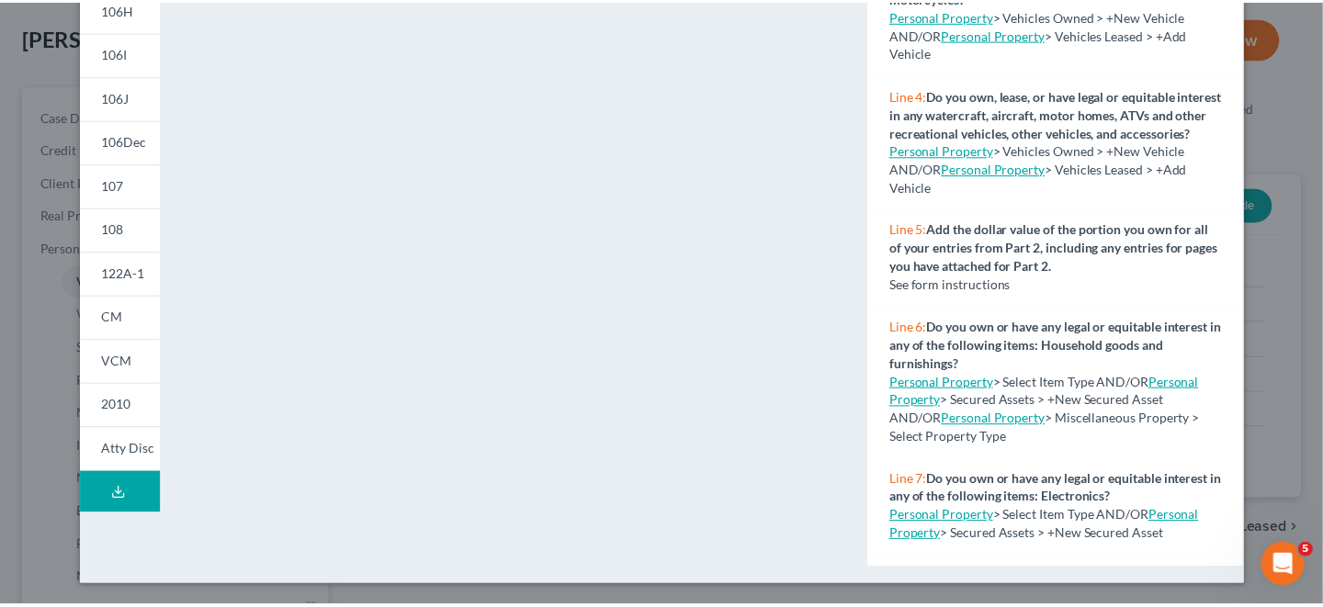
scroll to position [423, 0]
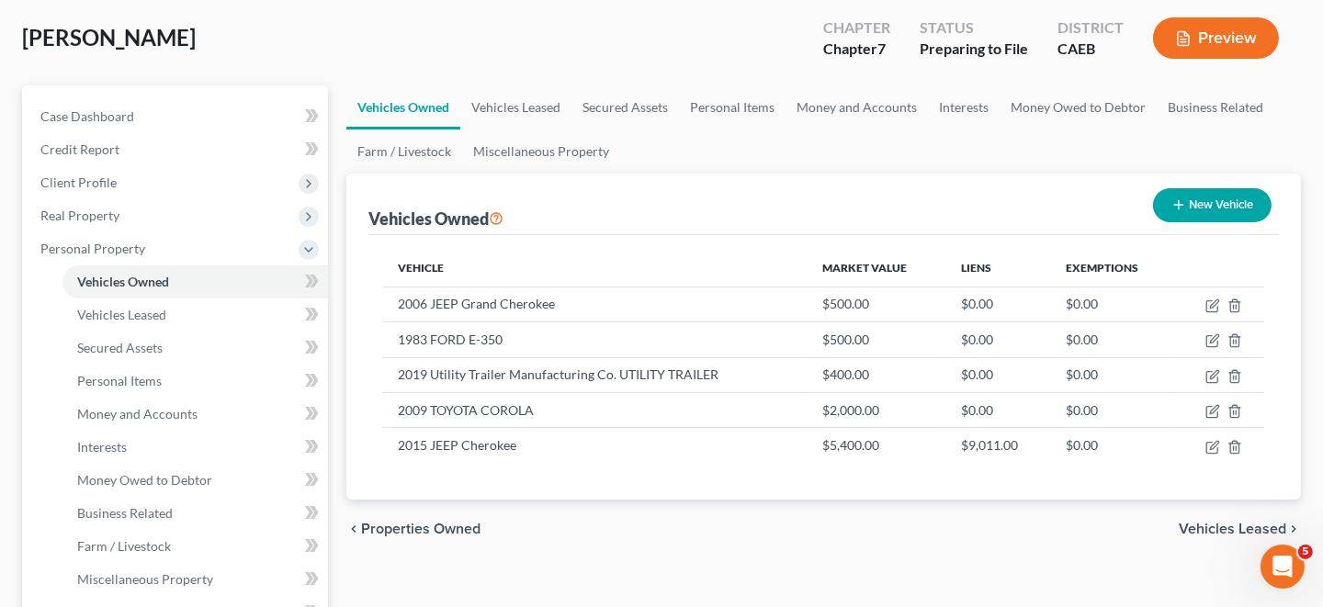
drag, startPoint x: 1323, startPoint y: 479, endPoint x: 1323, endPoint y: 219, distance: 260.0
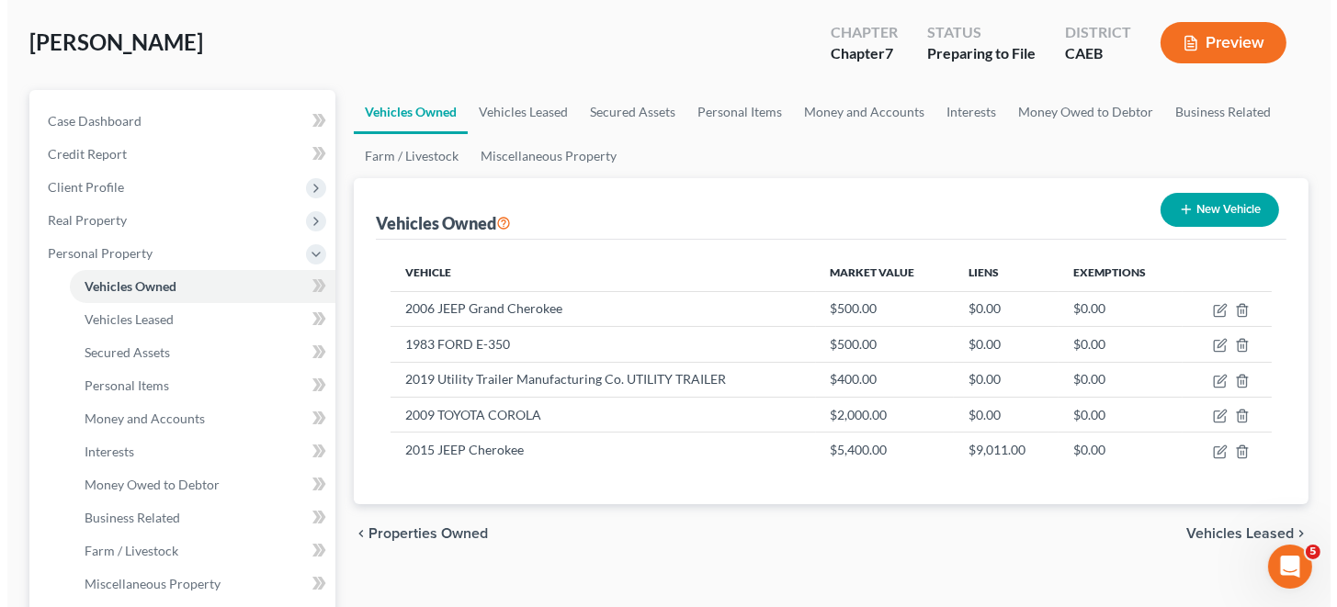
scroll to position [0, 0]
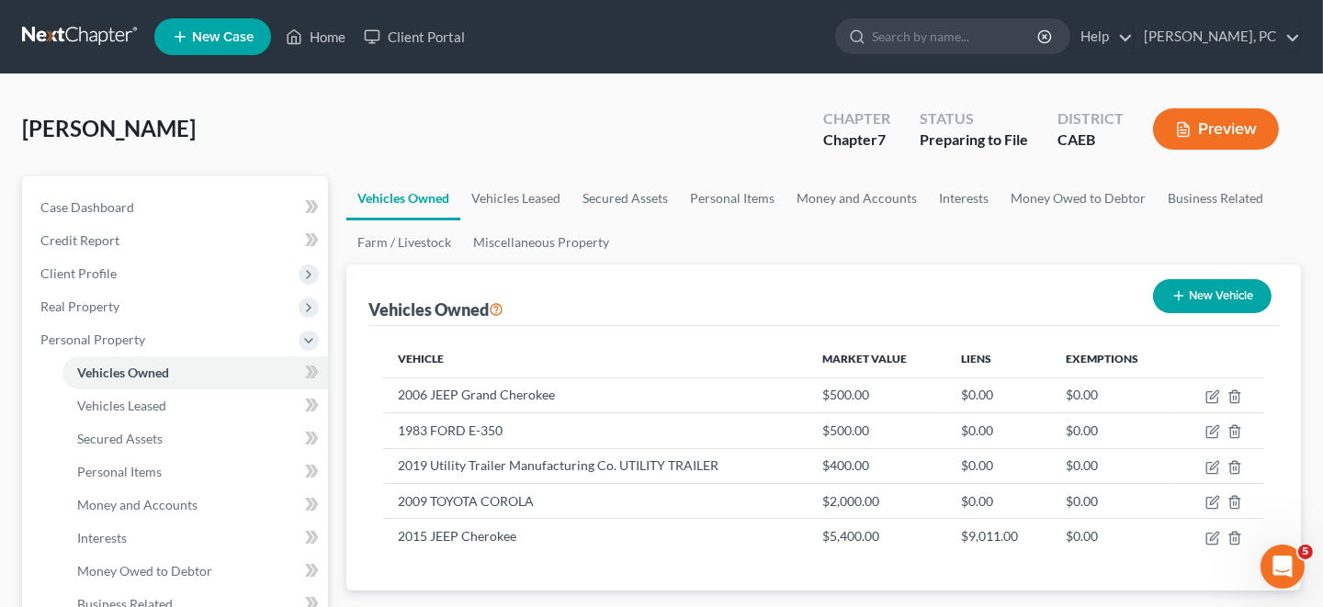
click at [1211, 132] on button "Preview" at bounding box center [1216, 128] width 126 height 41
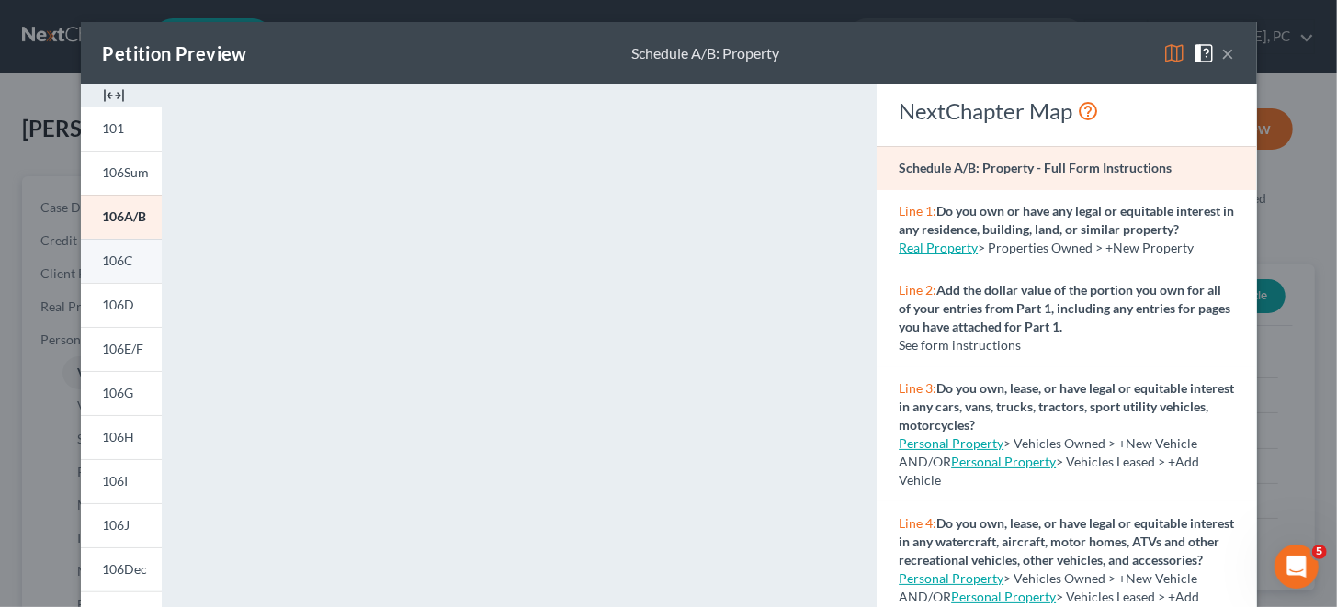
click at [116, 262] on span "106C" at bounding box center [118, 261] width 31 height 16
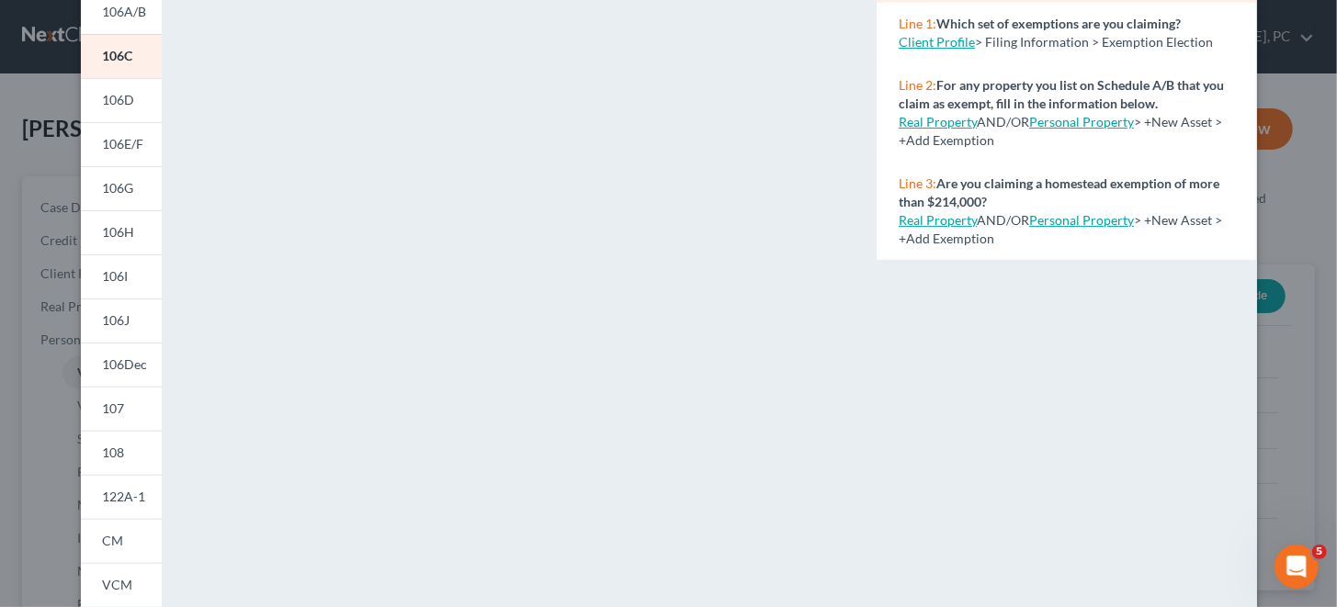
scroll to position [153, 0]
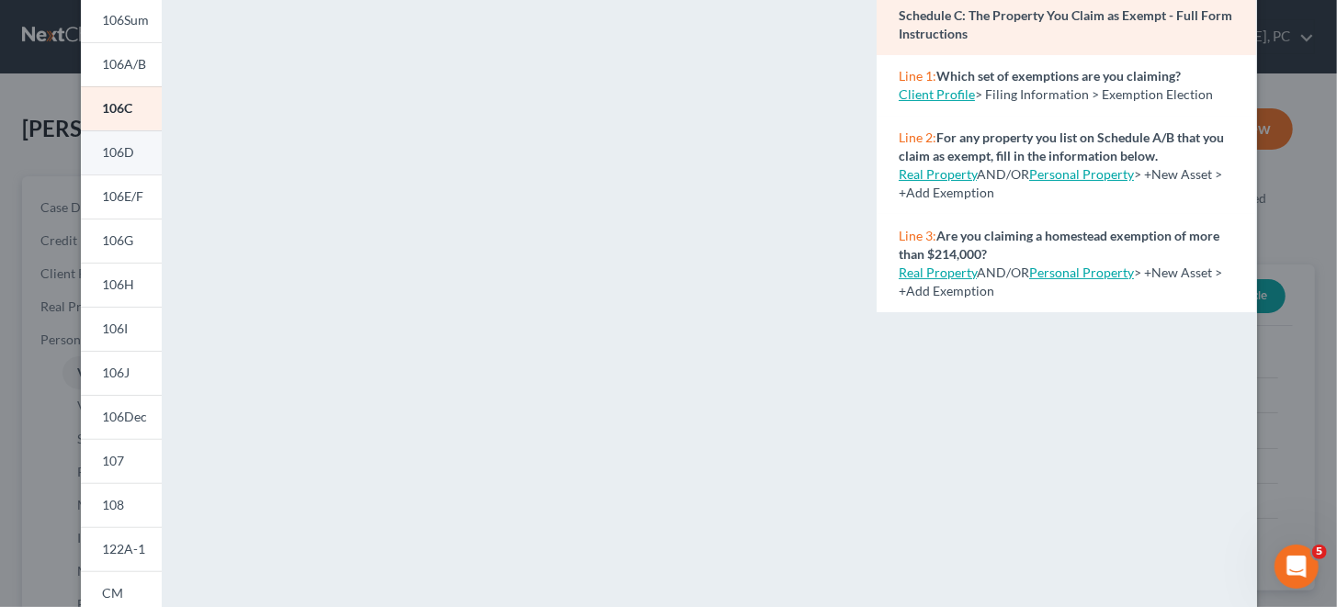
click at [103, 158] on span "106D" at bounding box center [119, 152] width 32 height 16
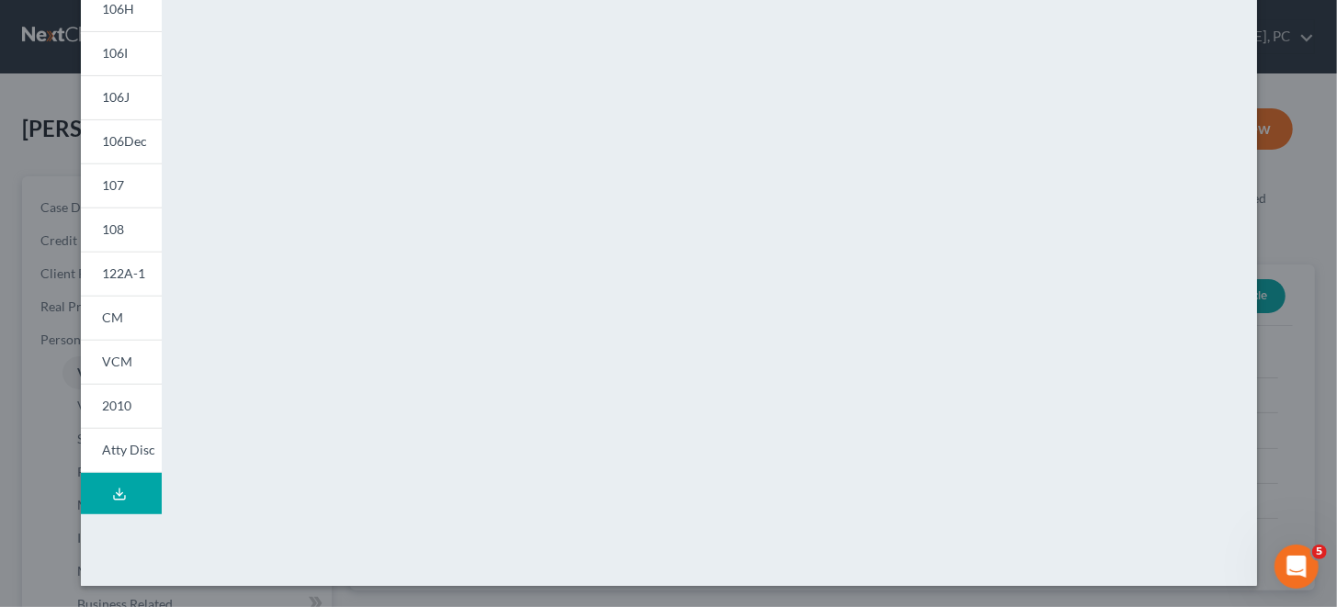
scroll to position [0, 0]
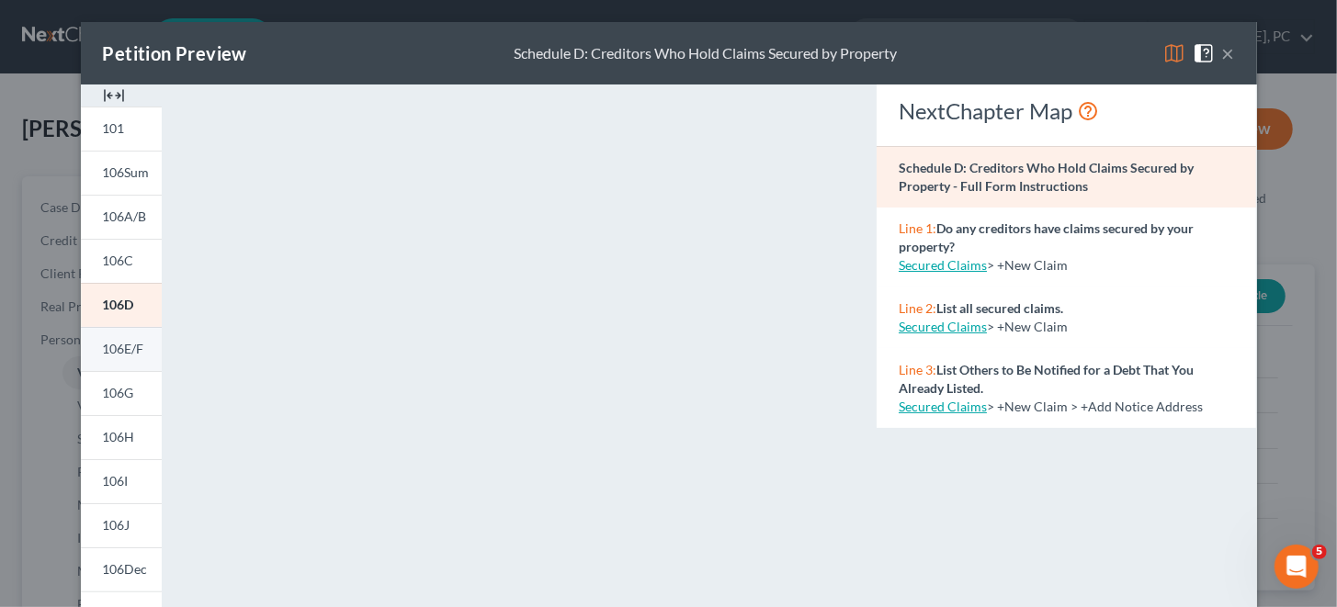
click at [115, 355] on span "106E/F" at bounding box center [123, 349] width 41 height 16
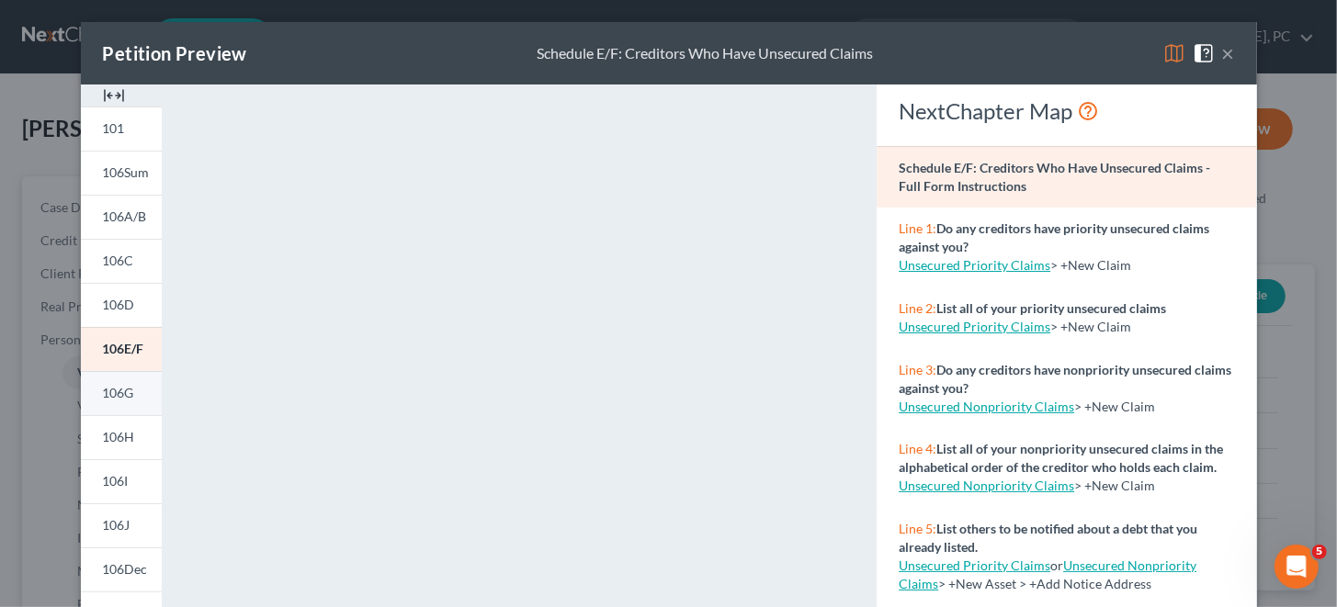
drag, startPoint x: 107, startPoint y: 394, endPoint x: 128, endPoint y: 389, distance: 21.8
click at [107, 393] on span "106G" at bounding box center [118, 393] width 31 height 16
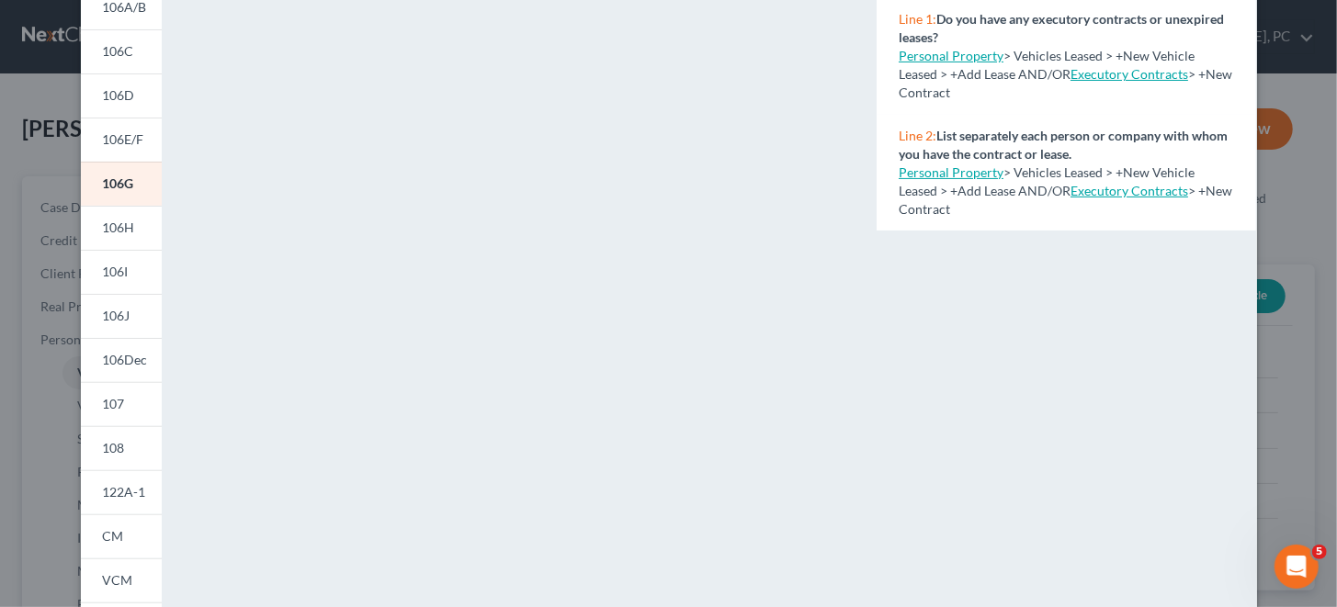
scroll to position [276, 0]
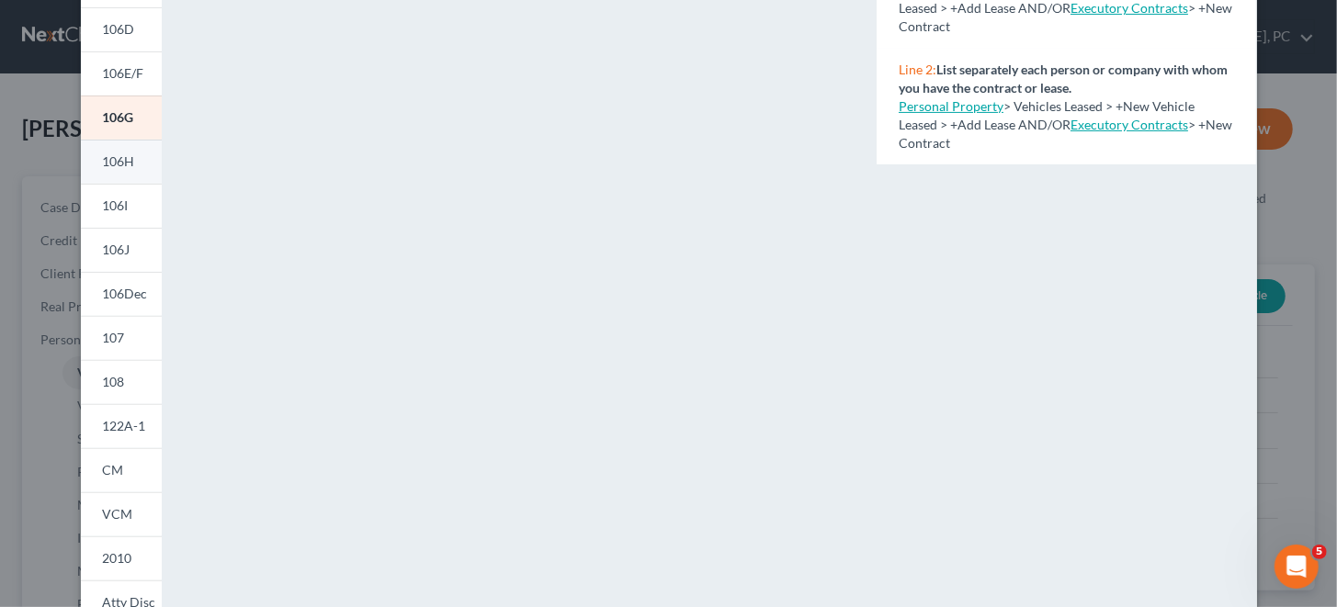
click at [108, 163] on span "106H" at bounding box center [119, 161] width 32 height 16
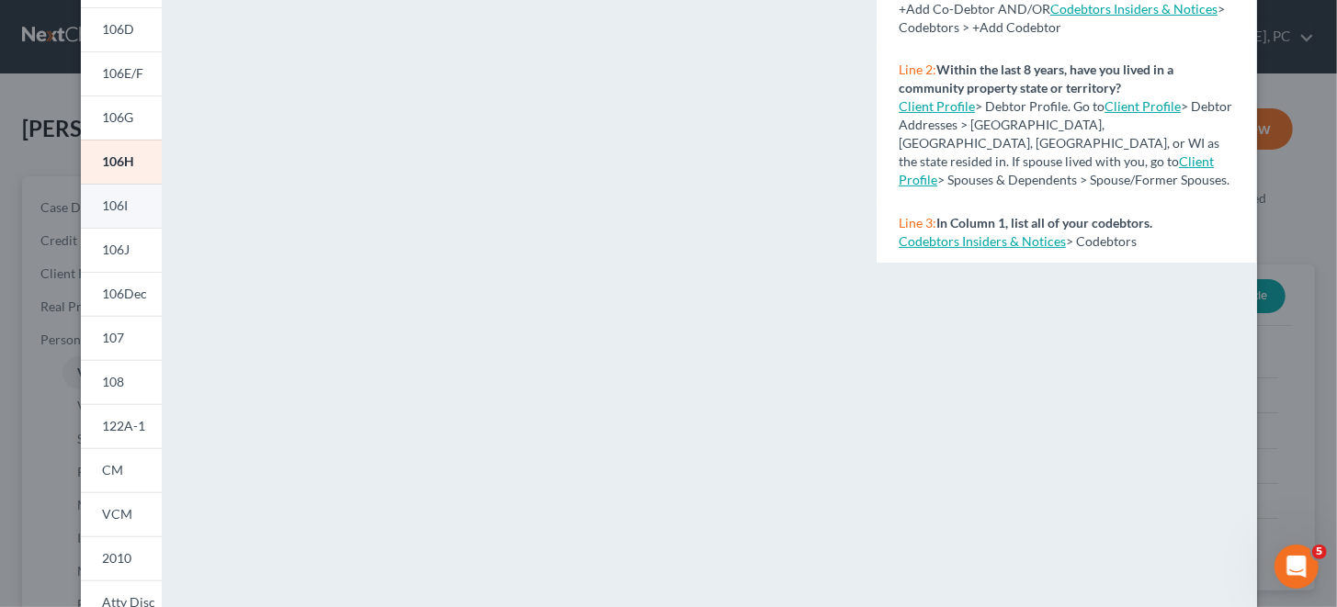
click at [144, 198] on link "106I" at bounding box center [121, 206] width 81 height 44
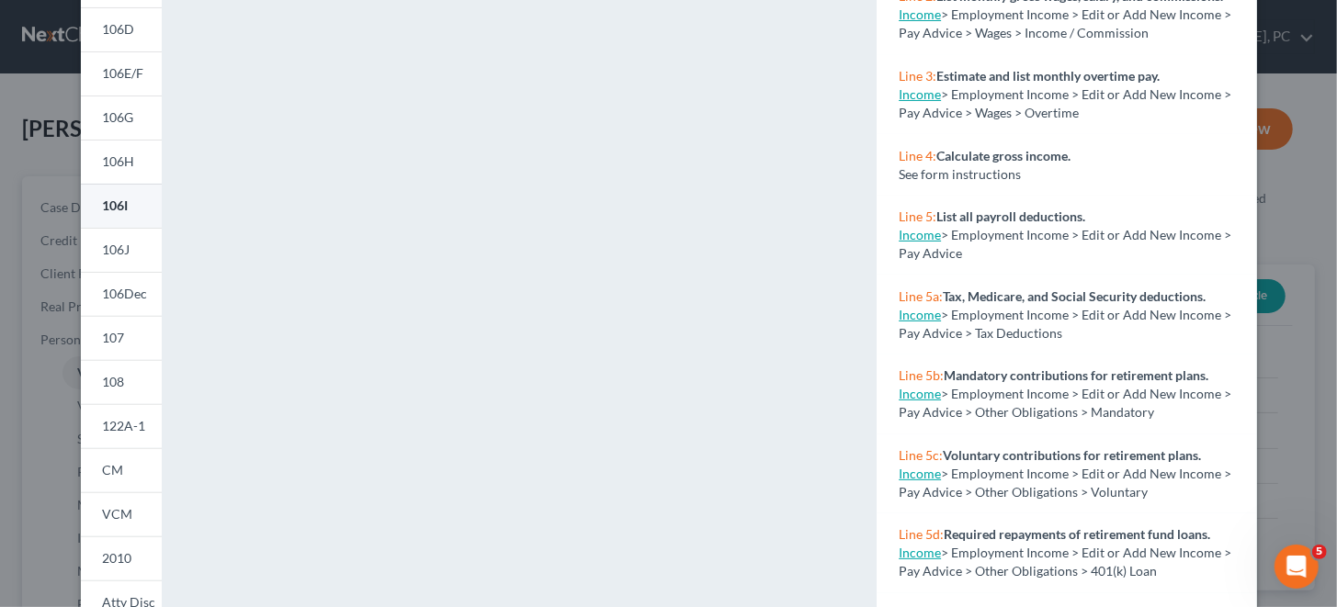
click at [111, 205] on span "106I" at bounding box center [116, 206] width 26 height 16
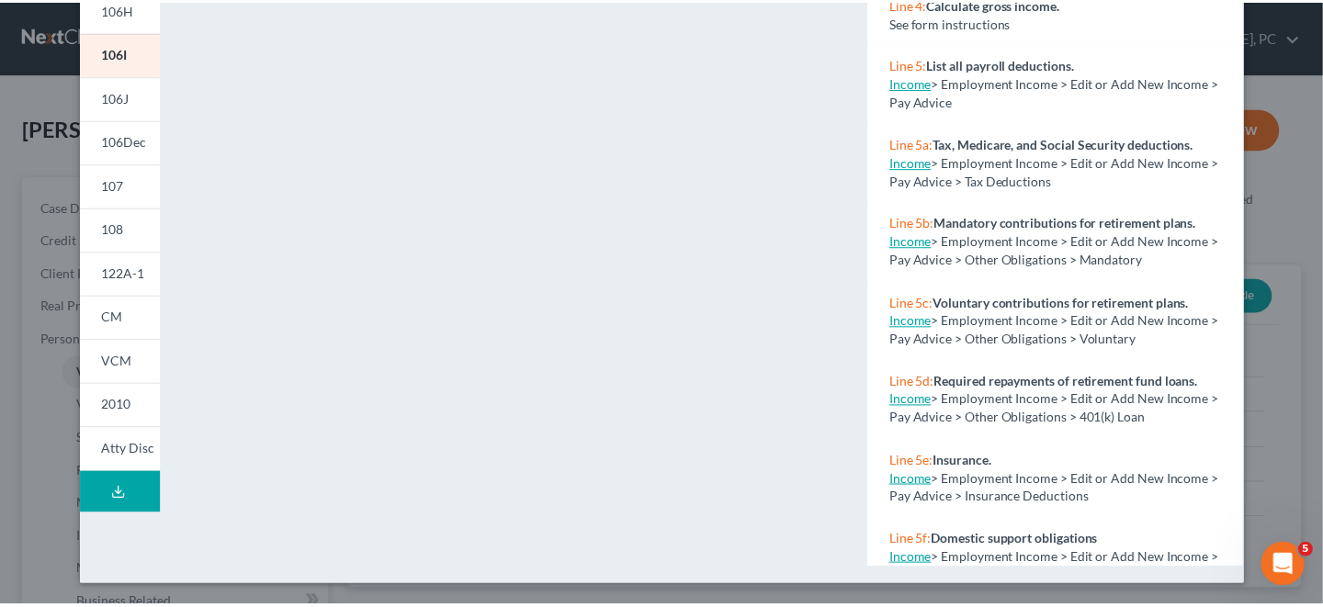
scroll to position [61, 0]
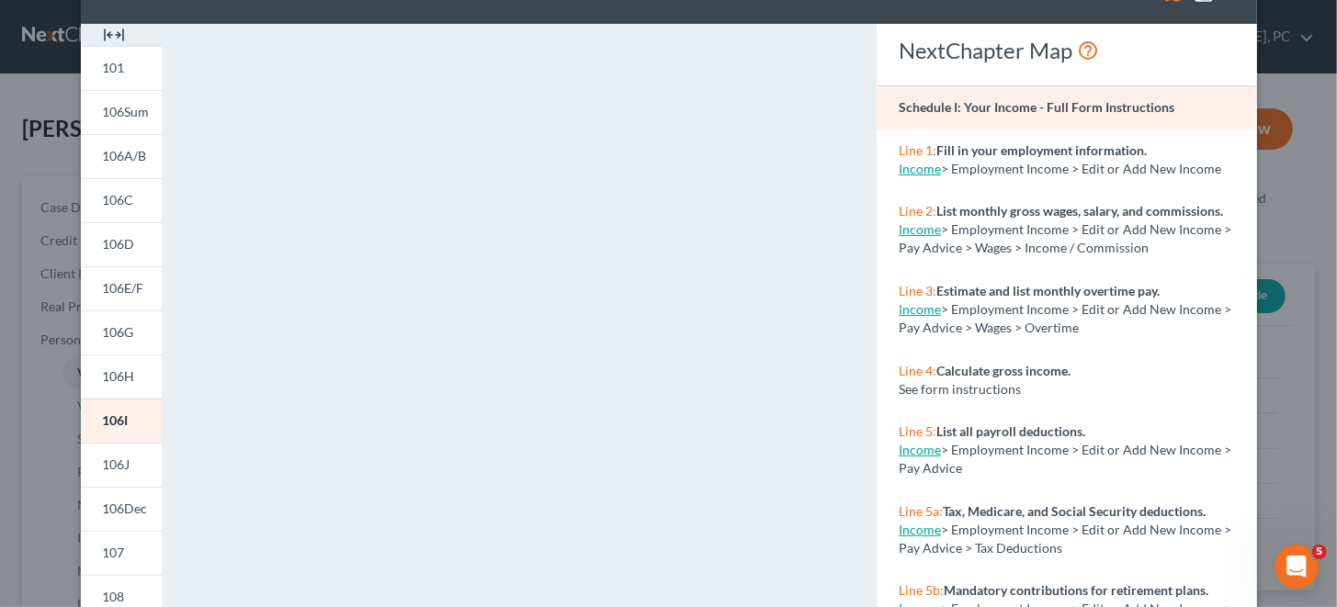
click at [1283, 97] on div "Petition Preview Schedule I: Your Income × 101 106Sum 106A/B 106C 106D 106E/F 1…" at bounding box center [668, 303] width 1337 height 607
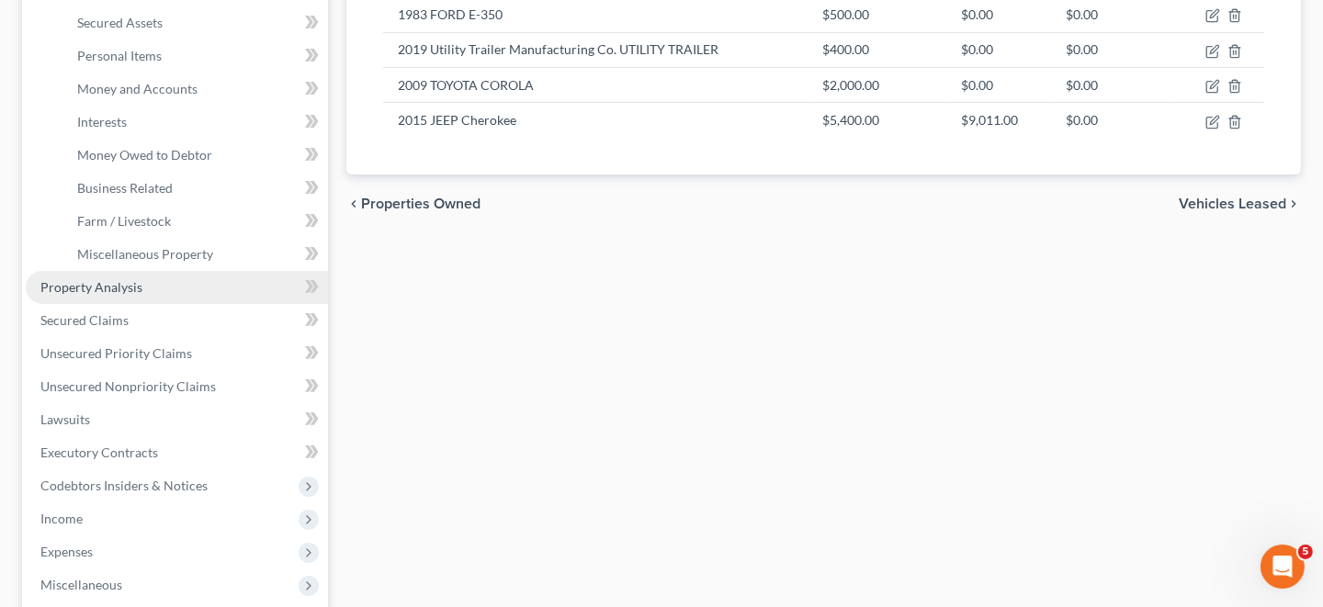
scroll to position [458, 0]
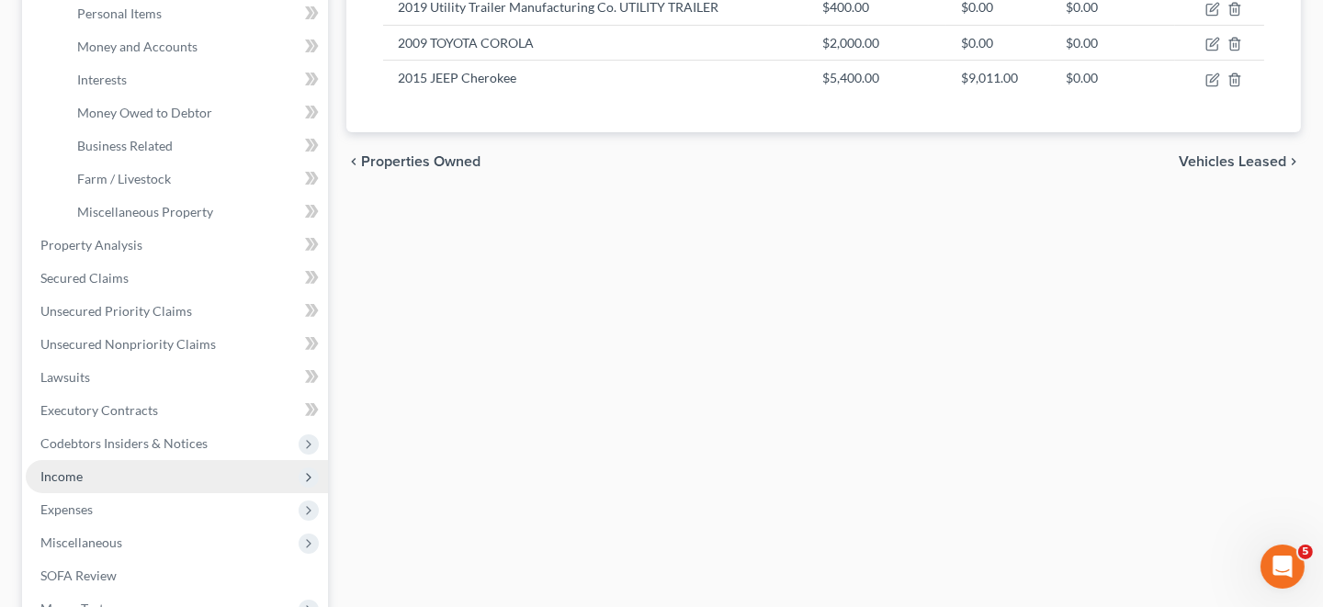
click at [240, 481] on span "Income" at bounding box center [177, 476] width 302 height 33
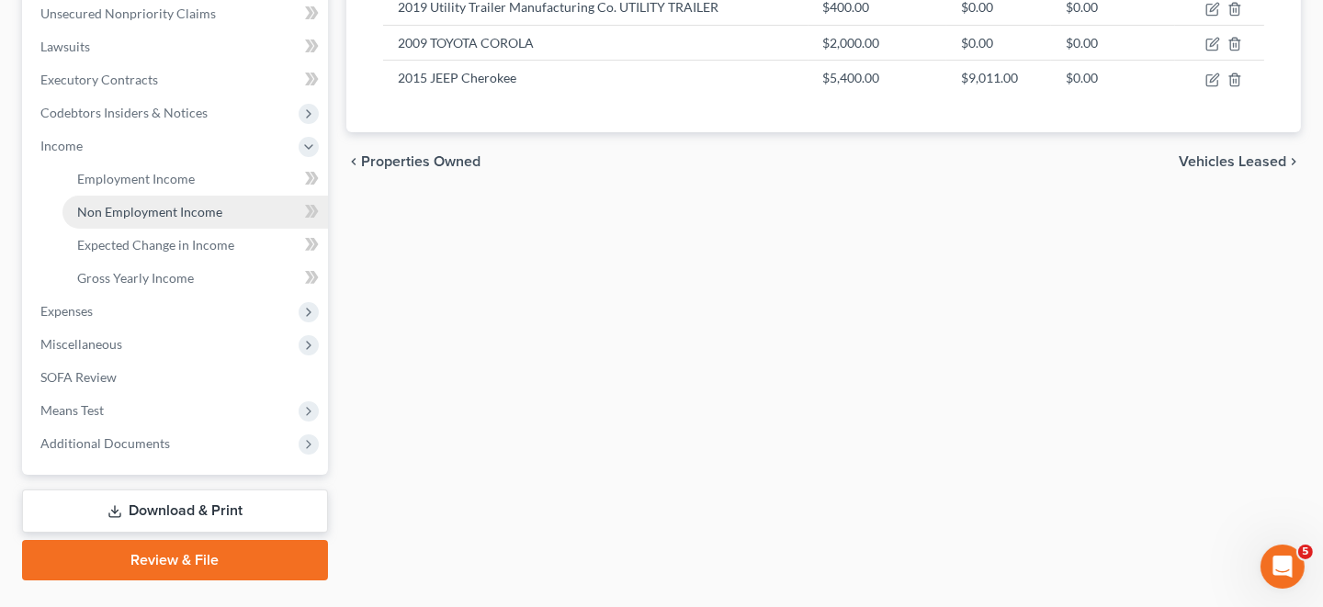
click at [196, 209] on span "Non Employment Income" at bounding box center [149, 212] width 145 height 16
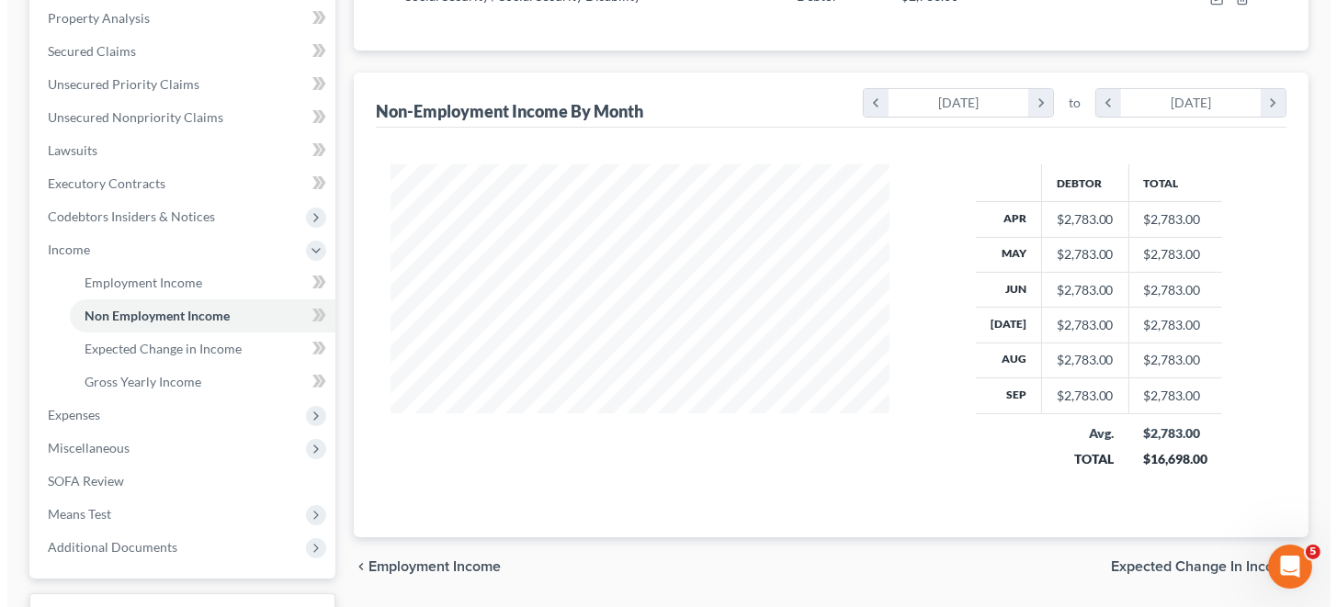
scroll to position [131, 0]
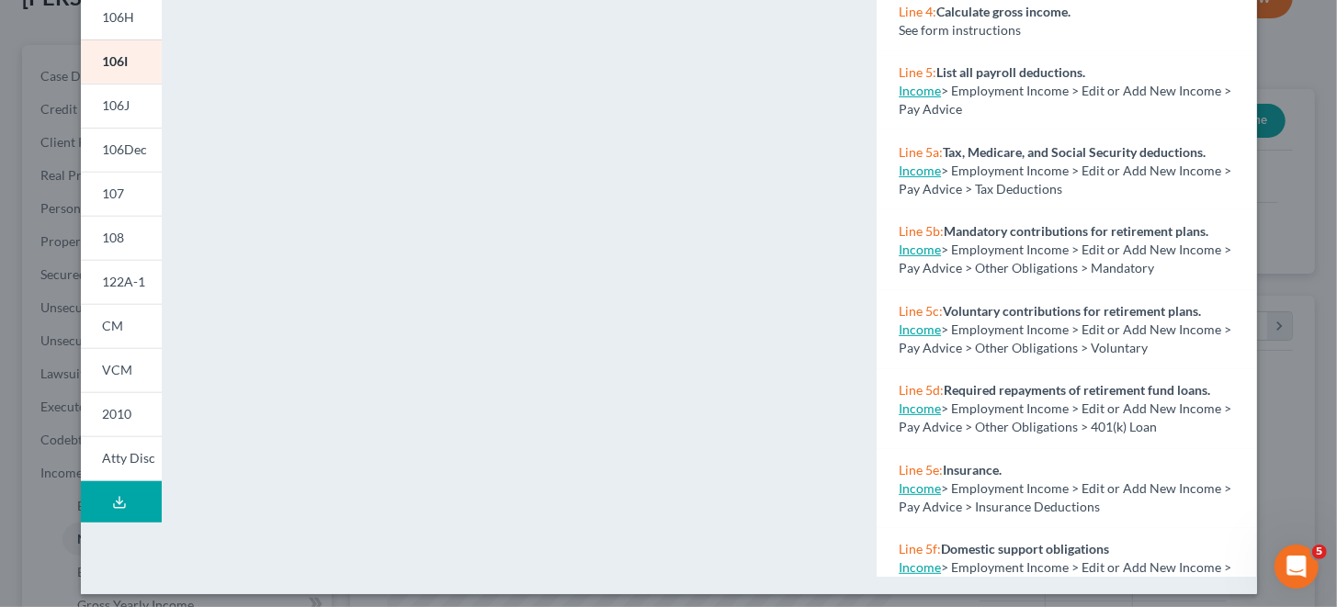
scroll to position [428, 0]
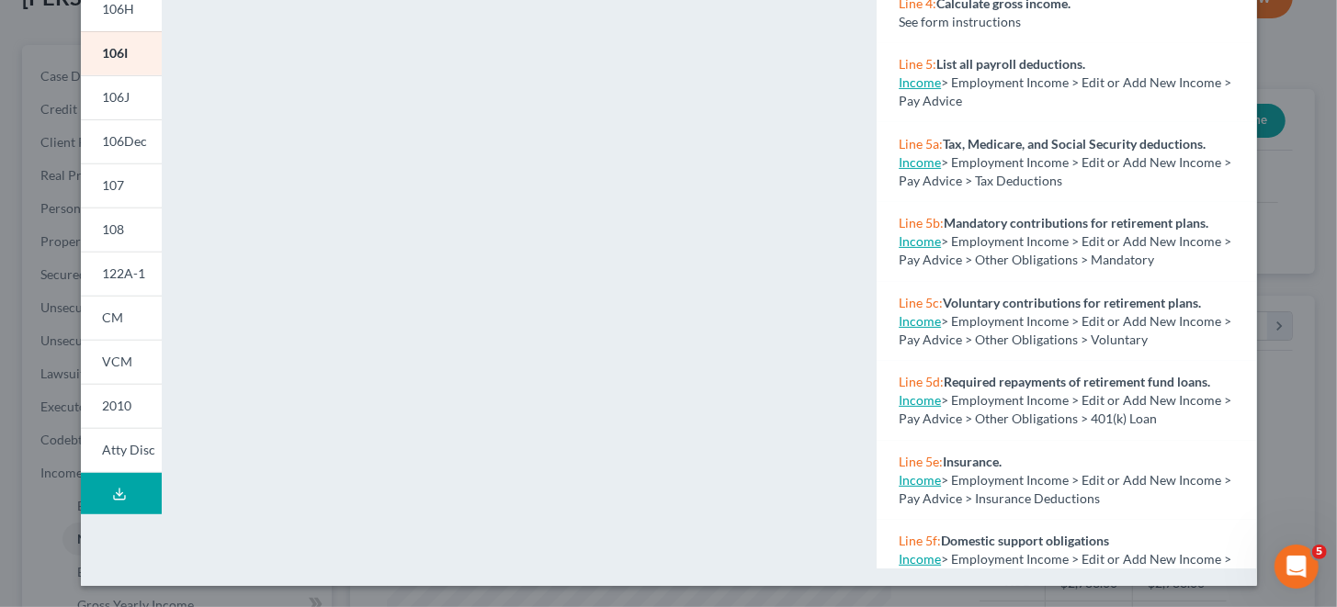
drag, startPoint x: 110, startPoint y: 87, endPoint x: 209, endPoint y: 96, distance: 98.7
click at [109, 87] on link "106J" at bounding box center [121, 97] width 81 height 44
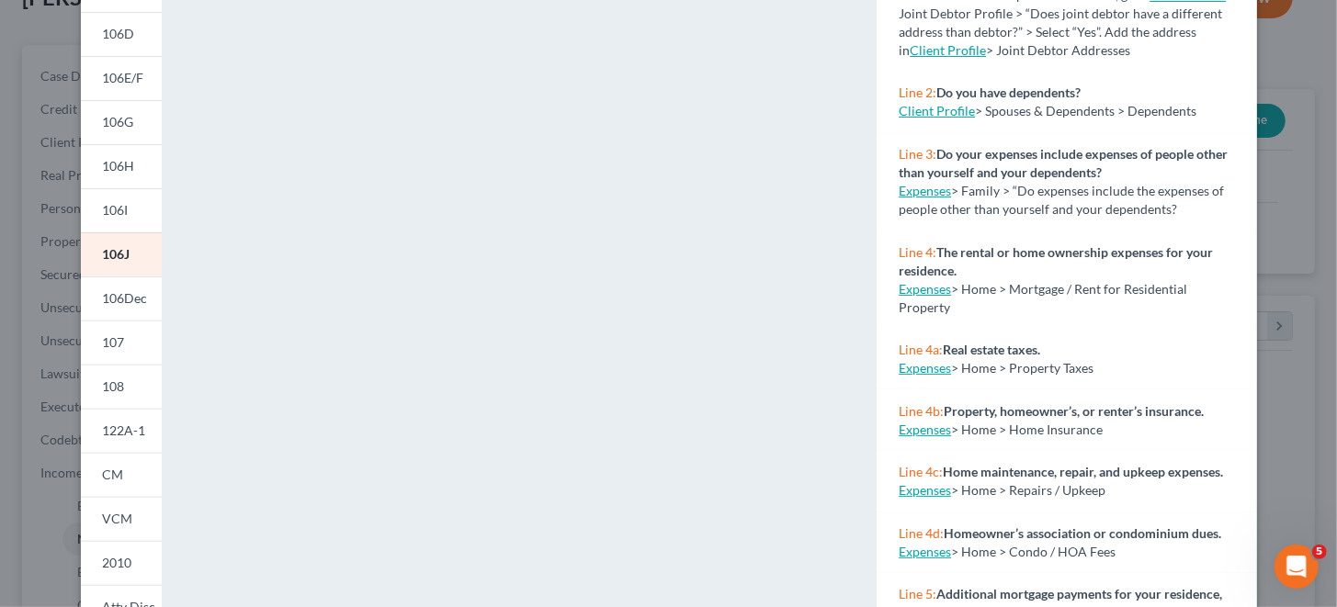
scroll to position [276, 0]
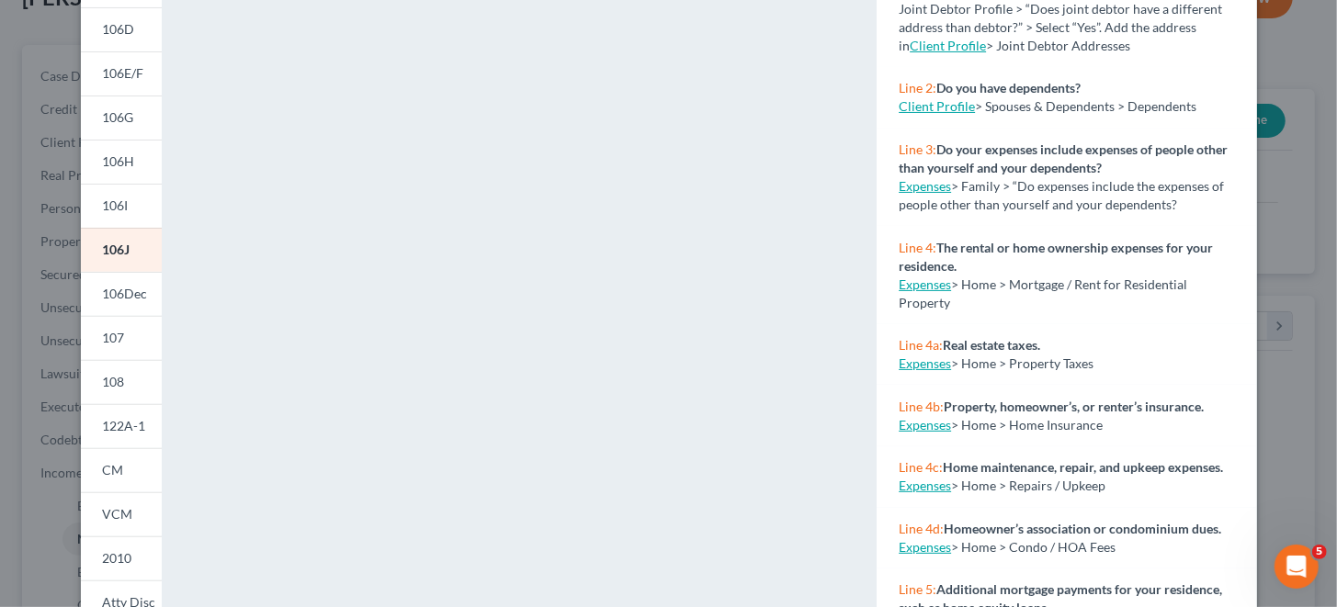
drag, startPoint x: 107, startPoint y: 198, endPoint x: 196, endPoint y: 198, distance: 89.1
click at [107, 198] on span "106I" at bounding box center [116, 206] width 26 height 16
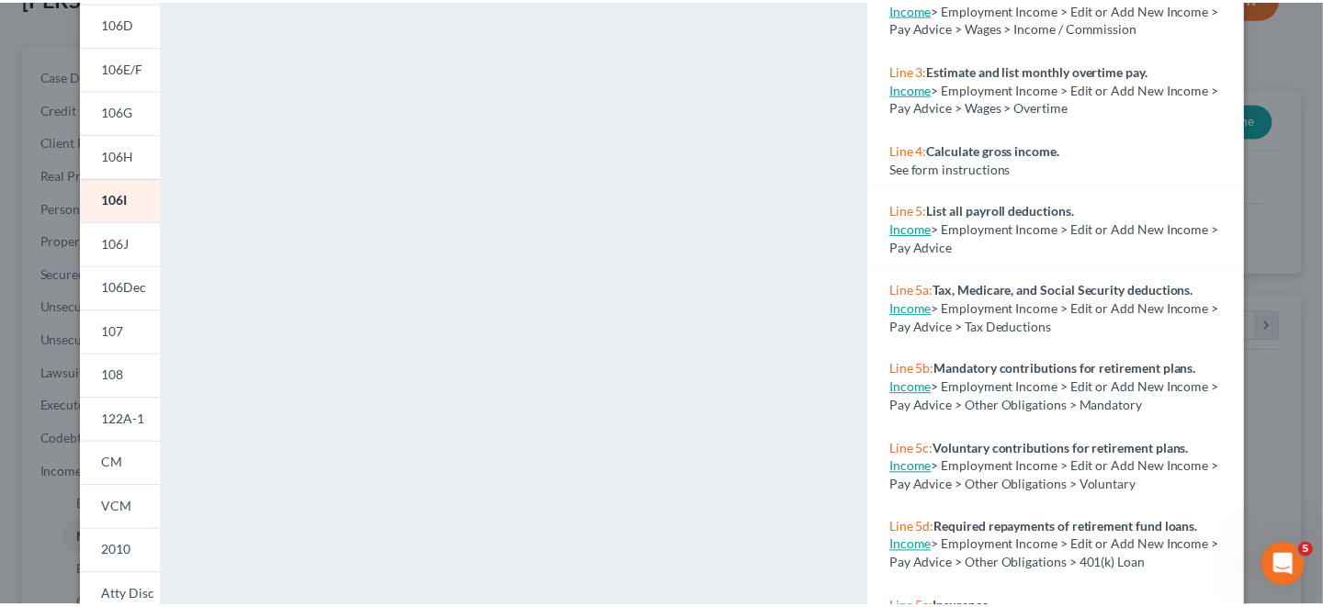
scroll to position [0, 0]
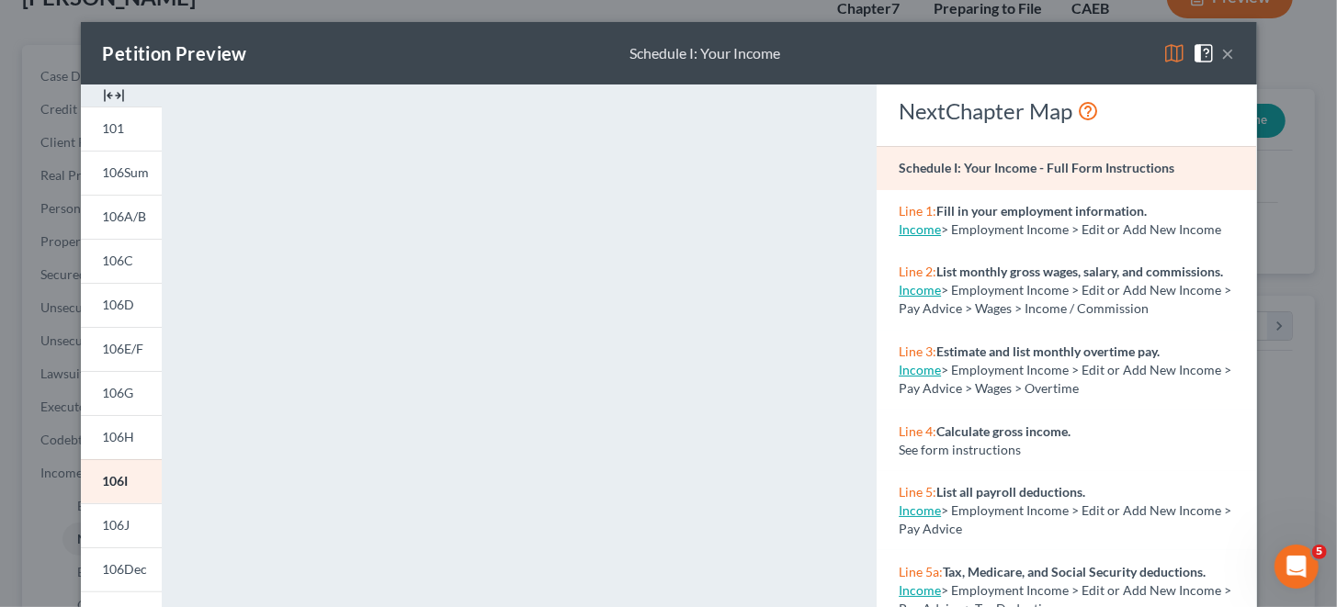
click at [1222, 57] on button "×" at bounding box center [1228, 53] width 13 height 22
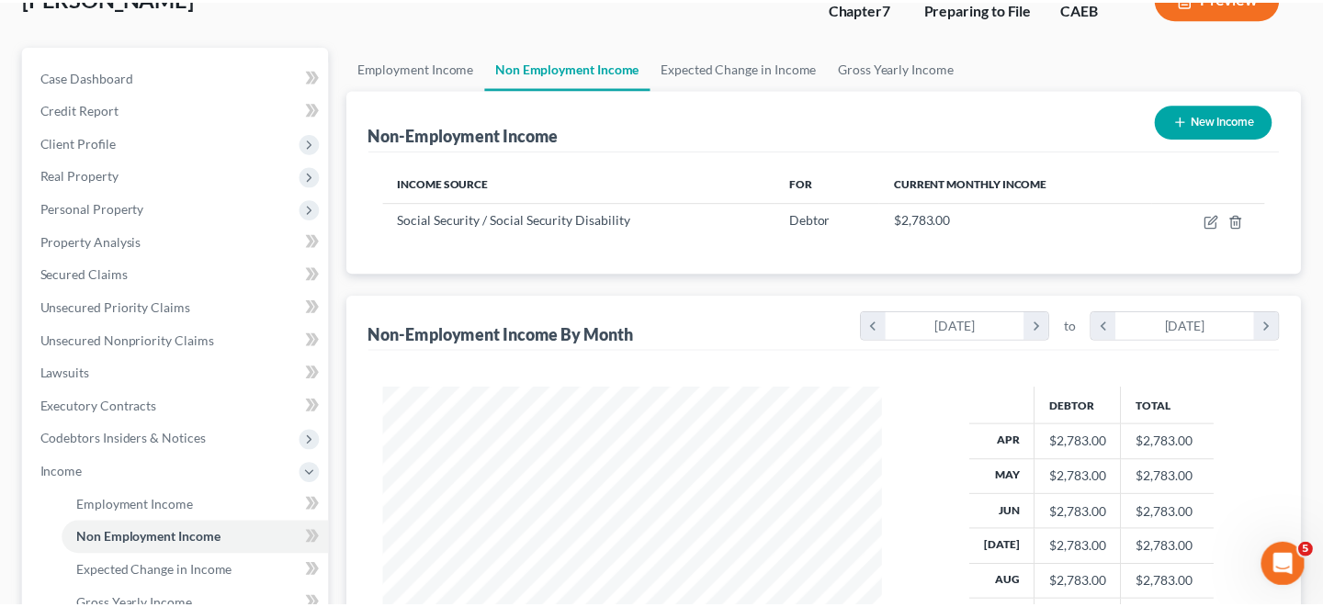
scroll to position [918381, 918173]
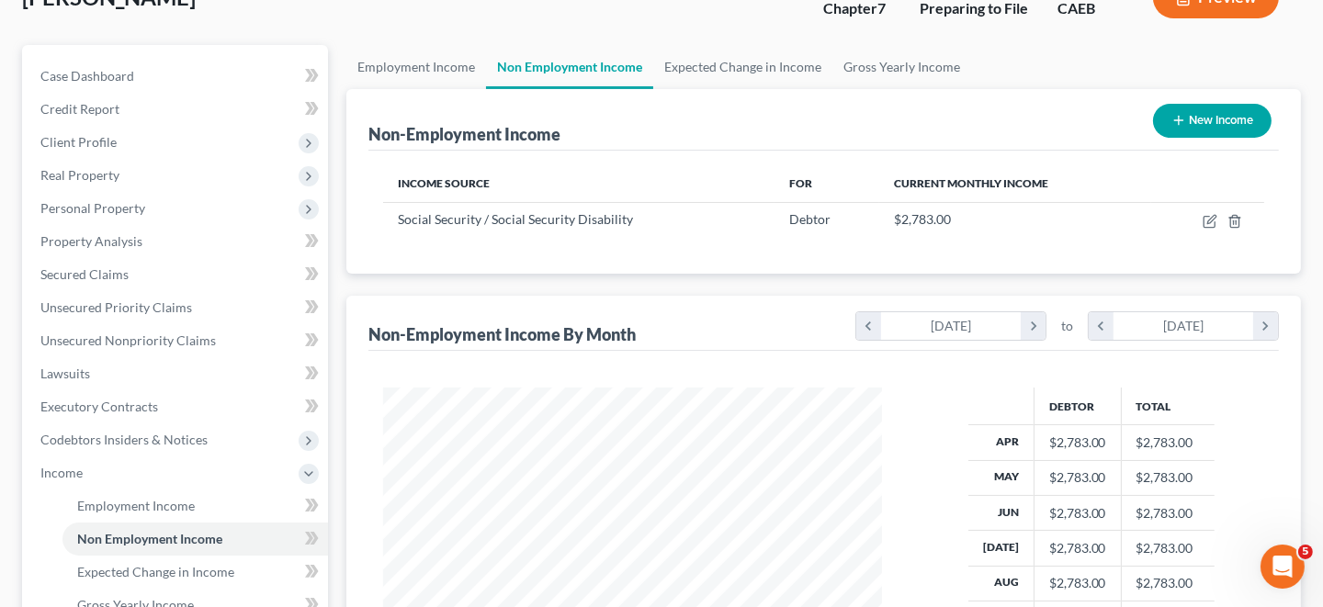
click at [1303, 134] on div "Employment Income Non Employment Income Expected Change in Income Gross Yearly …" at bounding box center [823, 476] width 973 height 863
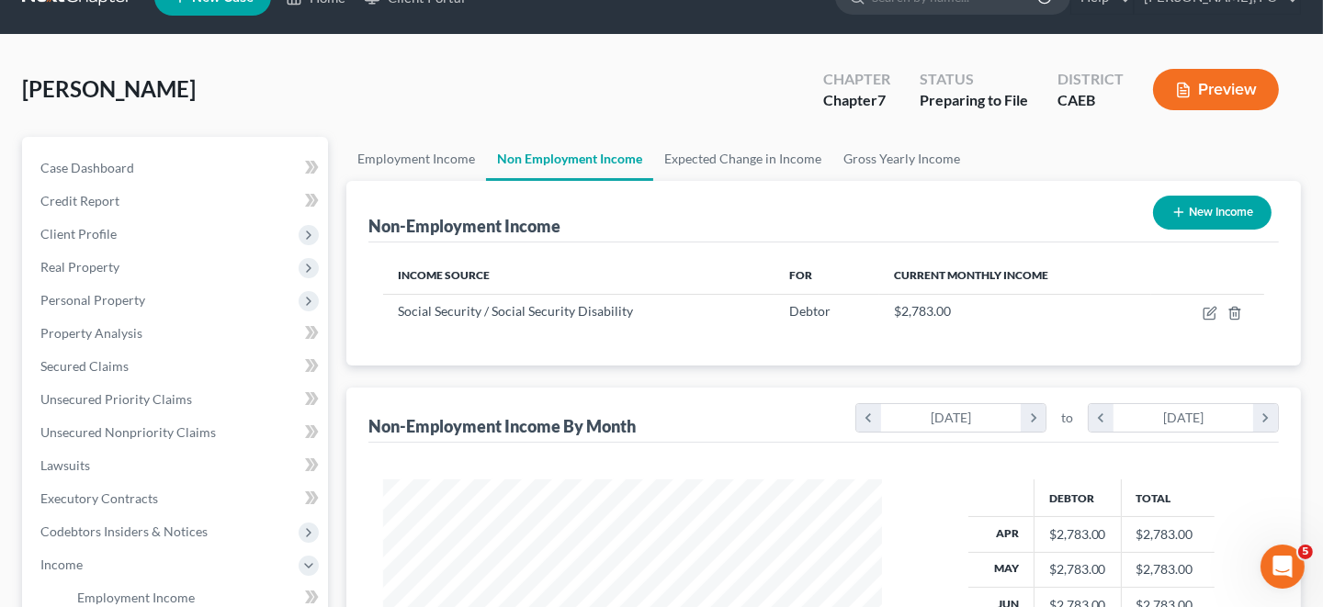
scroll to position [0, 0]
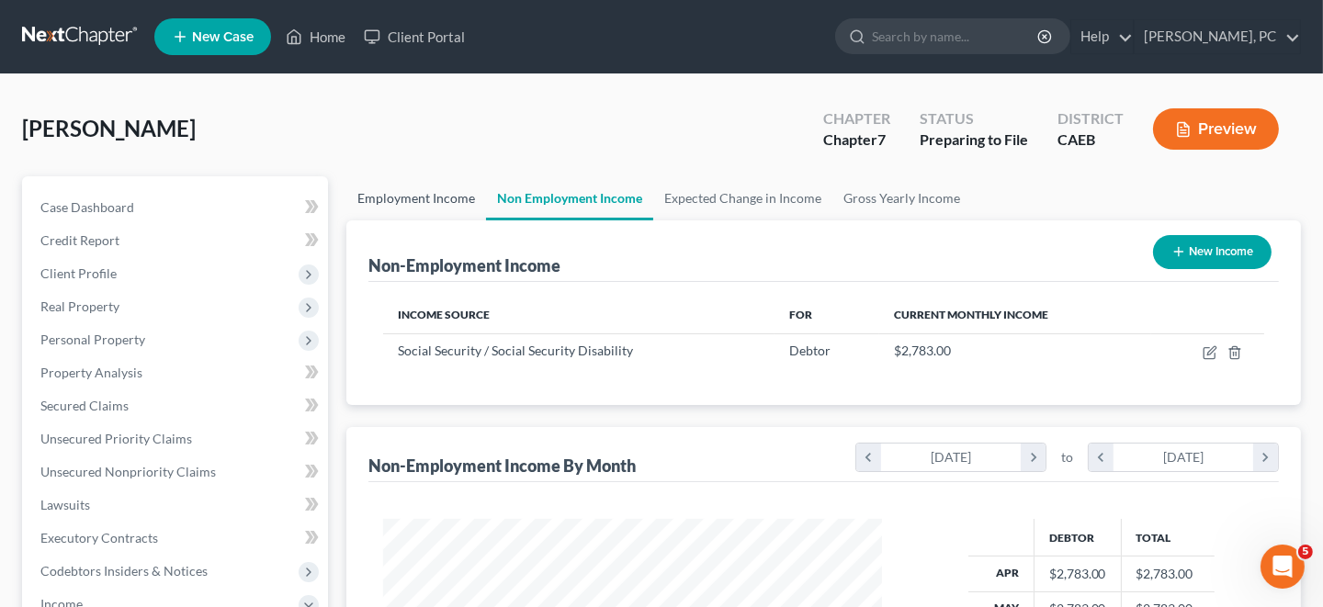
click at [408, 196] on link "Employment Income" at bounding box center [416, 198] width 140 height 44
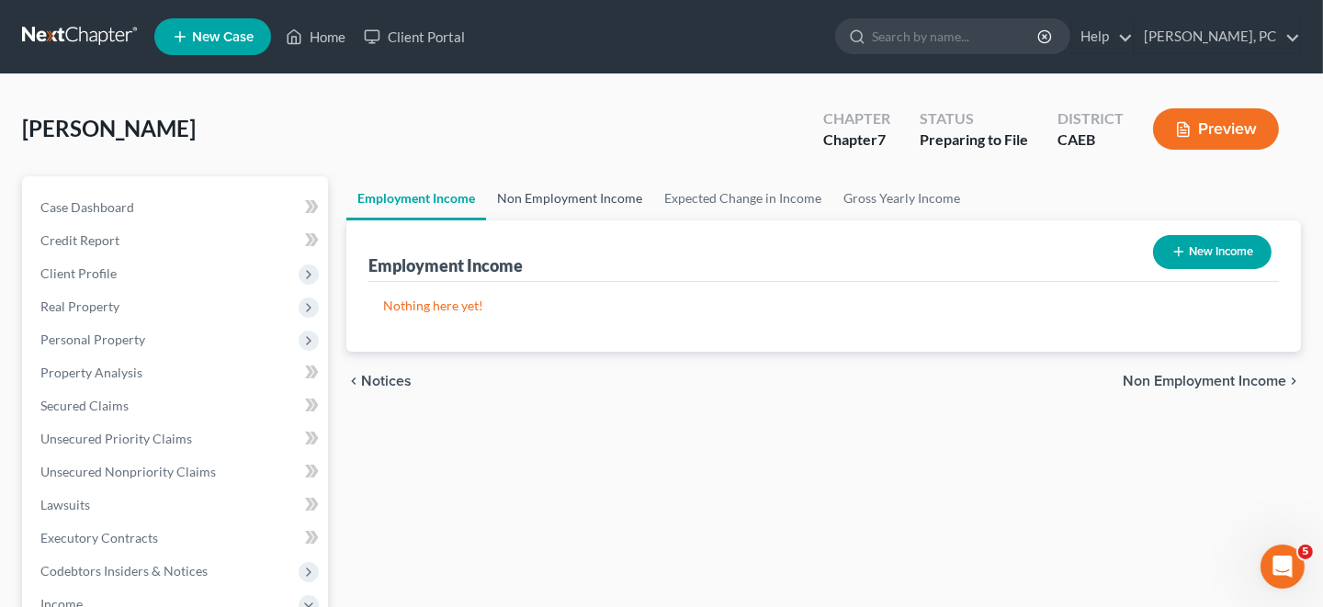
drag, startPoint x: 566, startPoint y: 193, endPoint x: 620, endPoint y: 190, distance: 54.3
click at [567, 192] on link "Non Employment Income" at bounding box center [569, 198] width 167 height 44
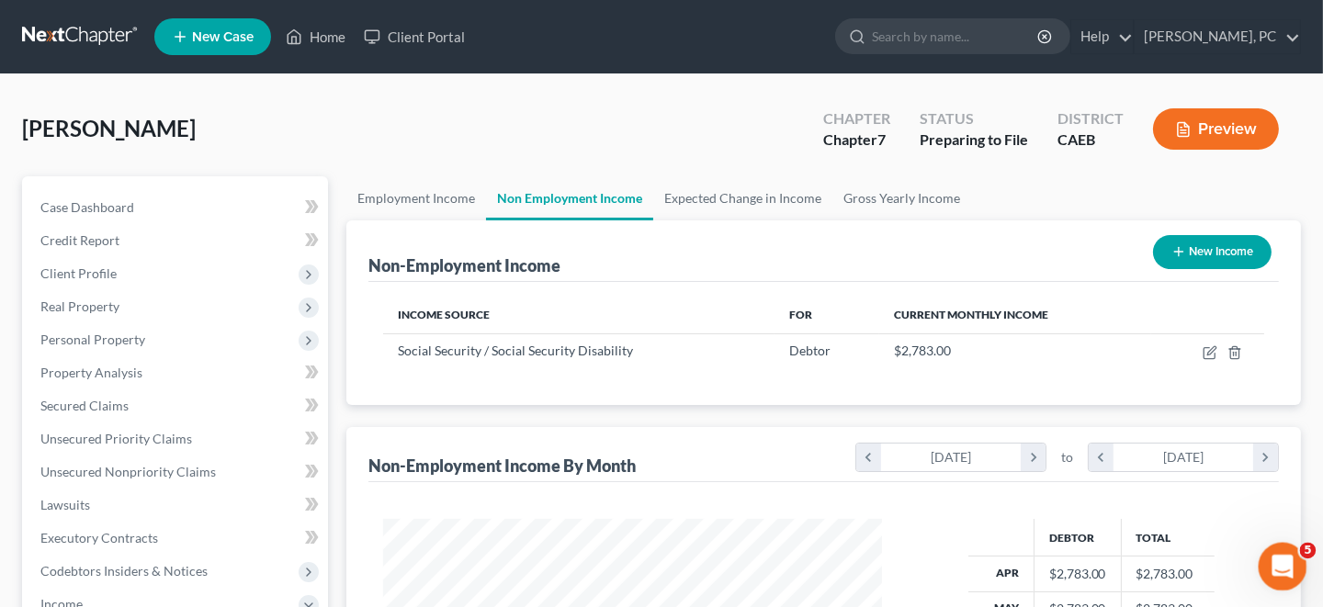
click at [1283, 560] on icon "Open Intercom Messenger" at bounding box center [1280, 564] width 30 height 30
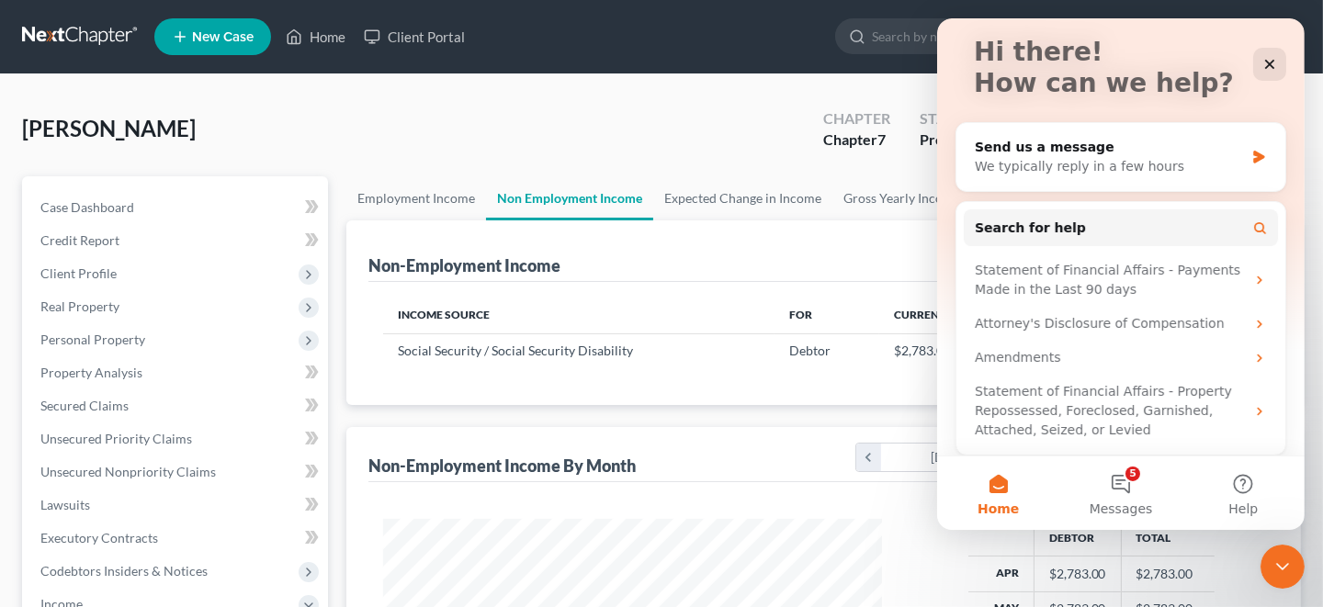
scroll to position [119, 0]
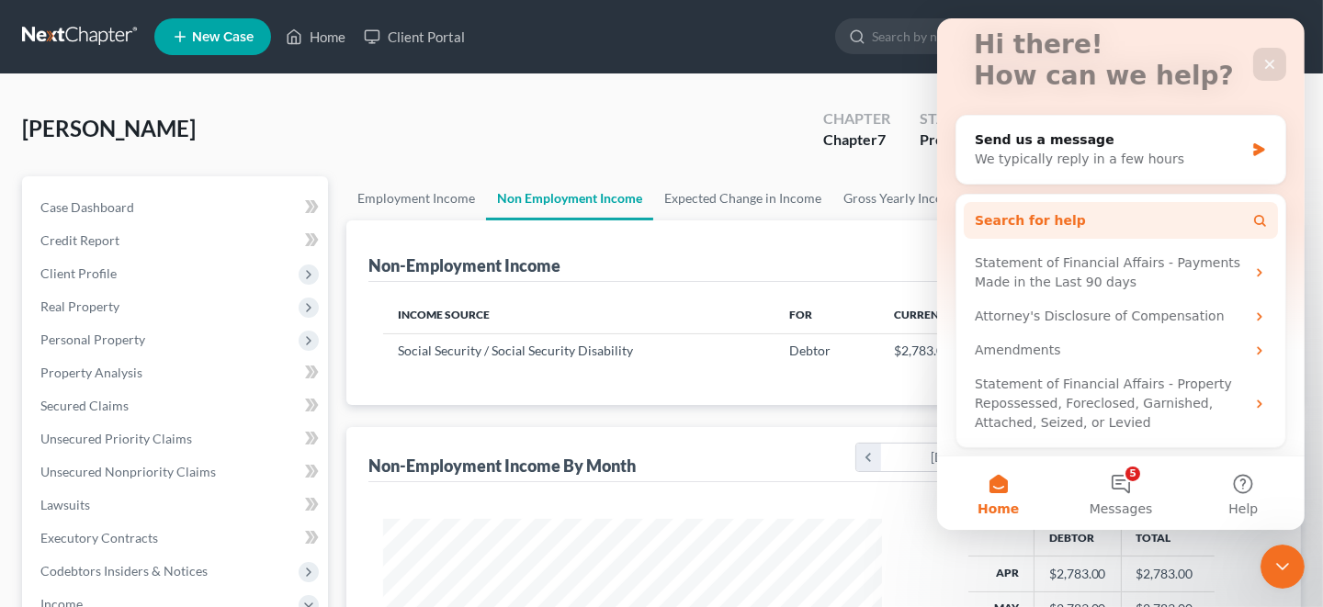
click at [1067, 223] on button "Search for help" at bounding box center [1120, 220] width 314 height 37
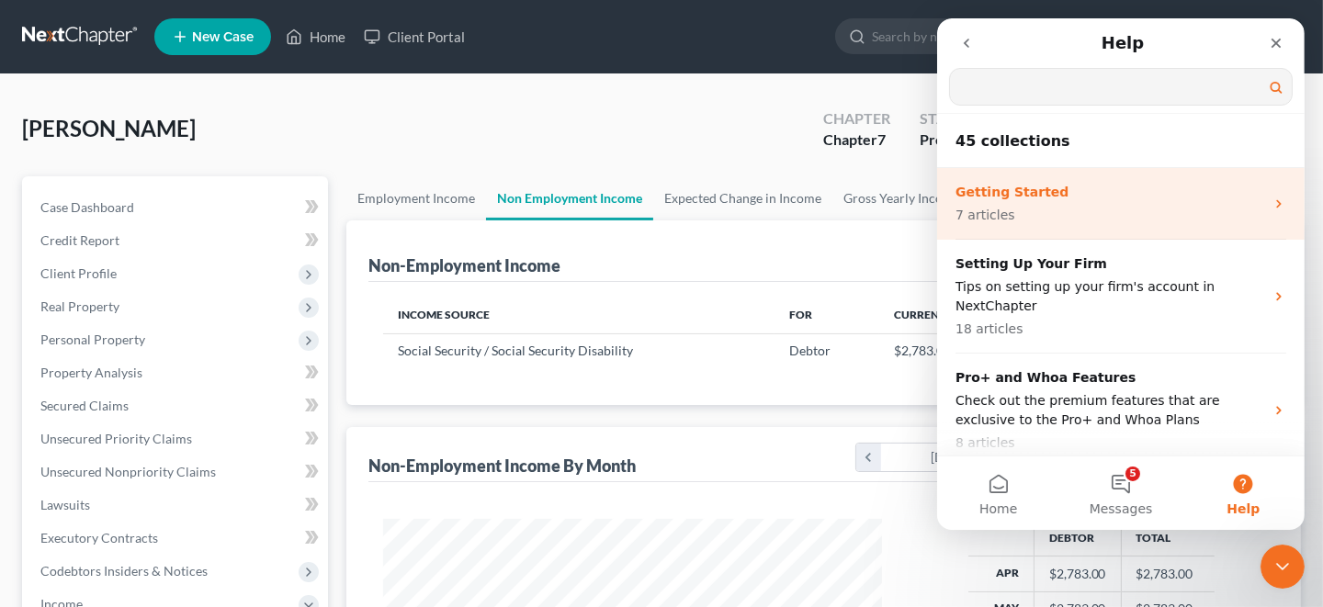
scroll to position [0, 0]
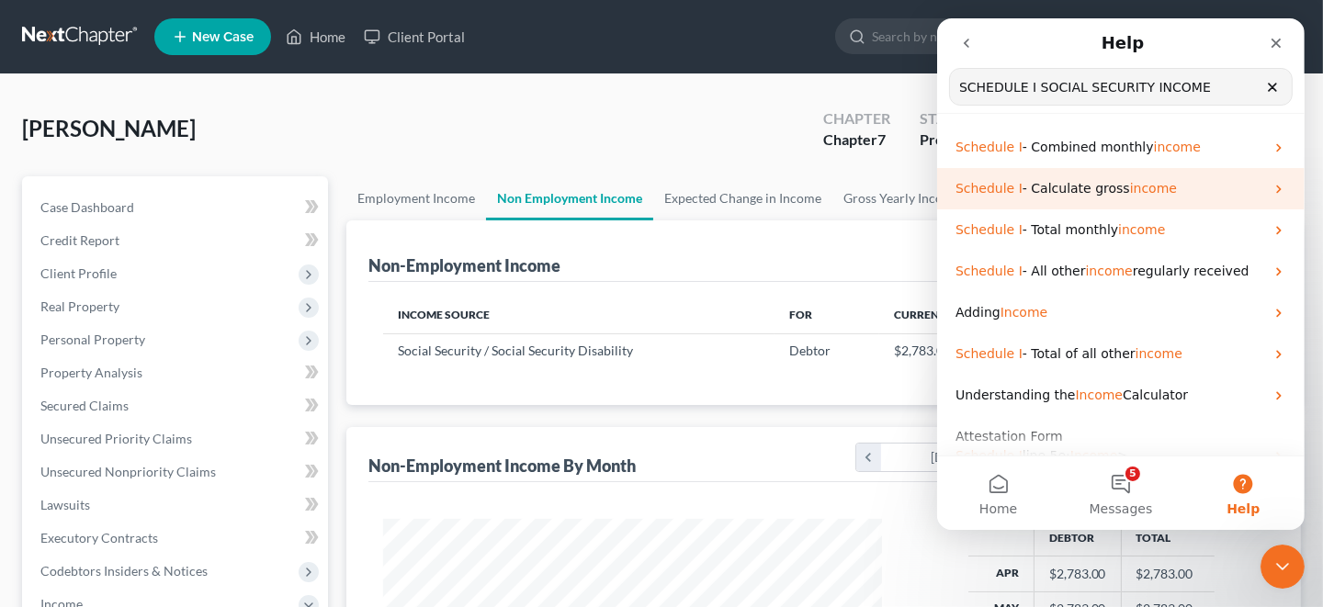
click at [1078, 190] on span "- Calculate gross" at bounding box center [1075, 188] width 107 height 15
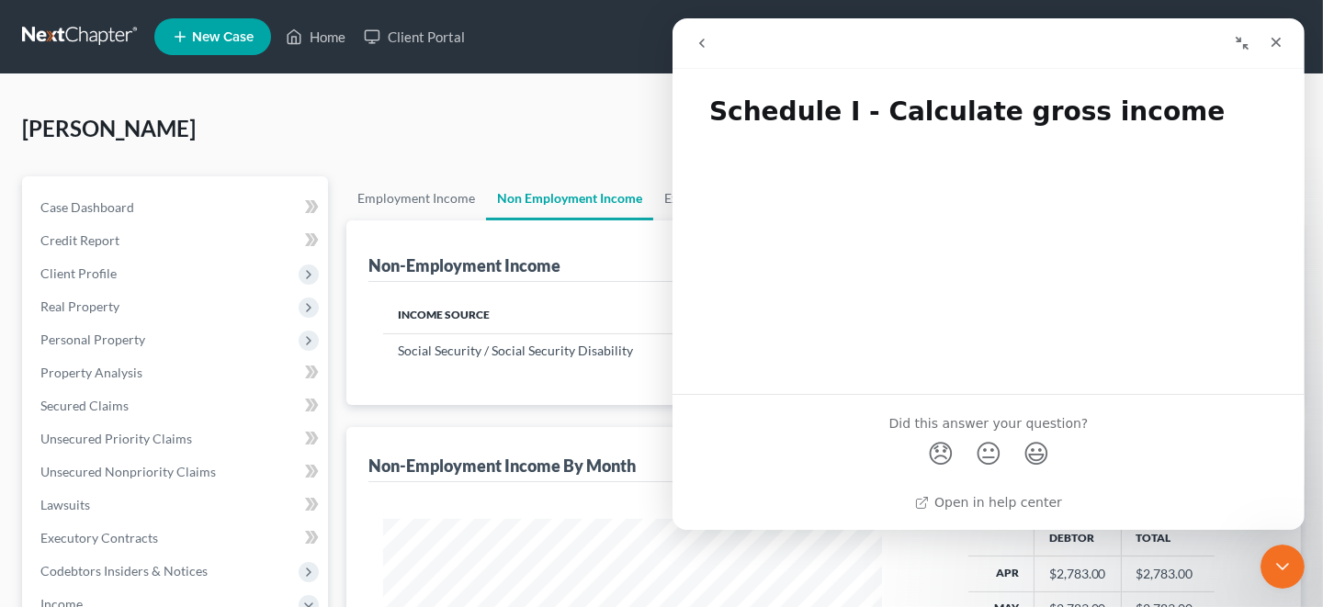
click at [703, 45] on icon "go back" at bounding box center [701, 43] width 15 height 15
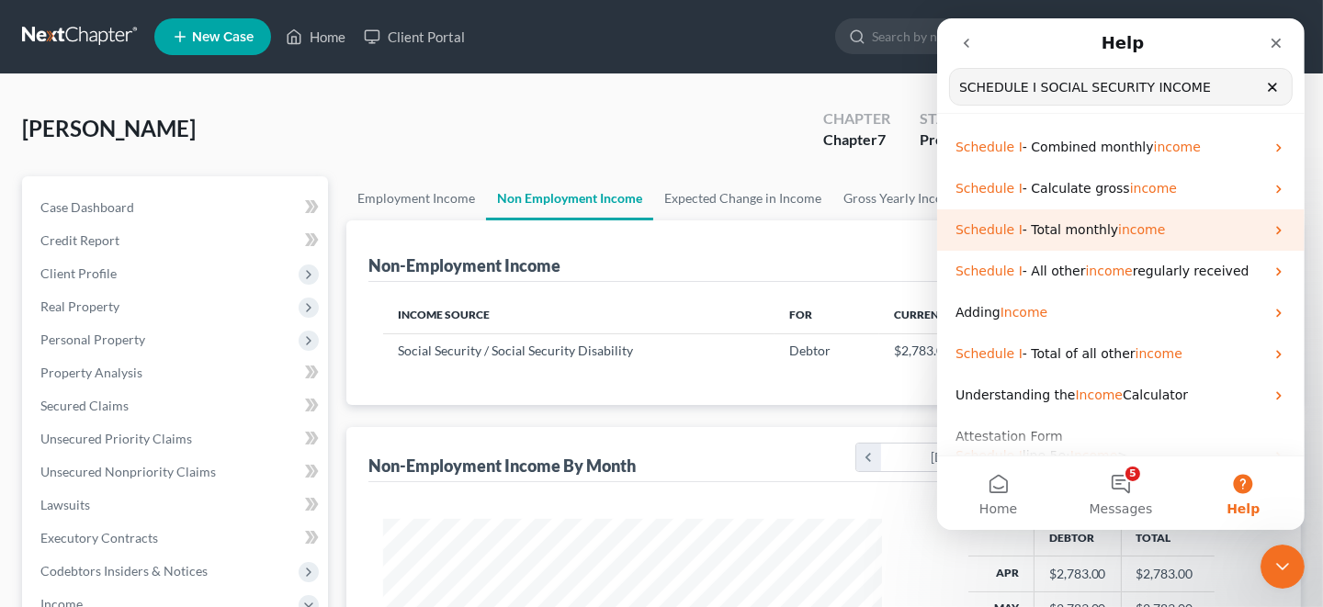
click at [1126, 230] on span "income" at bounding box center [1140, 229] width 47 height 15
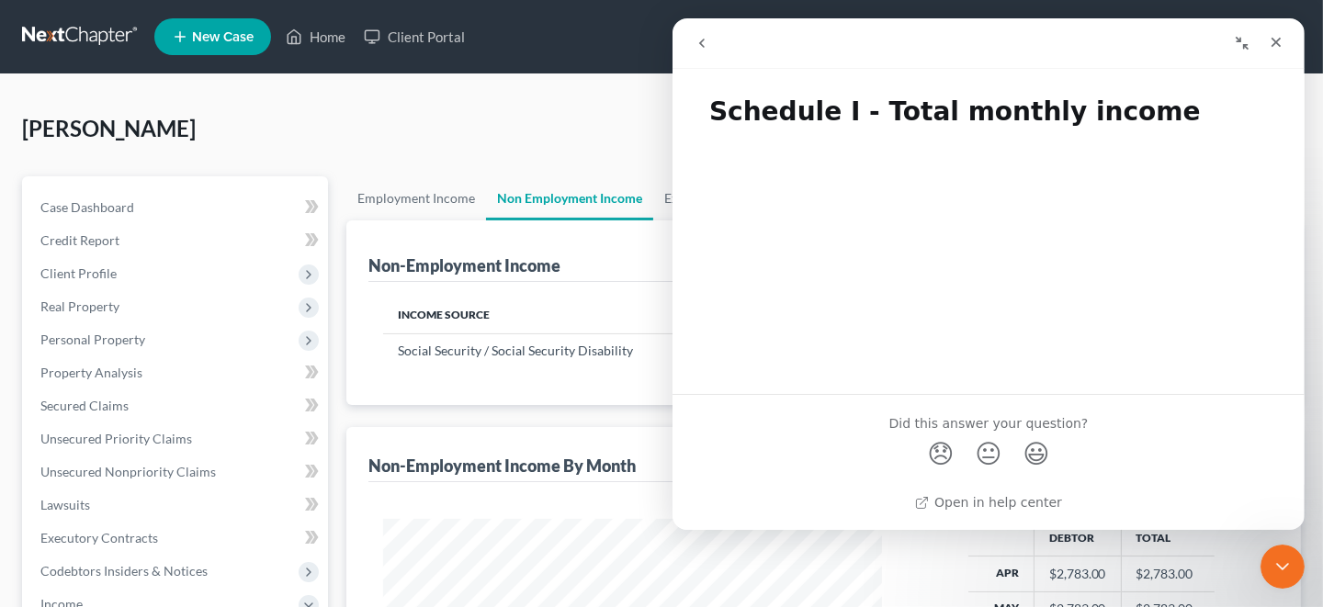
click at [701, 43] on icon "go back" at bounding box center [701, 43] width 15 height 15
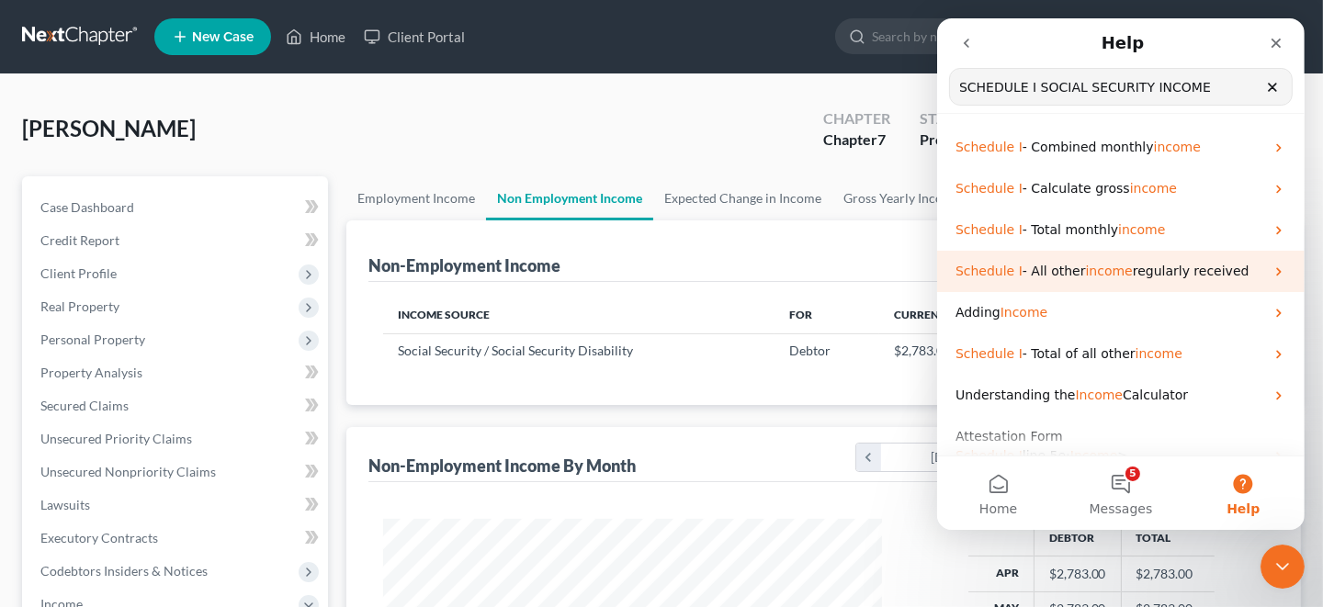
click at [1160, 273] on span "regularly received" at bounding box center [1190, 271] width 117 height 15
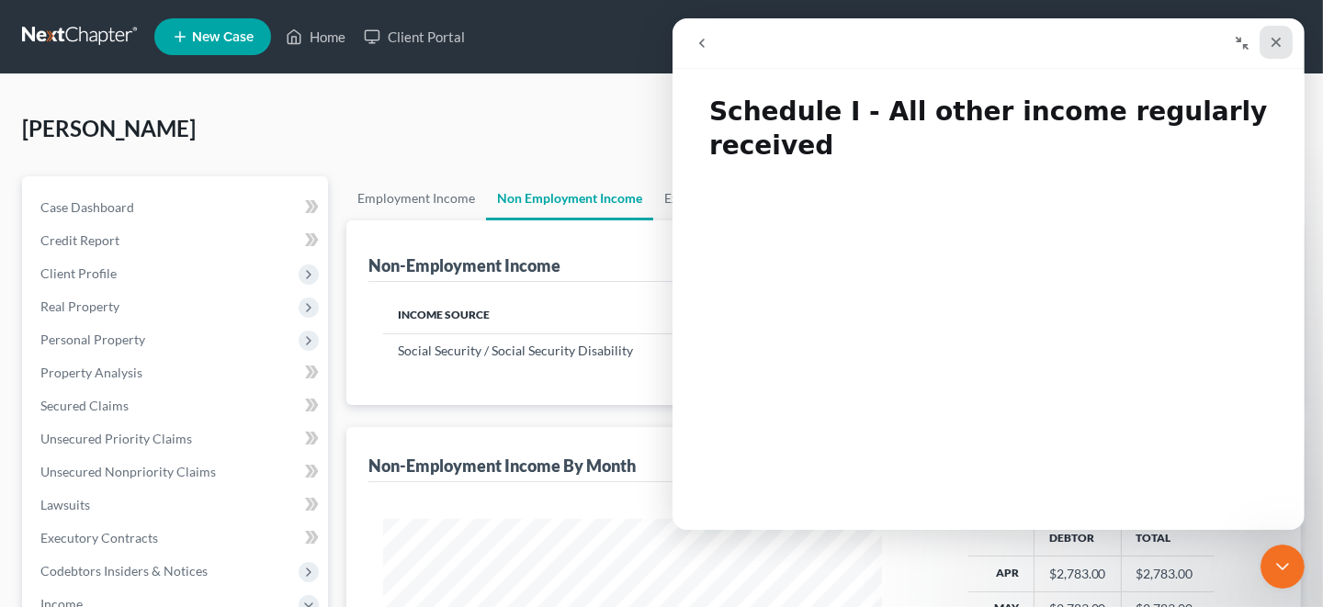
click at [1278, 43] on icon "Close" at bounding box center [1275, 42] width 15 height 15
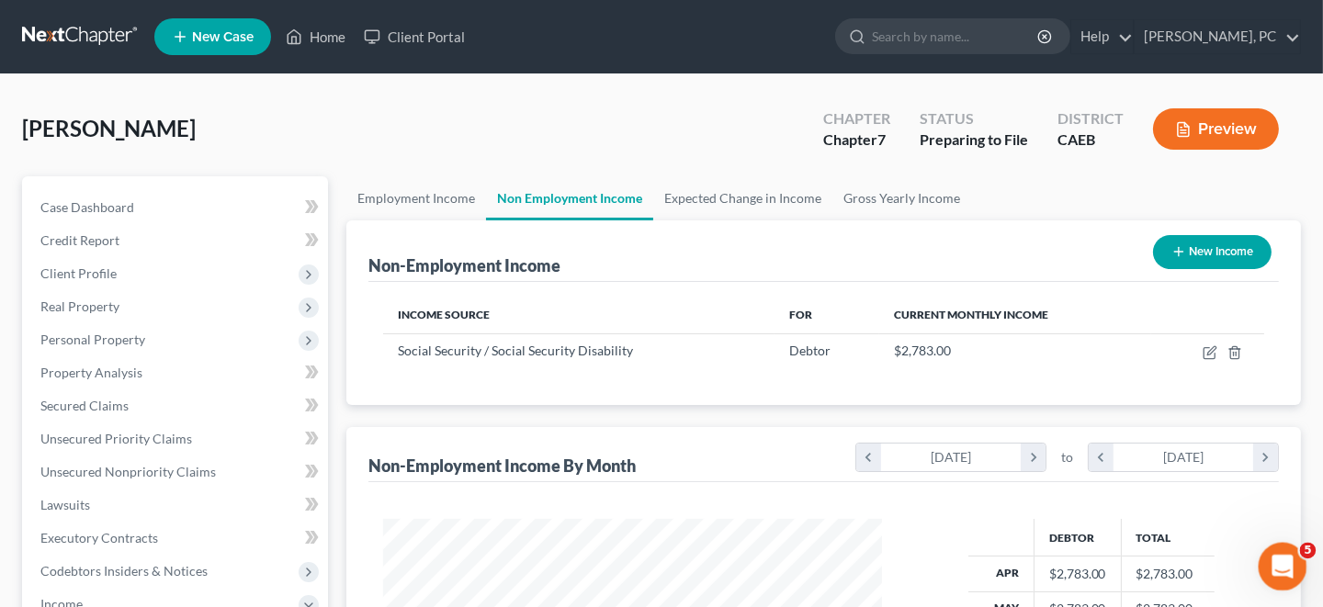
click at [1283, 561] on icon "Open Intercom Messenger" at bounding box center [1280, 564] width 30 height 30
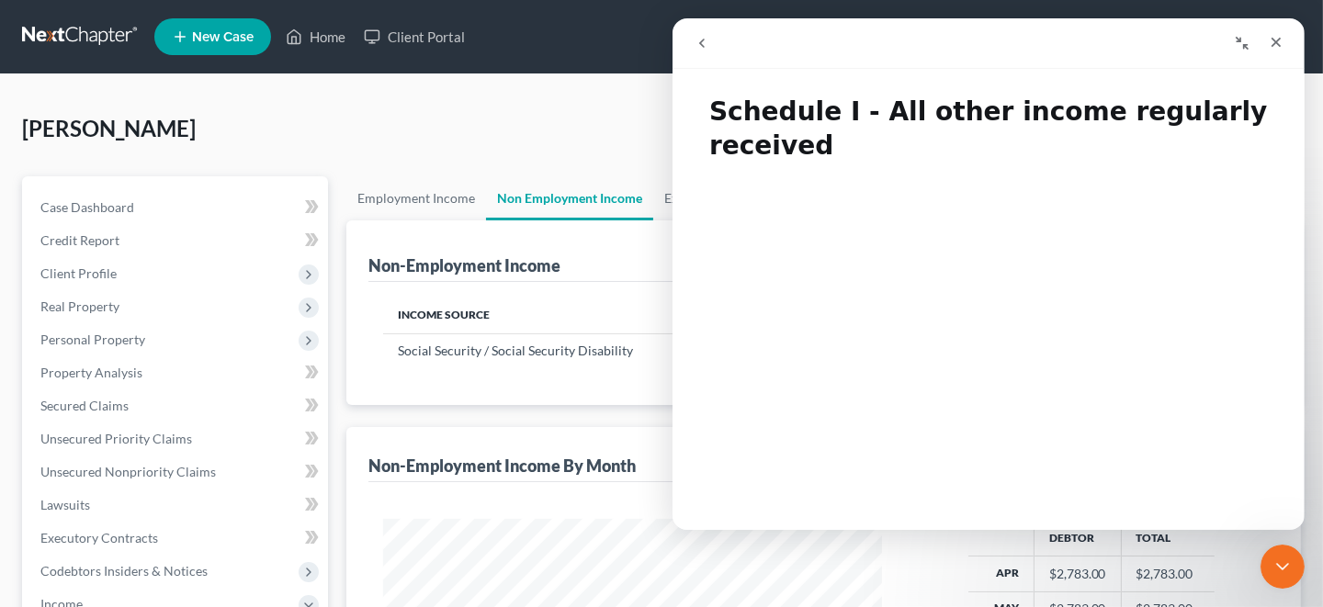
click at [700, 40] on icon "go back" at bounding box center [701, 43] width 15 height 15
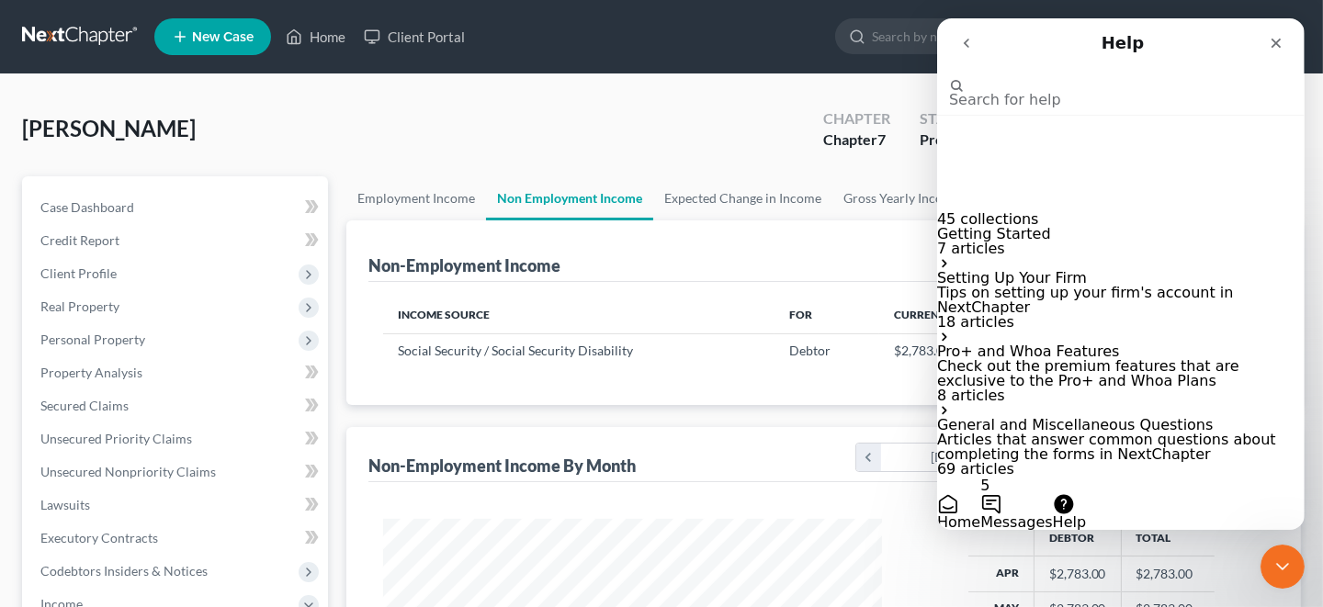
scroll to position [1455, 0]
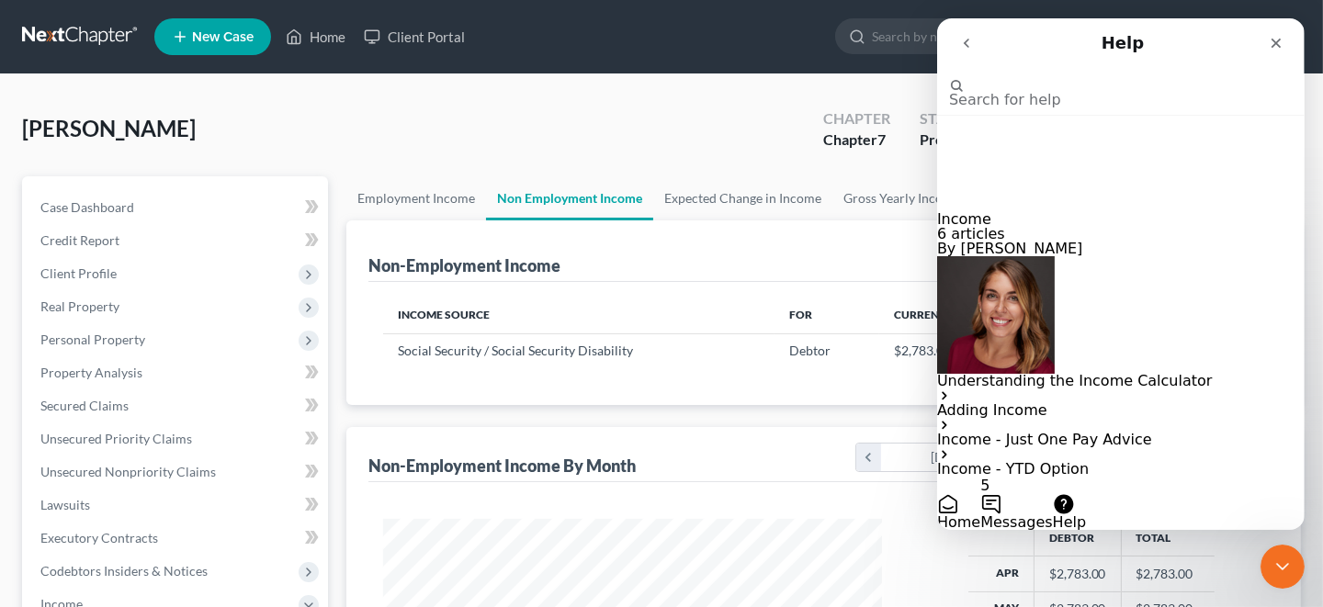
scroll to position [15, 0]
click at [1171, 403] on p "Adding Income" at bounding box center [1119, 410] width 367 height 15
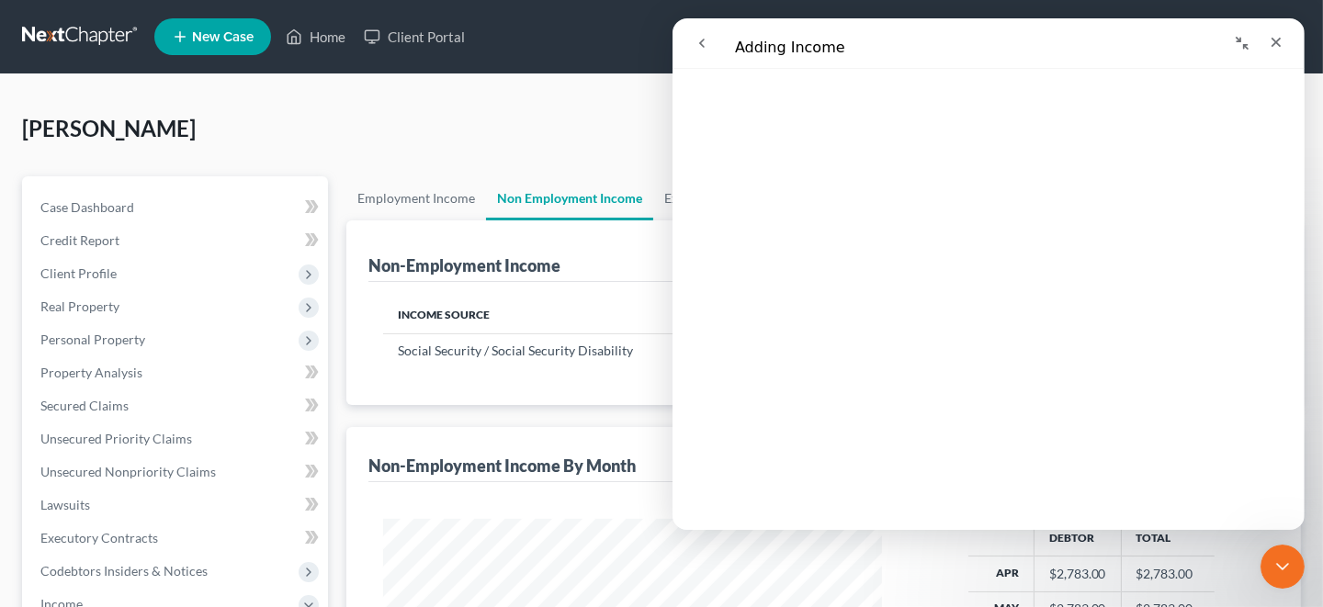
scroll to position [643, 0]
click at [1274, 47] on icon "Close" at bounding box center [1275, 42] width 15 height 15
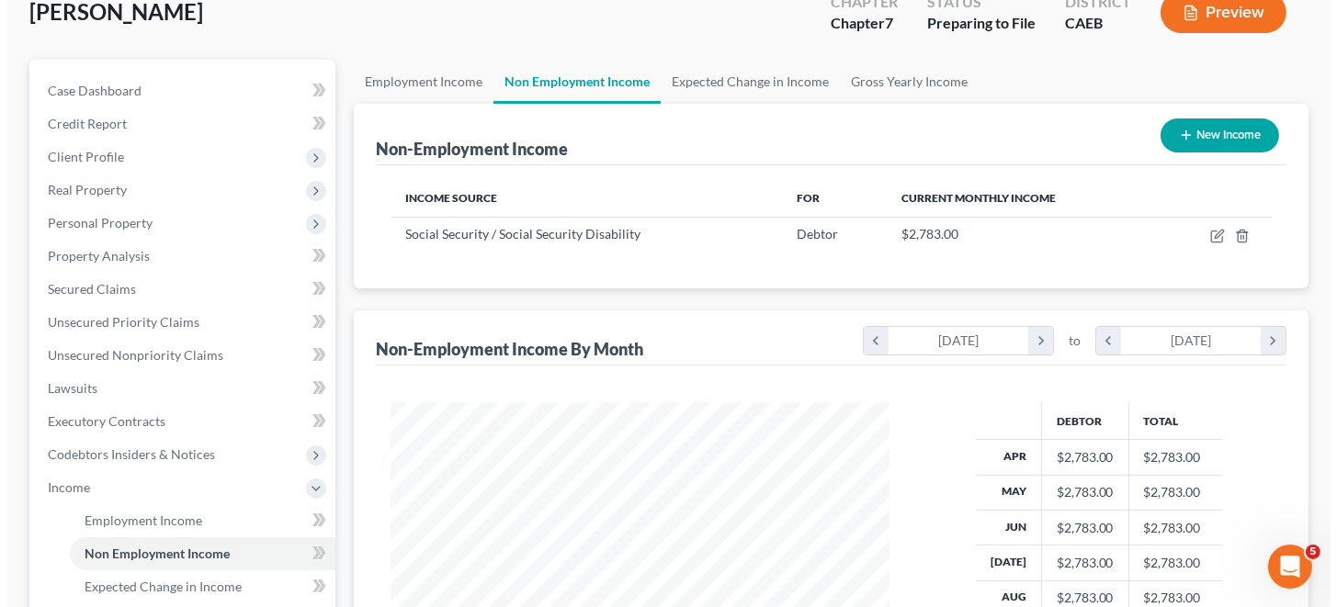
scroll to position [91, 0]
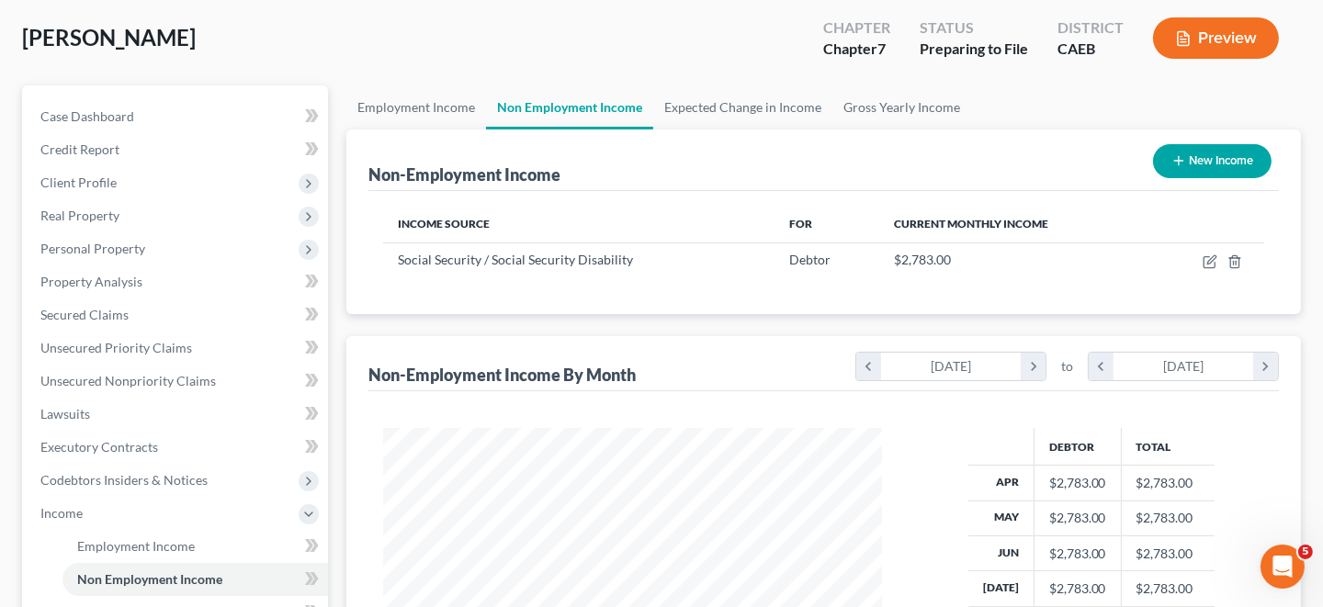
click at [844, 186] on div "Non-Employment Income New Income" at bounding box center [823, 161] width 910 height 62
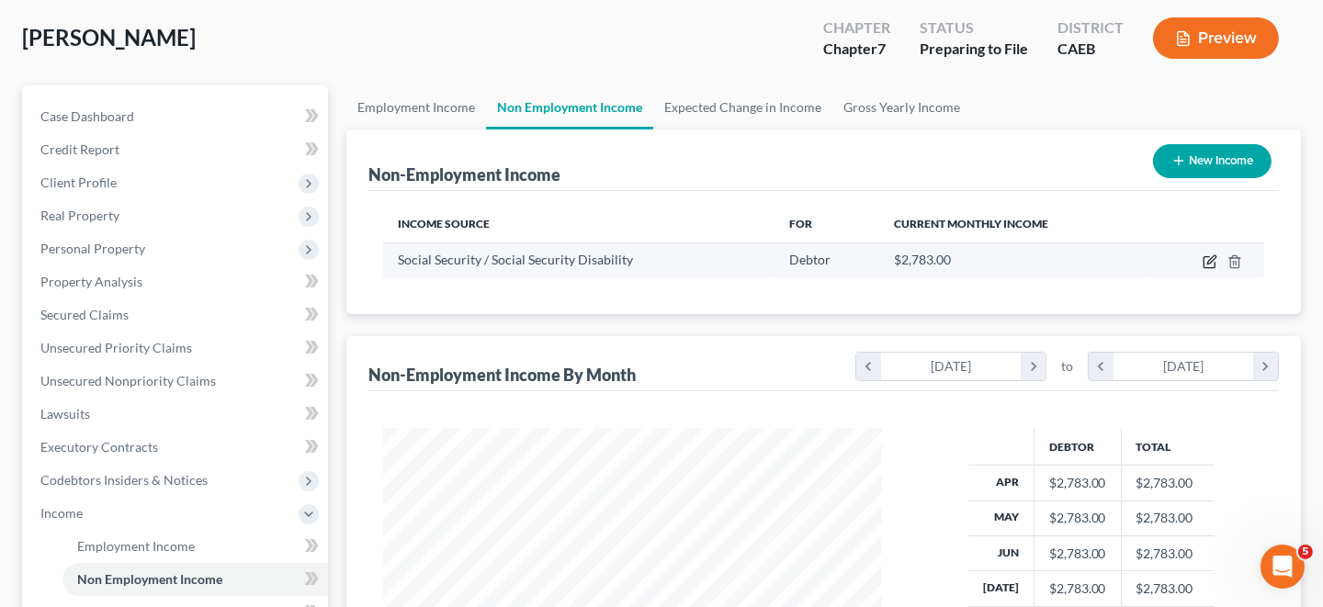
click at [1207, 259] on icon "button" at bounding box center [1210, 261] width 15 height 15
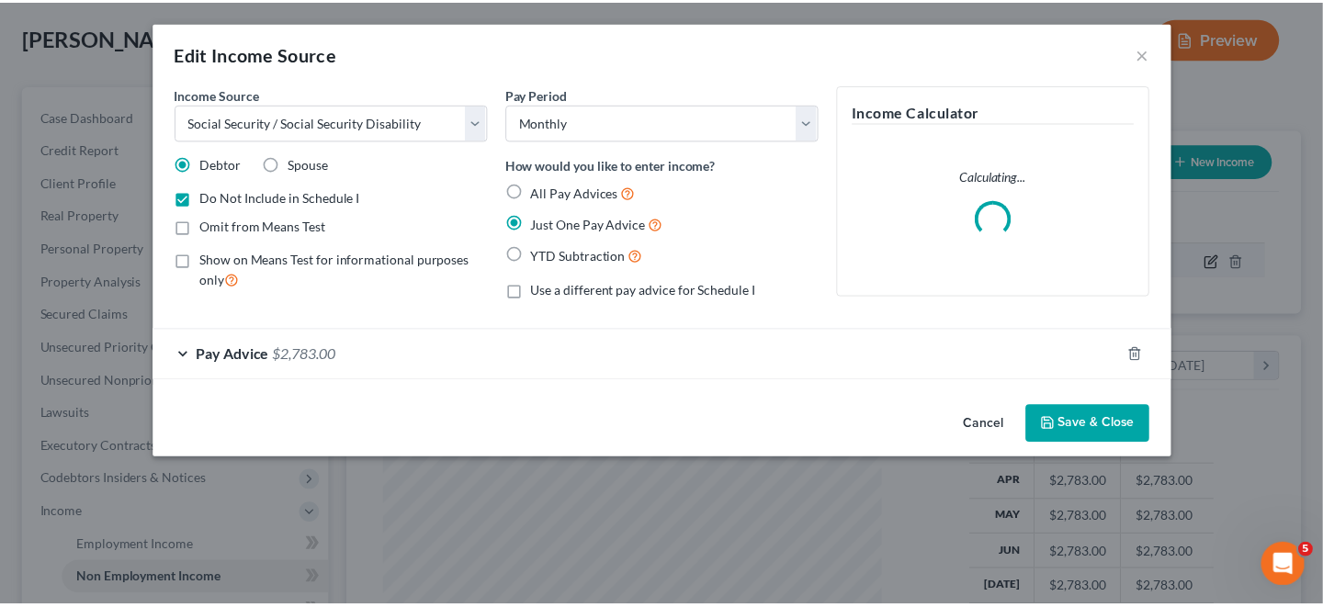
scroll to position [327, 541]
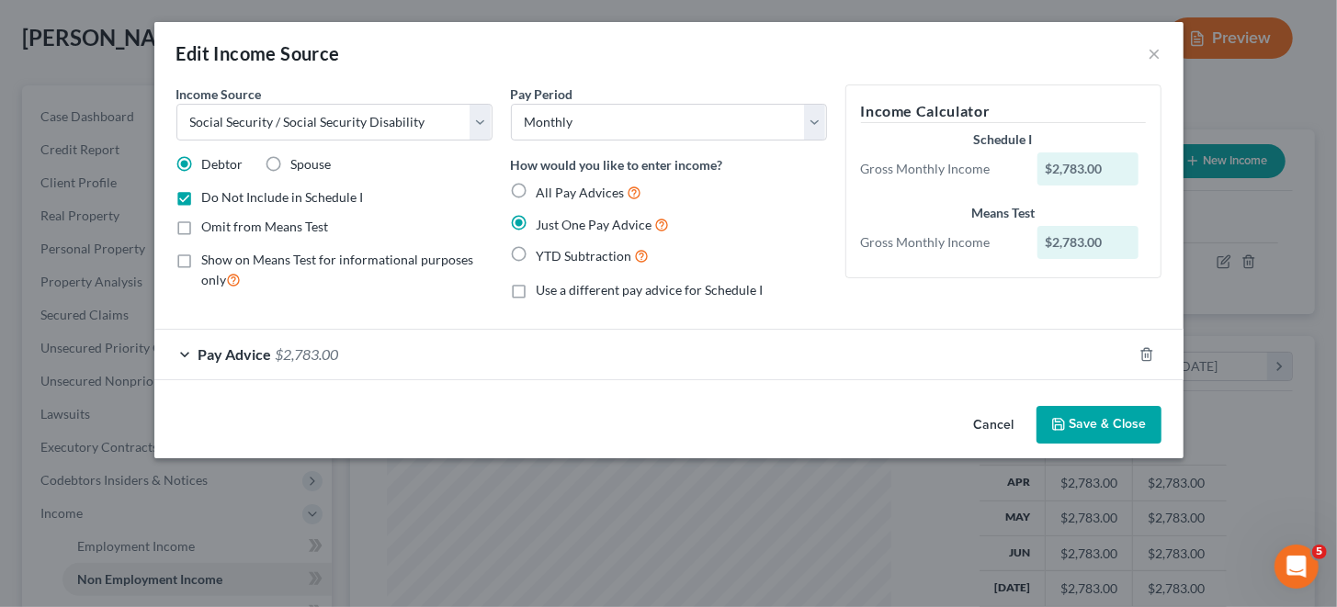
click at [202, 198] on label "Do Not Include in Schedule I" at bounding box center [283, 197] width 162 height 18
click at [209, 198] on input "Do Not Include in Schedule I" at bounding box center [215, 194] width 12 height 12
click at [1077, 426] on button "Save & Close" at bounding box center [1098, 425] width 125 height 39
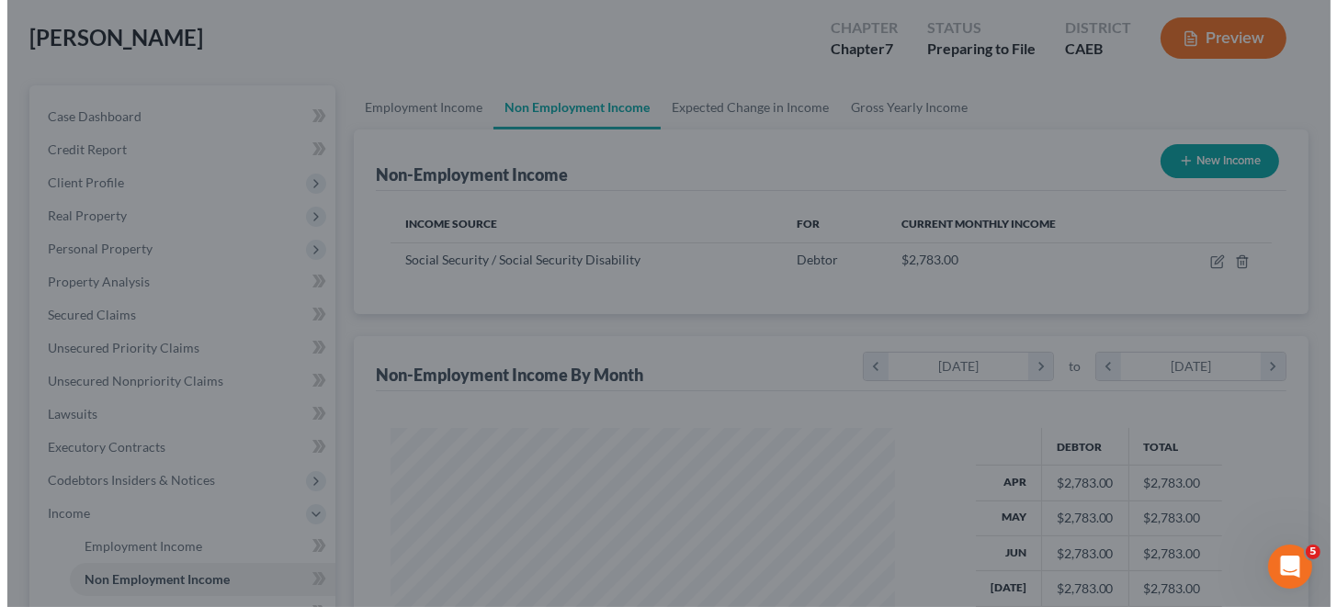
scroll to position [918381, 918173]
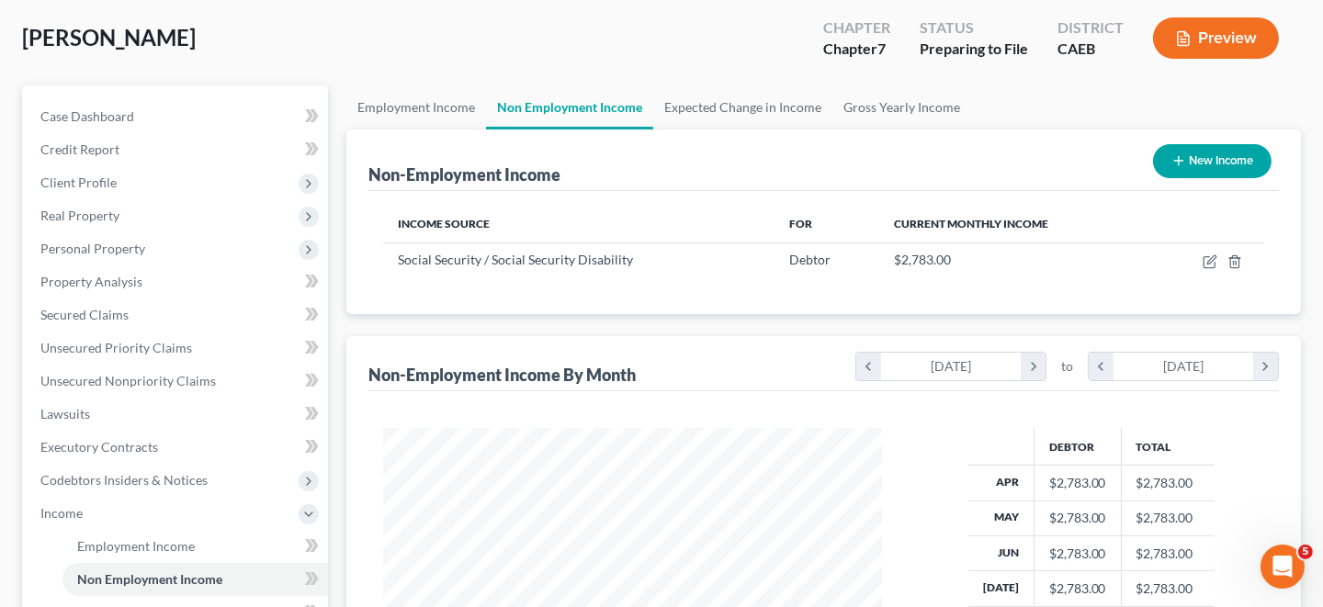
click at [1211, 39] on button "Preview" at bounding box center [1216, 37] width 126 height 41
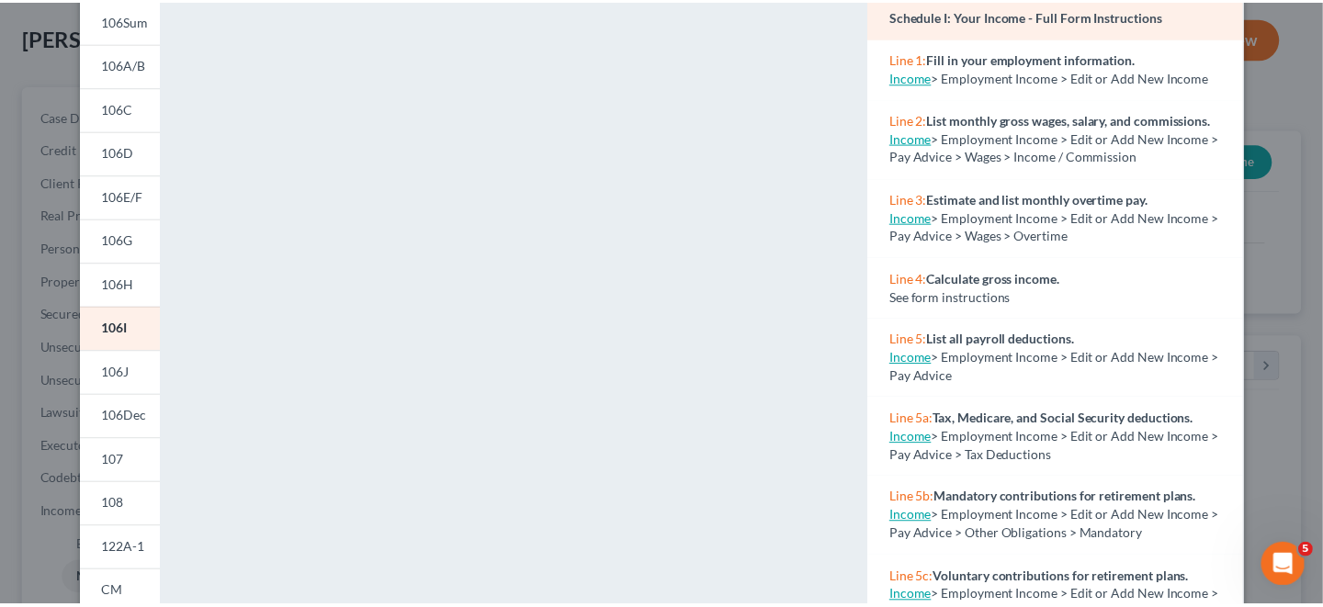
scroll to position [0, 0]
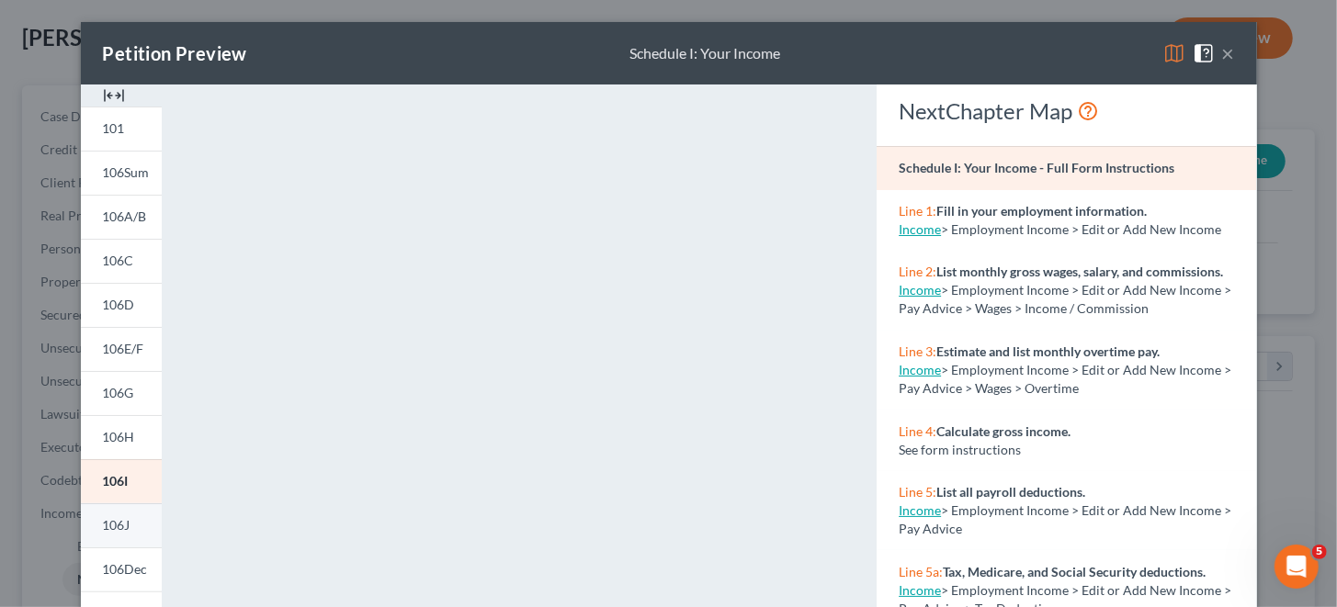
click at [110, 526] on span "106J" at bounding box center [117, 525] width 28 height 16
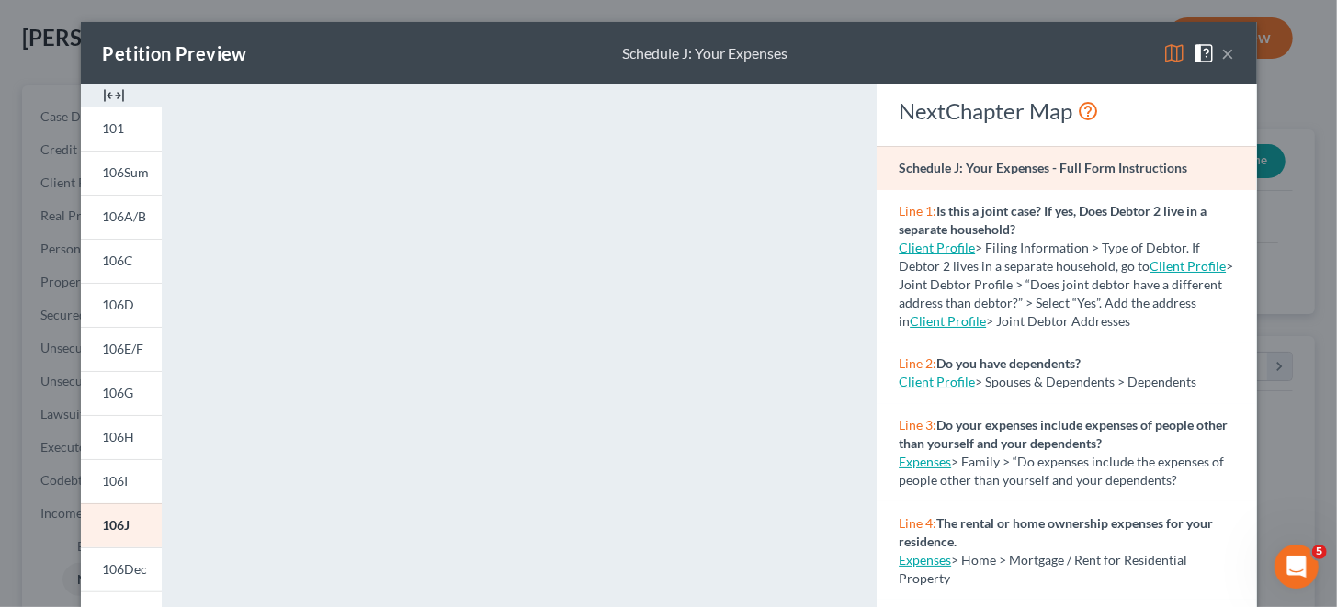
drag, startPoint x: 611, startPoint y: 48, endPoint x: 620, endPoint y: 49, distance: 9.2
click at [611, 48] on div "Petition Preview Schedule J: Your Expenses ×" at bounding box center [669, 53] width 1176 height 62
click at [1223, 52] on button "×" at bounding box center [1228, 53] width 13 height 22
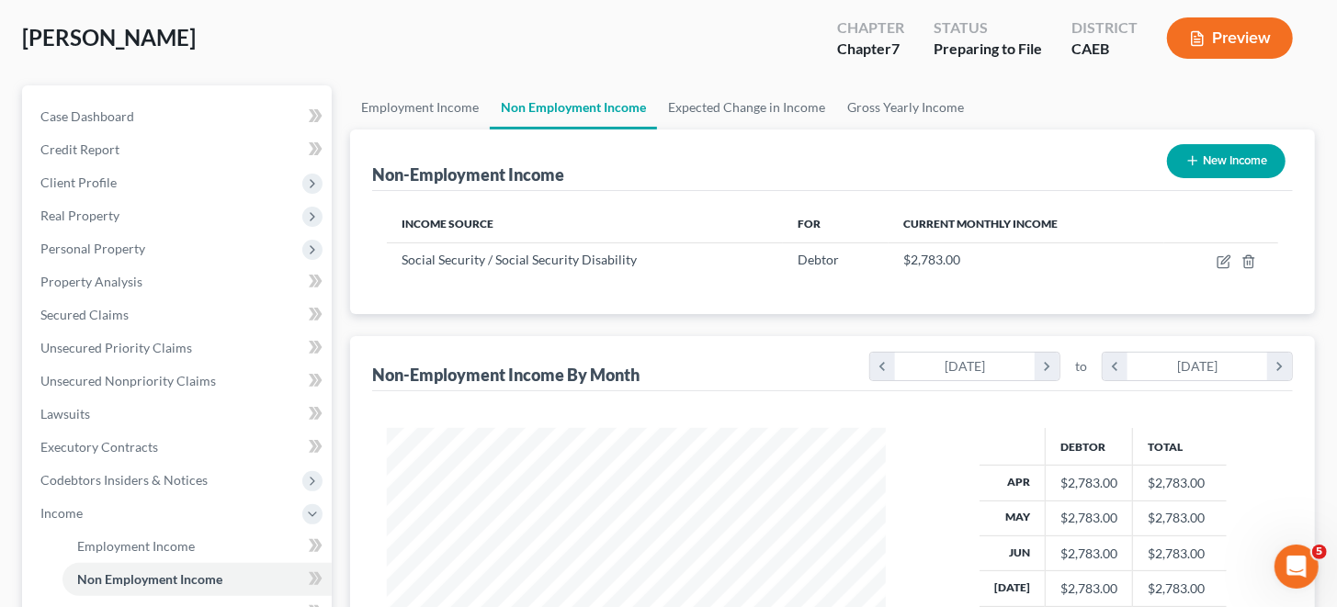
scroll to position [918381, 918173]
click at [1204, 39] on button "Preview" at bounding box center [1216, 37] width 126 height 41
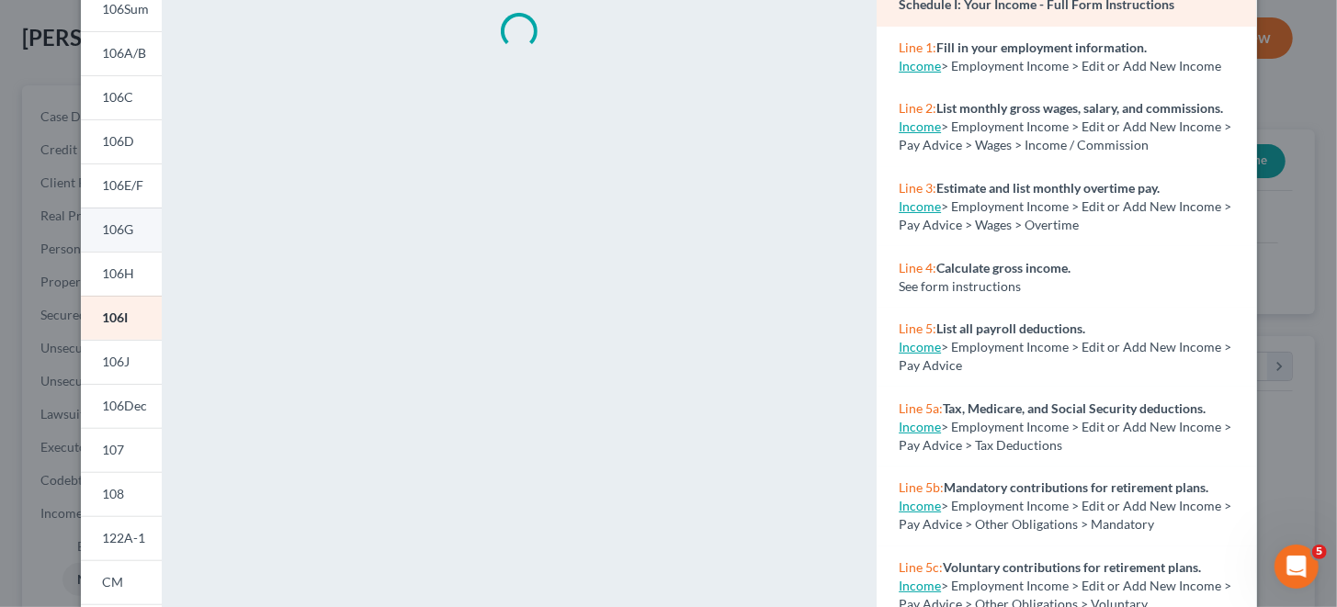
scroll to position [183, 0]
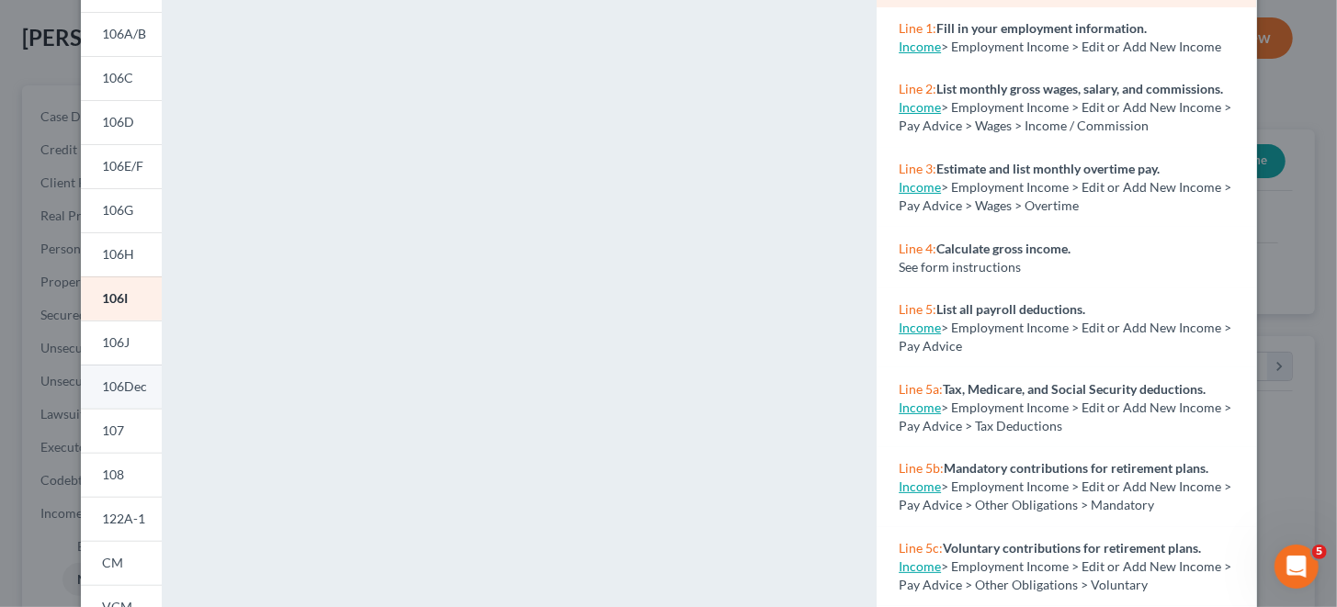
click at [111, 386] on span "106Dec" at bounding box center [125, 387] width 45 height 16
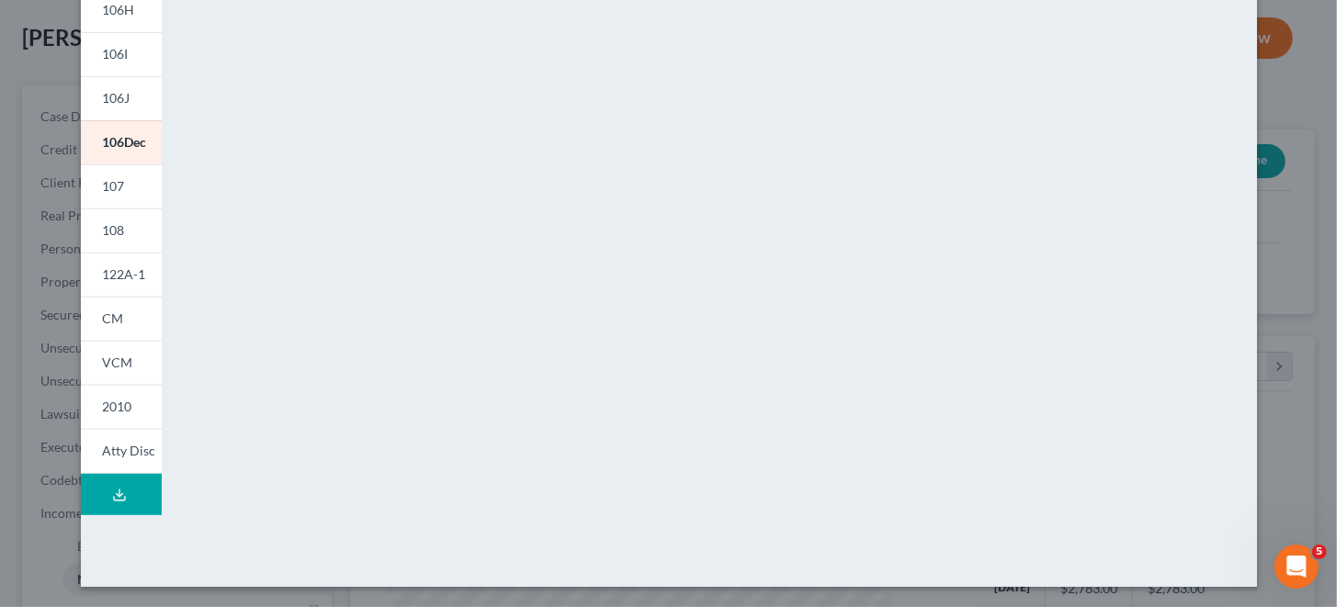
scroll to position [428, 0]
click at [105, 186] on span "107" at bounding box center [114, 185] width 22 height 16
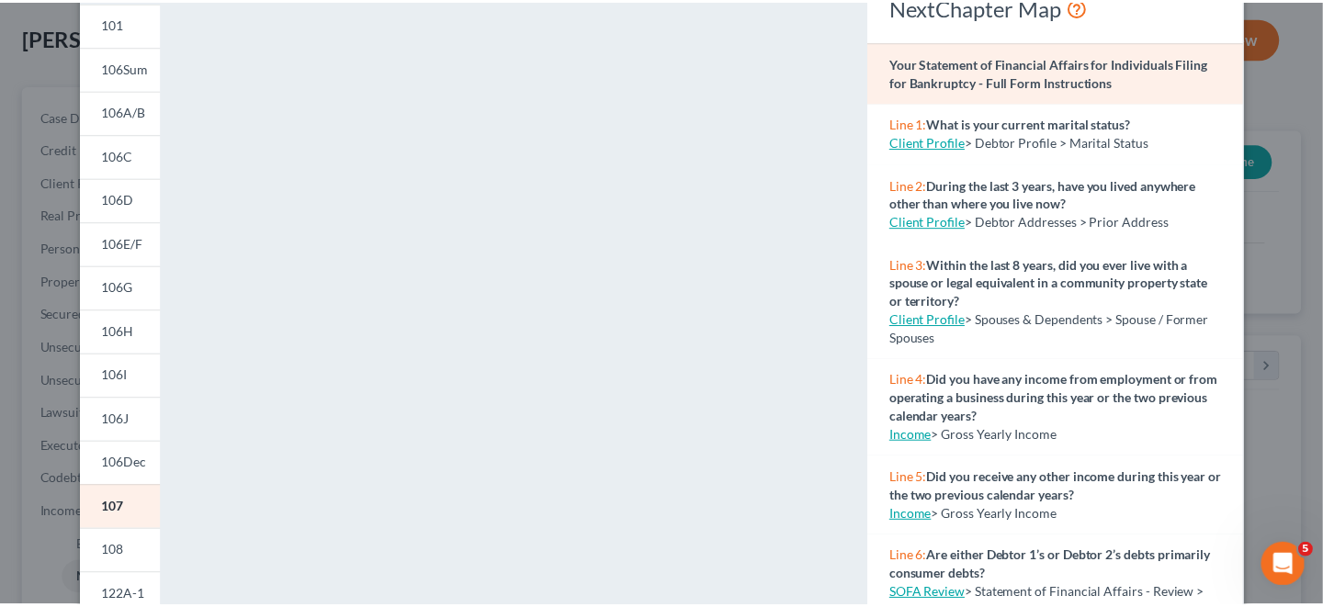
scroll to position [0, 0]
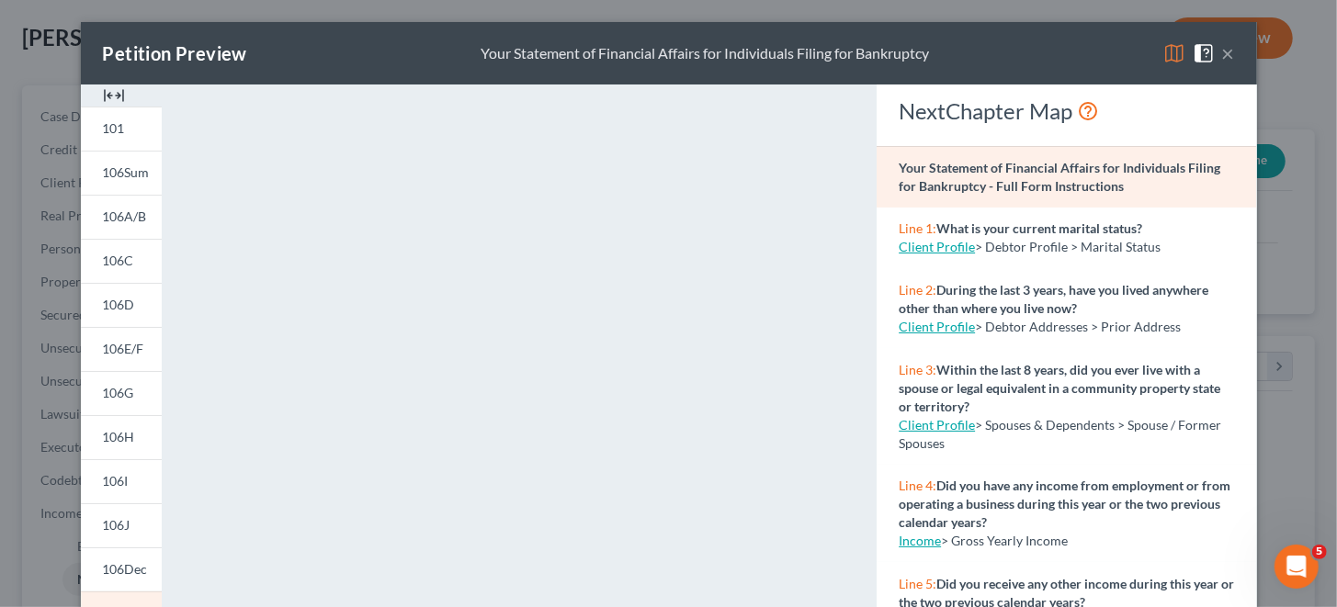
click at [1223, 55] on button "×" at bounding box center [1228, 53] width 13 height 22
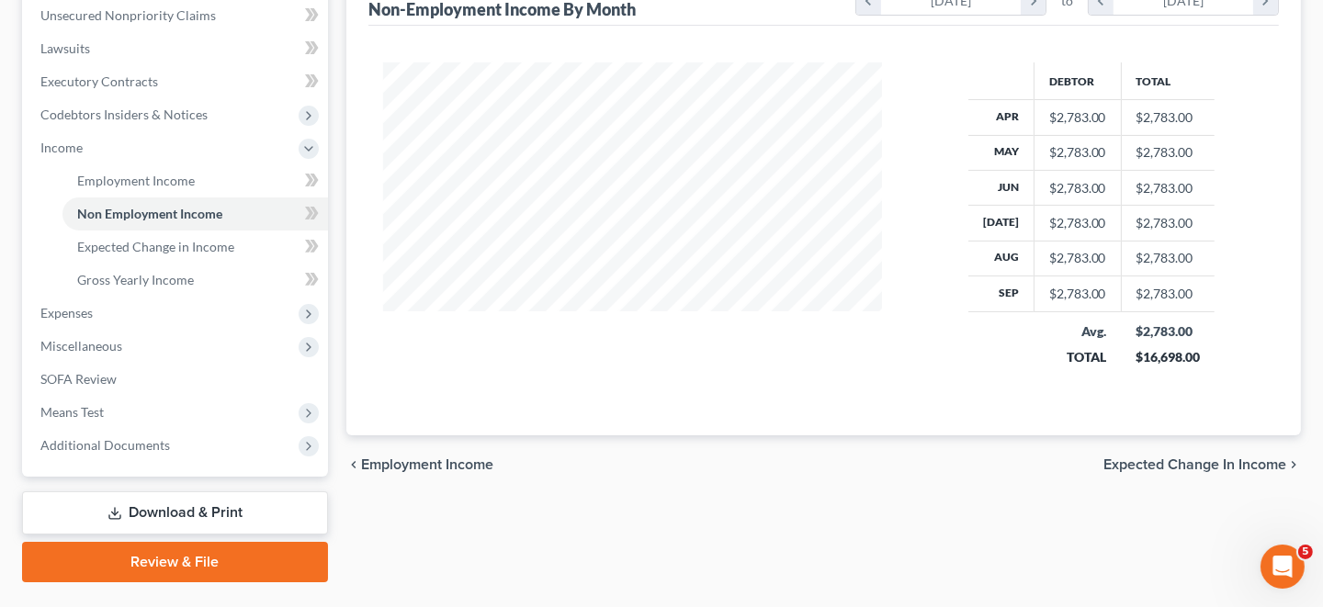
scroll to position [458, 0]
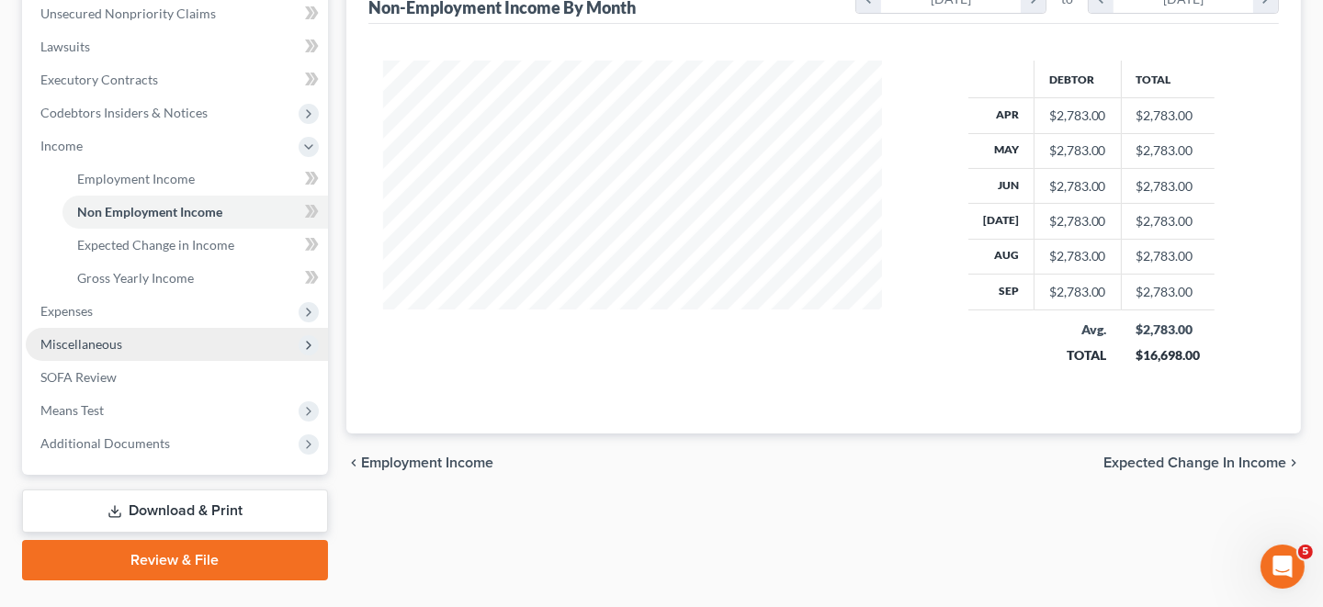
click at [92, 340] on span "Miscellaneous" at bounding box center [81, 344] width 82 height 16
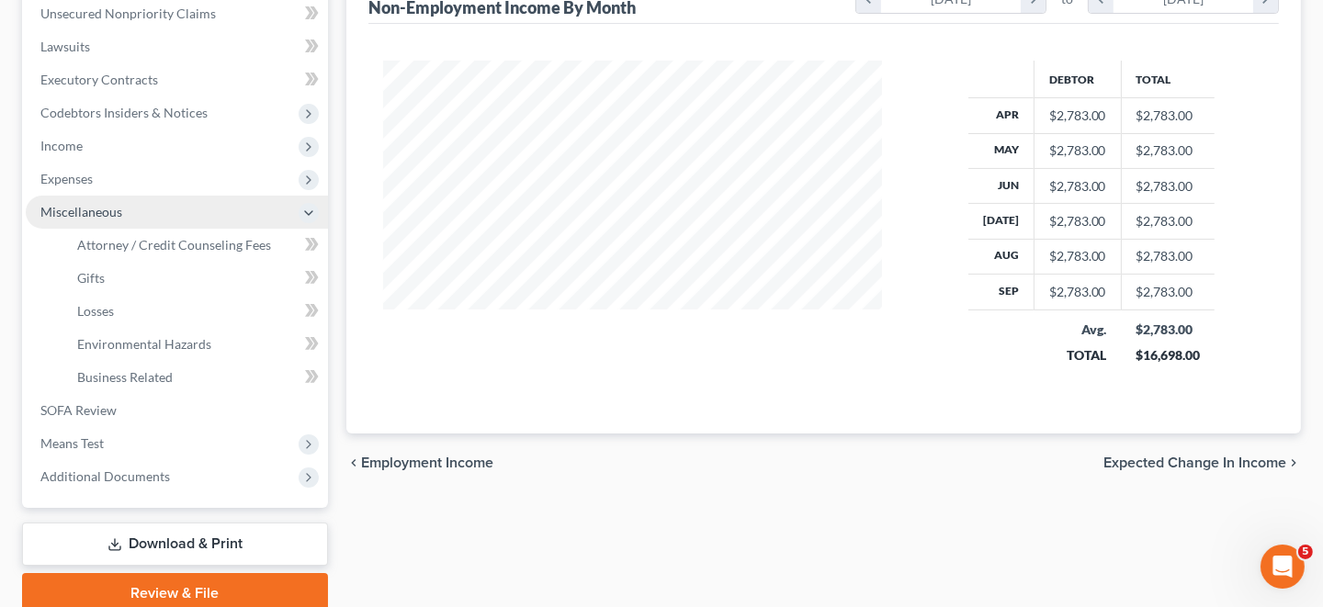
click at [82, 207] on span "Miscellaneous" at bounding box center [81, 212] width 82 height 16
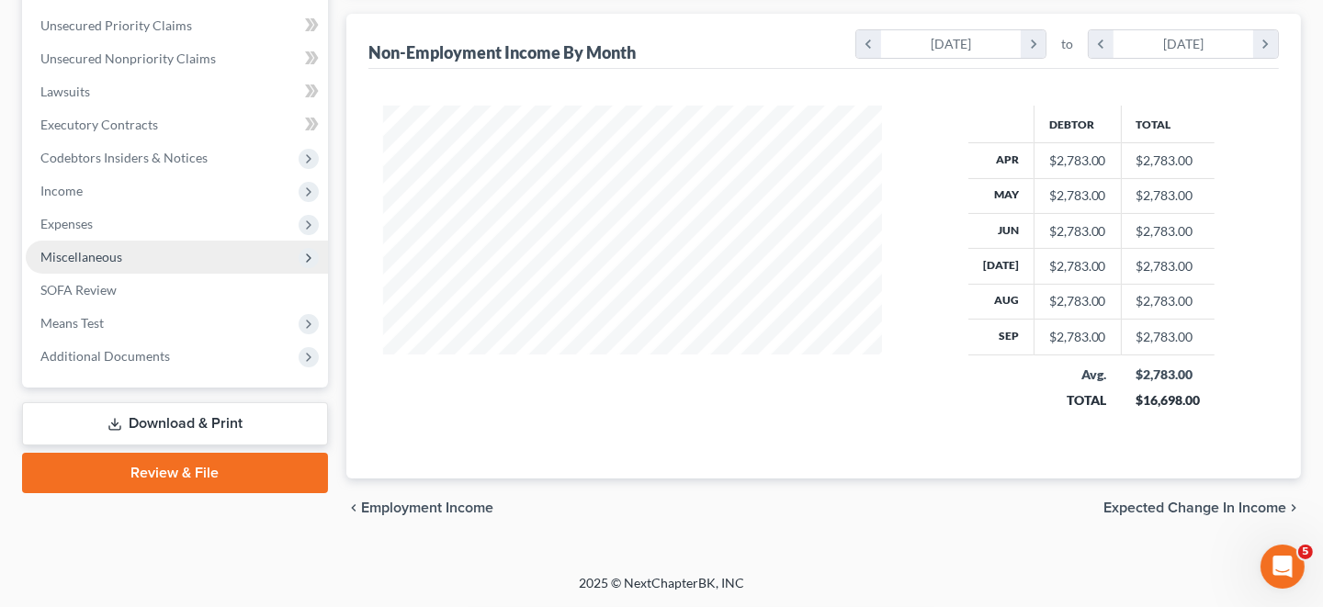
scroll to position [410, 0]
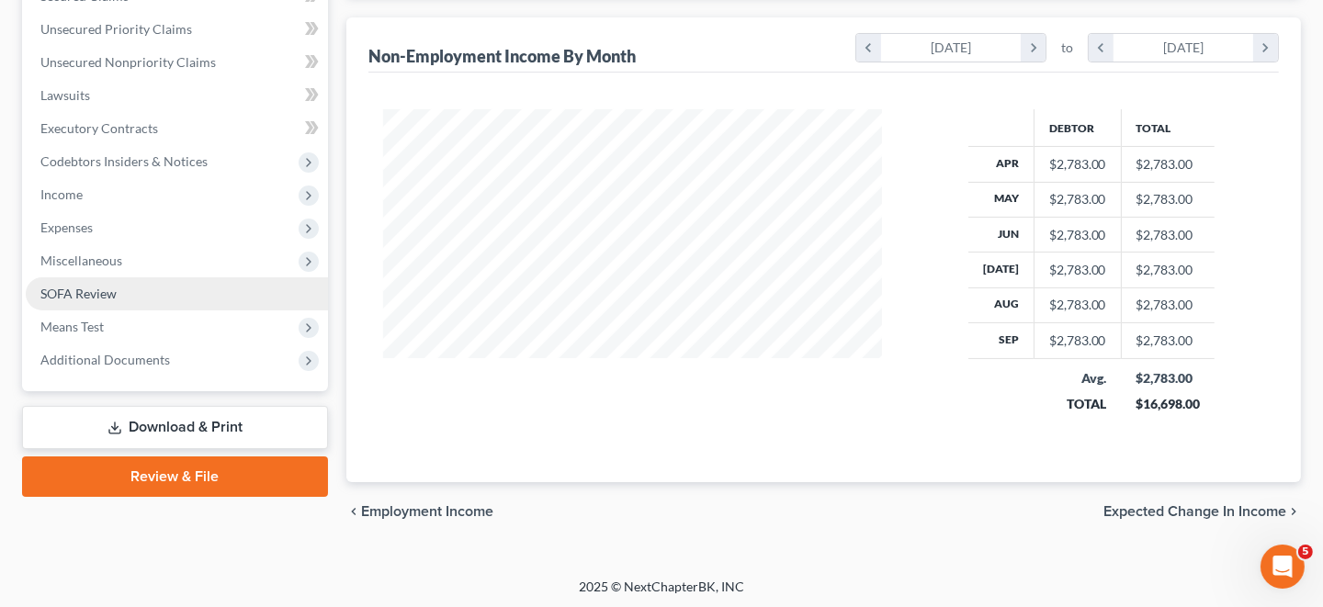
click at [86, 296] on span "SOFA Review" at bounding box center [78, 294] width 76 height 16
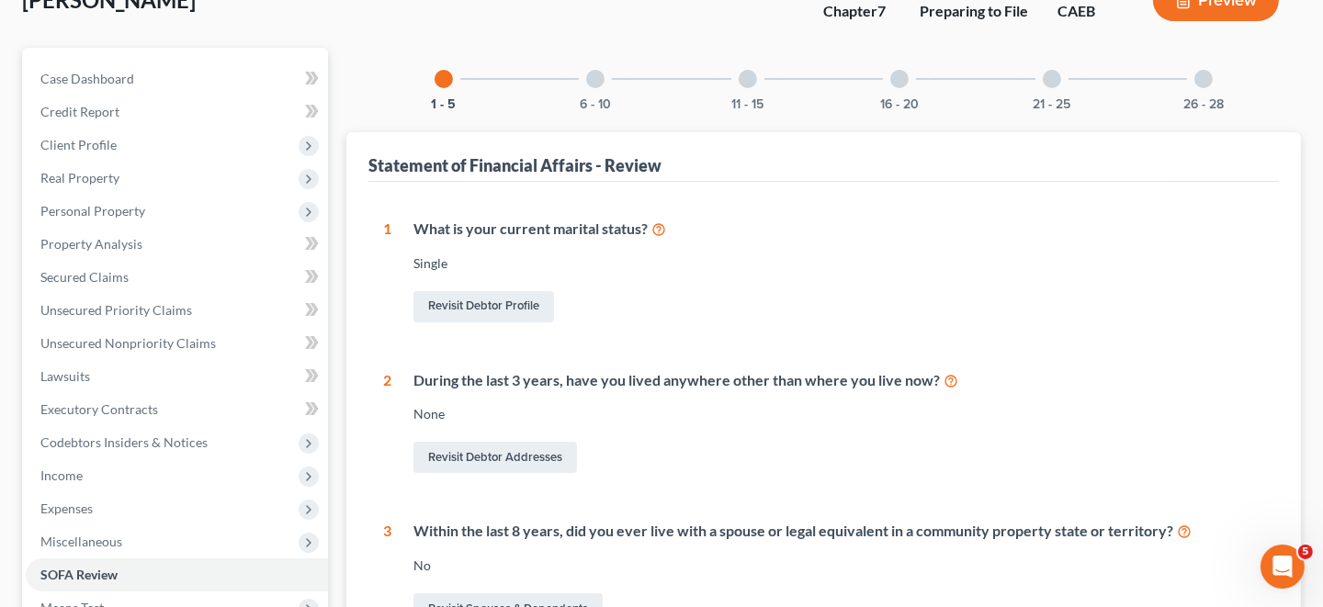
scroll to position [37, 0]
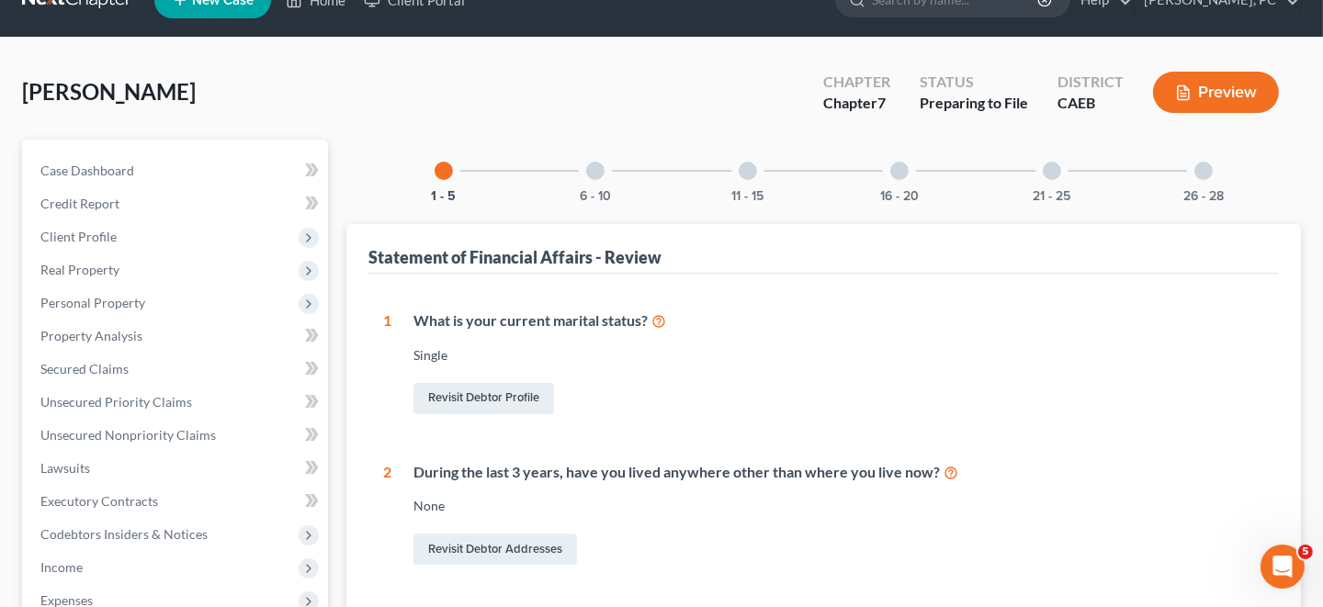
click at [597, 170] on div at bounding box center [595, 171] width 18 height 18
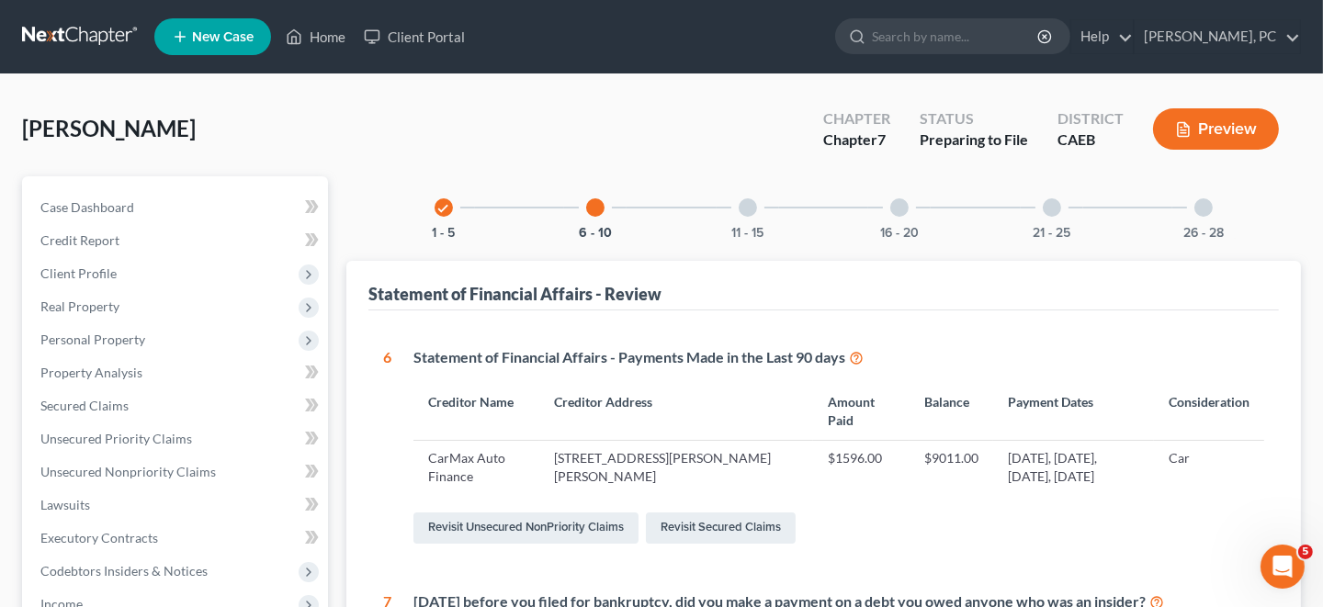
scroll to position [0, 0]
click at [752, 208] on div at bounding box center [748, 207] width 18 height 18
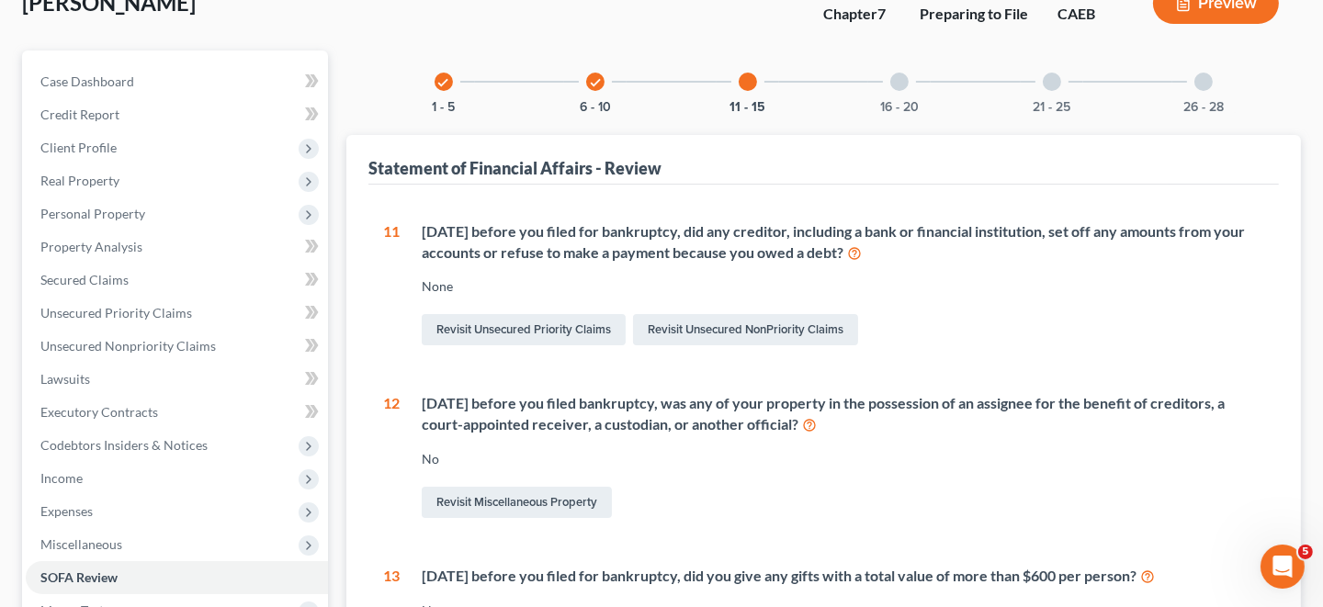
scroll to position [86, 0]
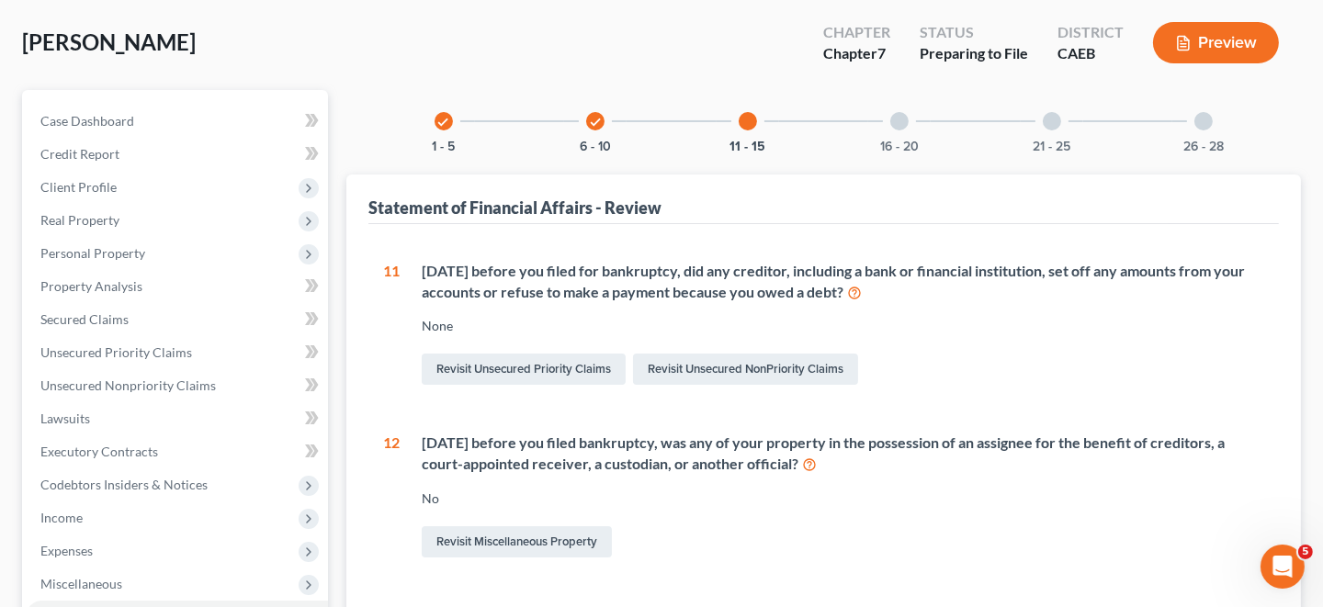
click at [898, 119] on div at bounding box center [899, 121] width 18 height 18
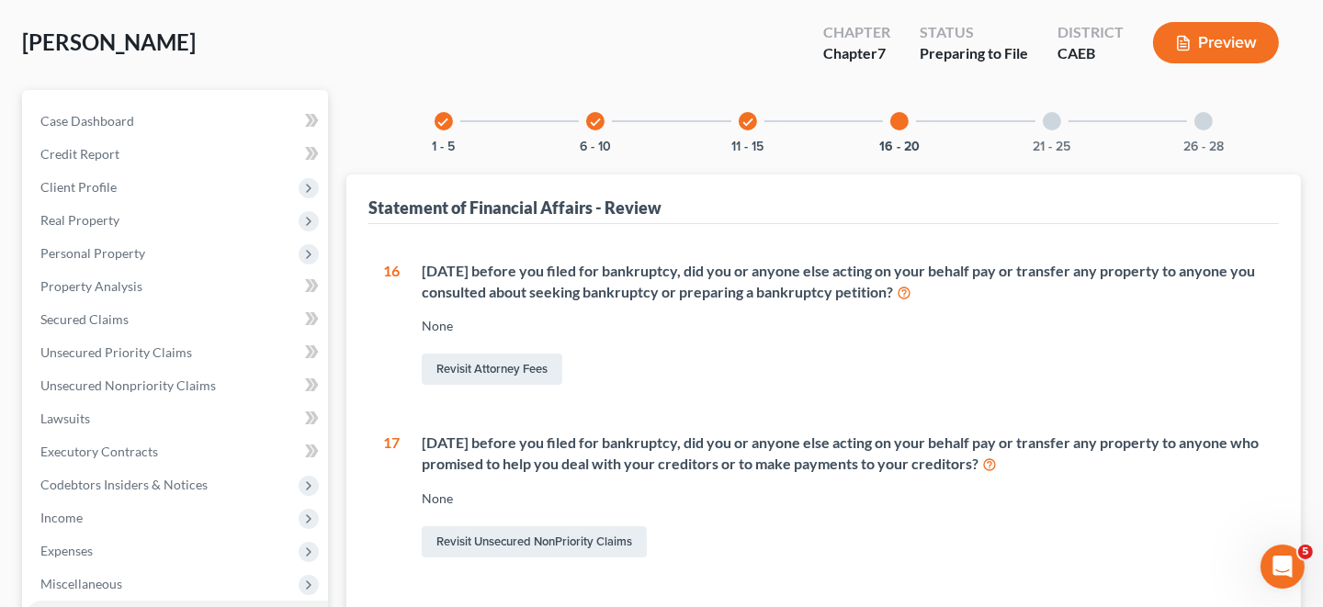
click at [1050, 118] on div at bounding box center [1052, 121] width 18 height 18
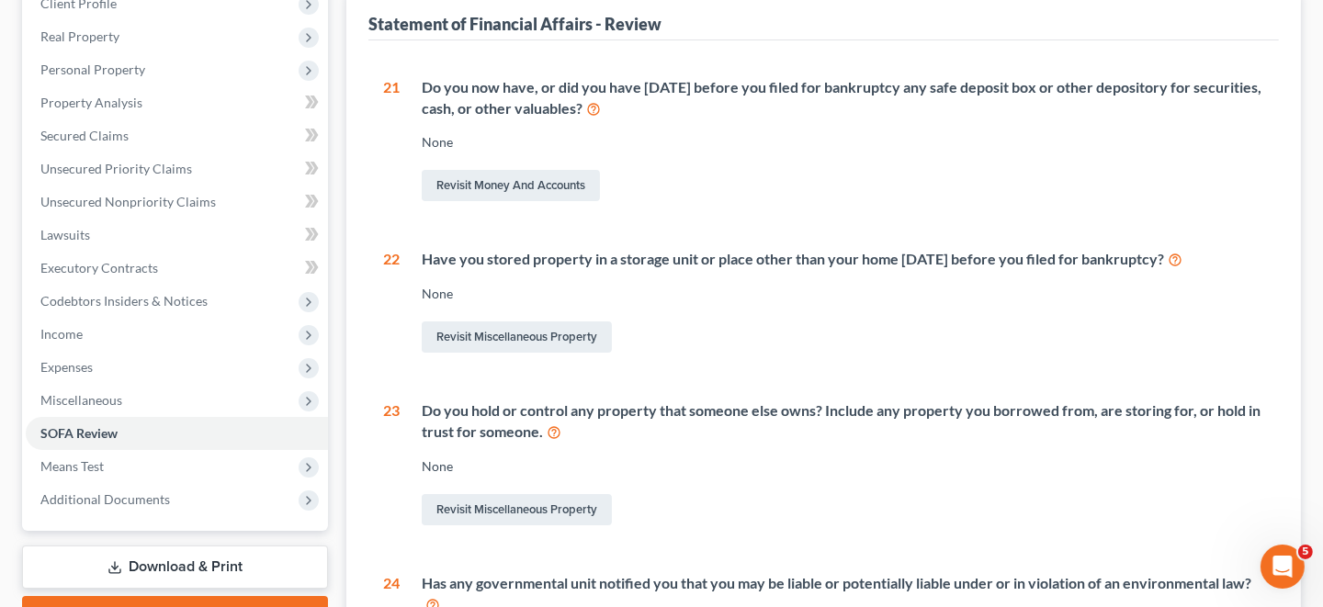
scroll to position [362, 0]
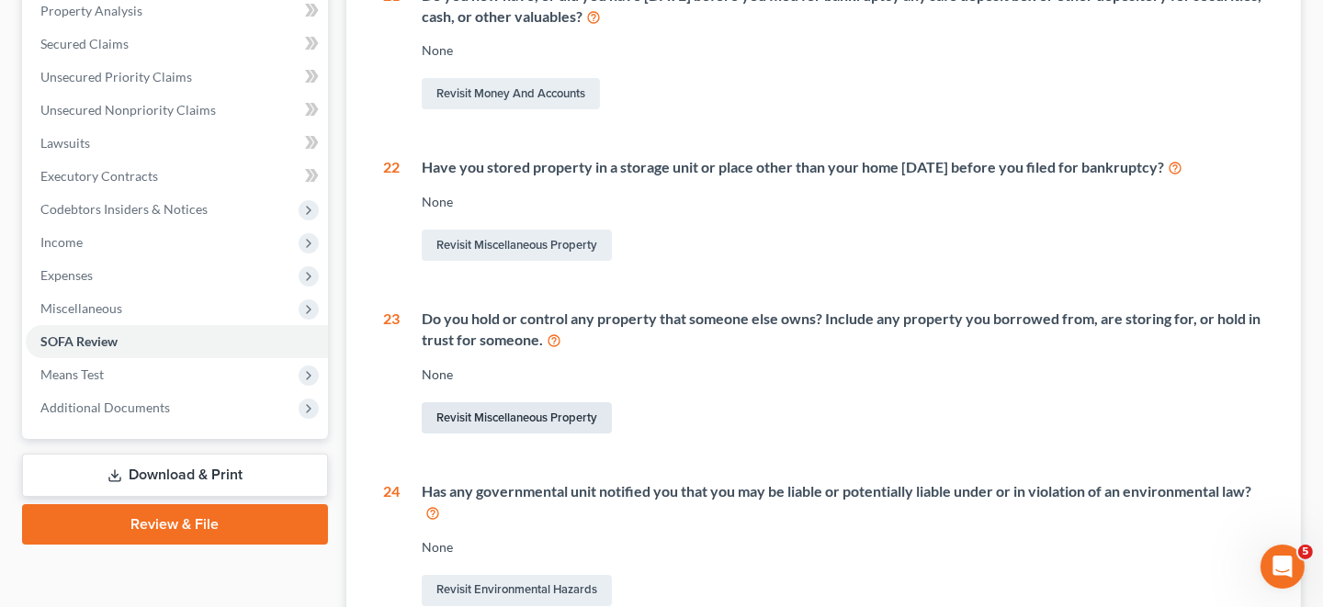
click at [522, 425] on link "Revisit Miscellaneous Property" at bounding box center [517, 417] width 190 height 31
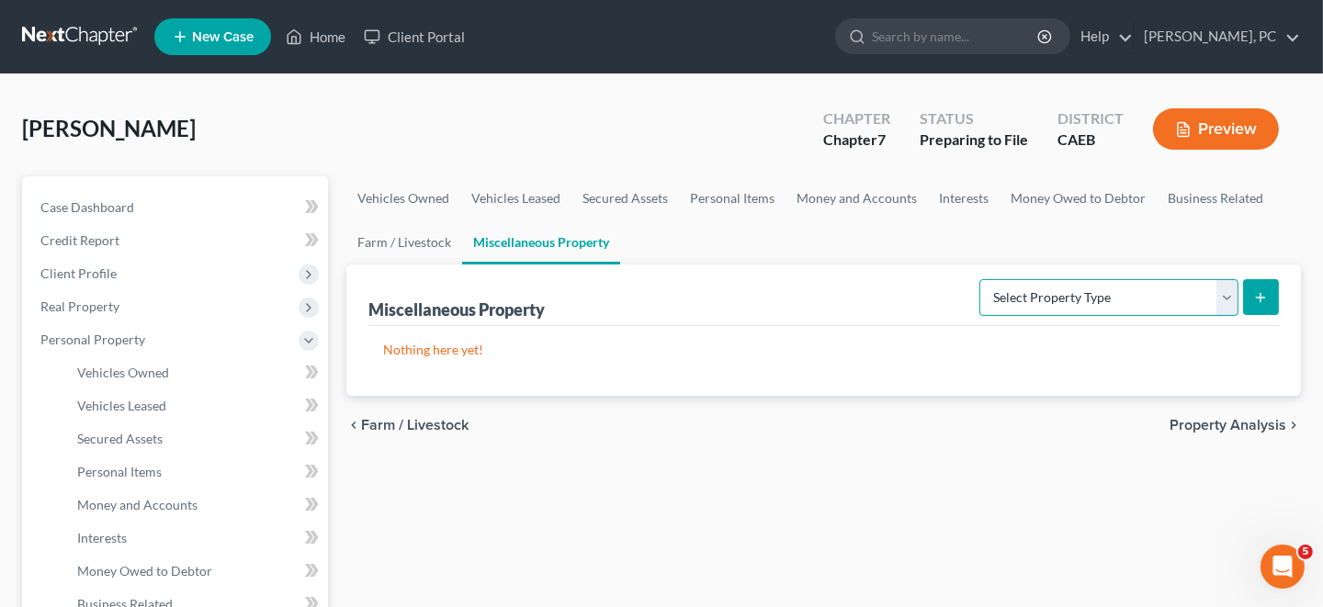
click at [1224, 294] on select "Select Property Type Assigned for Creditor Benefit [DATE] Holding for Another N…" at bounding box center [1108, 297] width 259 height 37
click at [979, 279] on select "Select Property Type Assigned for Creditor Benefit [DATE] Holding for Another N…" at bounding box center [1108, 297] width 259 height 37
click at [1260, 292] on icon "submit" at bounding box center [1260, 297] width 15 height 15
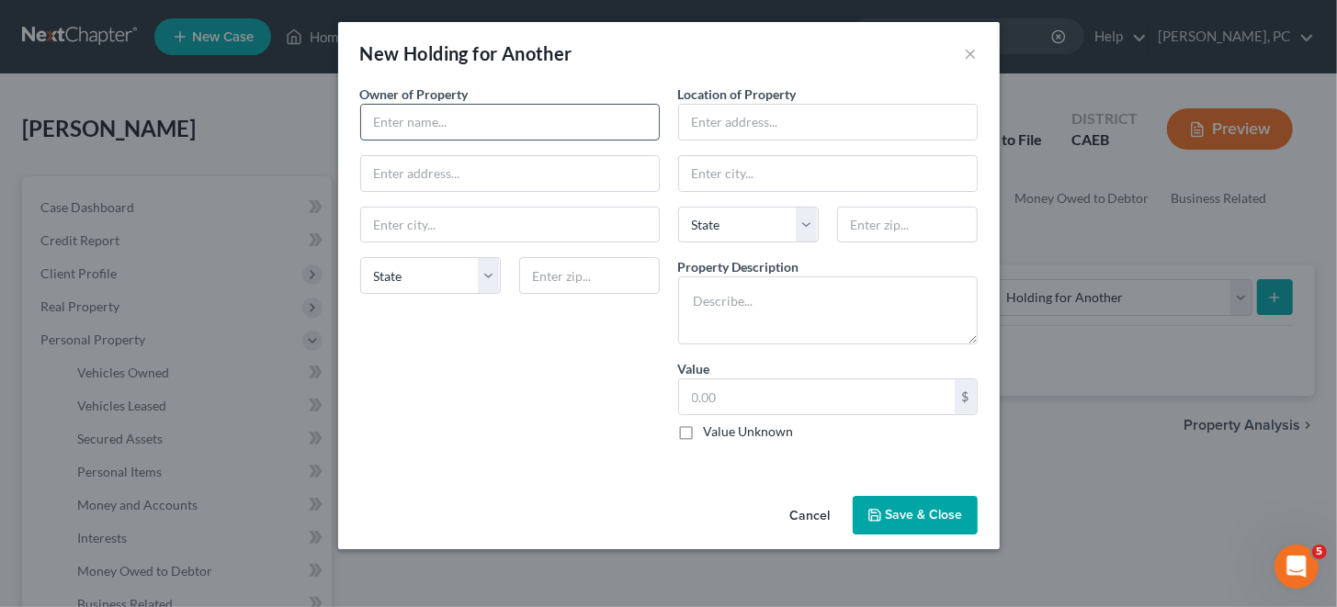
click at [510, 117] on input "text" at bounding box center [510, 122] width 298 height 35
click at [695, 288] on textarea at bounding box center [827, 311] width 299 height 68
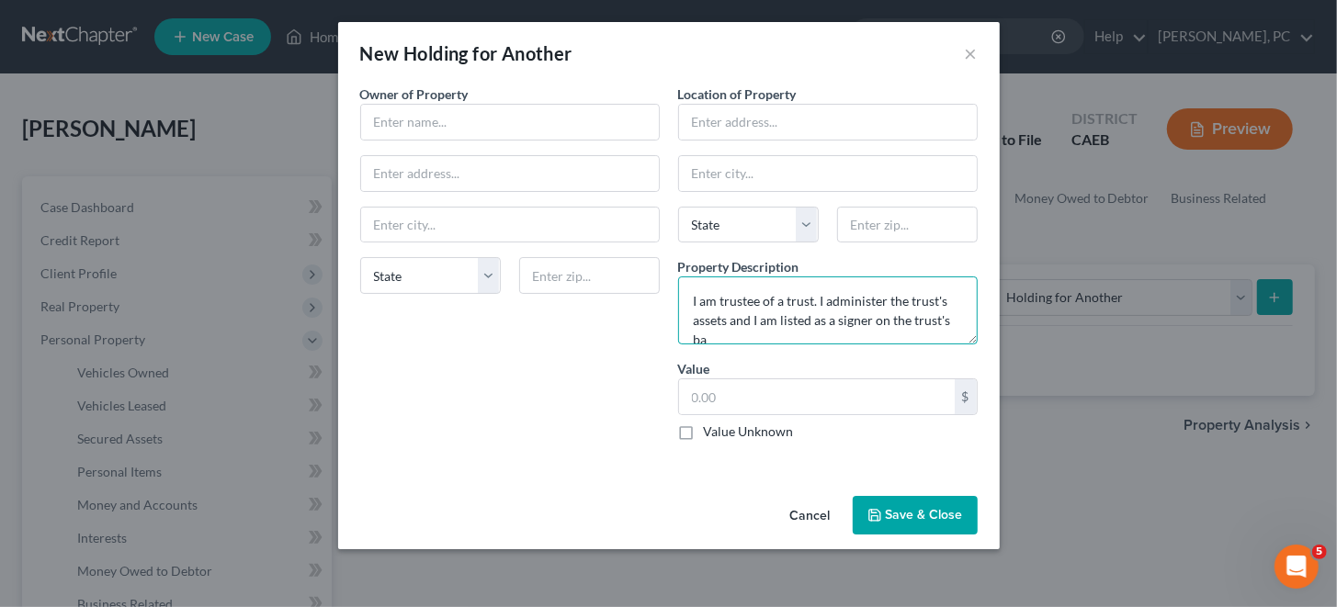
scroll to position [3, 0]
click at [897, 514] on button "Save & Close" at bounding box center [915, 515] width 125 height 39
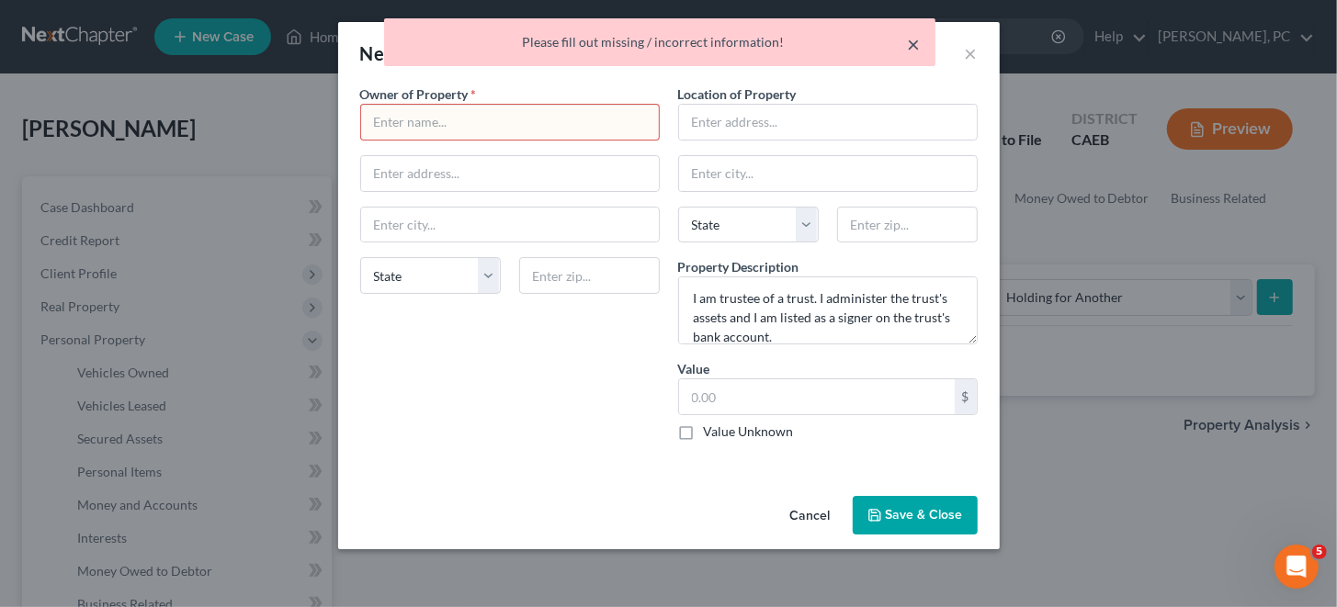
click at [912, 41] on button "×" at bounding box center [914, 44] width 13 height 22
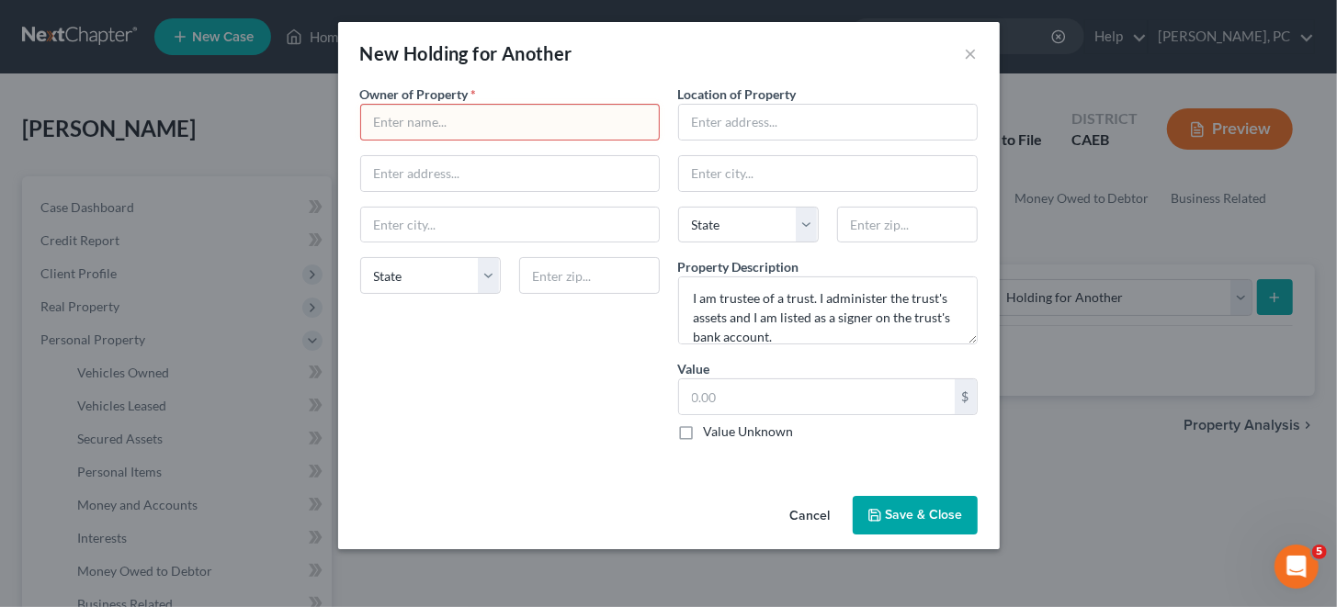
click at [471, 117] on input "text" at bounding box center [510, 122] width 298 height 35
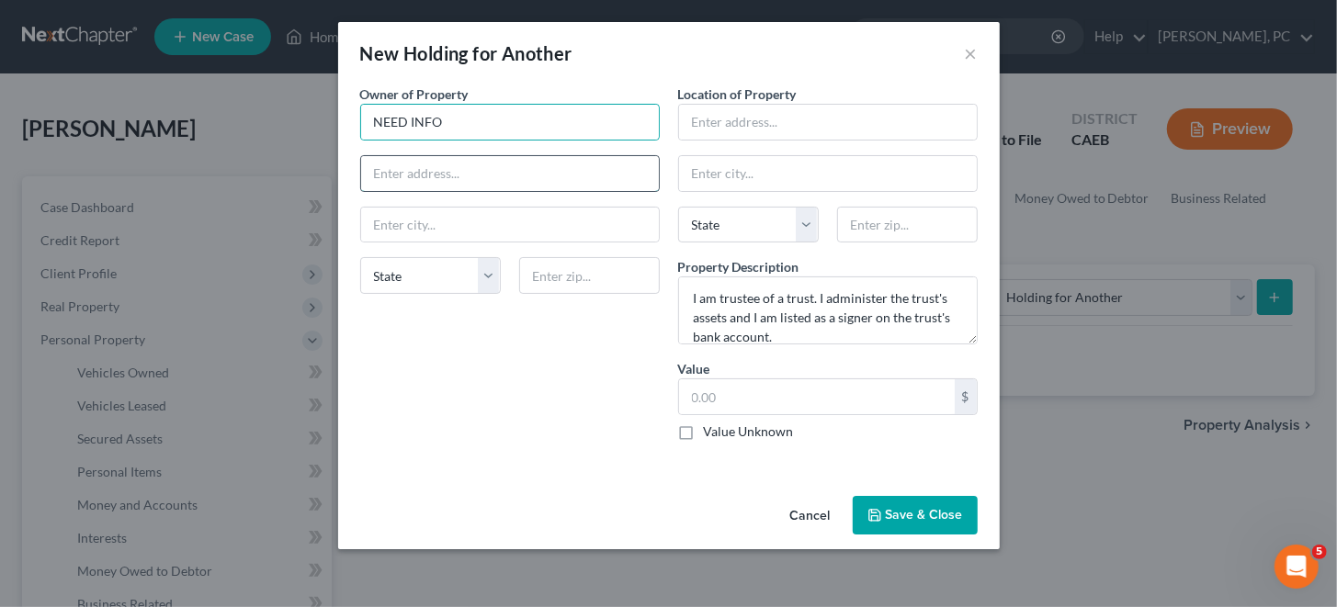
click at [479, 164] on input "text" at bounding box center [510, 173] width 298 height 35
paste input "NEED INFO"
click at [434, 224] on input "text" at bounding box center [510, 225] width 298 height 35
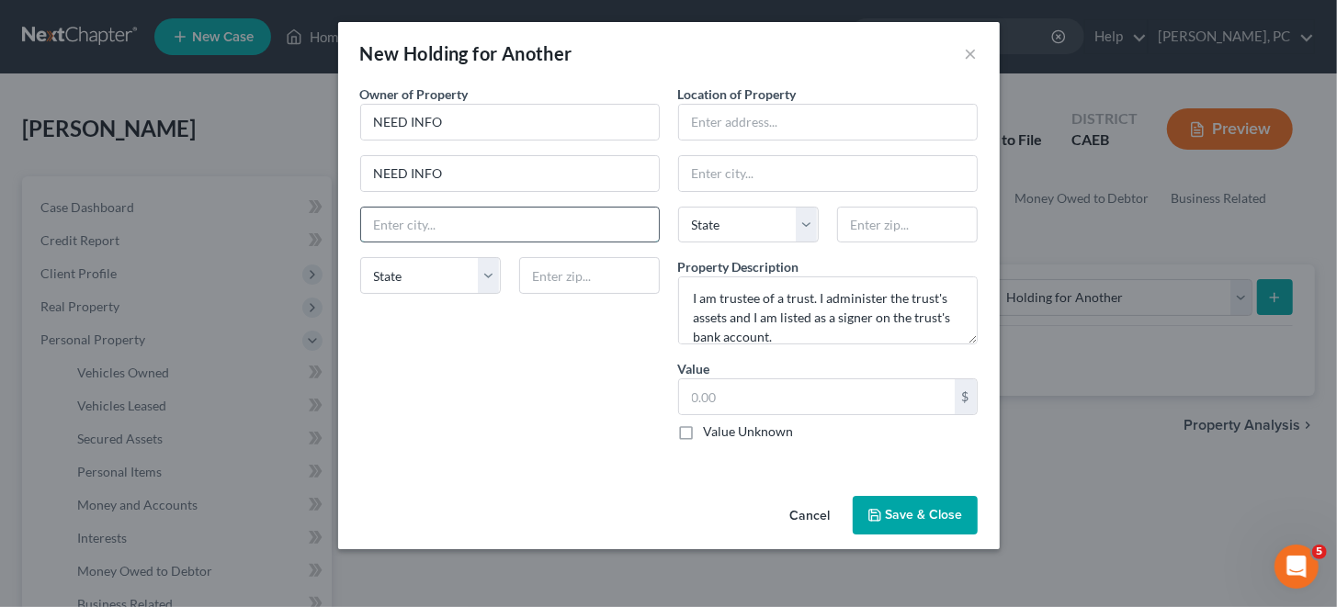
paste input "NEED INFO"
click at [393, 267] on select "State [US_STATE] AK AR AZ CA CO CT DE DC [GEOGRAPHIC_DATA] [GEOGRAPHIC_DATA] GU…" at bounding box center [430, 275] width 141 height 37
click at [360, 257] on select "State [US_STATE] AK AR AZ CA CO CT DE DC [GEOGRAPHIC_DATA] [GEOGRAPHIC_DATA] GU…" at bounding box center [430, 275] width 141 height 37
click at [592, 277] on input "text" at bounding box center [589, 275] width 141 height 37
click at [706, 127] on input "text" at bounding box center [828, 122] width 298 height 35
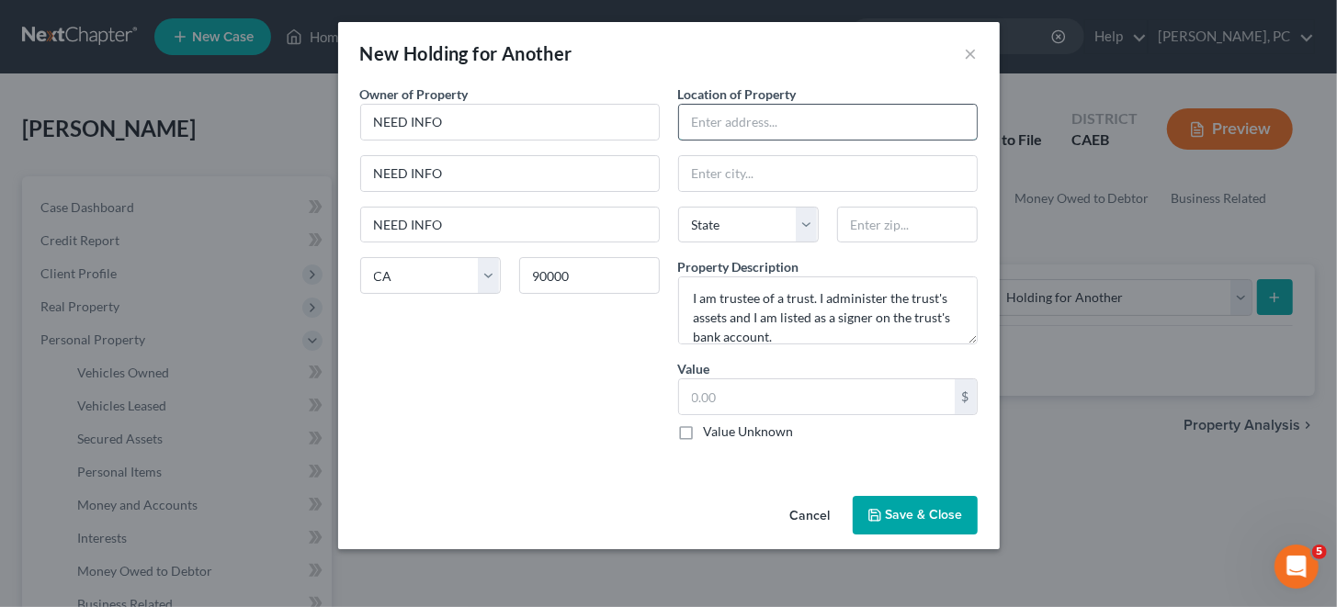
paste input "NEED INFO"
click at [692, 175] on input "text" at bounding box center [828, 173] width 298 height 35
paste input "NEED INFO"
click at [765, 219] on select "State [US_STATE] AK AR AZ CA CO CT DE DC [GEOGRAPHIC_DATA] [GEOGRAPHIC_DATA] GU…" at bounding box center [748, 225] width 141 height 37
click at [678, 207] on select "State [US_STATE] AK AR AZ CA CO CT DE DC [GEOGRAPHIC_DATA] [GEOGRAPHIC_DATA] GU…" at bounding box center [748, 225] width 141 height 37
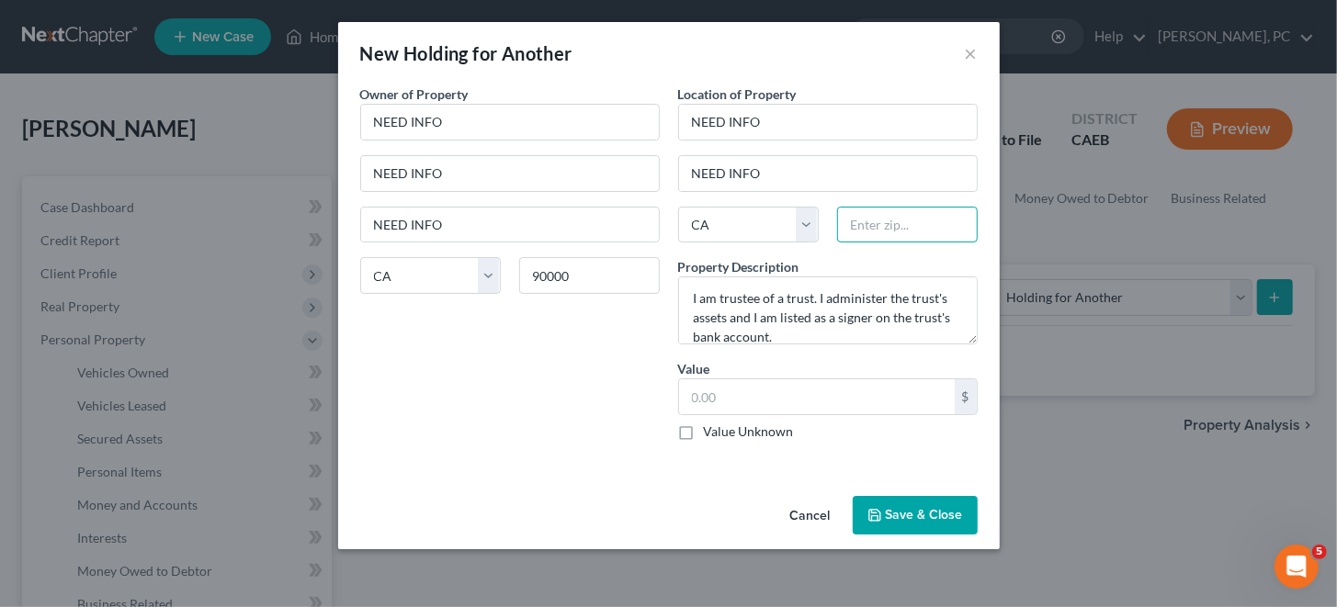
click at [873, 224] on input "text" at bounding box center [907, 225] width 141 height 37
click at [704, 429] on label "Value Unknown" at bounding box center [749, 432] width 90 height 18
click at [711, 429] on input "Value Unknown" at bounding box center [717, 429] width 12 height 12
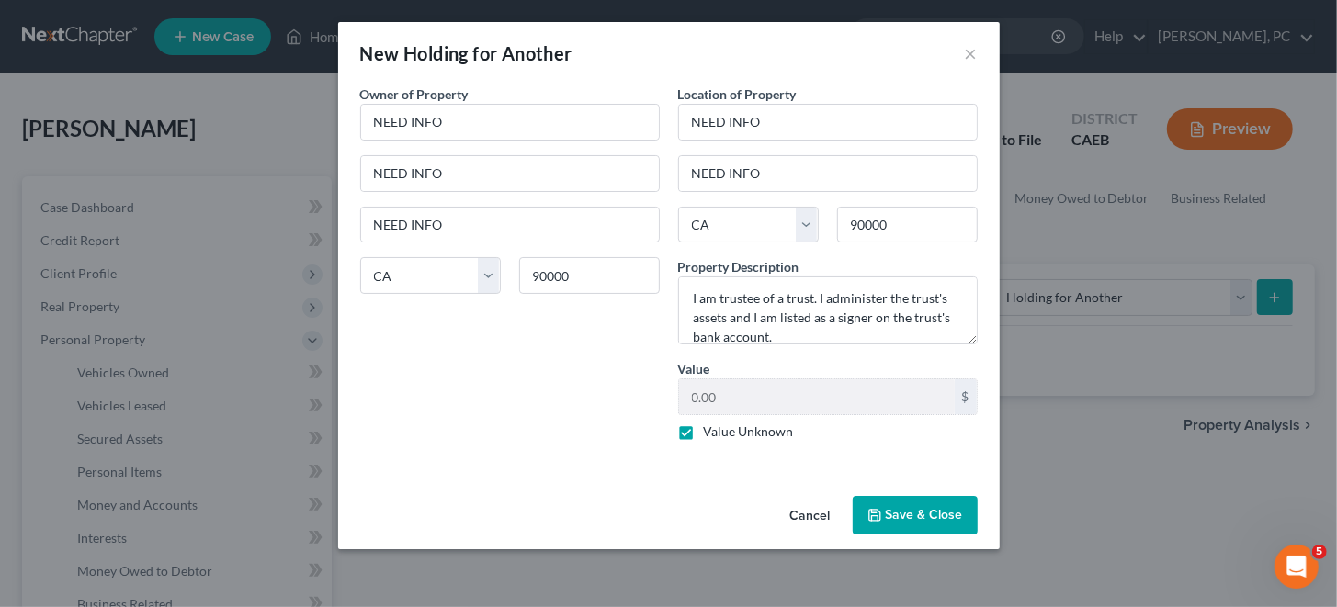
click at [917, 514] on button "Save & Close" at bounding box center [915, 515] width 125 height 39
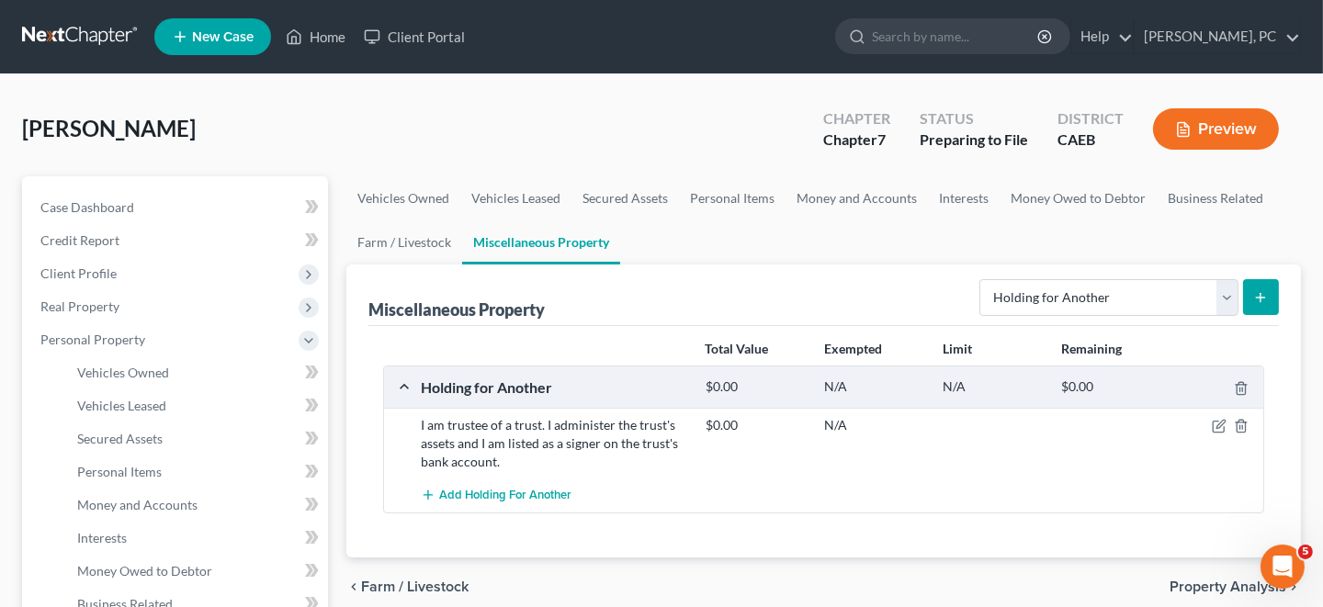
click at [1205, 121] on button "Preview" at bounding box center [1216, 128] width 126 height 41
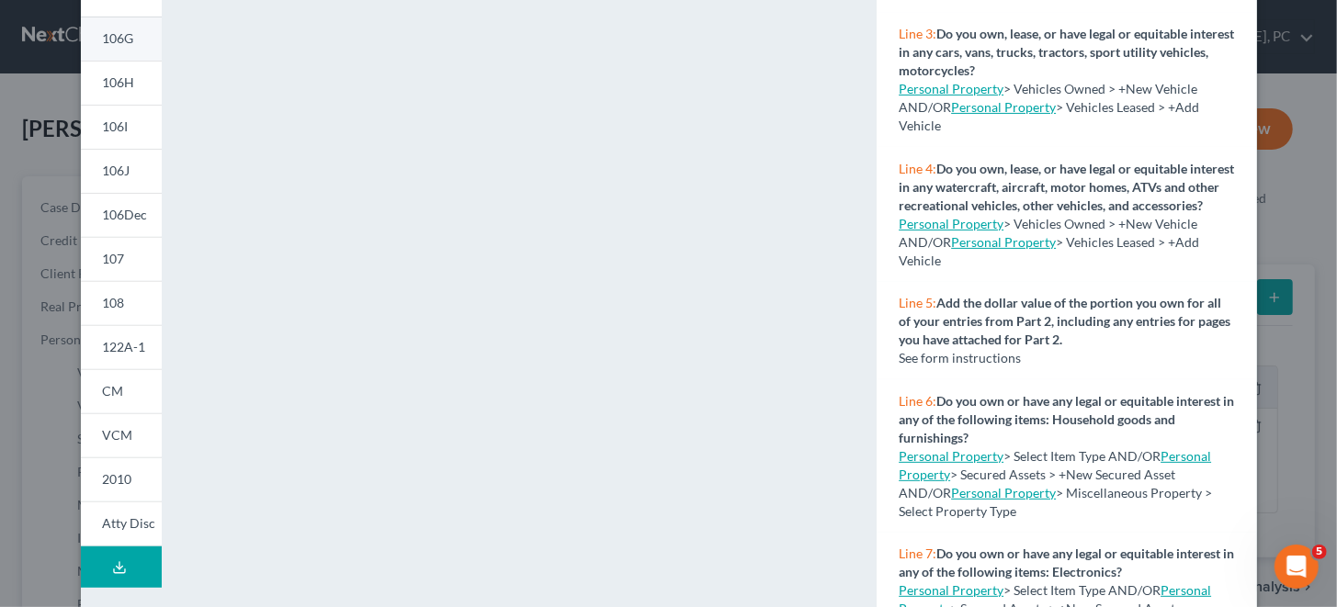
scroll to position [367, 0]
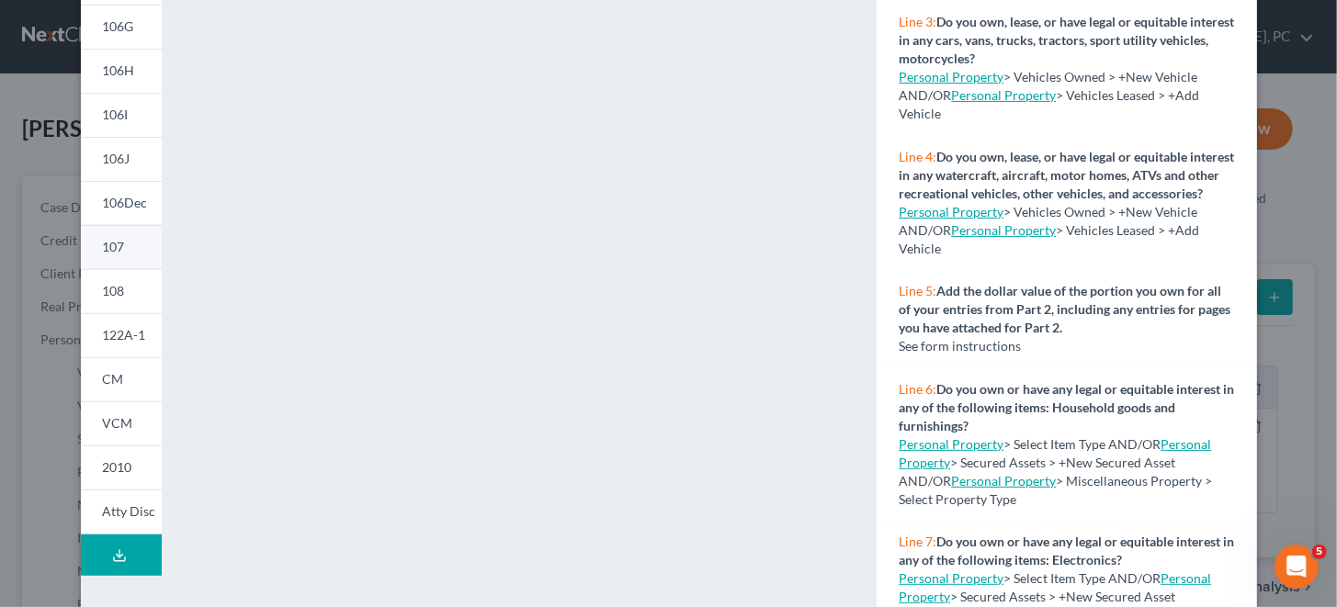
click at [108, 248] on span "107" at bounding box center [114, 247] width 22 height 16
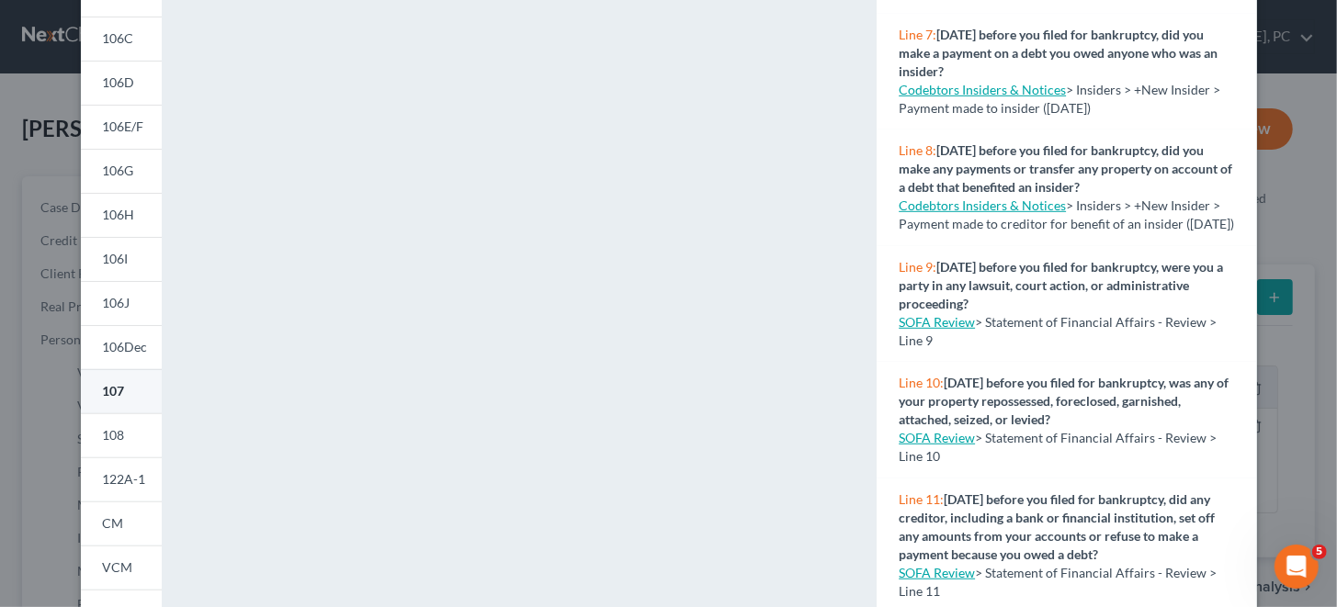
scroll to position [223, 0]
click at [111, 435] on span "108" at bounding box center [114, 434] width 22 height 16
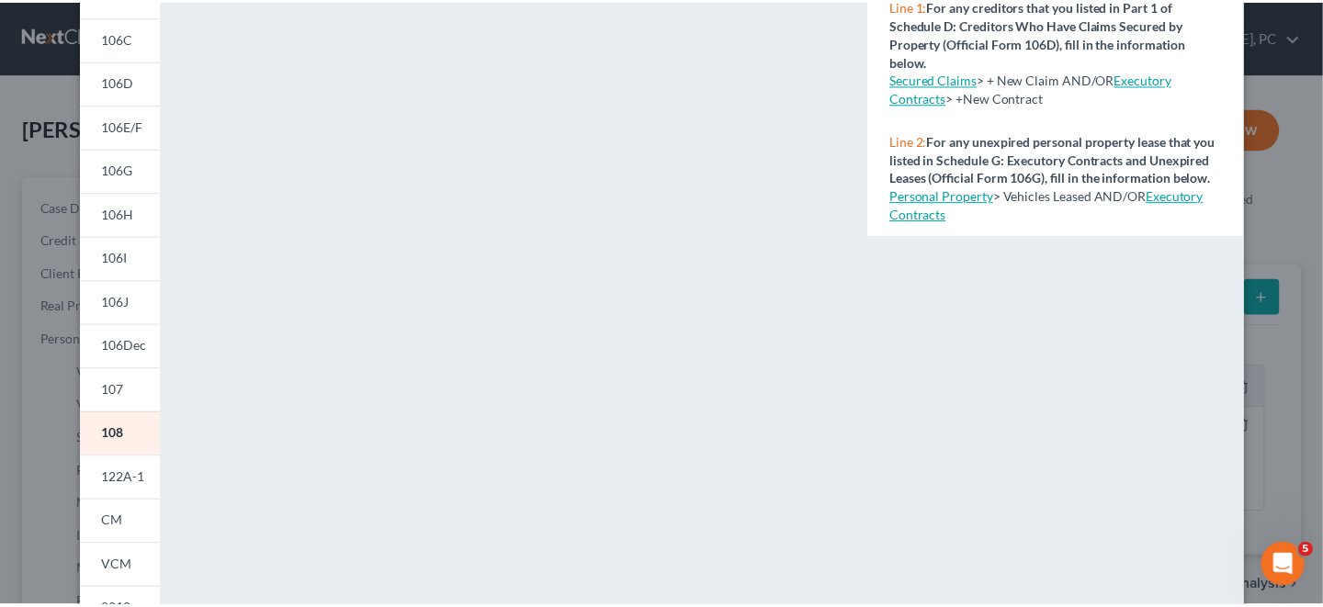
scroll to position [0, 0]
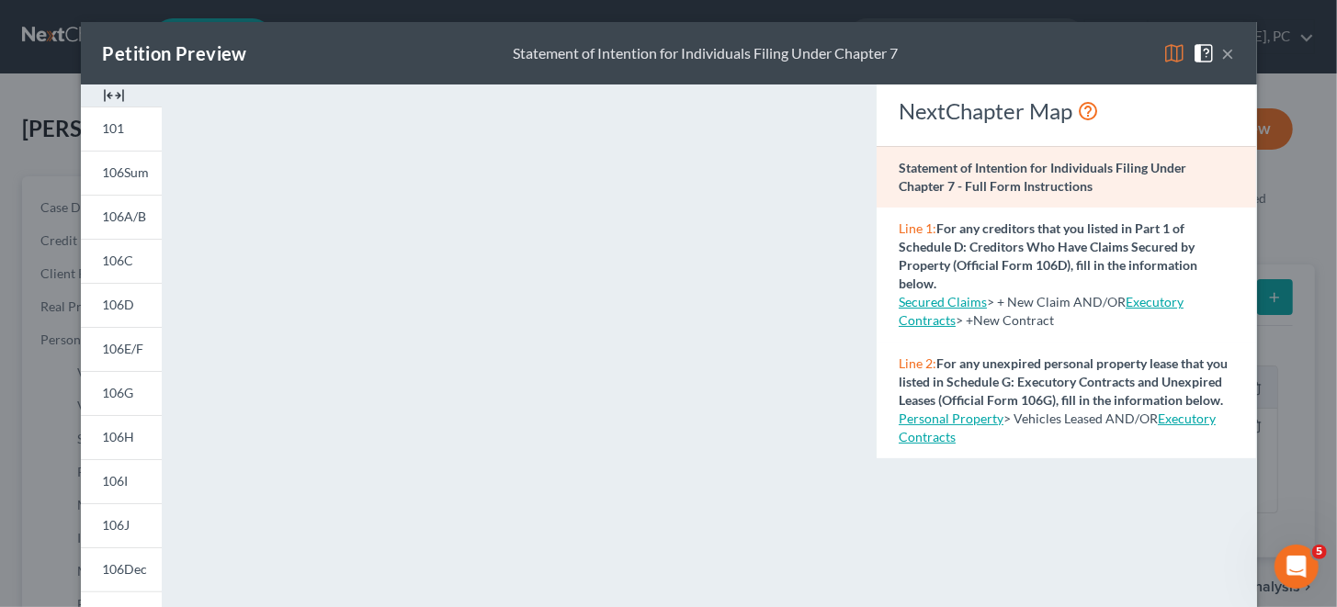
drag, startPoint x: 1219, startPoint y: 54, endPoint x: 1190, endPoint y: 62, distance: 30.5
click at [1222, 54] on button "×" at bounding box center [1228, 53] width 13 height 22
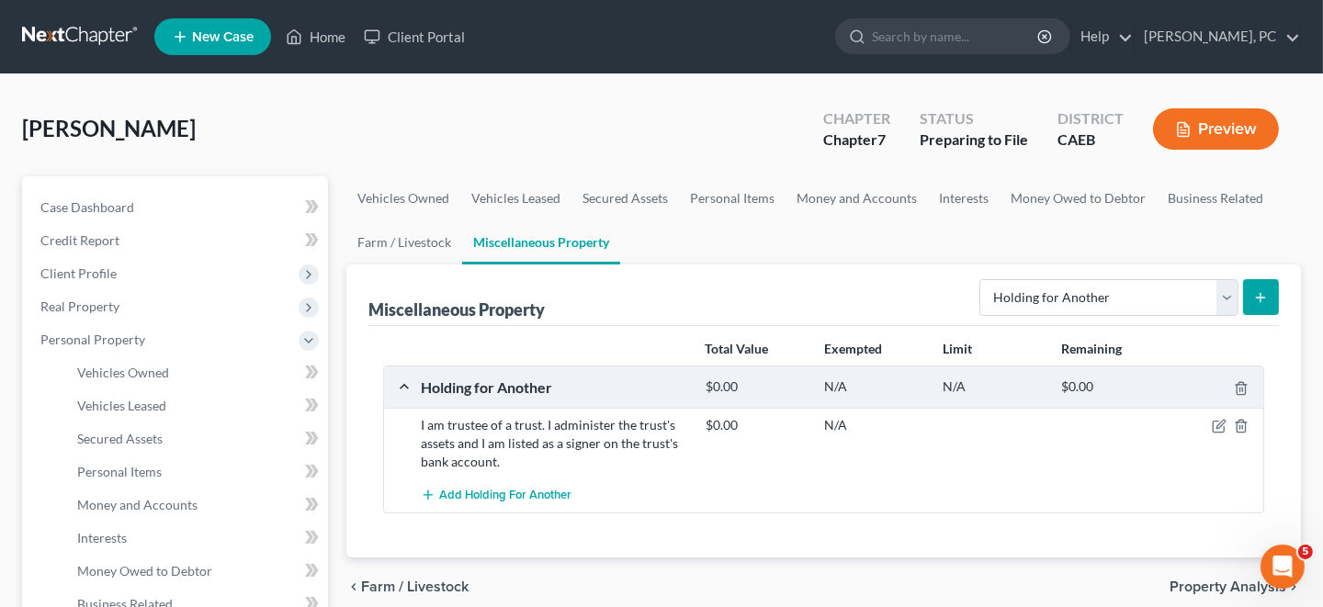
click at [1210, 123] on button "Preview" at bounding box center [1216, 128] width 126 height 41
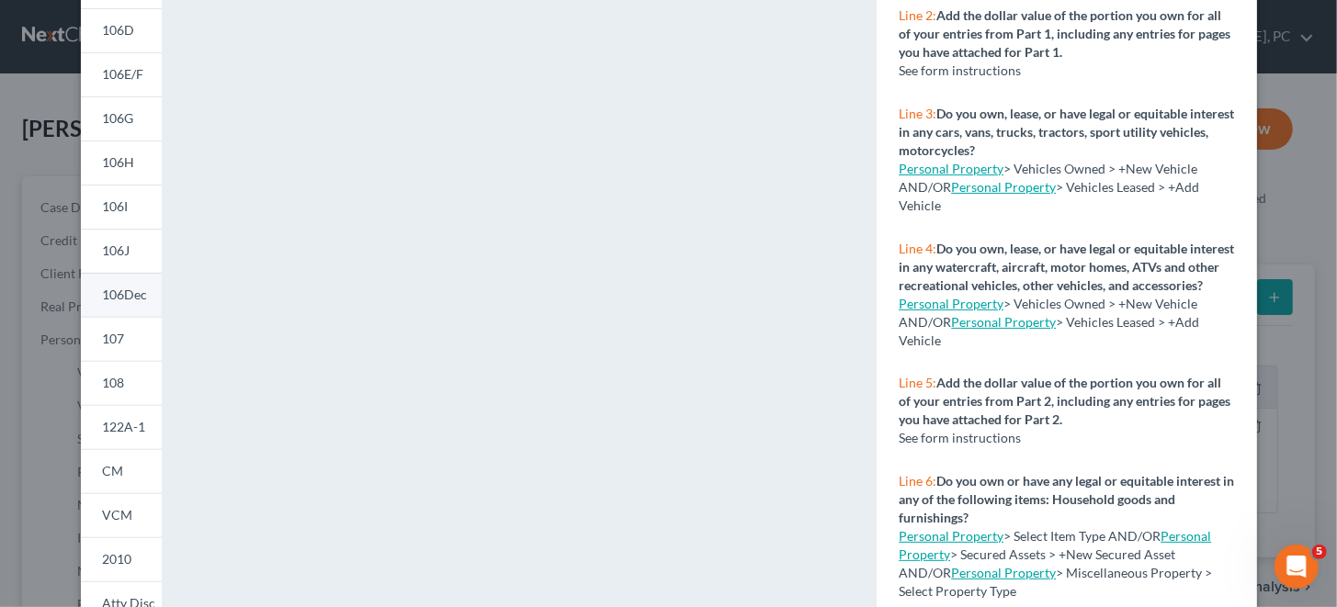
scroll to position [367, 0]
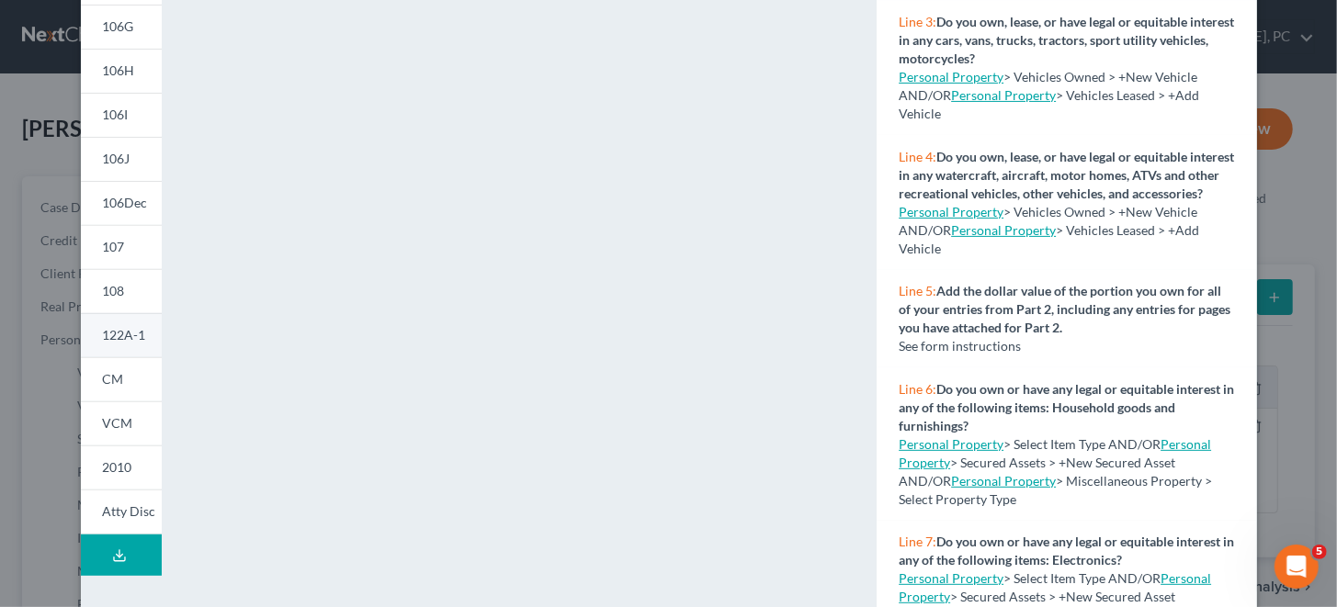
click at [114, 338] on span "122A-1" at bounding box center [124, 335] width 43 height 16
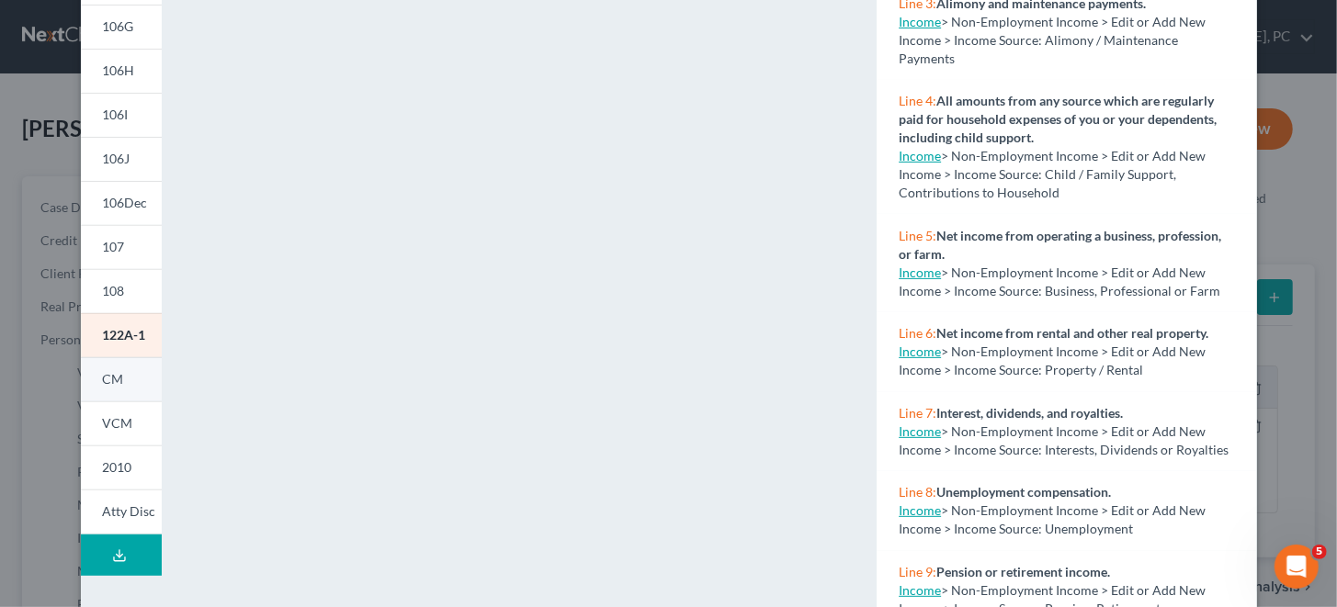
click at [109, 382] on span "CM" at bounding box center [113, 379] width 21 height 16
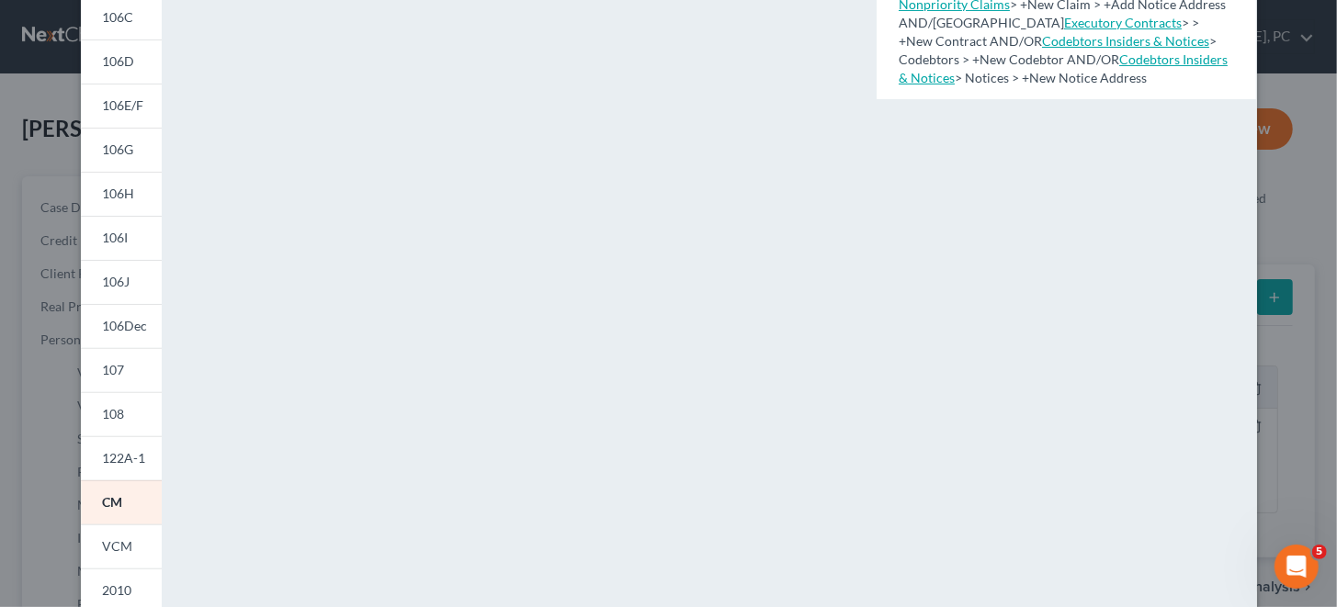
scroll to position [276, 0]
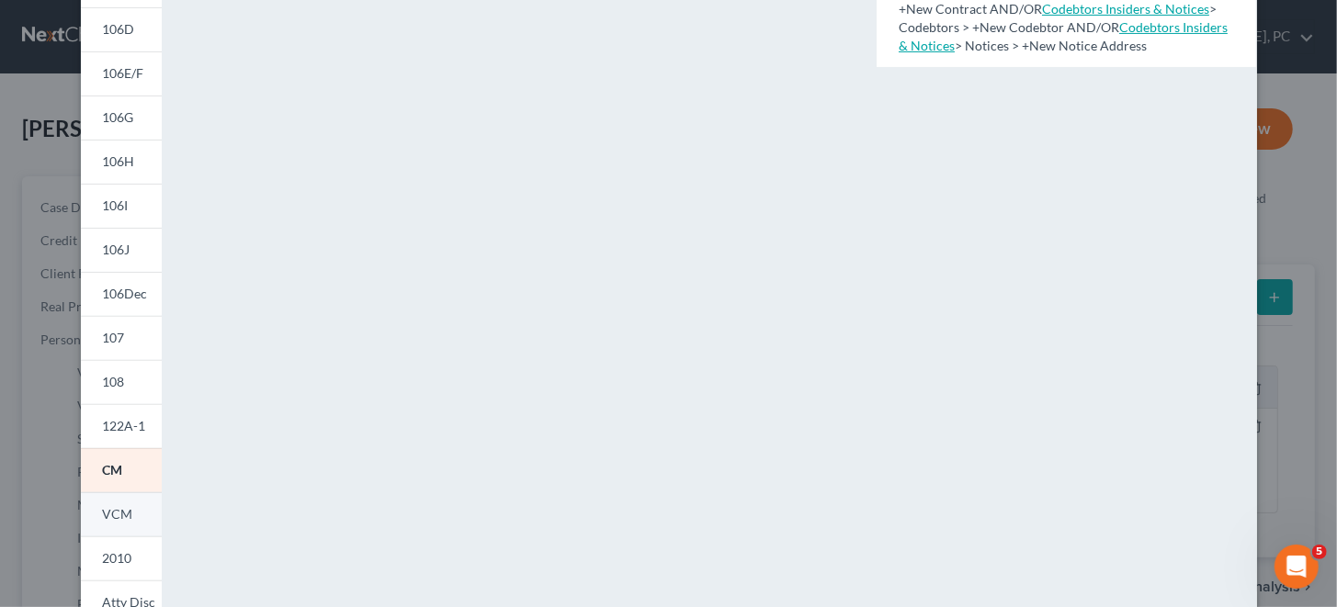
click at [114, 511] on span "VCM" at bounding box center [118, 514] width 30 height 16
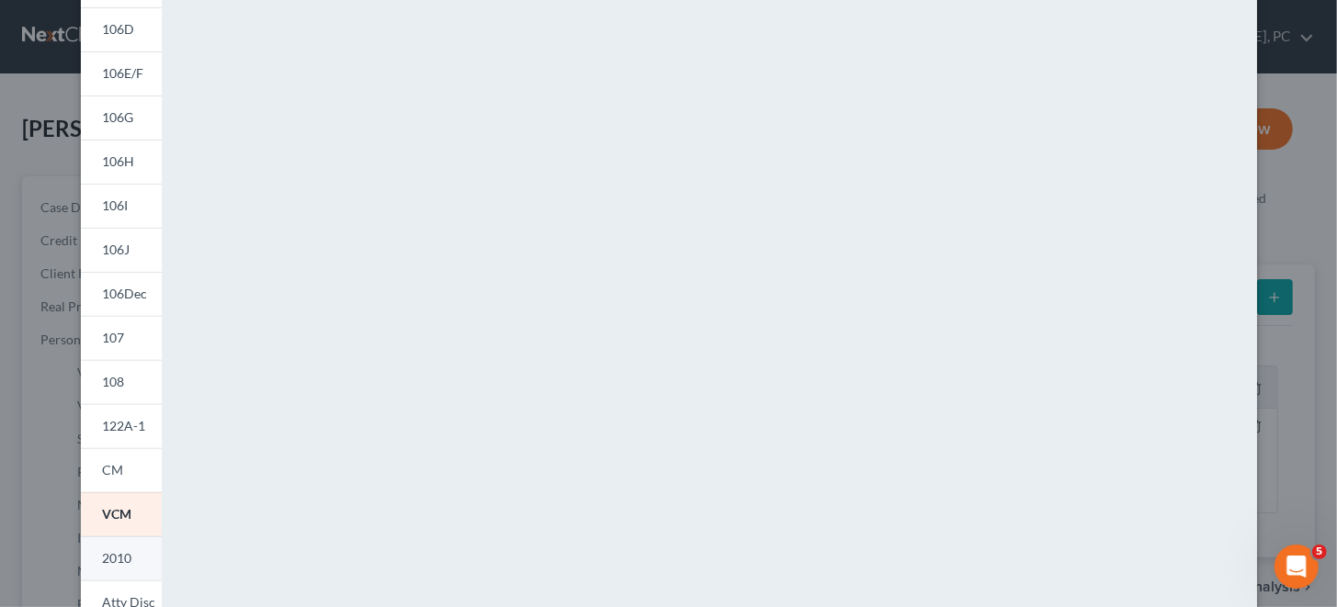
click at [103, 555] on span "2010" at bounding box center [117, 558] width 29 height 16
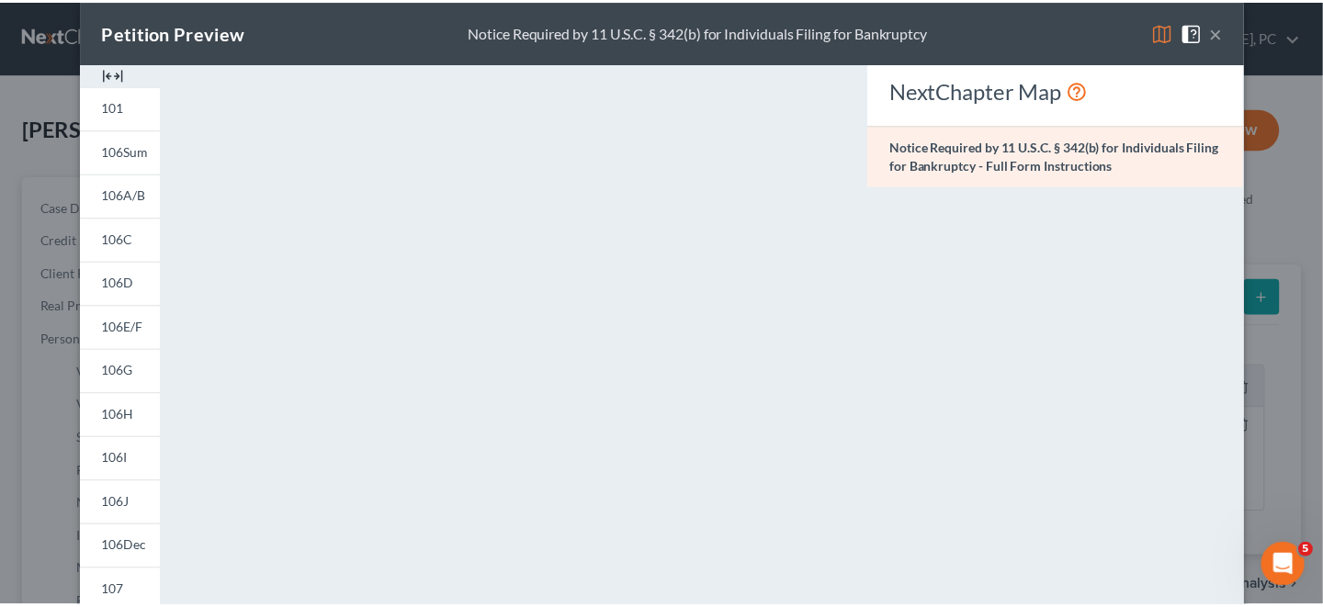
scroll to position [0, 0]
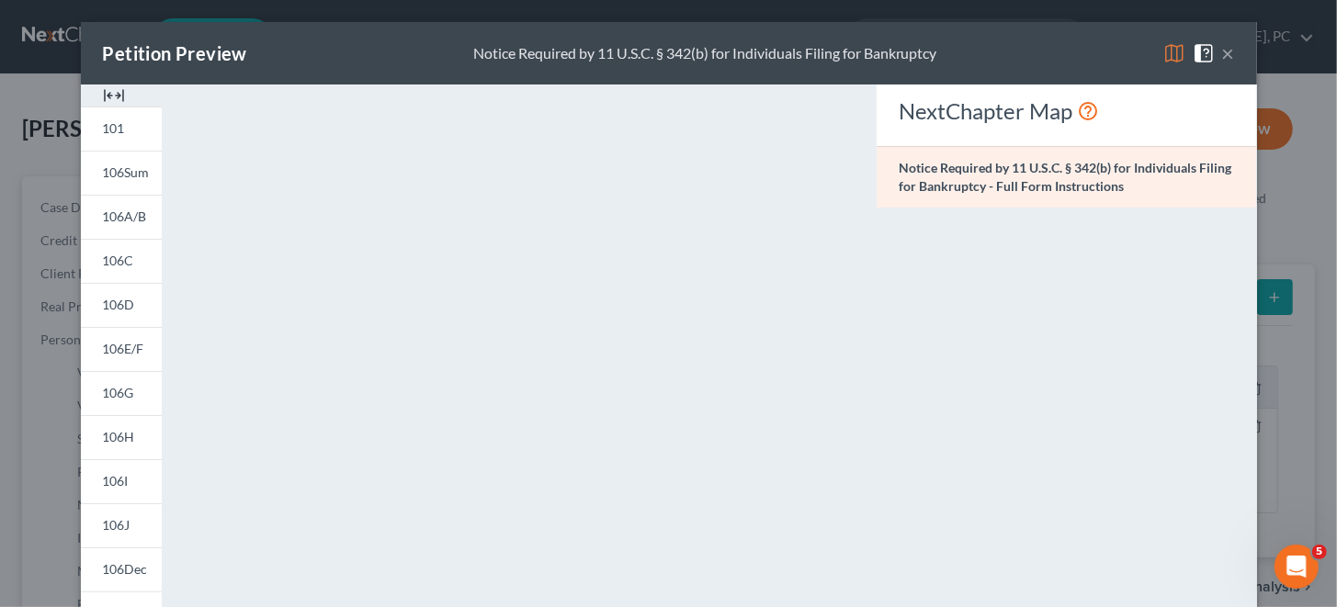
click at [1225, 51] on button "×" at bounding box center [1228, 53] width 13 height 22
